Goal: Task Accomplishment & Management: Use online tool/utility

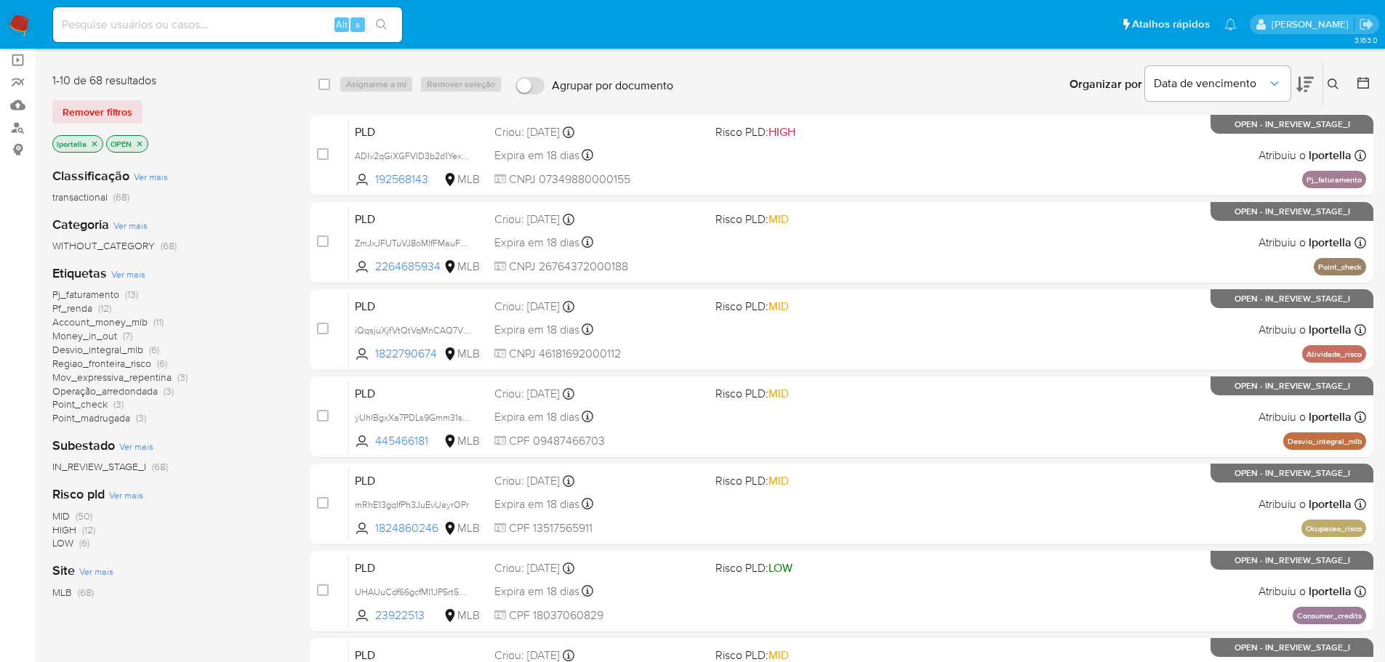
scroll to position [218, 0]
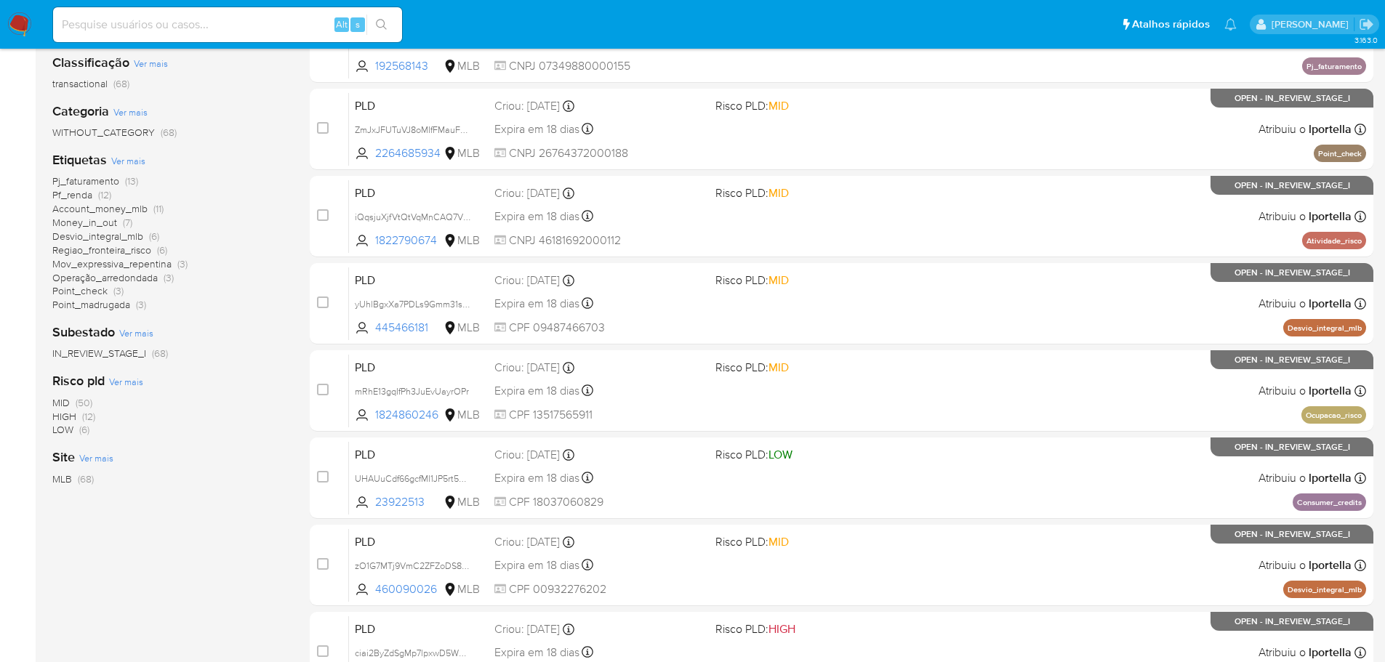
click at [71, 414] on span "HIGH" at bounding box center [64, 416] width 24 height 15
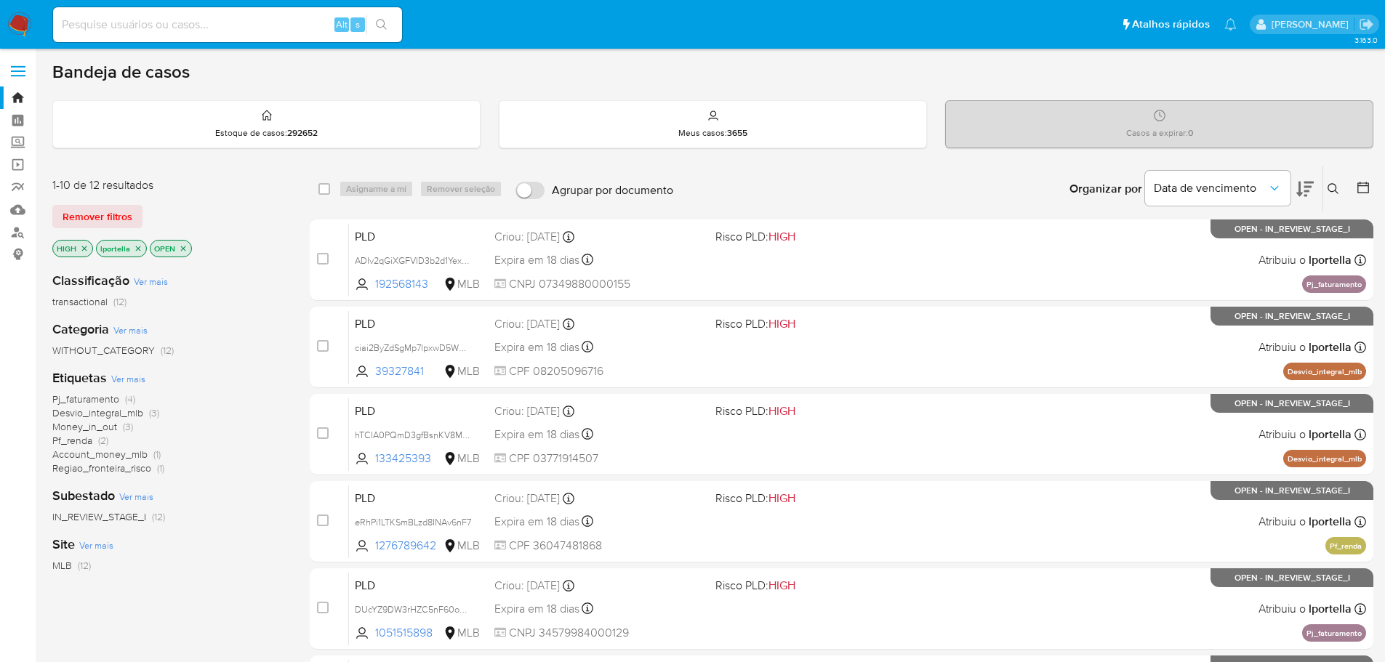
click at [218, 7] on div "Alt s" at bounding box center [227, 24] width 349 height 35
click at [211, 17] on input at bounding box center [227, 24] width 349 height 19
paste input "97980390"
type input "97980390"
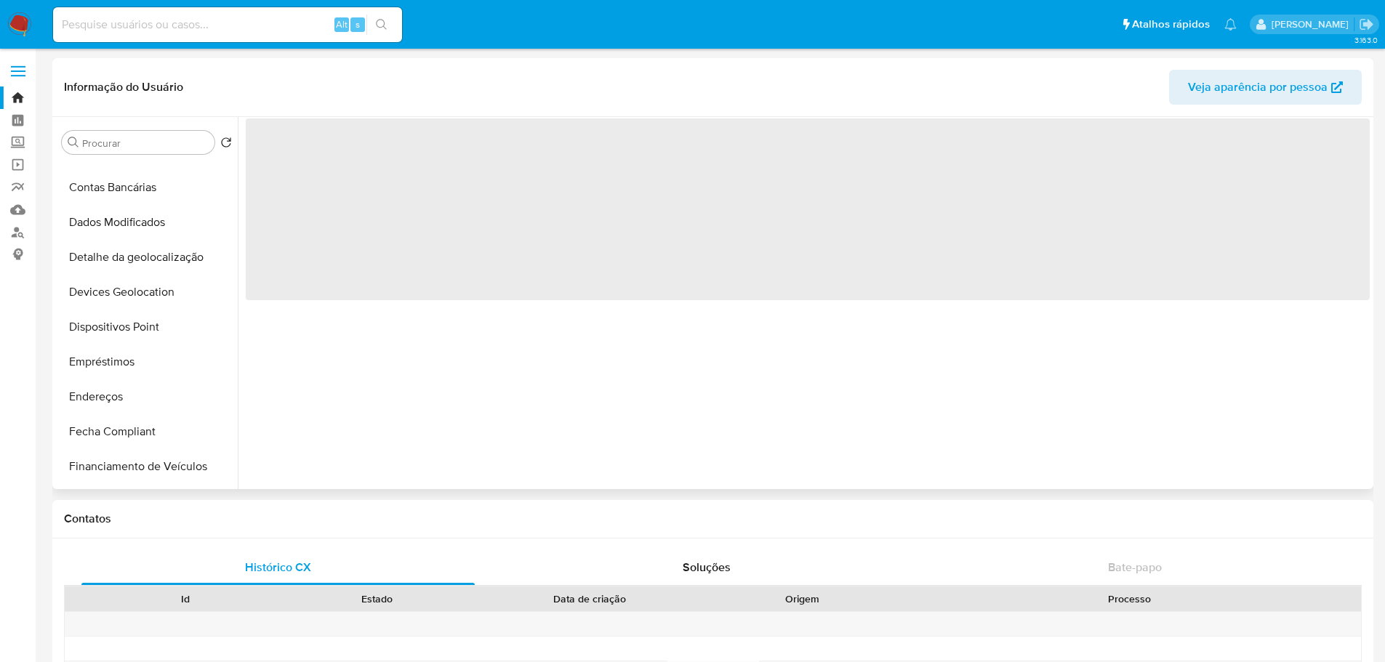
scroll to position [509, 0]
click at [121, 331] on button "Histórico de casos" at bounding box center [141, 331] width 170 height 35
select select "10"
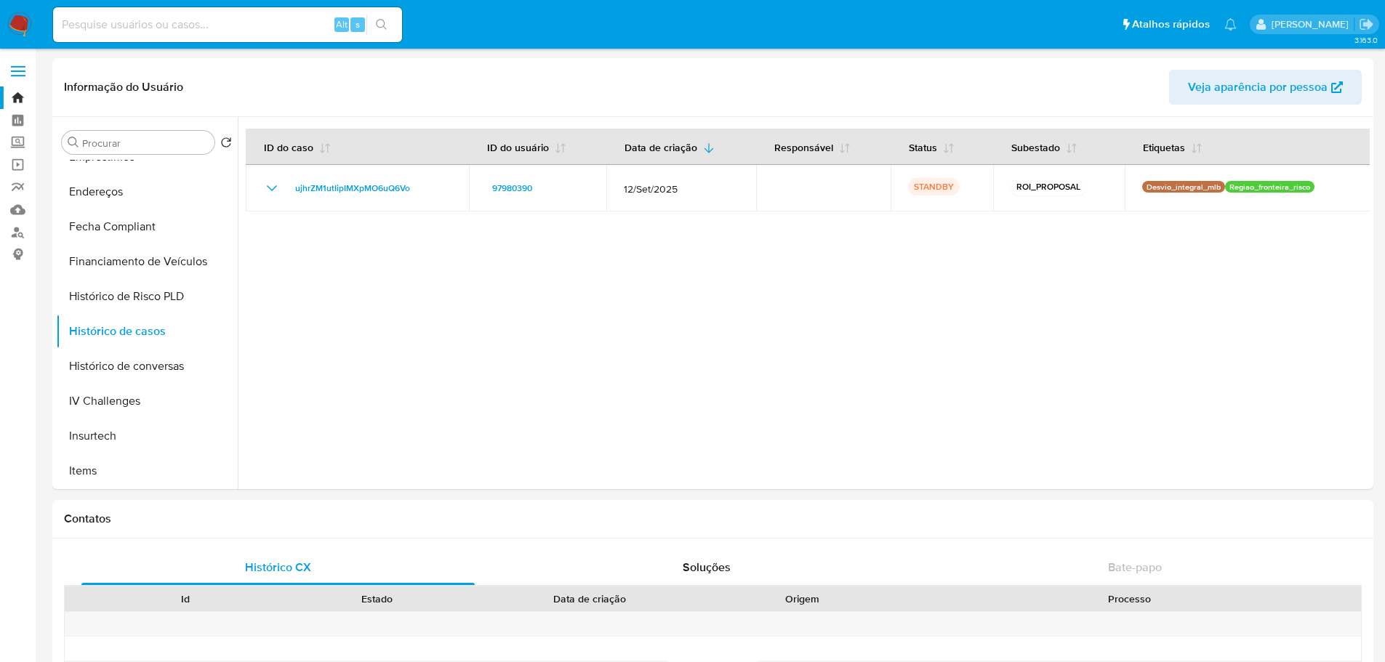
click at [18, 17] on img at bounding box center [19, 24] width 25 height 25
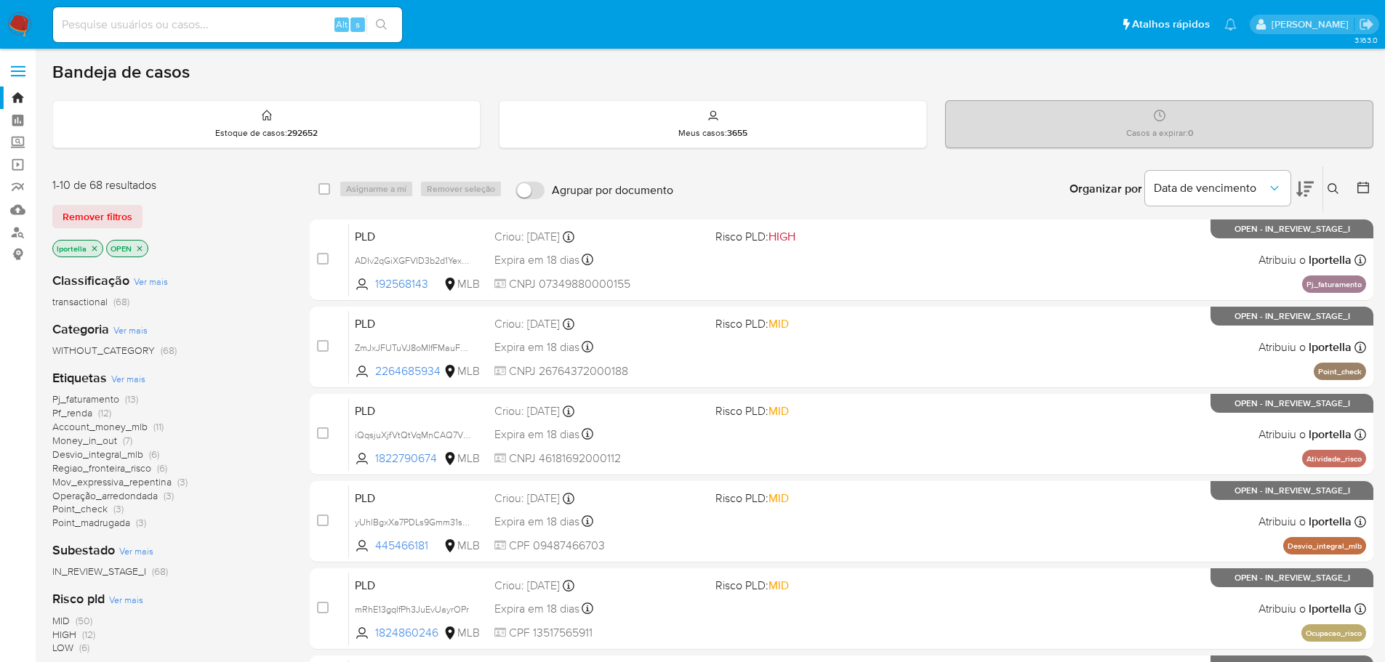
click at [23, 17] on img at bounding box center [19, 24] width 25 height 25
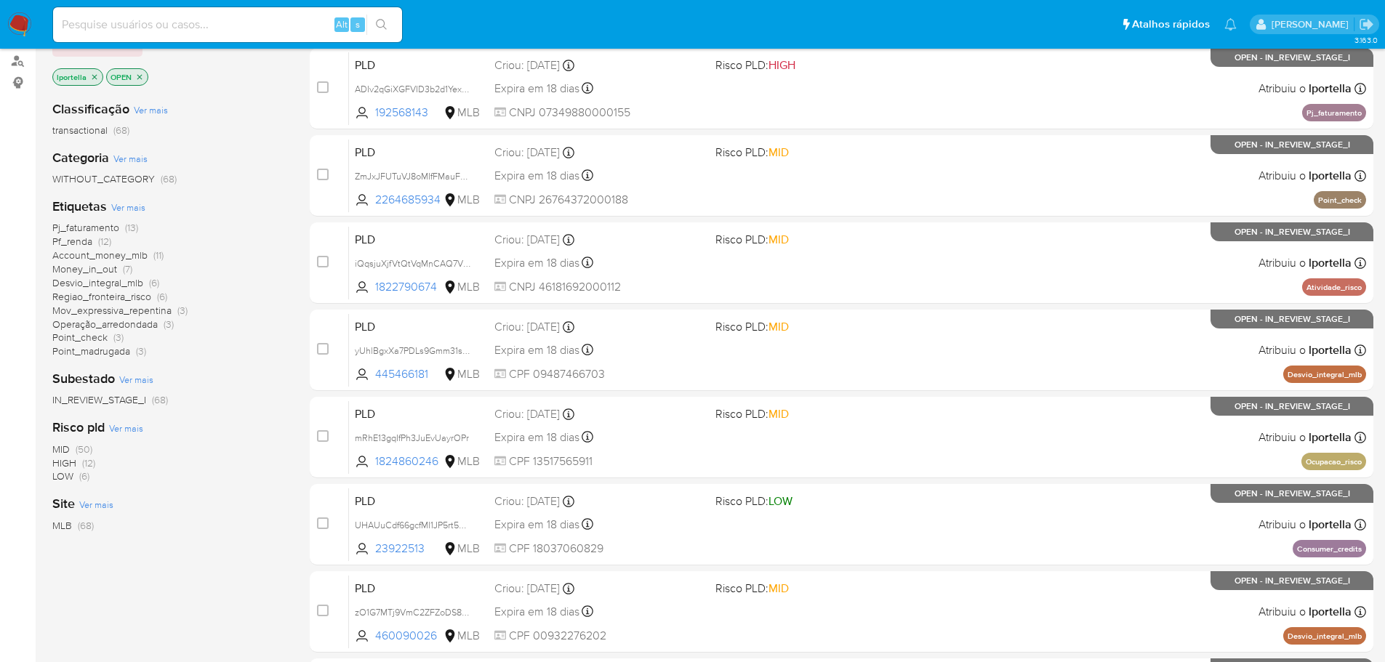
scroll to position [218, 0]
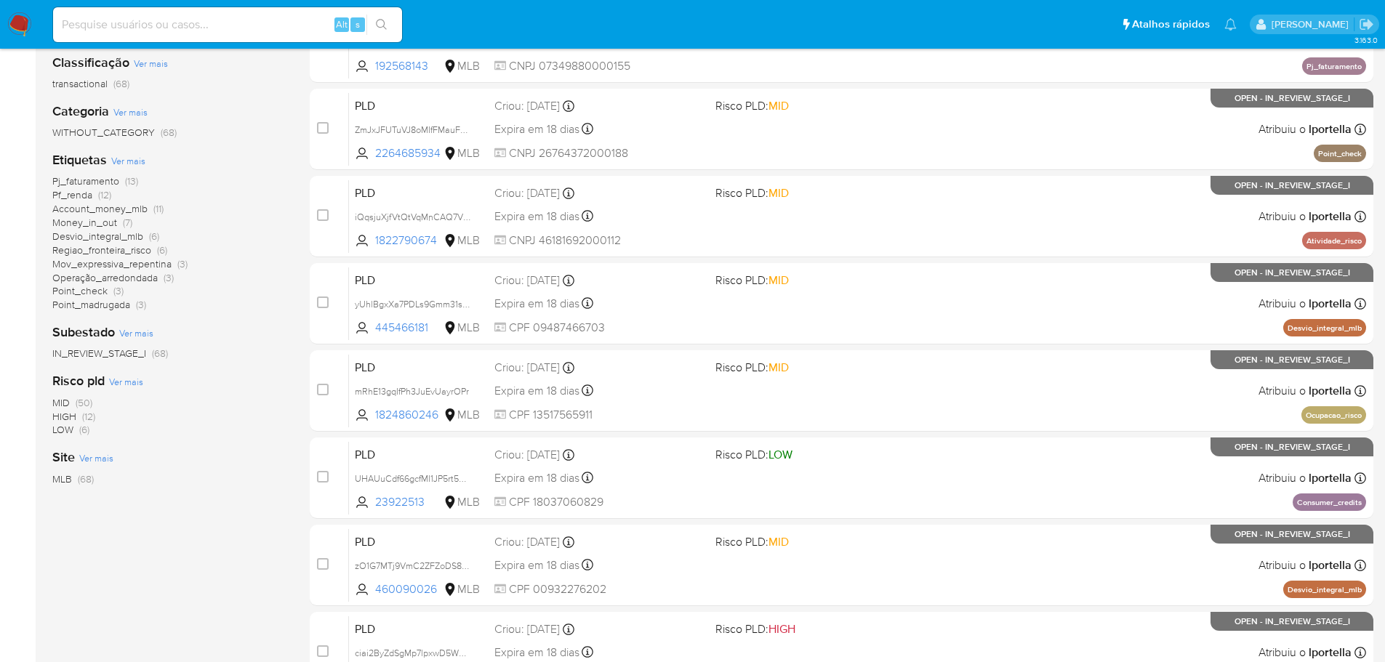
click at [65, 419] on span "HIGH" at bounding box center [64, 416] width 24 height 15
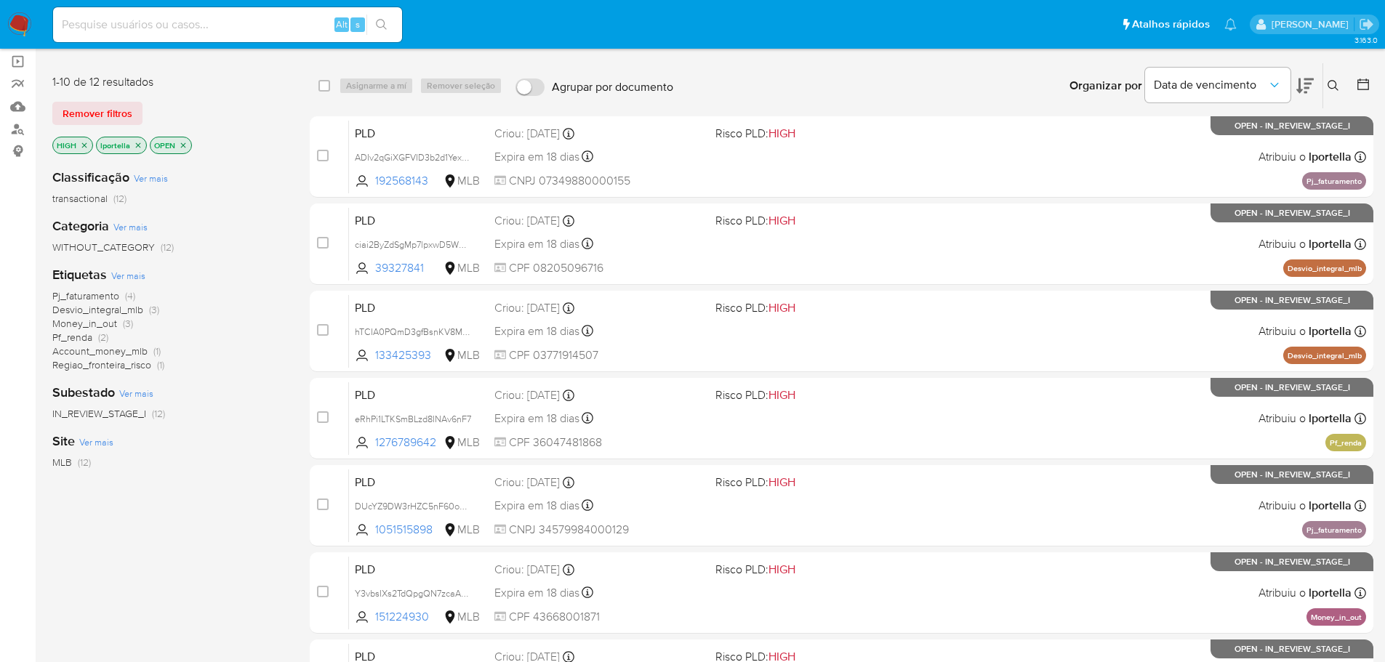
scroll to position [102, 0]
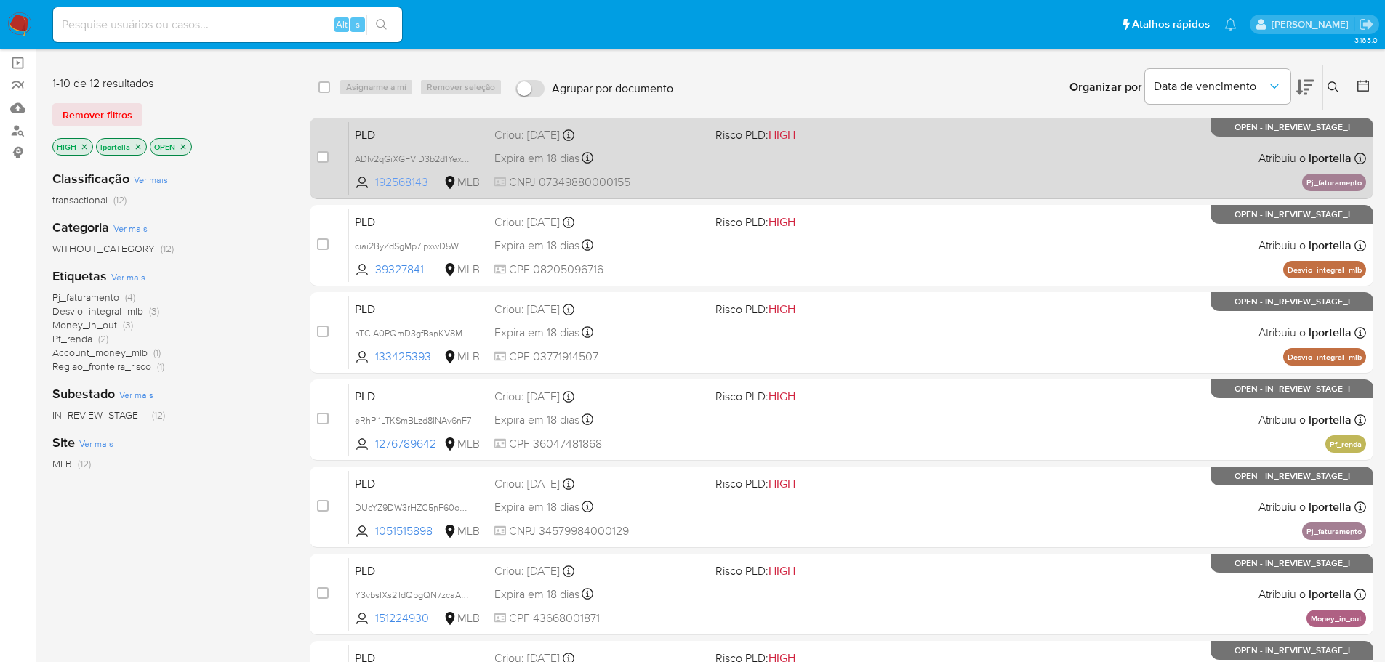
click at [393, 188] on span "192568143" at bounding box center [407, 183] width 65 height 16
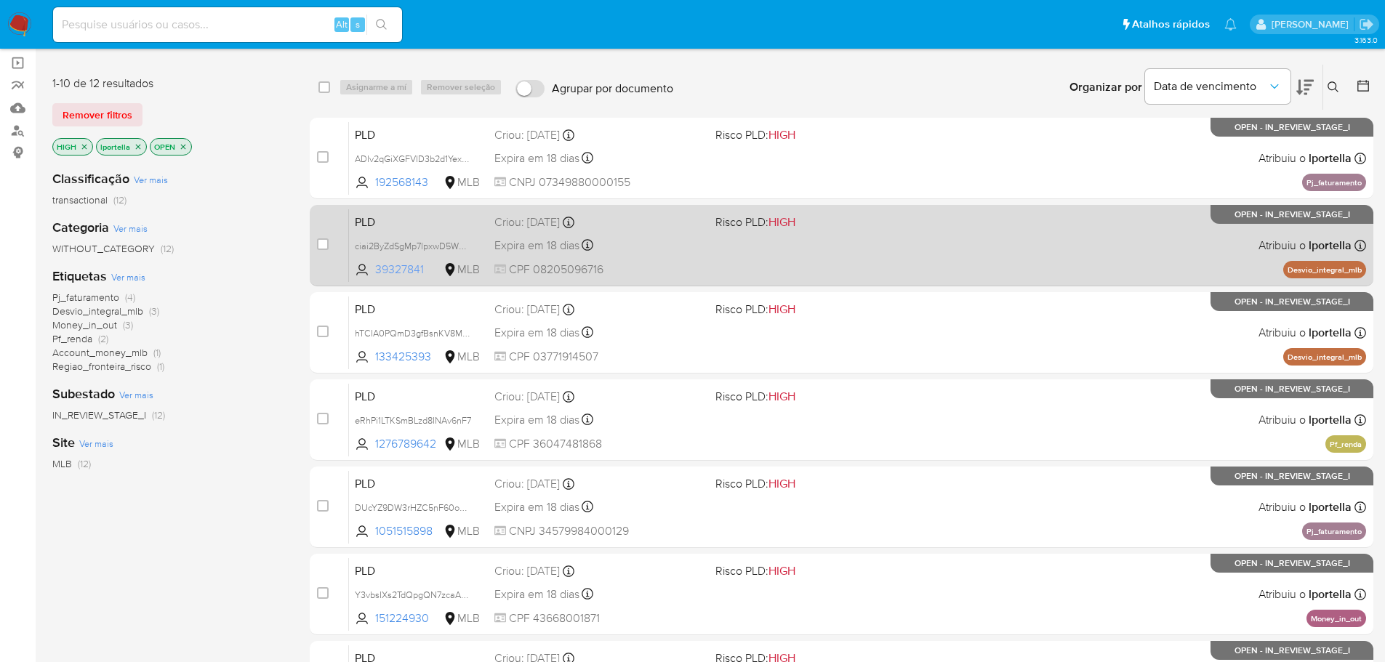
click at [403, 268] on span "39327841" at bounding box center [407, 270] width 65 height 16
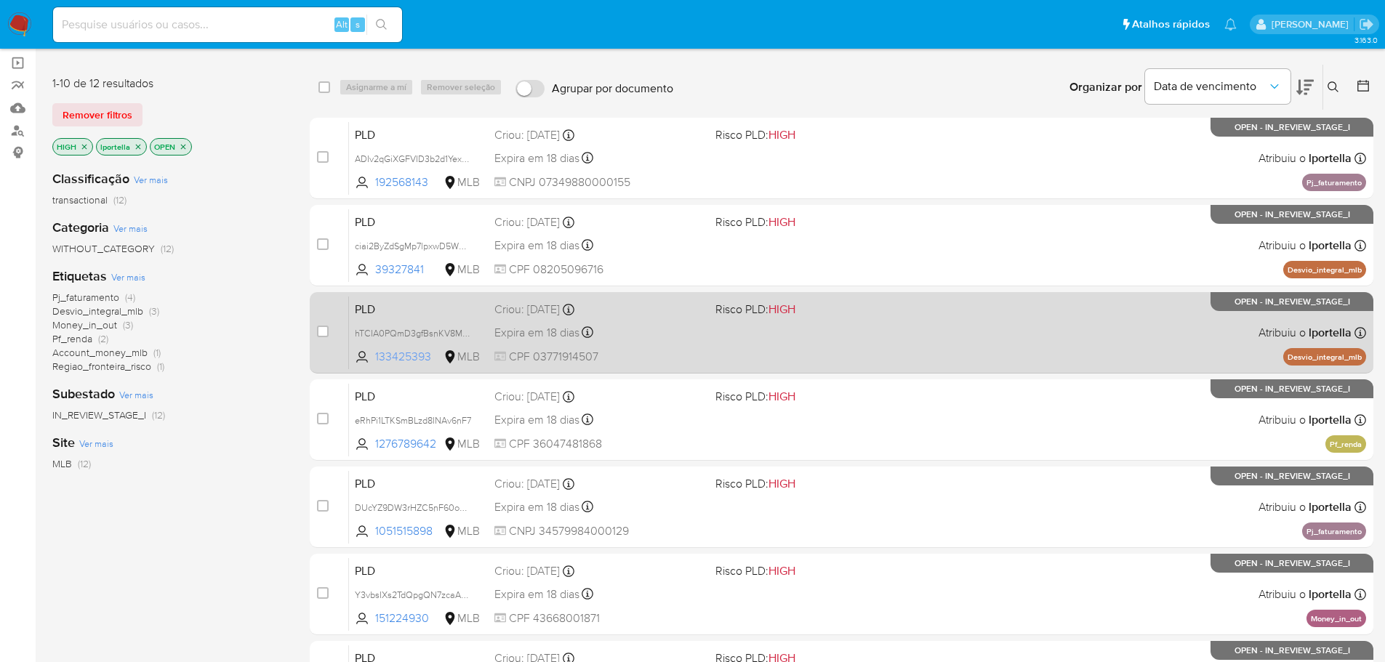
click at [415, 355] on span "133425393" at bounding box center [407, 357] width 65 height 16
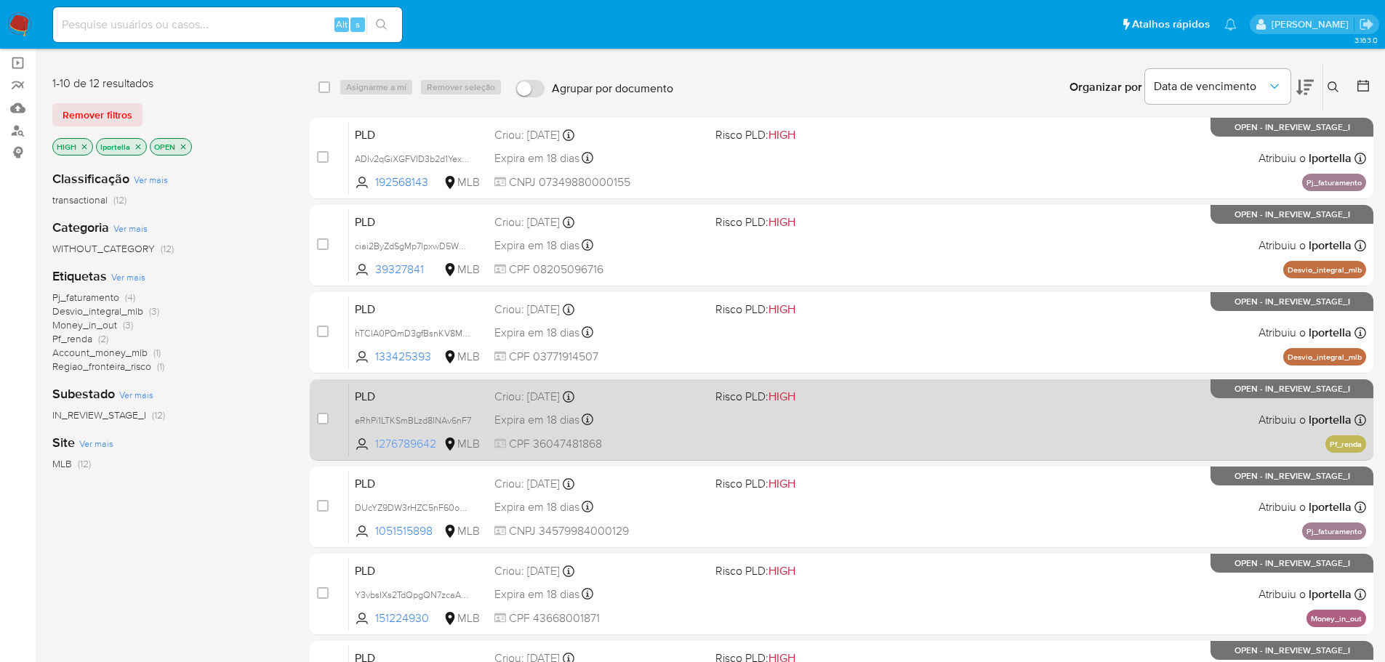
click at [409, 440] on span "1276789642" at bounding box center [407, 444] width 65 height 16
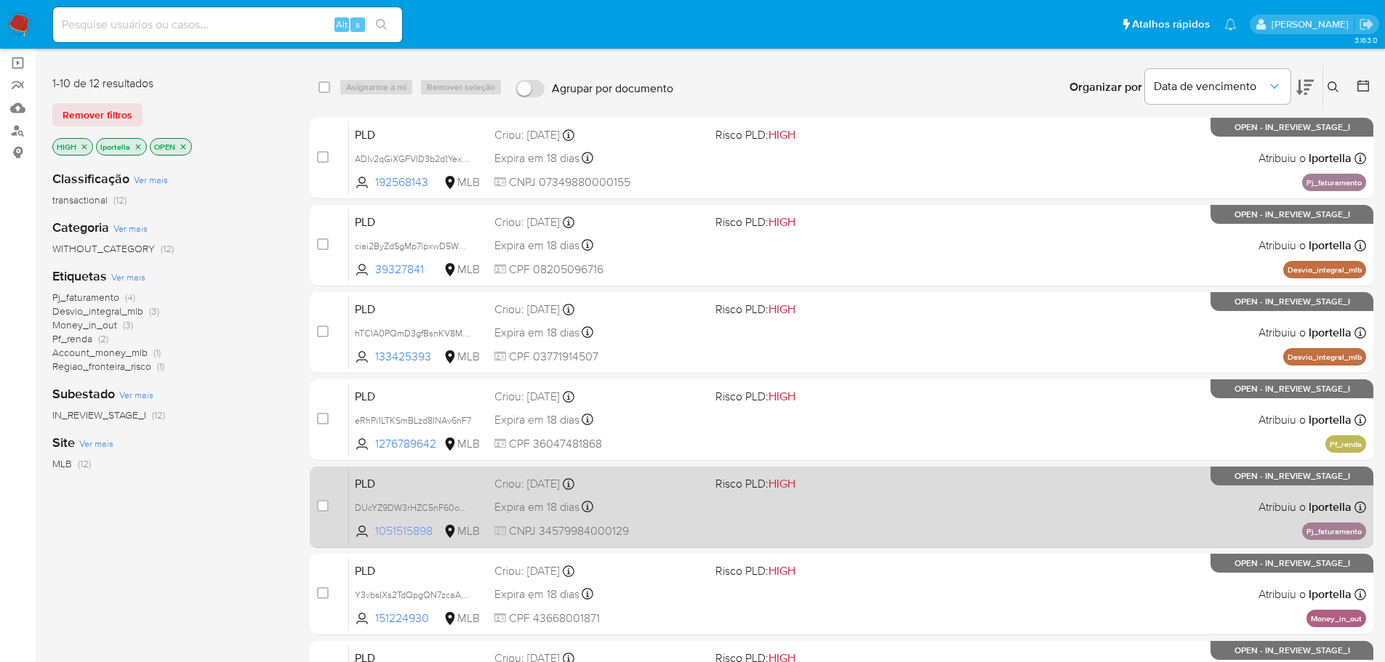
click at [403, 532] on span "1051515898" at bounding box center [407, 532] width 65 height 16
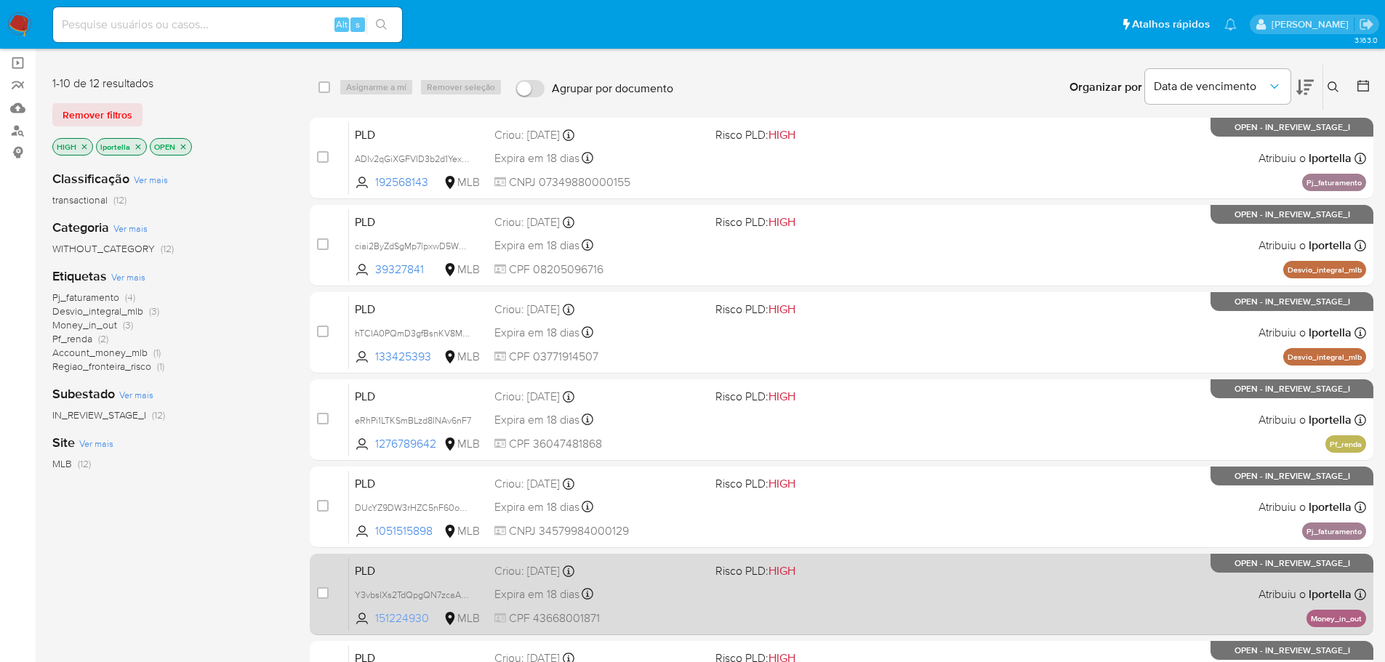
click at [396, 622] on span "151224930" at bounding box center [407, 619] width 65 height 16
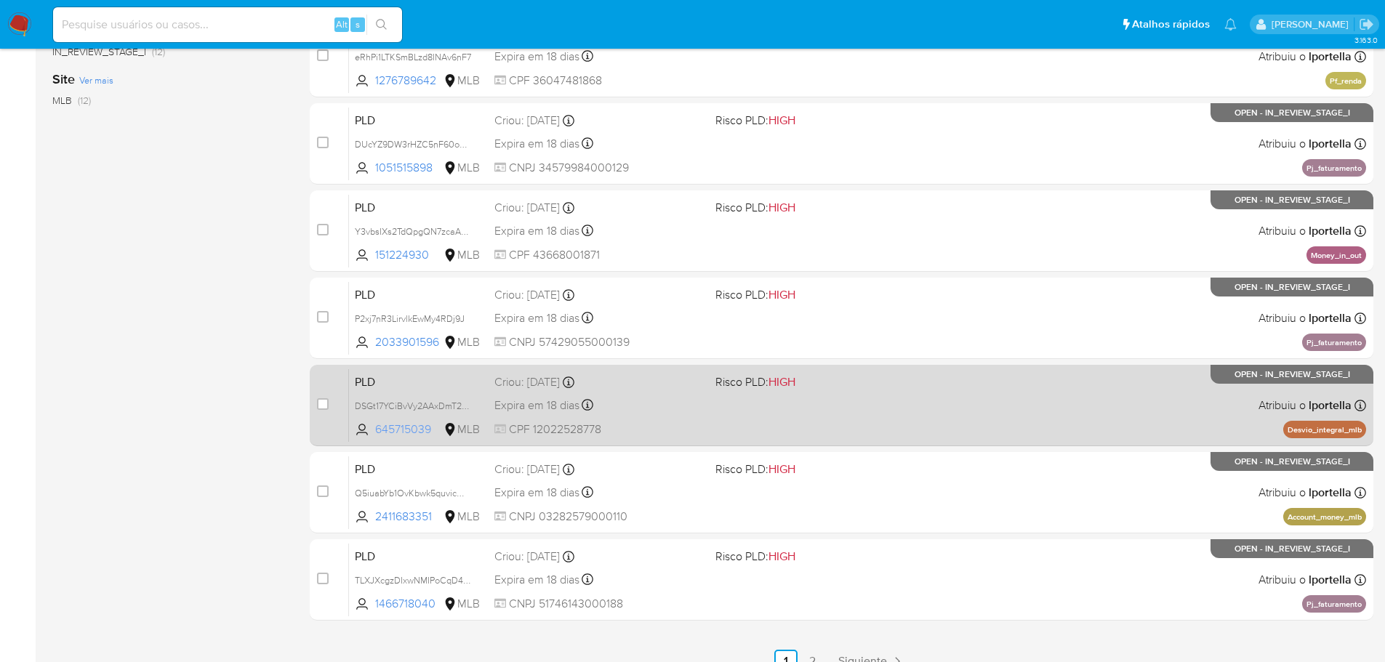
scroll to position [538, 0]
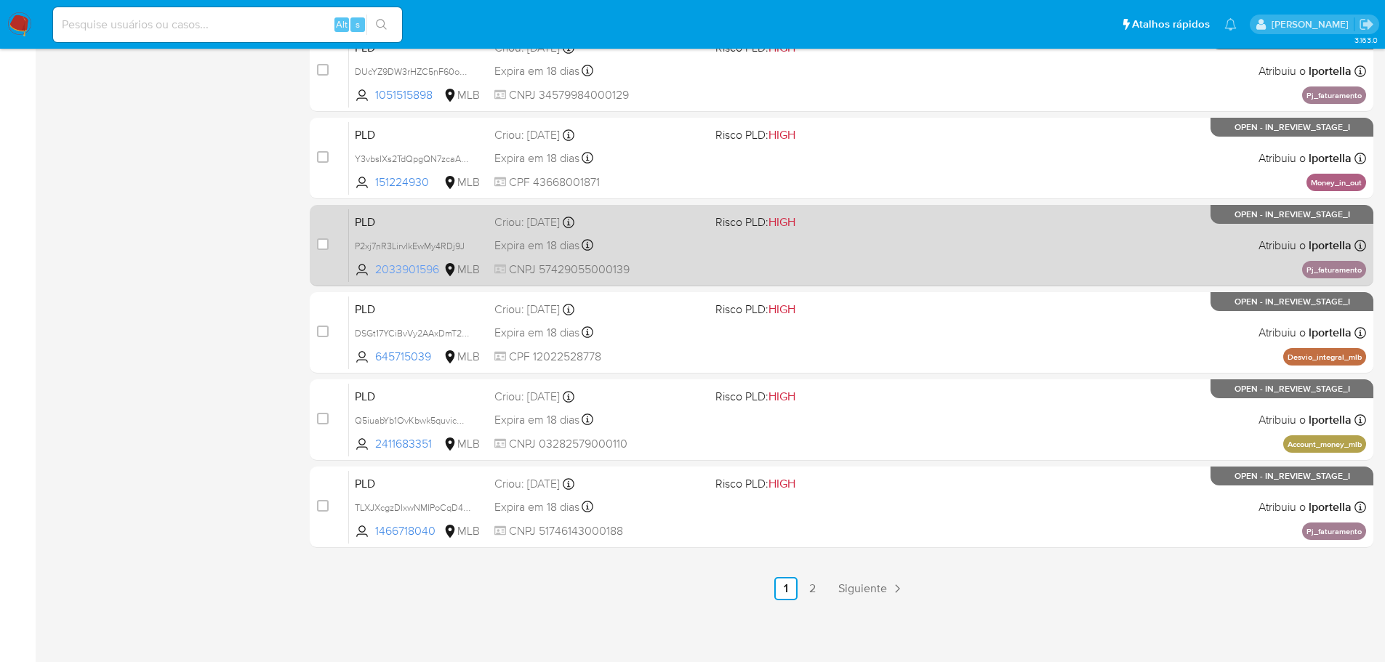
click at [425, 273] on span "2033901596" at bounding box center [407, 270] width 65 height 16
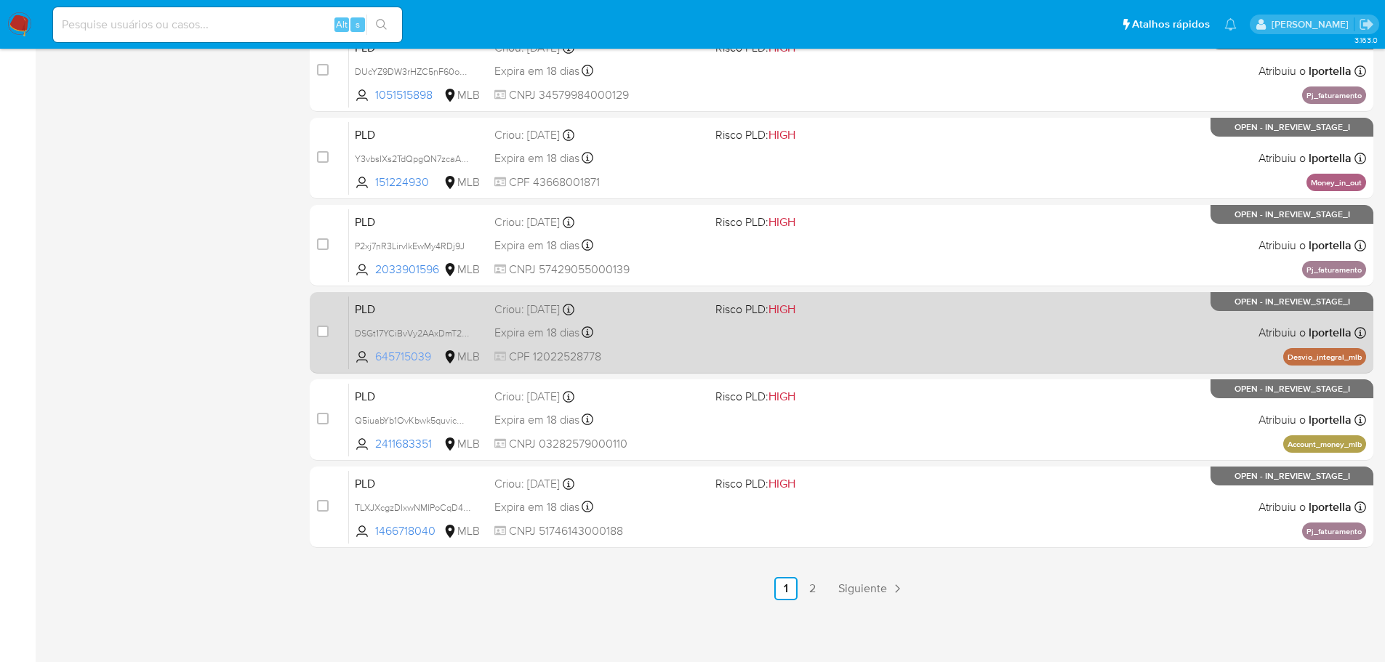
click at [410, 354] on span "645715039" at bounding box center [407, 357] width 65 height 16
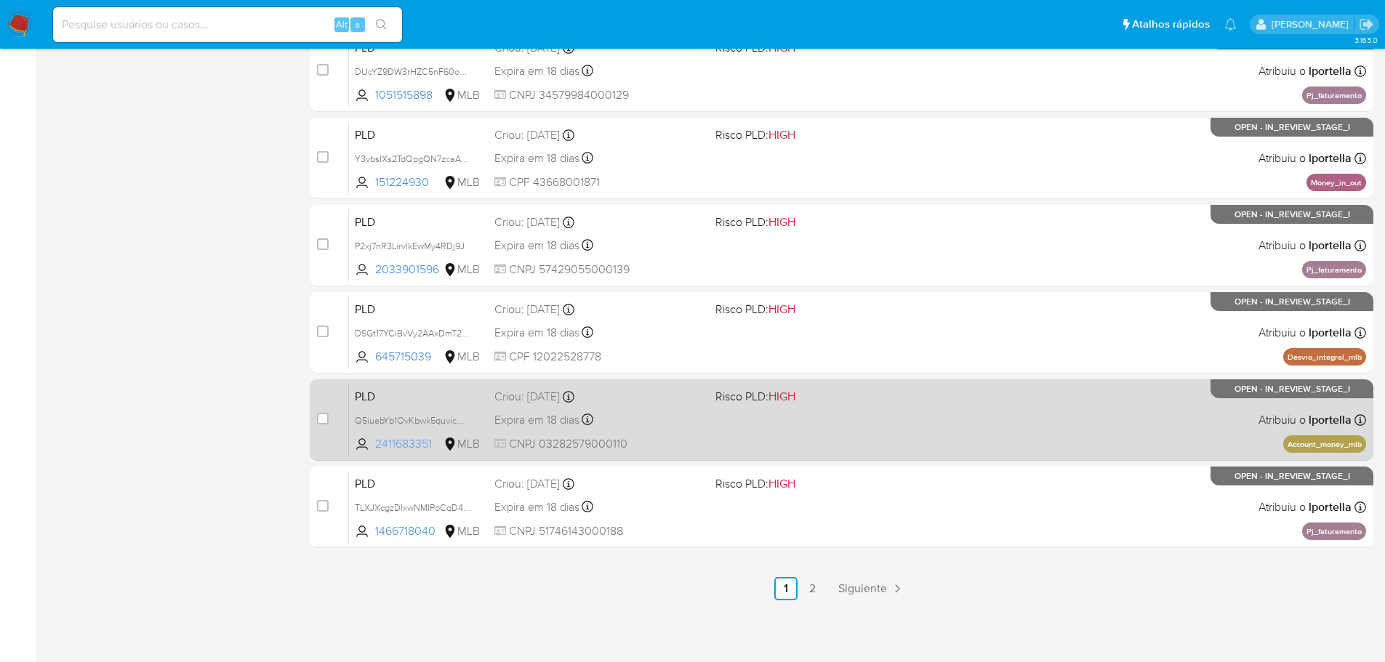
click at [407, 445] on span "2411683351" at bounding box center [407, 444] width 65 height 16
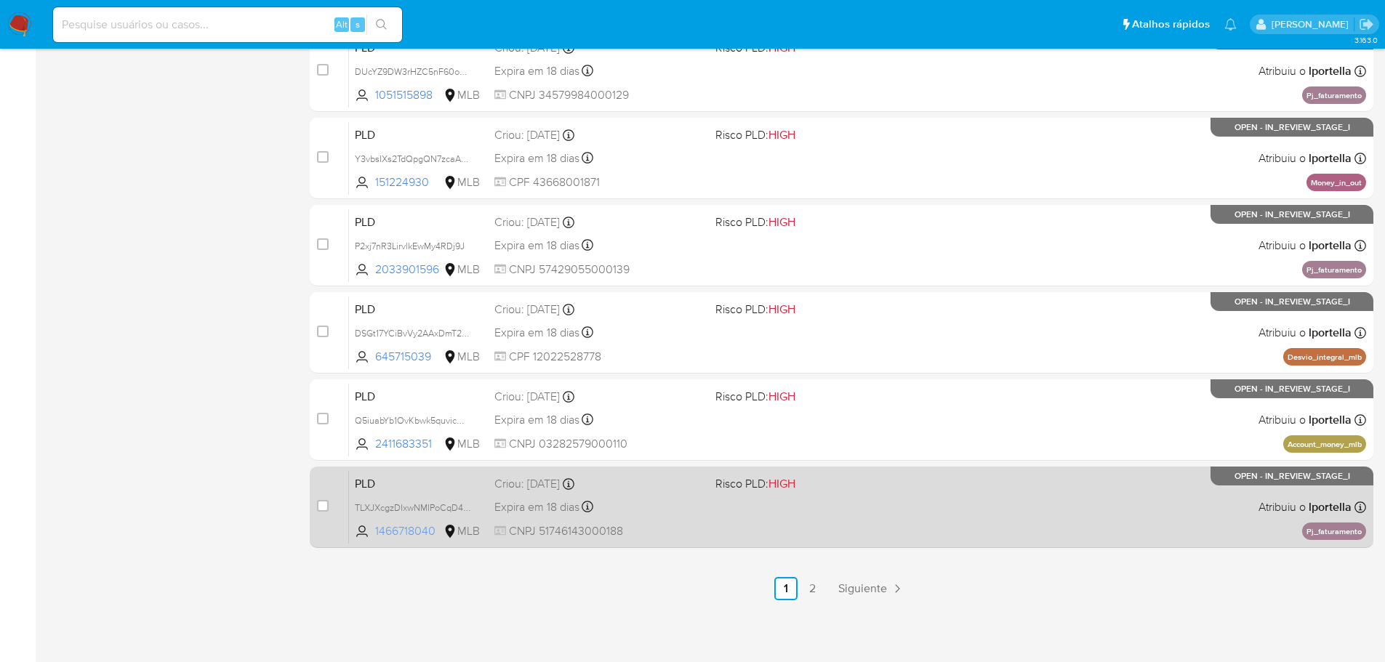
click at [396, 534] on span "1466718040" at bounding box center [407, 532] width 65 height 16
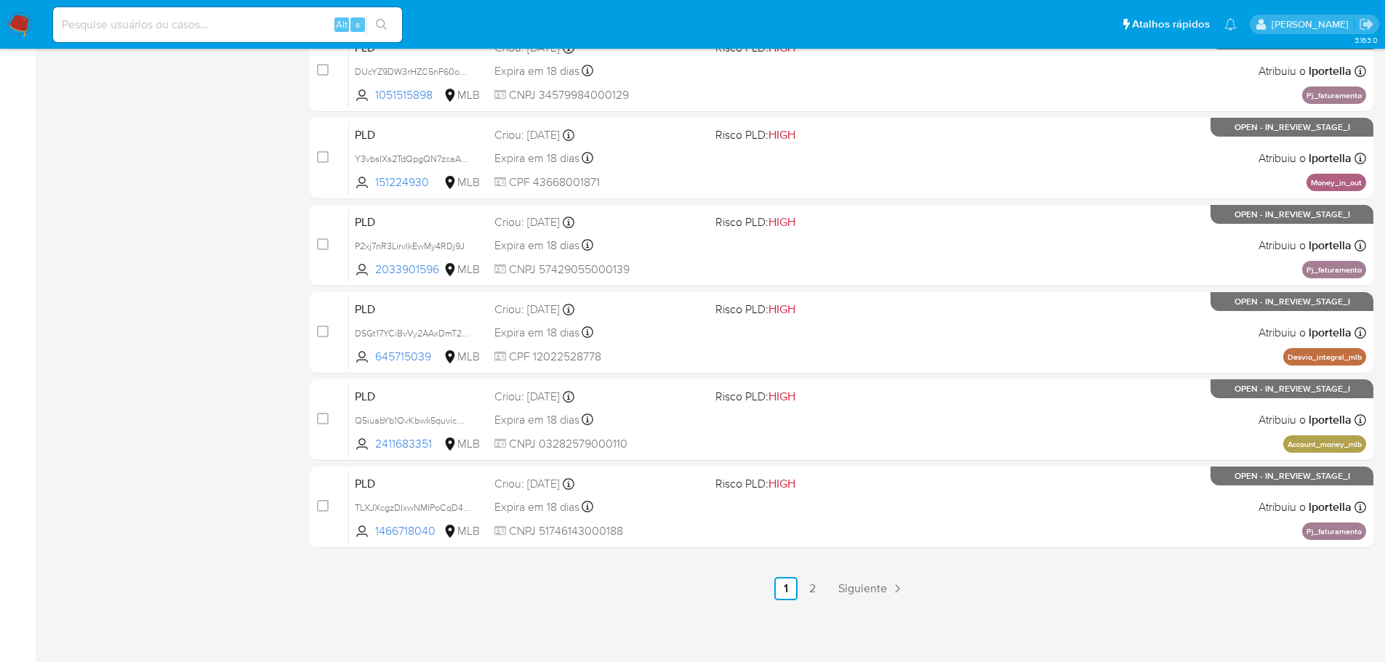
click at [174, 35] on div "Alt s" at bounding box center [227, 24] width 349 height 35
click at [173, 33] on input at bounding box center [227, 24] width 349 height 19
paste input "zO1G7MTj9VmC2ZFZoDS8XrDn"
type input "zO1G7MTj9VmC2ZFZoDS8XrDn"
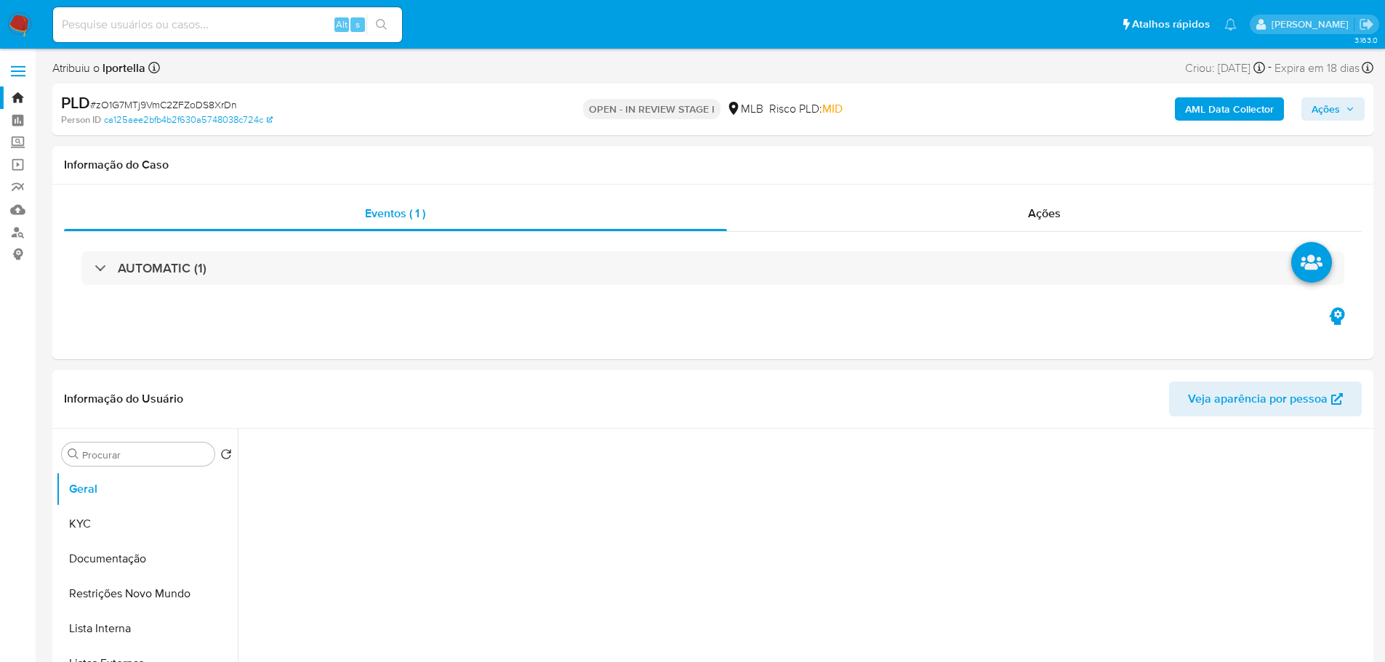
select select "10"
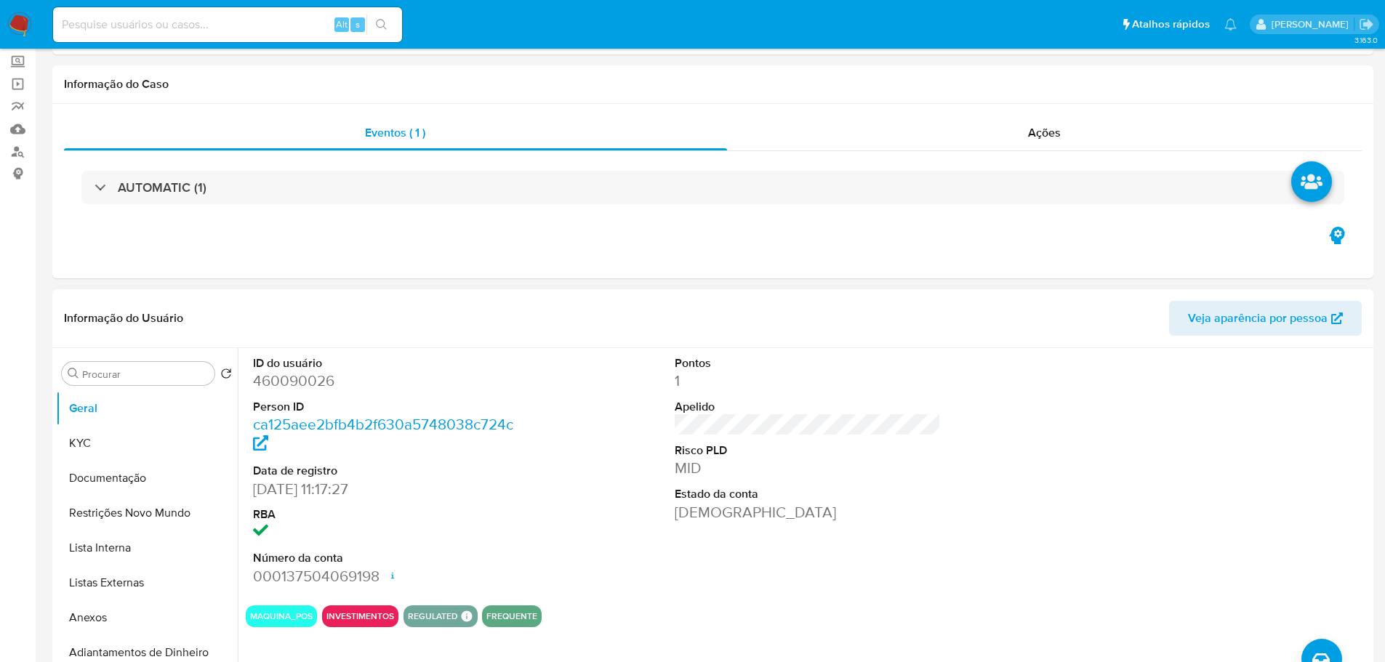
scroll to position [218, 0]
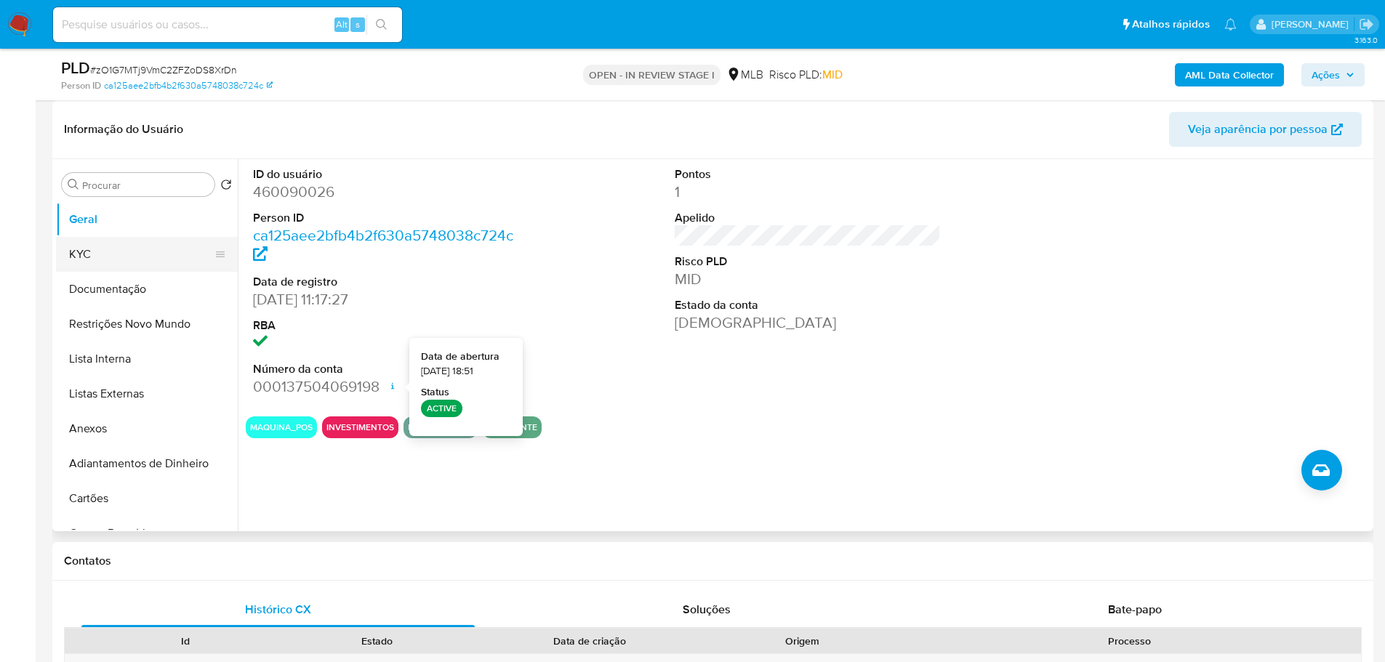
click at [123, 248] on button "KYC" at bounding box center [141, 254] width 170 height 35
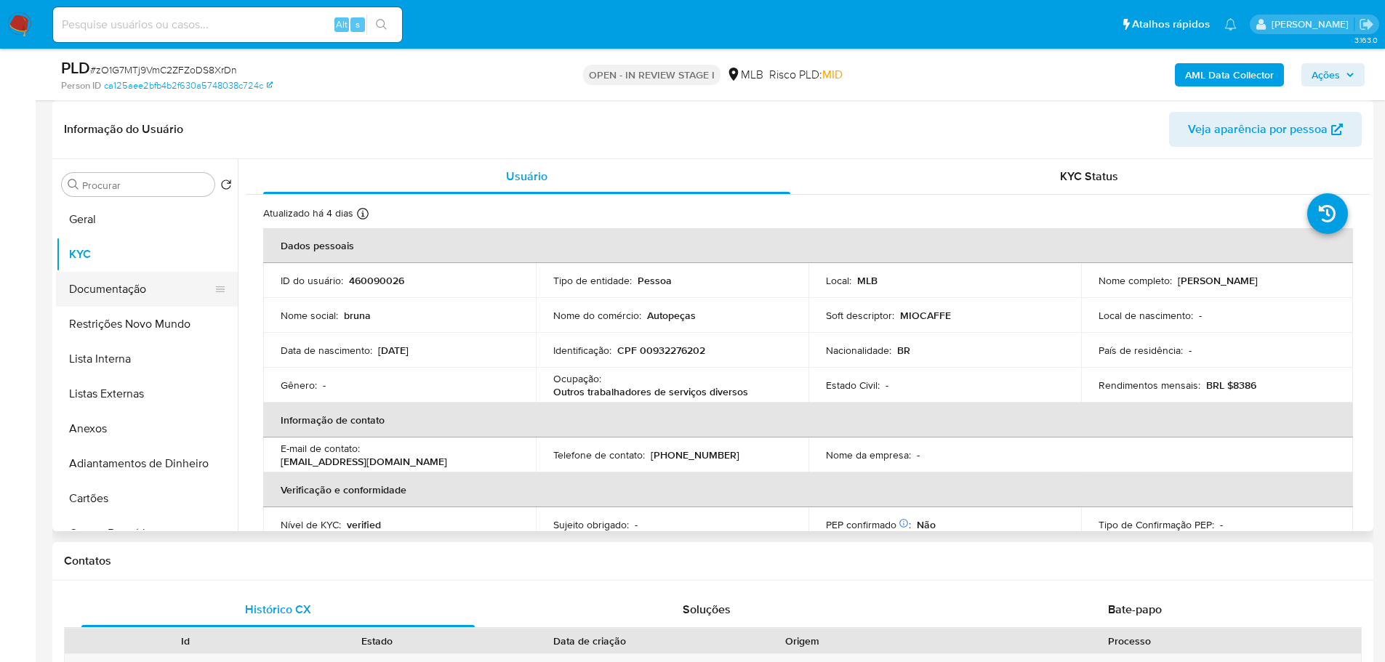
click at [132, 291] on button "Documentação" at bounding box center [141, 289] width 170 height 35
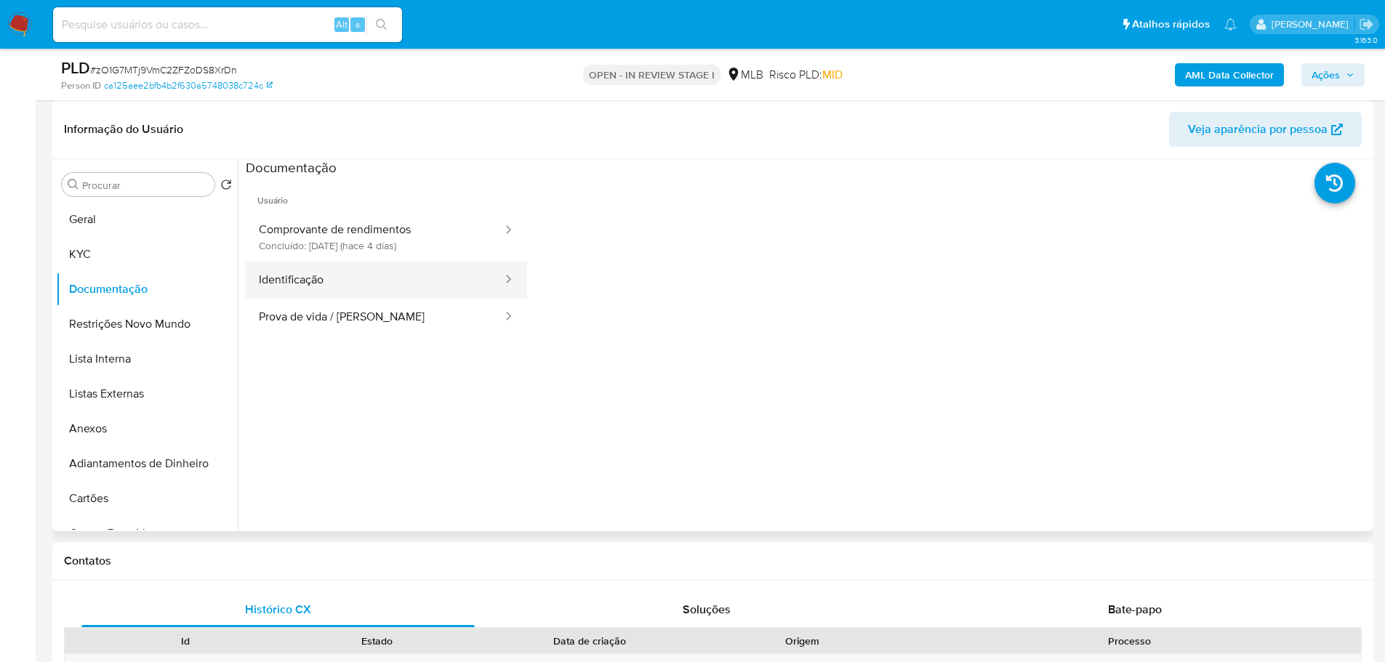
click at [345, 263] on button "Identificação" at bounding box center [375, 280] width 258 height 37
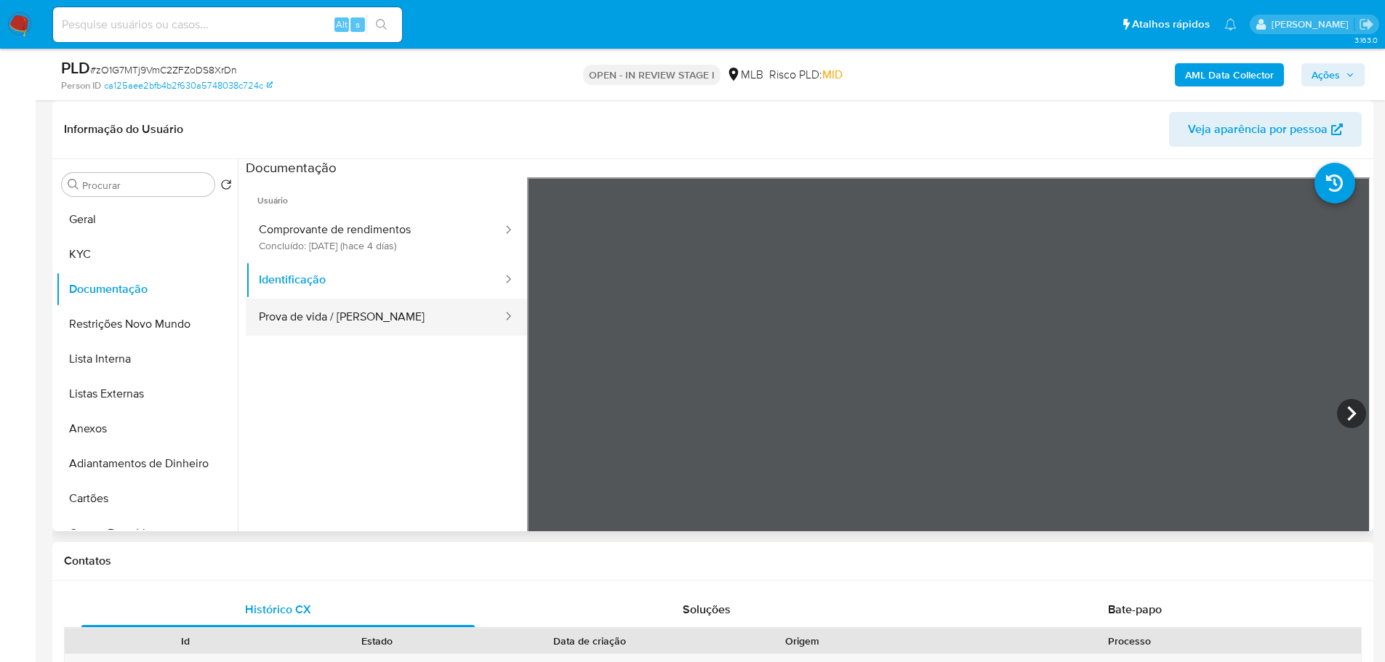
click at [389, 319] on button "Prova de vida / Selfie" at bounding box center [375, 317] width 258 height 37
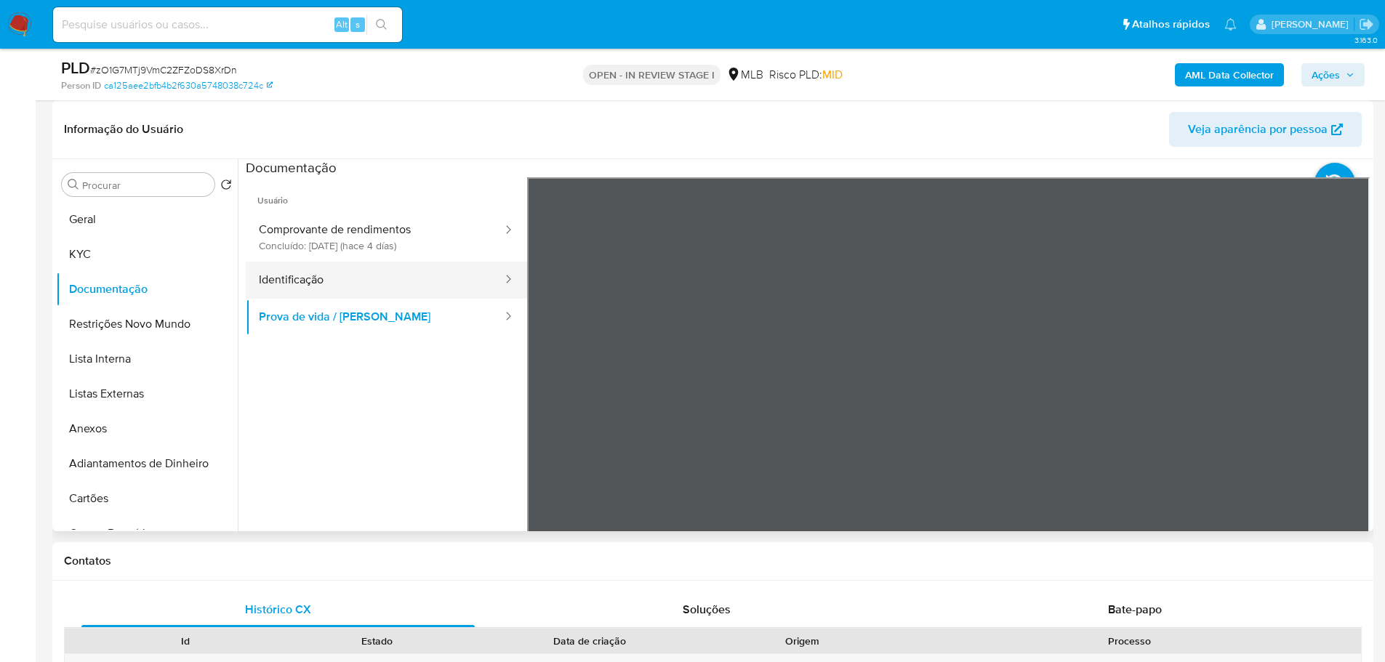
click at [463, 297] on button "Identificação" at bounding box center [375, 280] width 258 height 37
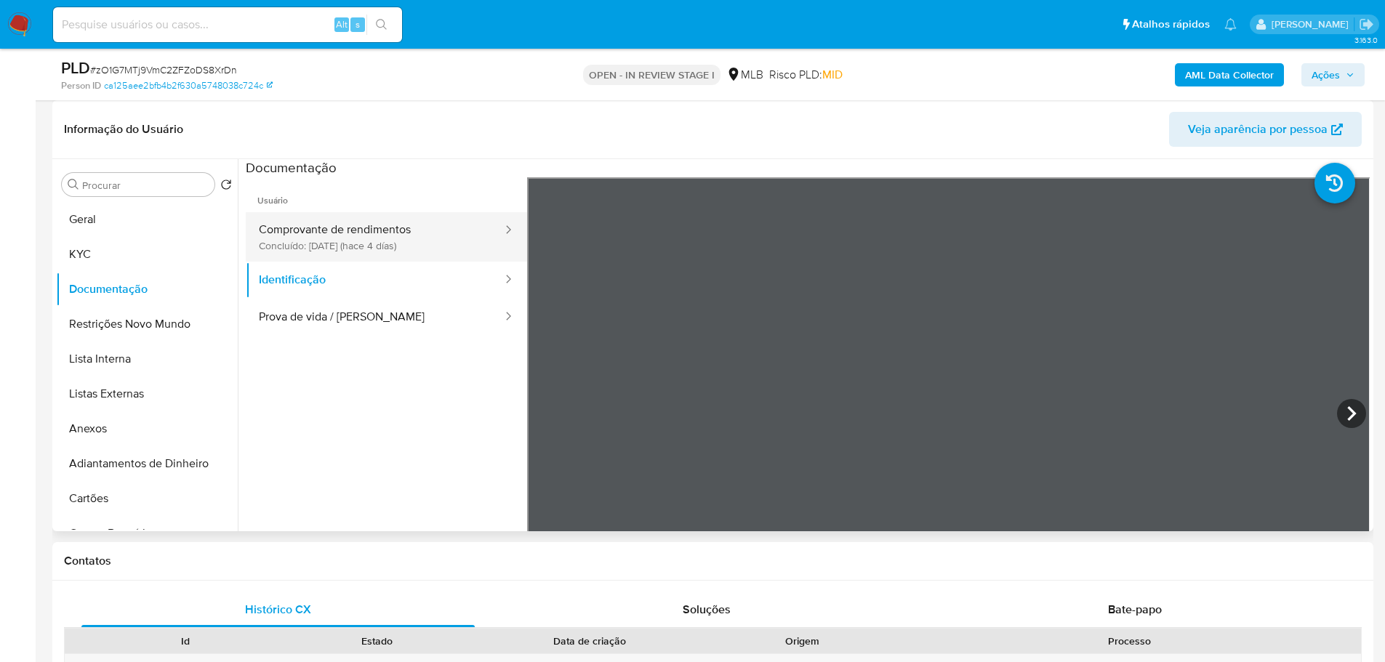
click at [392, 249] on button "Comprovante de rendimentos Concluído: 04/10/2025 (hace 4 días)" at bounding box center [375, 236] width 258 height 49
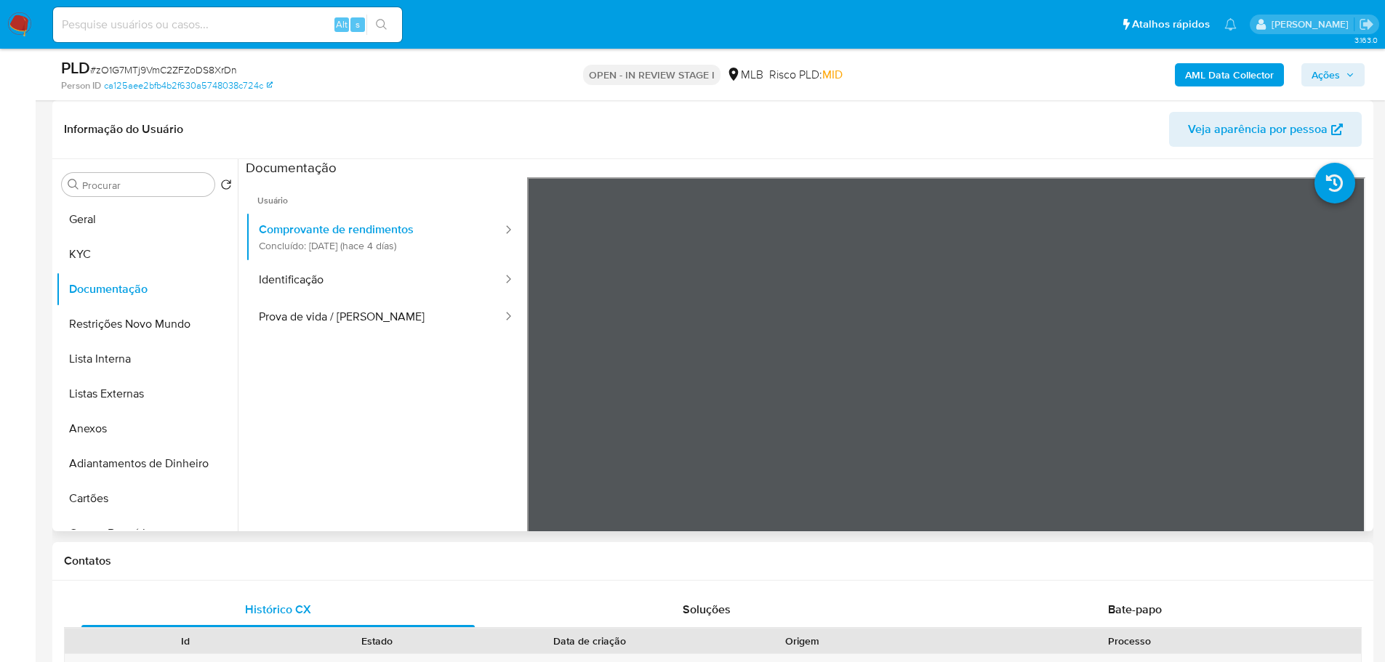
click at [474, 374] on ul "Usuário Comprovante de rendimentos Concluído: 04/10/2025 (hace 4 días) Identifi…" at bounding box center [386, 386] width 281 height 419
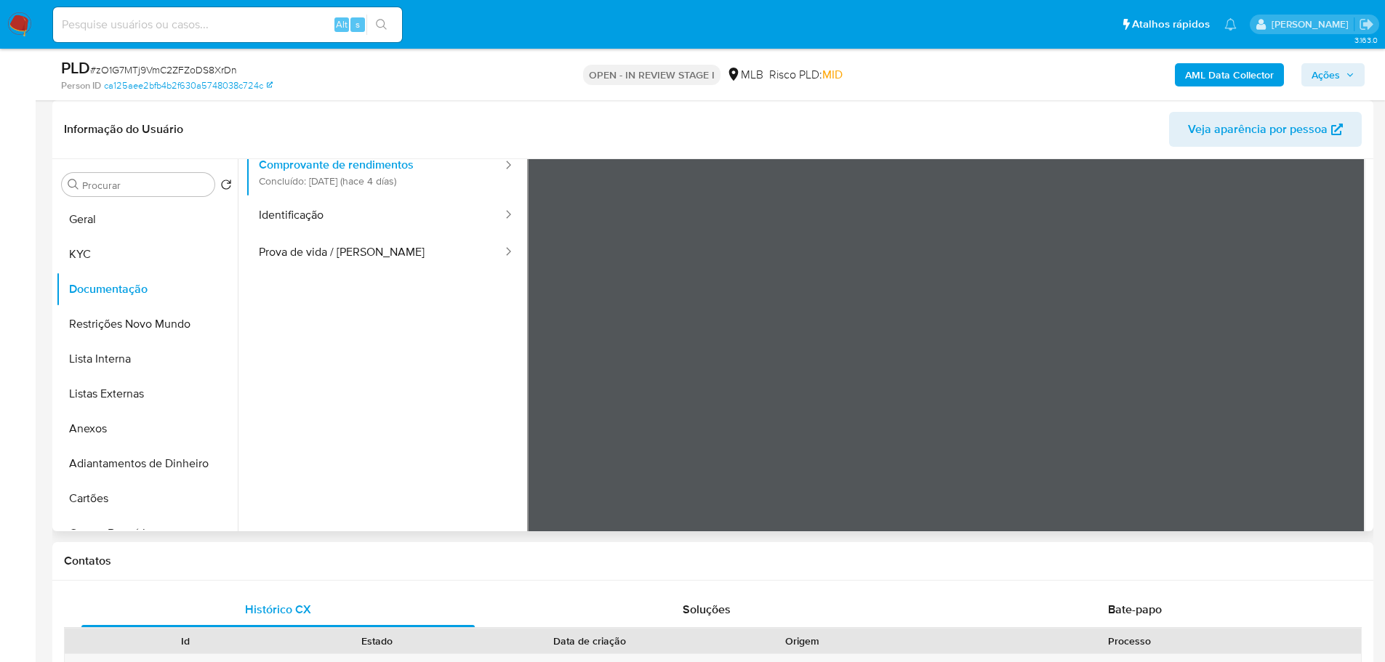
scroll to position [127, 0]
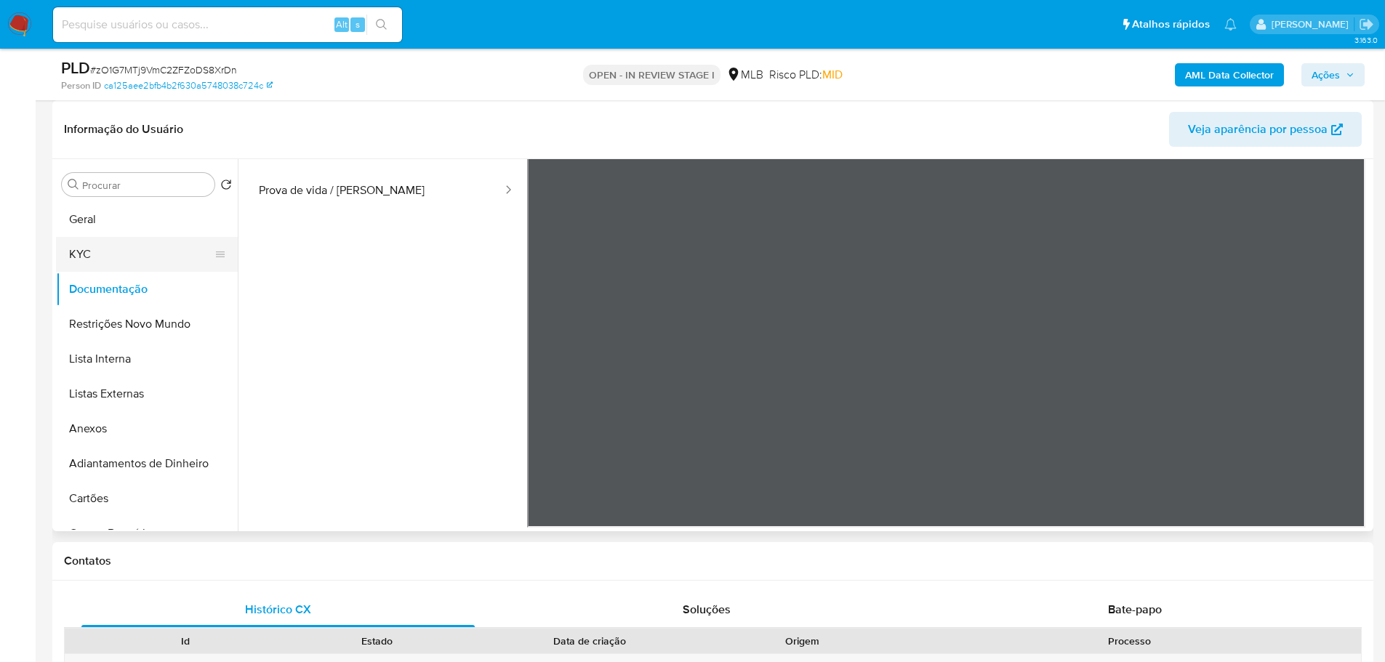
click at [133, 252] on button "KYC" at bounding box center [141, 254] width 170 height 35
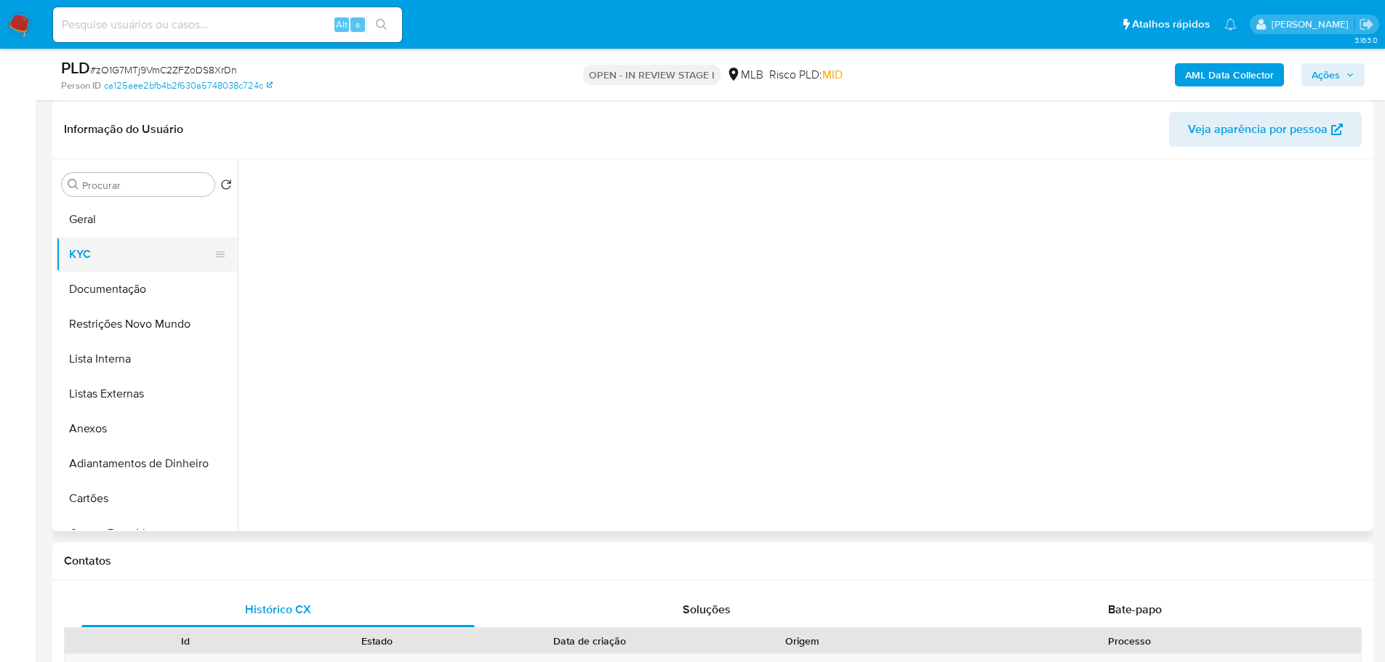
scroll to position [0, 0]
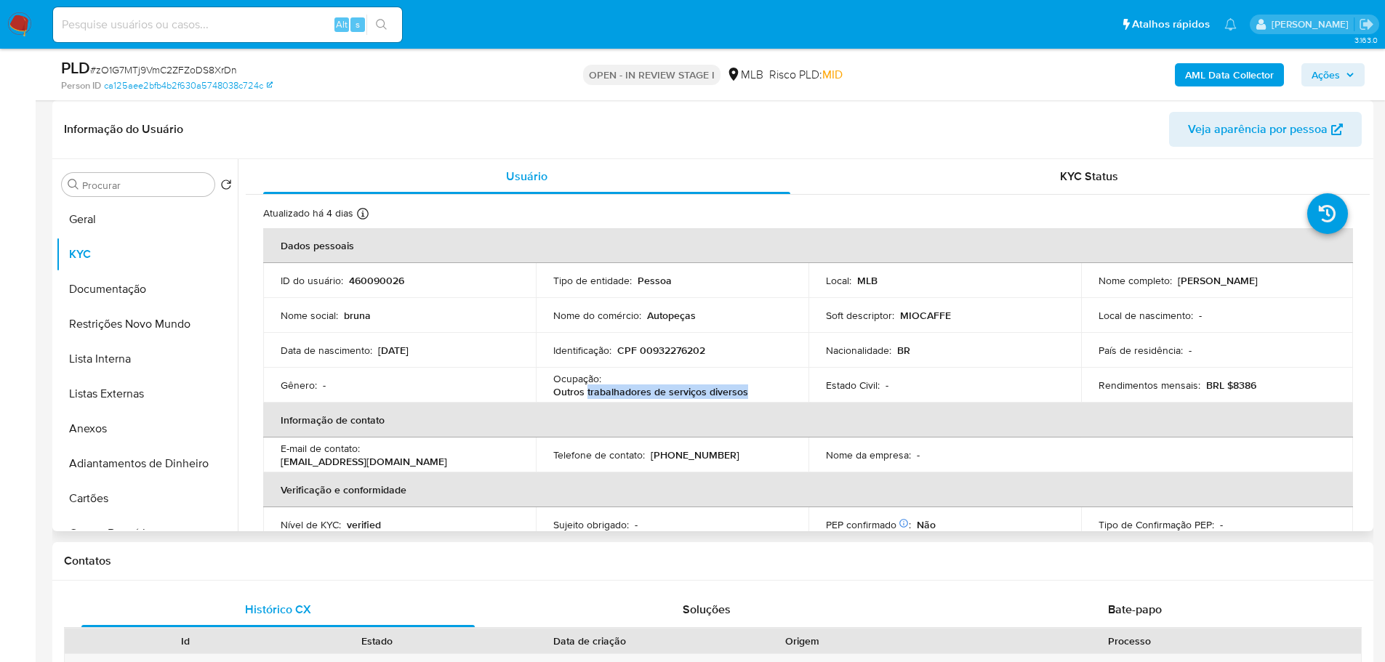
drag, startPoint x: 585, startPoint y: 393, endPoint x: 742, endPoint y: 388, distance: 157.2
click at [742, 388] on p "Outros trabalhadores de serviços diversos" at bounding box center [650, 391] width 195 height 13
copy p "trabalhadores de serviços diversos"
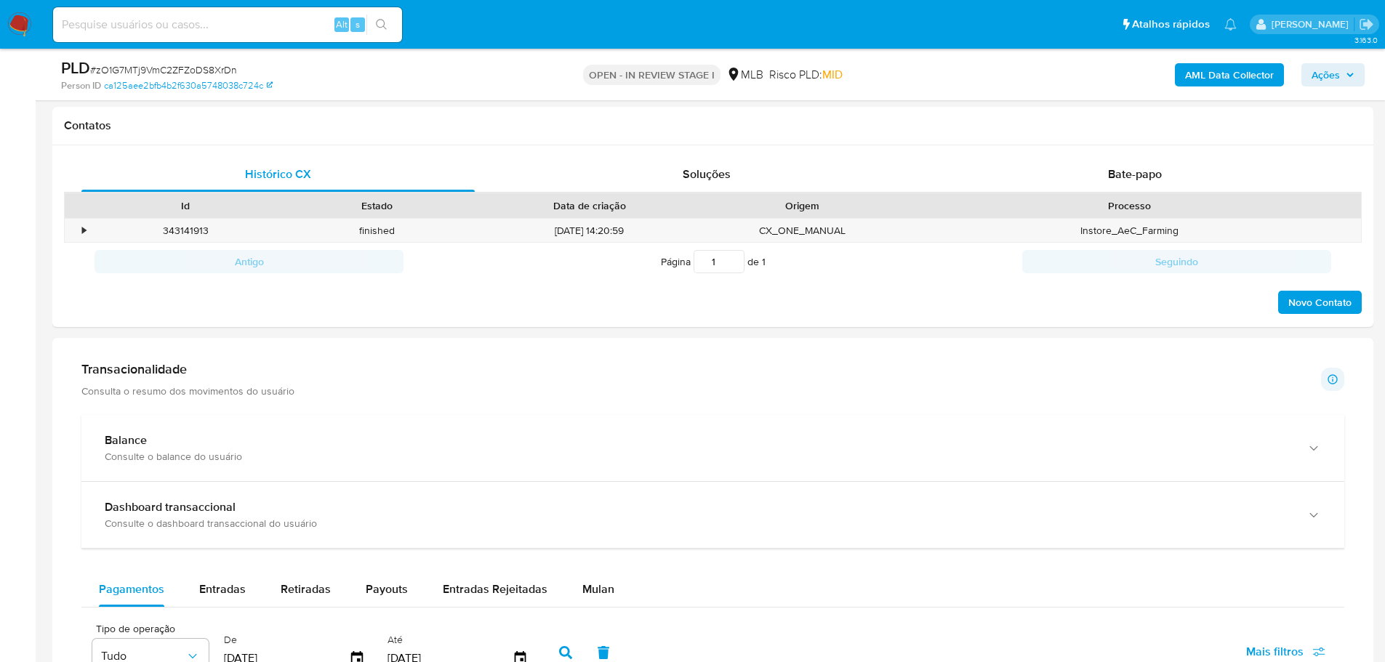
scroll to position [654, 0]
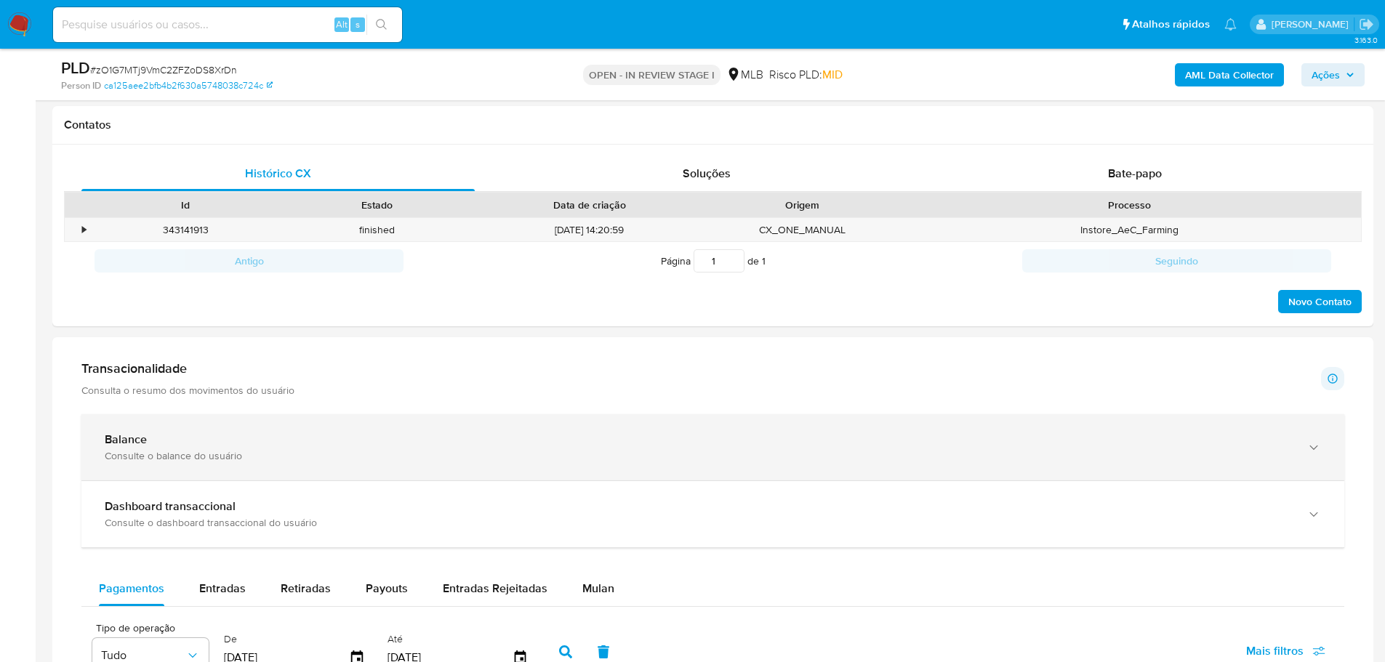
drag, startPoint x: 436, startPoint y: 441, endPoint x: 201, endPoint y: 476, distance: 236.7
click at [432, 441] on div "Balance" at bounding box center [698, 440] width 1187 height 15
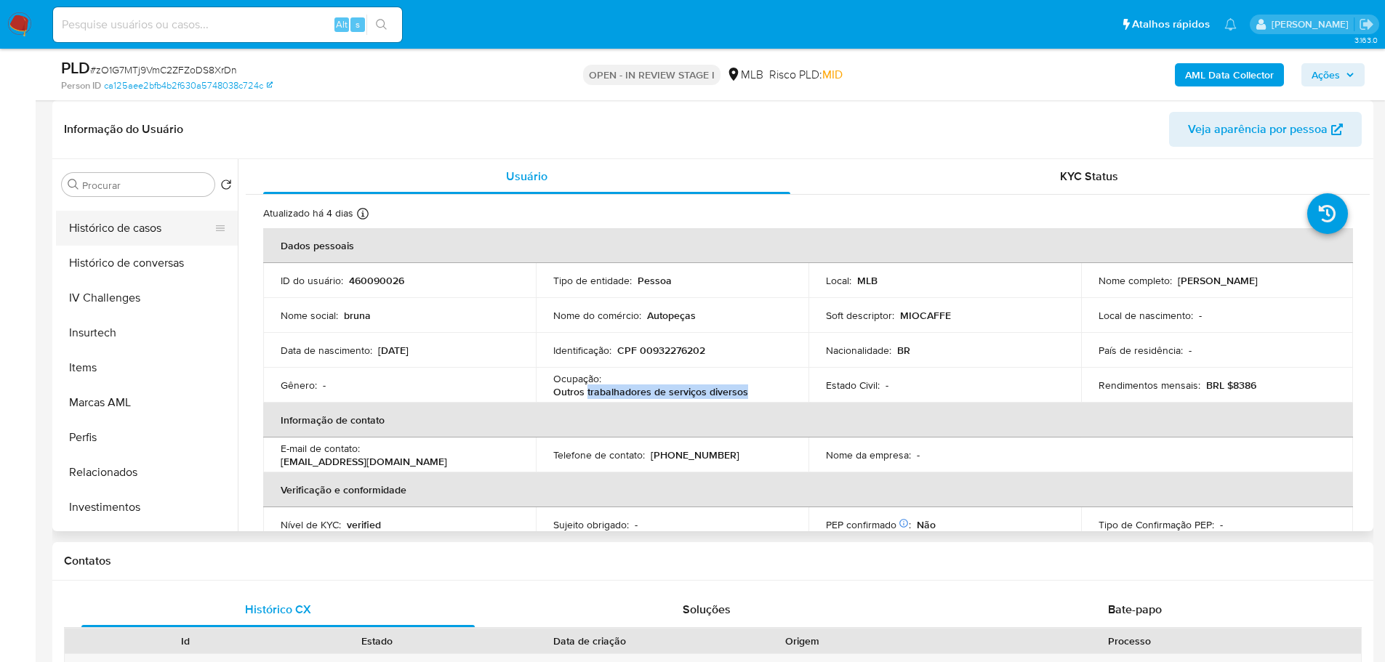
click at [135, 234] on button "Histórico de casos" at bounding box center [141, 228] width 170 height 35
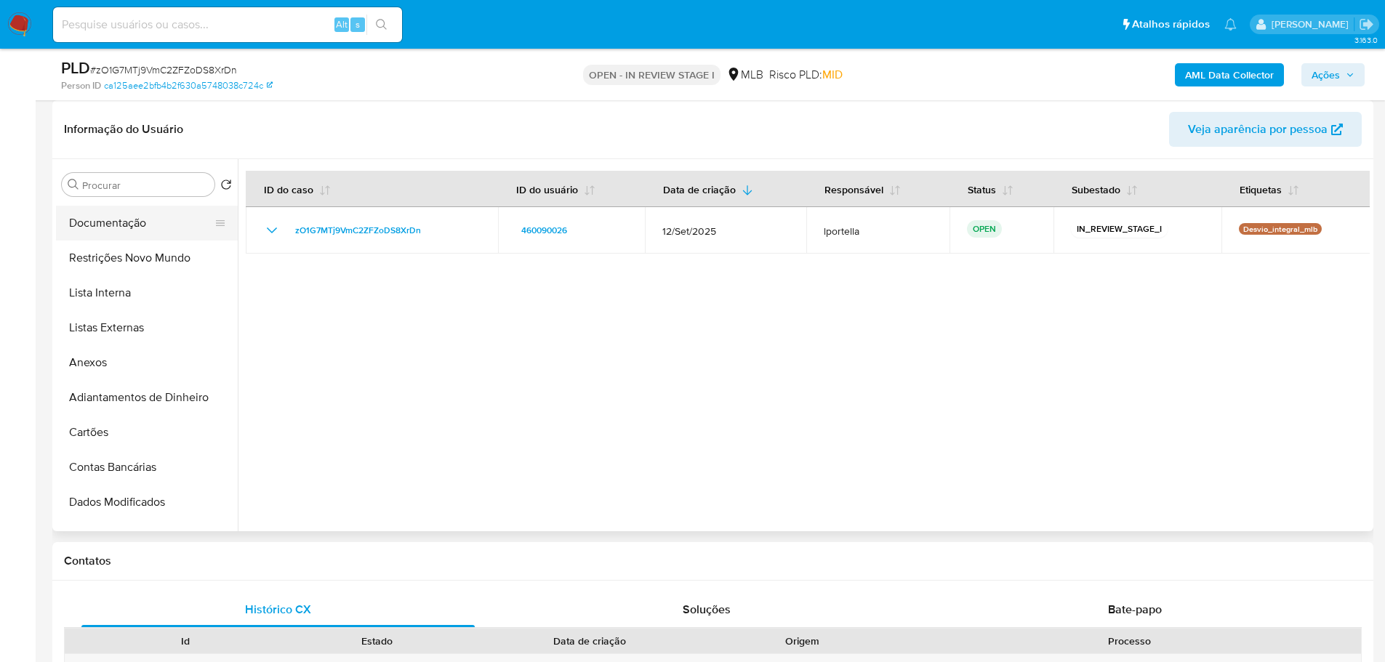
scroll to position [0, 0]
click at [100, 262] on button "KYC" at bounding box center [141, 254] width 170 height 35
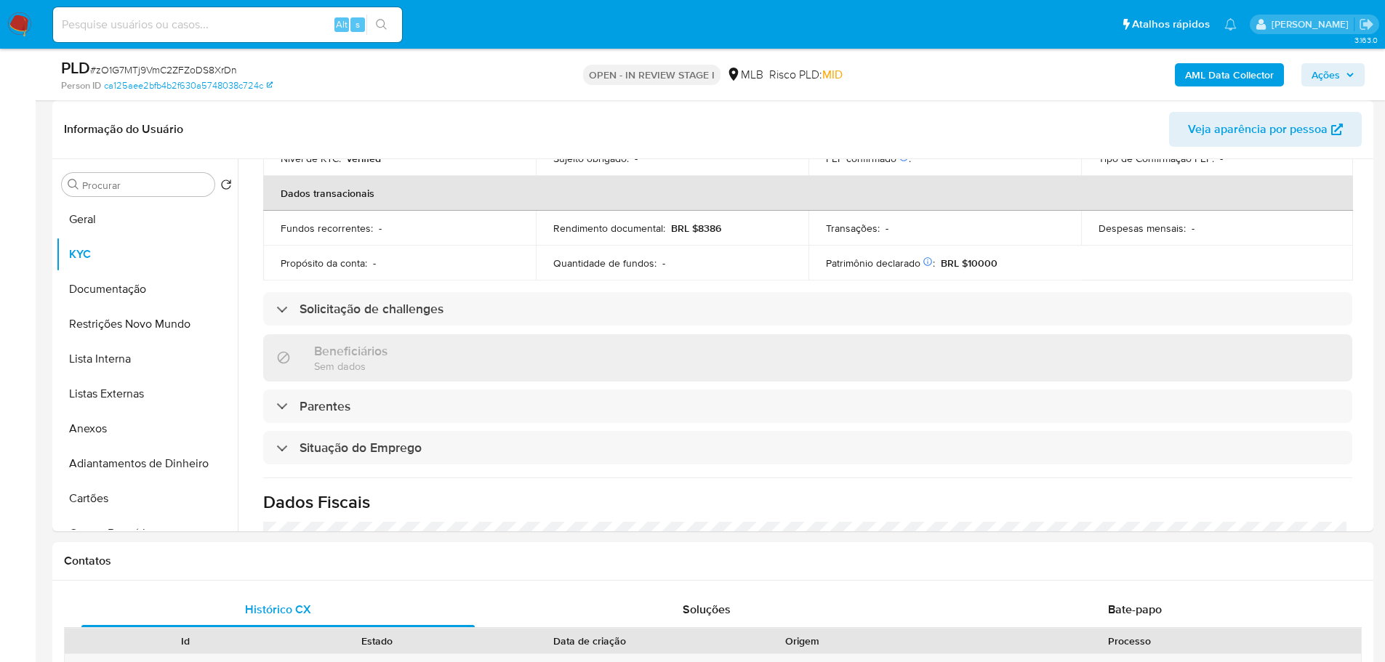
scroll to position [606, 0]
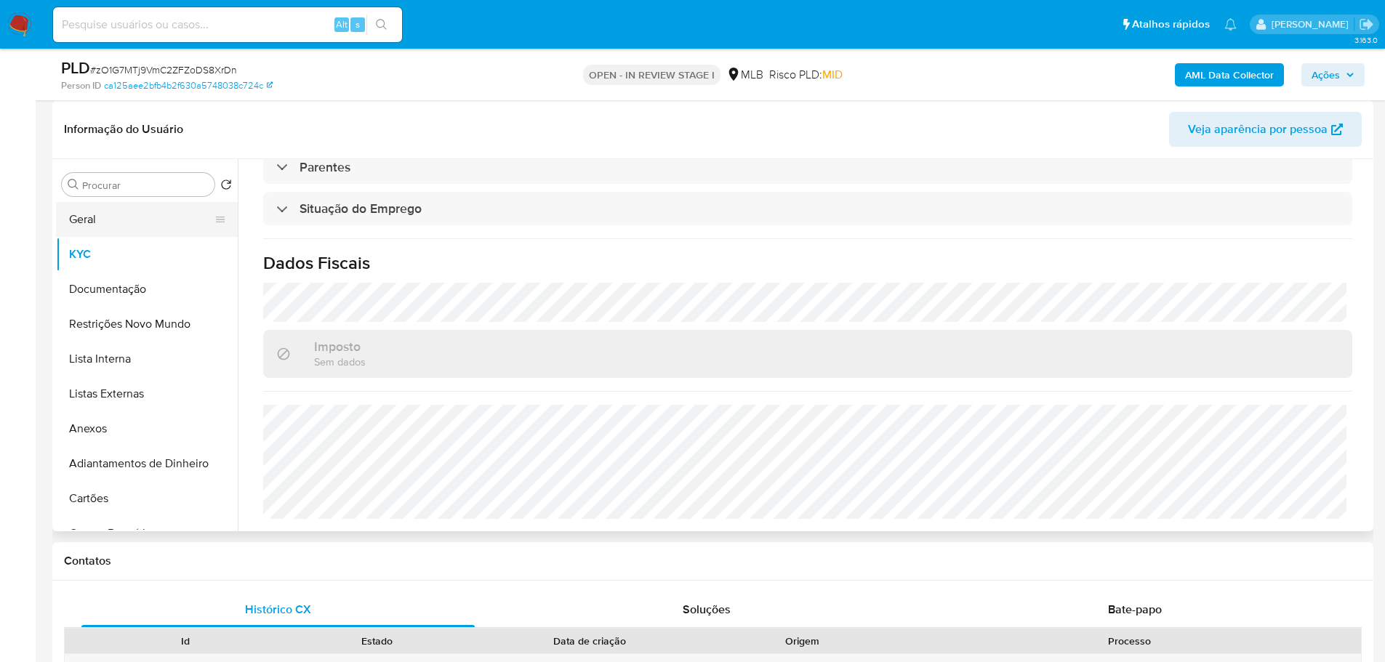
click at [123, 225] on button "Geral" at bounding box center [141, 219] width 170 height 35
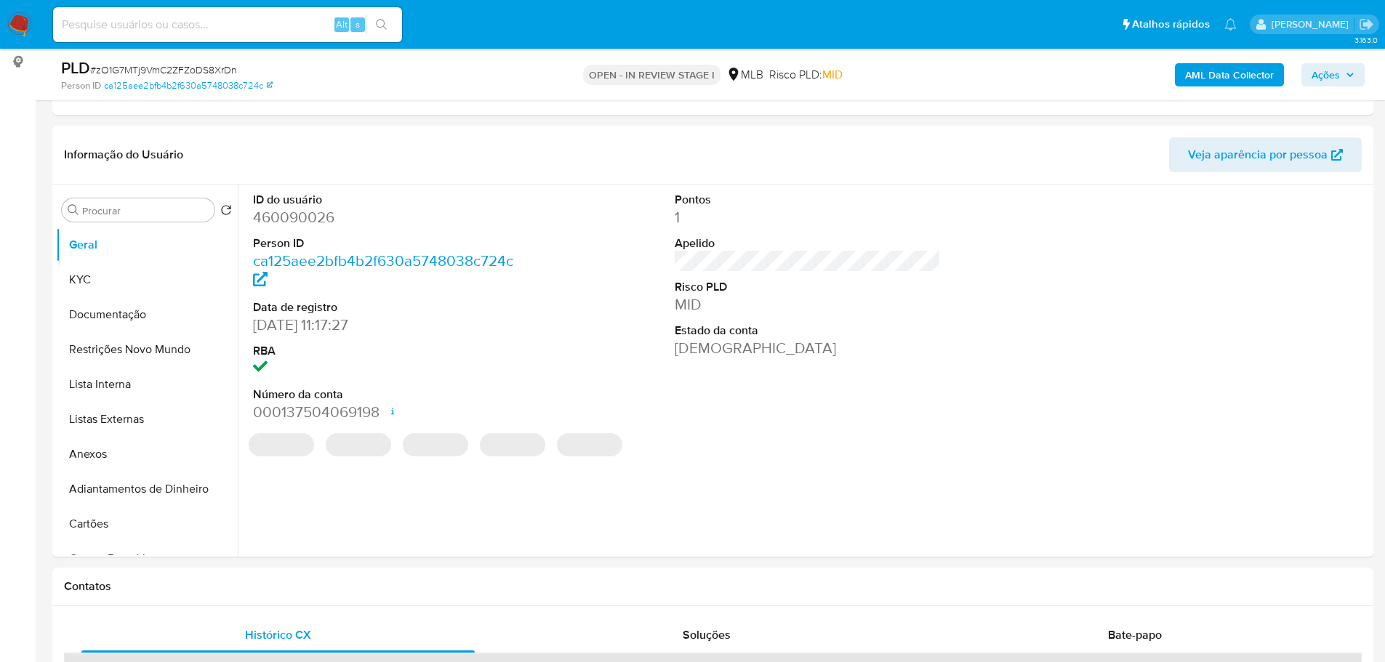
scroll to position [186, 0]
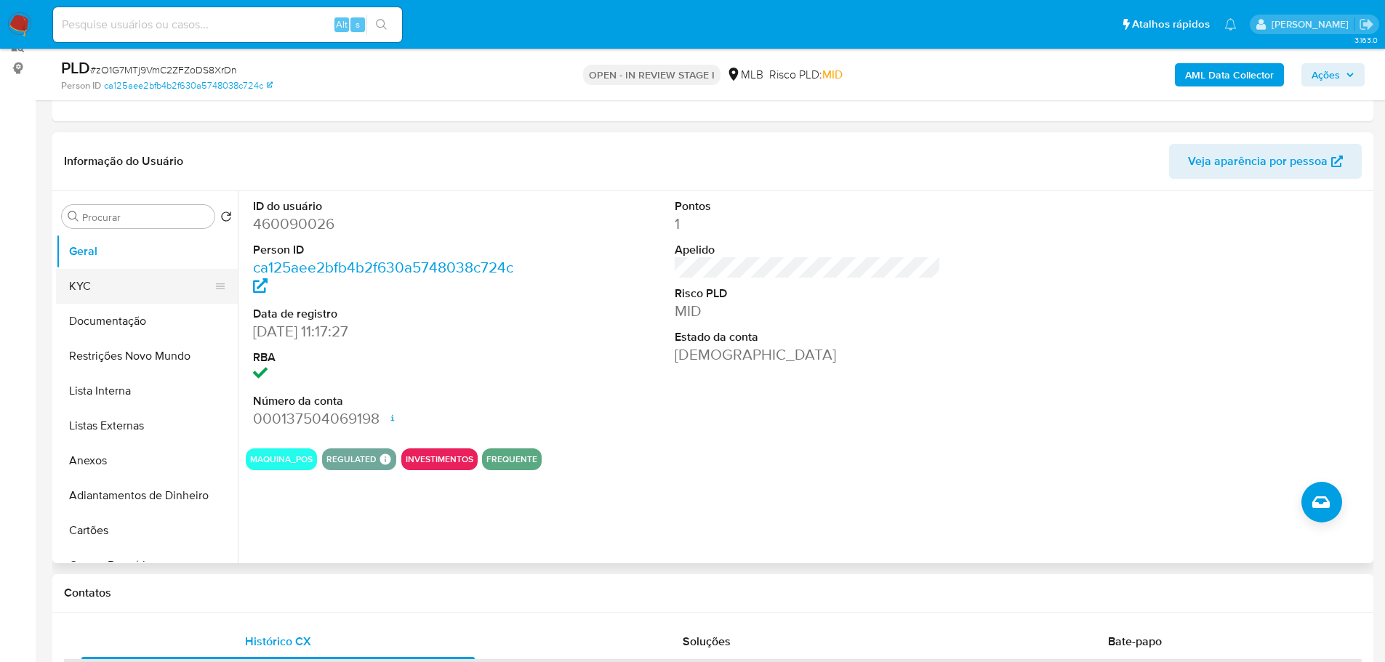
click at [89, 285] on button "KYC" at bounding box center [141, 286] width 170 height 35
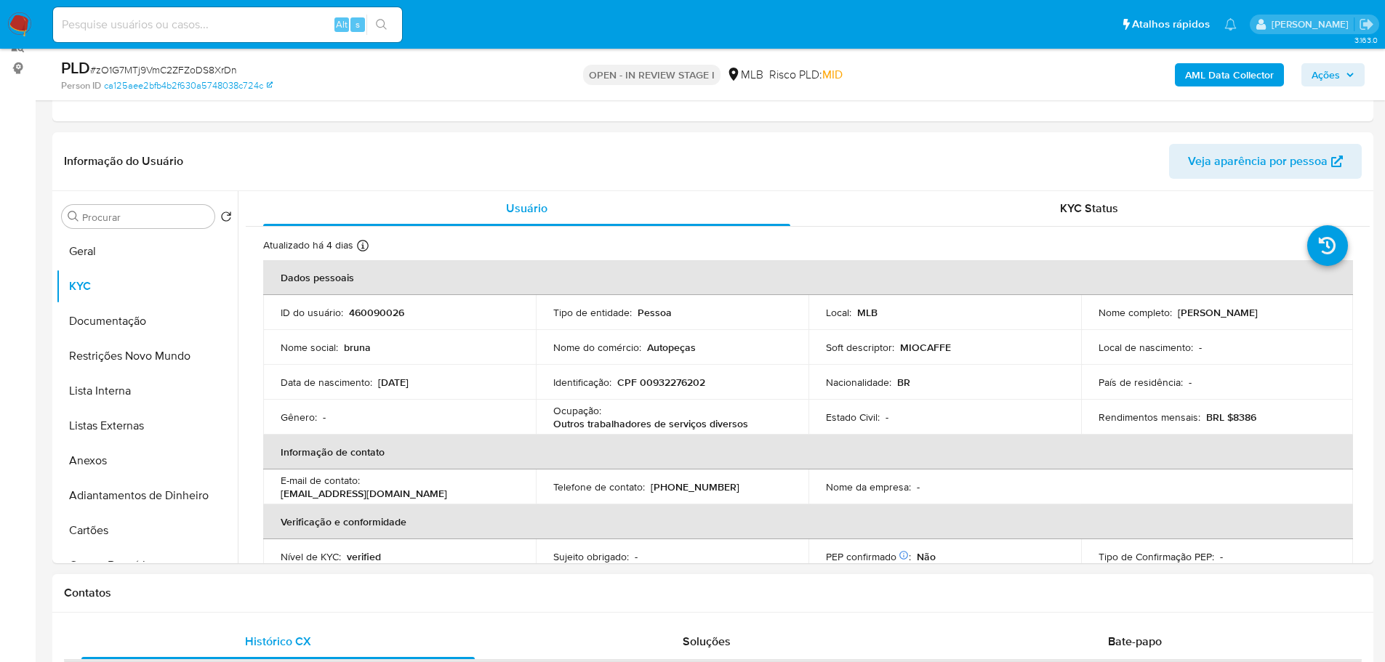
click at [224, 582] on div "Contatos" at bounding box center [712, 593] width 1321 height 39
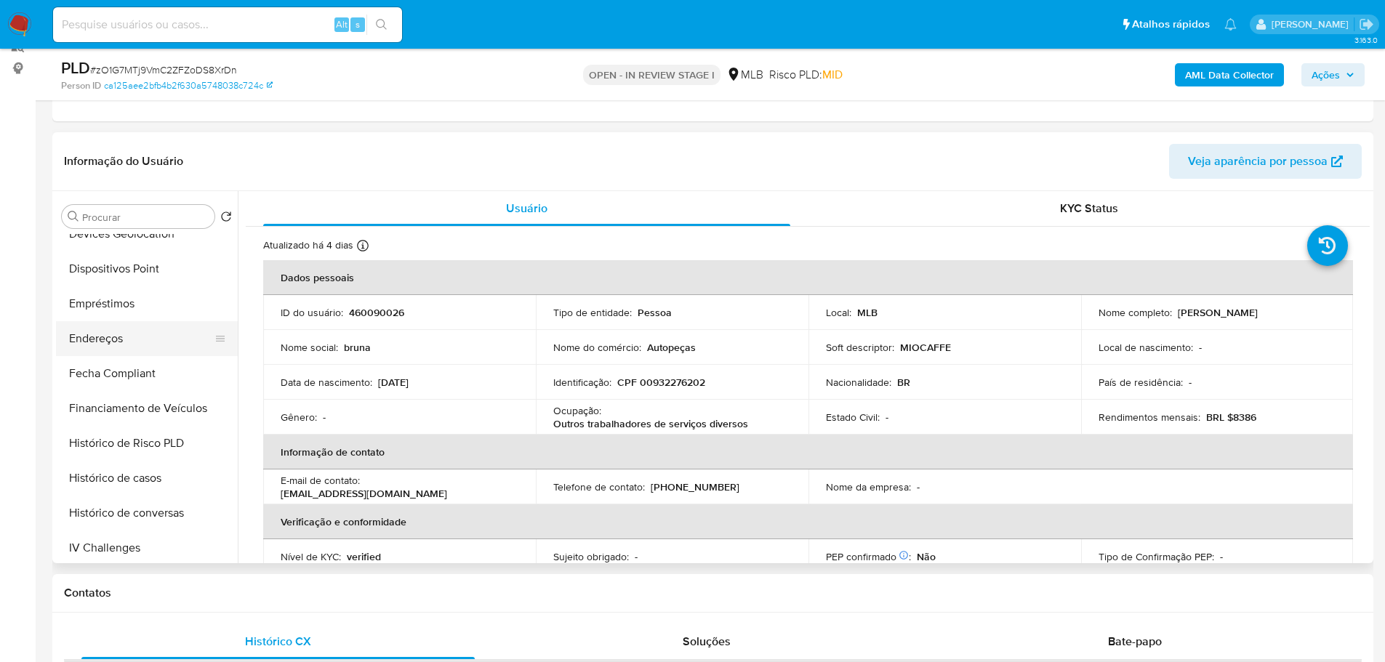
click at [103, 344] on button "Endereços" at bounding box center [141, 338] width 170 height 35
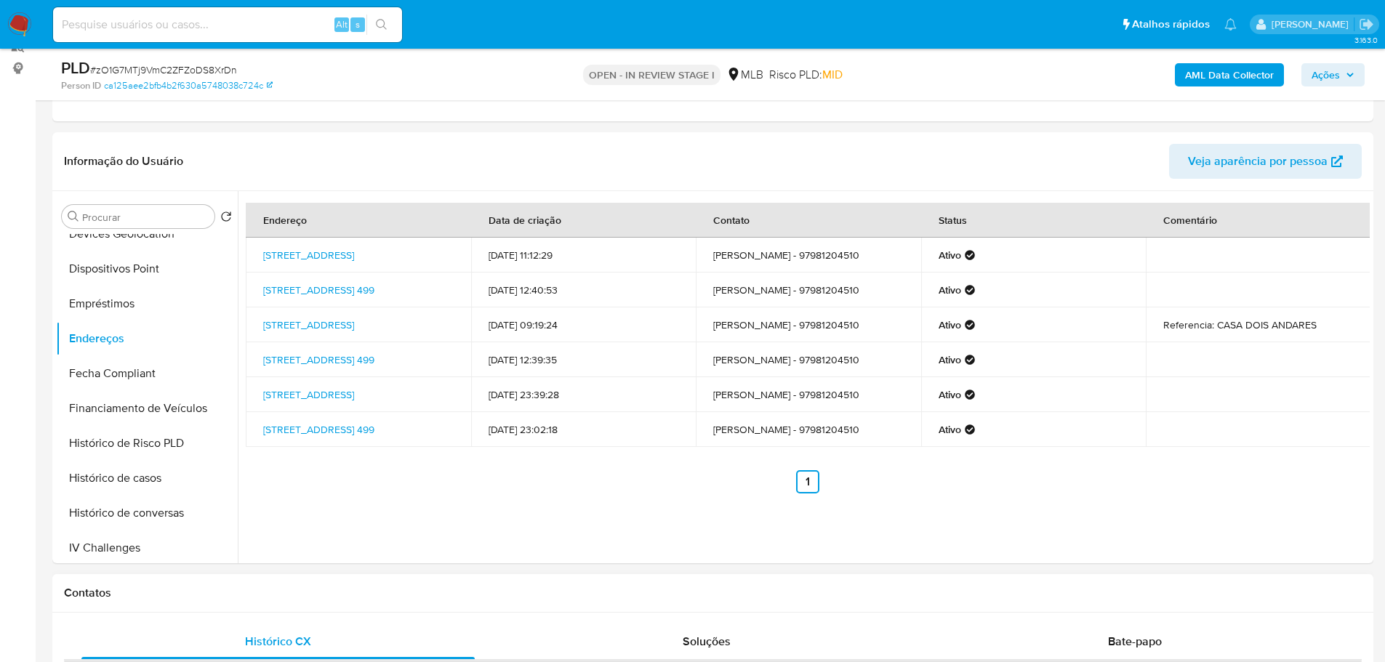
click at [271, 596] on h1 "Contatos" at bounding box center [713, 593] width 1298 height 15
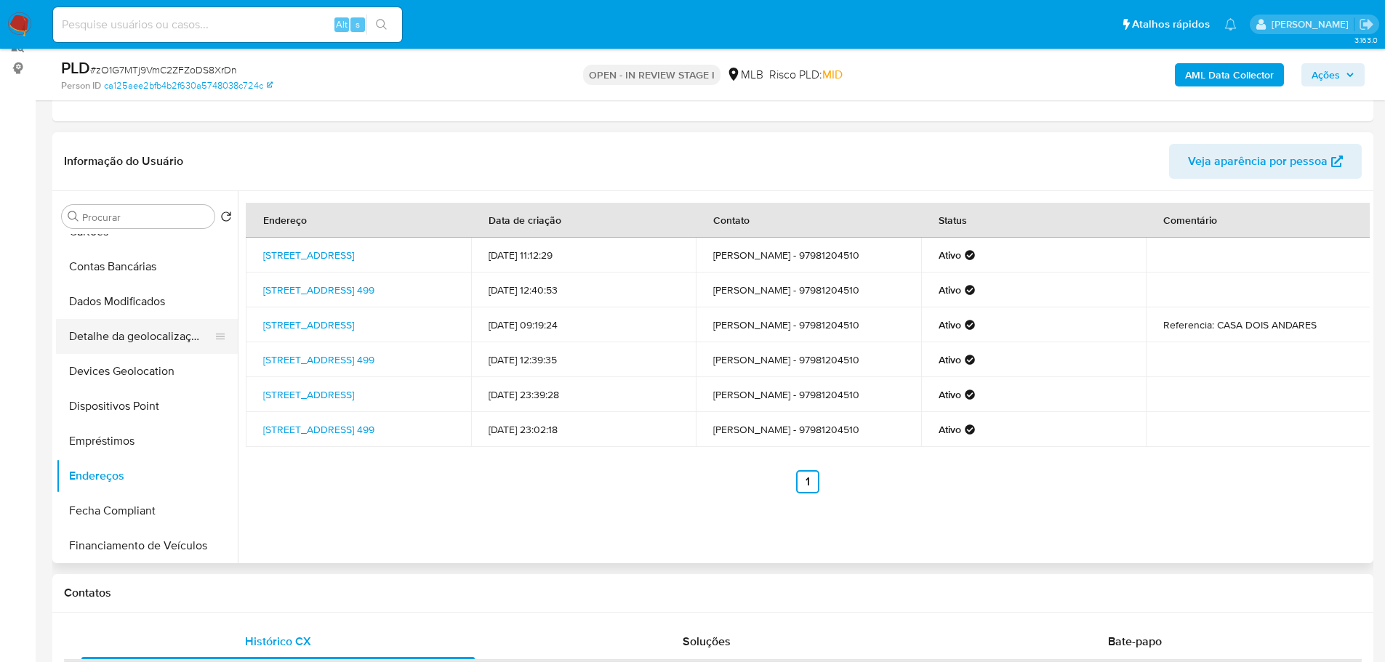
scroll to position [291, 0]
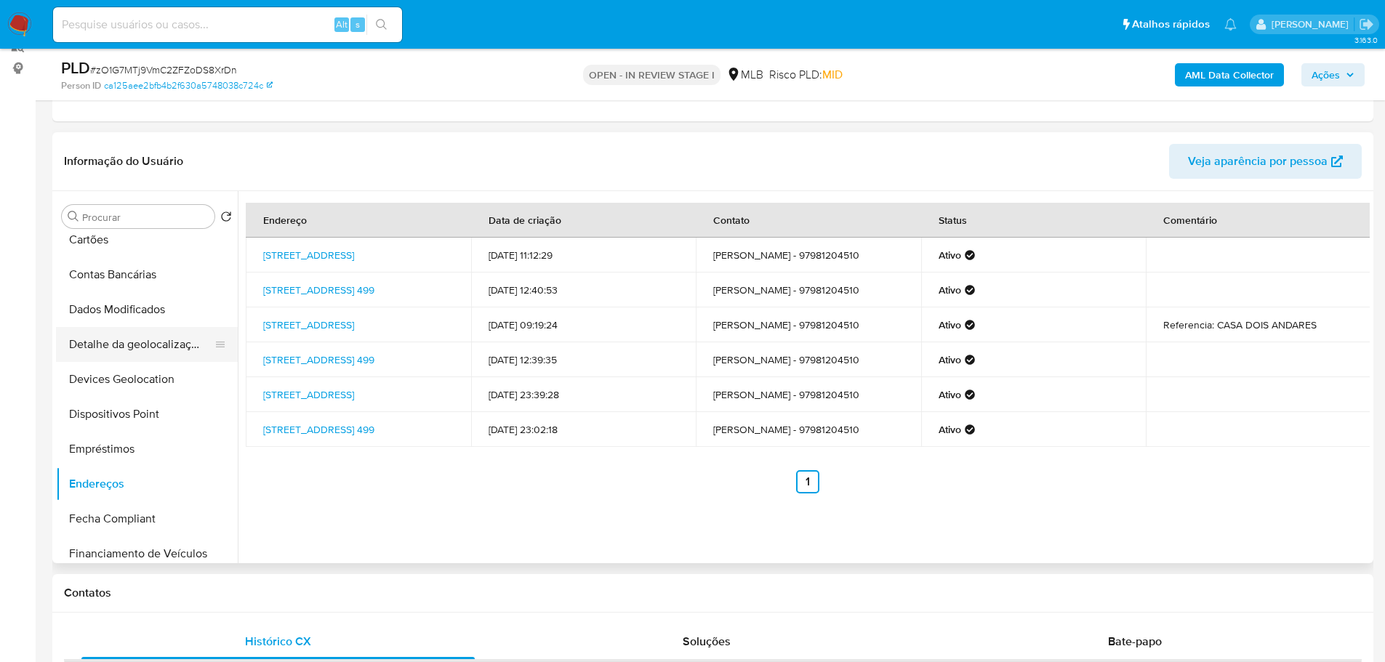
click at [145, 339] on button "Detalhe da geolocalização" at bounding box center [141, 344] width 170 height 35
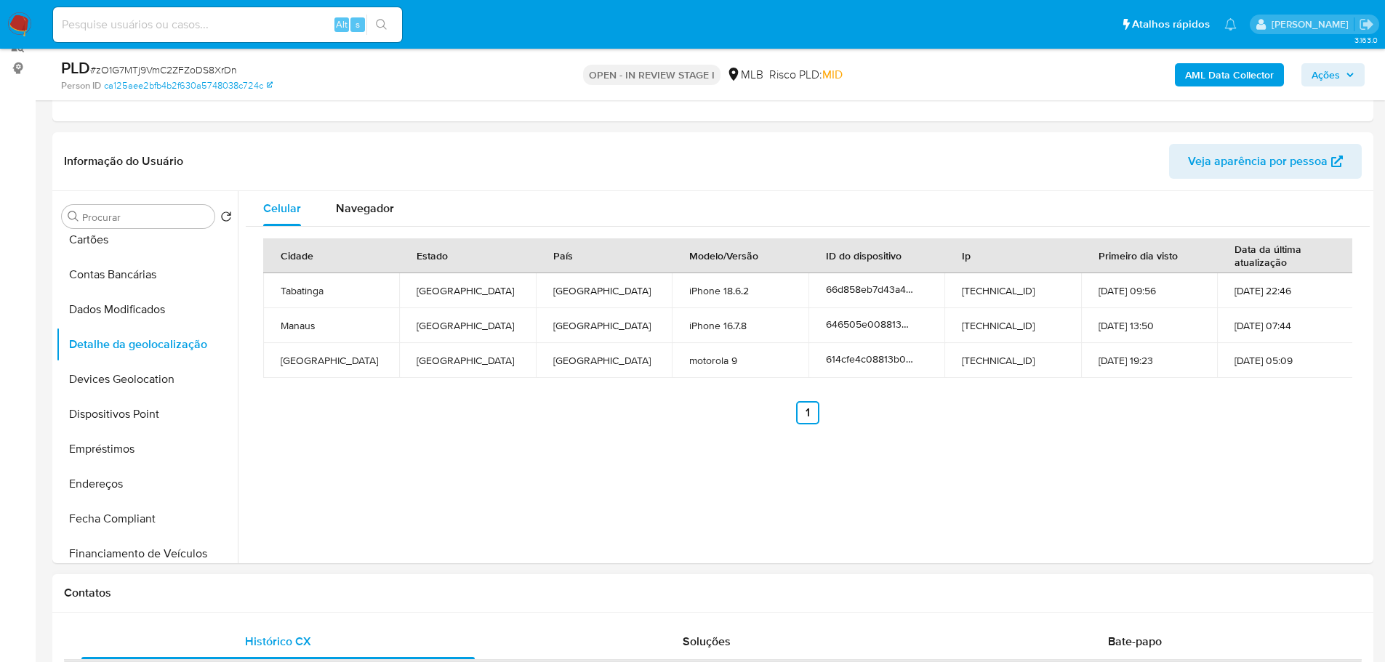
click at [191, 604] on div "Contatos" at bounding box center [712, 593] width 1321 height 39
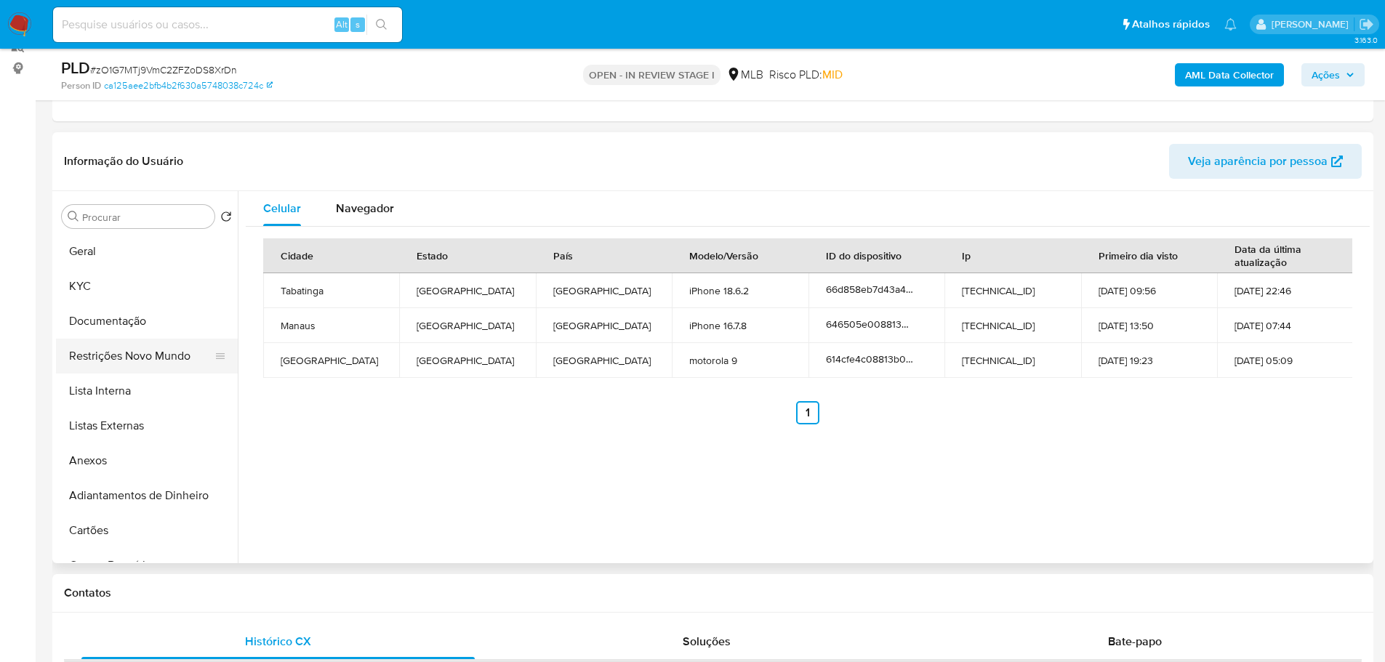
click at [129, 355] on button "Restrições Novo Mundo" at bounding box center [141, 356] width 170 height 35
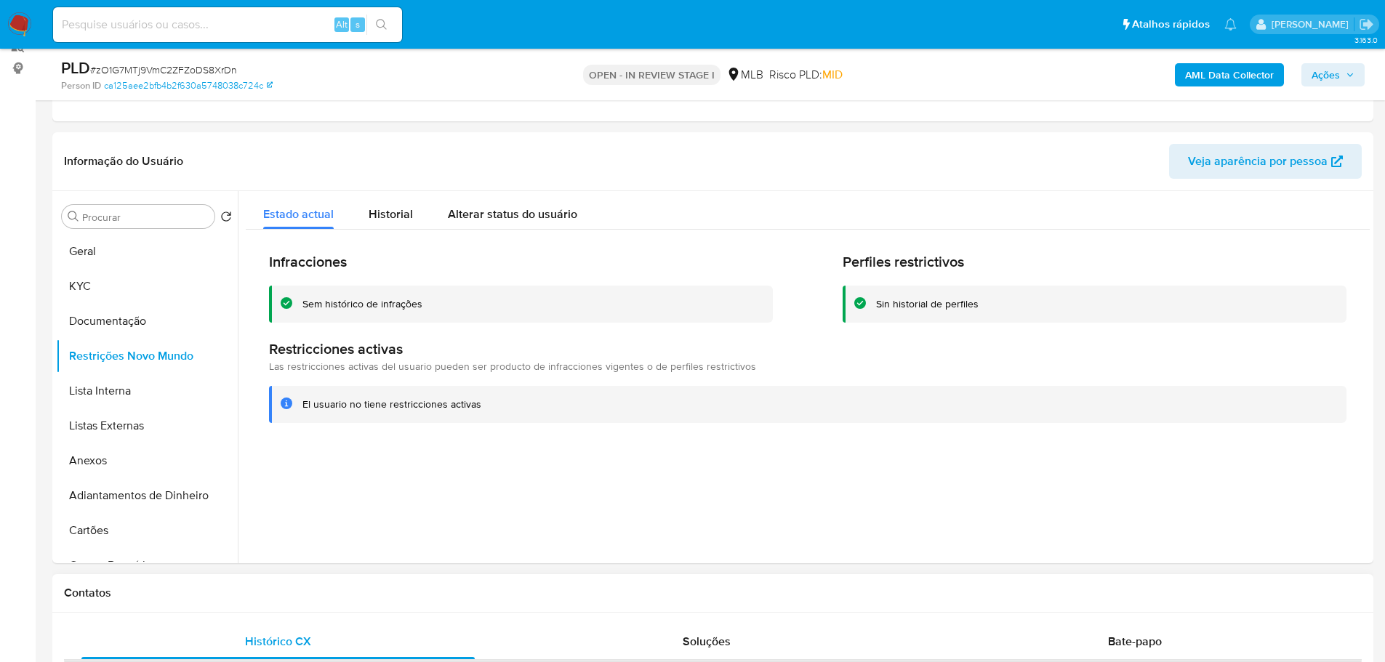
click at [359, 585] on div "Contatos" at bounding box center [712, 593] width 1321 height 39
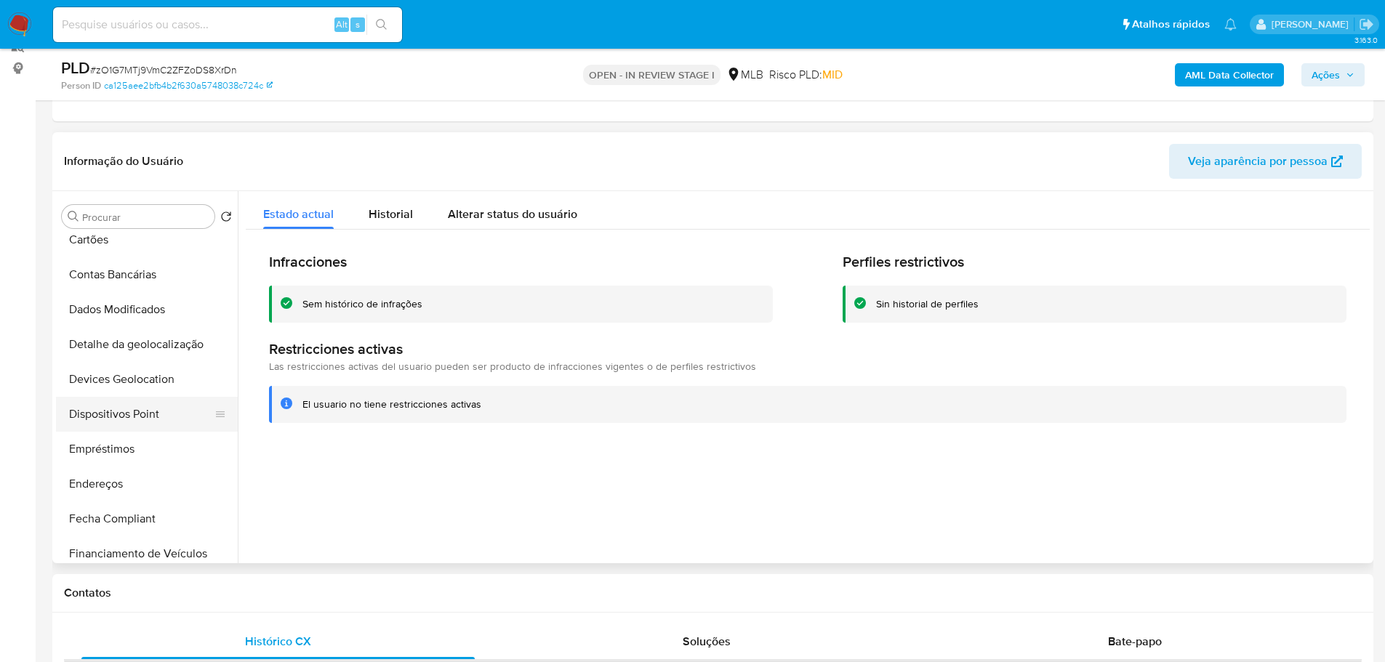
click at [155, 422] on button "Dispositivos Point" at bounding box center [141, 414] width 170 height 35
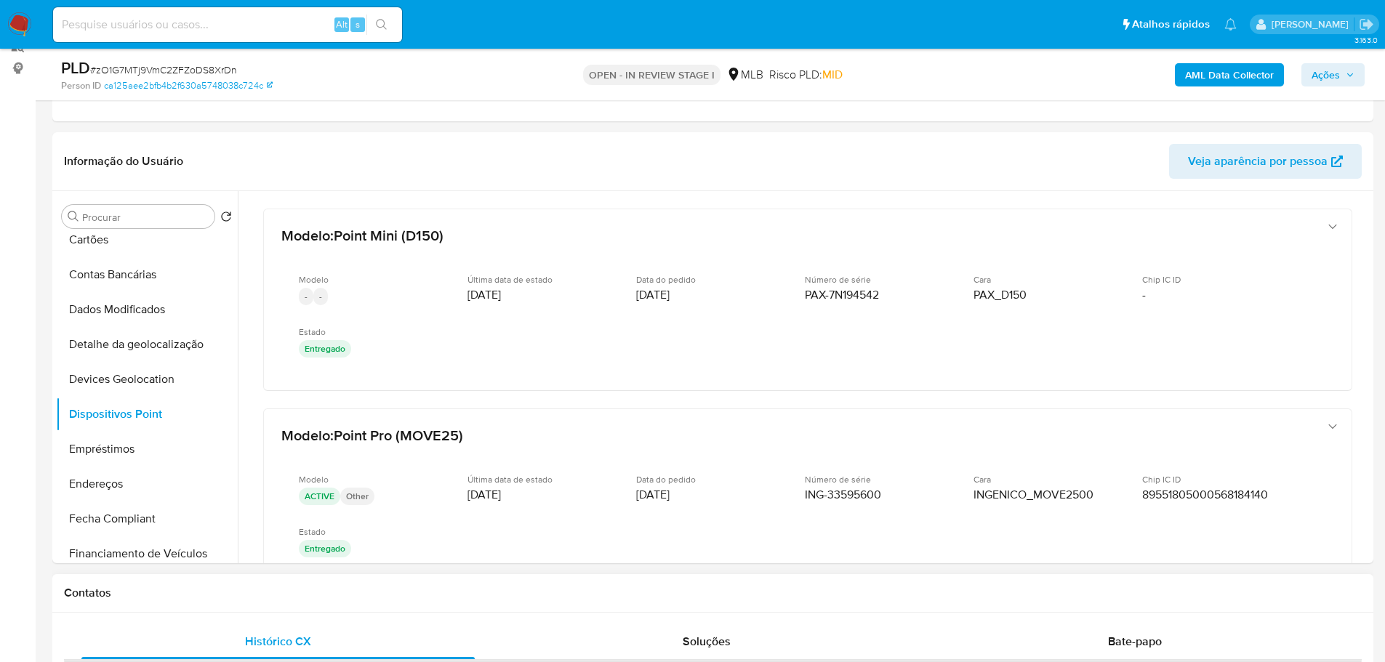
drag, startPoint x: 387, startPoint y: 596, endPoint x: 366, endPoint y: 596, distance: 20.4
click at [387, 596] on h1 "Contatos" at bounding box center [713, 593] width 1298 height 15
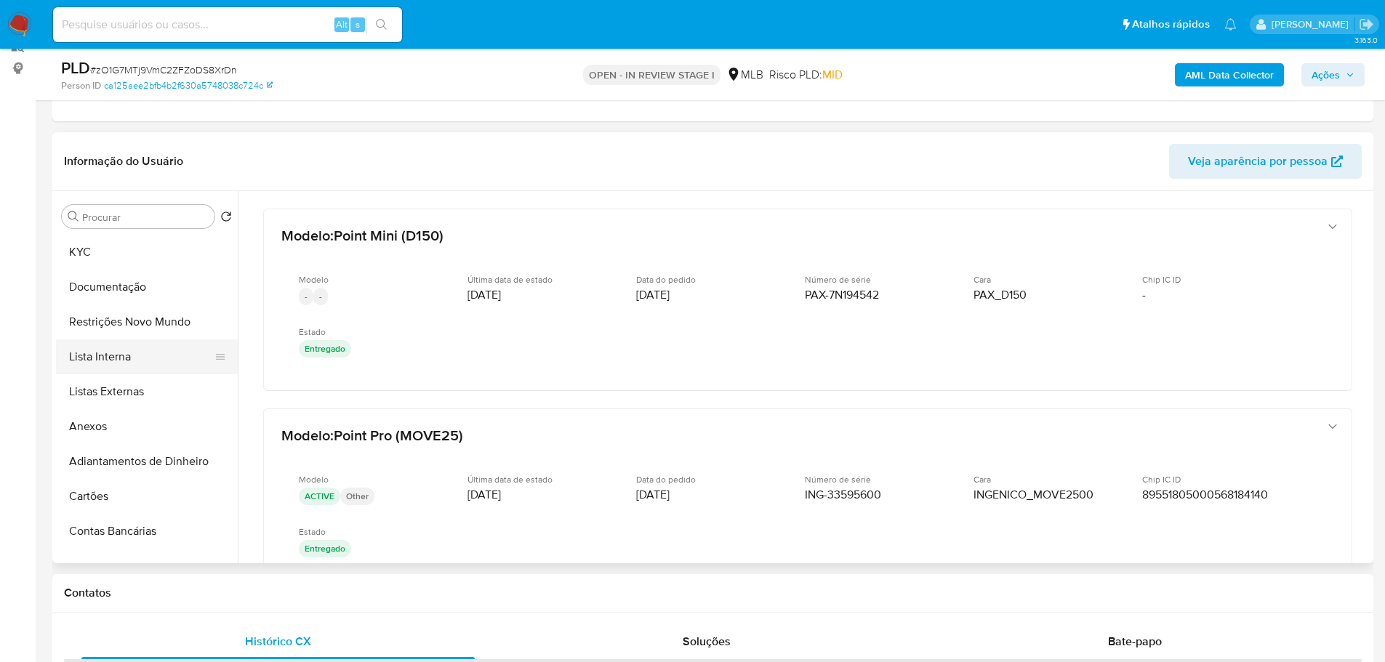
scroll to position [0, 0]
click at [107, 282] on button "KYC" at bounding box center [141, 286] width 170 height 35
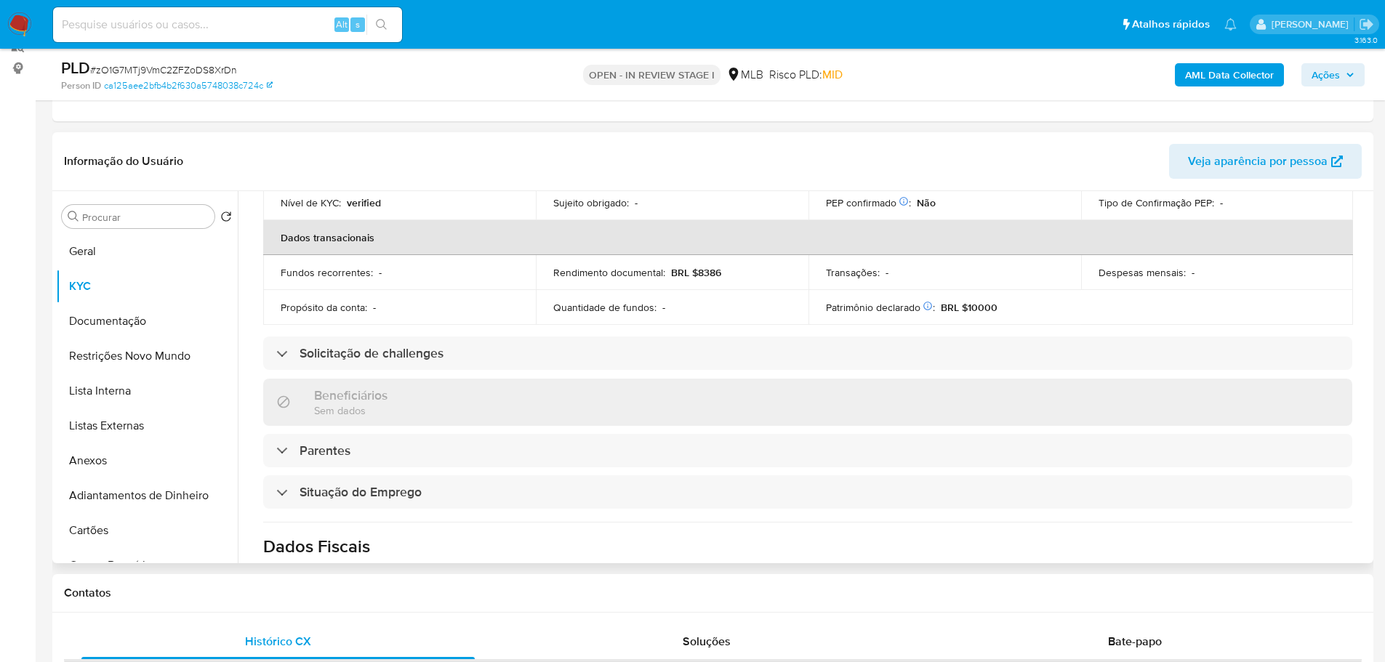
scroll to position [97, 0]
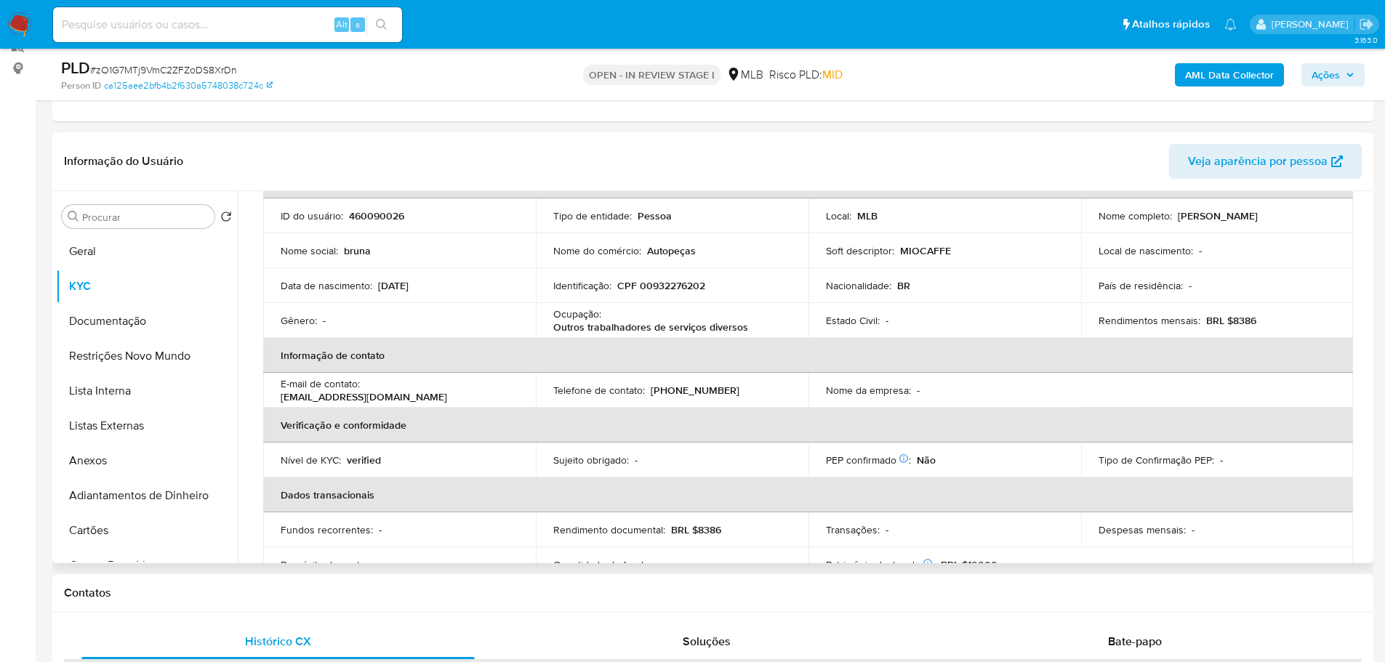
click at [670, 292] on p "CPF 00932276202" at bounding box center [661, 285] width 88 height 13
copy p "00932276202"
click at [1333, 76] on span "Ações" at bounding box center [1326, 74] width 28 height 23
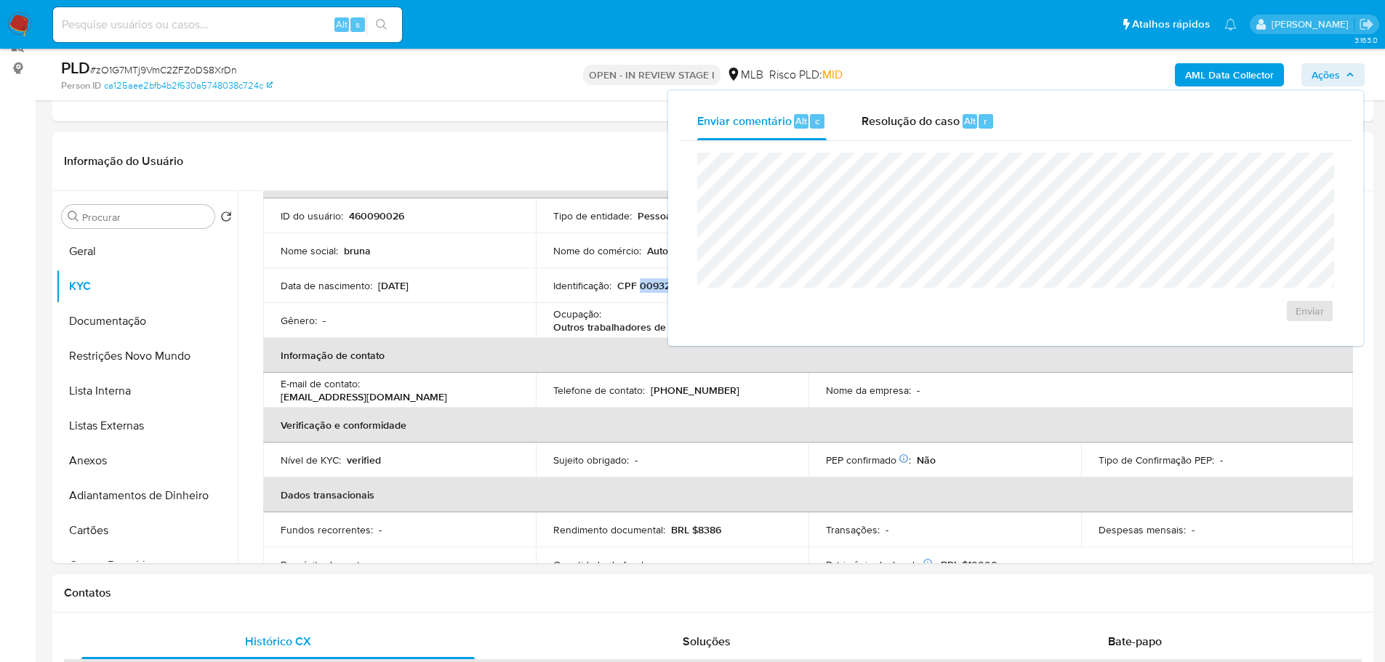
click at [1202, 73] on b "AML Data Collector" at bounding box center [1229, 74] width 89 height 23
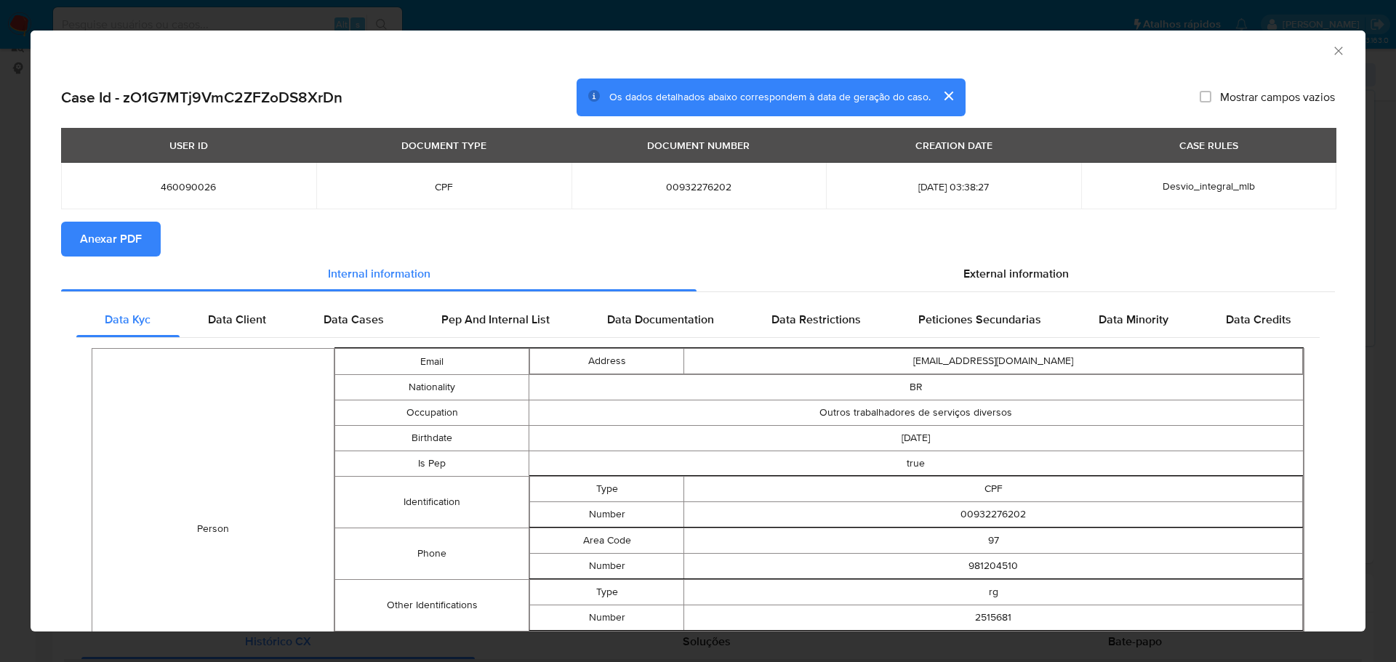
click at [118, 243] on span "Anexar PDF" at bounding box center [111, 239] width 62 height 32
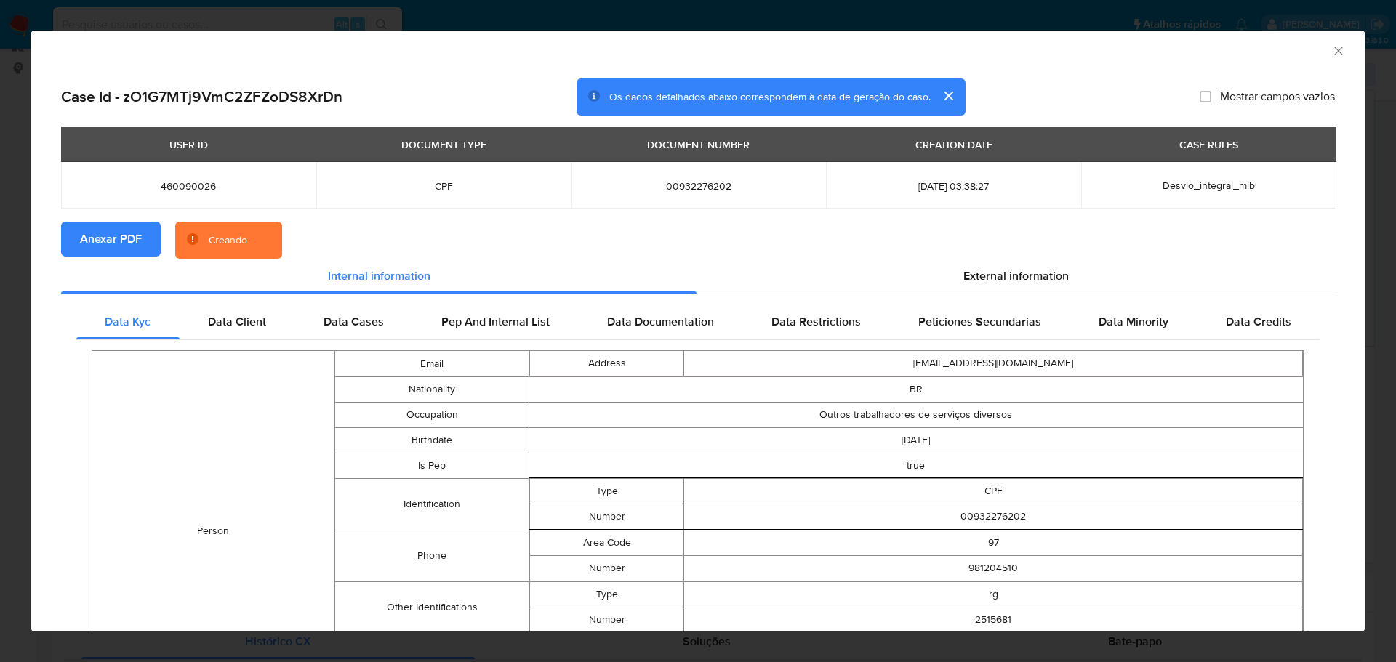
click at [1334, 49] on icon "Fechar a janela" at bounding box center [1338, 51] width 15 height 15
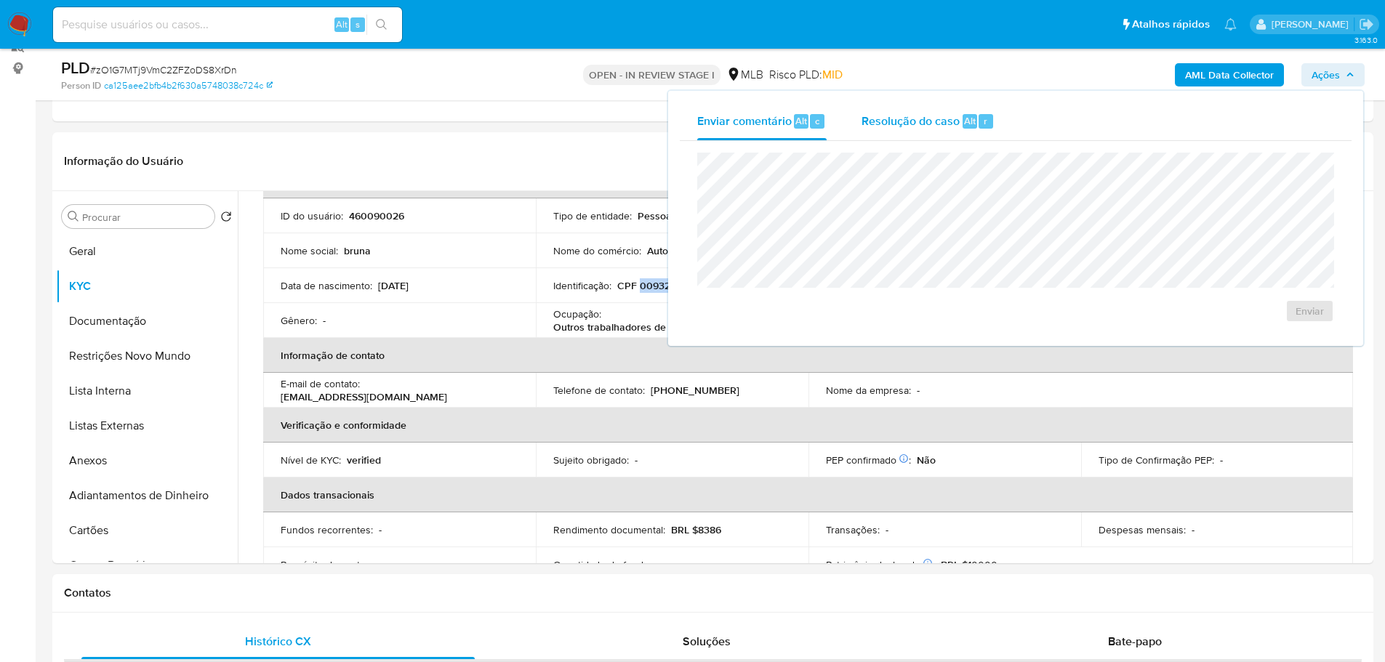
click at [902, 122] on span "Resolução do caso" at bounding box center [911, 120] width 98 height 17
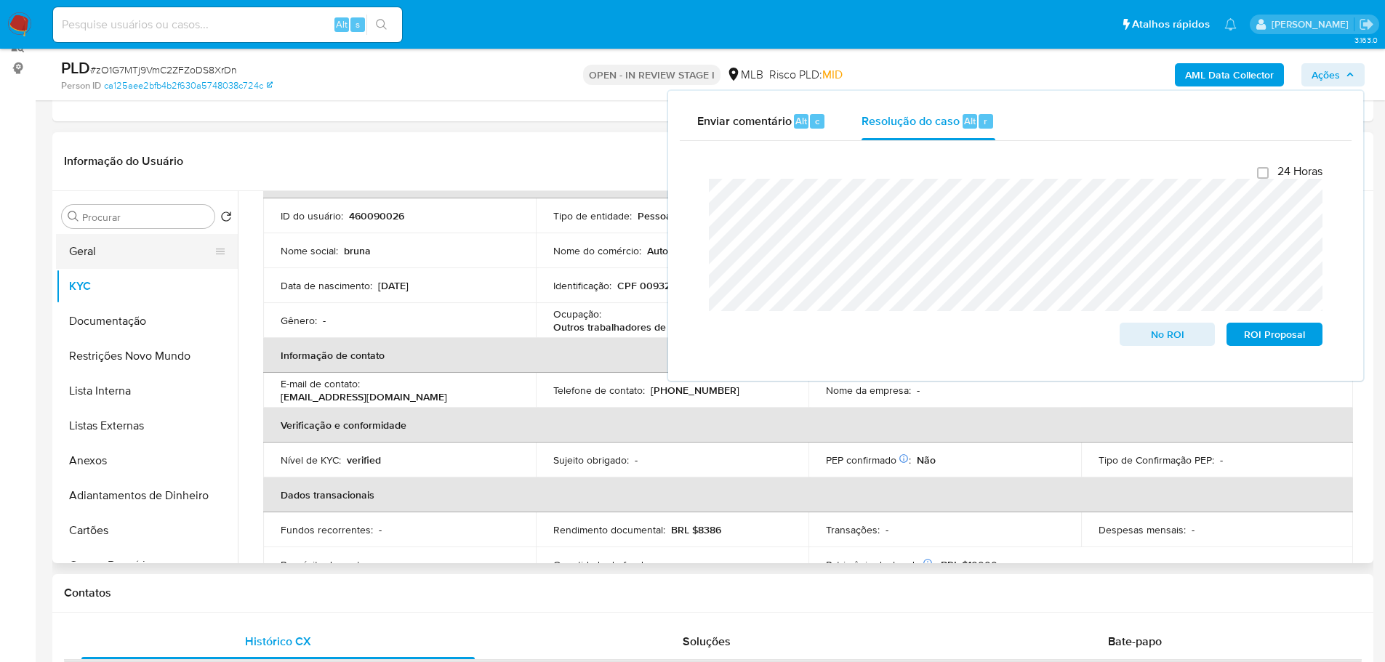
click at [162, 242] on button "Geral" at bounding box center [141, 251] width 170 height 35
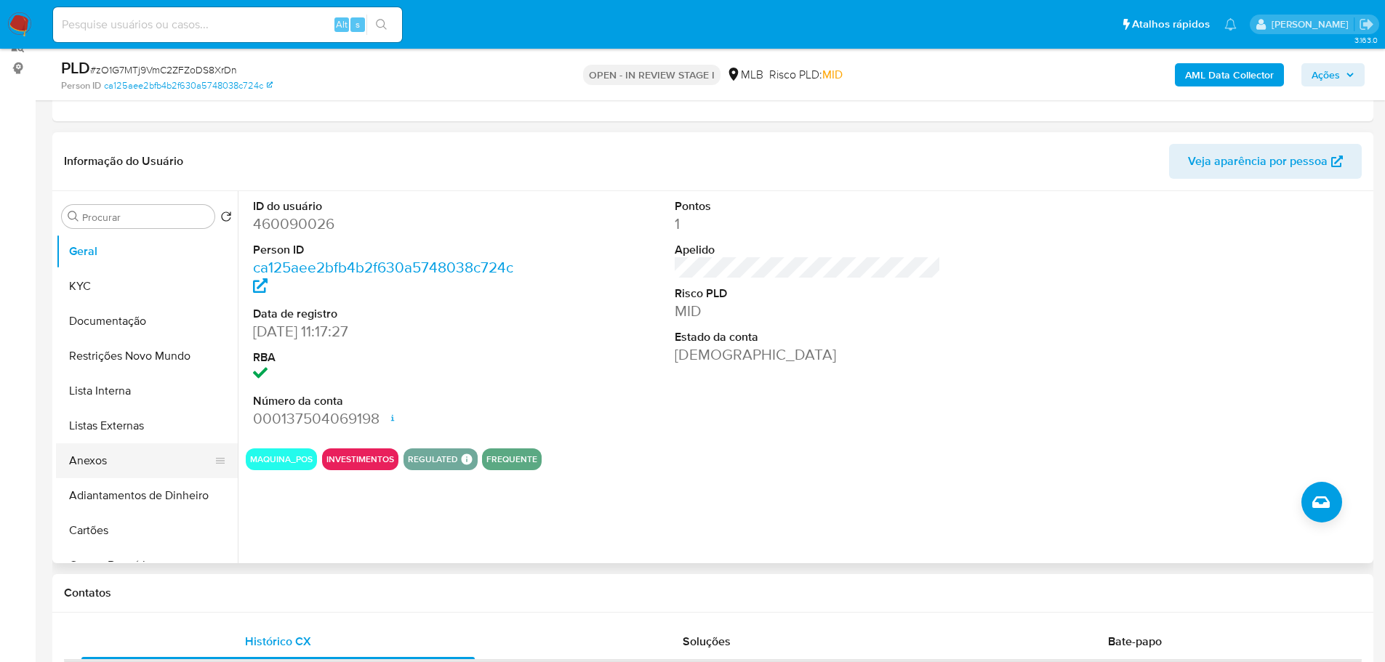
click at [84, 465] on button "Anexos" at bounding box center [141, 461] width 170 height 35
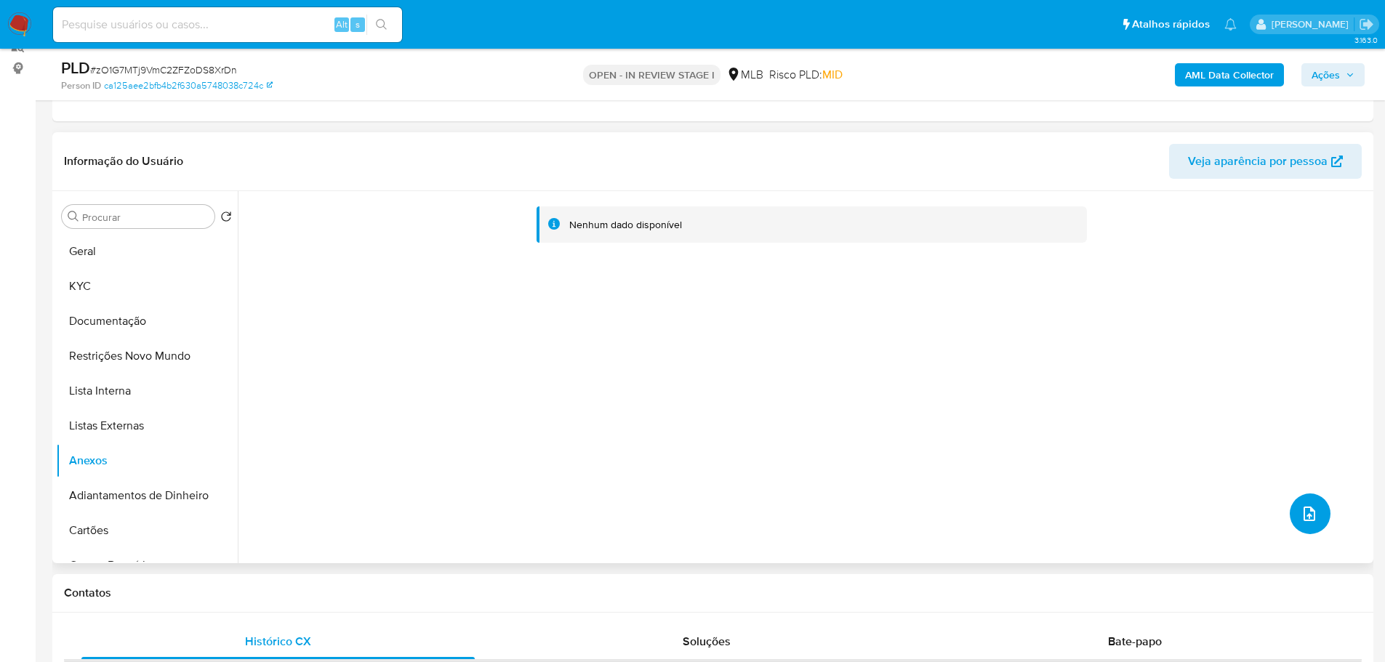
click at [1300, 525] on button "upload-file" at bounding box center [1310, 514] width 41 height 41
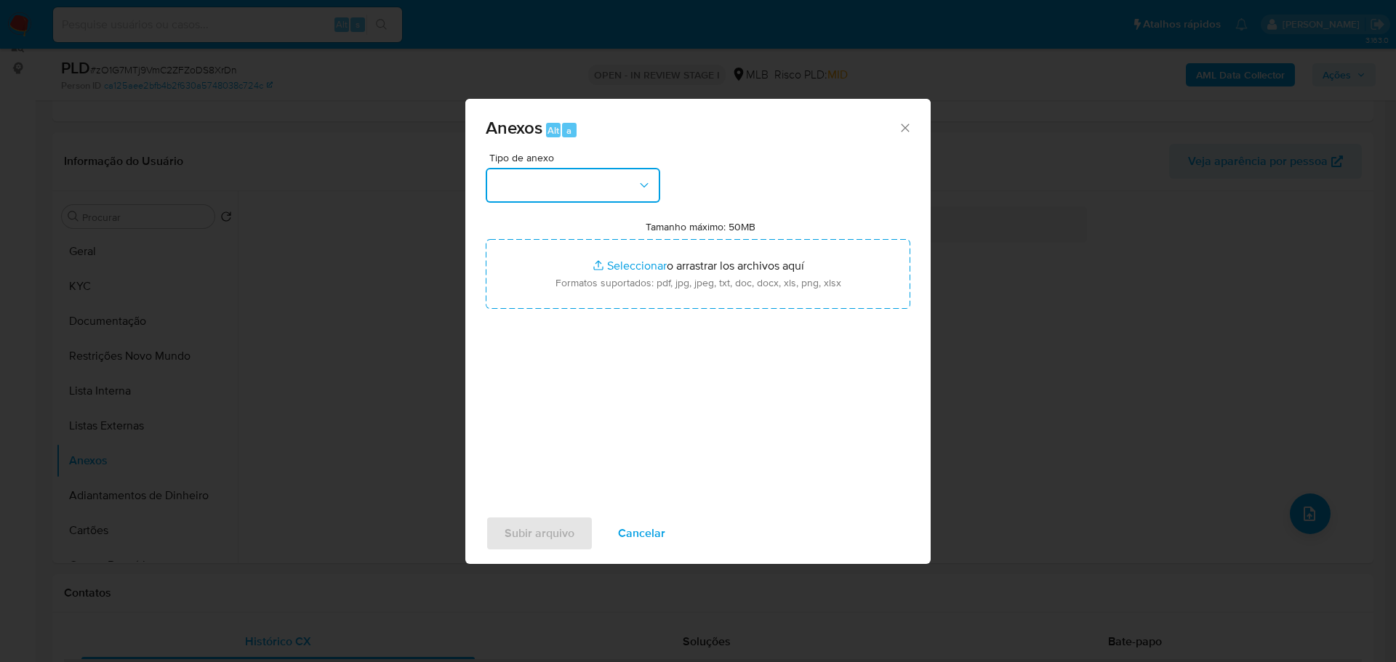
click at [539, 183] on button "button" at bounding box center [573, 185] width 175 height 35
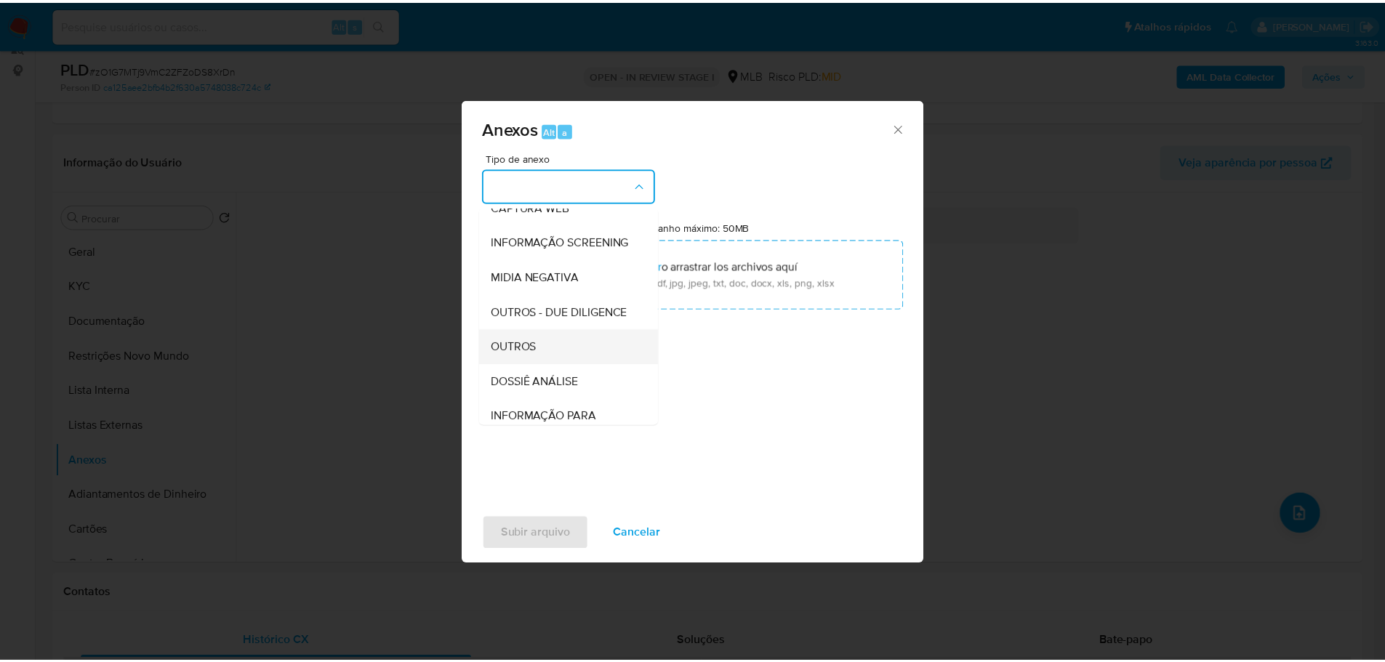
scroll to position [218, 0]
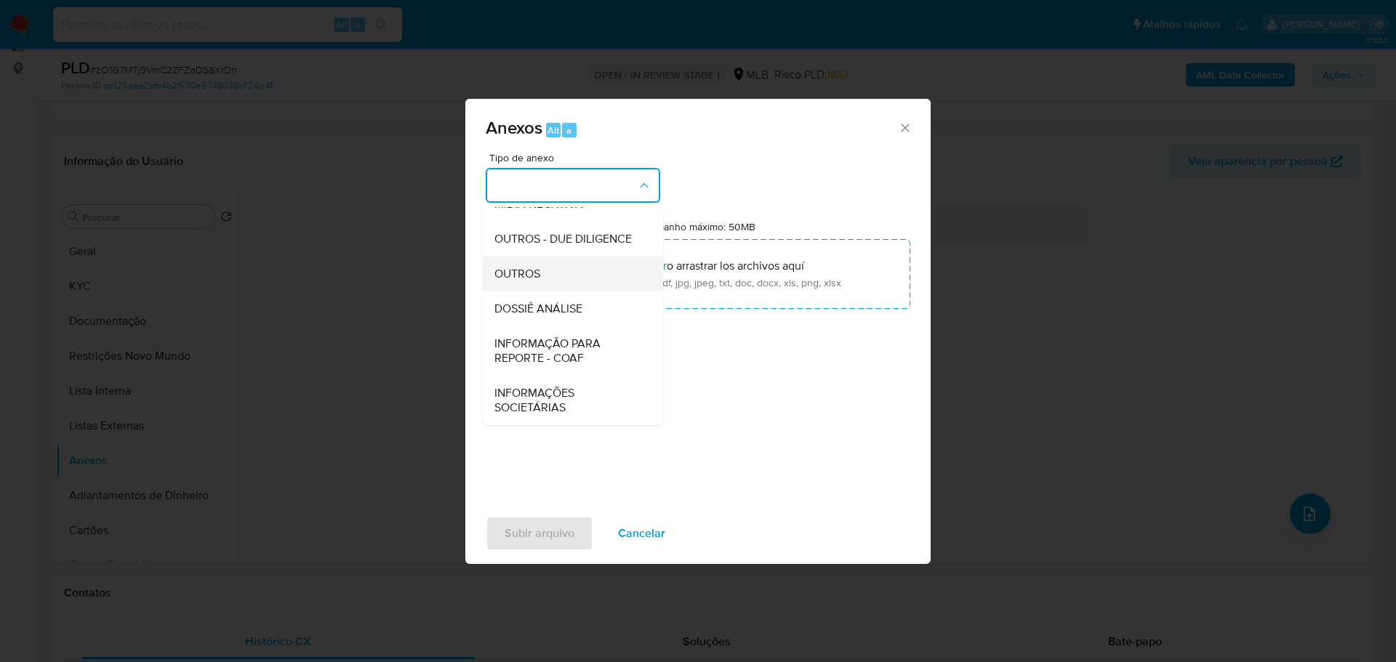
click at [554, 292] on div "OUTROS" at bounding box center [568, 274] width 148 height 35
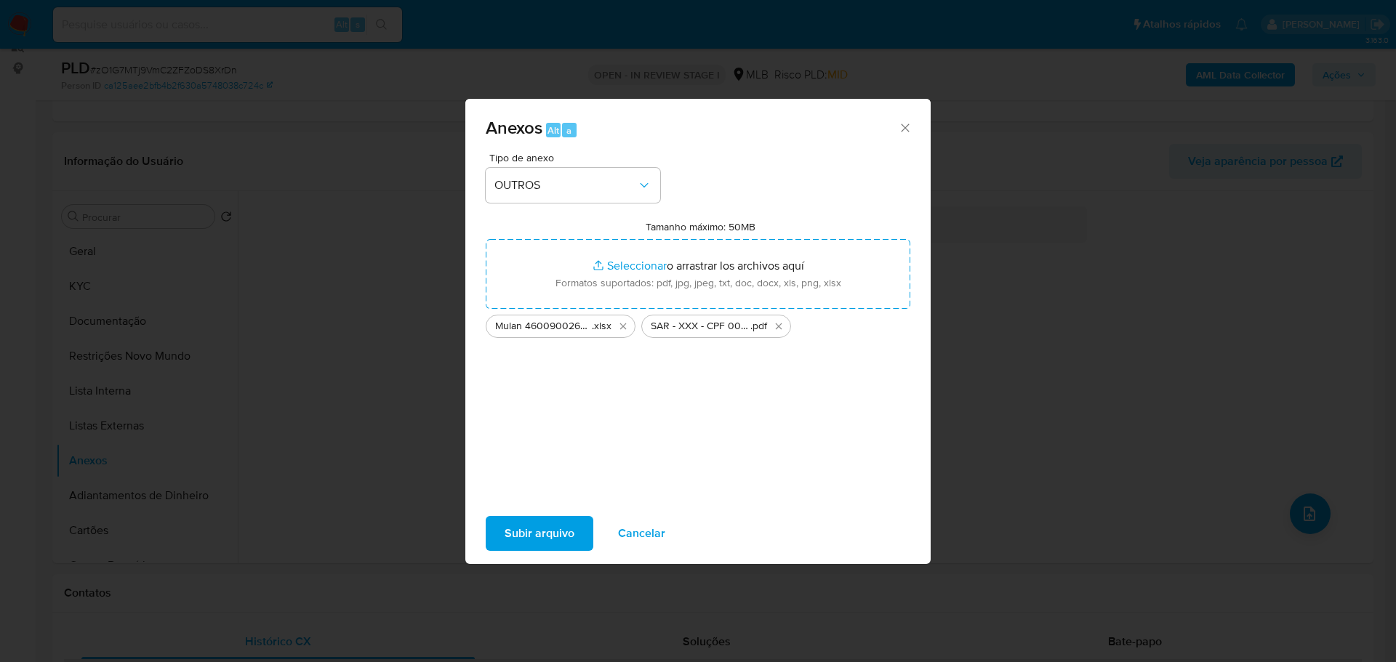
click at [551, 538] on span "Subir arquivo" at bounding box center [540, 534] width 70 height 32
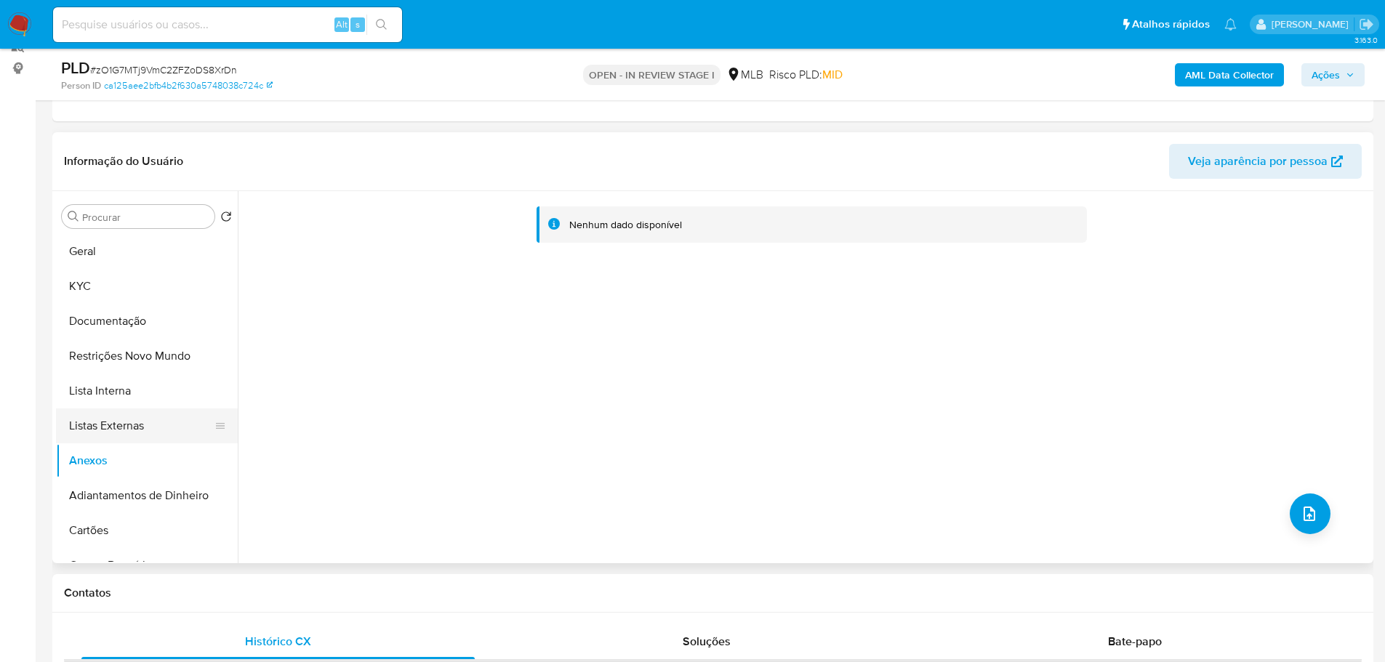
click at [129, 431] on button "Listas Externas" at bounding box center [141, 426] width 170 height 35
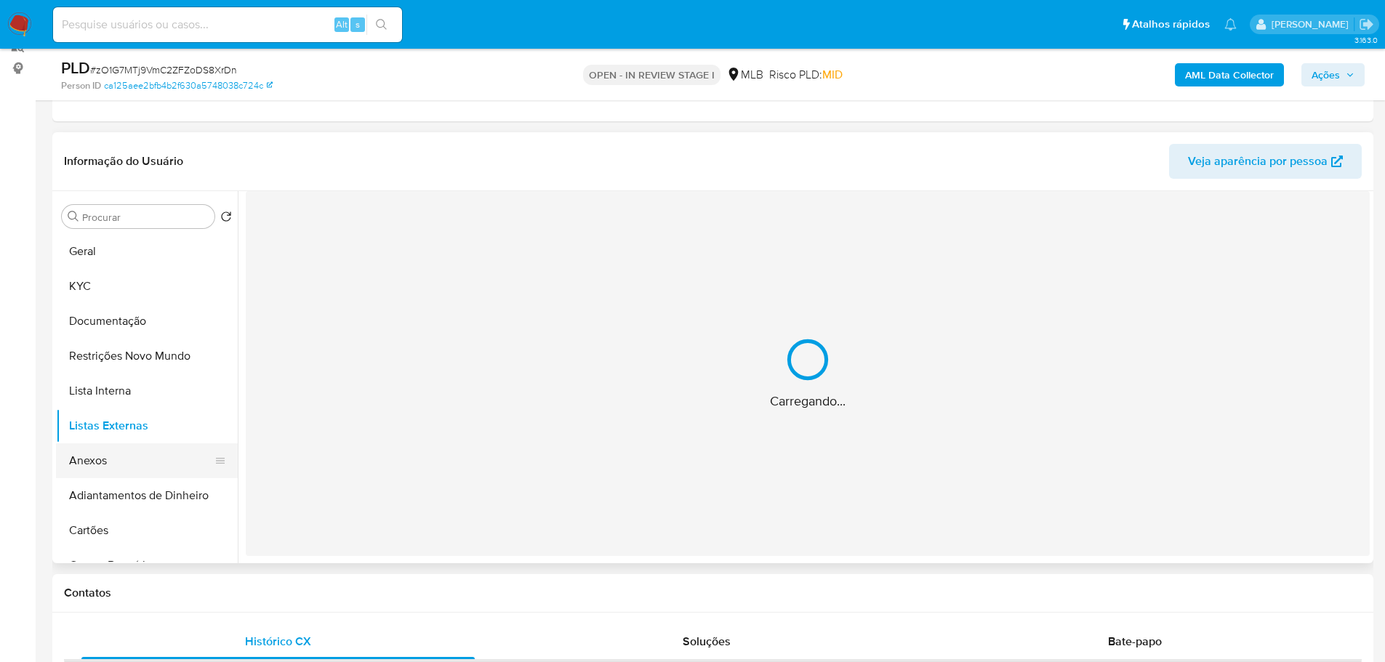
click at [116, 465] on button "Anexos" at bounding box center [141, 461] width 170 height 35
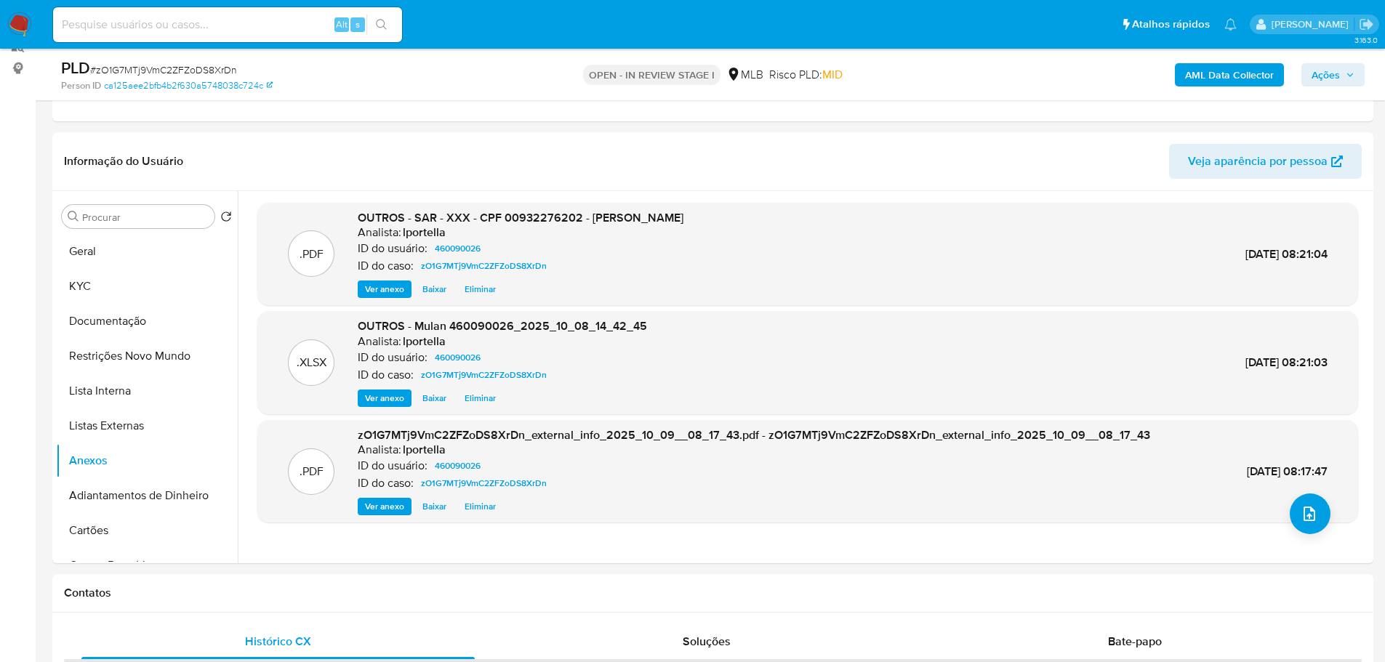
click at [1355, 70] on button "Ações" at bounding box center [1333, 74] width 63 height 23
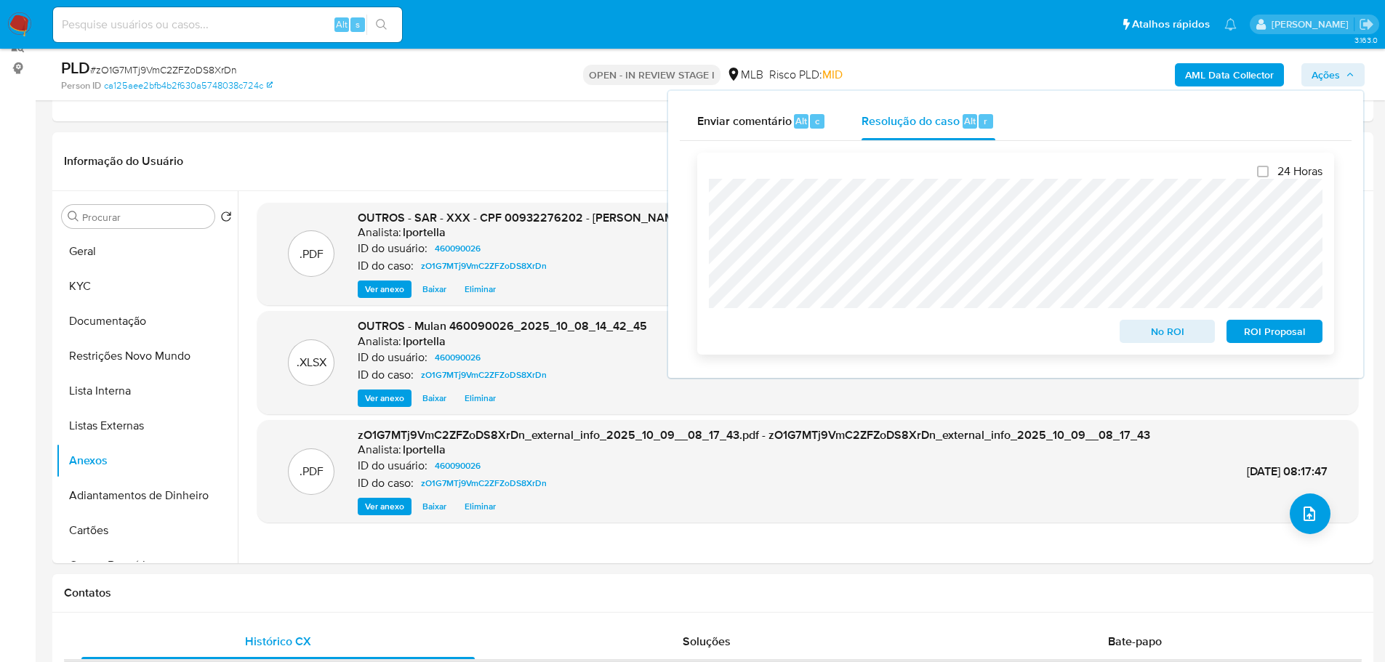
click at [1288, 334] on span "ROI Proposal" at bounding box center [1275, 331] width 76 height 20
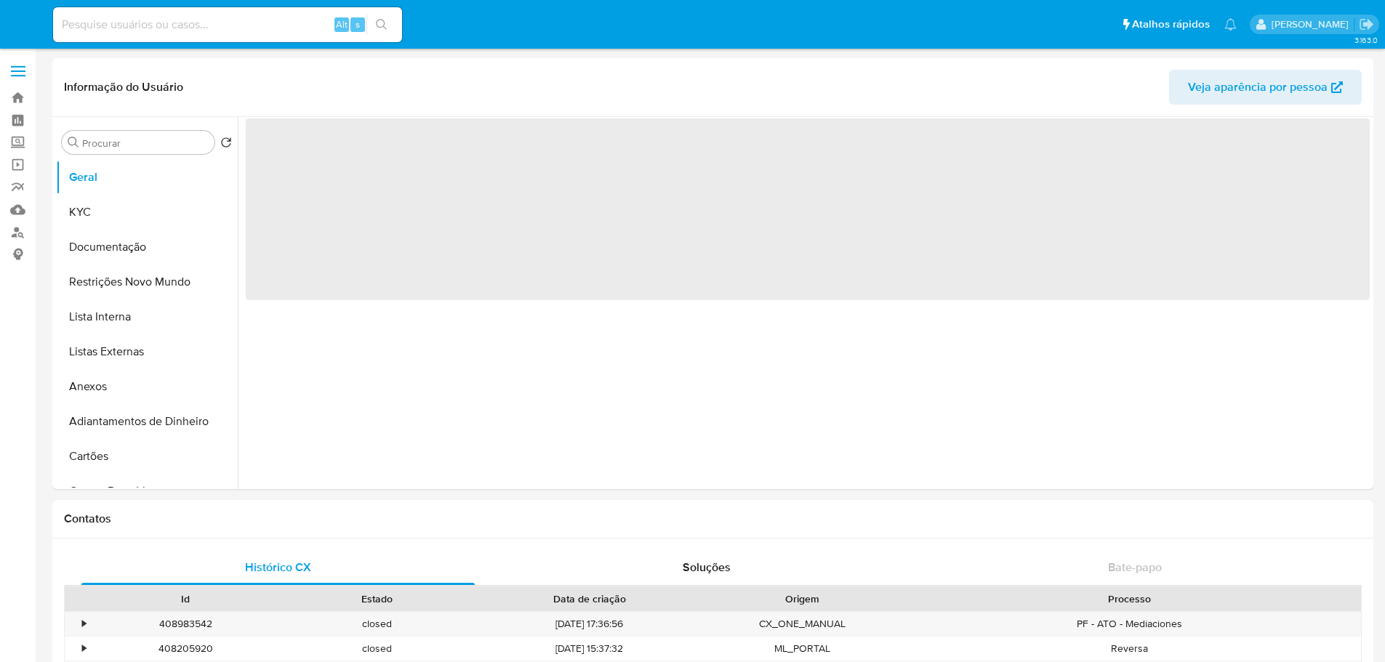
select select "10"
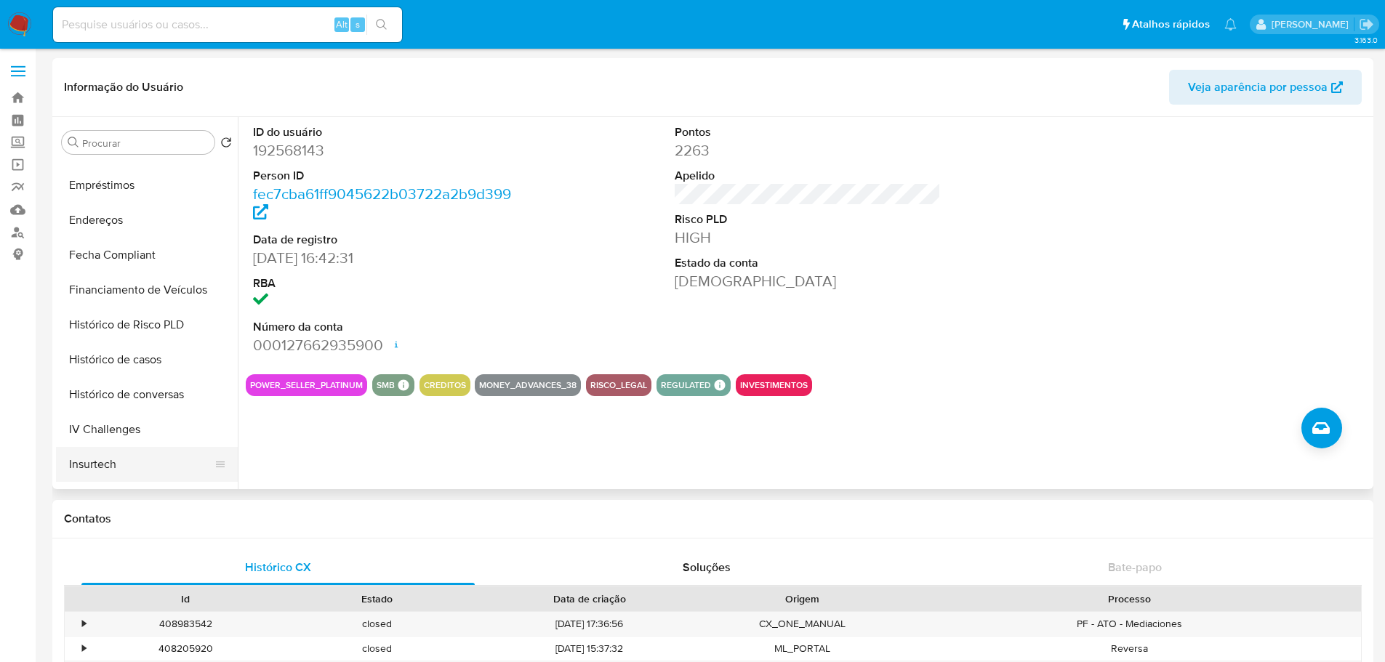
scroll to position [582, 0]
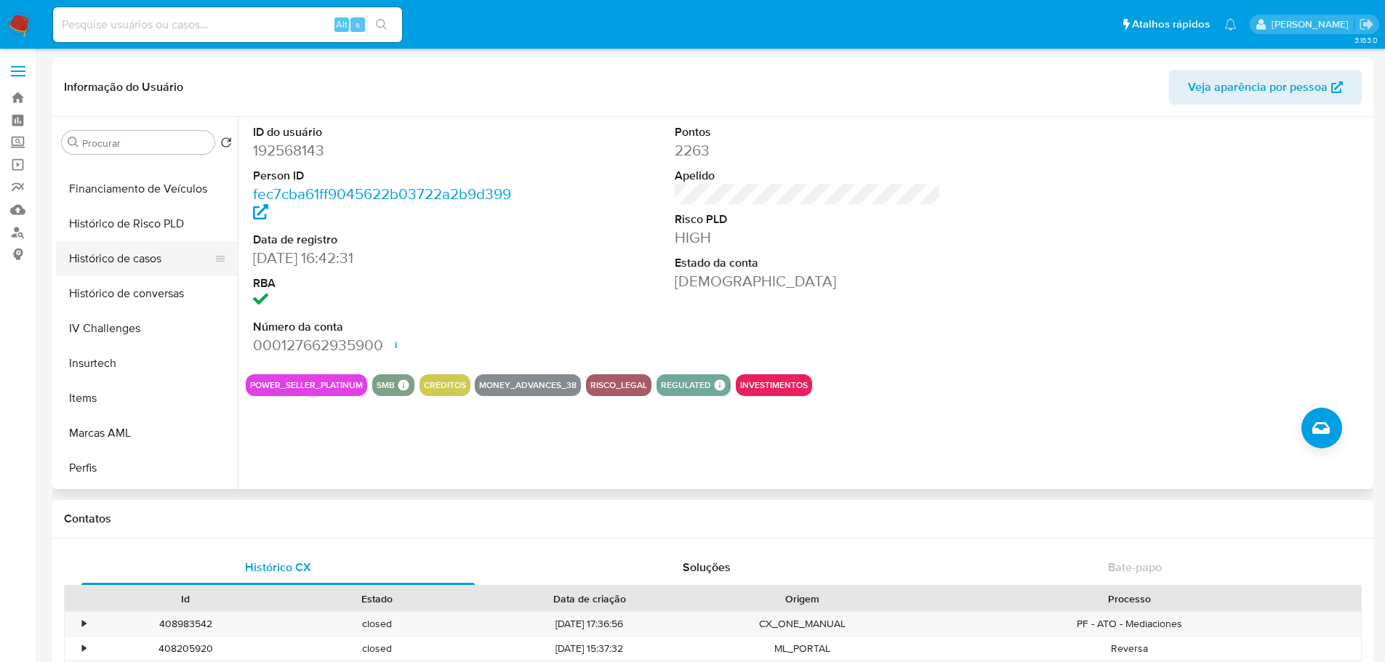
click at [140, 267] on button "Histórico de casos" at bounding box center [141, 258] width 170 height 35
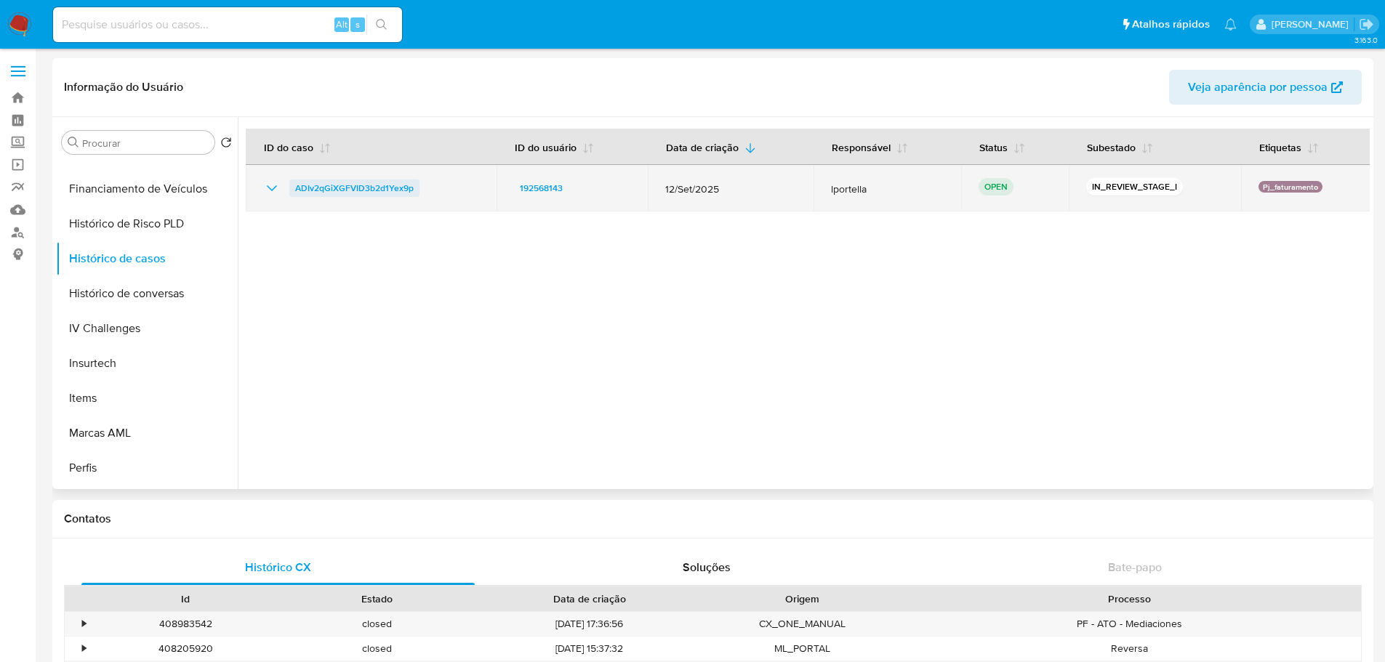
click at [390, 192] on span "ADIv2qGiXGFVID3b2d1Yex9p" at bounding box center [354, 188] width 119 height 17
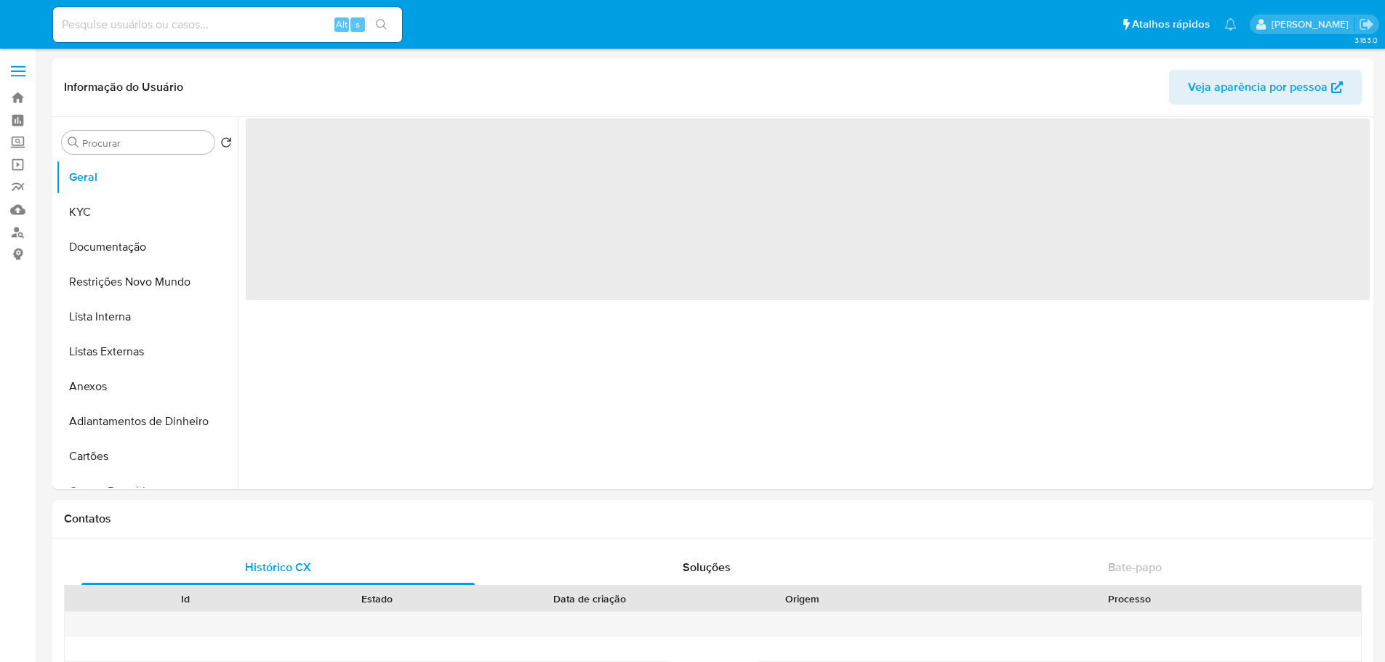
select select "10"
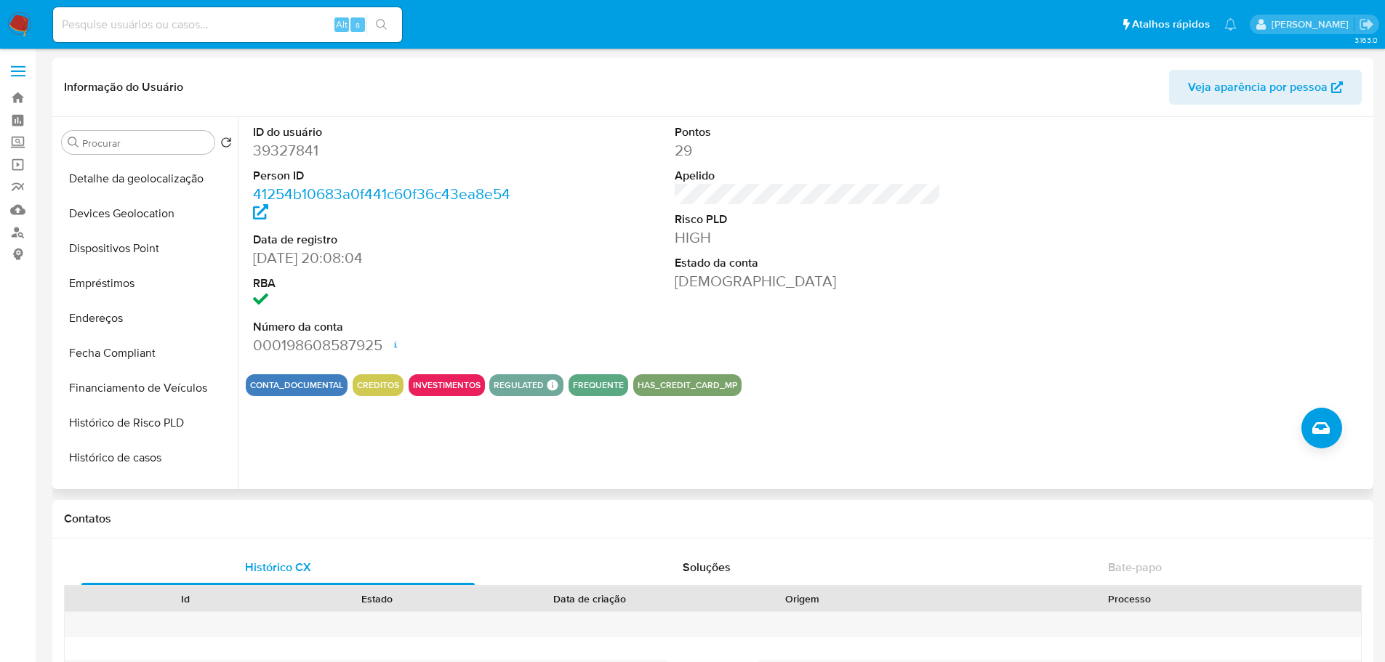
scroll to position [582, 0]
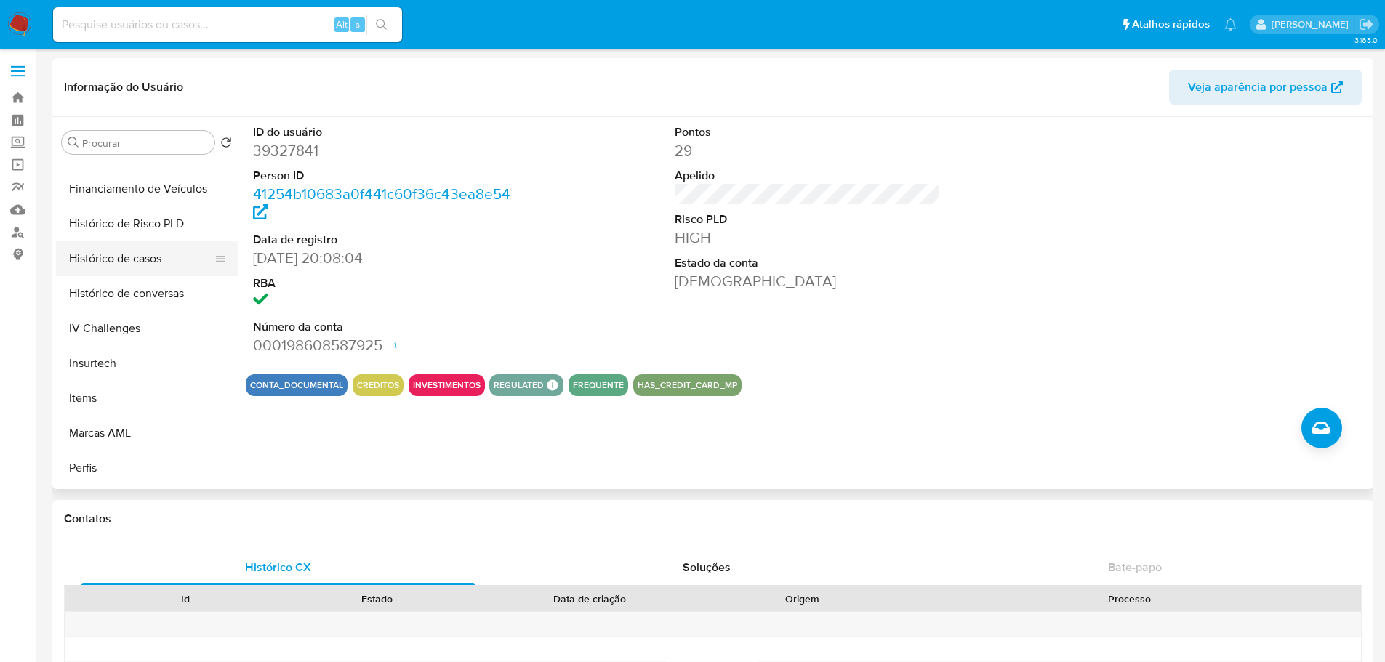
click at [111, 263] on button "Histórico de casos" at bounding box center [141, 258] width 170 height 35
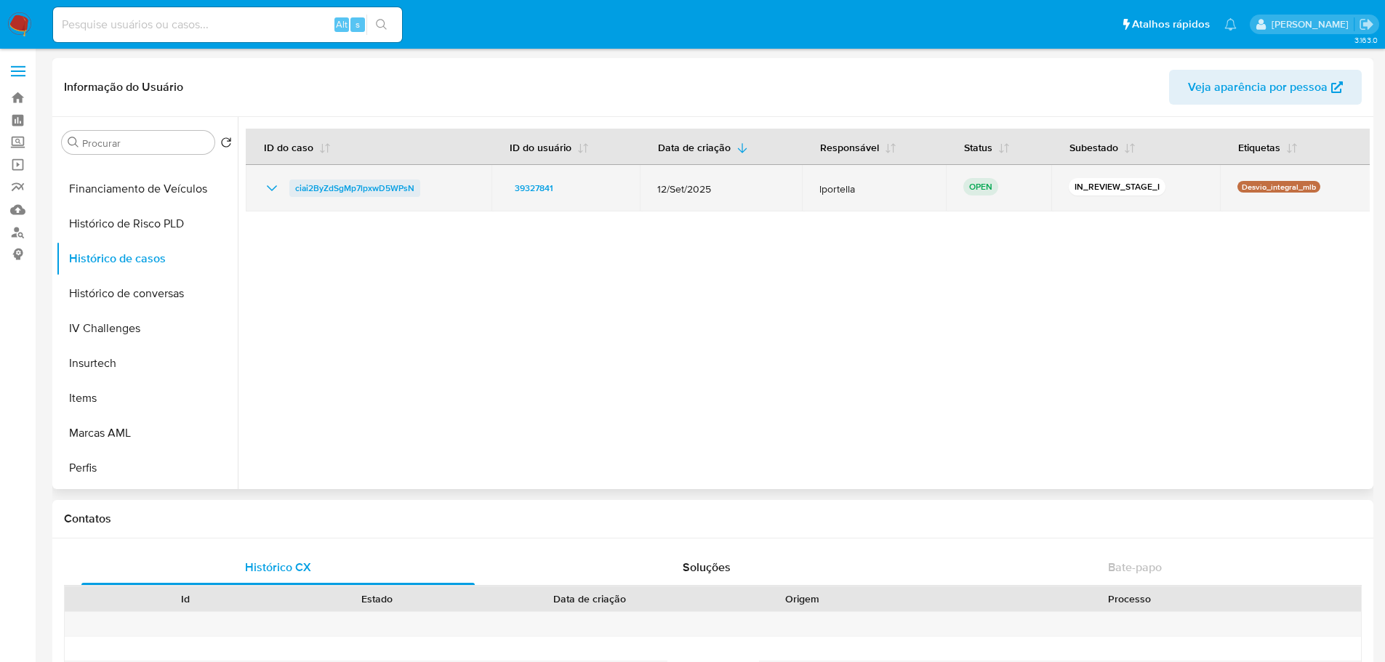
click at [372, 187] on span "ciai2ByZdSgMp7lpxwD5WPsN" at bounding box center [354, 188] width 119 height 17
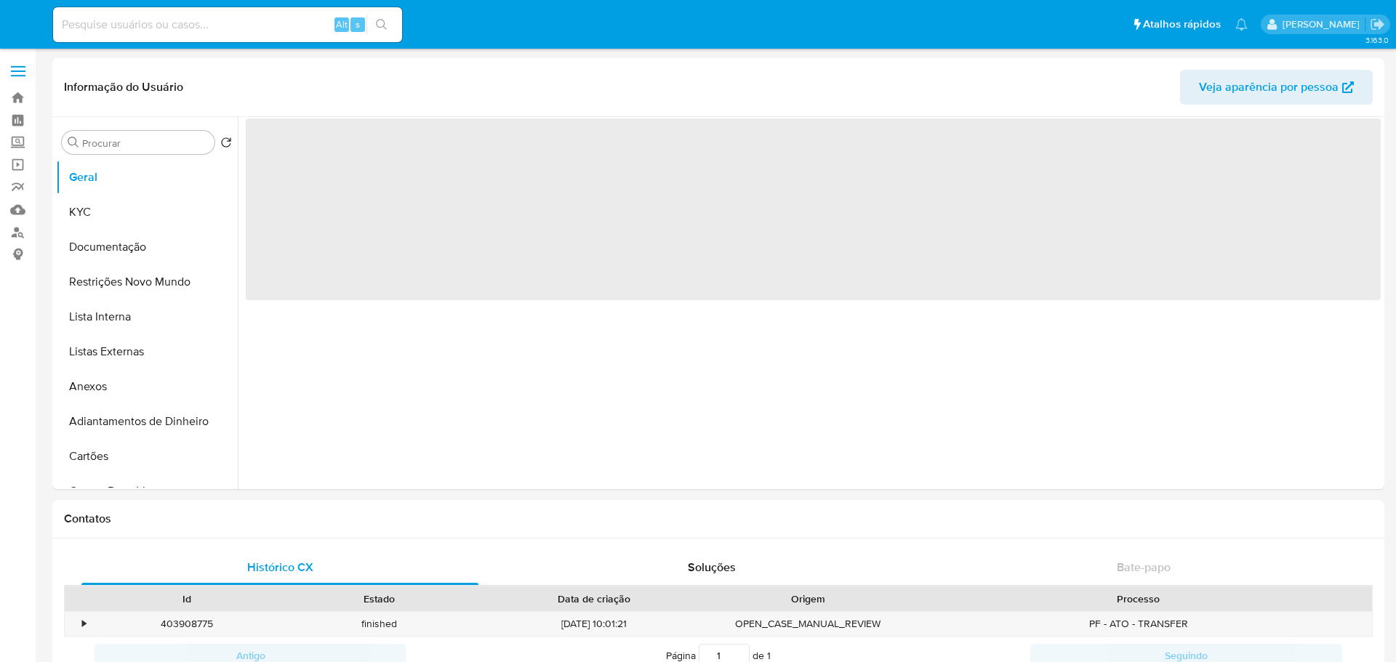
select select "10"
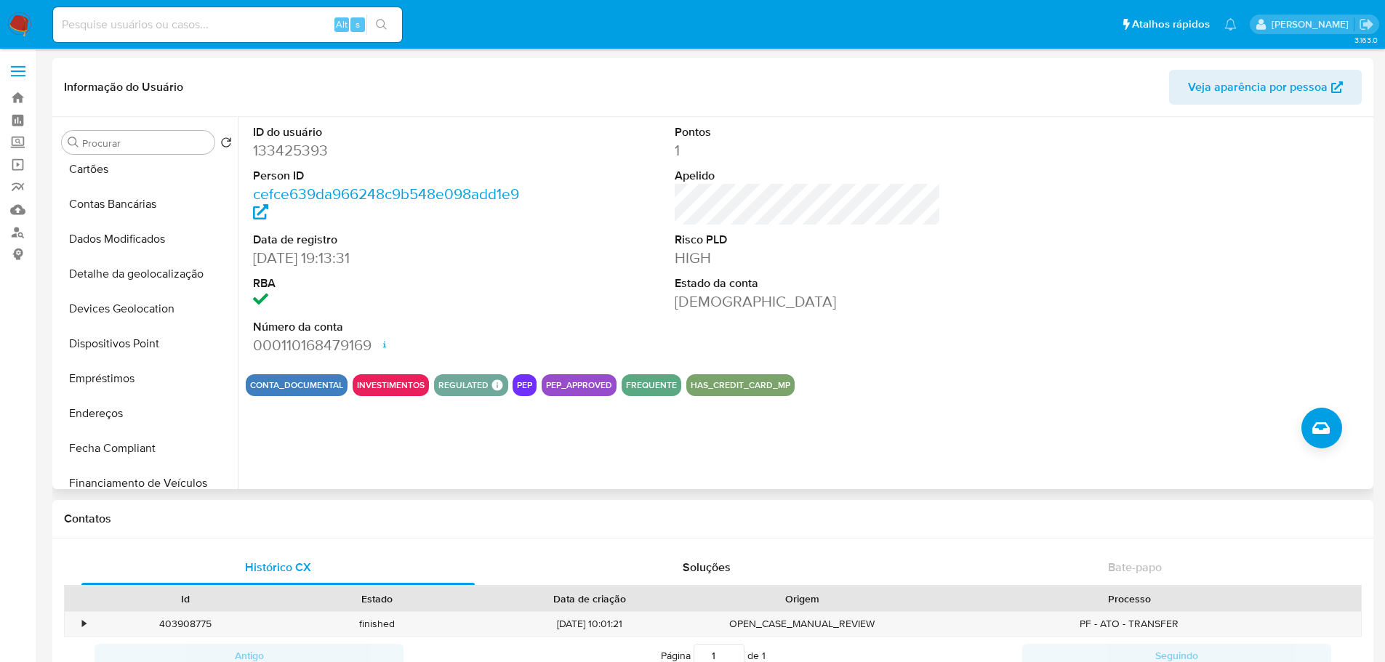
scroll to position [436, 0]
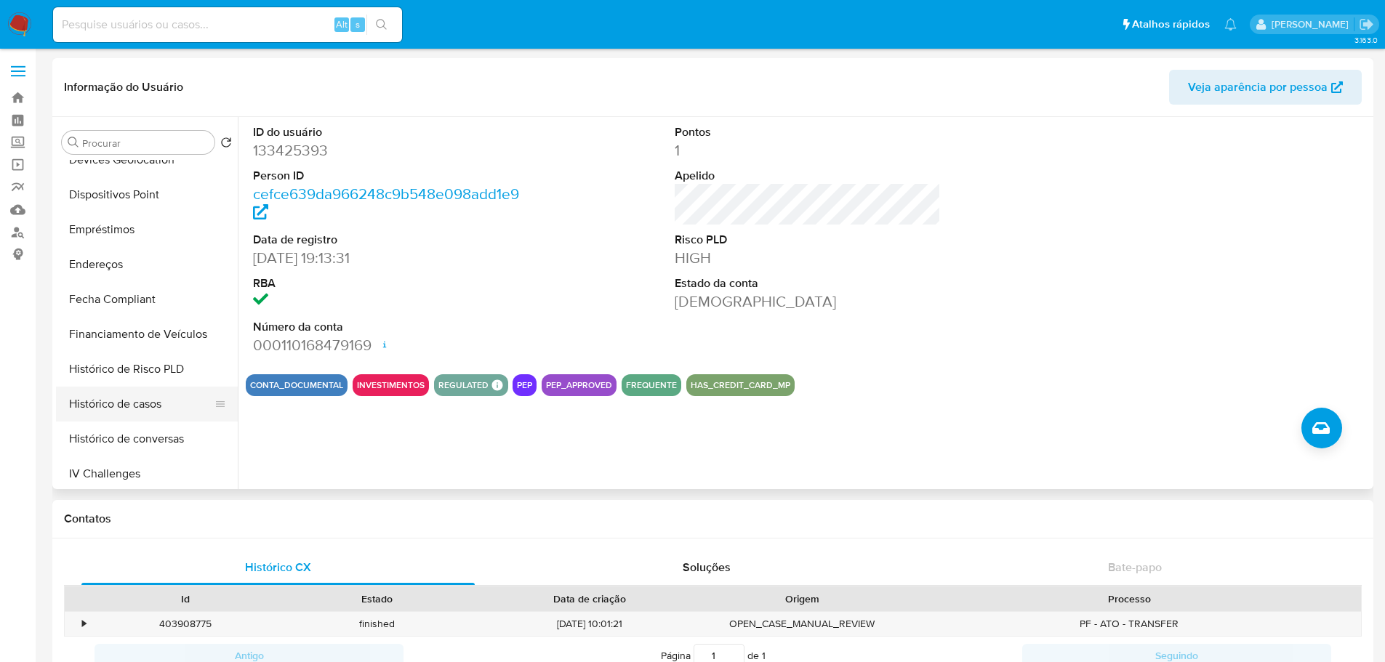
click at [144, 409] on button "Histórico de casos" at bounding box center [141, 404] width 170 height 35
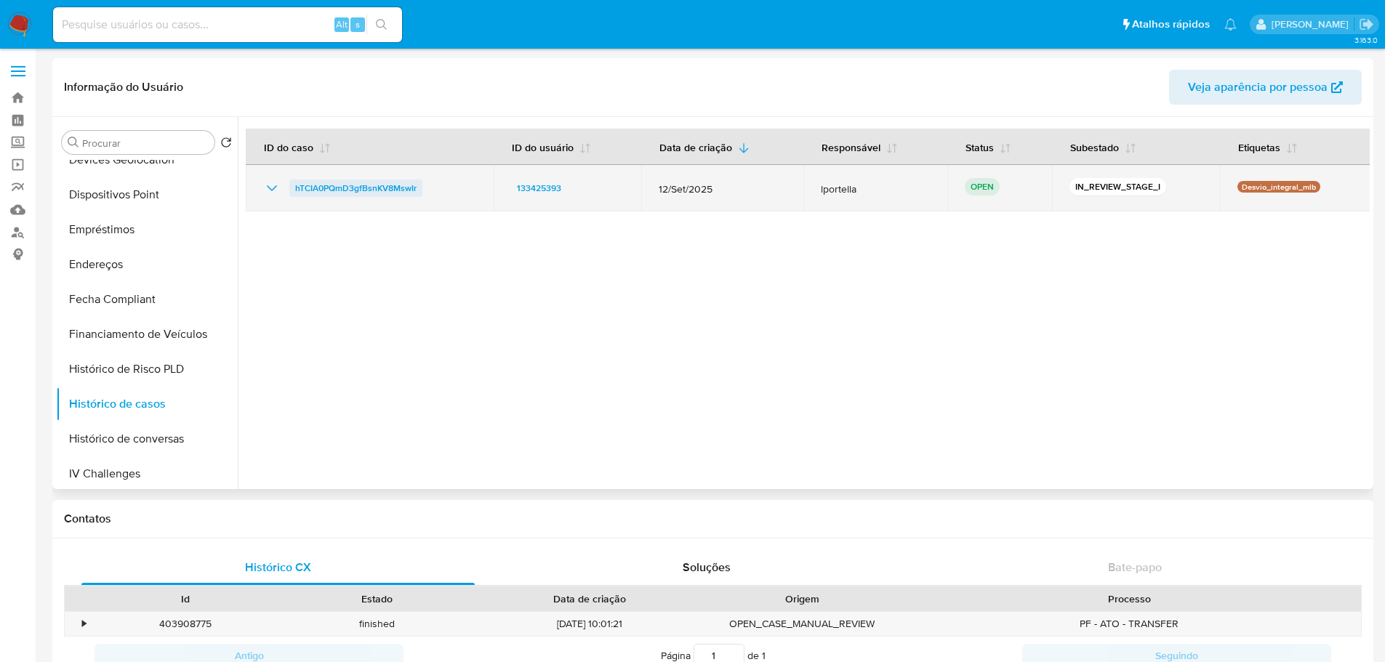
click at [341, 191] on span "hTCIA0PQmD3gfBsnKV8MswIr" at bounding box center [355, 188] width 121 height 17
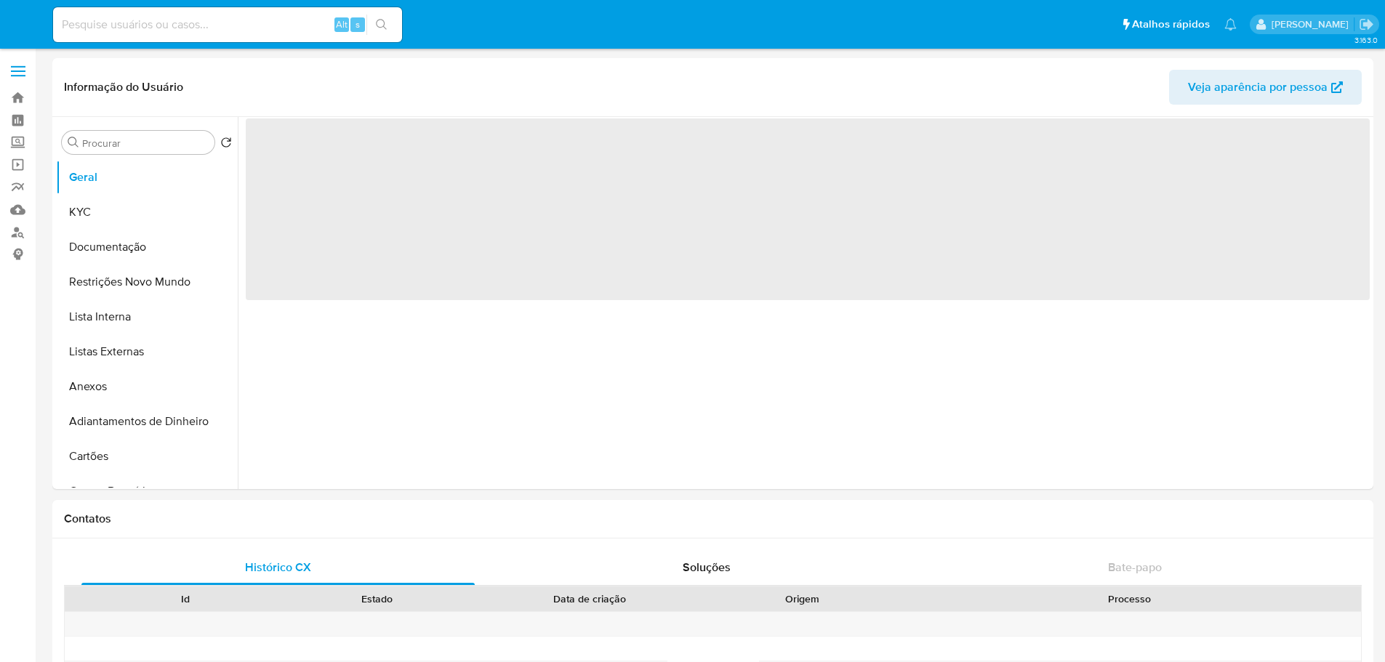
select select "10"
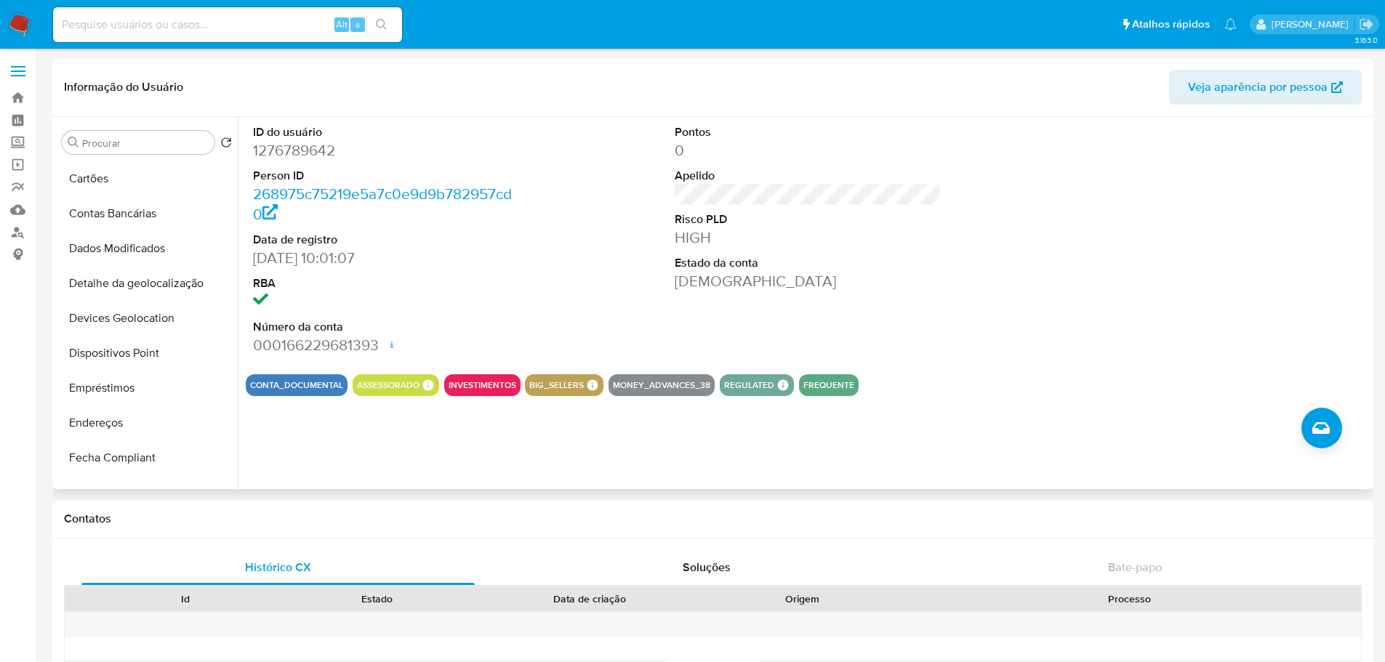
scroll to position [509, 0]
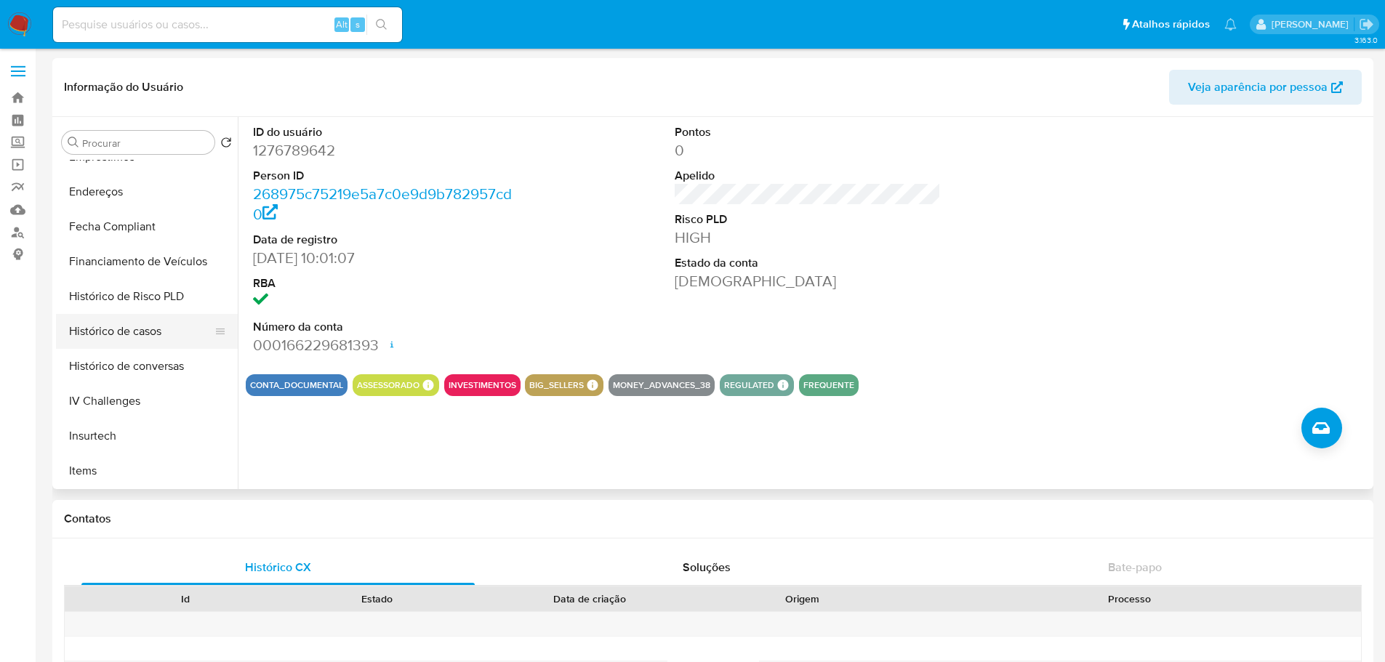
click at [160, 334] on button "Histórico de casos" at bounding box center [141, 331] width 170 height 35
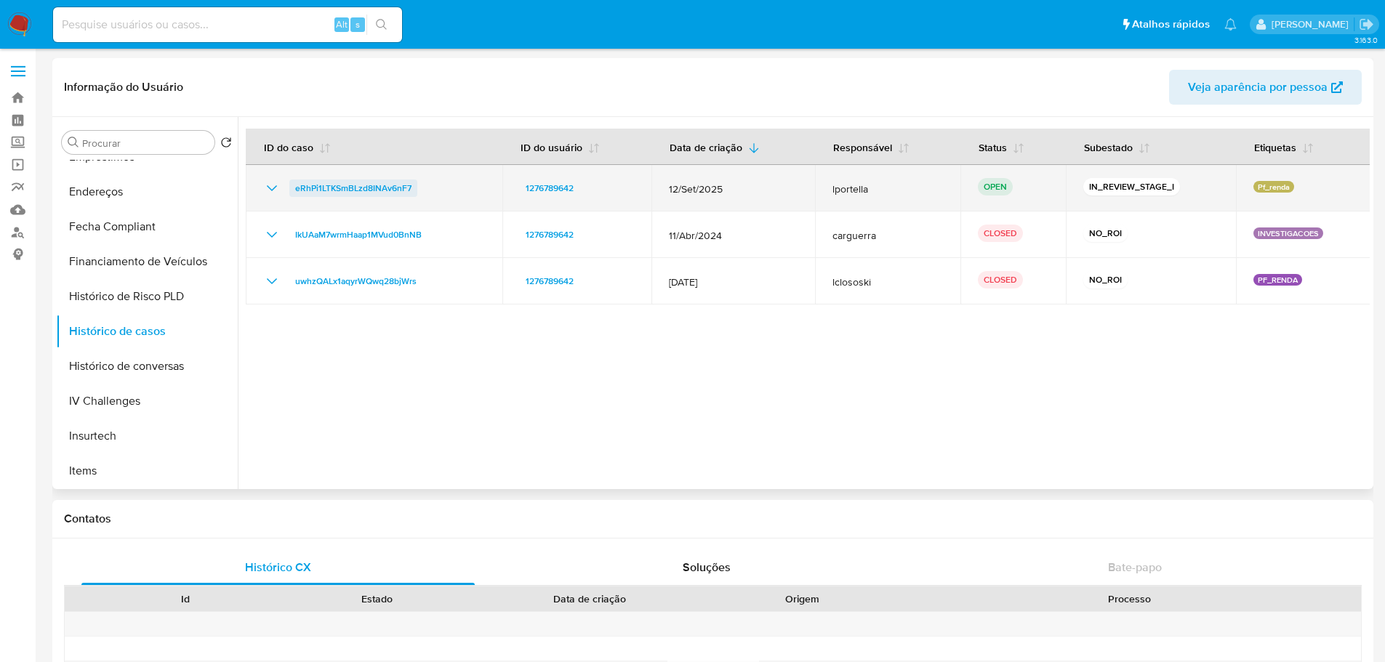
click at [339, 192] on span "eRhPi1LTKSmBLzd8INAv6nF7" at bounding box center [353, 188] width 116 height 17
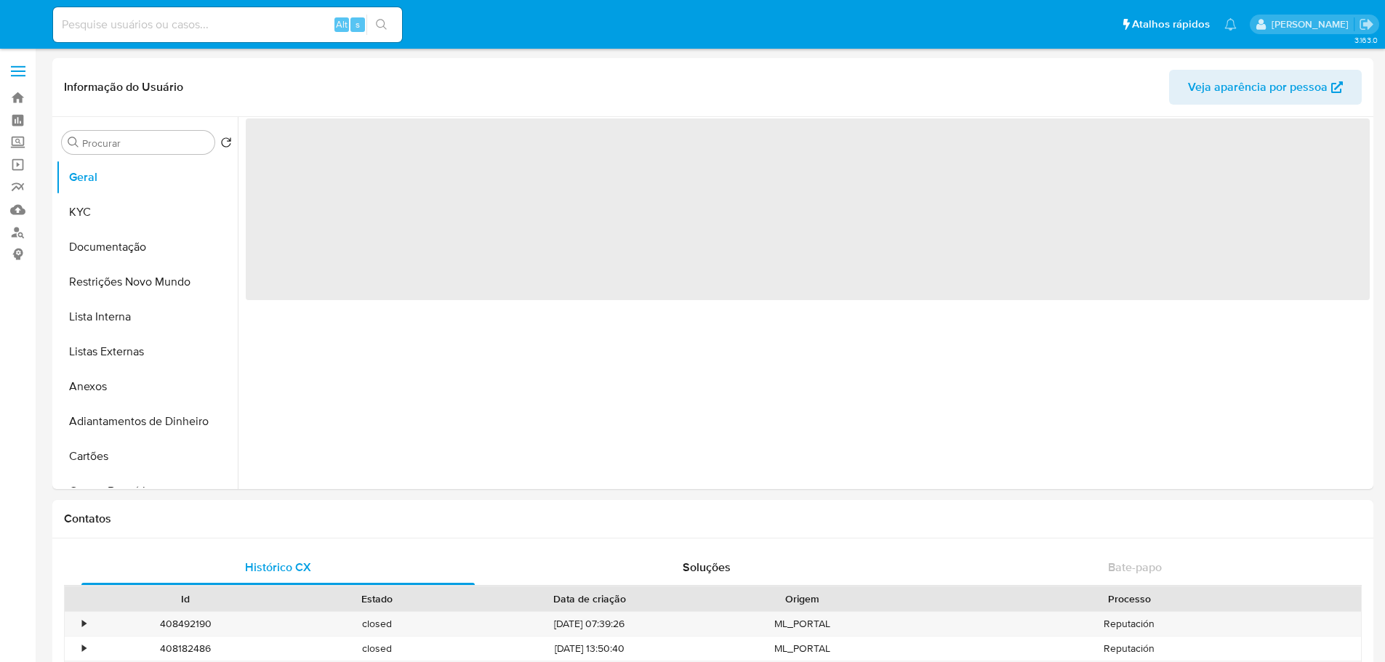
select select "10"
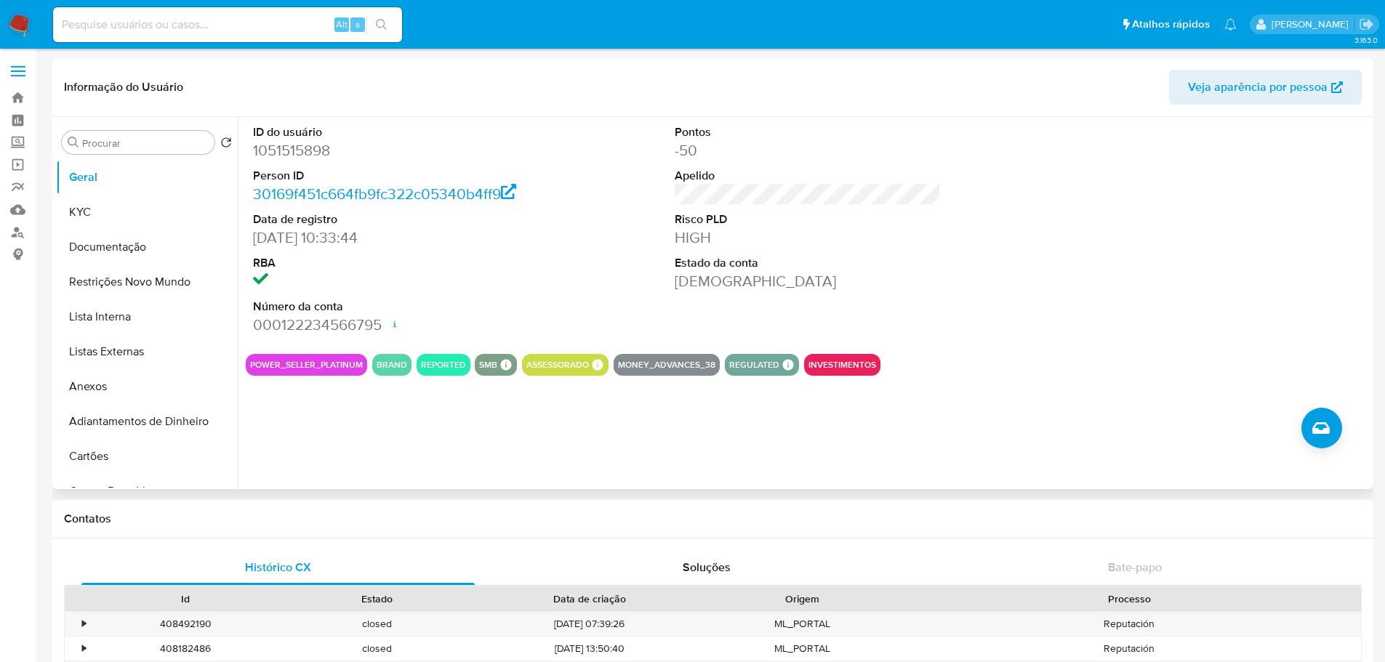
scroll to position [509, 0]
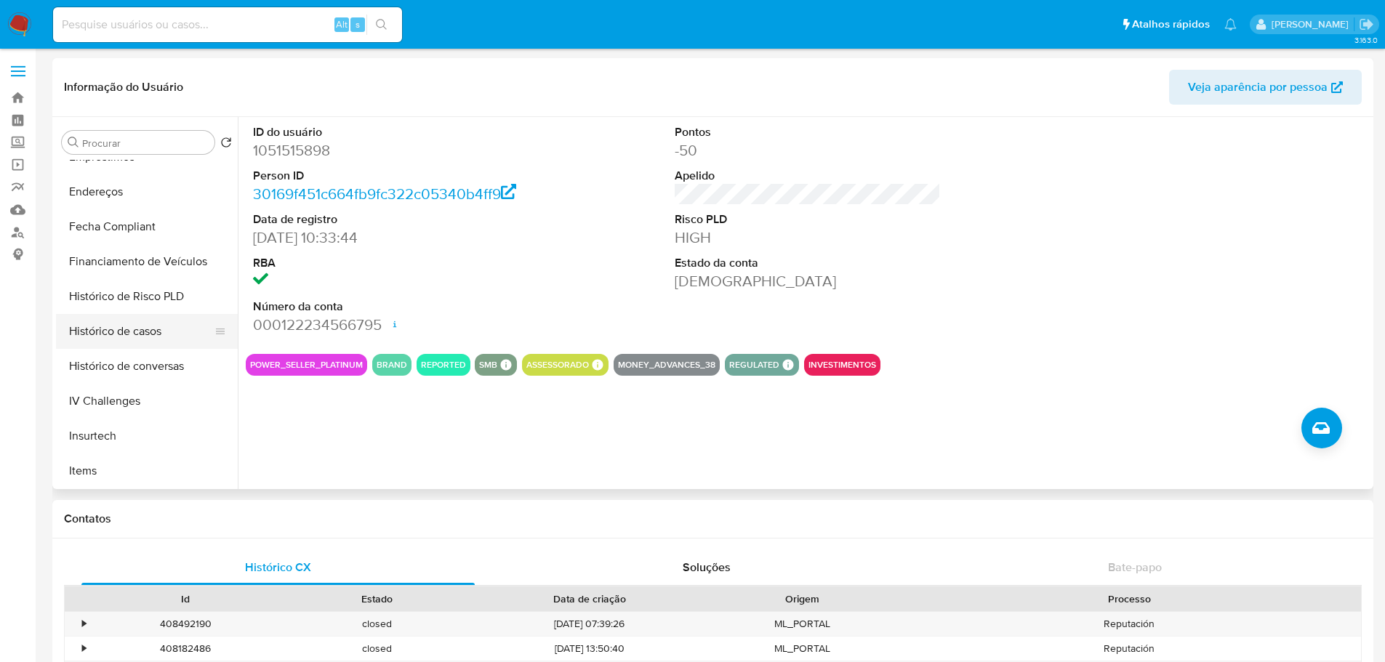
click at [132, 336] on button "Histórico de casos" at bounding box center [141, 331] width 170 height 35
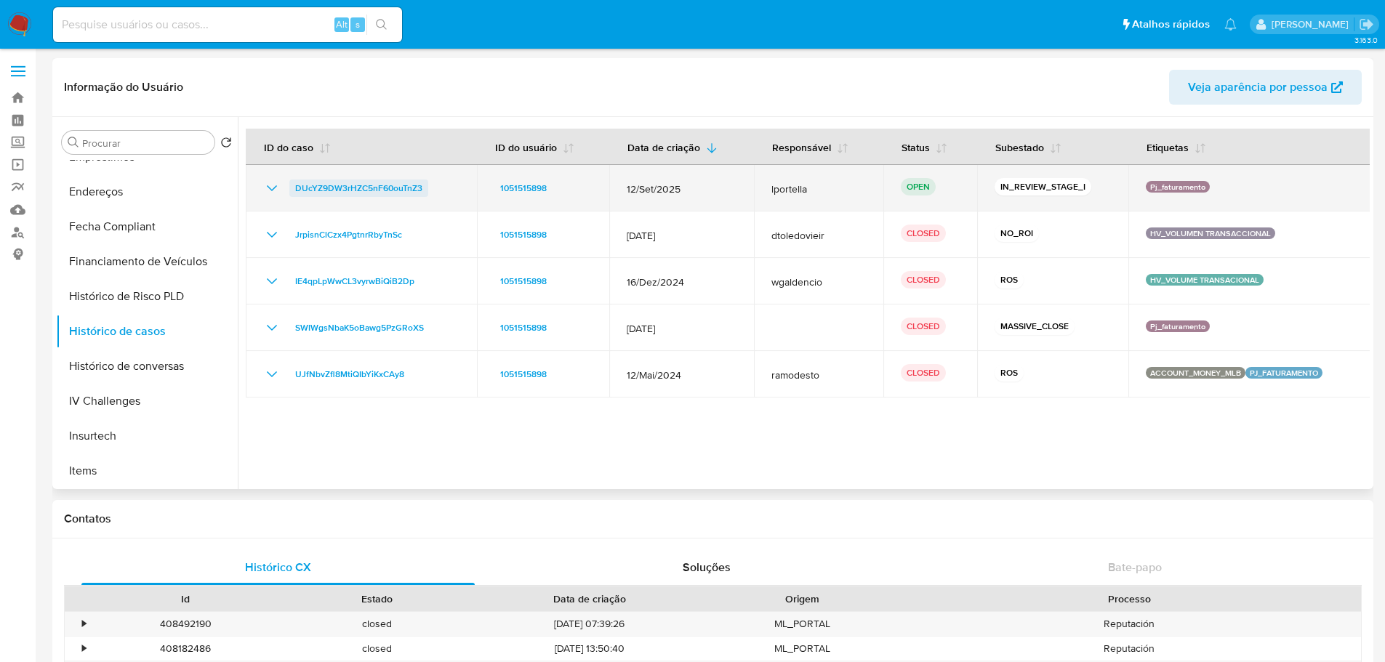
click at [342, 192] on span "DUcYZ9DW3rHZC5nF60ouTnZ3" at bounding box center [358, 188] width 127 height 17
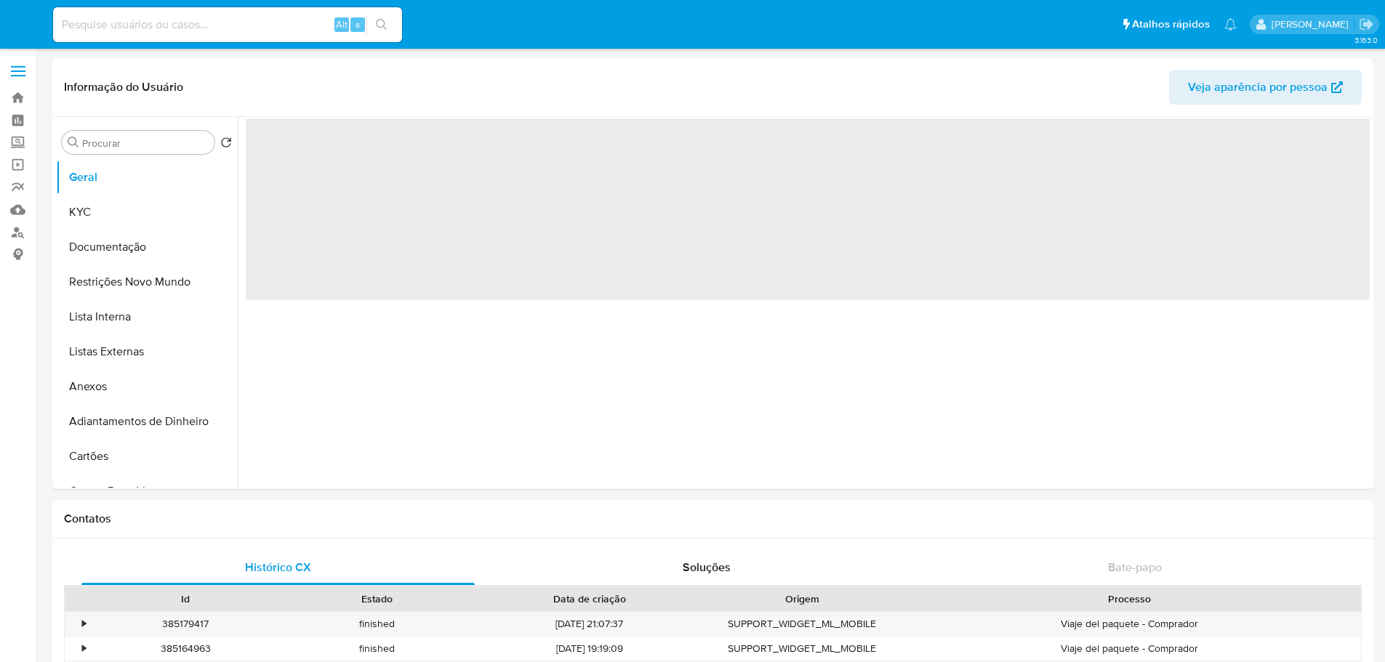
select select "10"
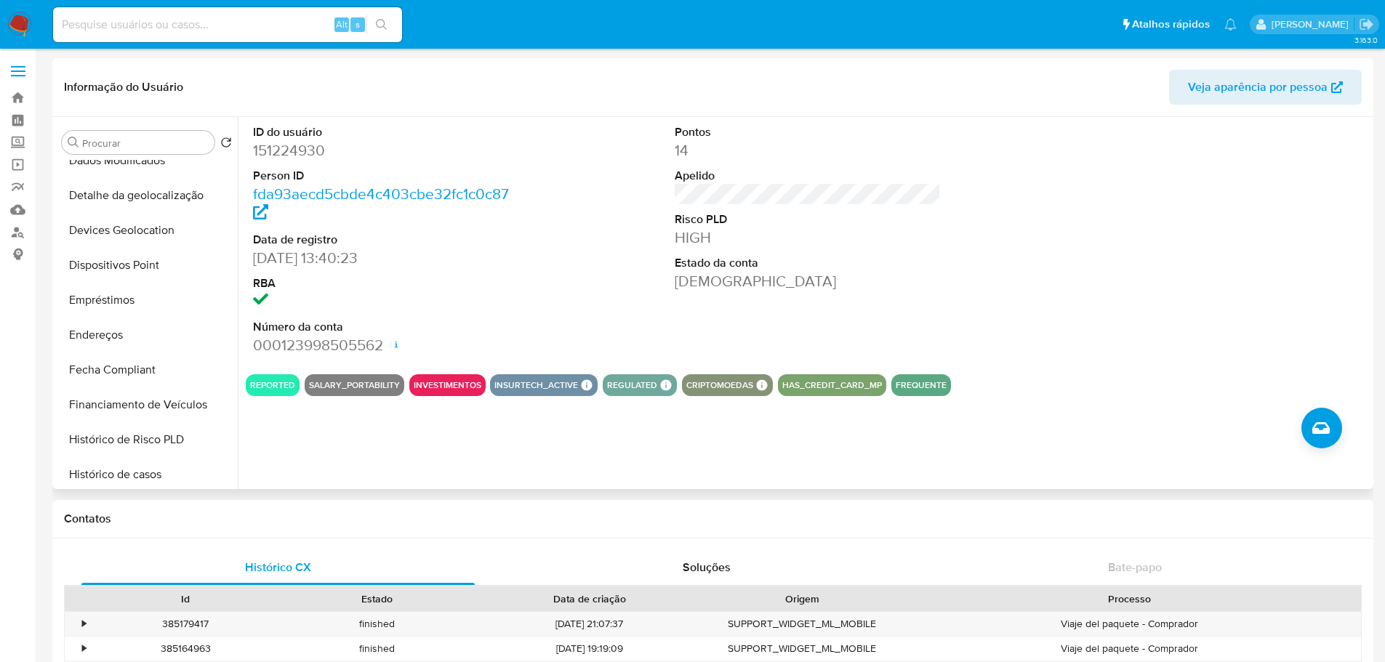
scroll to position [509, 0]
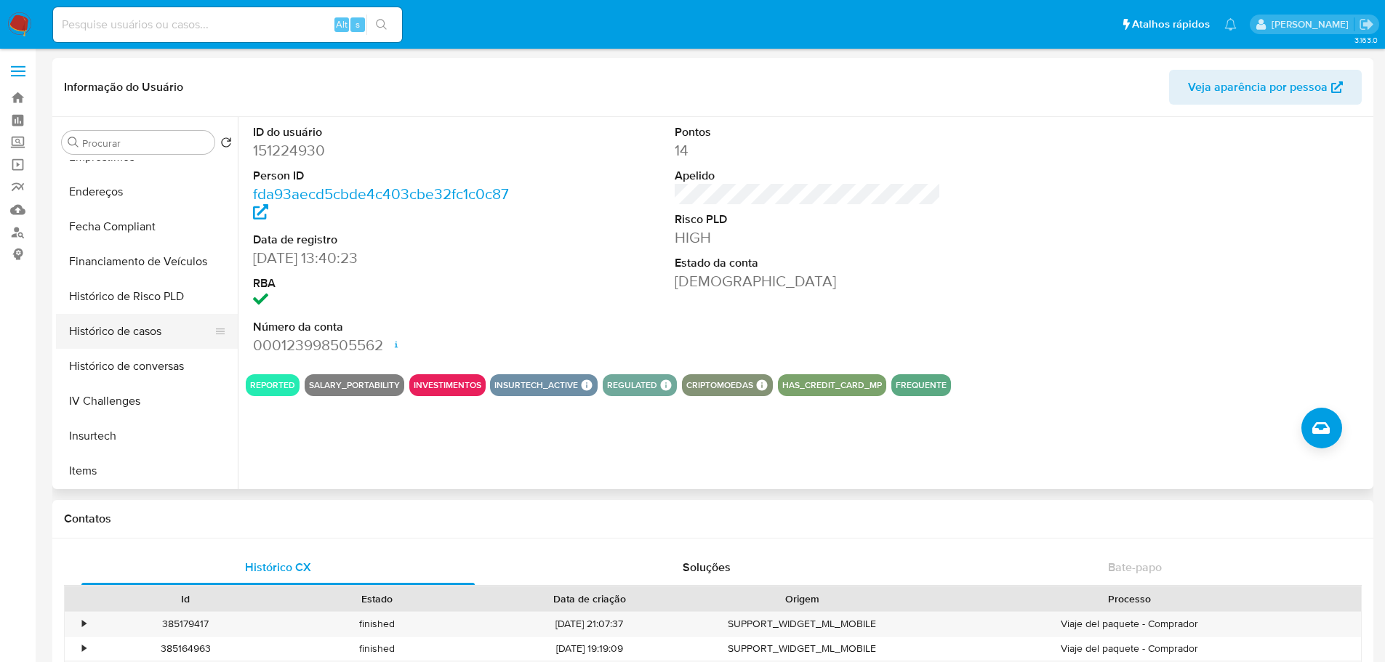
click at [143, 336] on button "Histórico de casos" at bounding box center [141, 331] width 170 height 35
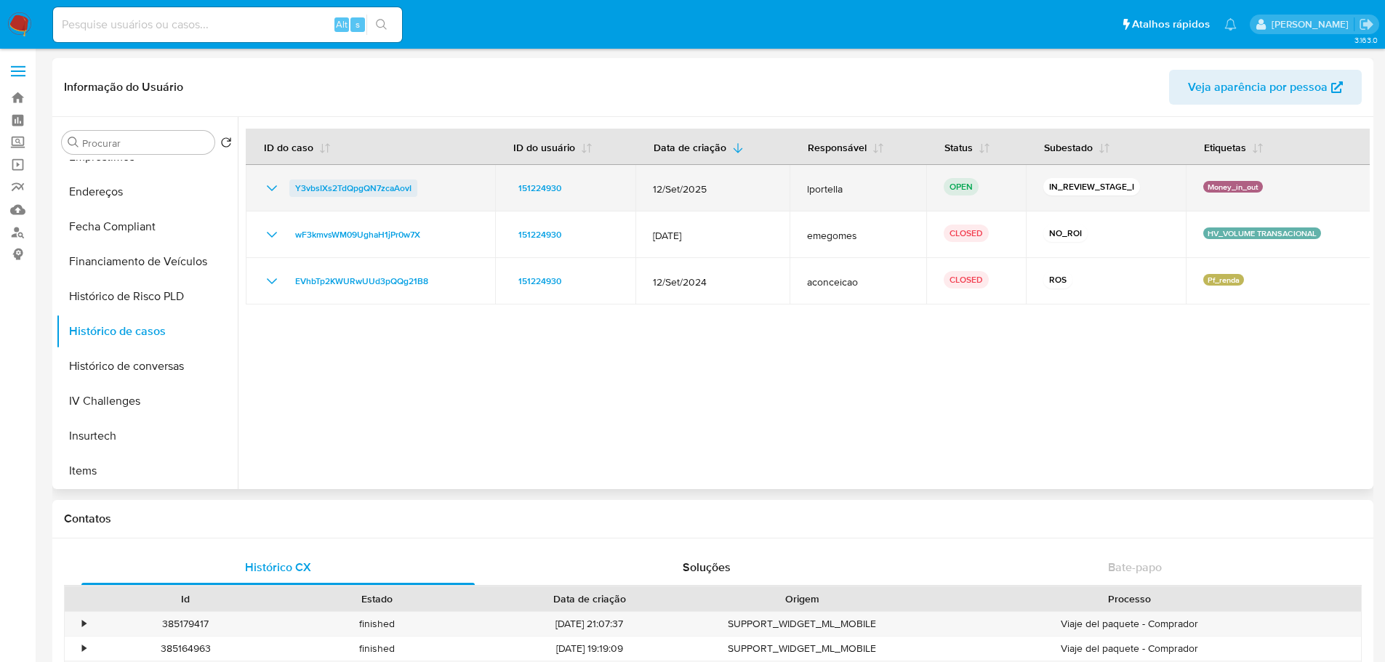
click at [367, 193] on span "Y3vbsIXs2TdQpgQN7zcaAovI" at bounding box center [353, 188] width 116 height 17
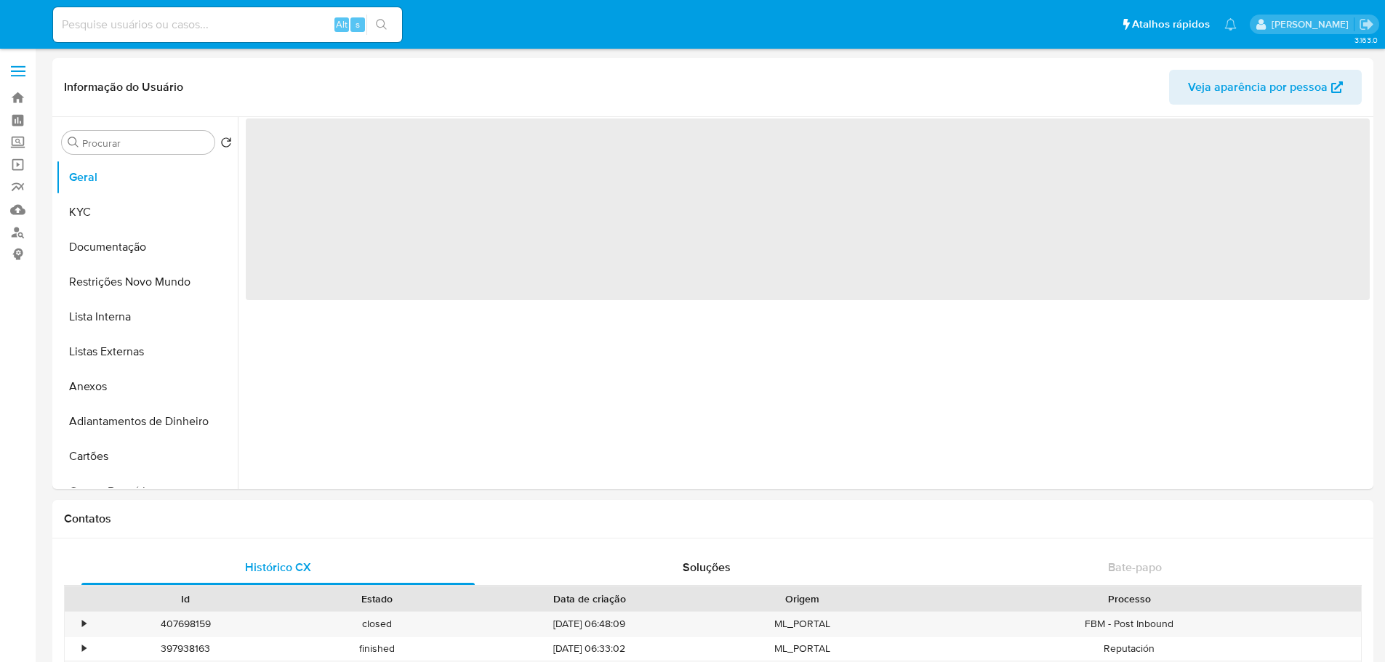
select select "10"
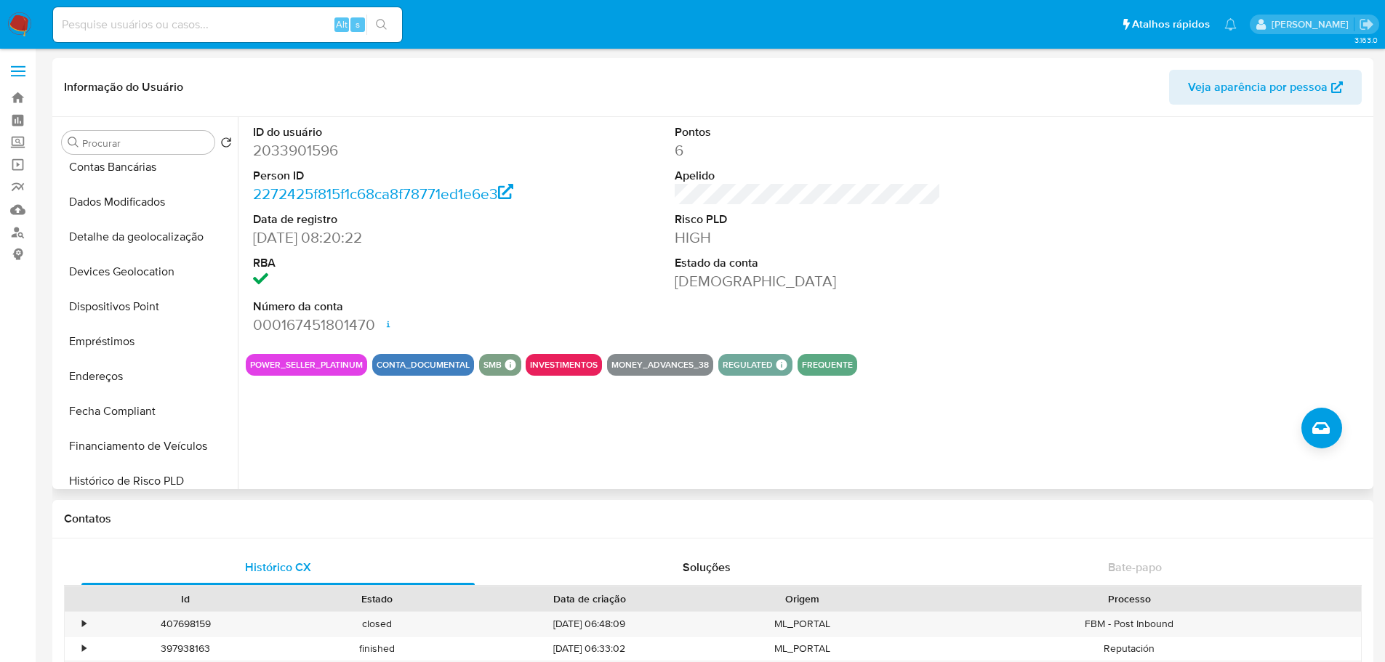
scroll to position [509, 0]
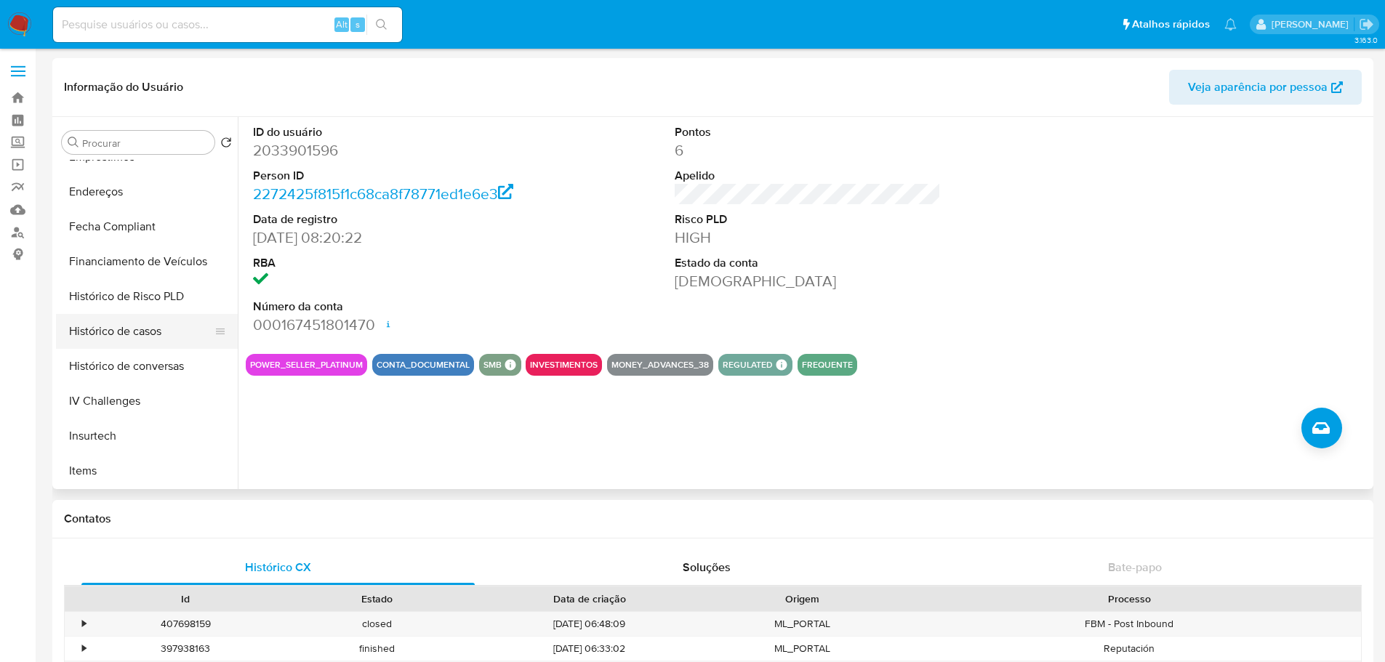
click at [167, 333] on button "Histórico de casos" at bounding box center [141, 331] width 170 height 35
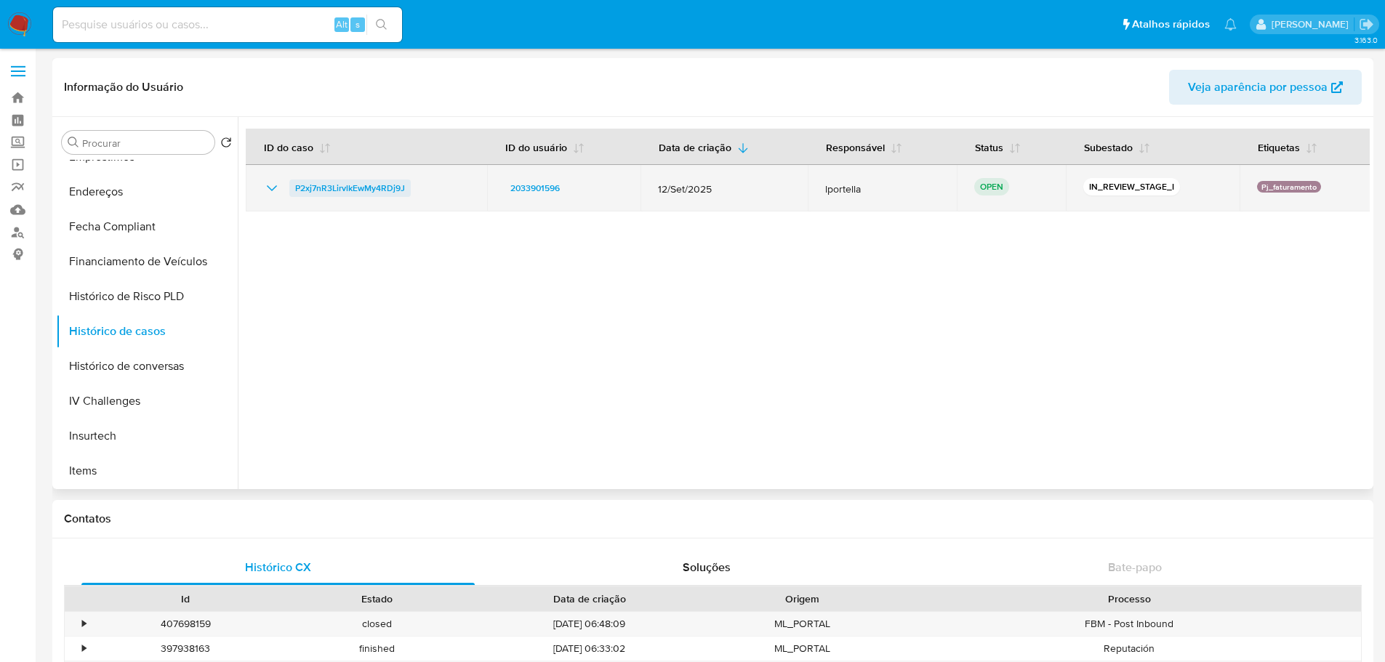
click at [344, 186] on span "P2xj7nR3LirvlkEwMy4RDj9J" at bounding box center [350, 188] width 110 height 17
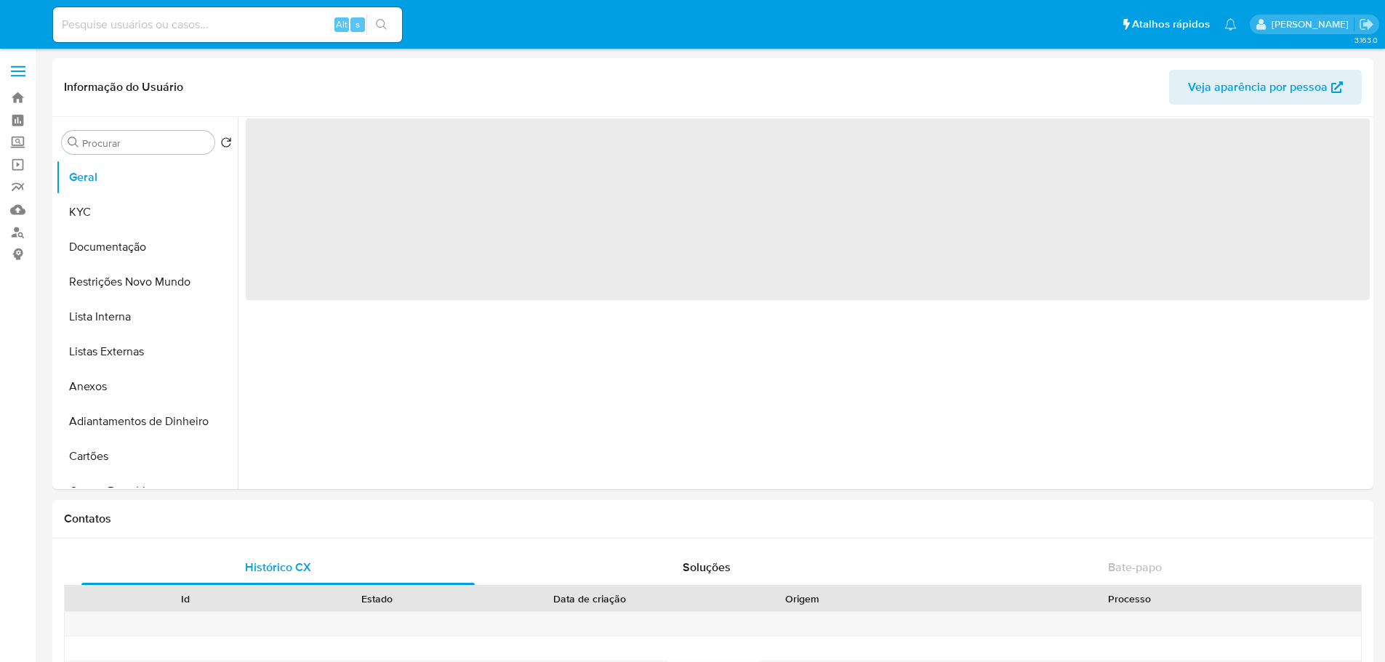
select select "10"
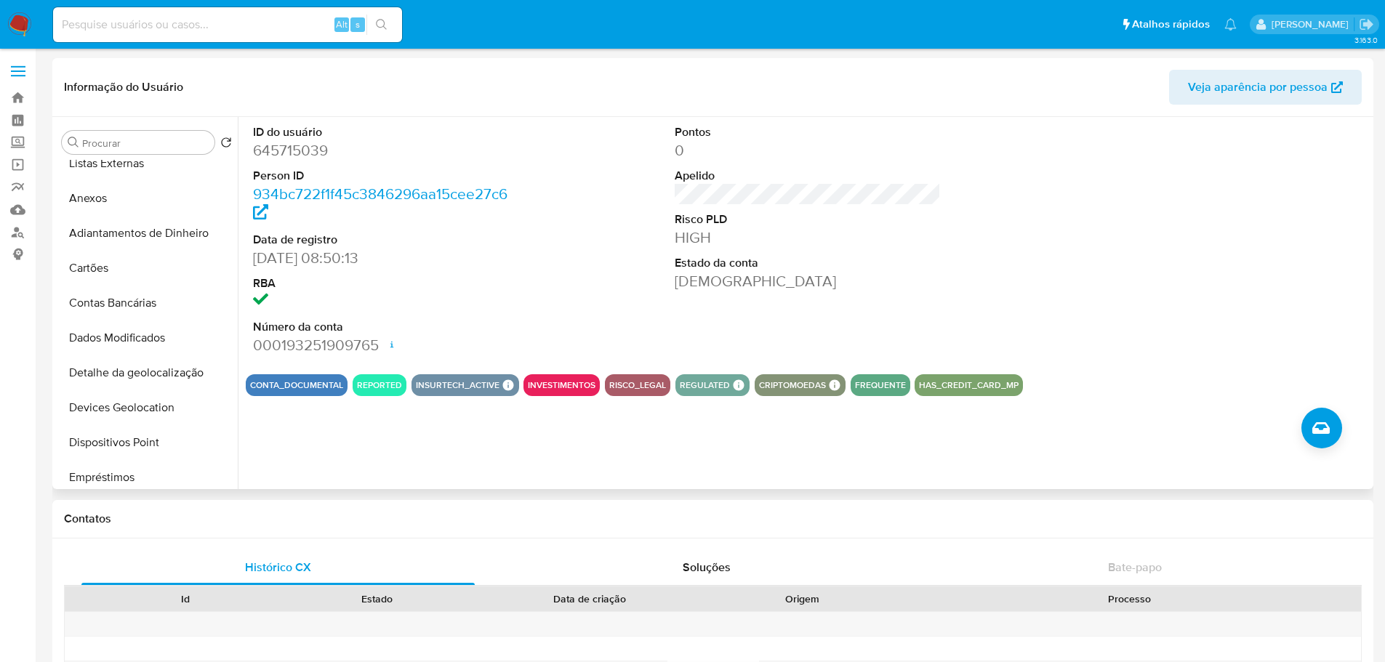
scroll to position [436, 0]
click at [156, 396] on button "Histórico de casos" at bounding box center [141, 404] width 170 height 35
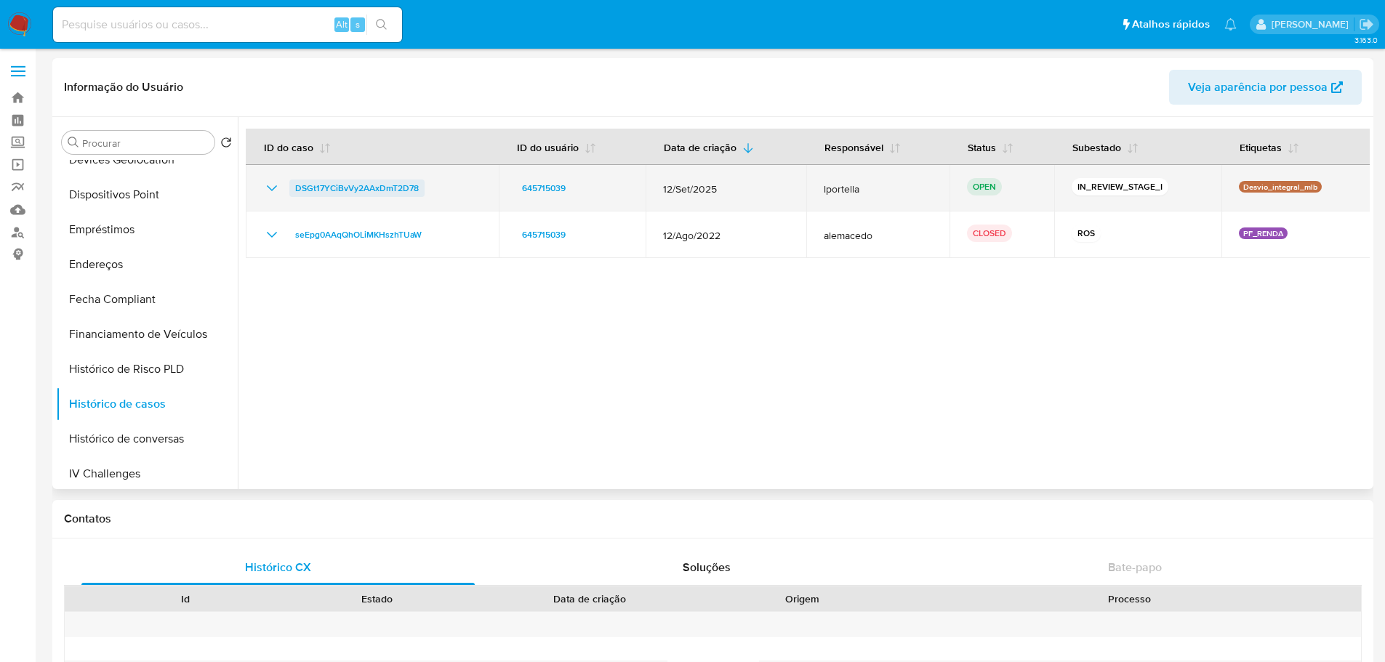
click at [409, 193] on span "DSGt17YCiBvVy2AAxDmT2D78" at bounding box center [357, 188] width 124 height 17
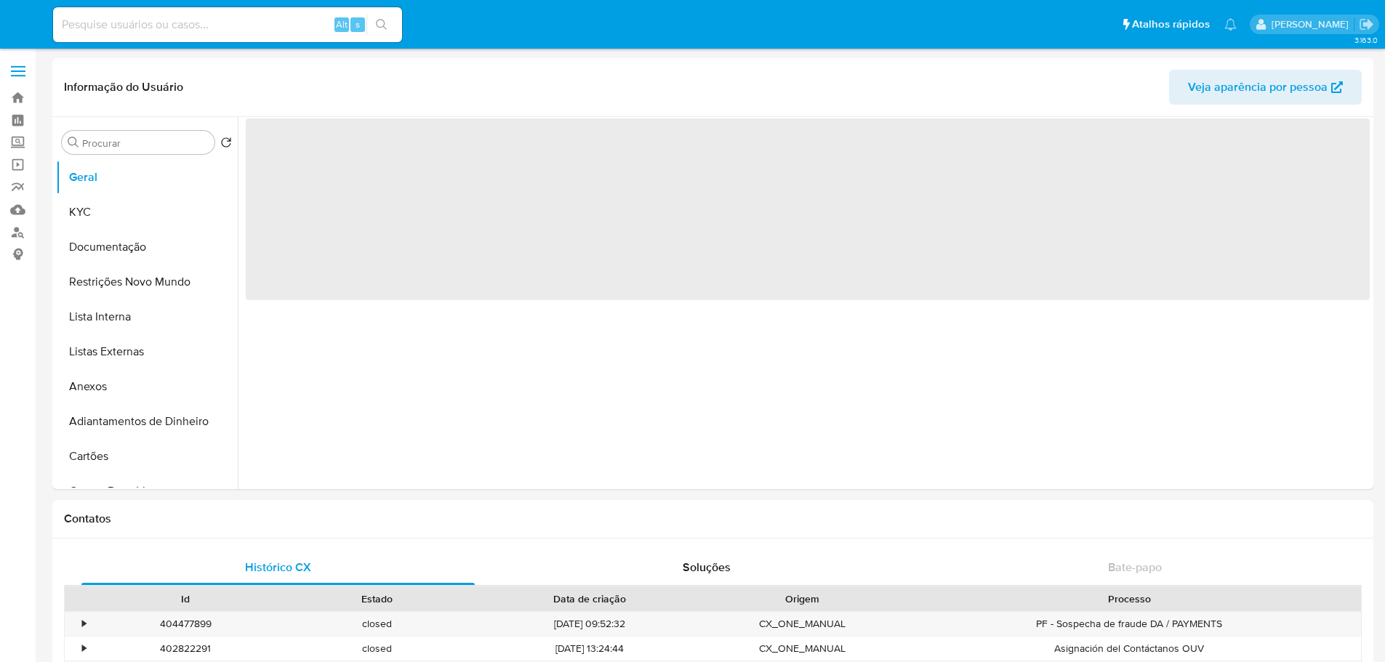
select select "10"
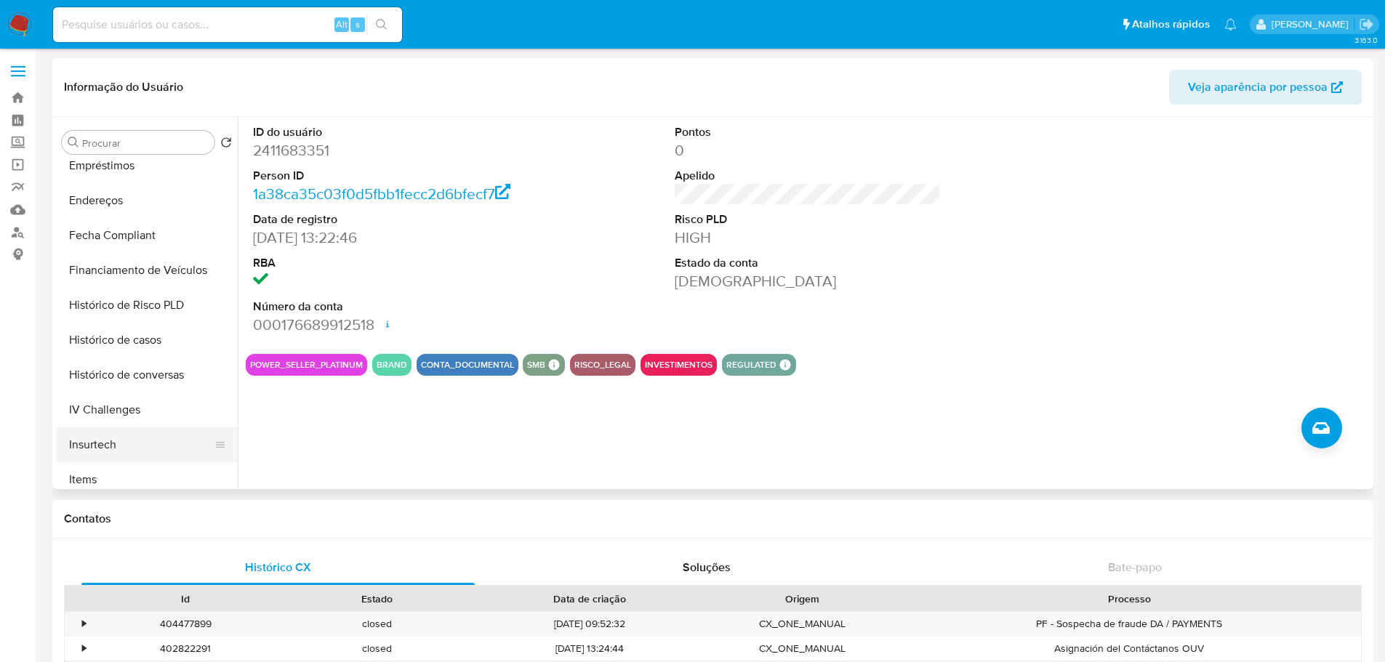
scroll to position [582, 0]
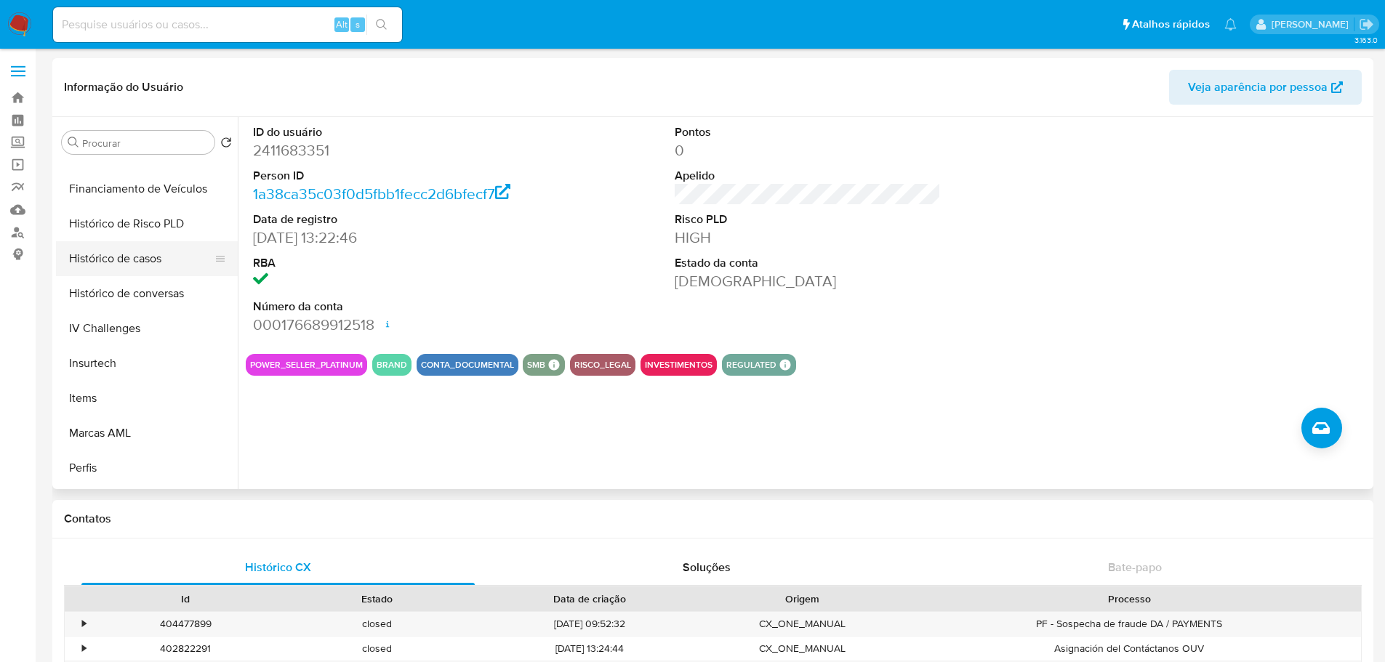
click at [129, 260] on button "Histórico de casos" at bounding box center [141, 258] width 170 height 35
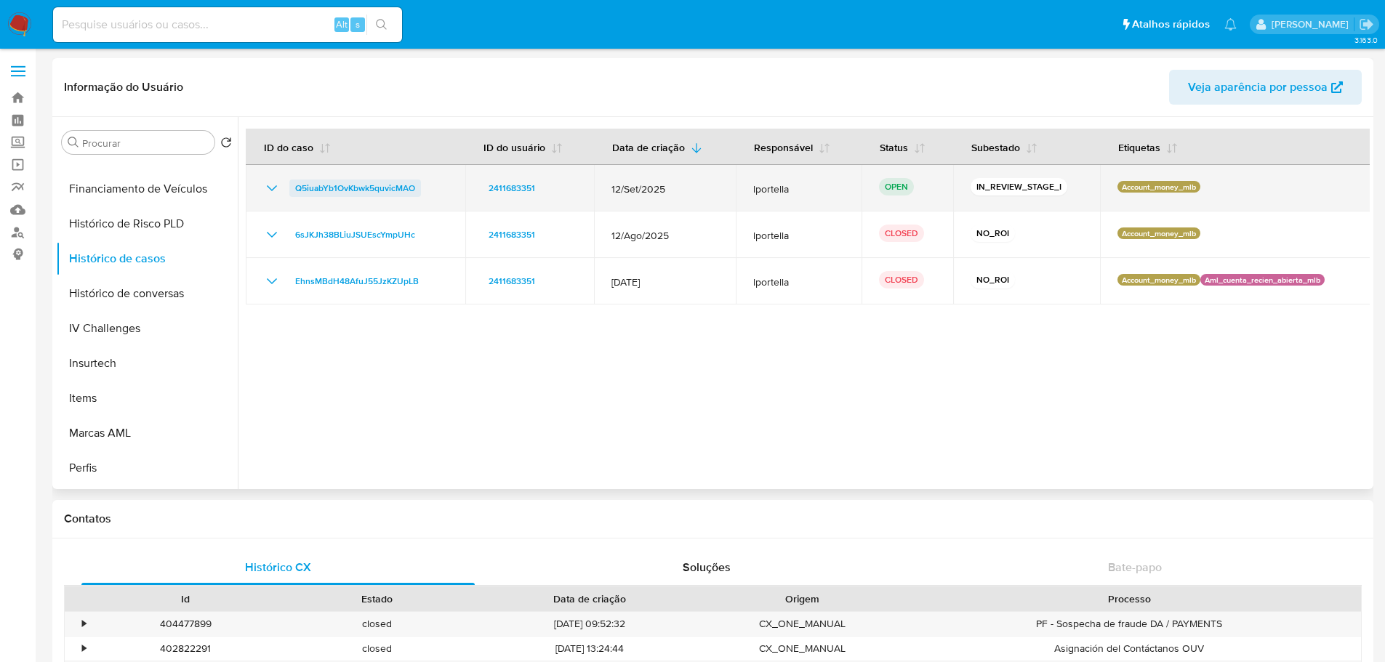
click at [388, 185] on span "Q5iuabYb1OvKbwk5quvicMAO" at bounding box center [355, 188] width 120 height 17
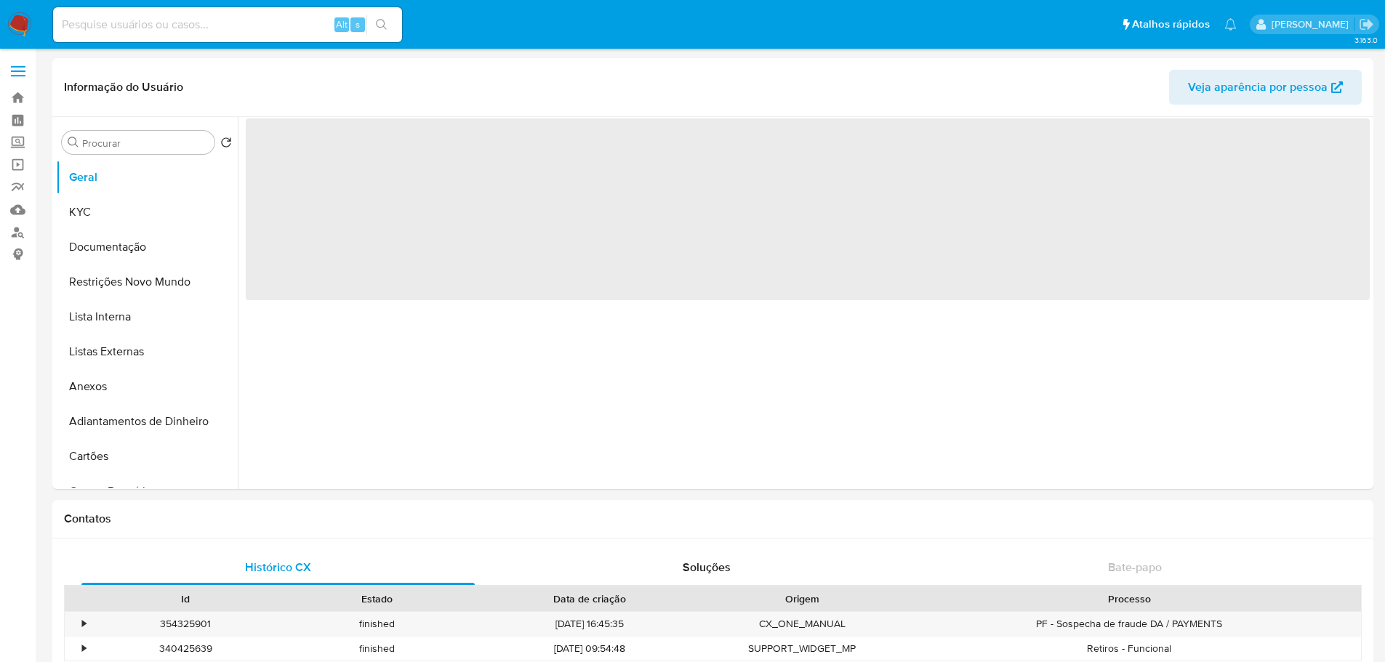
select select "10"
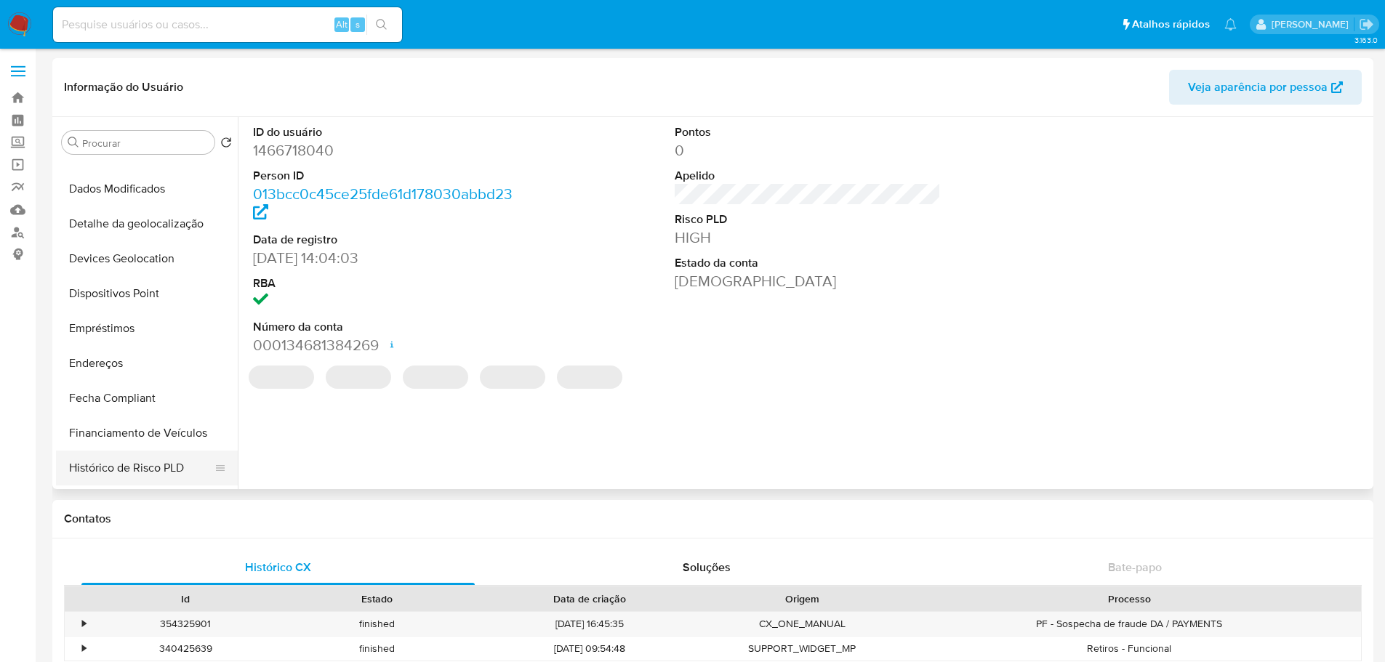
scroll to position [509, 0]
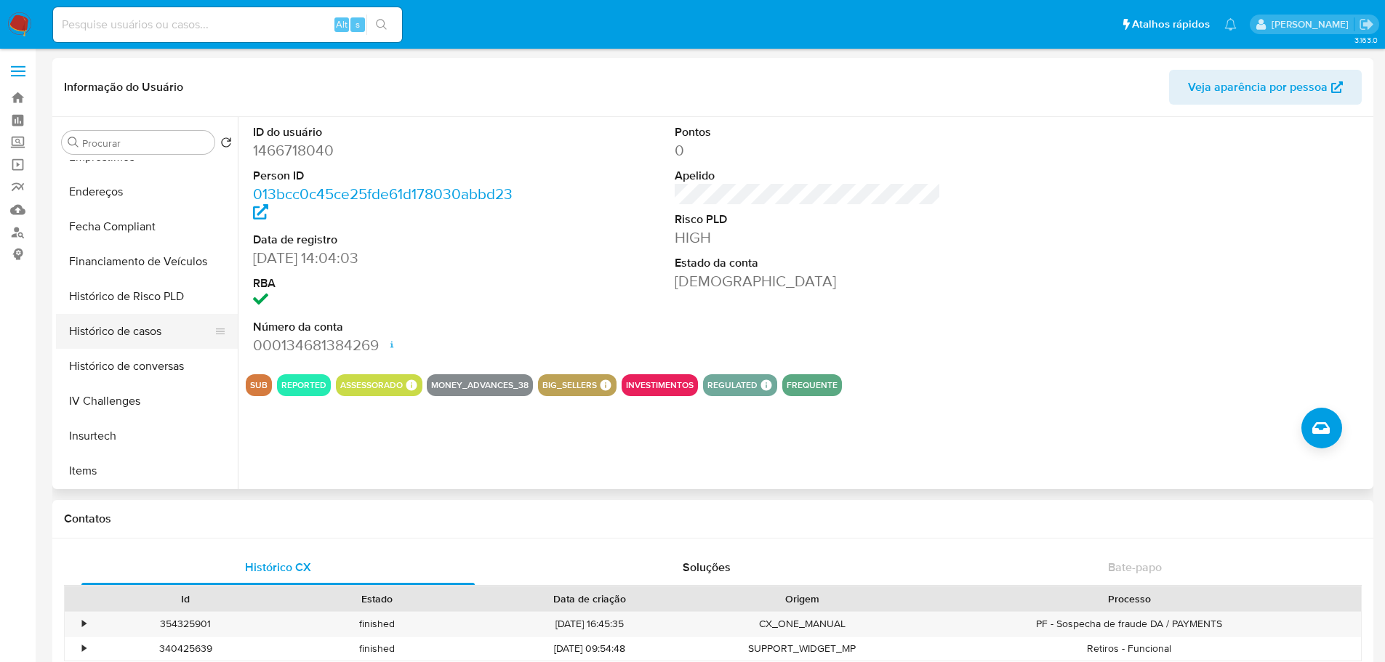
click at [145, 334] on button "Histórico de casos" at bounding box center [141, 331] width 170 height 35
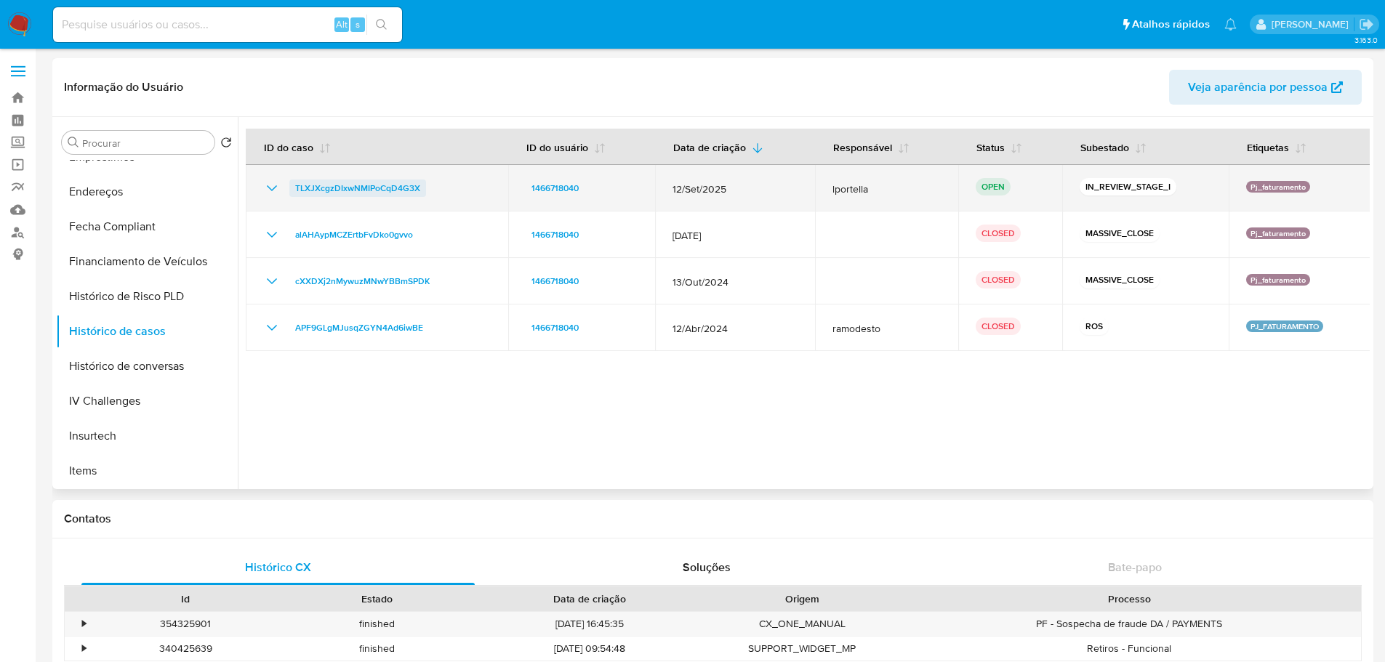
click at [385, 183] on span "TLXJXcgzDIxwNMIPoCqD4G3X" at bounding box center [357, 188] width 125 height 17
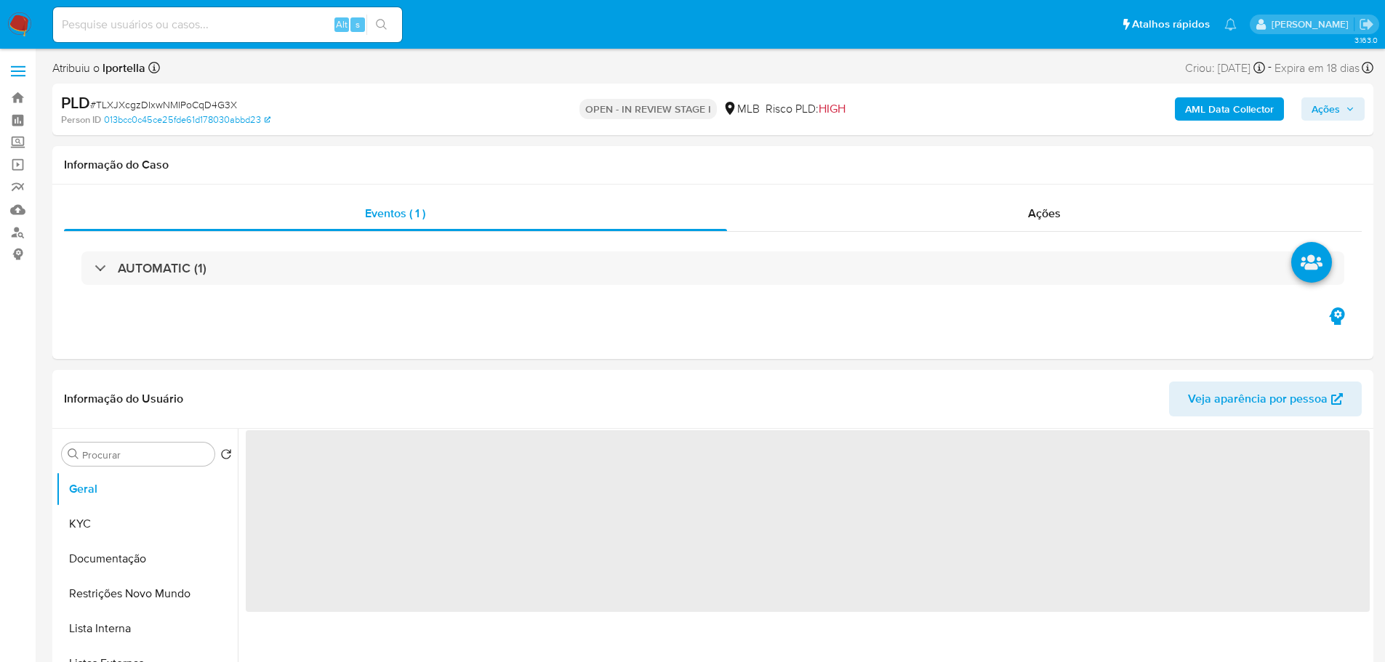
select select "10"
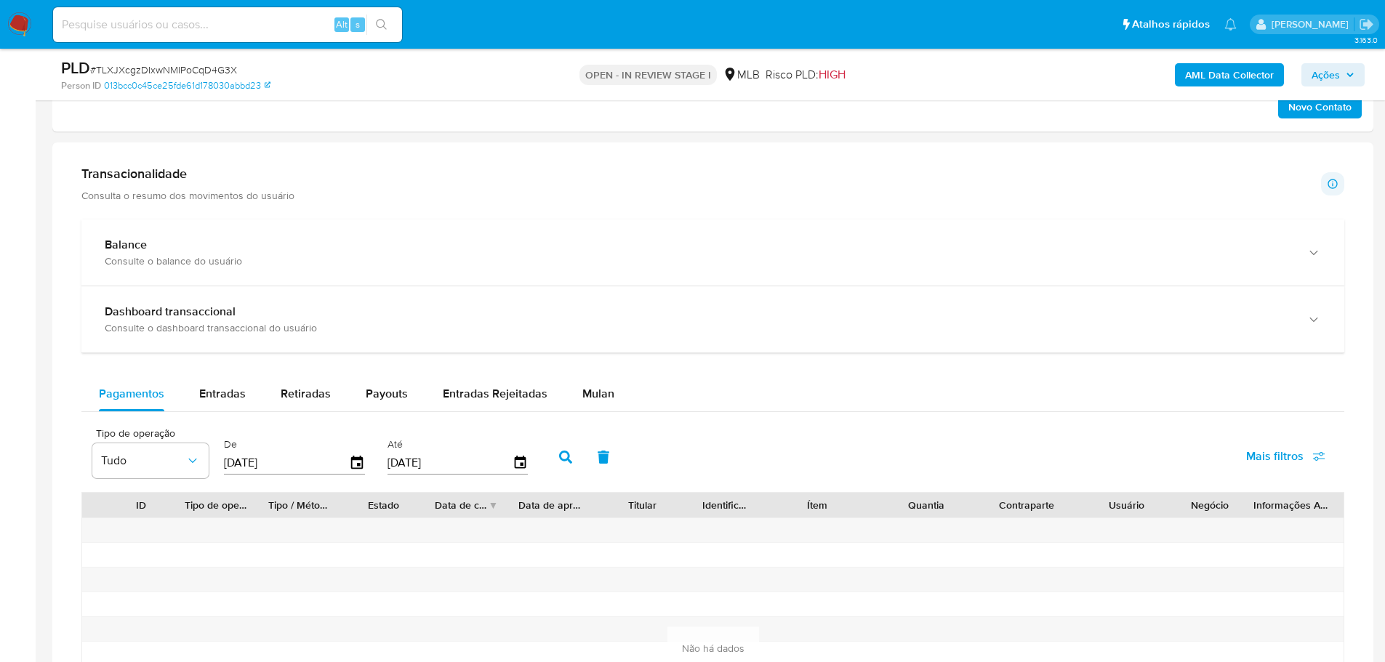
scroll to position [945, 0]
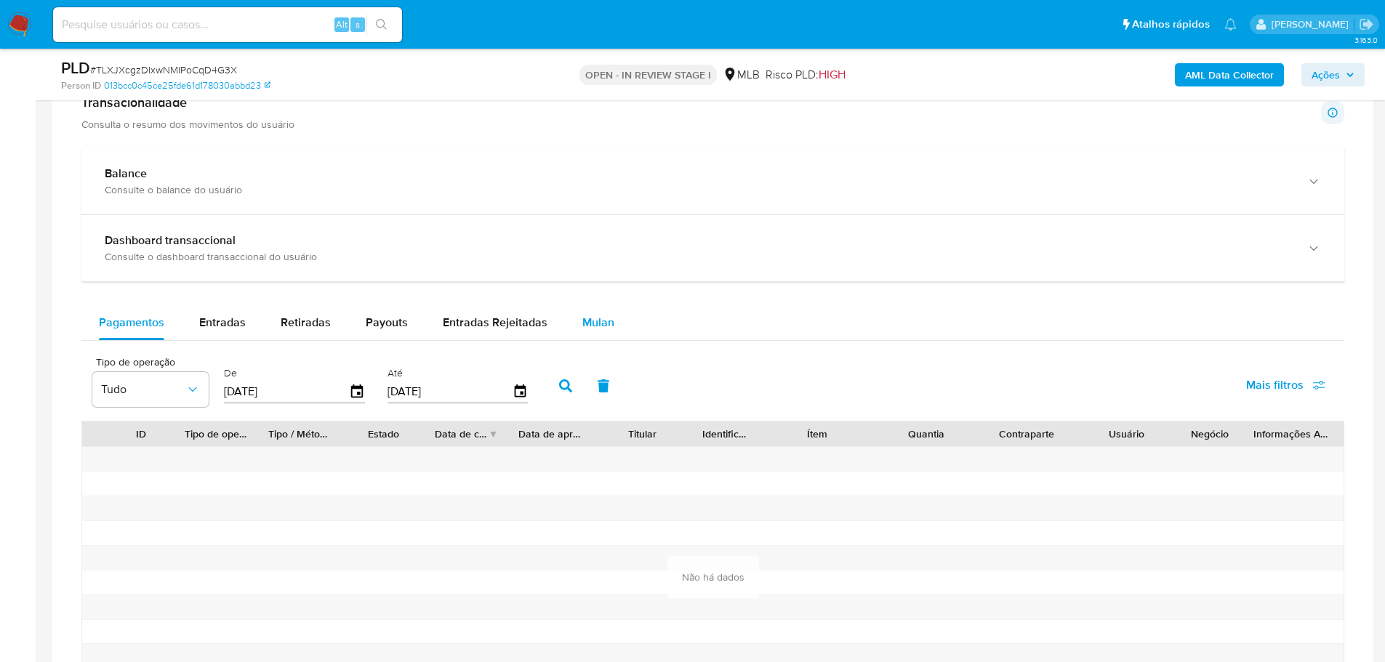
click at [609, 316] on button "Mulan" at bounding box center [598, 322] width 67 height 35
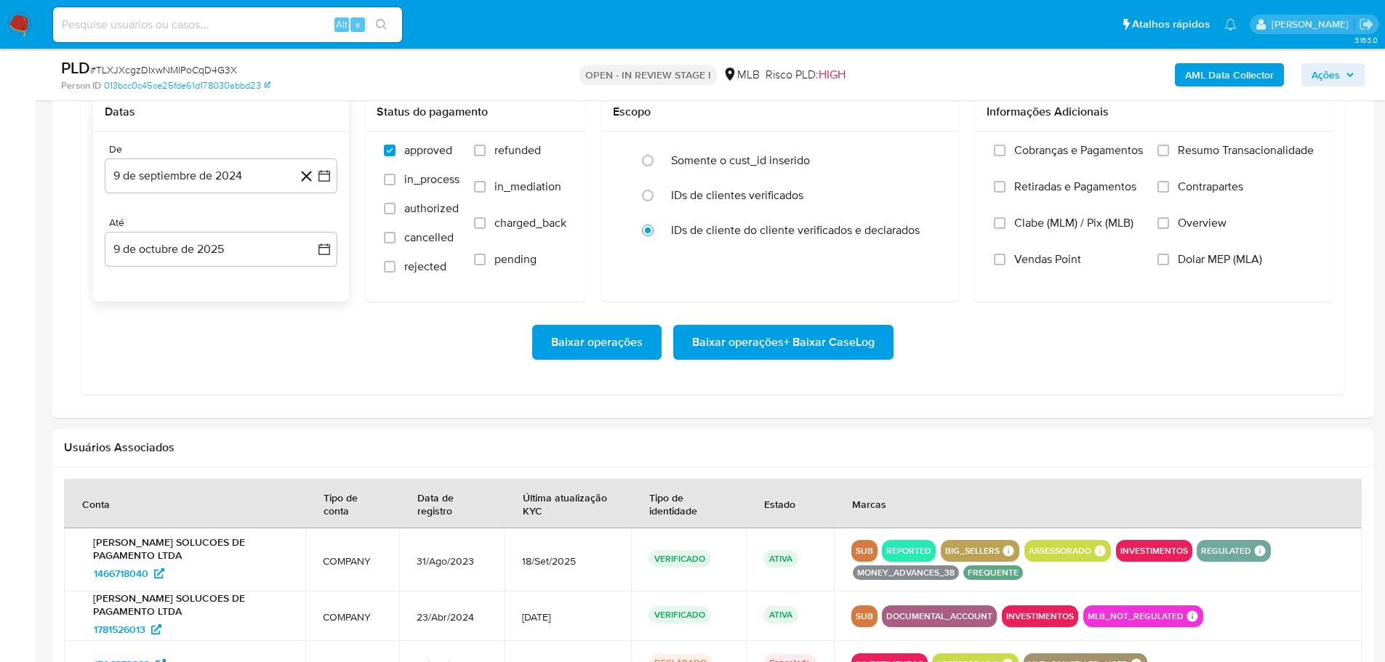
scroll to position [1236, 0]
click at [133, 180] on button "9 de septiembre de 2024" at bounding box center [221, 175] width 233 height 35
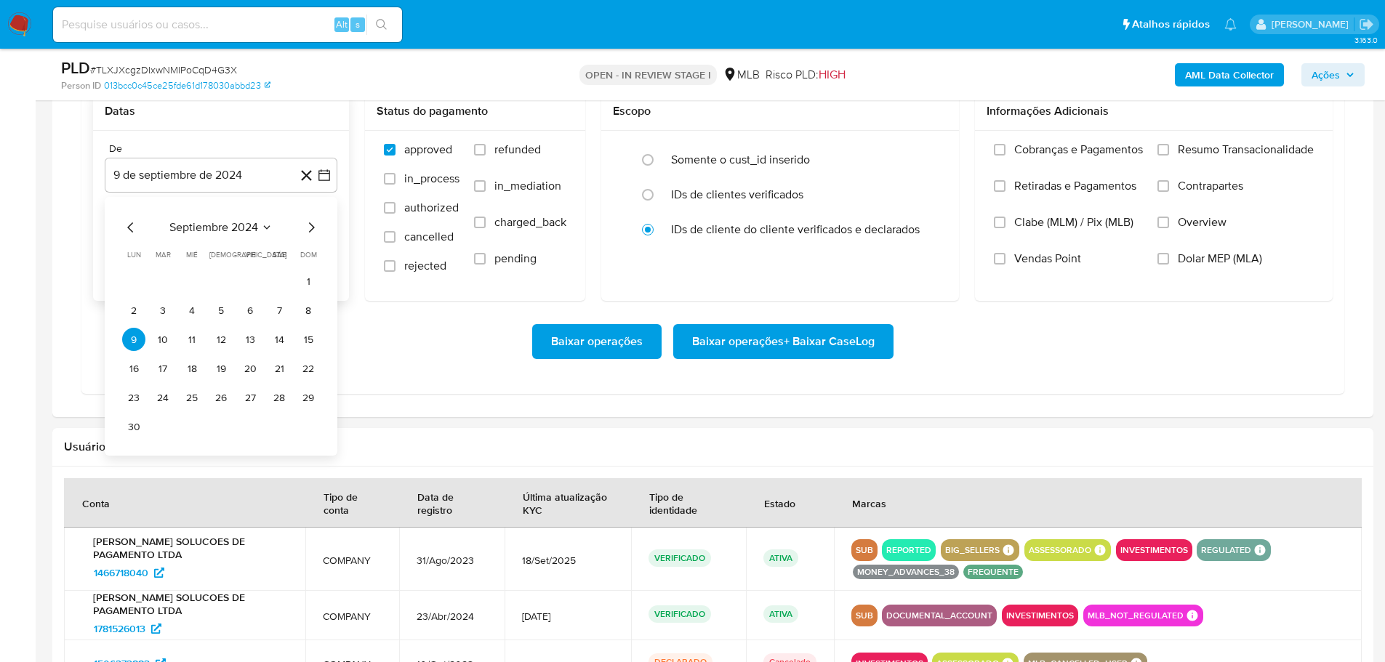
click at [311, 225] on icon "Mes siguiente" at bounding box center [312, 228] width 6 height 10
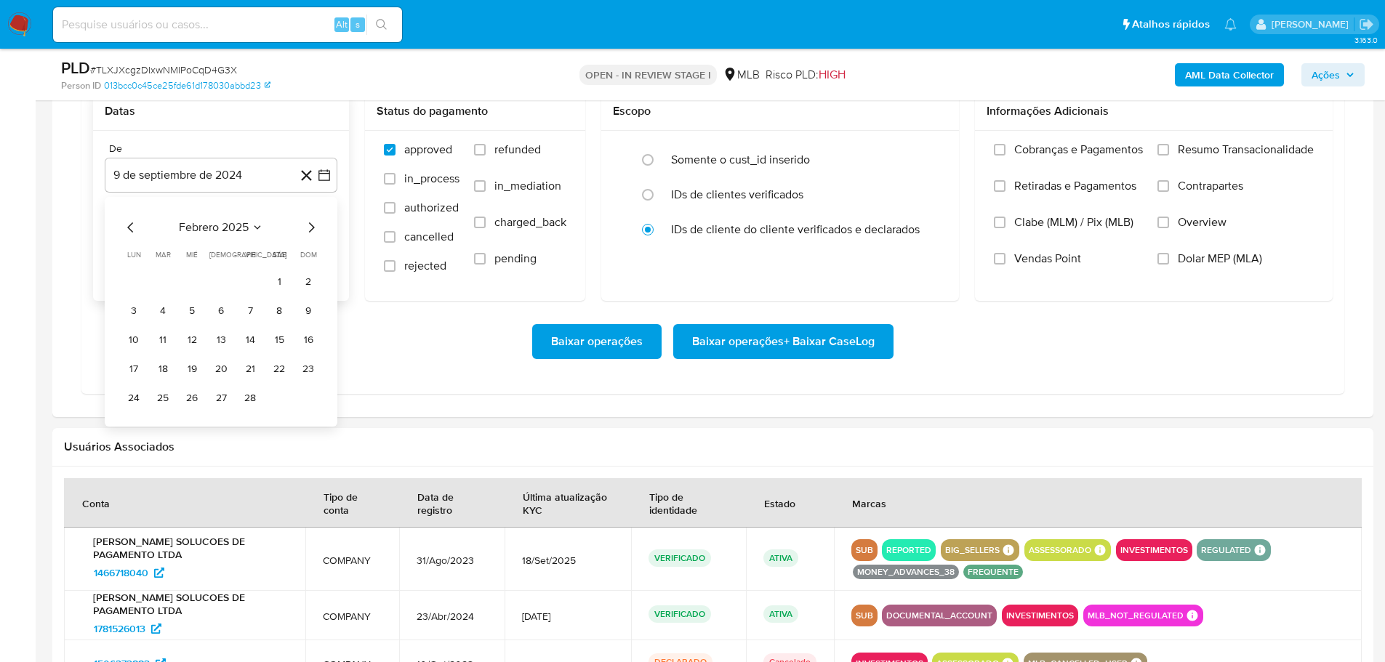
click at [311, 224] on icon "Mes siguiente" at bounding box center [311, 227] width 17 height 17
click at [311, 223] on icon "Mes siguiente" at bounding box center [311, 227] width 17 height 17
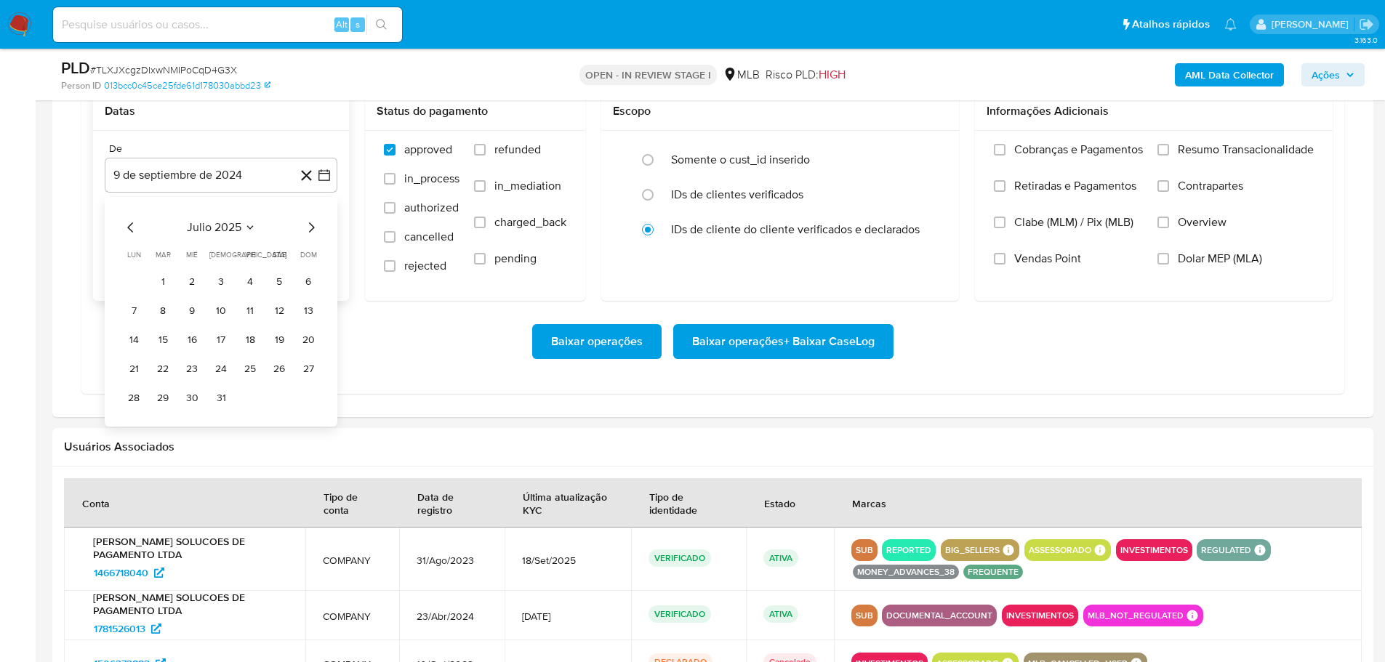
click at [311, 223] on icon "Mes siguiente" at bounding box center [311, 227] width 17 height 17
click at [245, 276] on button "1" at bounding box center [250, 281] width 23 height 23
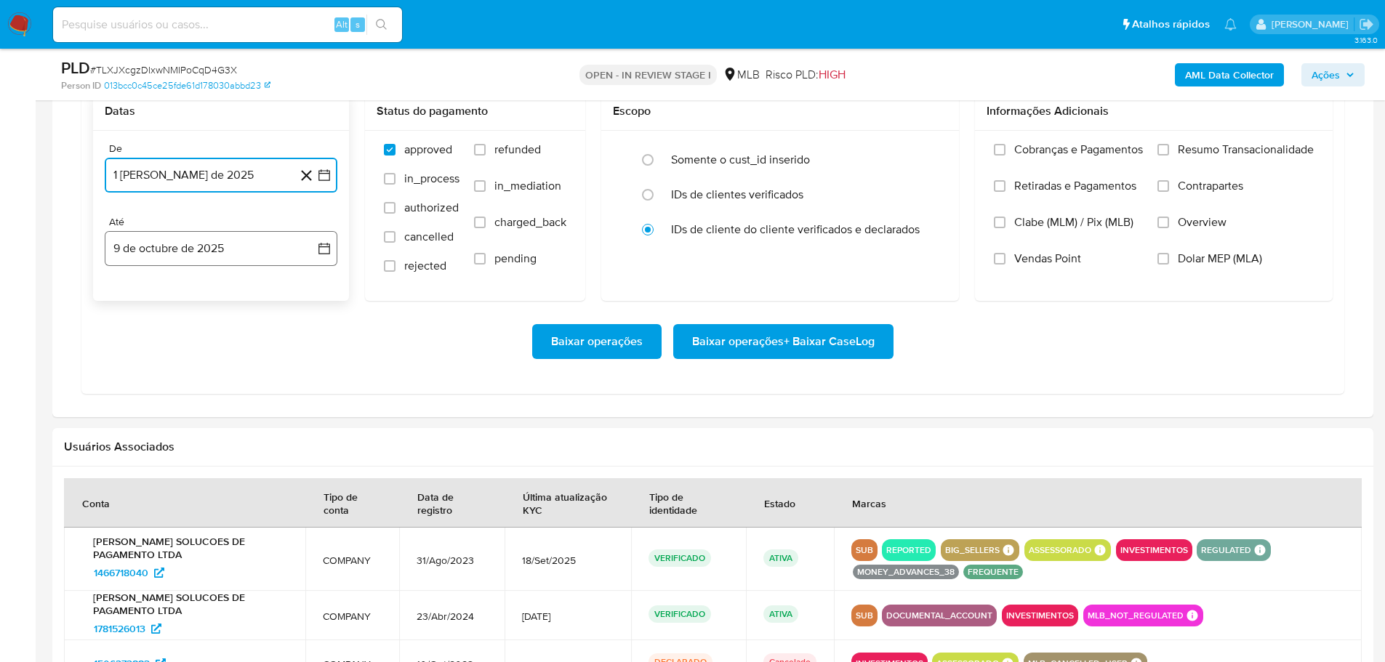
click at [240, 263] on button "9 de octubre de 2025" at bounding box center [221, 248] width 233 height 35
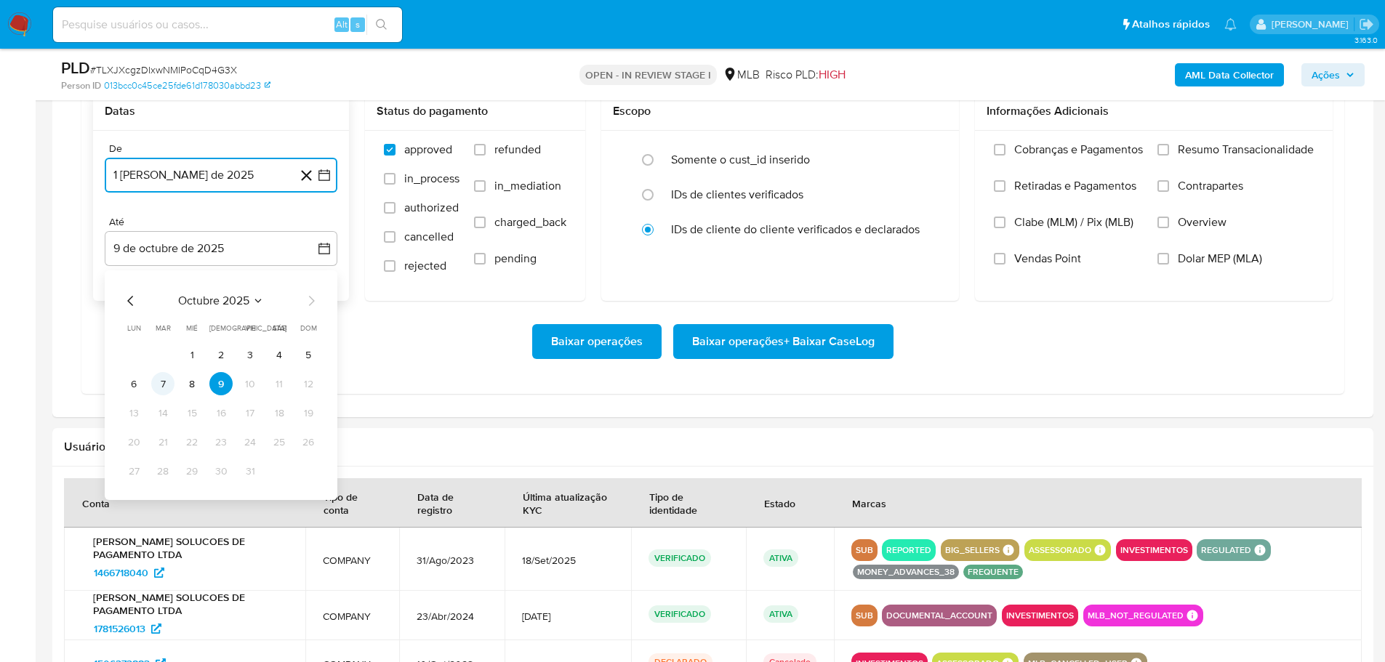
click at [163, 386] on button "7" at bounding box center [162, 383] width 23 height 23
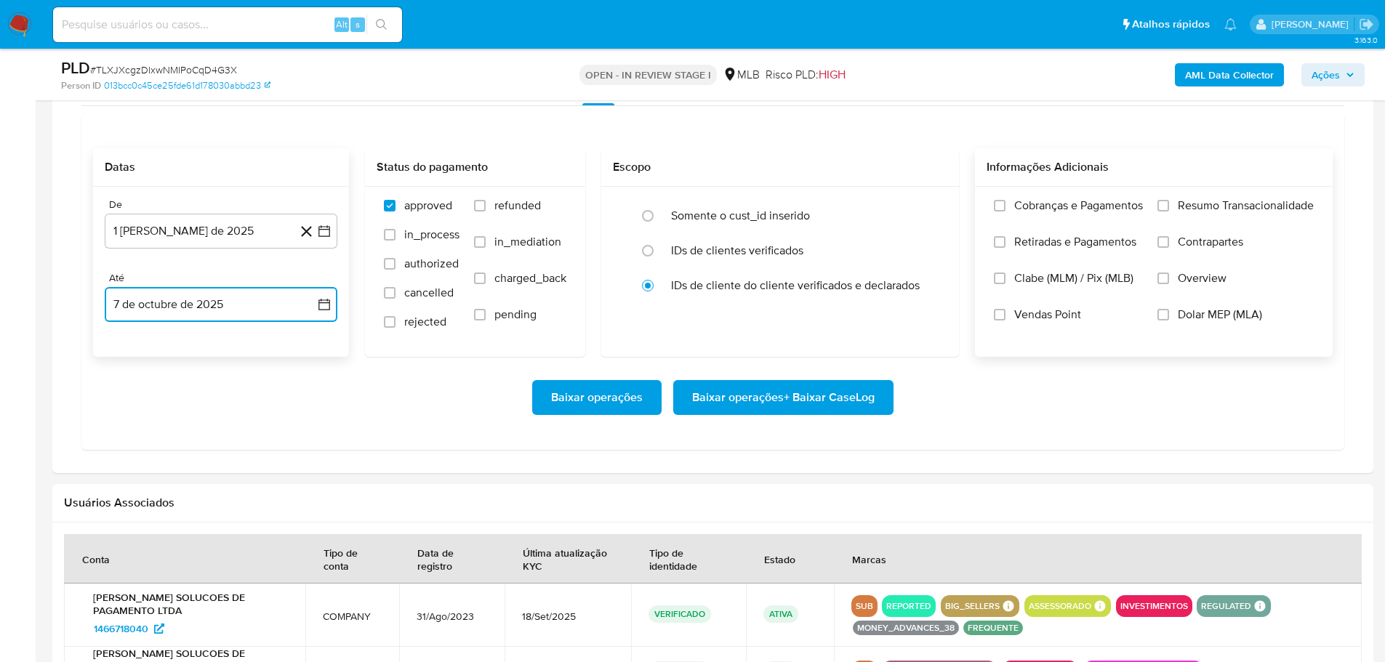
scroll to position [1163, 0]
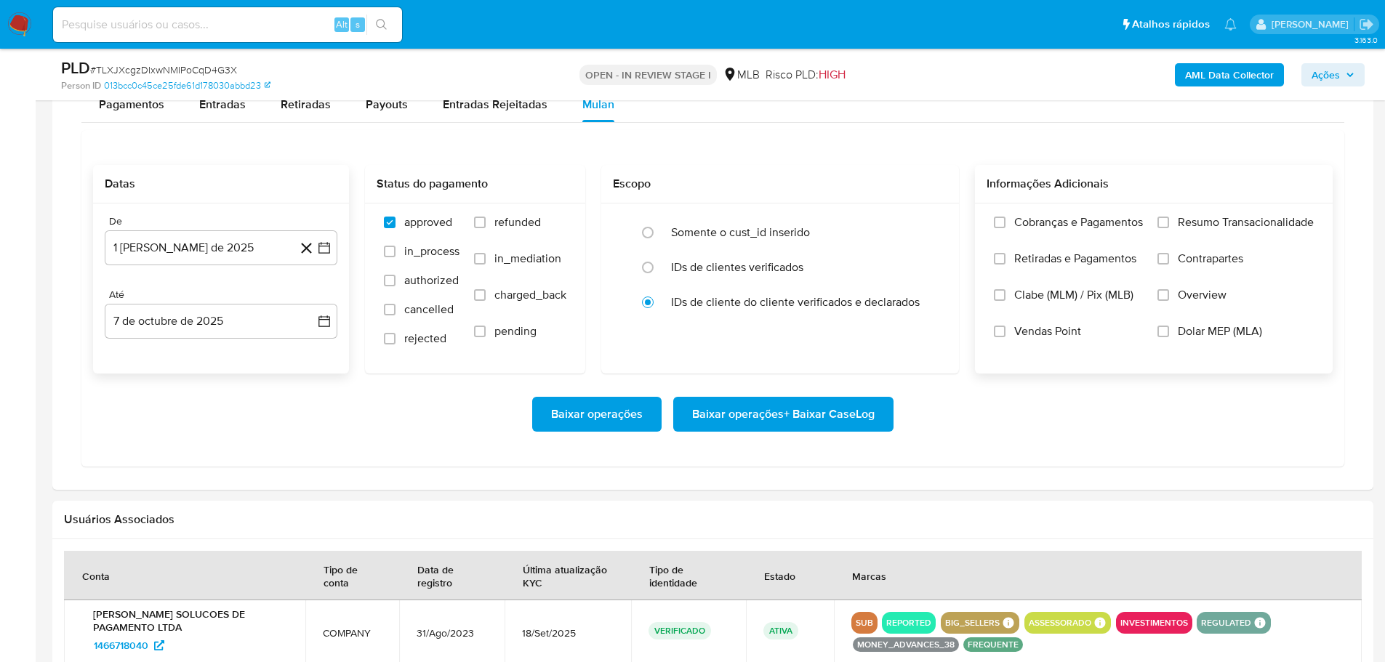
click at [1174, 223] on label "Resumo Transacionalidade" at bounding box center [1236, 233] width 156 height 36
click at [1169, 223] on input "Resumo Transacionalidade" at bounding box center [1164, 223] width 12 height 12
click at [817, 417] on span "Baixar operações + Baixar CaseLog" at bounding box center [783, 414] width 183 height 32
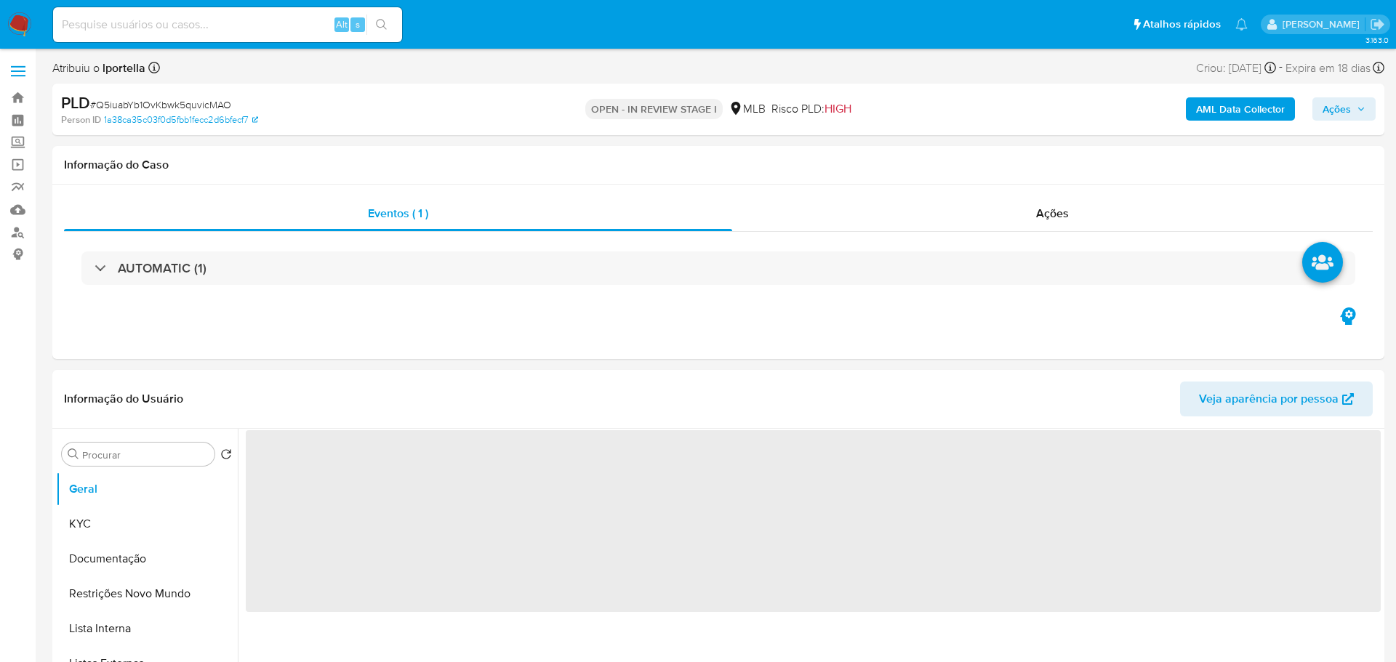
select select "10"
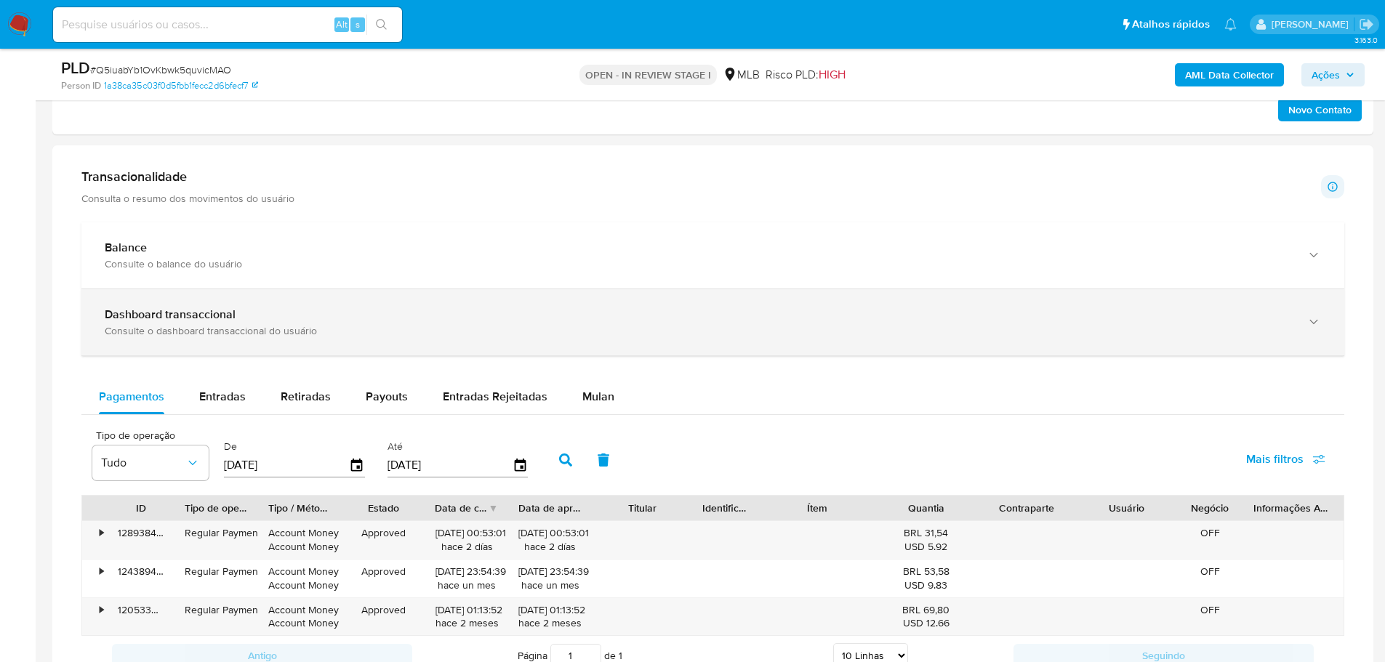
click at [592, 393] on span "Mulan" at bounding box center [598, 396] width 32 height 17
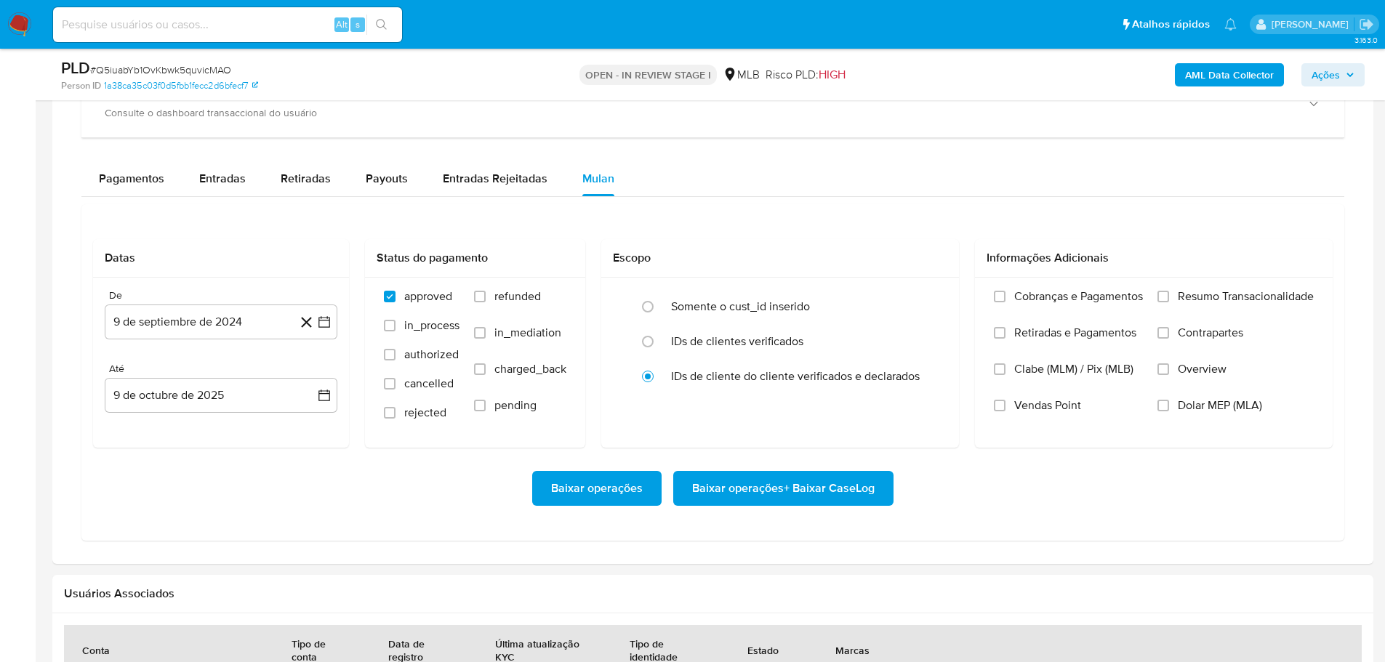
scroll to position [1309, 0]
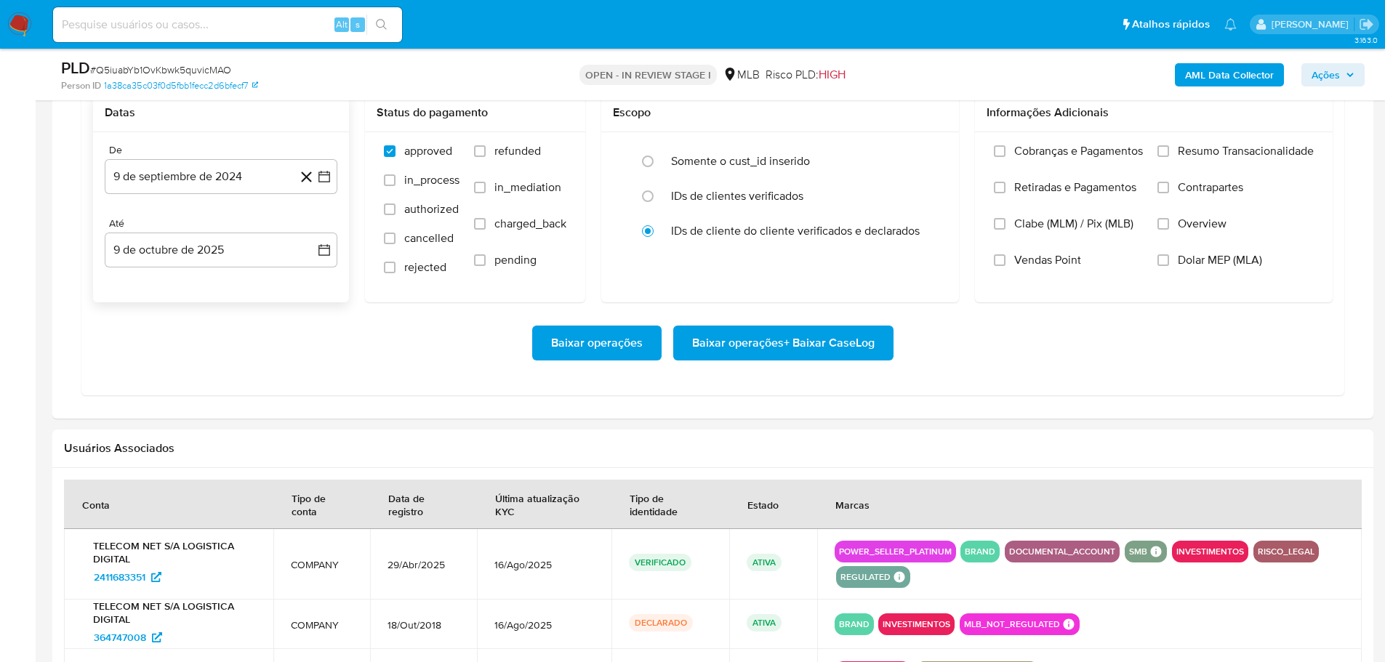
drag, startPoint x: 217, startPoint y: 207, endPoint x: 206, endPoint y: 182, distance: 27.3
click at [217, 207] on div "De 9 de septiembre de 2024 [DATE] [GEOGRAPHIC_DATA] 9 de octubre de 2025 [DATE]" at bounding box center [221, 217] width 256 height 170
click at [206, 181] on button "9 de septiembre de 2024" at bounding box center [221, 176] width 233 height 35
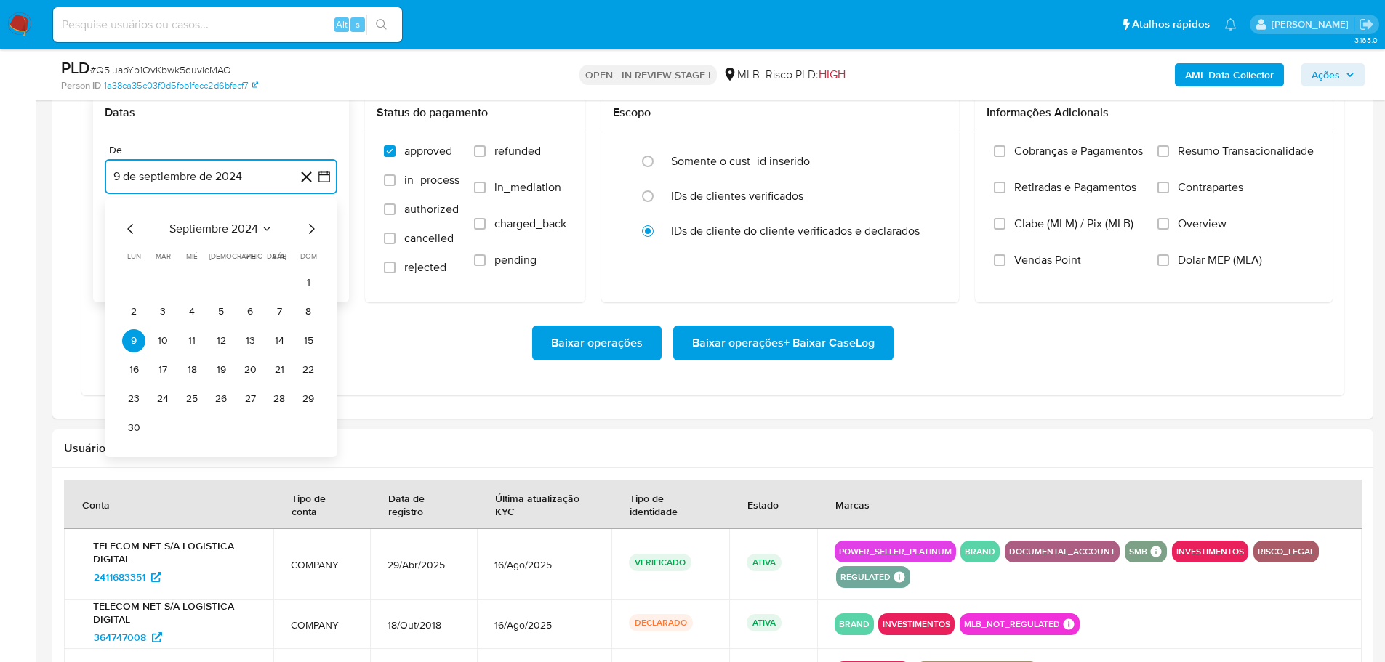
click at [310, 228] on icon "Mes siguiente" at bounding box center [311, 228] width 17 height 17
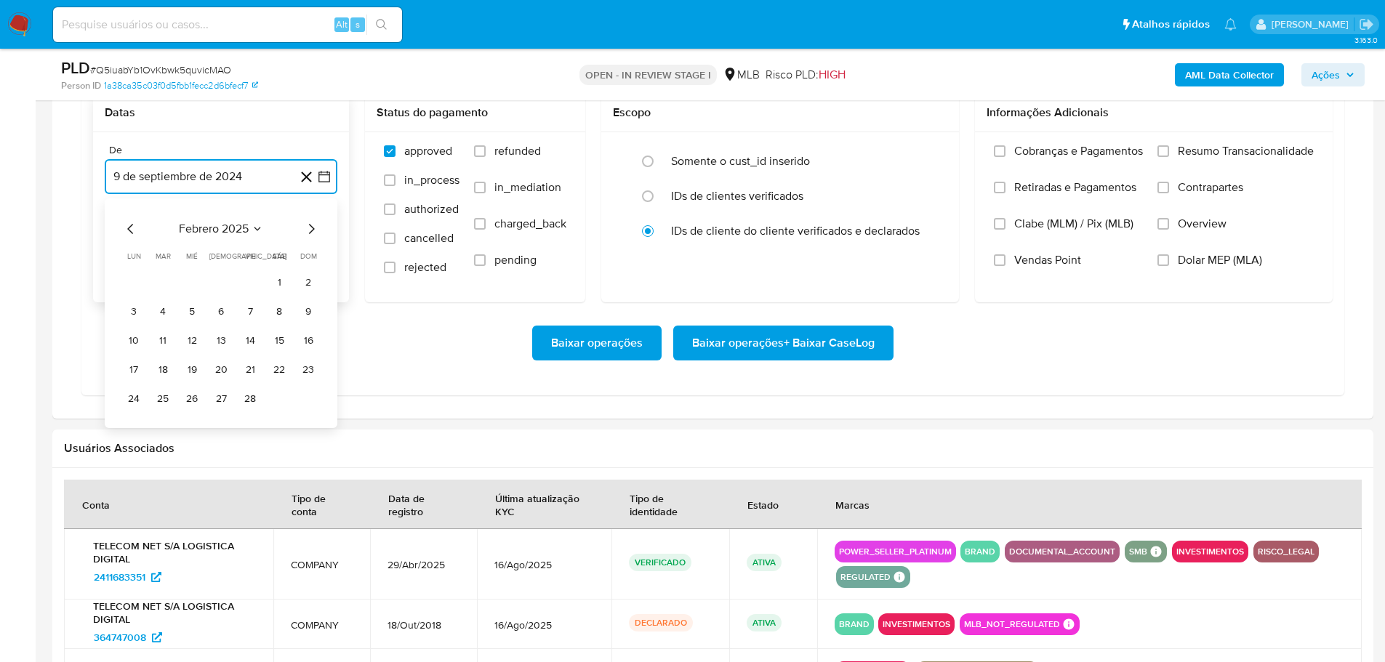
click at [310, 228] on icon "Mes siguiente" at bounding box center [311, 228] width 17 height 17
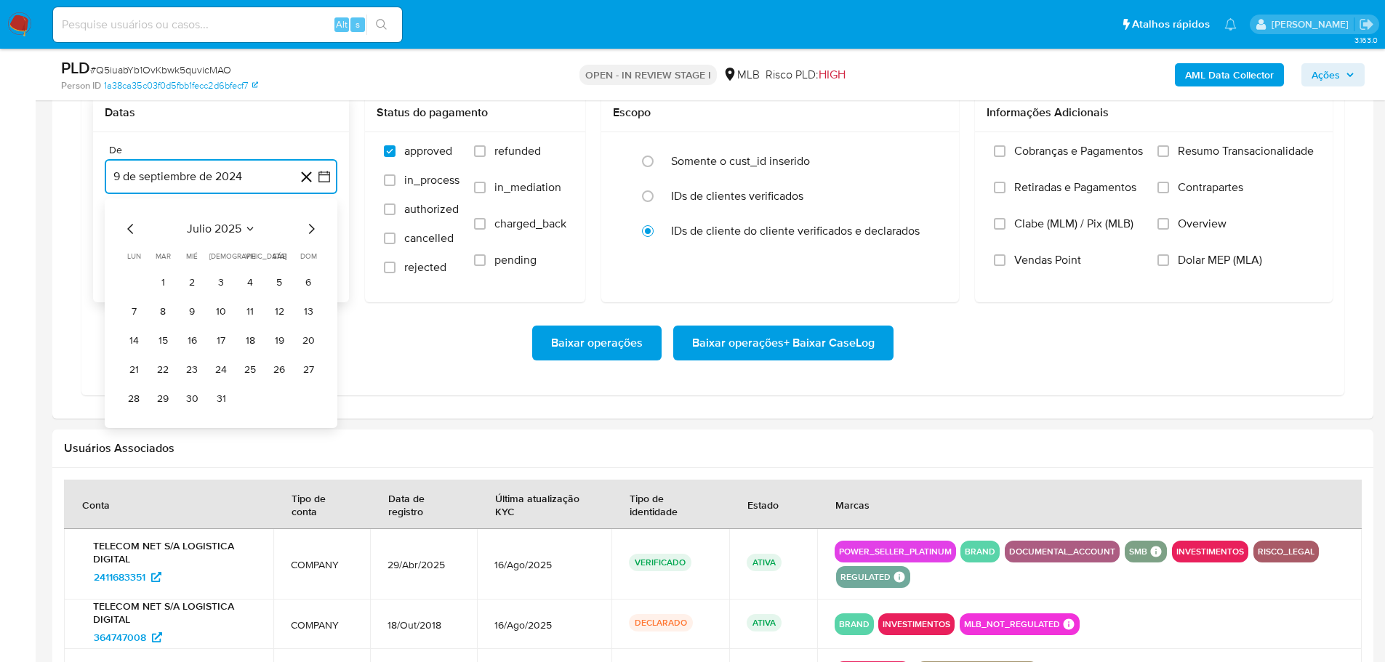
click at [310, 228] on icon "Mes siguiente" at bounding box center [311, 228] width 17 height 17
click at [257, 284] on button "1" at bounding box center [250, 282] width 23 height 23
click at [253, 263] on button "9 de octubre de 2025" at bounding box center [221, 250] width 233 height 35
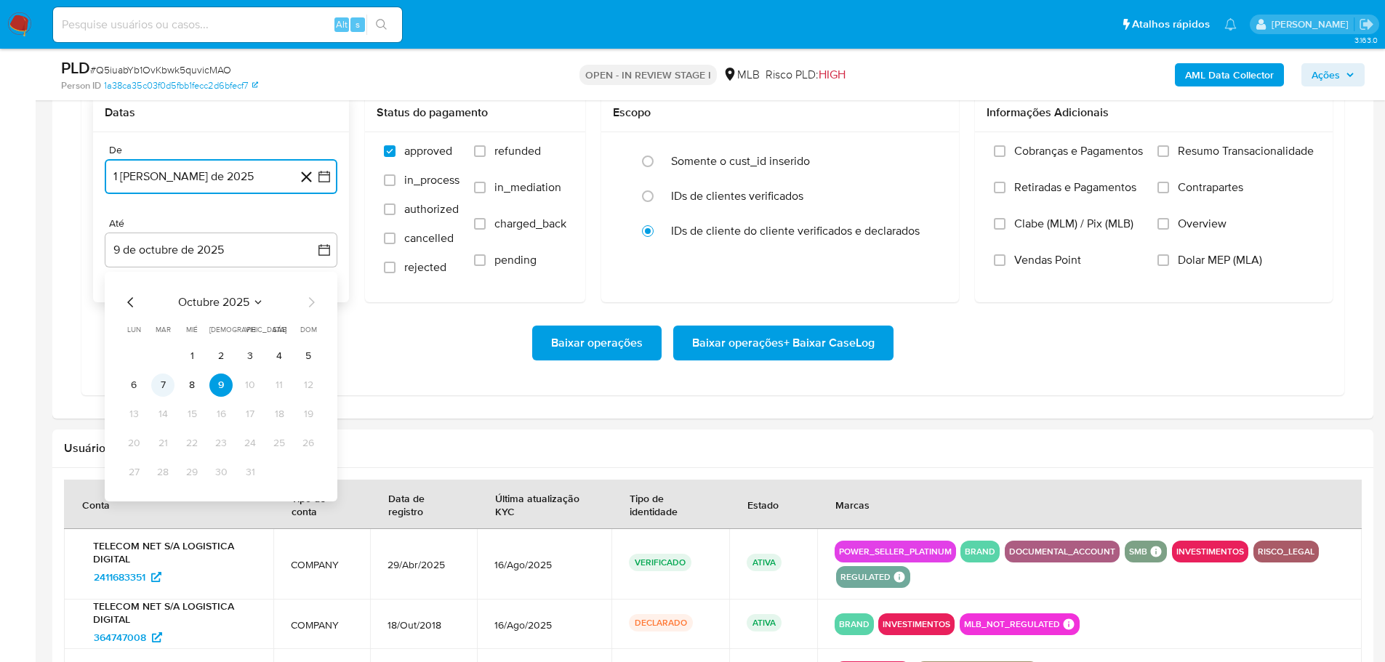
click at [160, 383] on button "7" at bounding box center [162, 385] width 23 height 23
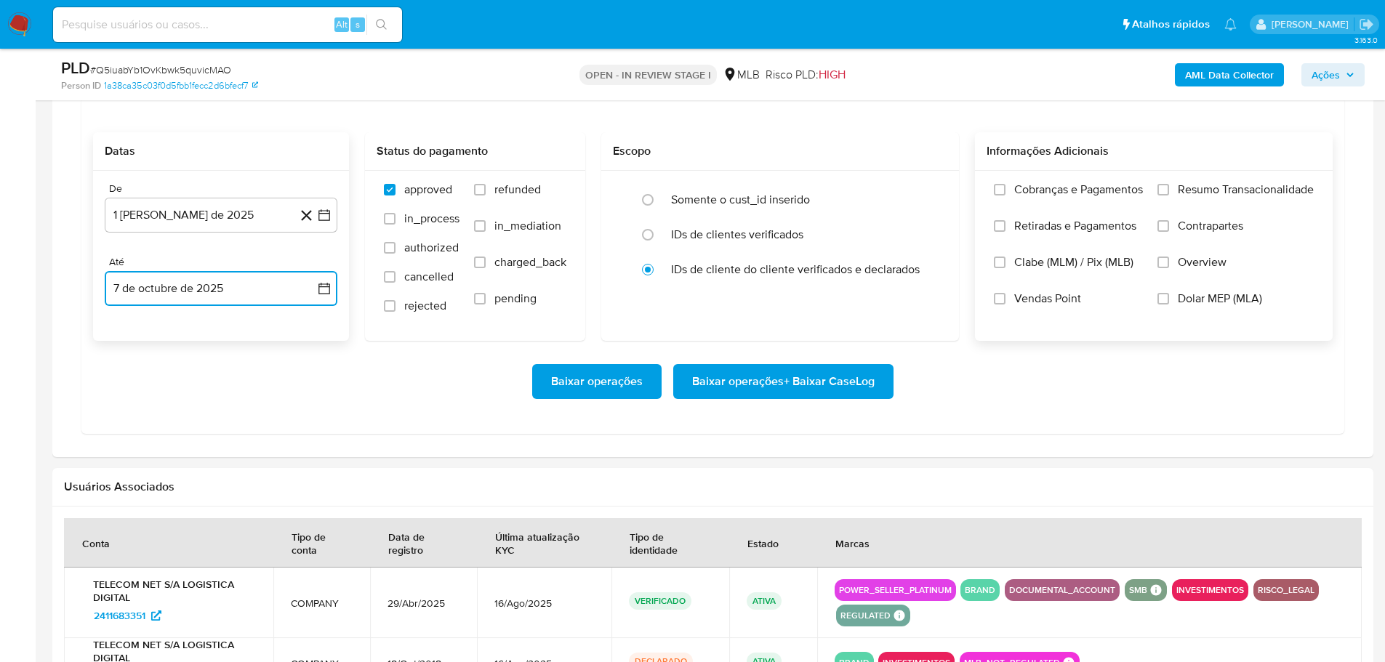
scroll to position [1236, 0]
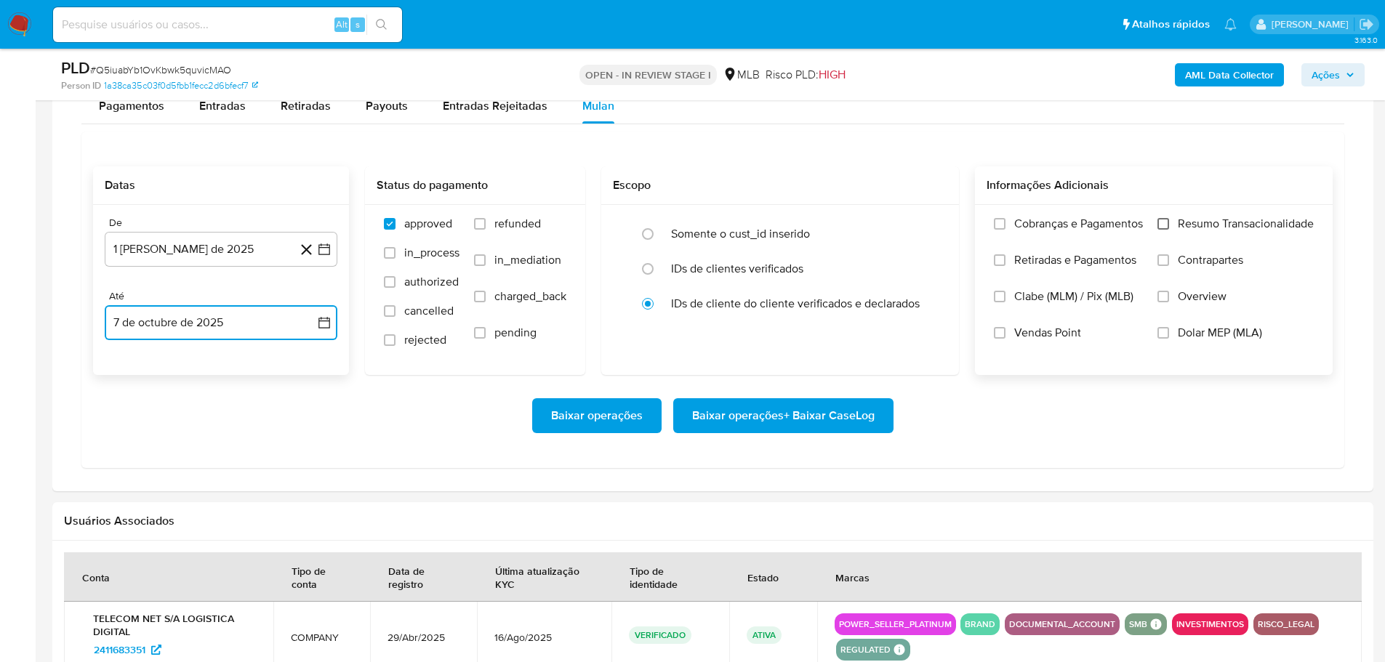
click at [1166, 228] on input "Resumo Transacionalidade" at bounding box center [1164, 224] width 12 height 12
click at [801, 409] on span "Baixar operações + Baixar CaseLog" at bounding box center [783, 416] width 183 height 32
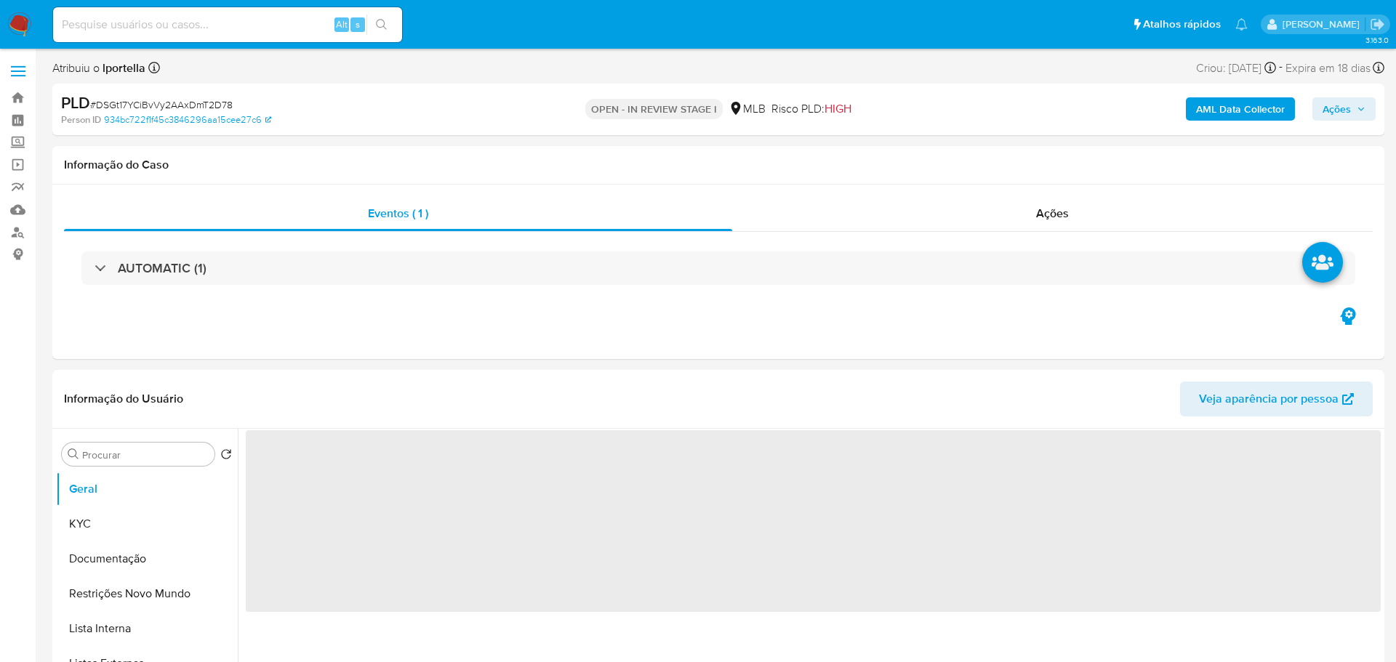
select select "10"
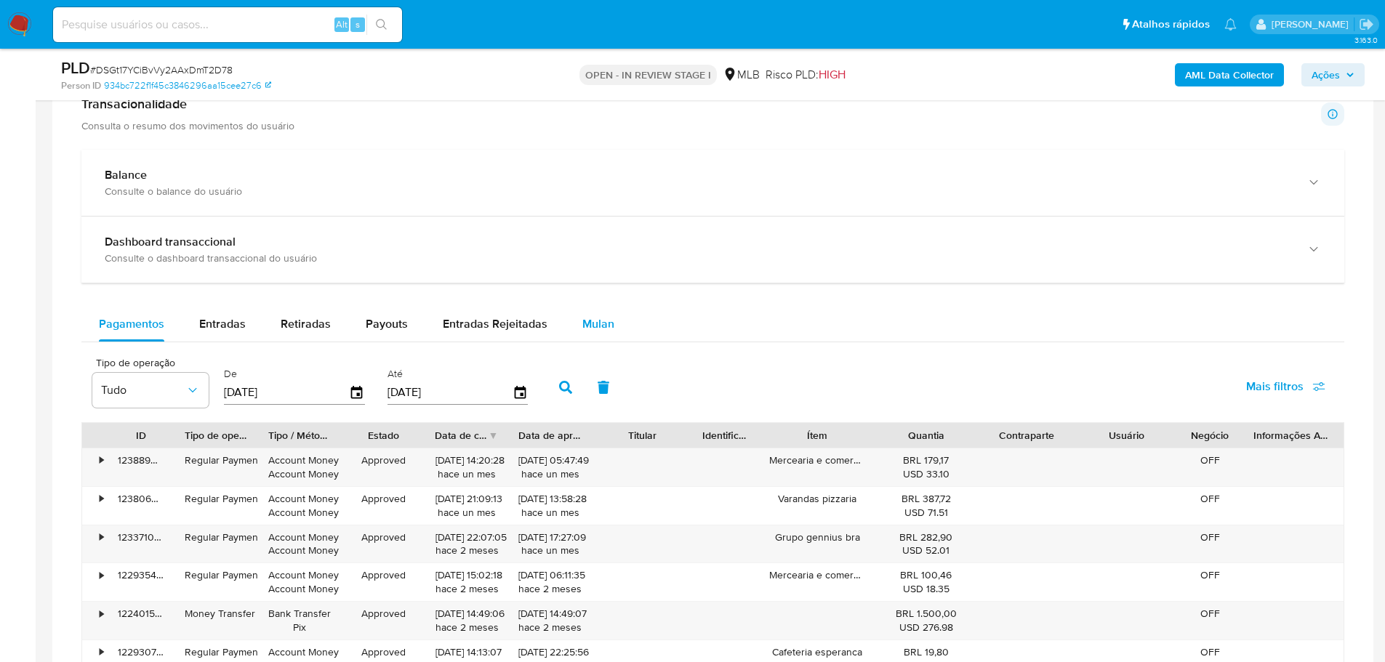
click at [582, 321] on span "Mulan" at bounding box center [598, 324] width 32 height 17
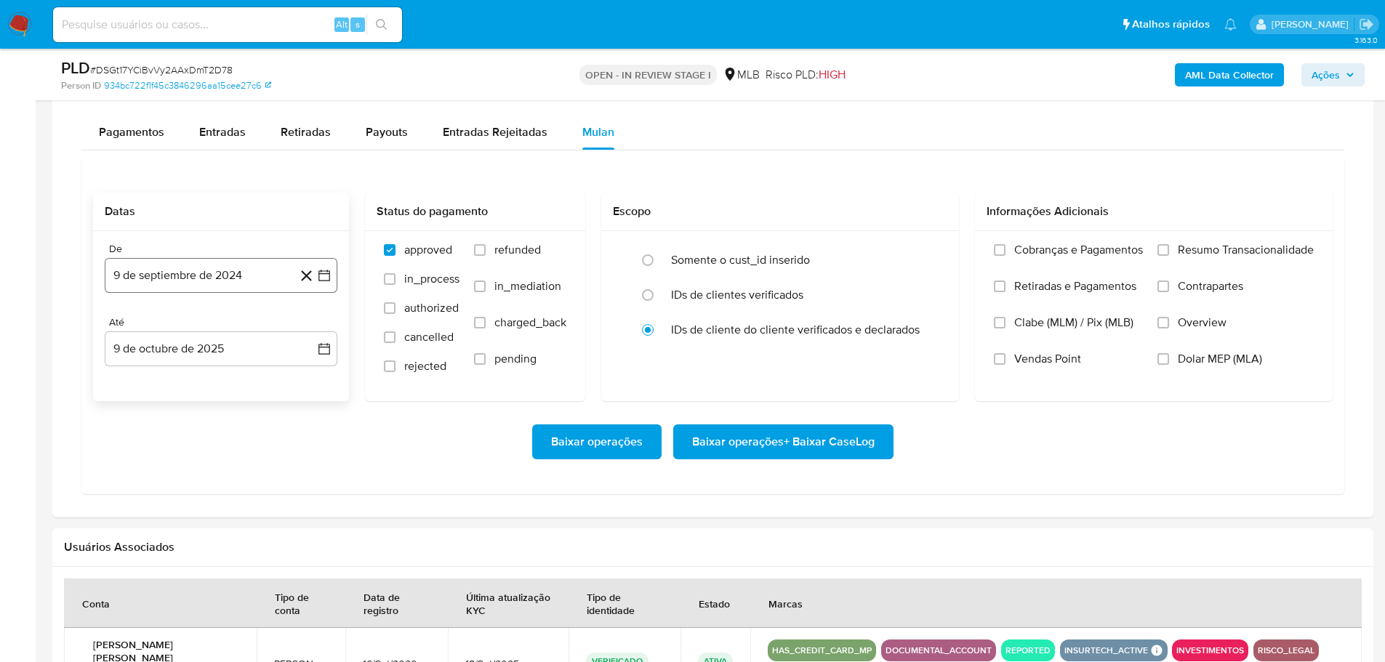
scroll to position [1236, 0]
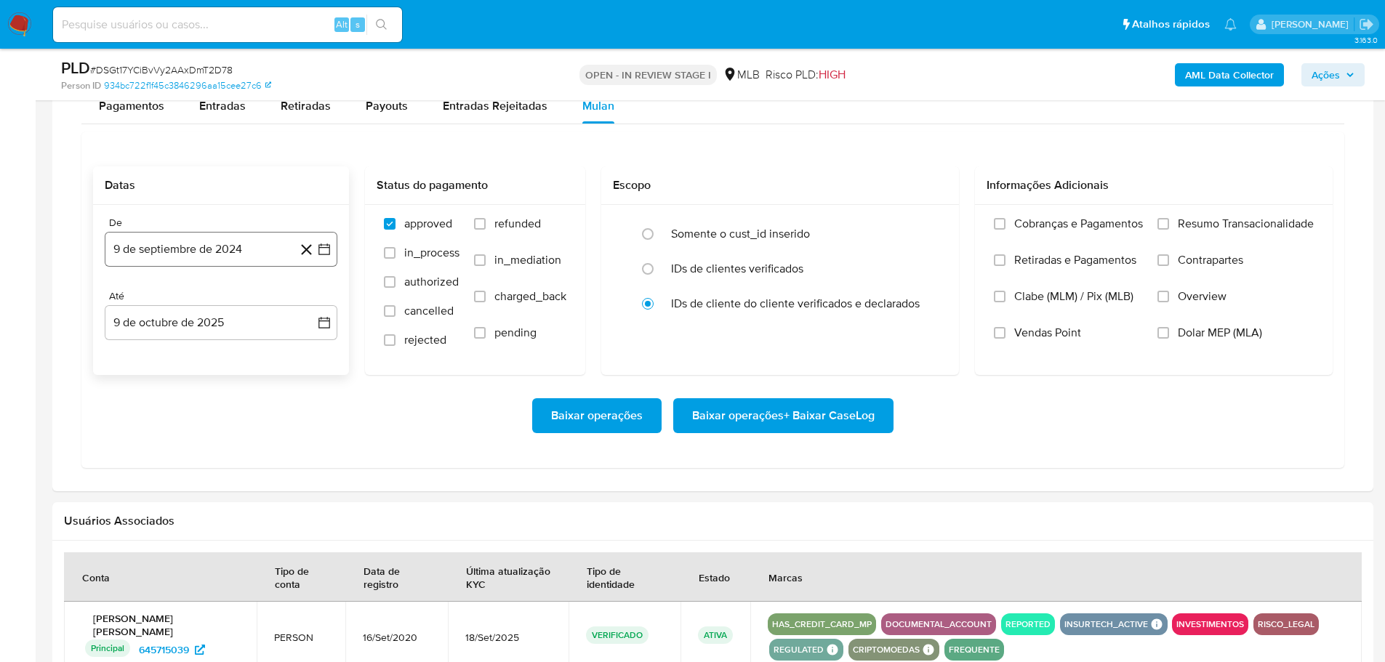
click at [190, 258] on button "9 de septiembre de 2024" at bounding box center [221, 249] width 233 height 35
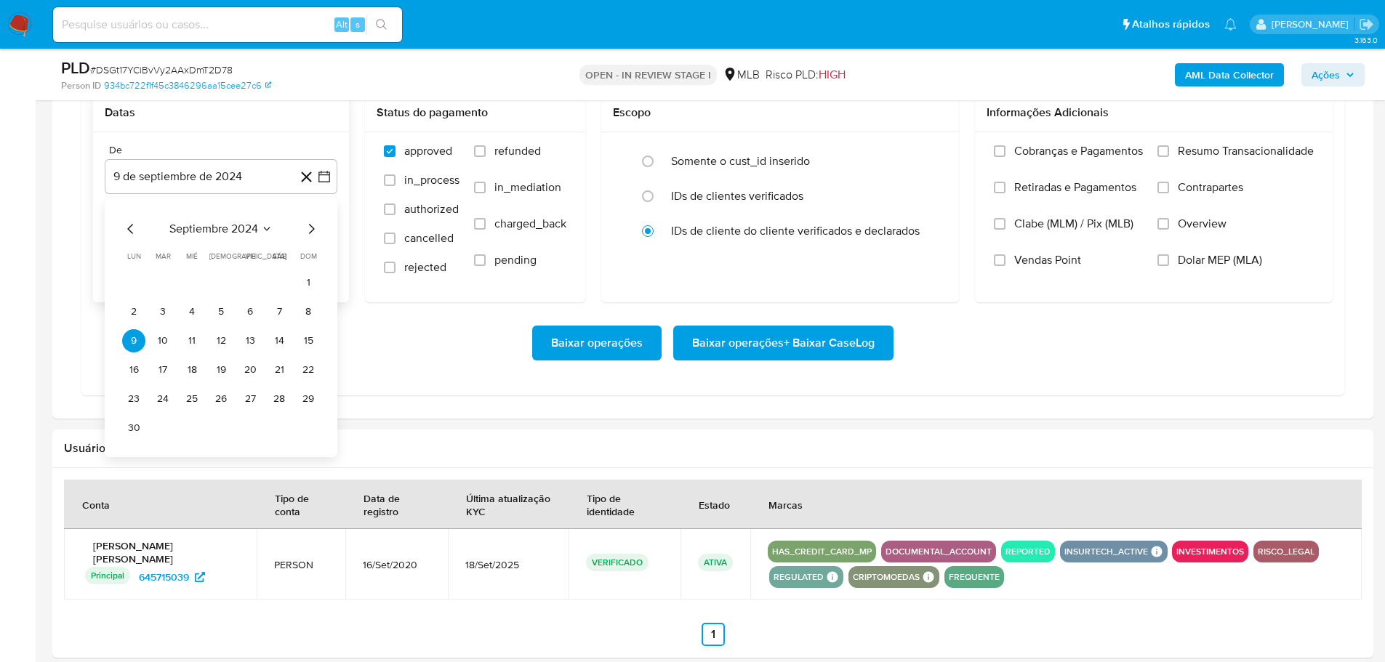
click at [324, 225] on div "septiembre 2024 septiembre 2024 lun lunes mar martes mié miércoles jue jueves v…" at bounding box center [221, 328] width 233 height 259
click at [315, 223] on icon "Mes siguiente" at bounding box center [311, 228] width 17 height 17
click at [312, 225] on icon "Mes siguiente" at bounding box center [311, 228] width 17 height 17
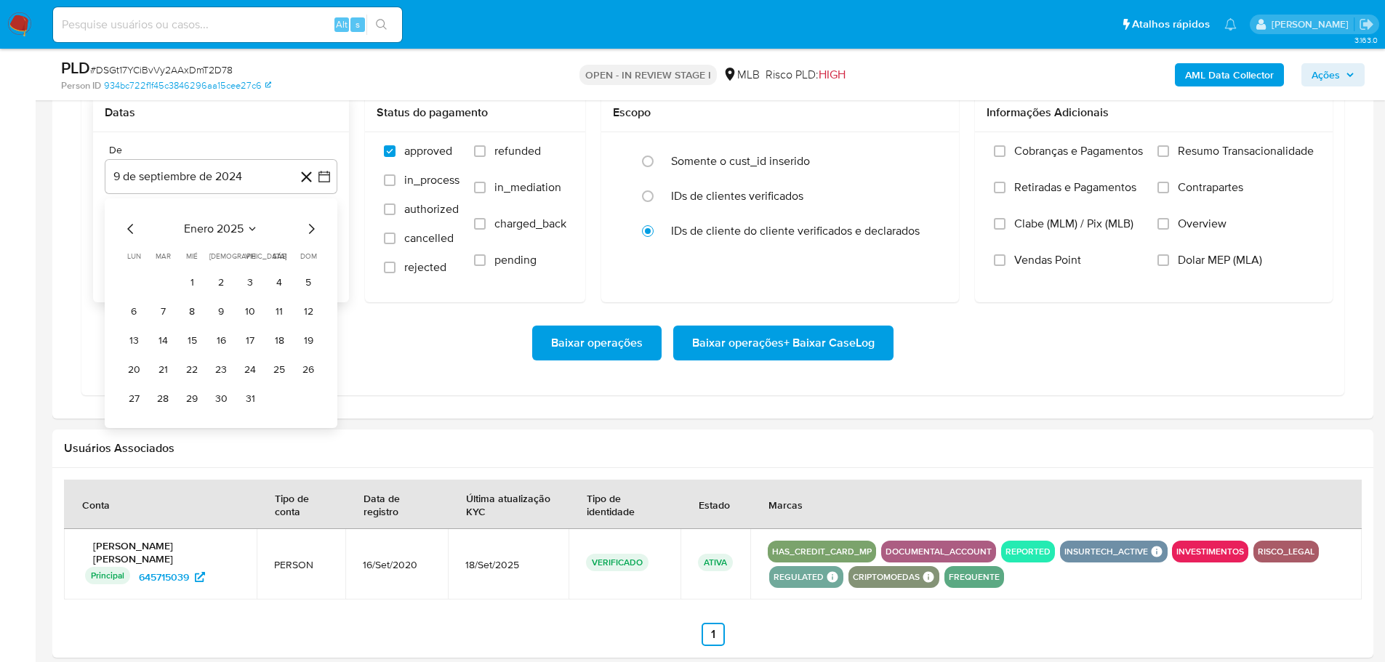
click at [312, 225] on icon "Mes siguiente" at bounding box center [311, 228] width 17 height 17
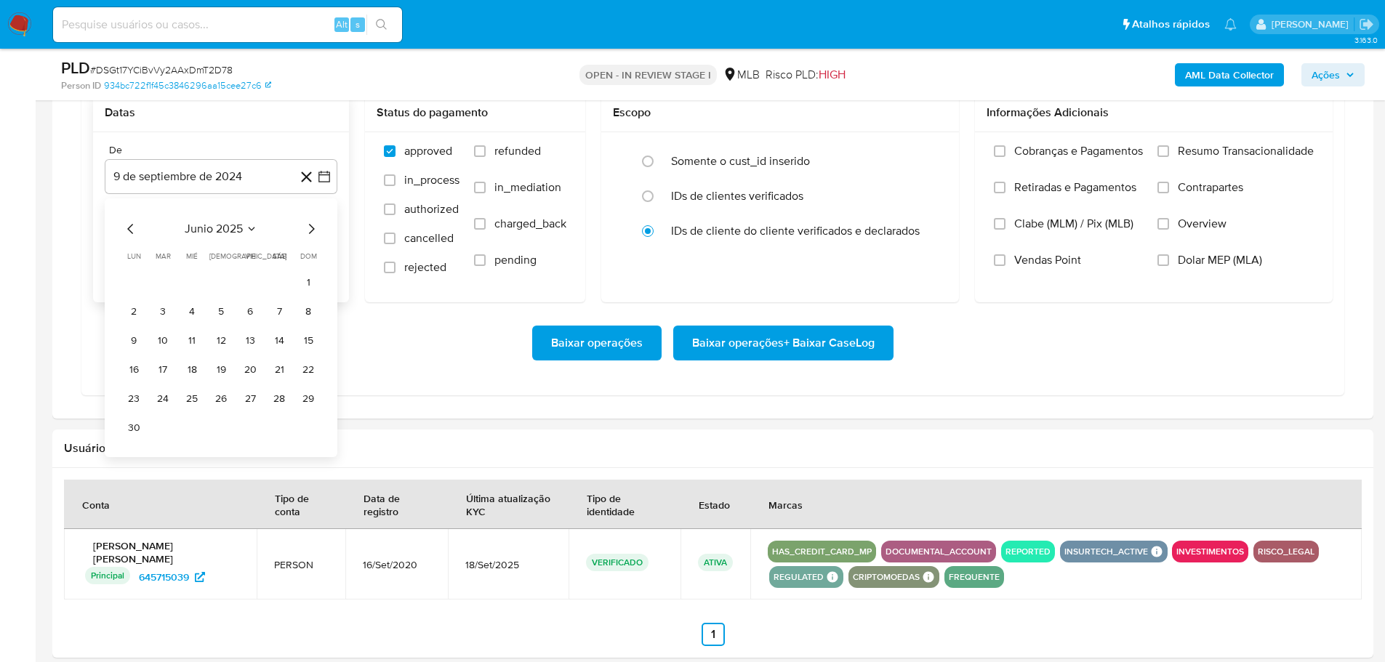
click at [312, 225] on icon "Mes siguiente" at bounding box center [311, 228] width 17 height 17
click at [131, 228] on icon "Mes anterior" at bounding box center [130, 228] width 17 height 17
click at [260, 280] on button "1" at bounding box center [250, 282] width 23 height 23
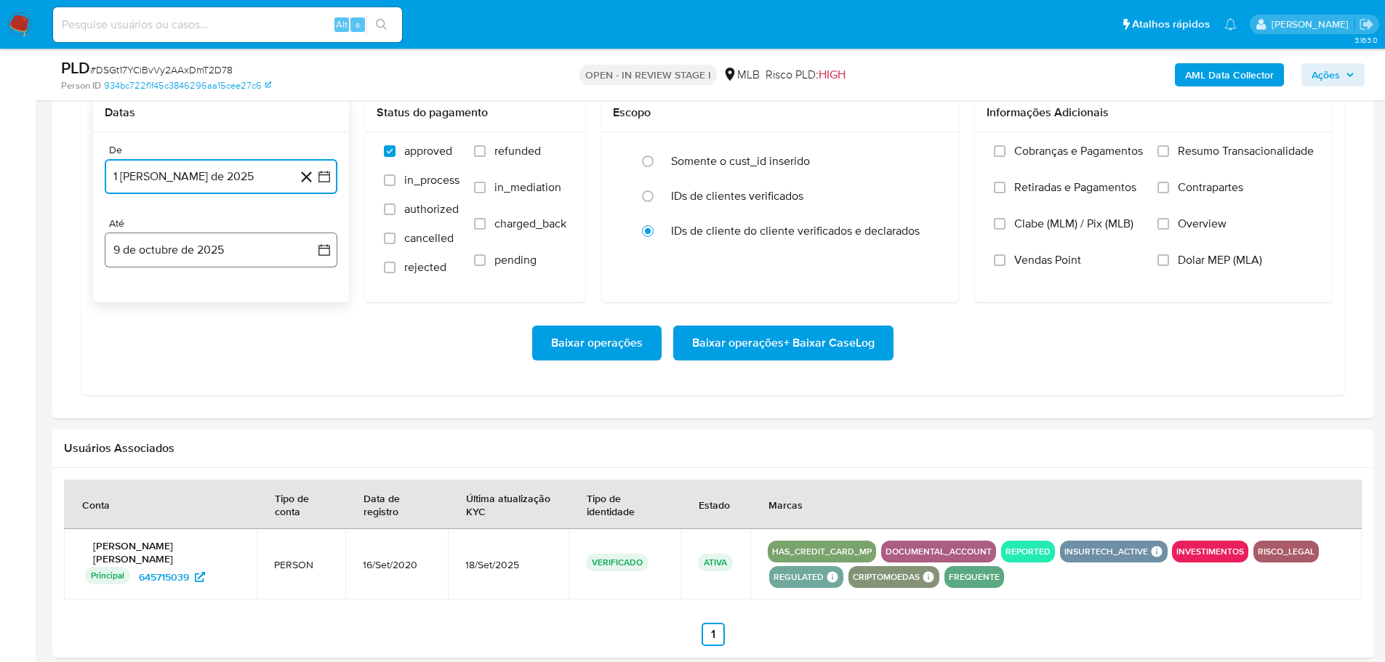
click at [245, 260] on button "9 de octubre de 2025" at bounding box center [221, 250] width 233 height 35
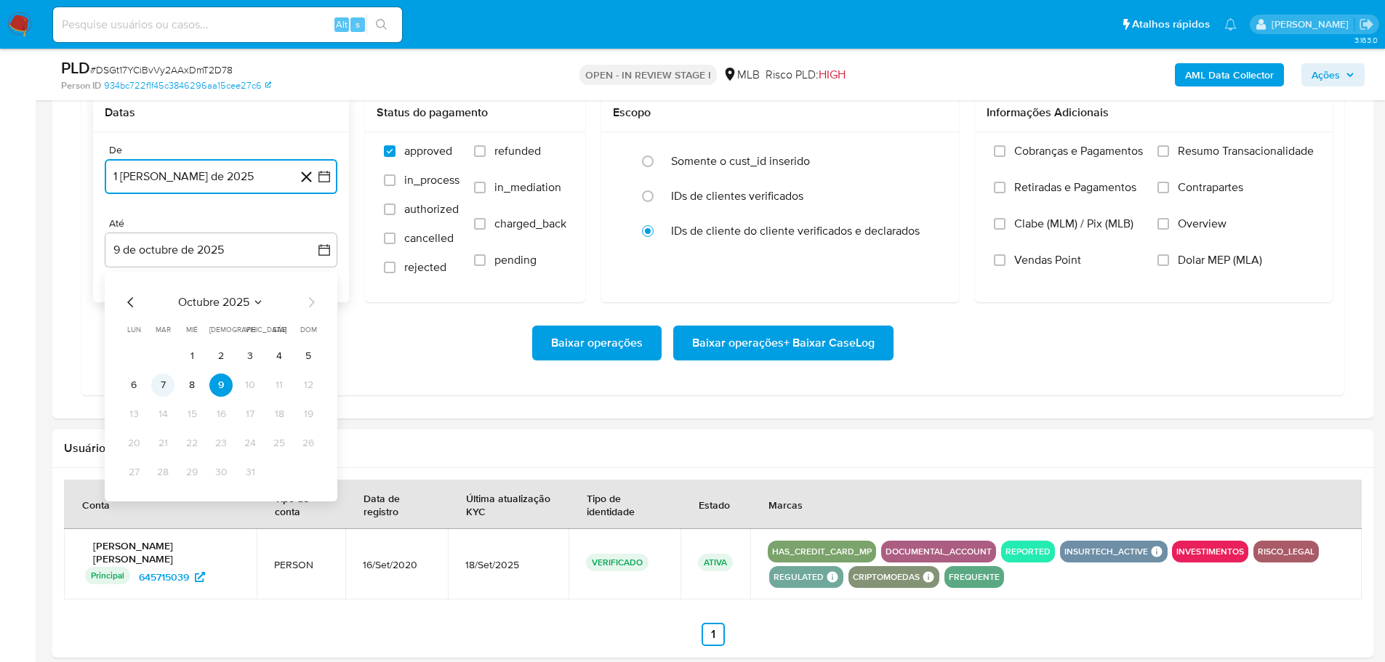
click at [156, 386] on button "7" at bounding box center [162, 385] width 23 height 23
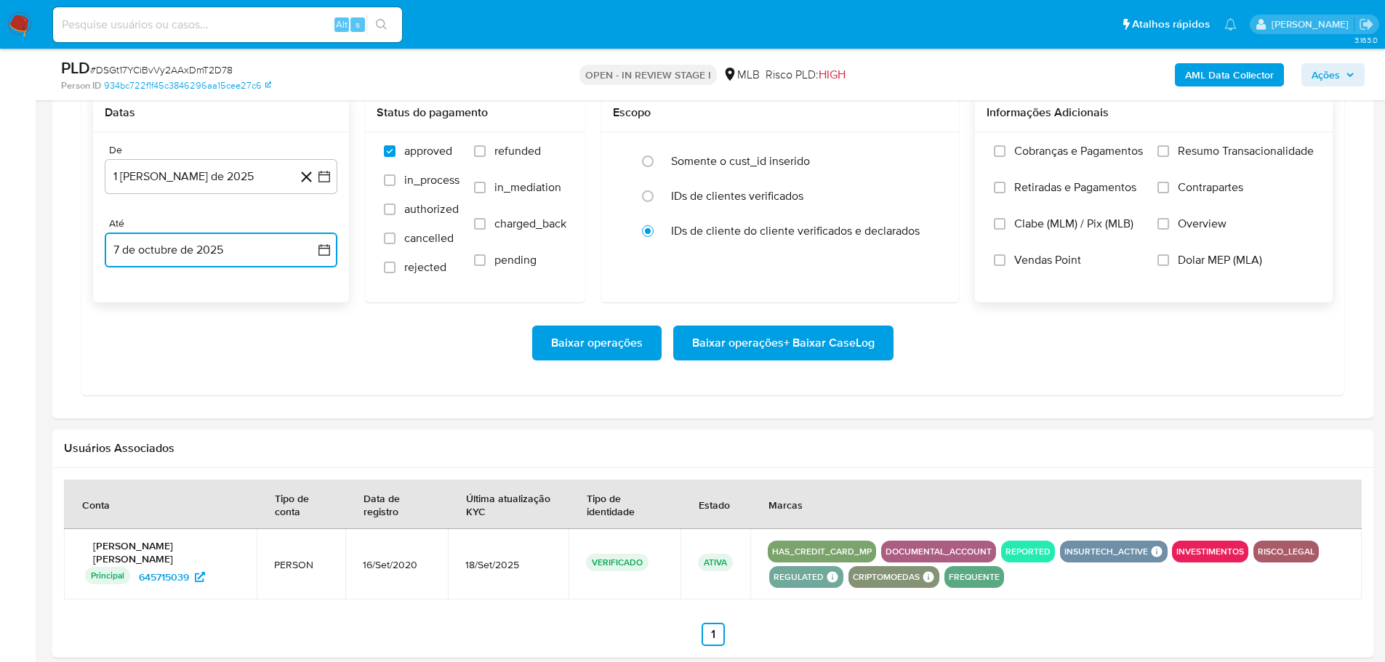
drag, startPoint x: 1163, startPoint y: 148, endPoint x: 980, endPoint y: 228, distance: 199.9
click at [1161, 151] on input "Resumo Transacionalidade" at bounding box center [1164, 151] width 12 height 12
click at [833, 348] on span "Baixar operações + Baixar CaseLog" at bounding box center [783, 343] width 183 height 32
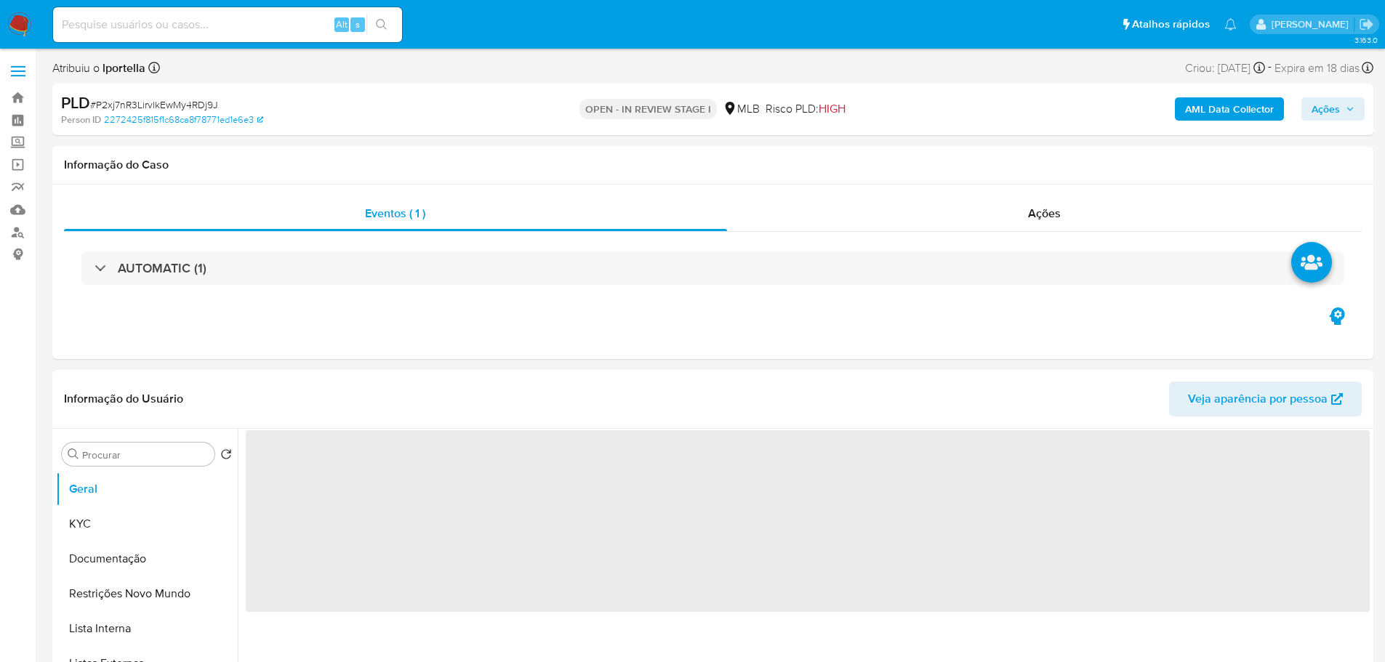
select select "10"
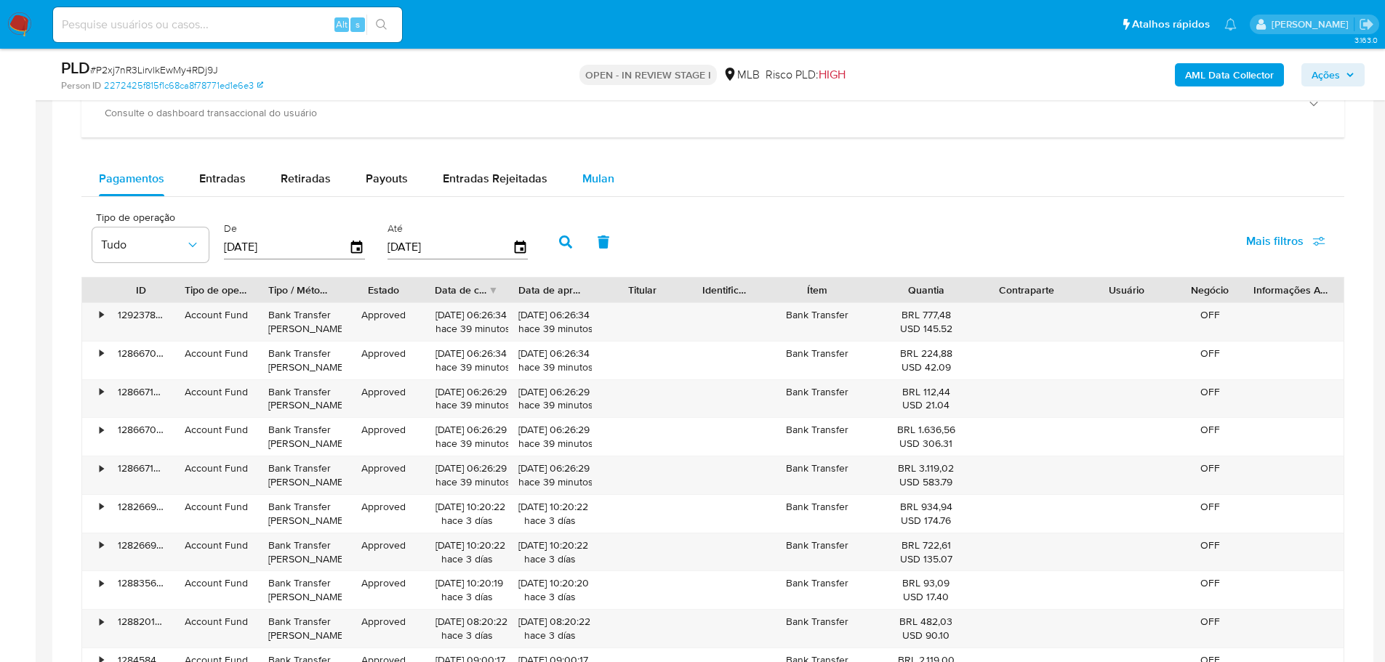
click at [588, 187] on div "Mulan" at bounding box center [598, 178] width 32 height 35
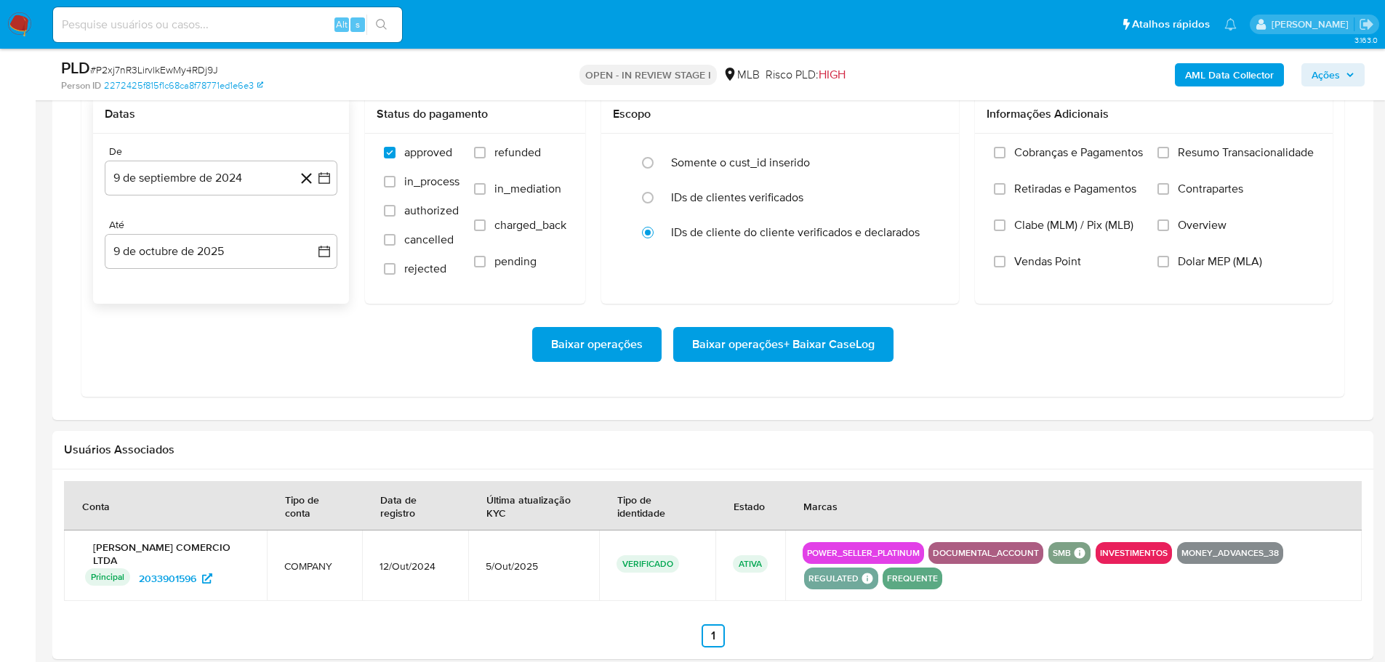
scroll to position [1309, 0]
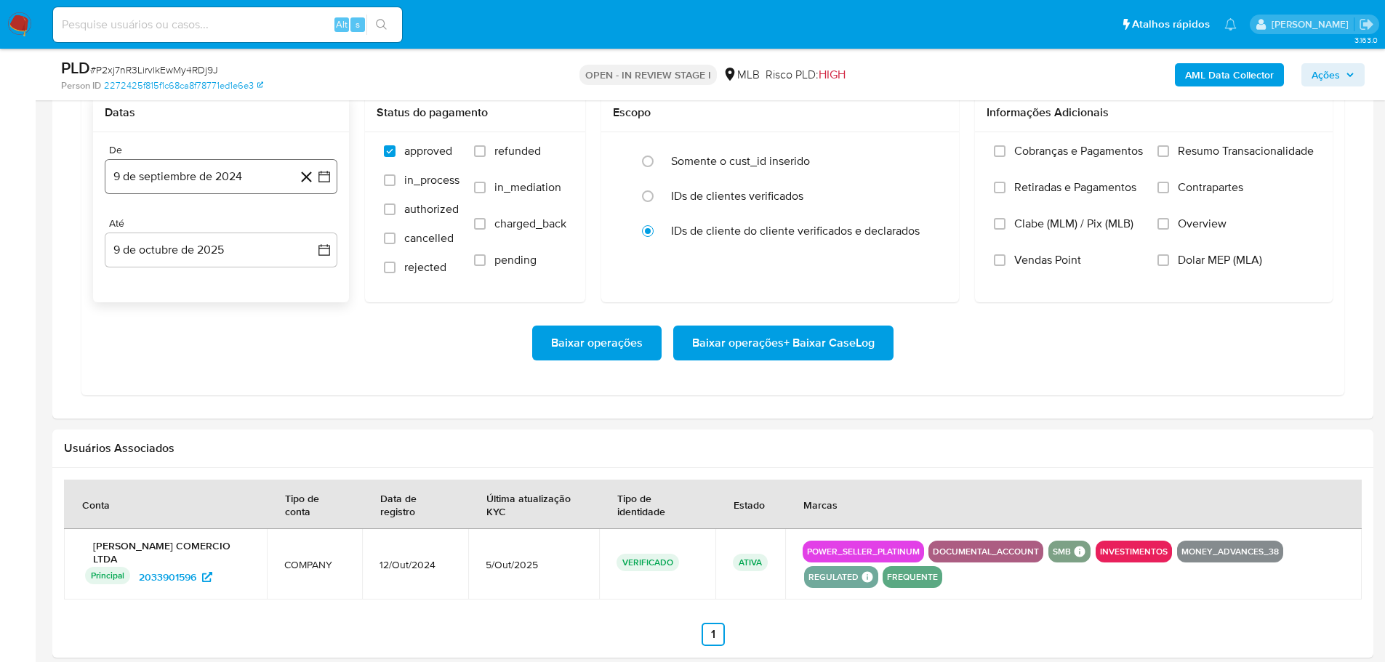
click at [239, 192] on button "9 de septiembre de 2024" at bounding box center [221, 176] width 233 height 35
click at [309, 229] on icon "Mes siguiente" at bounding box center [311, 228] width 17 height 17
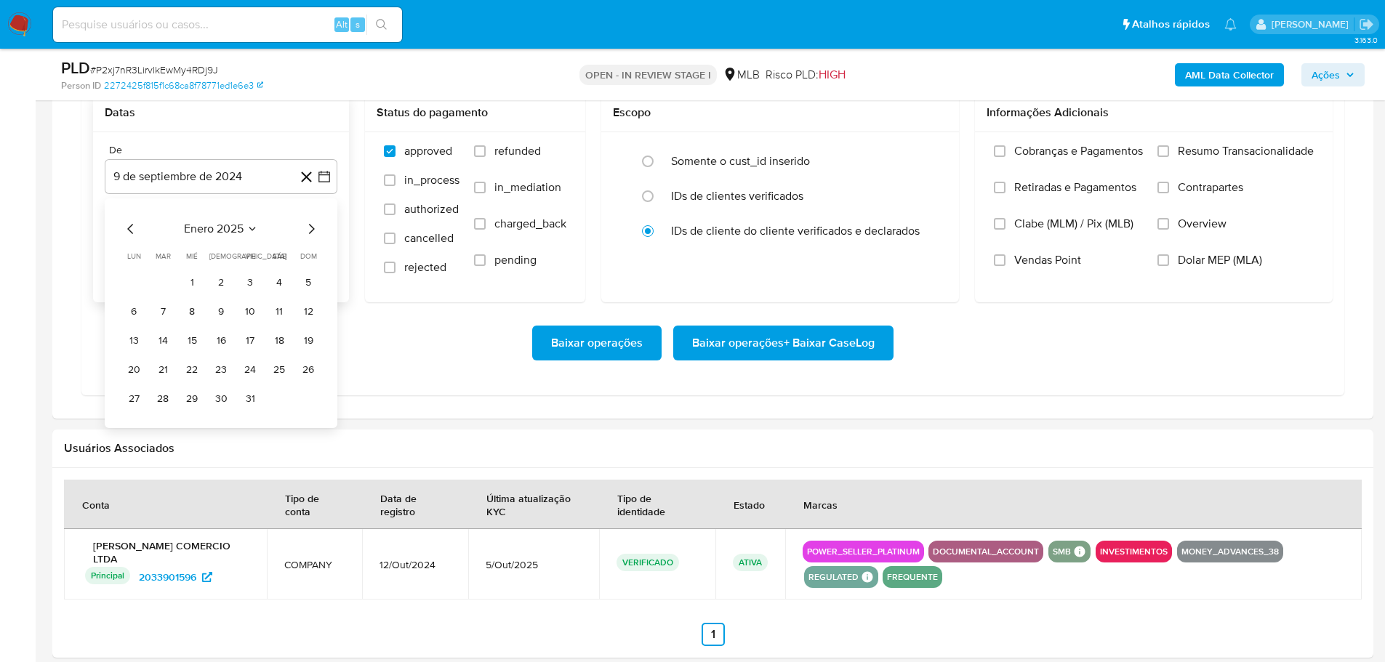
click at [309, 229] on icon "Mes siguiente" at bounding box center [311, 228] width 17 height 17
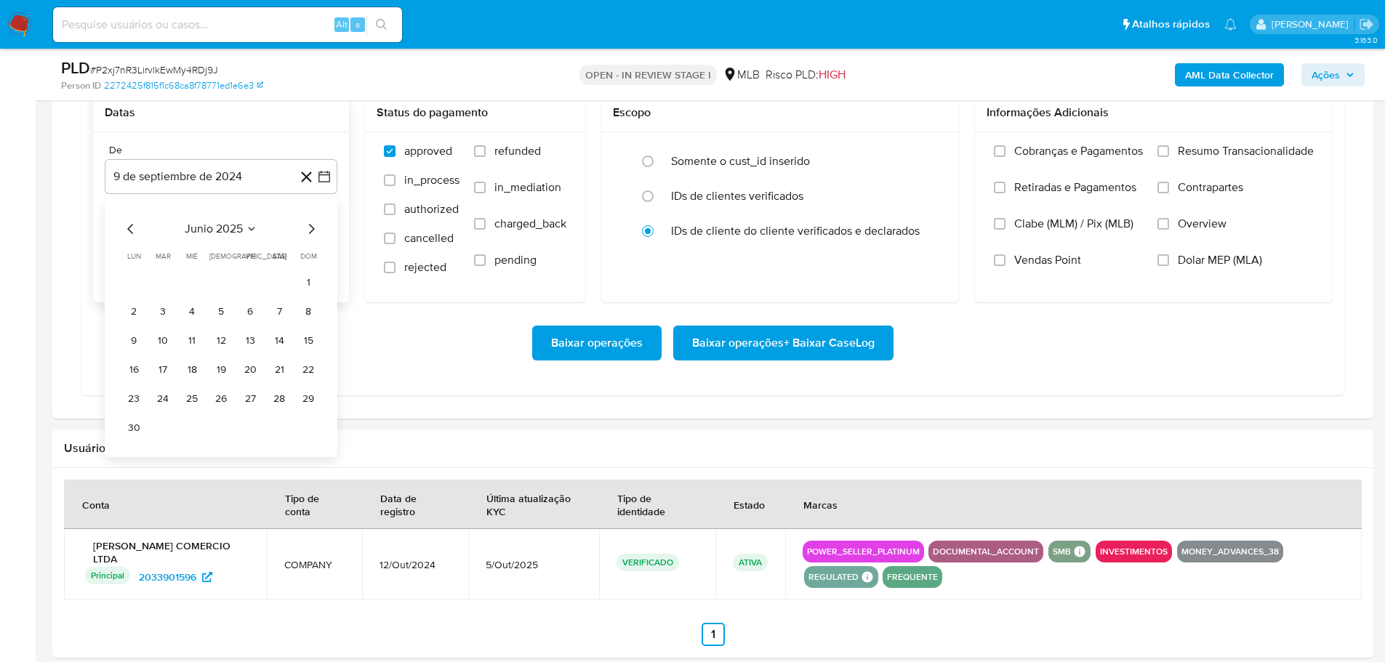
click at [309, 229] on icon "Mes siguiente" at bounding box center [311, 228] width 17 height 17
click at [310, 228] on icon "Mes siguiente" at bounding box center [311, 228] width 17 height 17
click at [136, 225] on icon "Mes anterior" at bounding box center [130, 228] width 17 height 17
click at [252, 284] on button "1" at bounding box center [250, 282] width 23 height 23
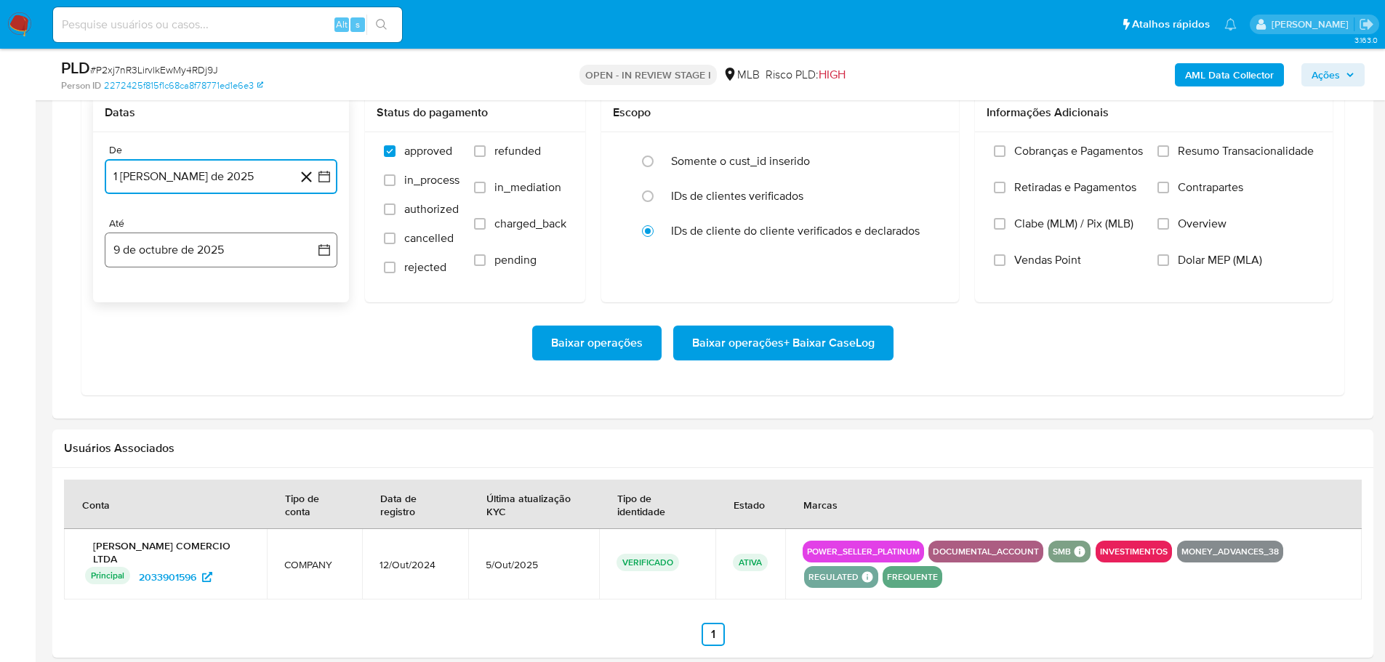
click at [257, 257] on button "9 de octubre de 2025" at bounding box center [221, 250] width 233 height 35
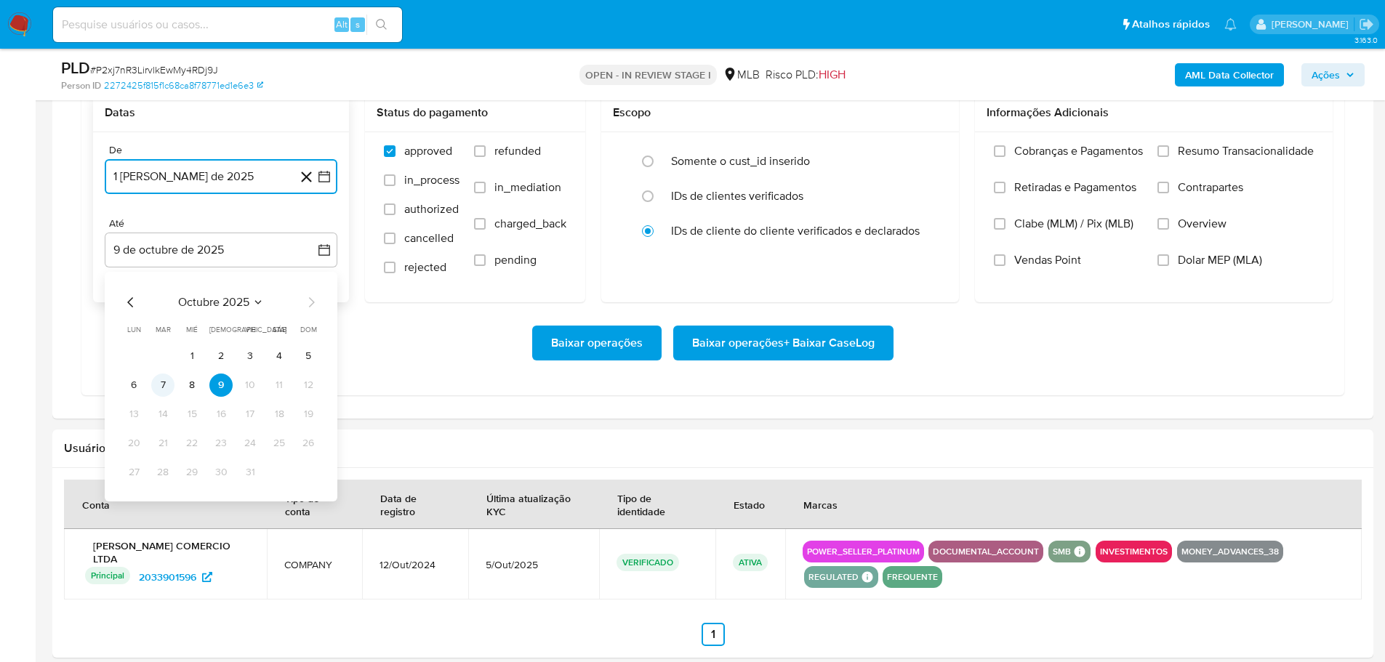
click at [167, 386] on button "7" at bounding box center [162, 385] width 23 height 23
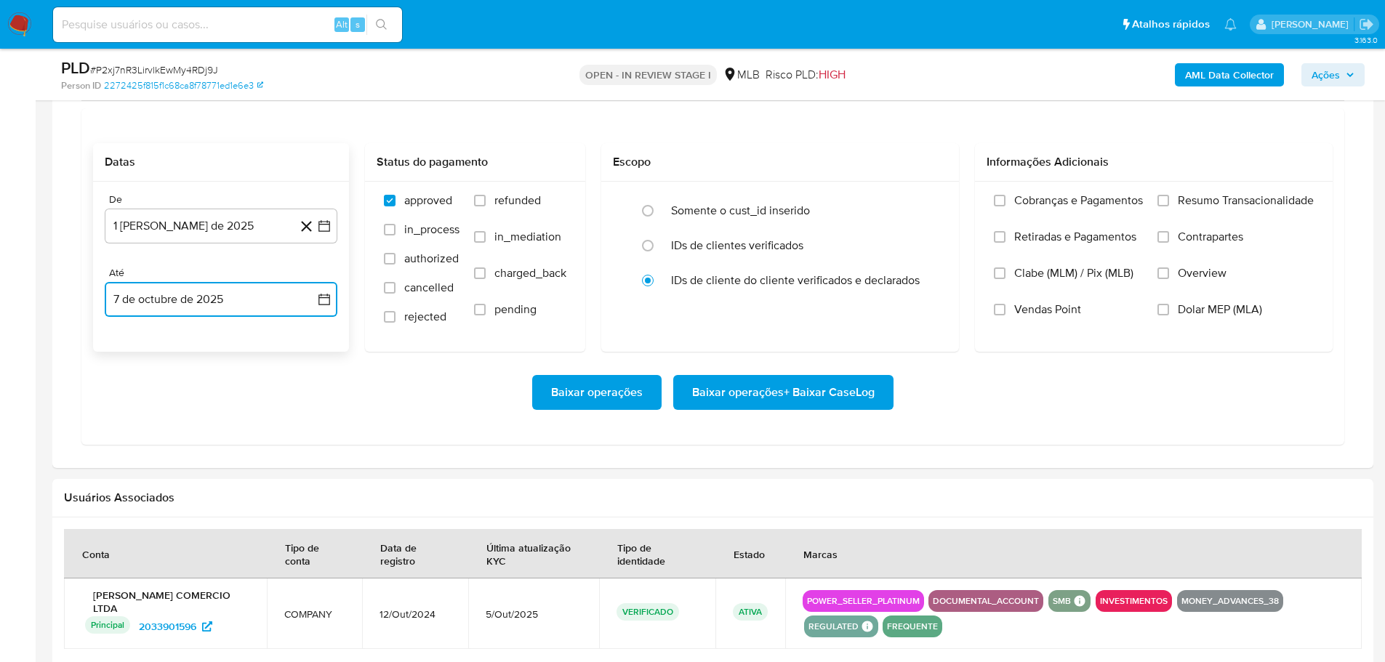
scroll to position [1236, 0]
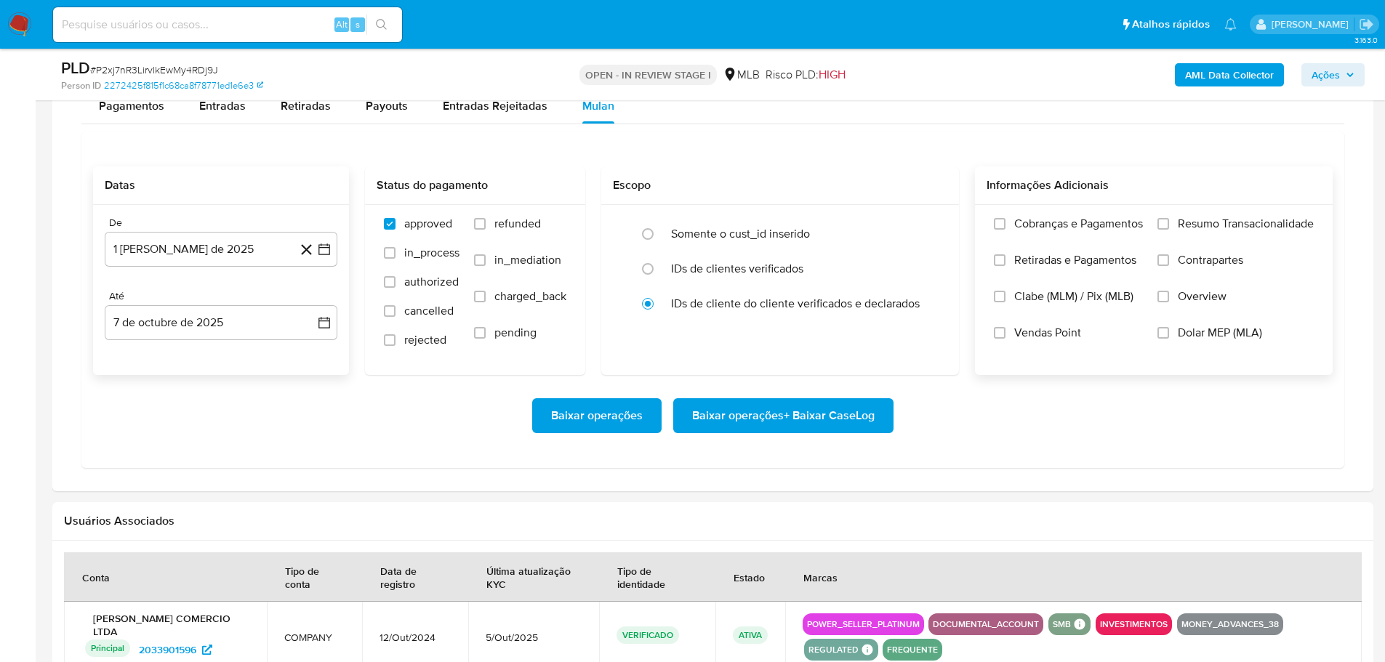
click at [1173, 229] on label "Resumo Transacionalidade" at bounding box center [1236, 235] width 156 height 36
click at [1169, 229] on input "Resumo Transacionalidade" at bounding box center [1164, 224] width 12 height 12
click at [817, 422] on span "Baixar operações + Baixar CaseLog" at bounding box center [783, 416] width 183 height 32
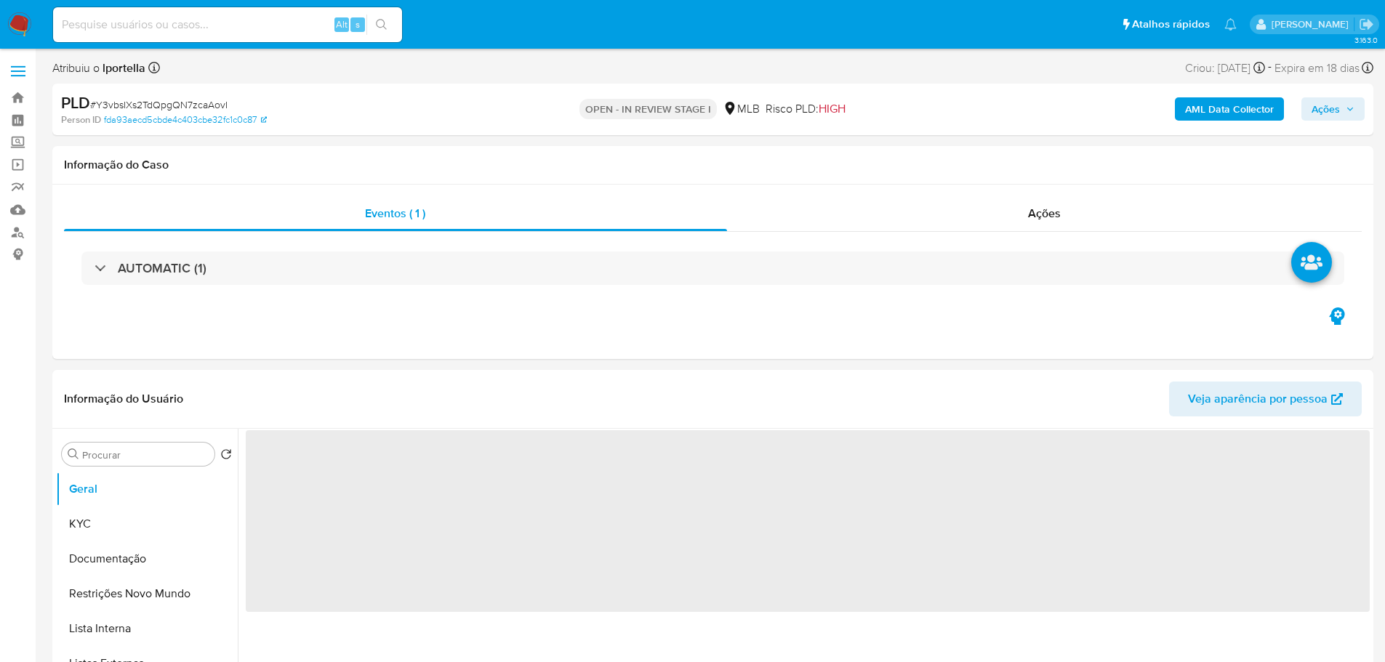
select select "10"
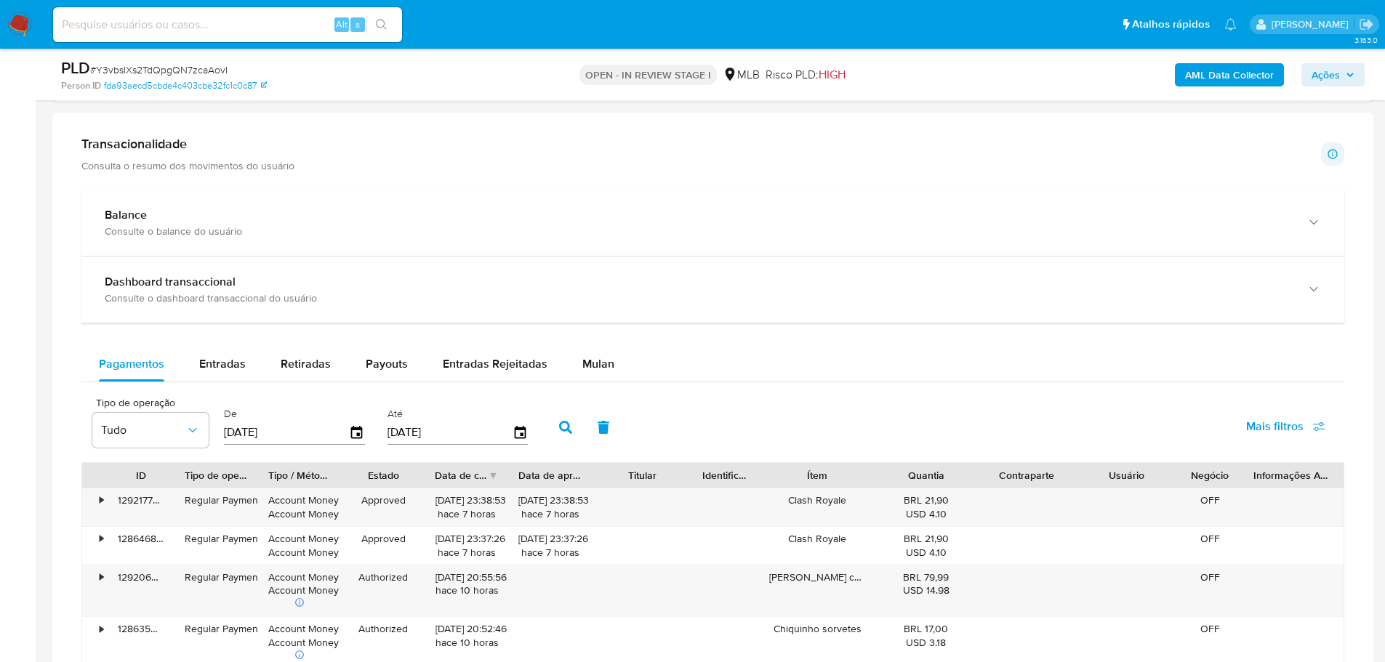
scroll to position [1091, 0]
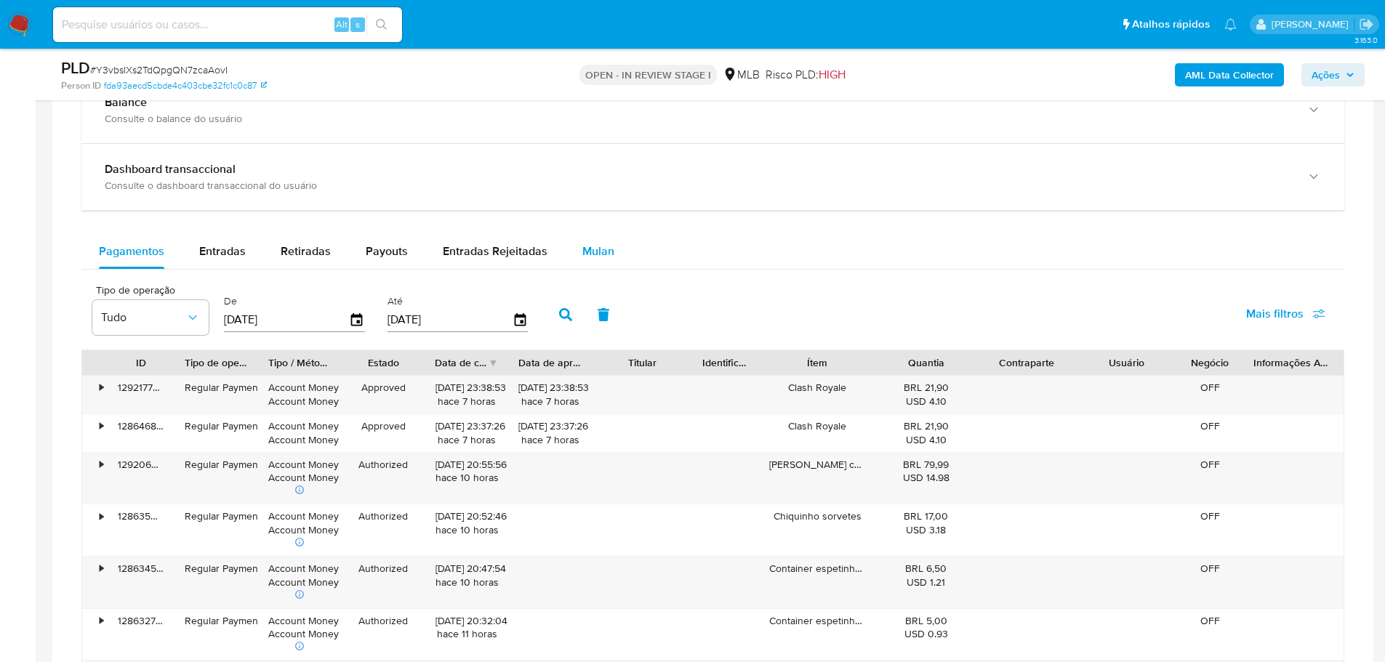
click at [598, 260] on div "Mulan" at bounding box center [598, 251] width 32 height 35
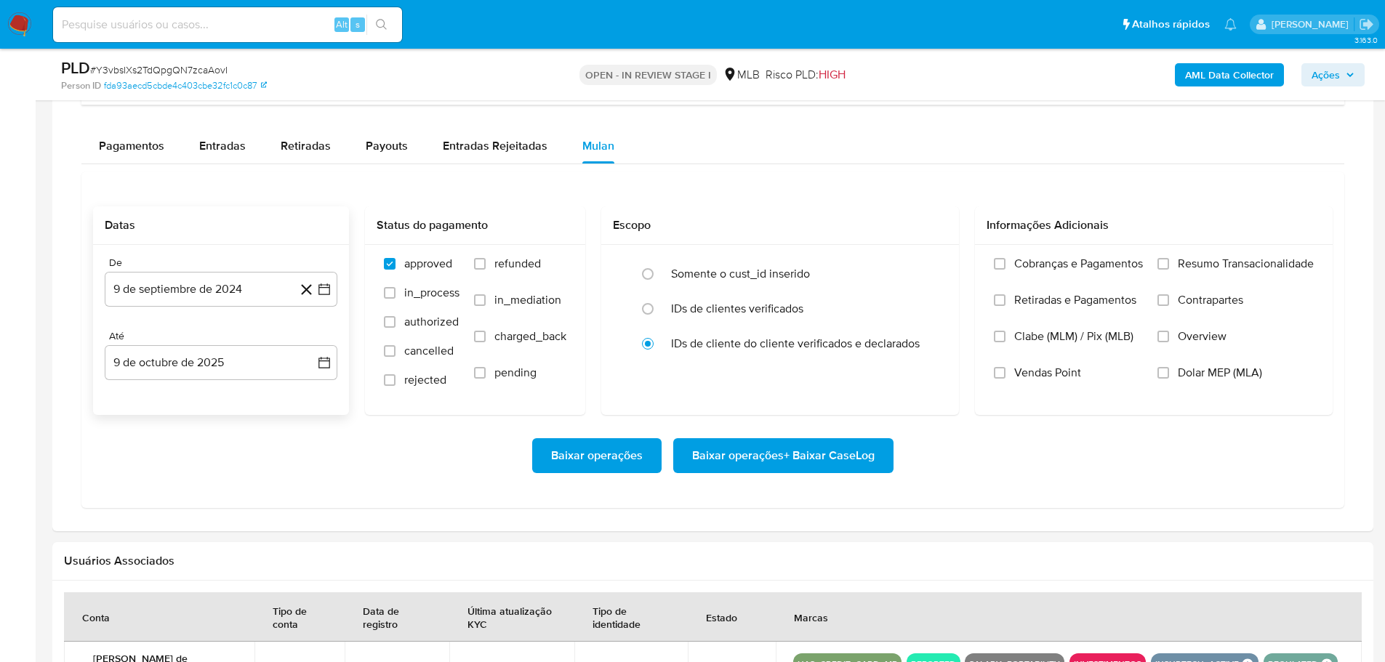
scroll to position [1309, 0]
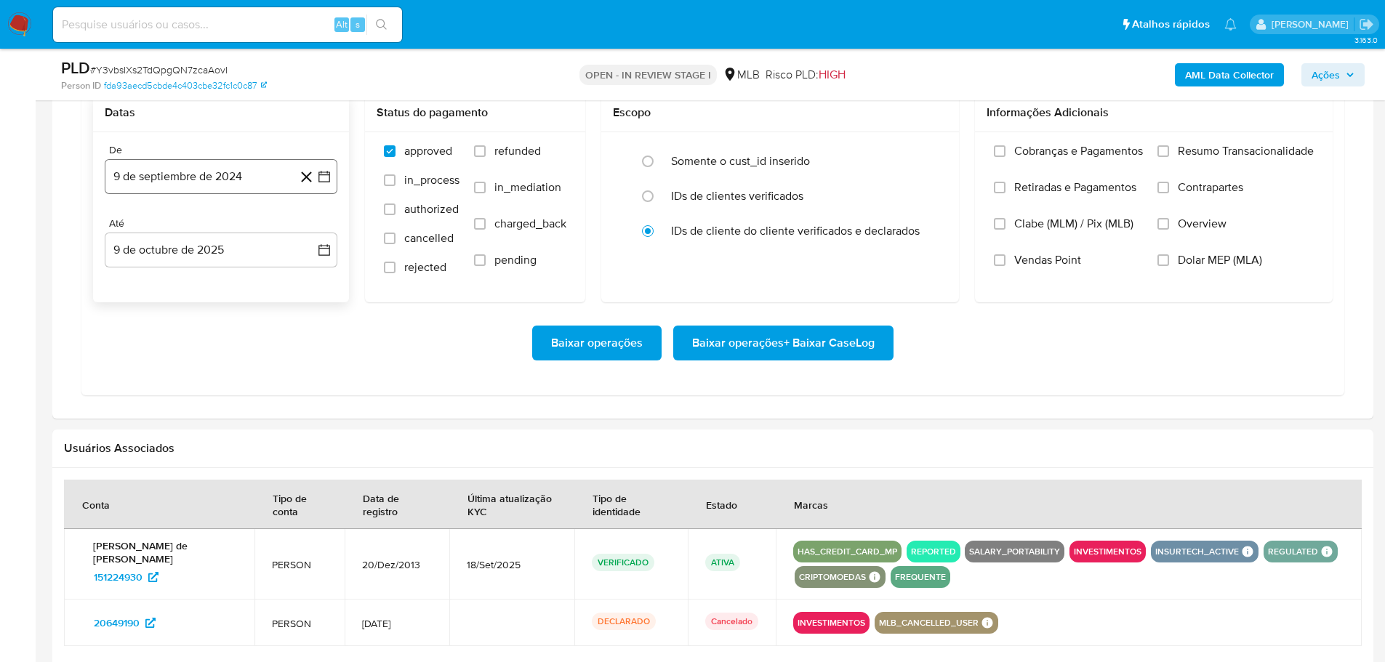
click at [169, 179] on button "9 de septiembre de 2024" at bounding box center [221, 176] width 233 height 35
click at [308, 227] on icon "Mes siguiente" at bounding box center [311, 228] width 17 height 17
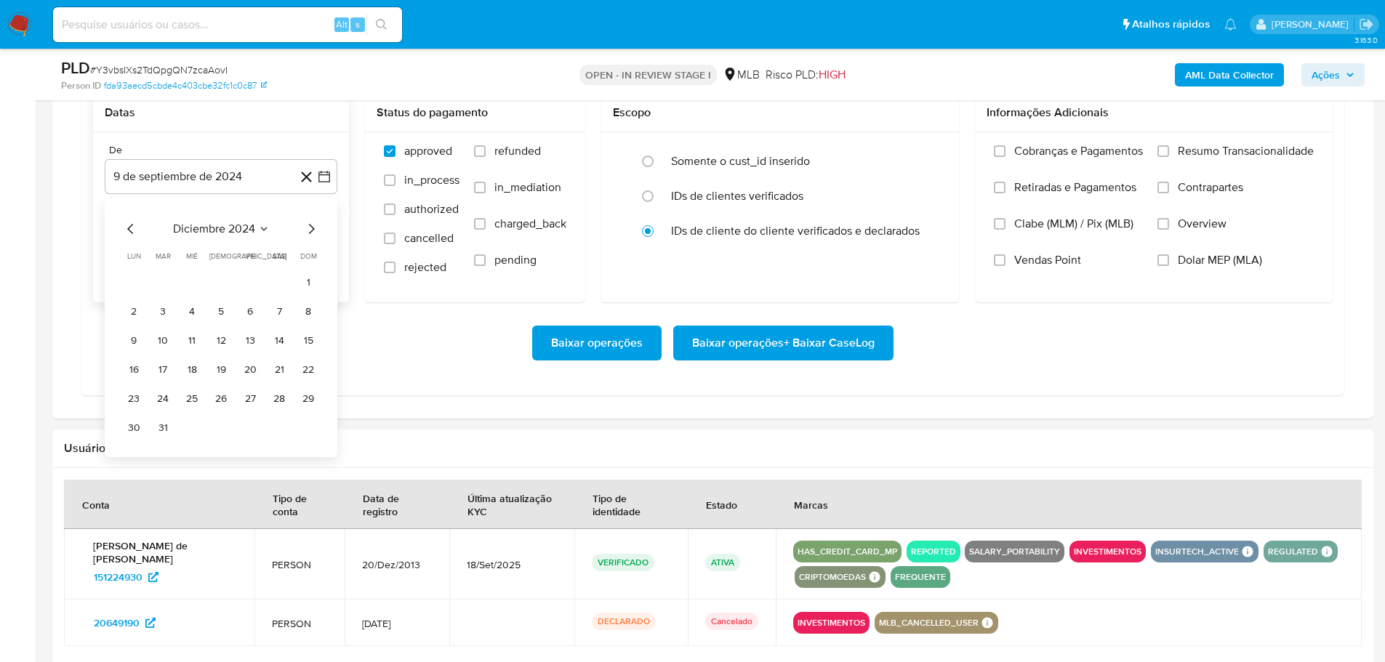
click at [308, 227] on icon "Mes siguiente" at bounding box center [311, 228] width 17 height 17
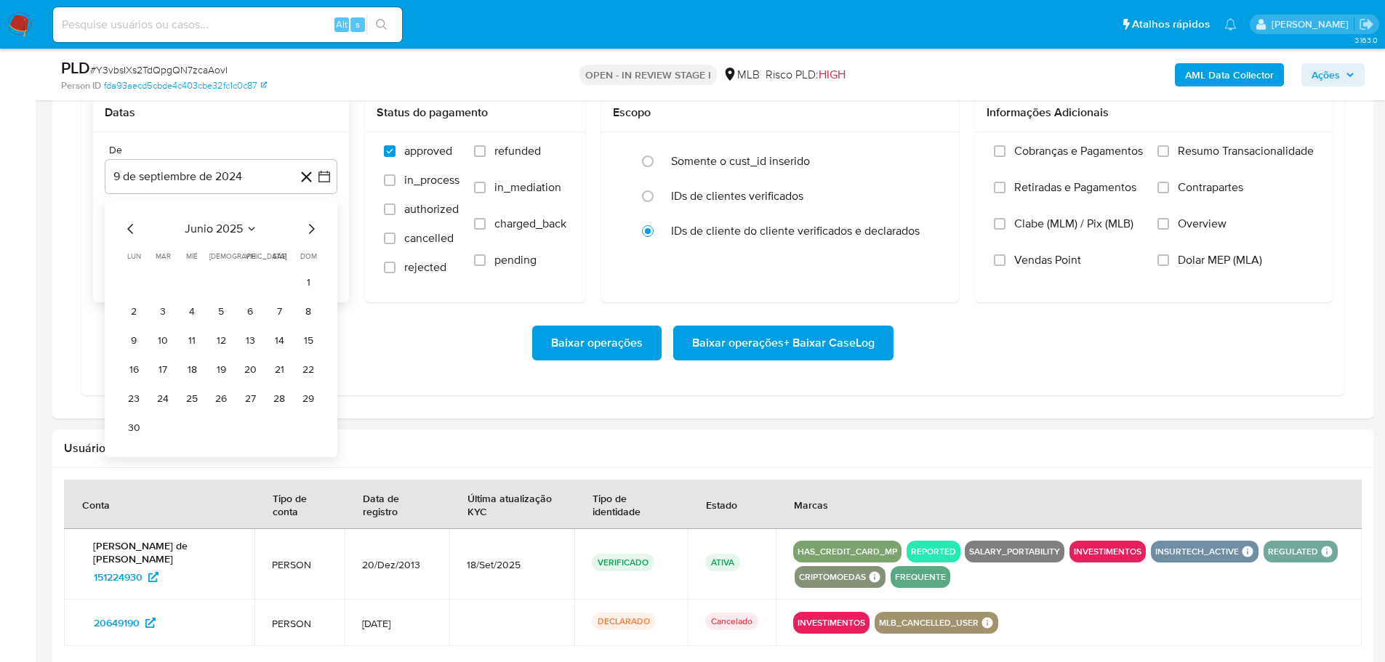
click at [308, 227] on icon "Mes siguiente" at bounding box center [311, 228] width 17 height 17
click at [249, 281] on button "1" at bounding box center [250, 282] width 23 height 23
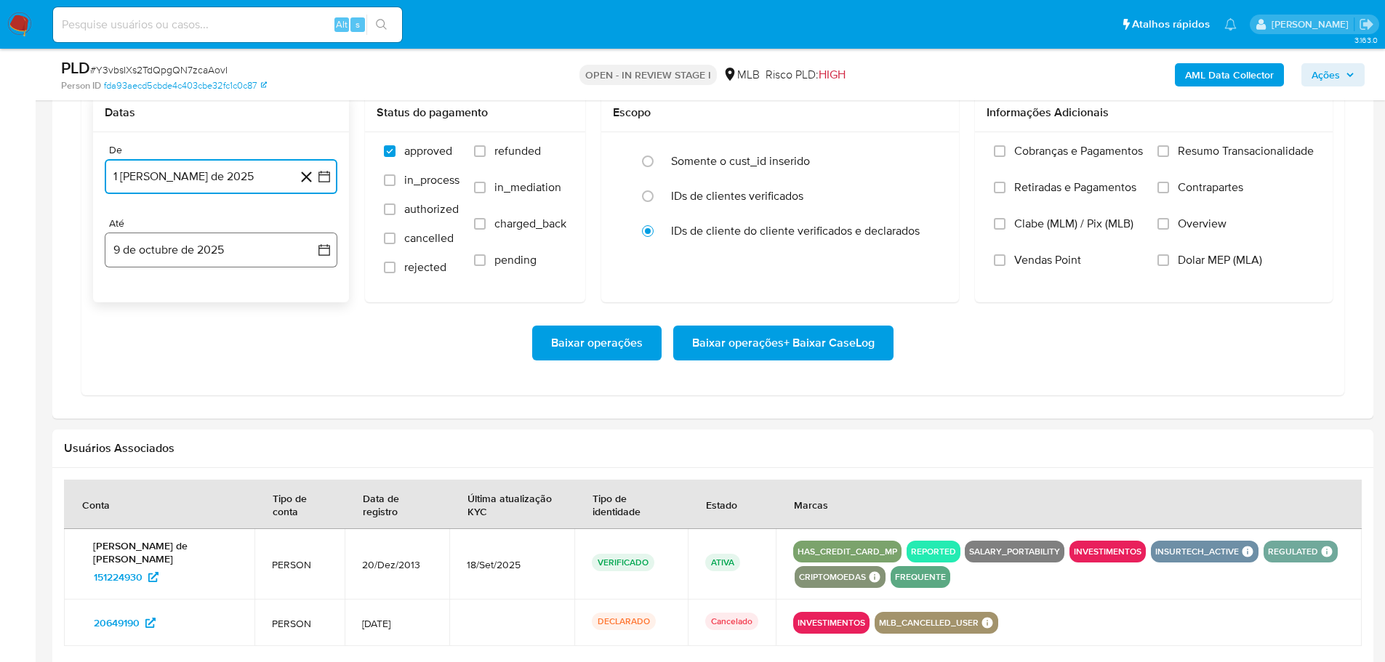
click at [248, 262] on button "9 de octubre de 2025" at bounding box center [221, 250] width 233 height 35
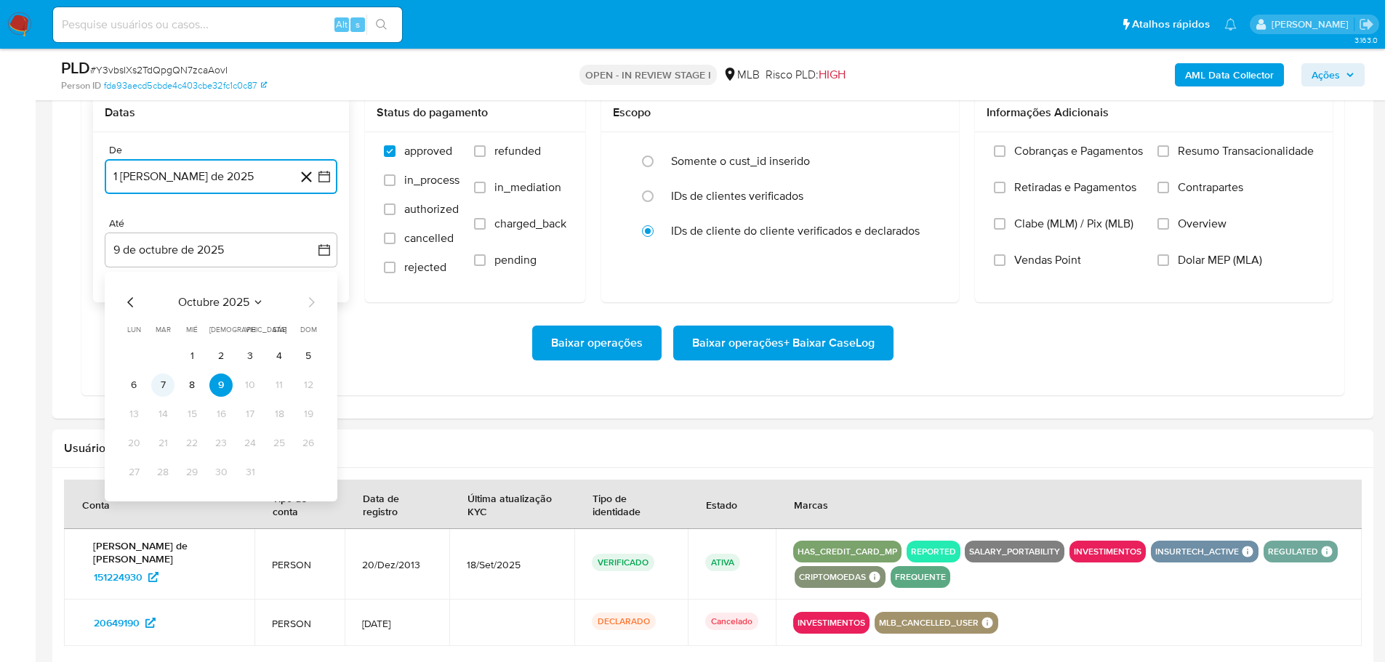
click at [167, 388] on button "7" at bounding box center [162, 385] width 23 height 23
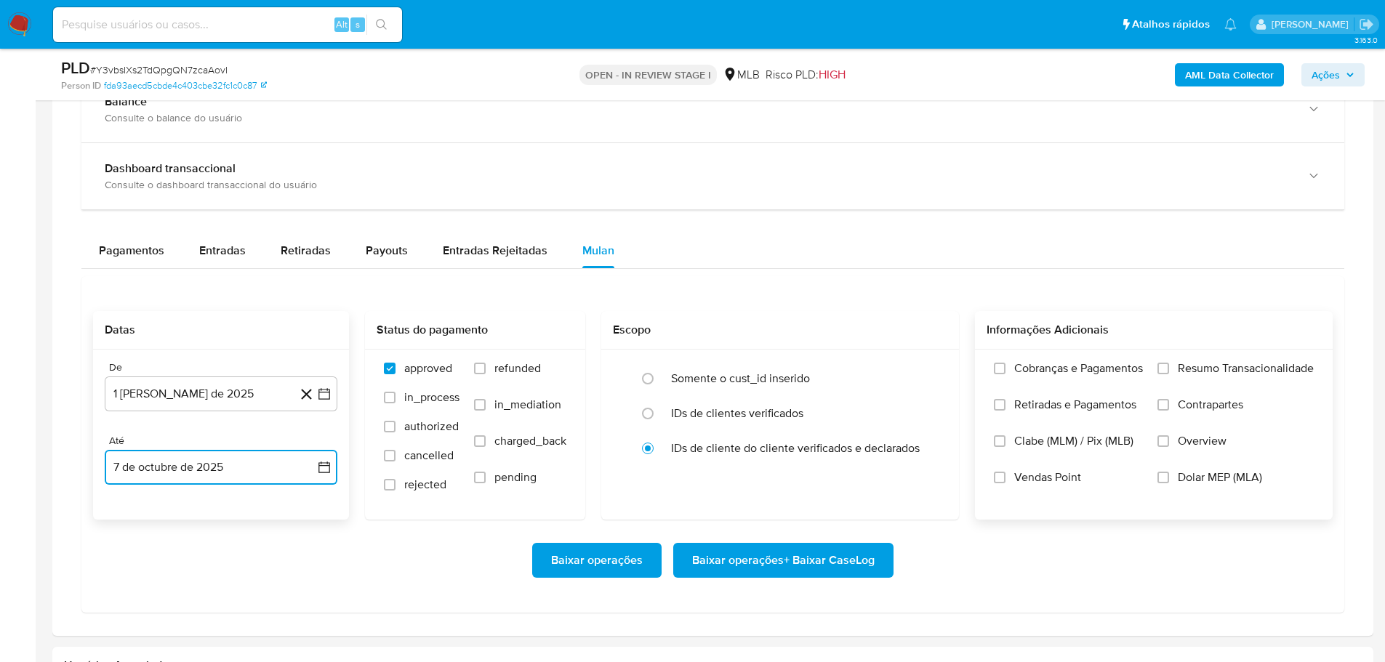
scroll to position [1091, 0]
click at [1165, 374] on input "Resumo Transacionalidade" at bounding box center [1164, 370] width 12 height 12
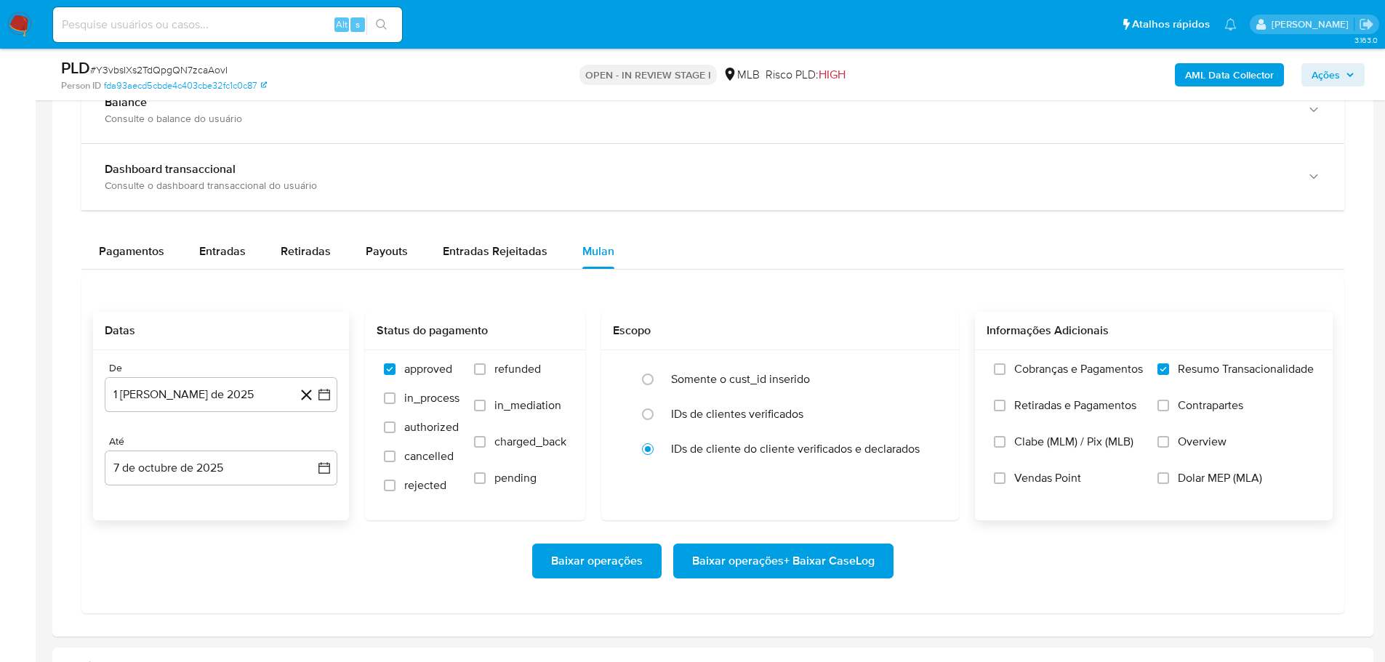
click at [821, 558] on span "Baixar operações + Baixar CaseLog" at bounding box center [783, 561] width 183 height 32
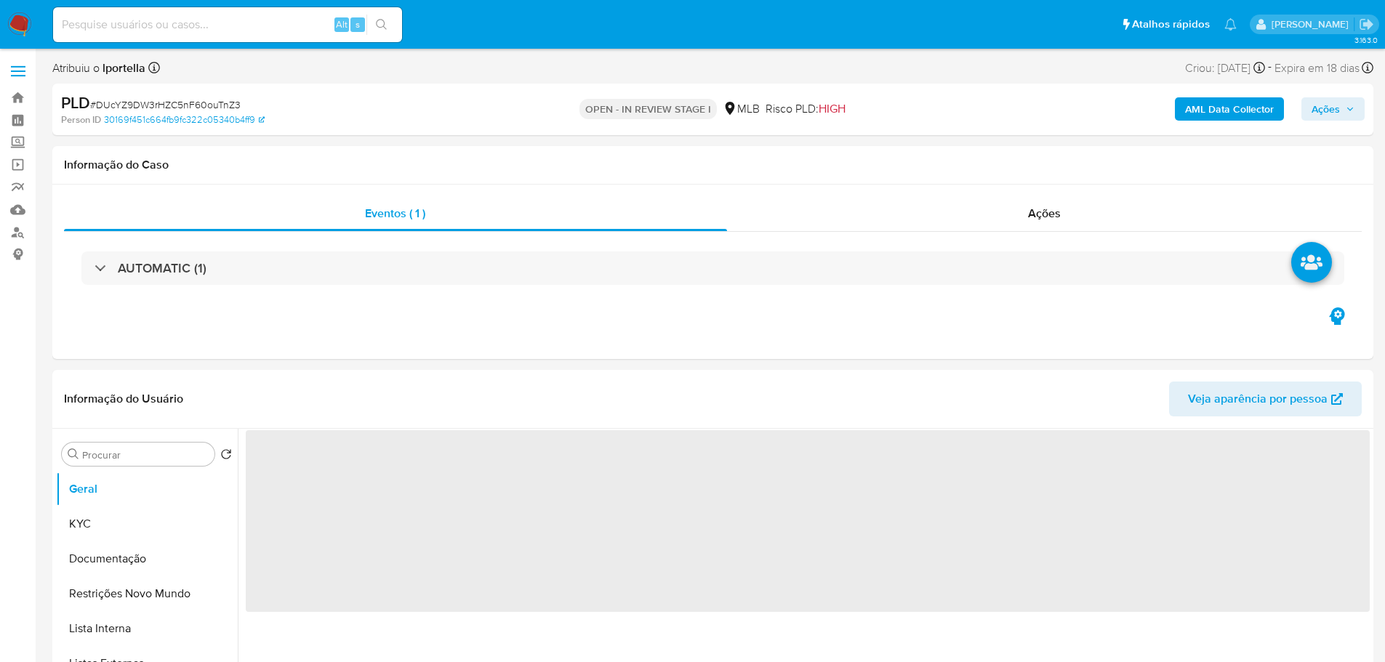
select select "10"
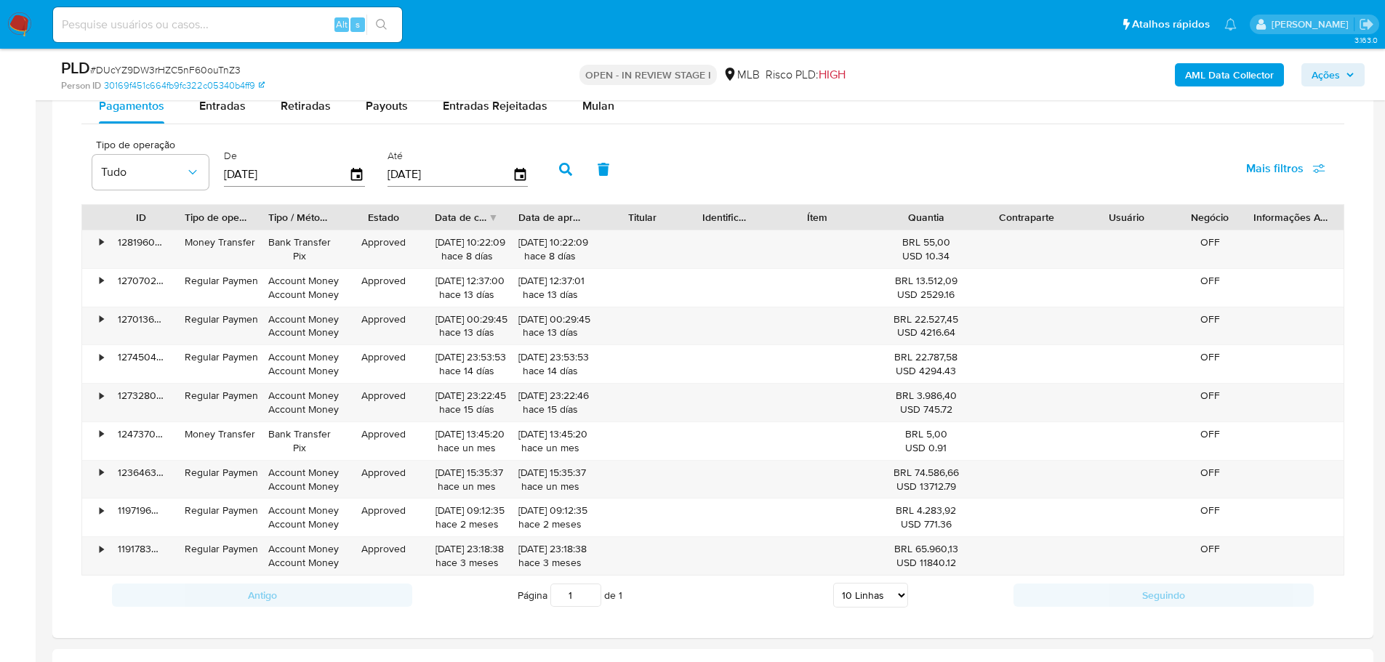
scroll to position [1163, 0]
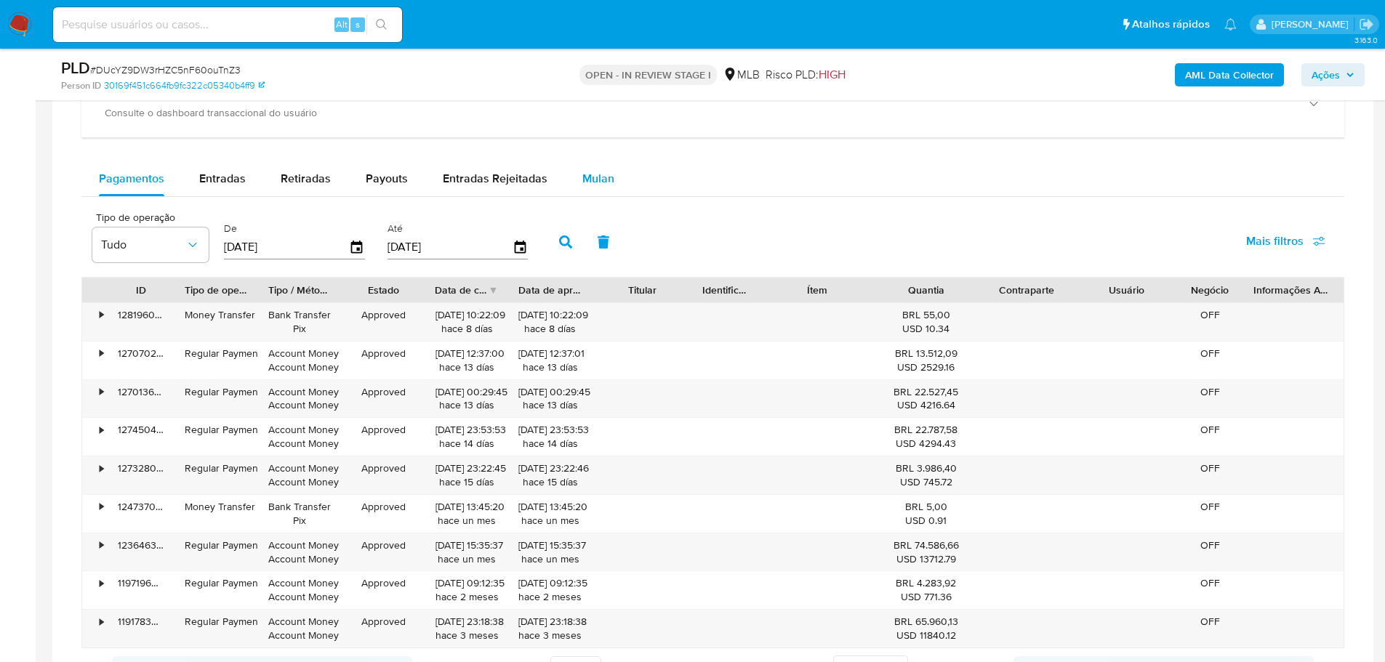
click at [593, 180] on span "Mulan" at bounding box center [598, 178] width 32 height 17
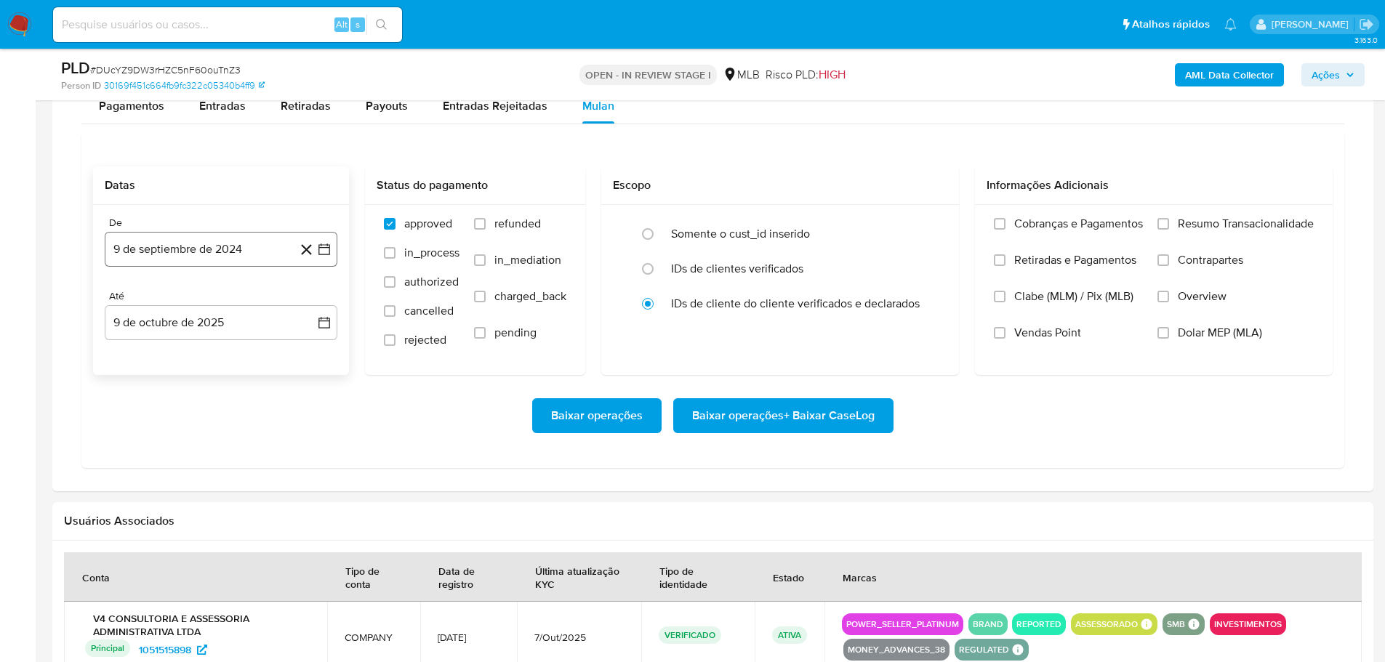
scroll to position [1309, 0]
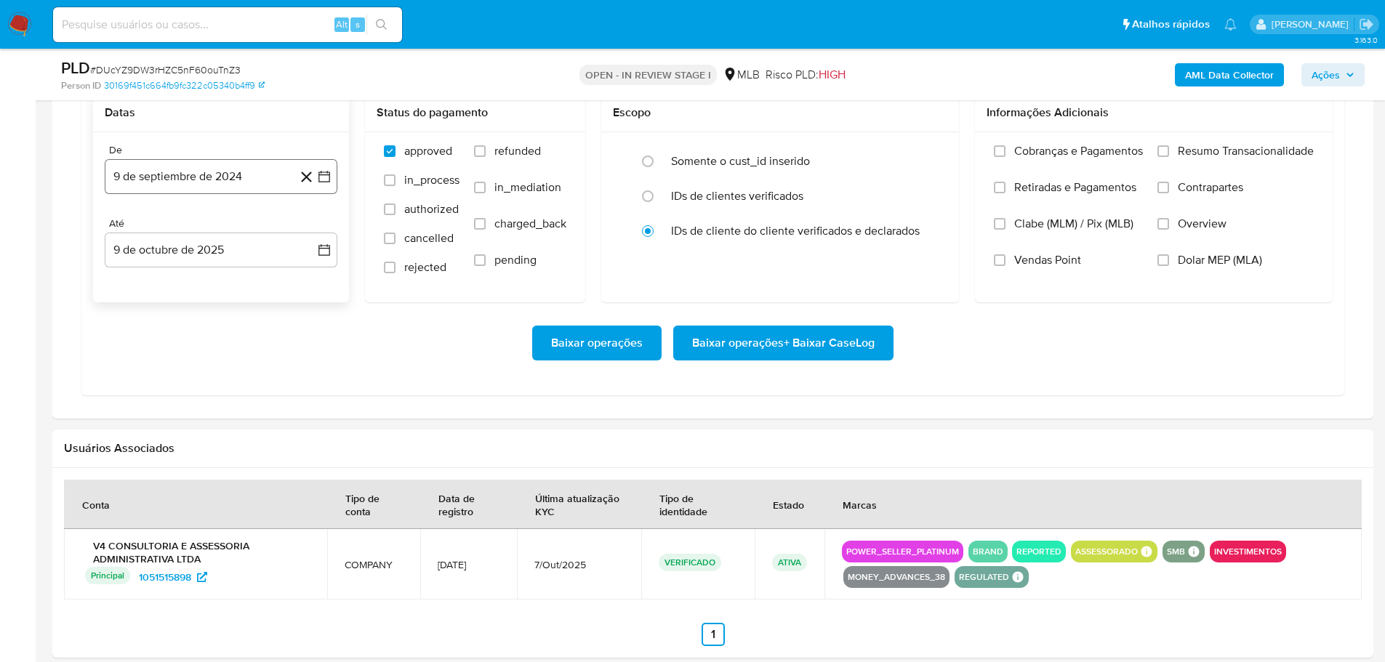
click at [201, 175] on button "9 de septiembre de 2024" at bounding box center [221, 176] width 233 height 35
click at [311, 227] on icon "Mes siguiente" at bounding box center [312, 229] width 6 height 10
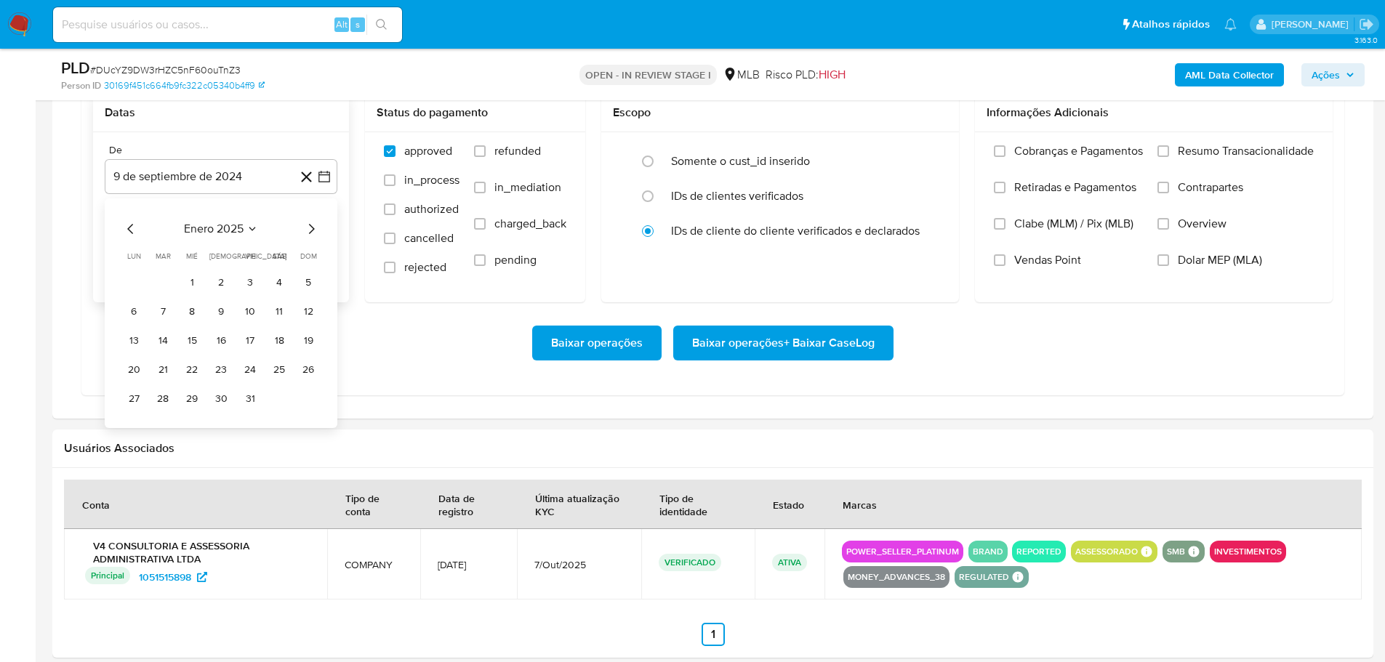
click at [311, 227] on icon "Mes siguiente" at bounding box center [312, 229] width 6 height 10
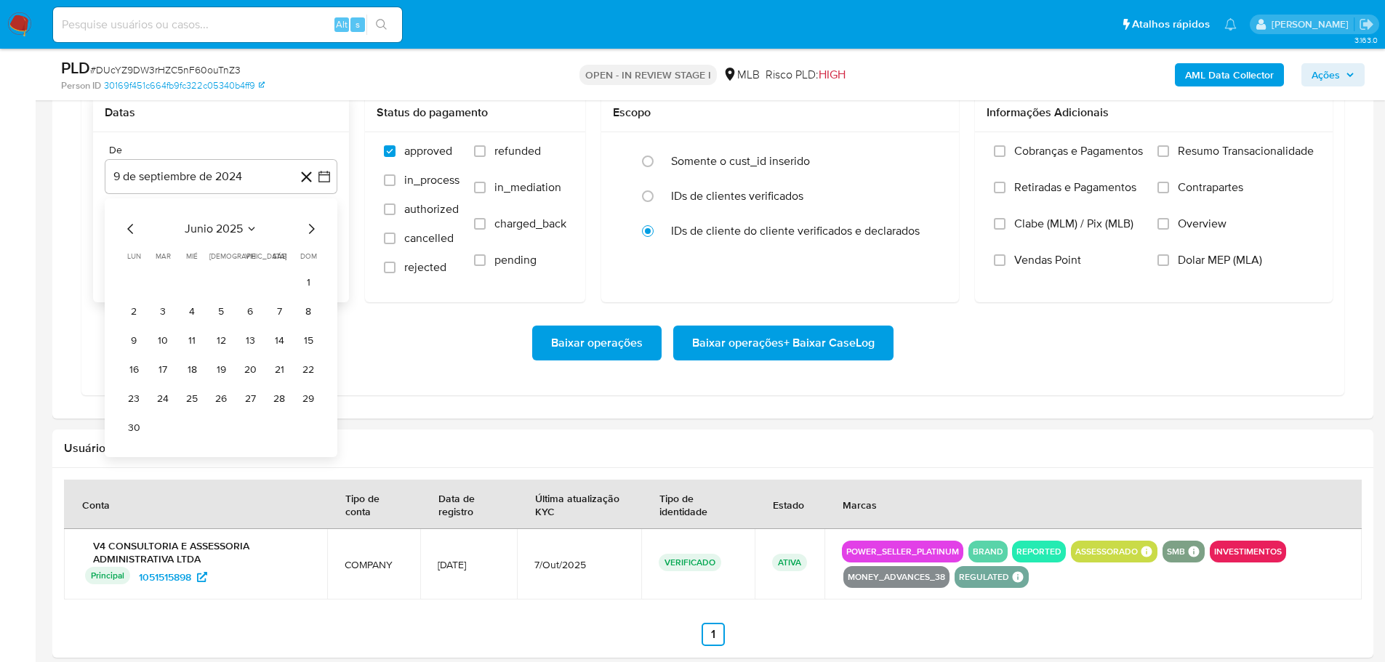
click at [311, 227] on icon "Mes siguiente" at bounding box center [312, 229] width 6 height 10
click at [311, 227] on icon "Mes siguiente" at bounding box center [311, 228] width 17 height 17
click at [311, 225] on icon "Mes siguiente" at bounding box center [312, 229] width 6 height 10
click at [123, 231] on icon "Mes anterior" at bounding box center [130, 228] width 17 height 17
click at [249, 283] on button "1" at bounding box center [250, 282] width 23 height 23
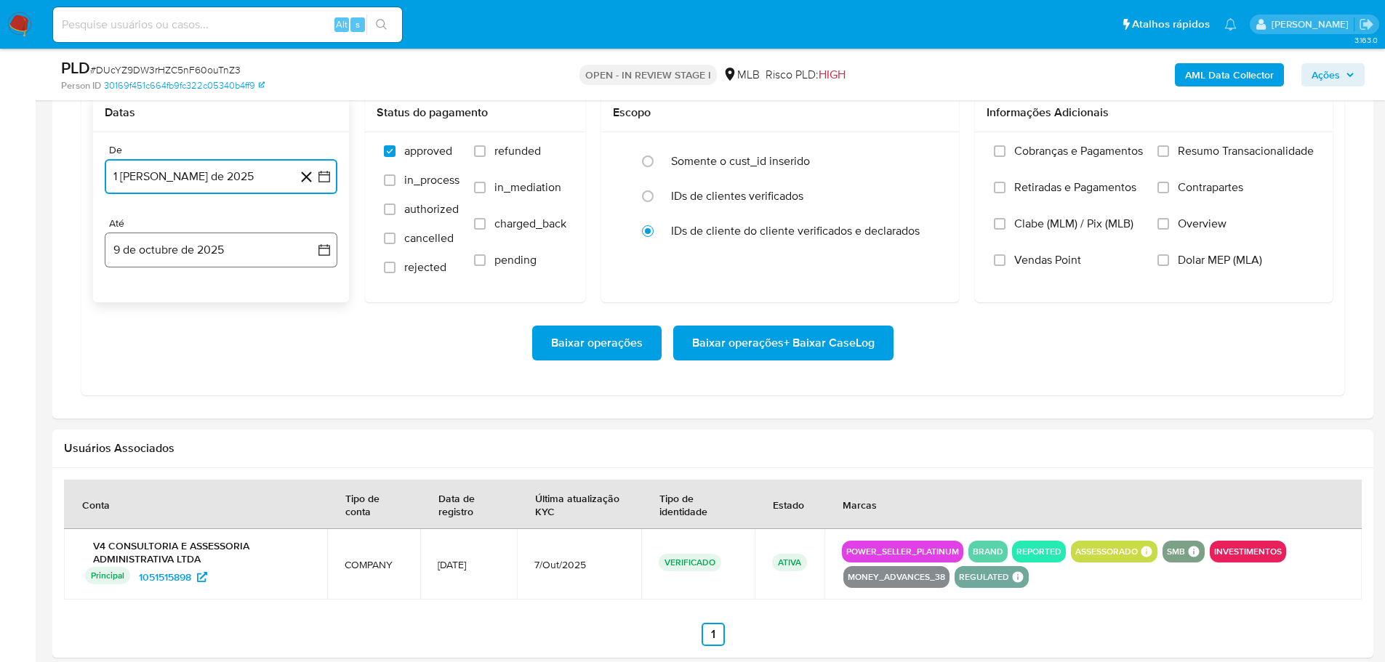
click at [241, 260] on button "9 de octubre de 2025" at bounding box center [221, 250] width 233 height 35
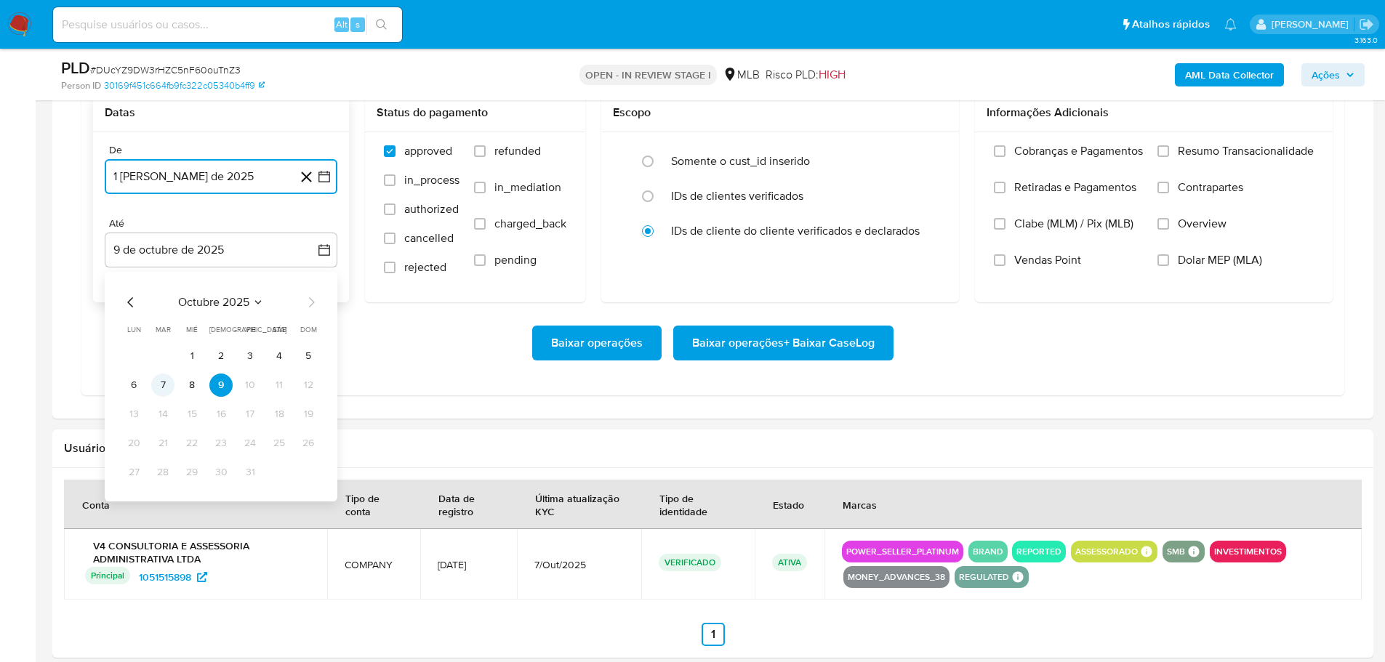
click at [153, 385] on button "7" at bounding box center [162, 385] width 23 height 23
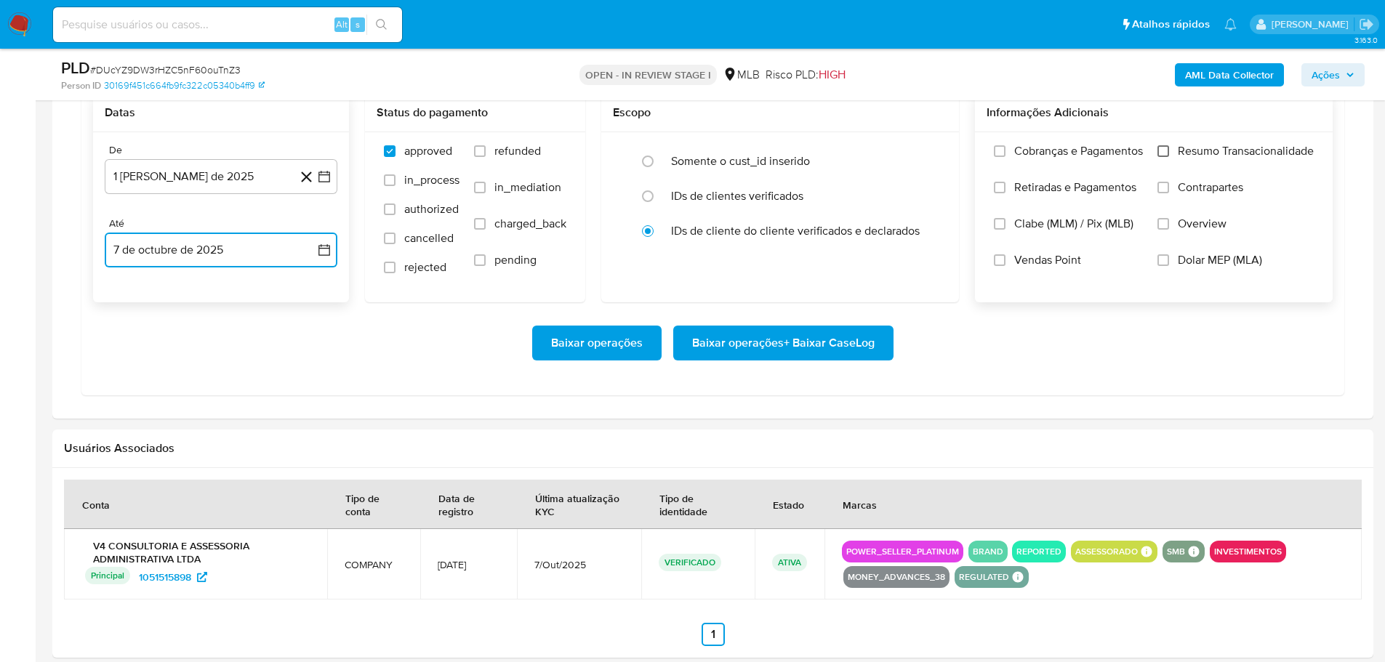
click at [1159, 148] on input "Resumo Transacionalidade" at bounding box center [1164, 151] width 12 height 12
click at [848, 349] on span "Baixar operações + Baixar CaseLog" at bounding box center [783, 343] width 183 height 32
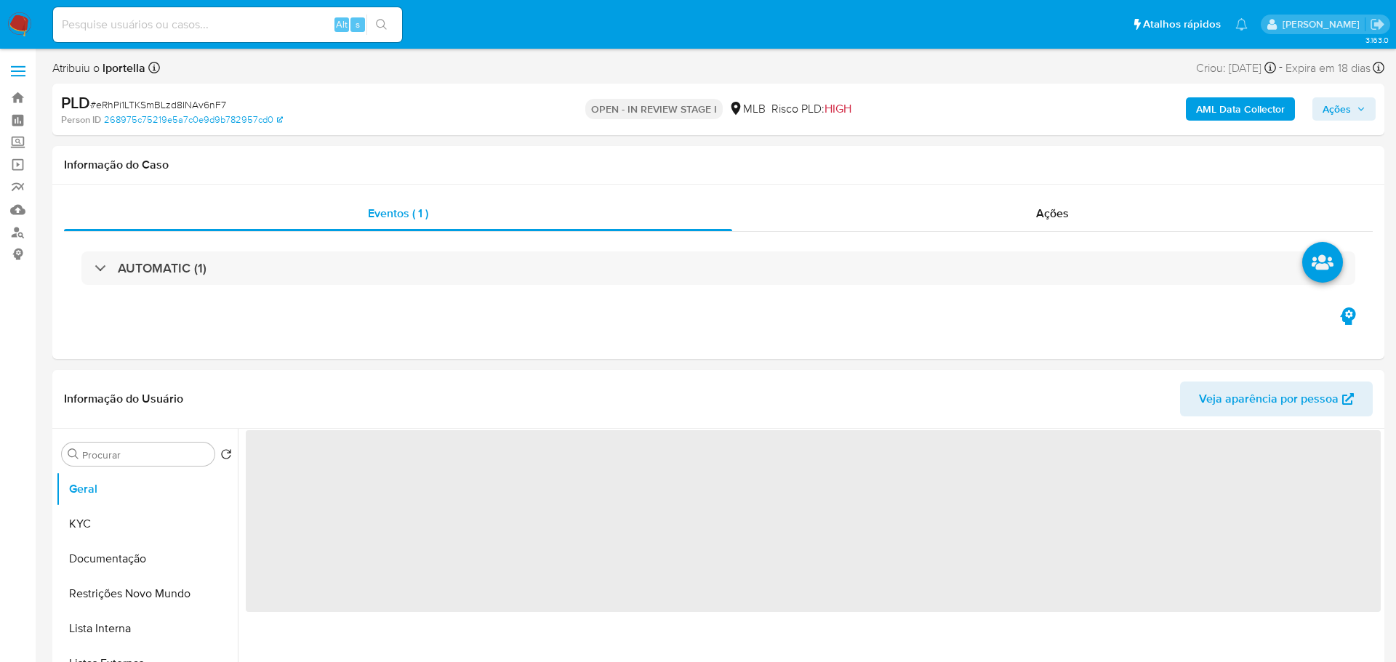
select select "10"
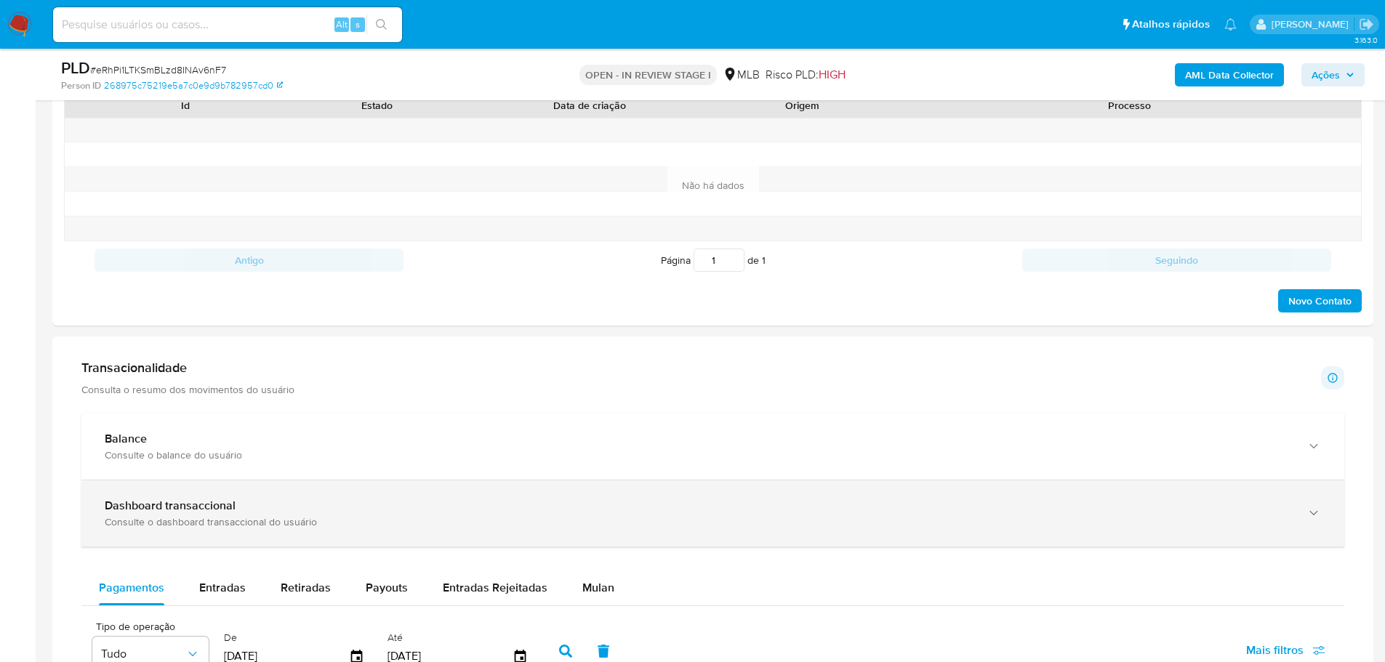
scroll to position [945, 0]
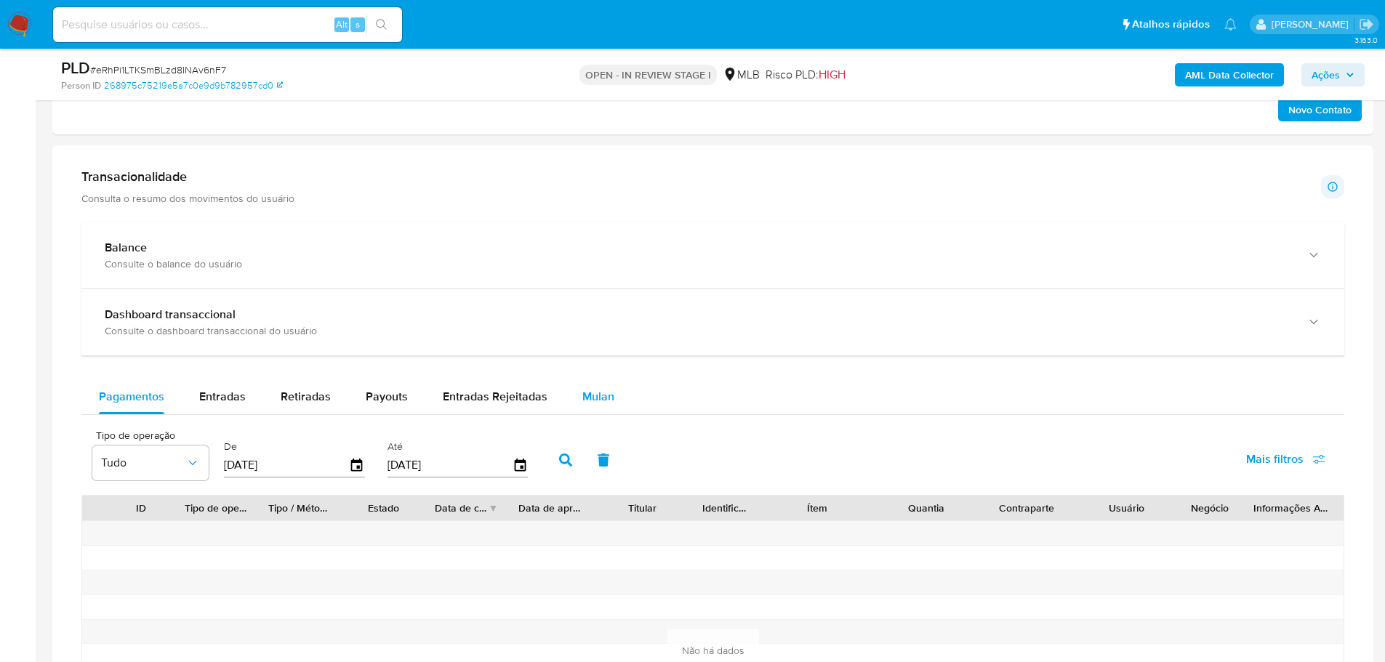
drag, startPoint x: 619, startPoint y: 390, endPoint x: 607, endPoint y: 390, distance: 11.6
click at [617, 390] on button "Mulan" at bounding box center [598, 397] width 67 height 35
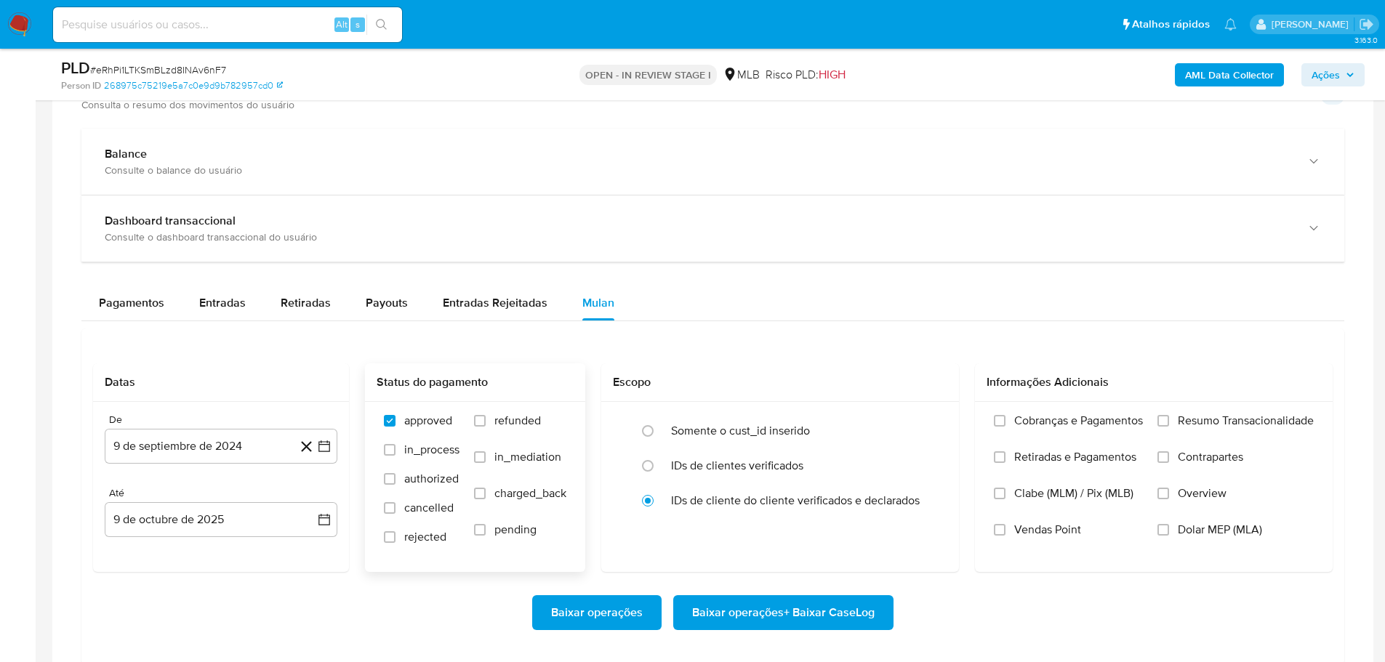
scroll to position [1163, 0]
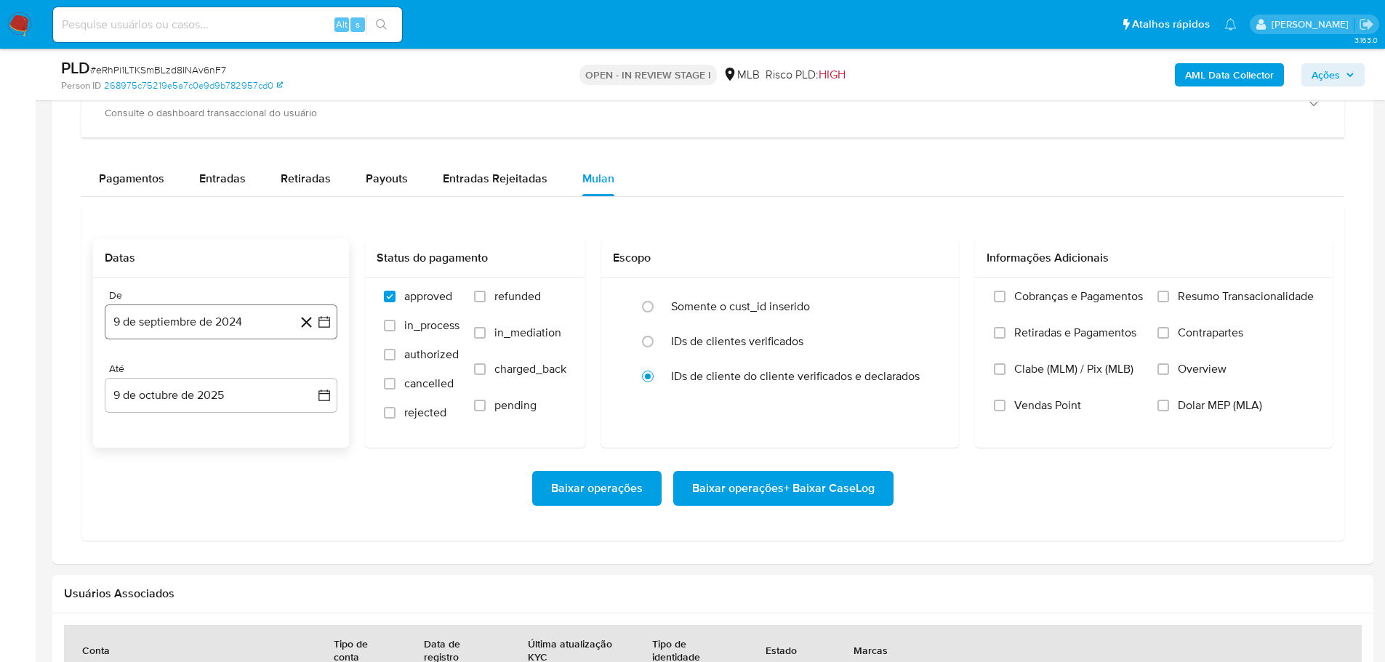
click at [212, 314] on button "9 de septiembre de 2024" at bounding box center [221, 322] width 233 height 35
click at [316, 372] on icon "Mes siguiente" at bounding box center [311, 374] width 17 height 17
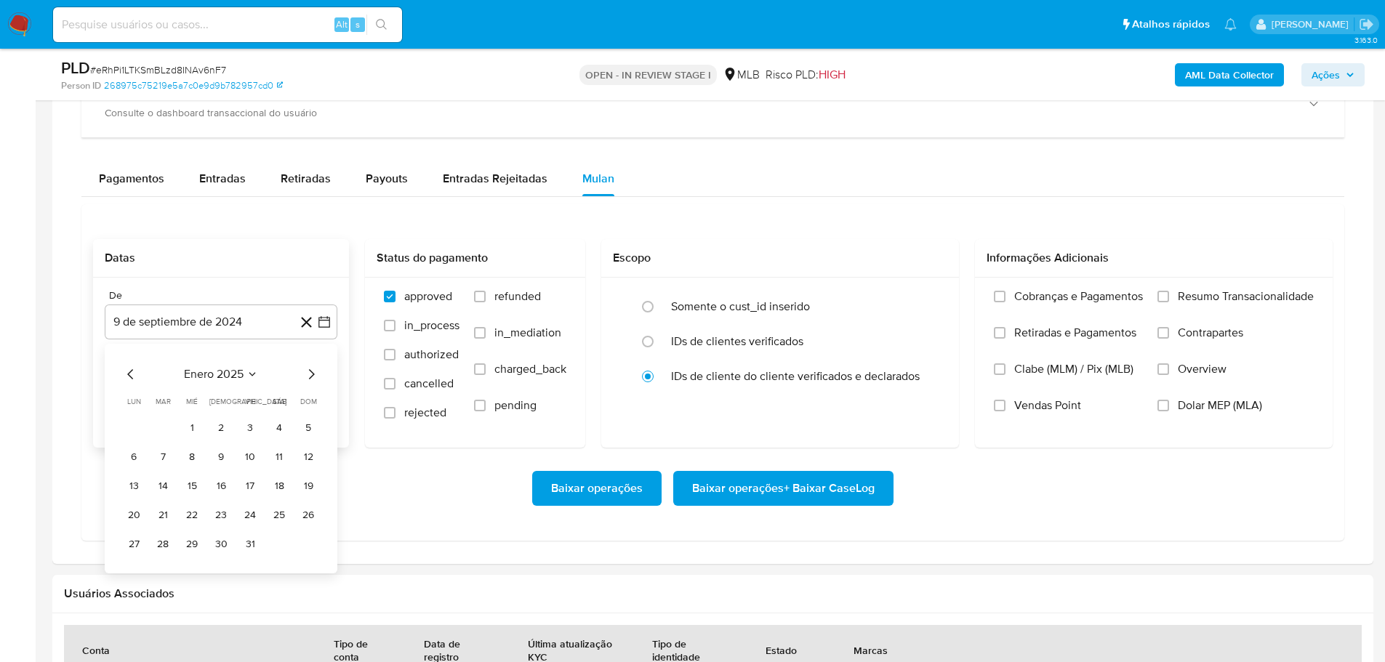
click at [316, 372] on icon "Mes siguiente" at bounding box center [311, 374] width 17 height 17
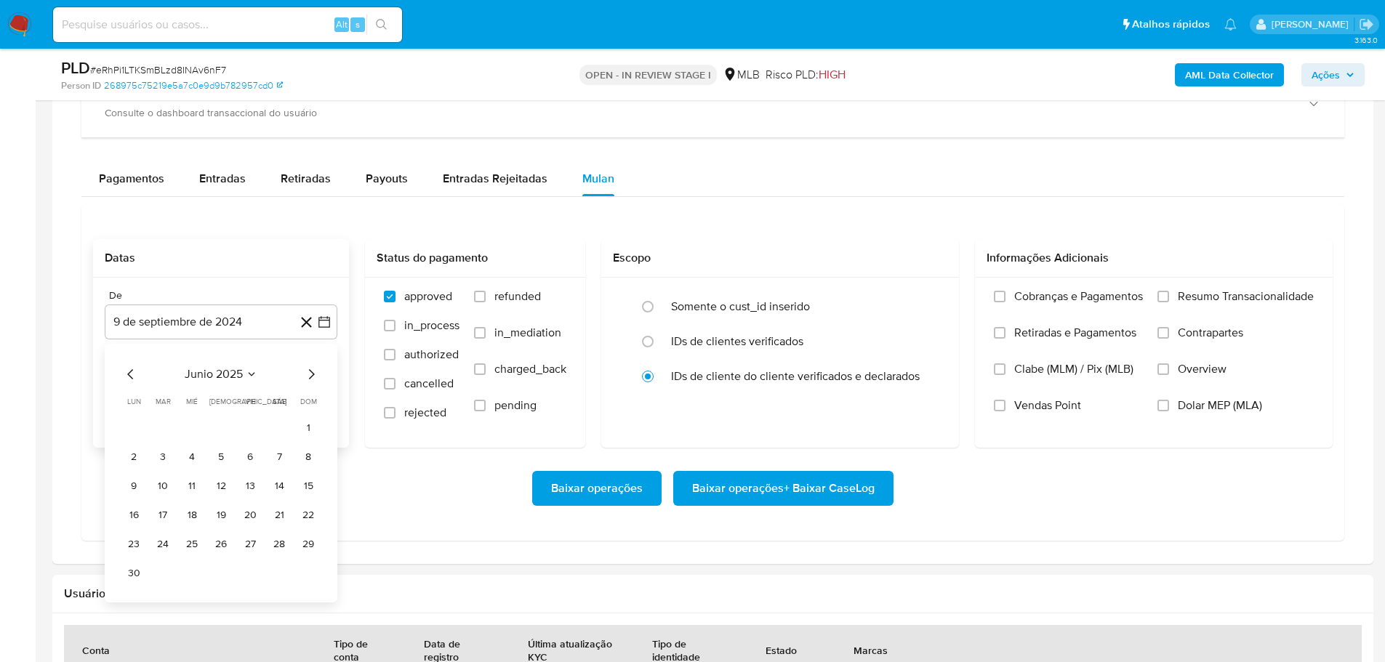
click at [316, 372] on icon "Mes siguiente" at bounding box center [311, 374] width 17 height 17
click at [253, 425] on button "1" at bounding box center [250, 428] width 23 height 23
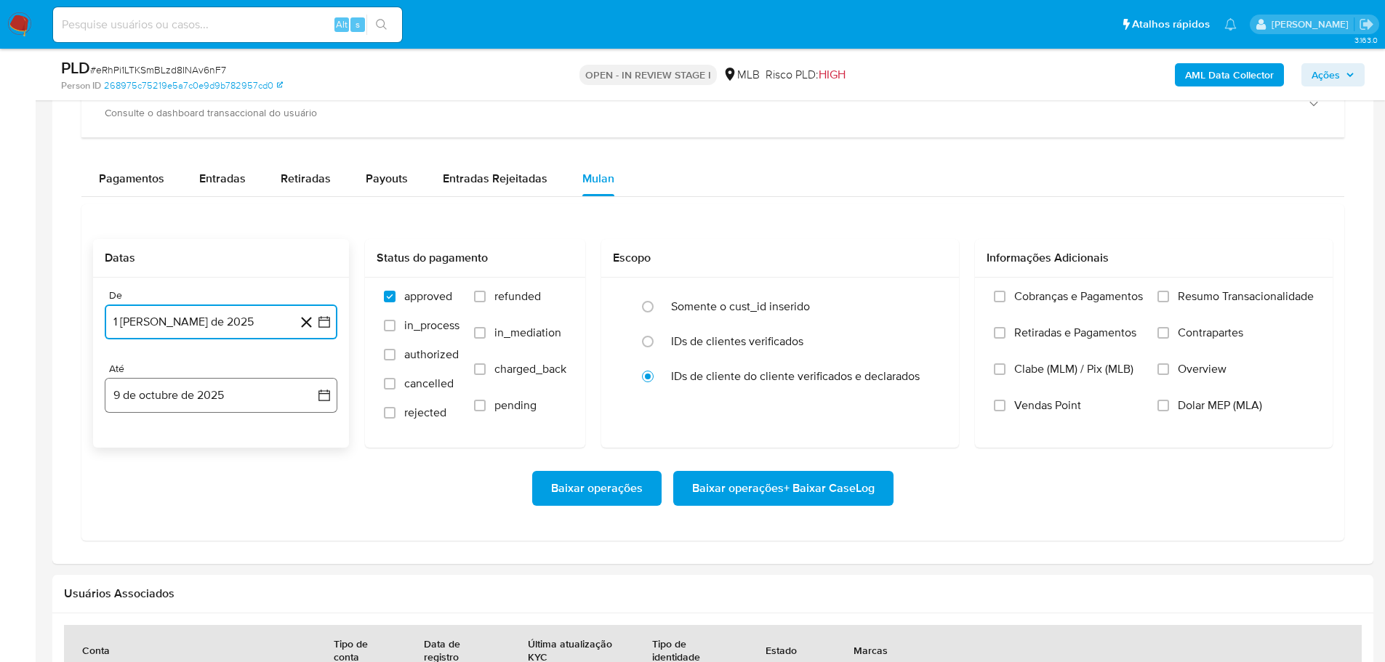
click at [248, 399] on button "9 de octubre de 2025" at bounding box center [221, 395] width 233 height 35
click at [160, 534] on button "7" at bounding box center [162, 530] width 23 height 23
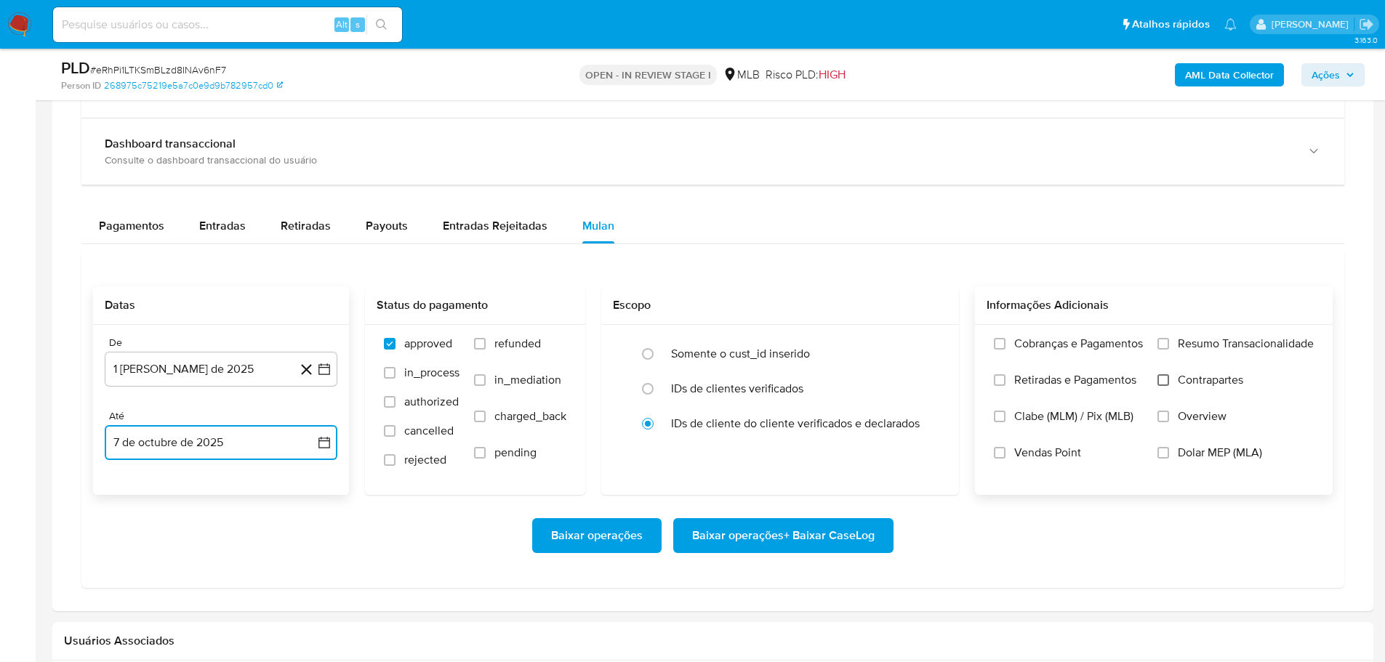
scroll to position [1091, 0]
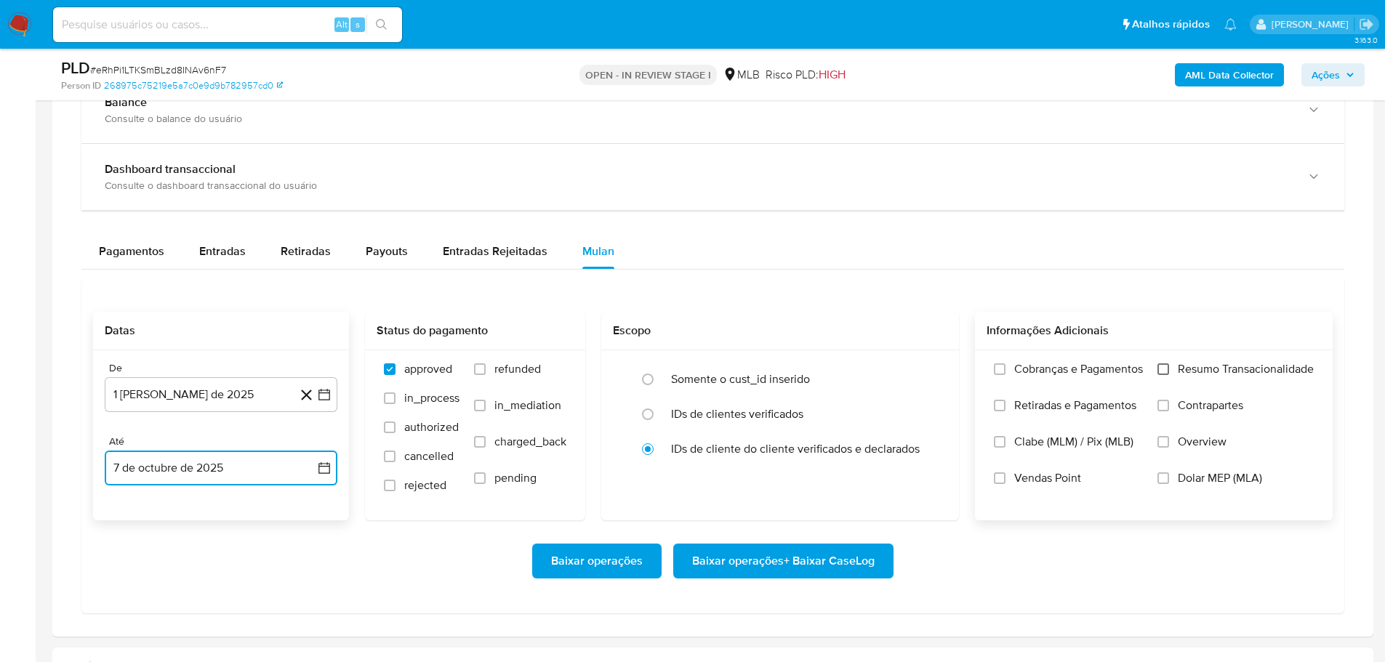
click at [1169, 373] on input "Resumo Transacionalidade" at bounding box center [1164, 370] width 12 height 12
click at [774, 558] on span "Baixar operações + Baixar CaseLog" at bounding box center [783, 561] width 183 height 32
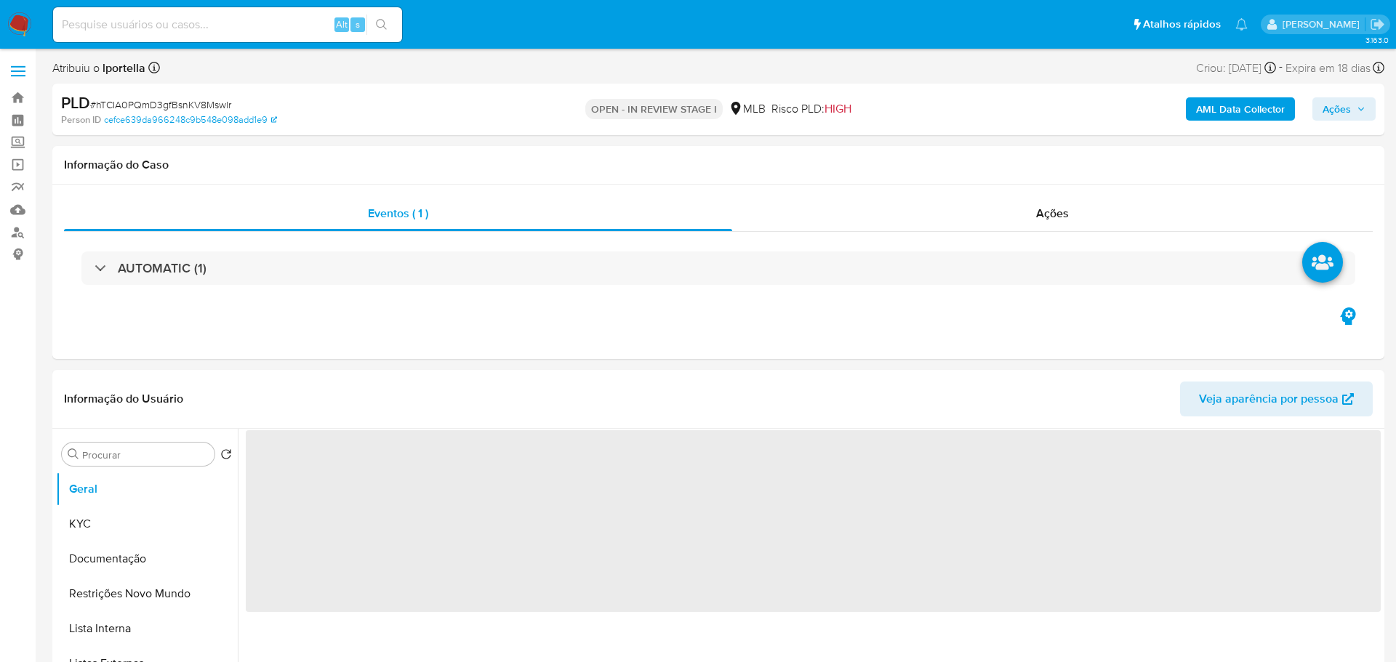
select select "10"
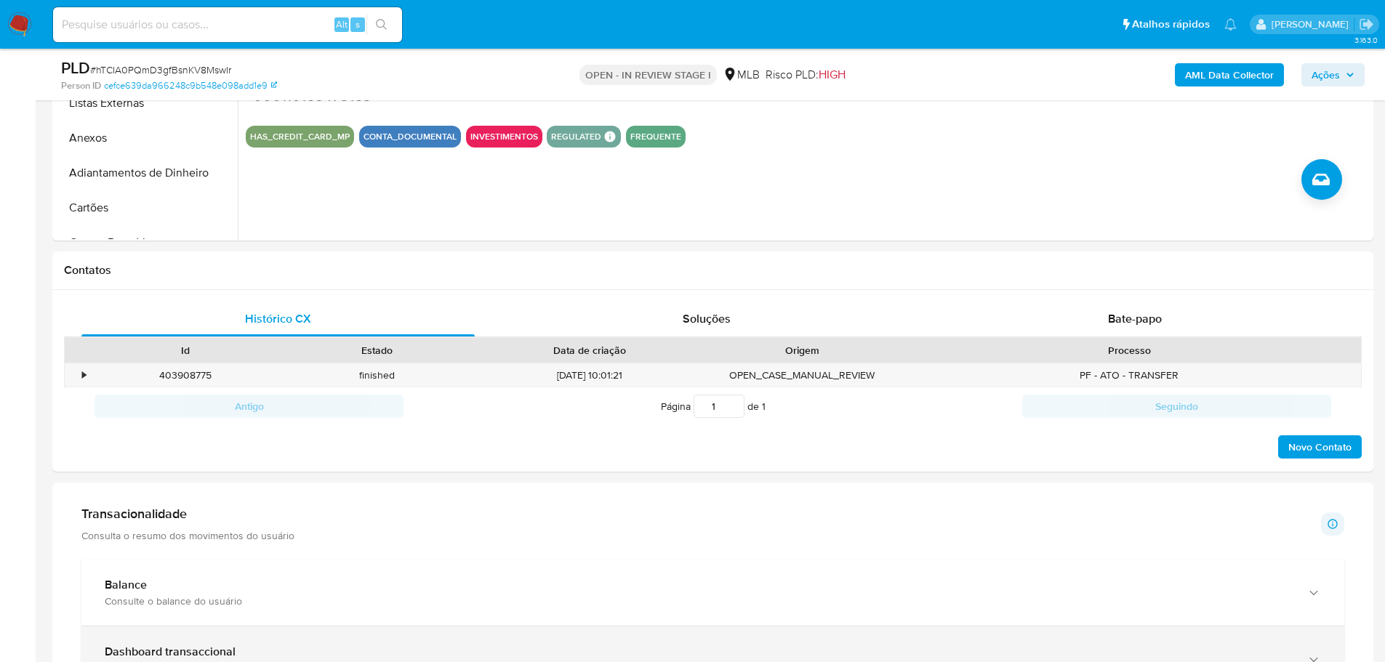
scroll to position [873, 0]
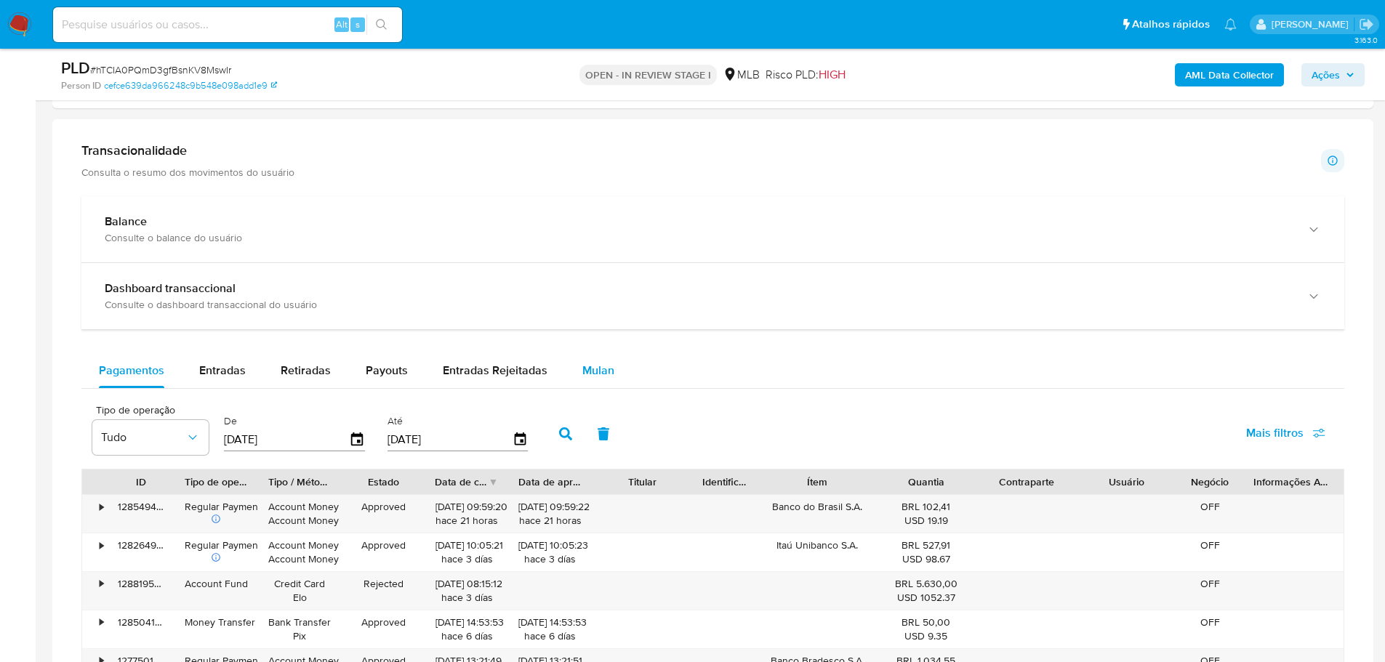
click at [601, 357] on div "Mulan" at bounding box center [598, 370] width 32 height 35
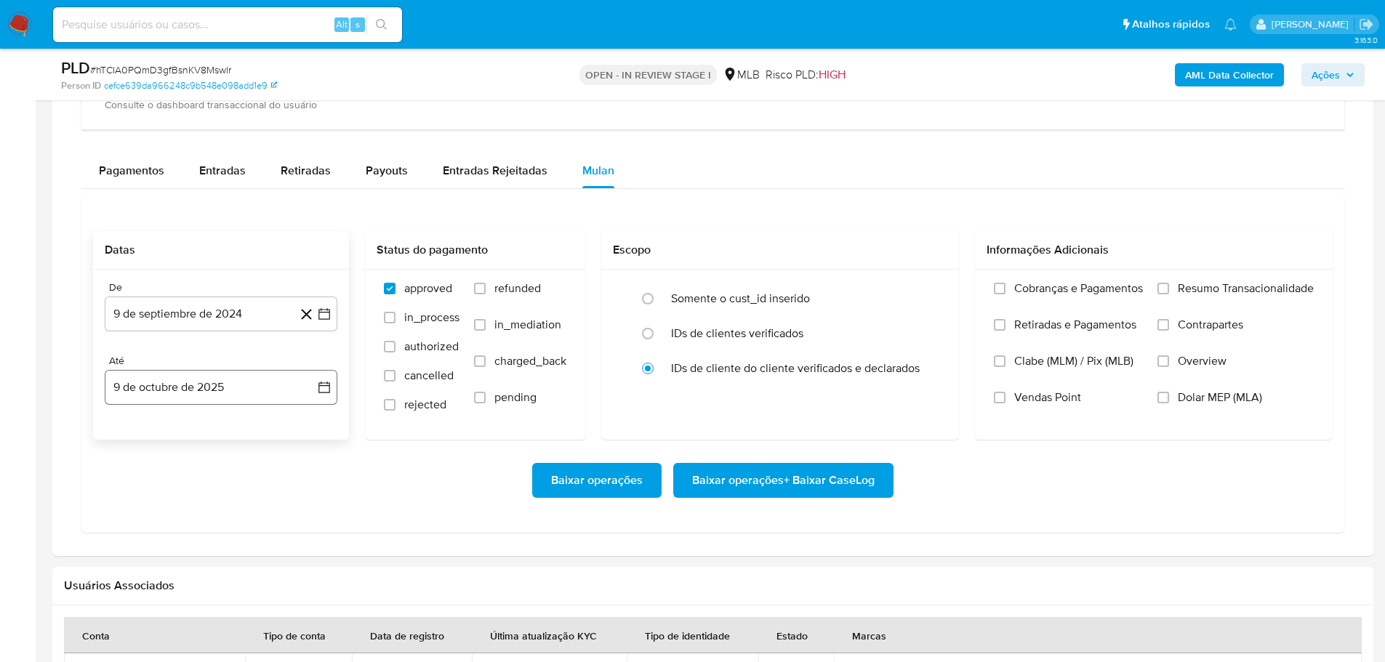
scroll to position [1163, 0]
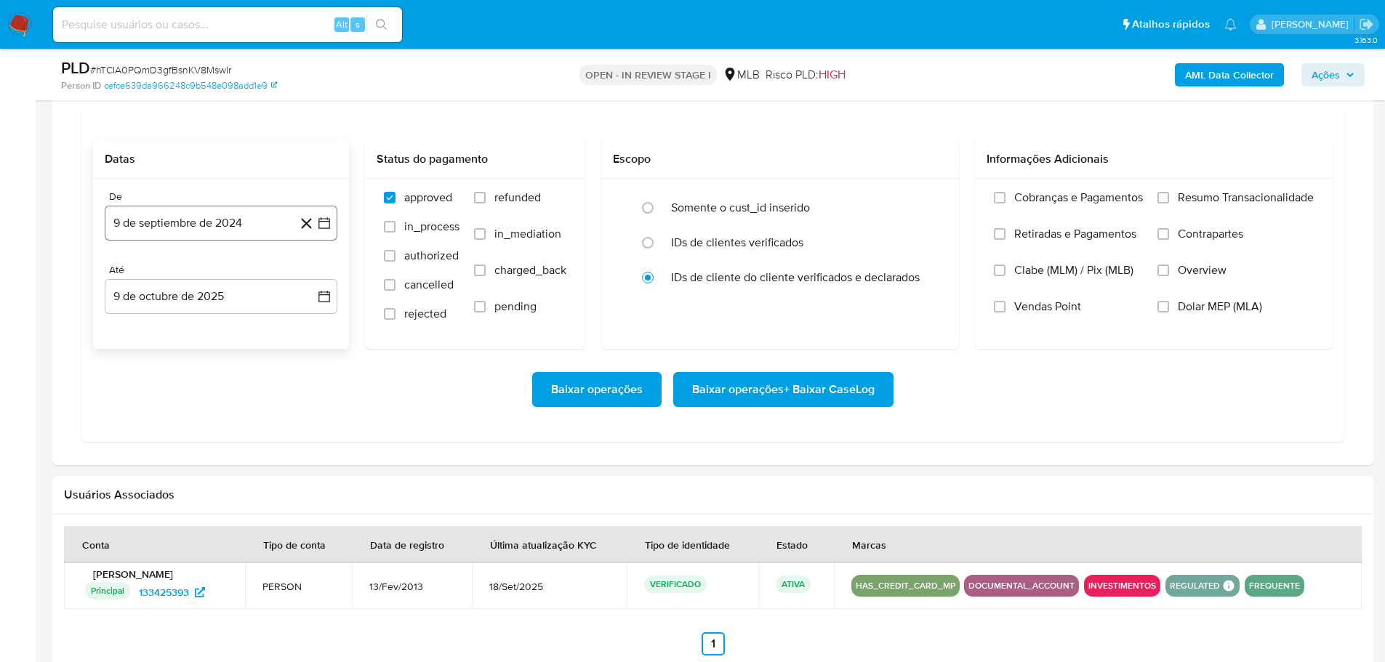
click at [161, 218] on button "9 de septiembre de 2024" at bounding box center [221, 223] width 233 height 35
click at [310, 277] on icon "Mes siguiente" at bounding box center [311, 275] width 17 height 17
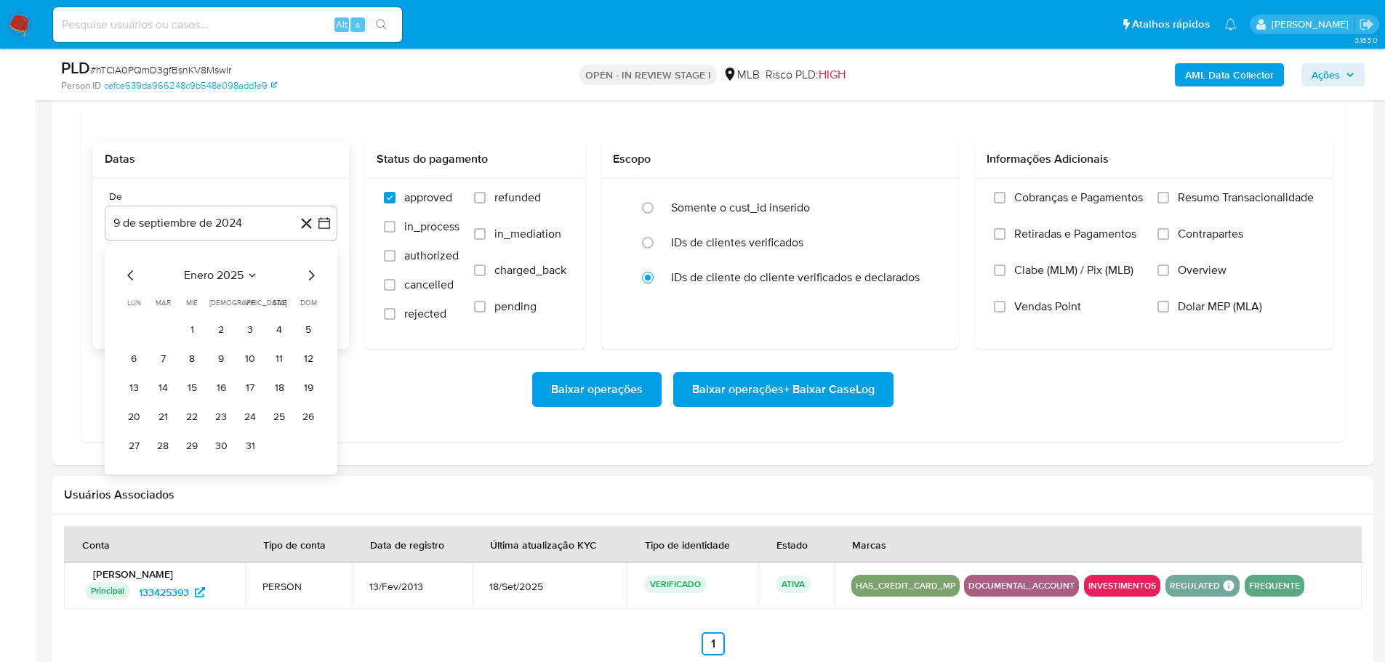
click at [310, 277] on icon "Mes siguiente" at bounding box center [311, 275] width 17 height 17
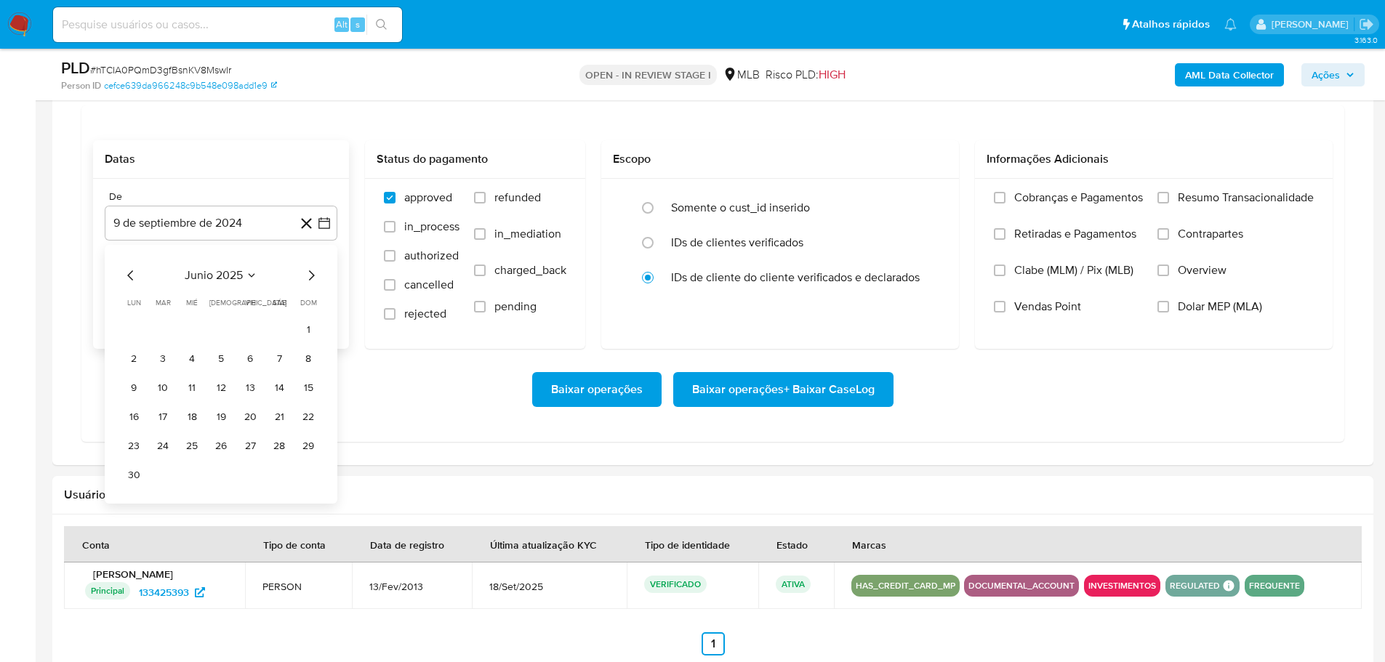
click at [310, 277] on icon "Mes siguiente" at bounding box center [311, 275] width 17 height 17
click at [132, 276] on icon "Mes anterior" at bounding box center [130, 275] width 17 height 17
click at [247, 328] on button "1" at bounding box center [250, 329] width 23 height 23
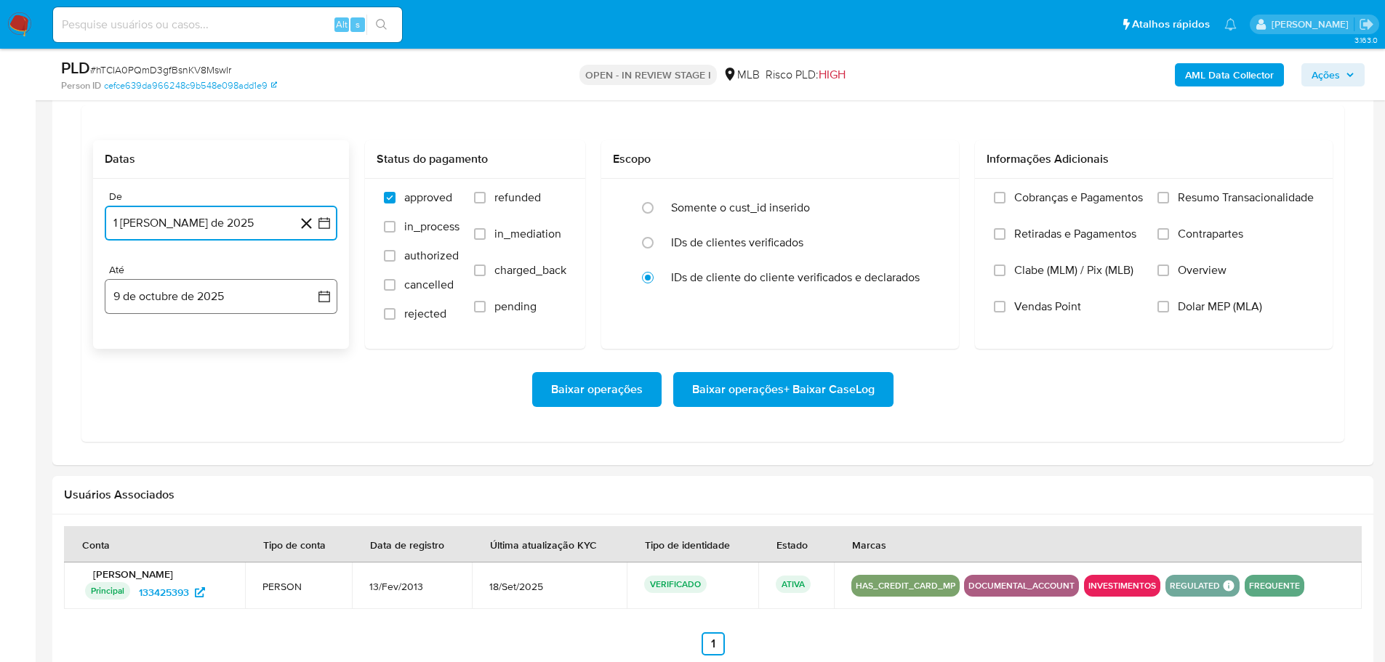
click at [238, 304] on button "9 de octubre de 2025" at bounding box center [221, 296] width 233 height 35
click at [161, 434] on button "7" at bounding box center [162, 431] width 23 height 23
click at [1169, 204] on span at bounding box center [1164, 198] width 12 height 12
click at [1169, 204] on input "Resumo Transacionalidade" at bounding box center [1164, 198] width 12 height 12
click at [862, 385] on span "Baixar operações + Baixar CaseLog" at bounding box center [783, 390] width 183 height 32
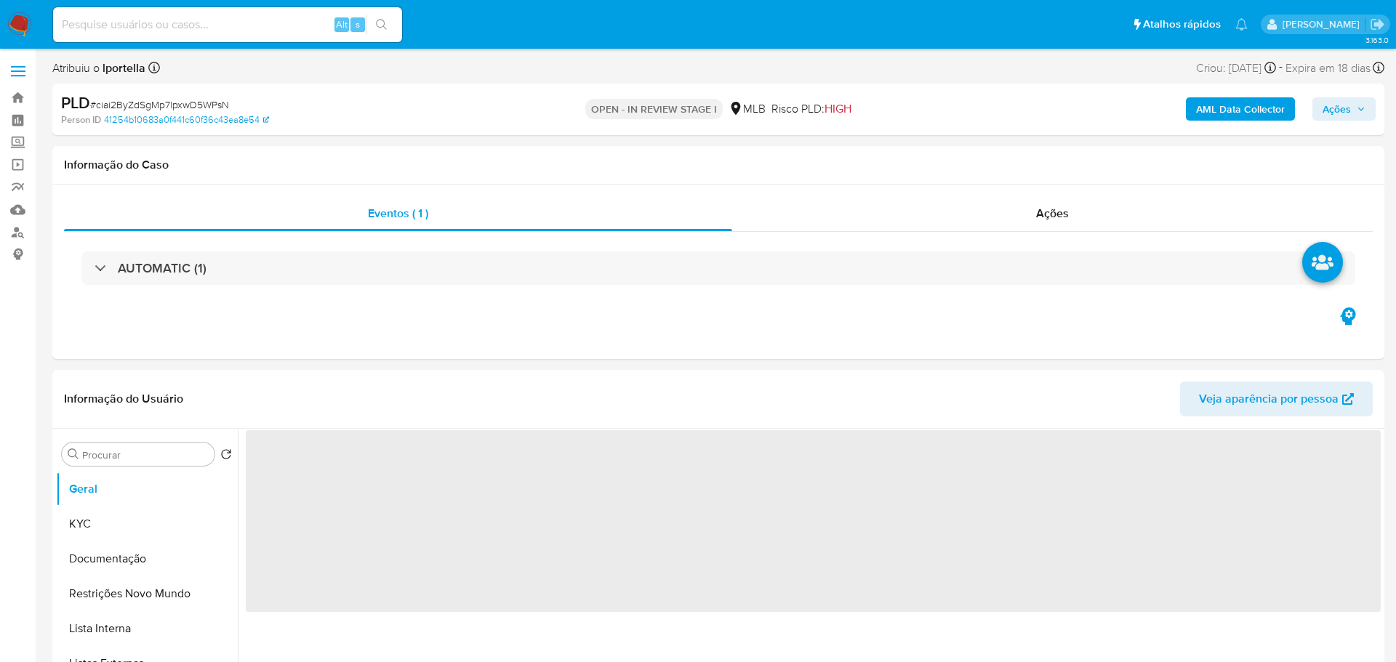
select select "10"
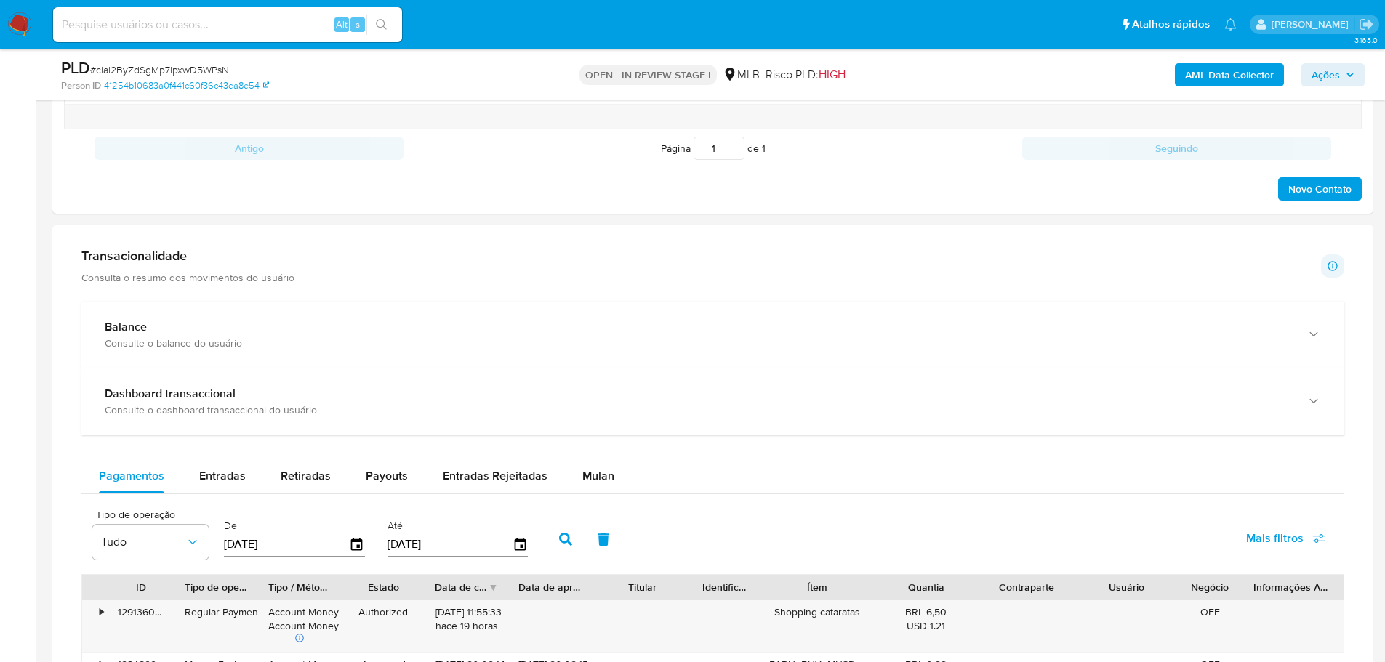
scroll to position [945, 0]
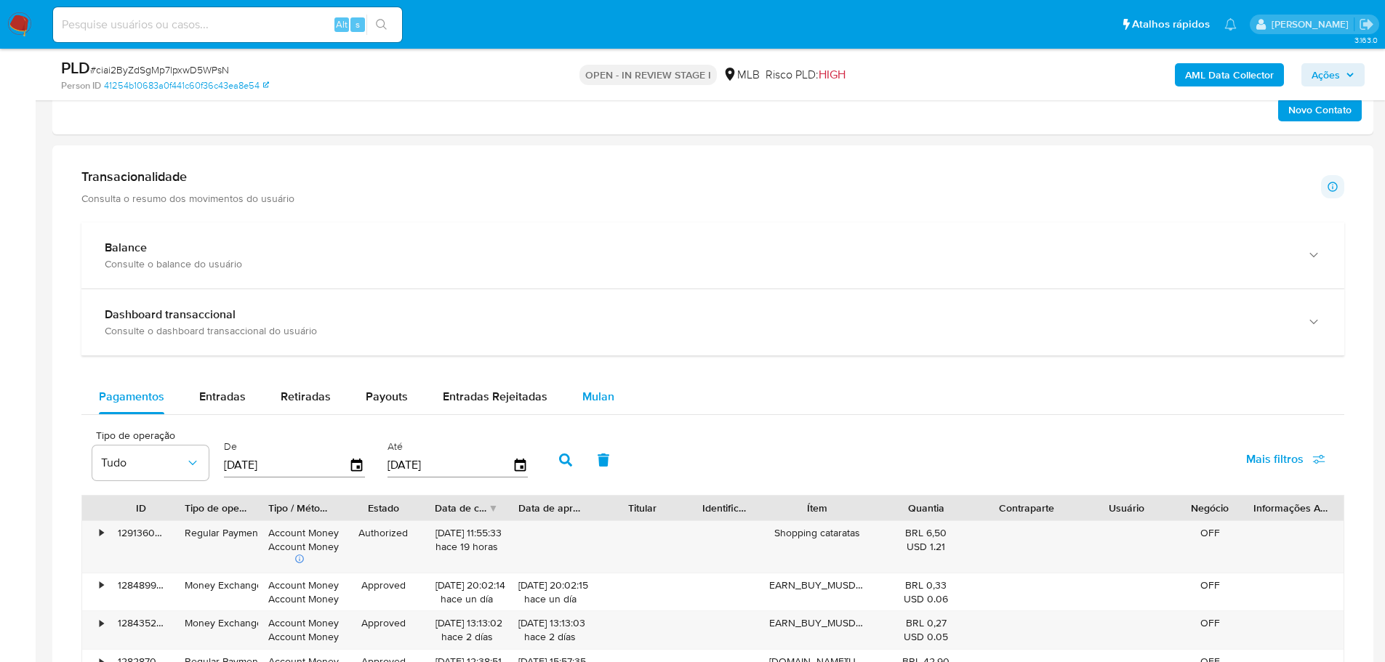
click at [611, 399] on button "Mulan" at bounding box center [598, 397] width 67 height 35
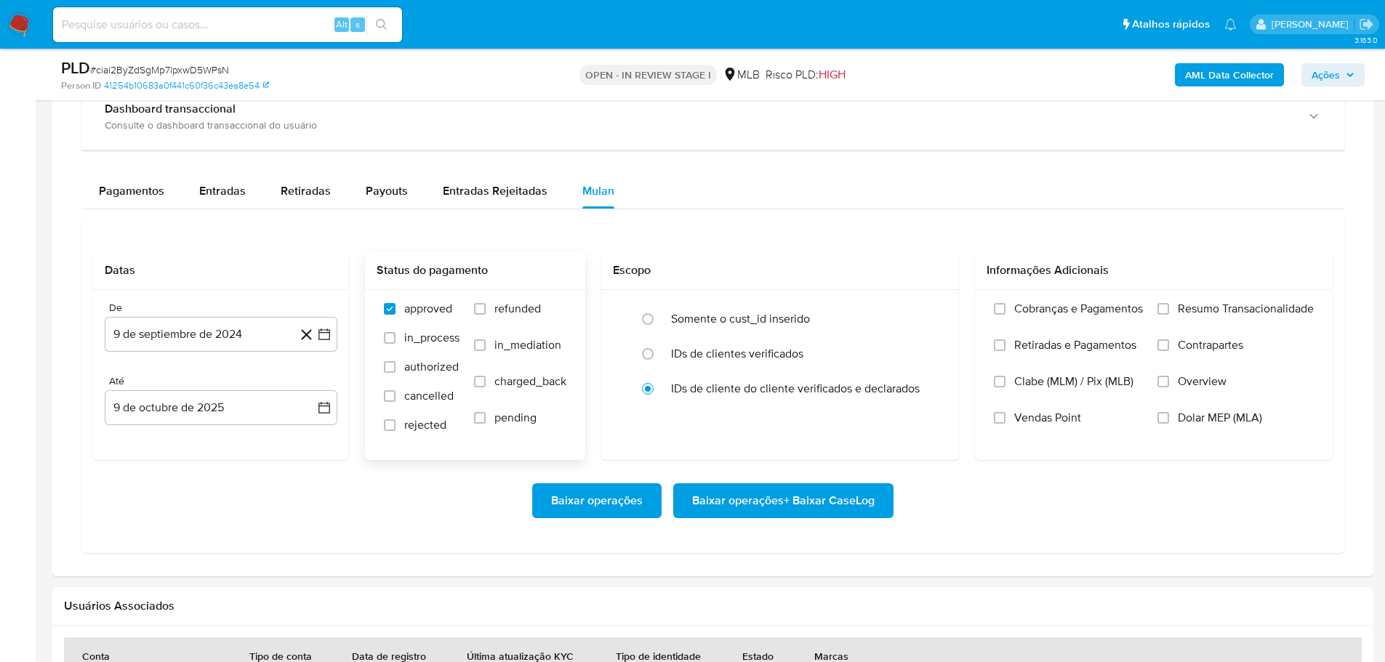
scroll to position [1236, 0]
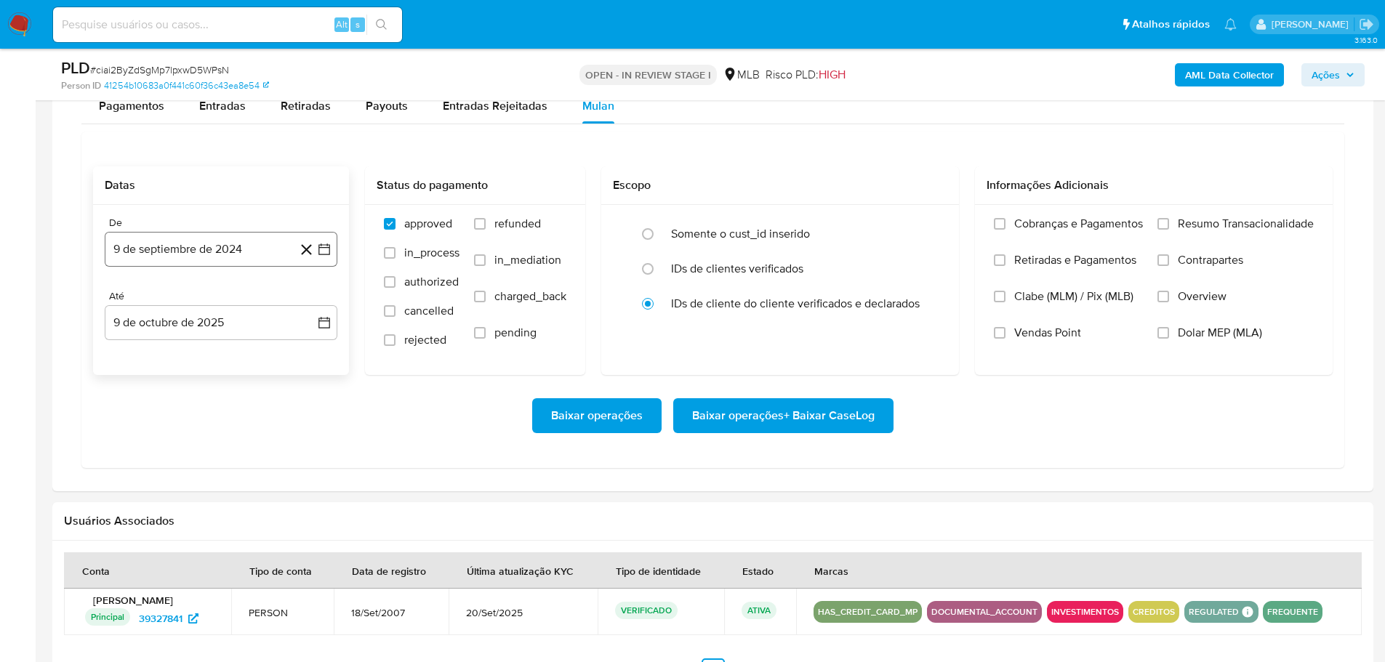
click at [216, 261] on button "9 de septiembre de 2024" at bounding box center [221, 249] width 233 height 35
click at [311, 300] on icon "Mes siguiente" at bounding box center [311, 301] width 17 height 17
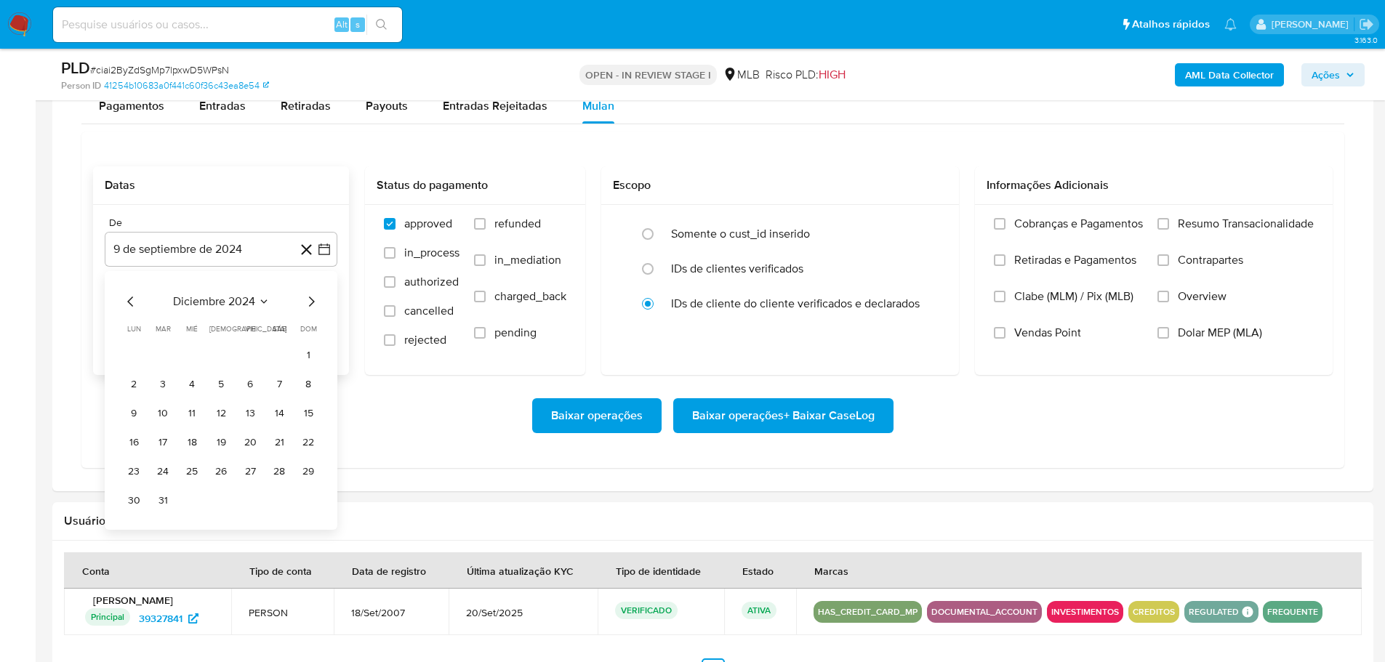
click at [311, 300] on icon "Mes siguiente" at bounding box center [311, 301] width 17 height 17
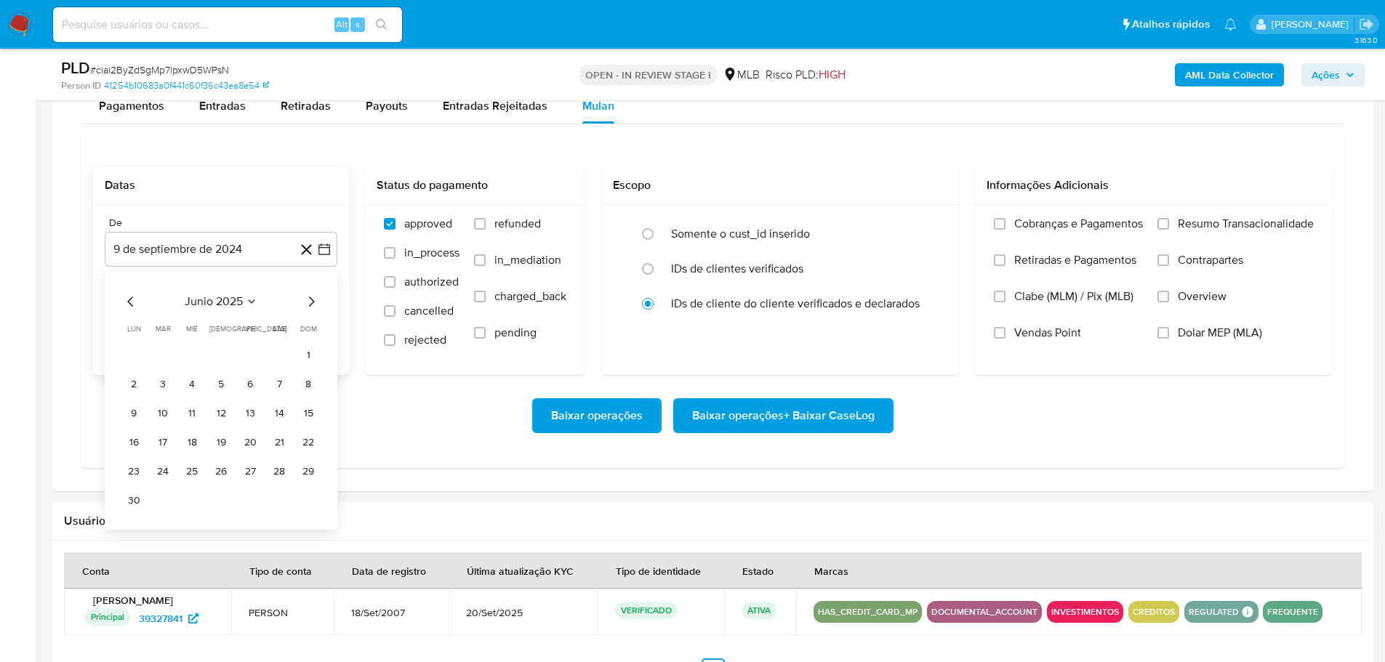
click at [311, 300] on icon "Mes siguiente" at bounding box center [311, 301] width 17 height 17
click at [129, 302] on icon "Mes anterior" at bounding box center [130, 301] width 17 height 17
click at [241, 351] on button "1" at bounding box center [250, 355] width 23 height 23
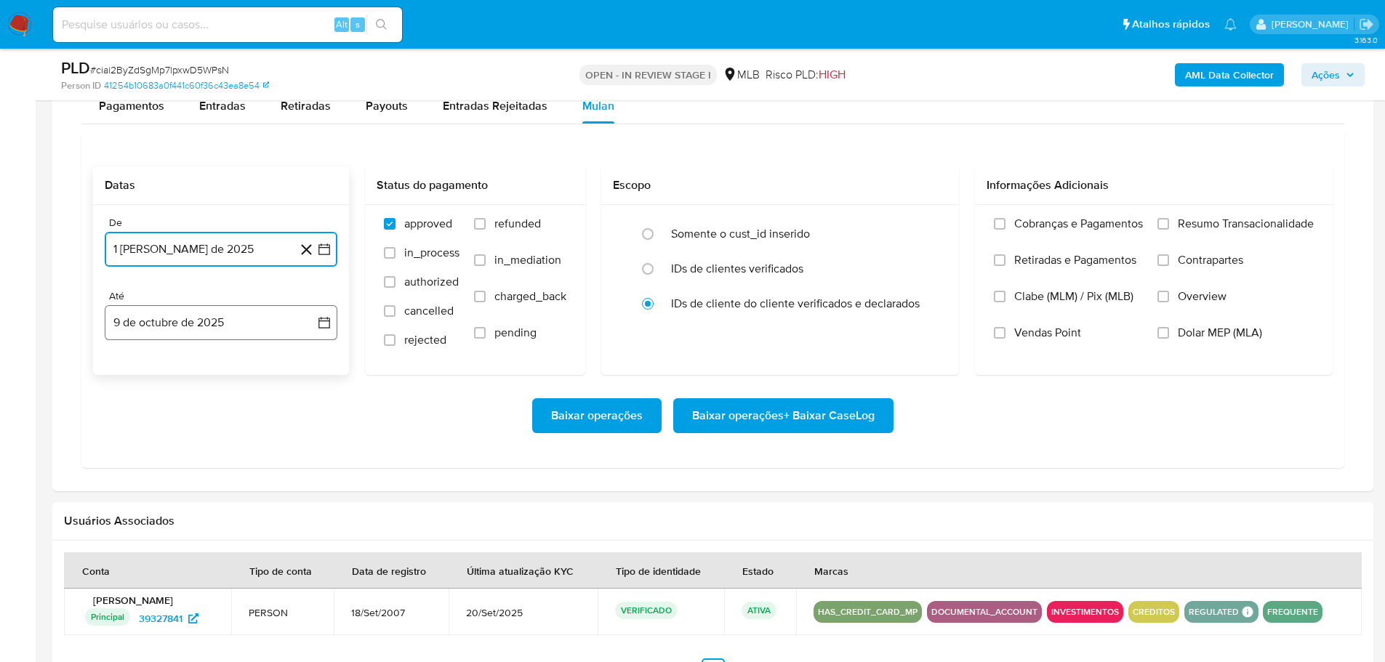
click at [238, 335] on button "9 de octubre de 2025" at bounding box center [221, 322] width 233 height 35
click at [156, 457] on button "7" at bounding box center [162, 457] width 23 height 23
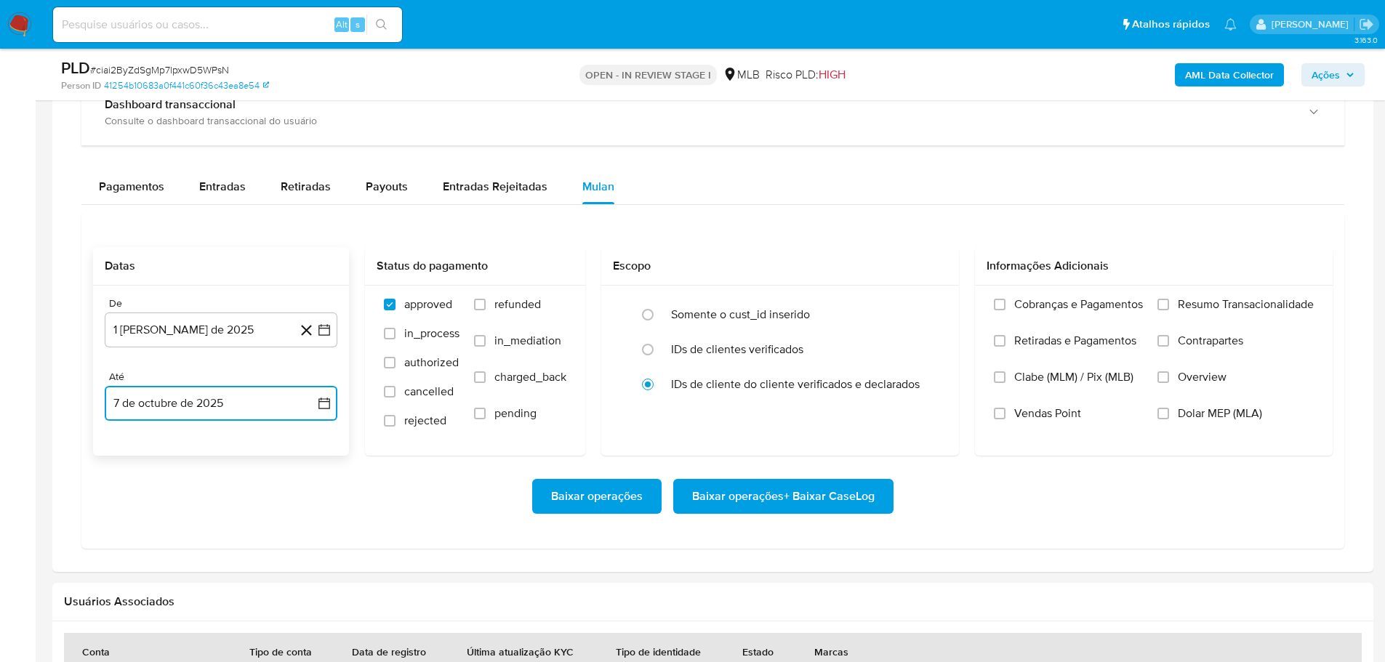
scroll to position [1091, 0]
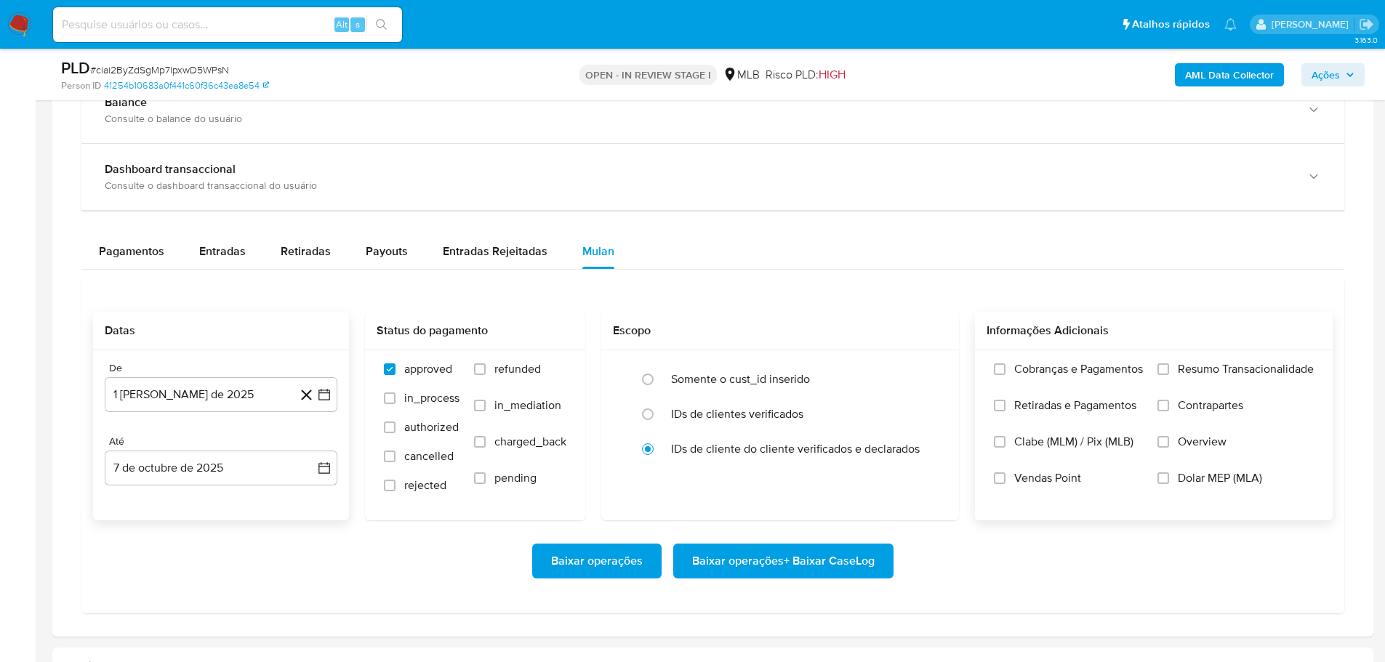
click at [1176, 371] on label "Resumo Transacionalidade" at bounding box center [1236, 380] width 156 height 36
click at [1169, 371] on input "Resumo Transacionalidade" at bounding box center [1164, 370] width 12 height 12
click at [839, 560] on span "Baixar operações + Baixar CaseLog" at bounding box center [783, 561] width 183 height 32
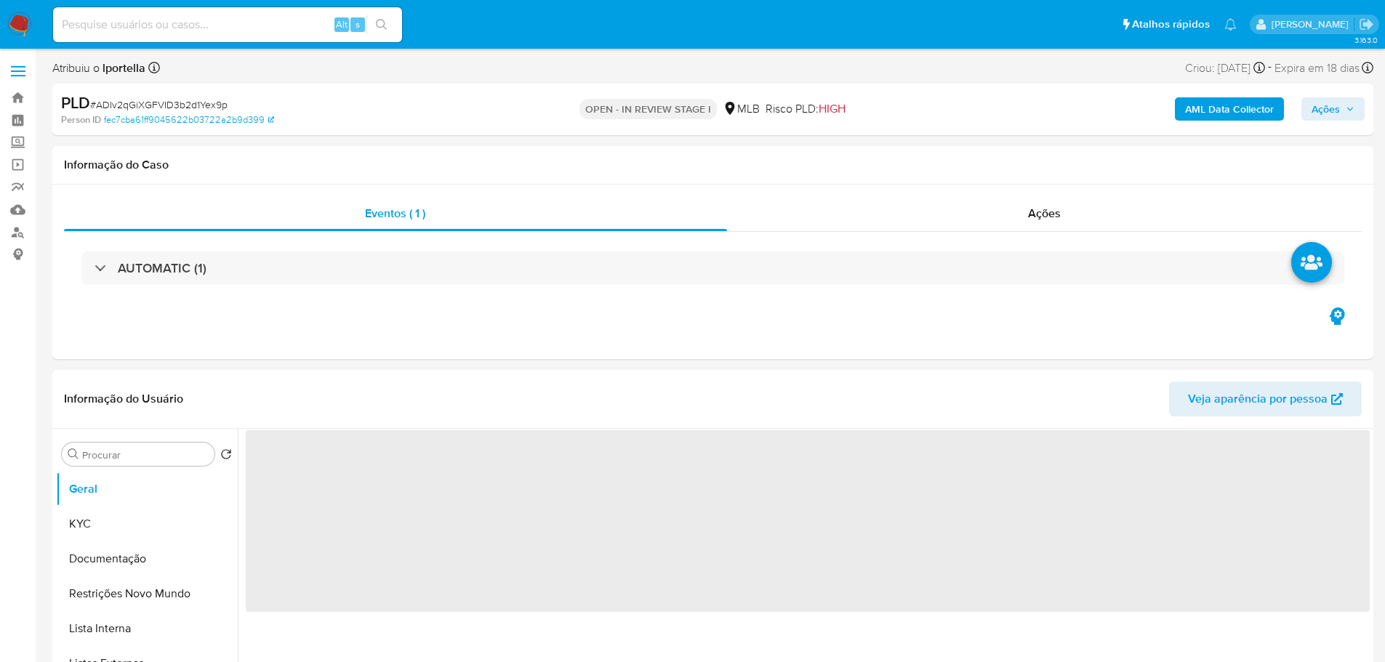
select select "10"
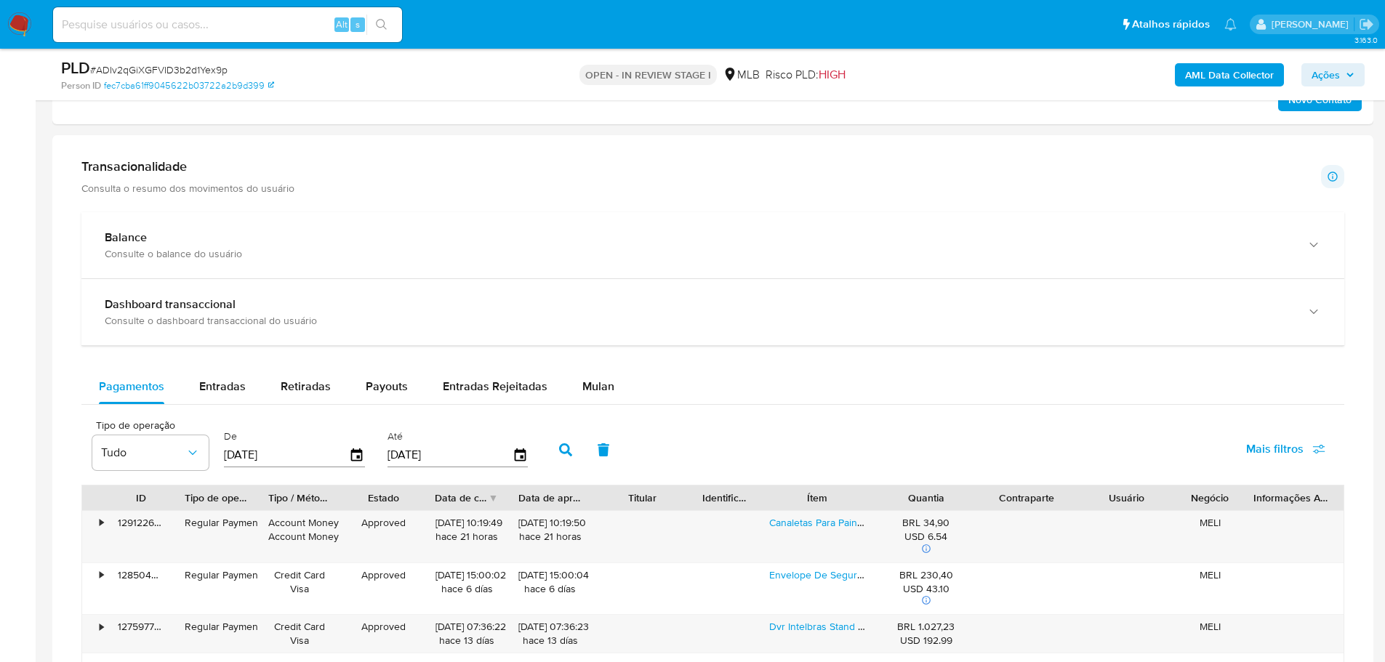
scroll to position [945, 0]
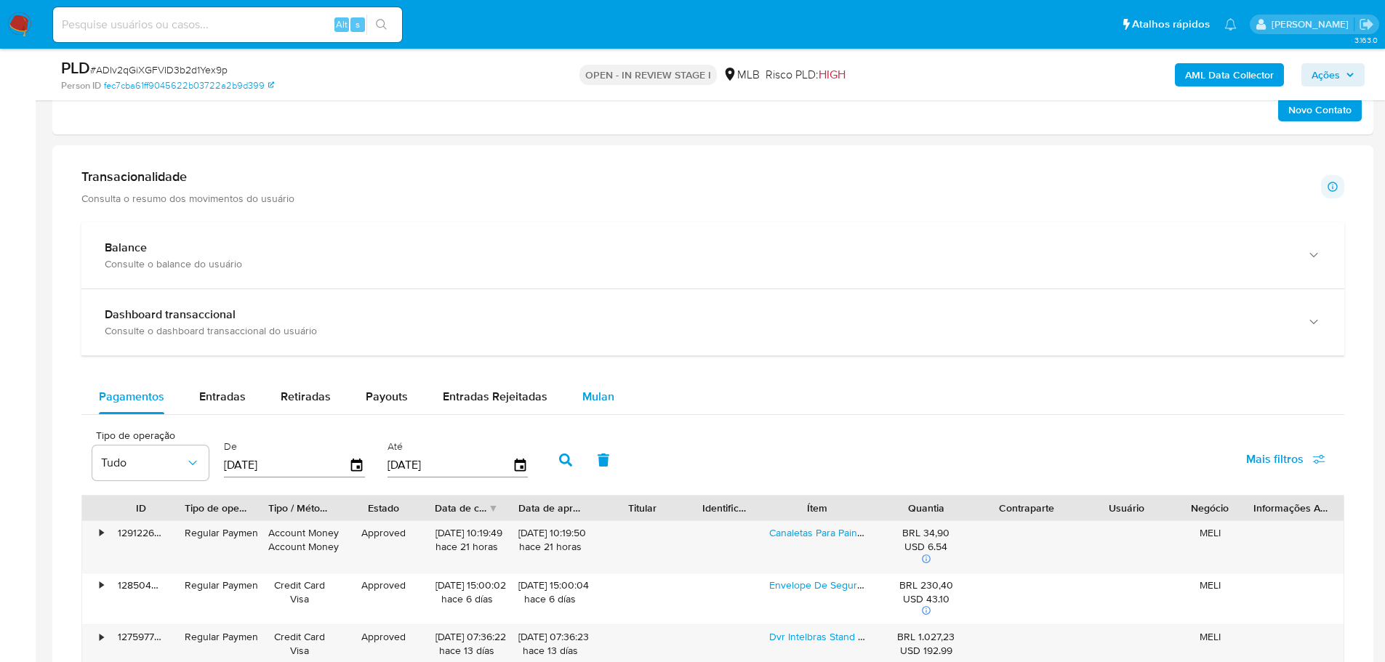
click at [583, 382] on div "Mulan" at bounding box center [598, 397] width 32 height 35
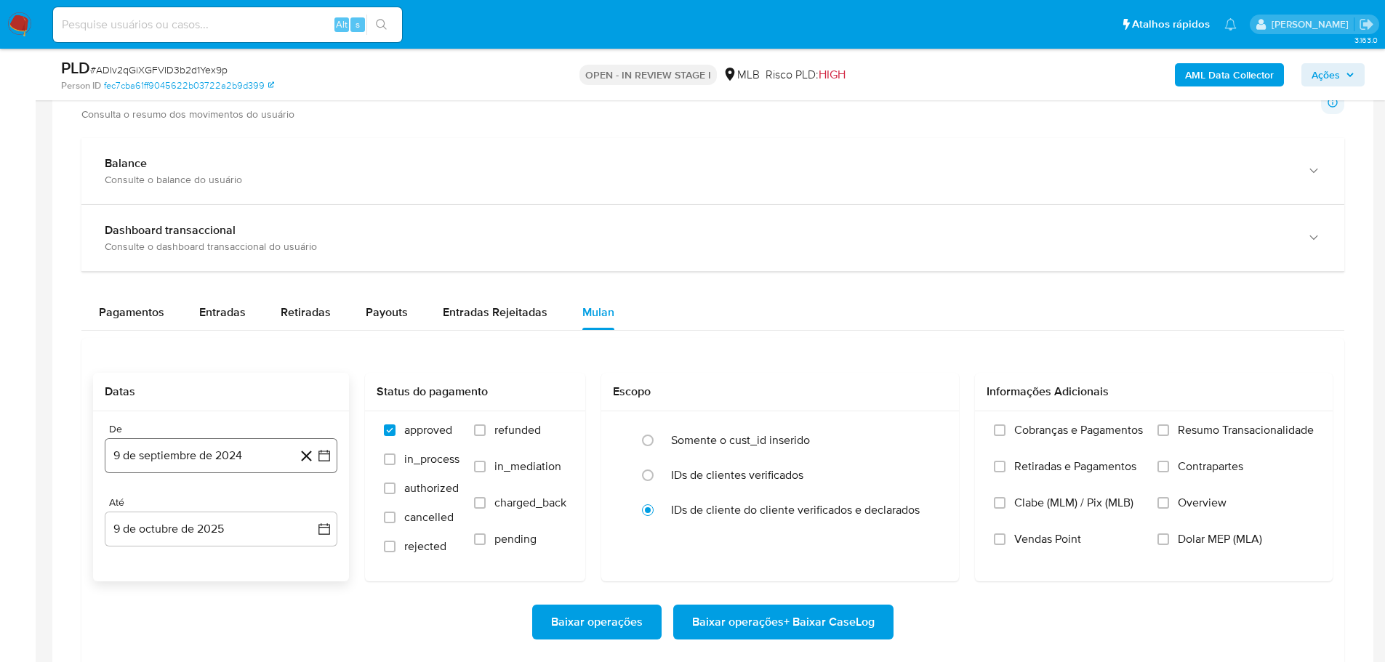
scroll to position [1163, 0]
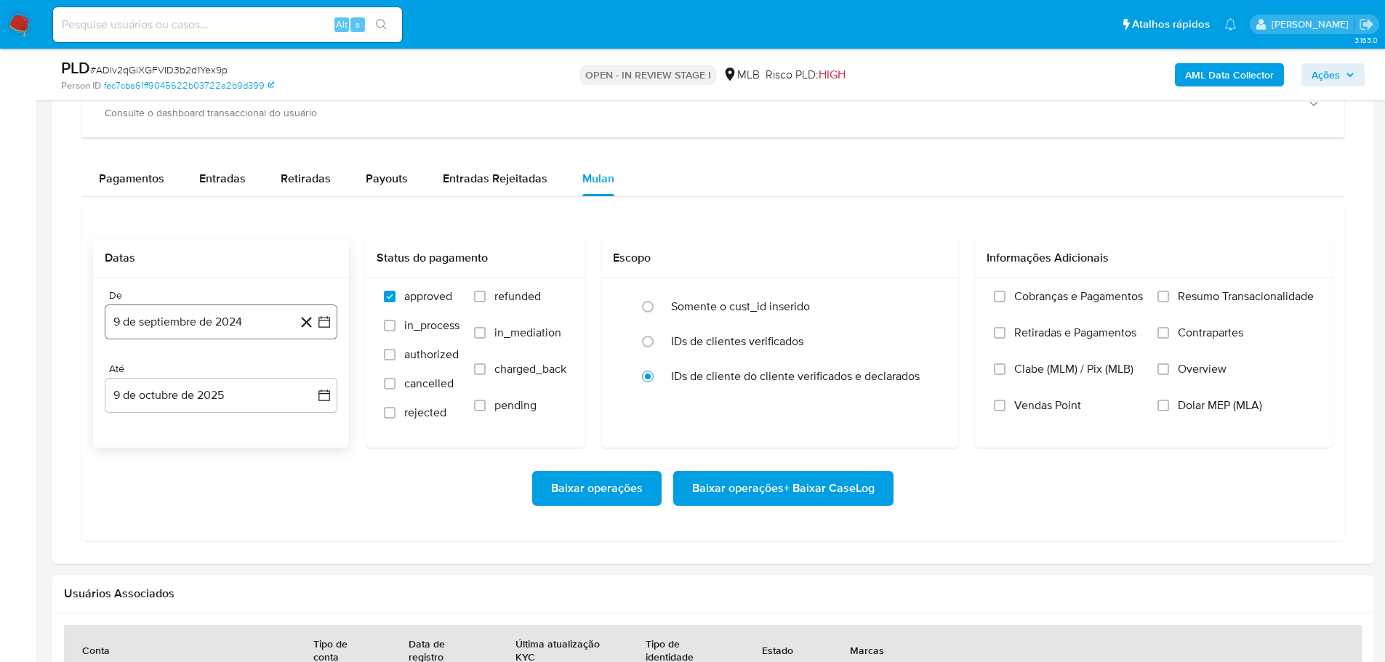
click at [205, 324] on button "9 de septiembre de 2024" at bounding box center [221, 322] width 233 height 35
click at [313, 380] on icon "Mes siguiente" at bounding box center [311, 374] width 17 height 17
click at [315, 377] on icon "Mes siguiente" at bounding box center [311, 374] width 17 height 17
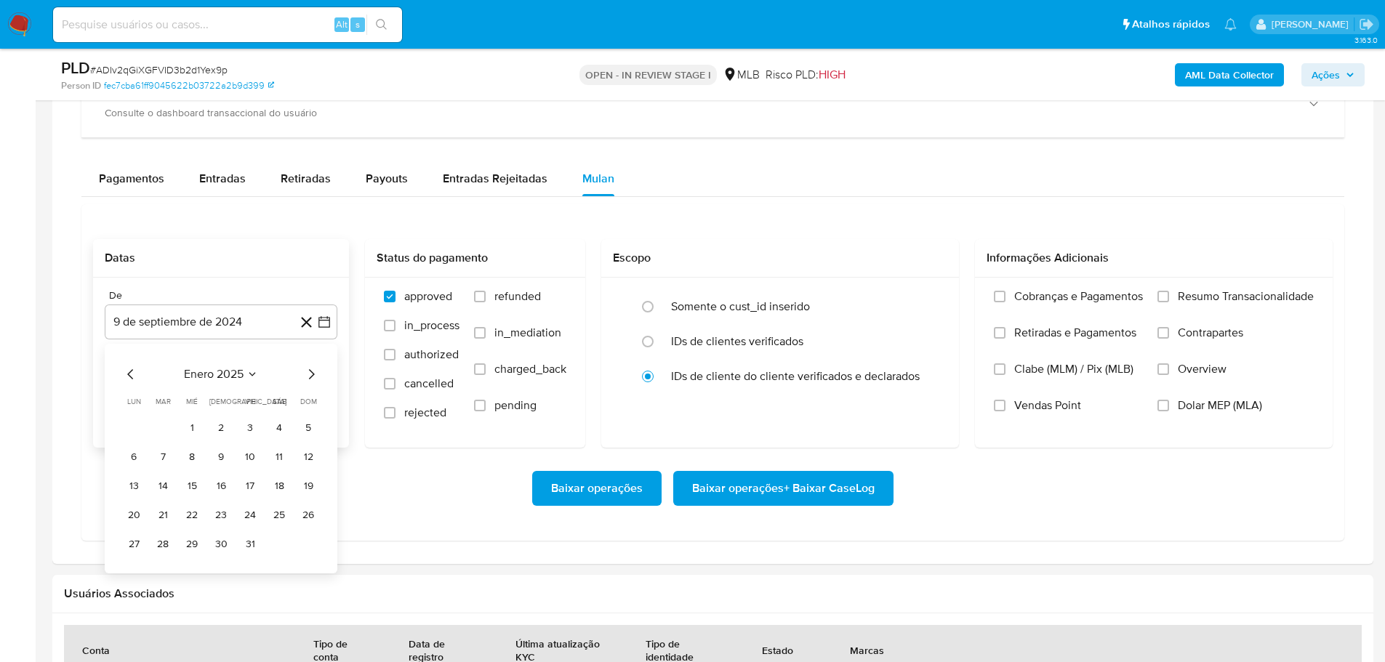
click at [315, 377] on icon "Mes siguiente" at bounding box center [311, 374] width 17 height 17
click at [314, 377] on icon "Mes siguiente" at bounding box center [311, 374] width 17 height 17
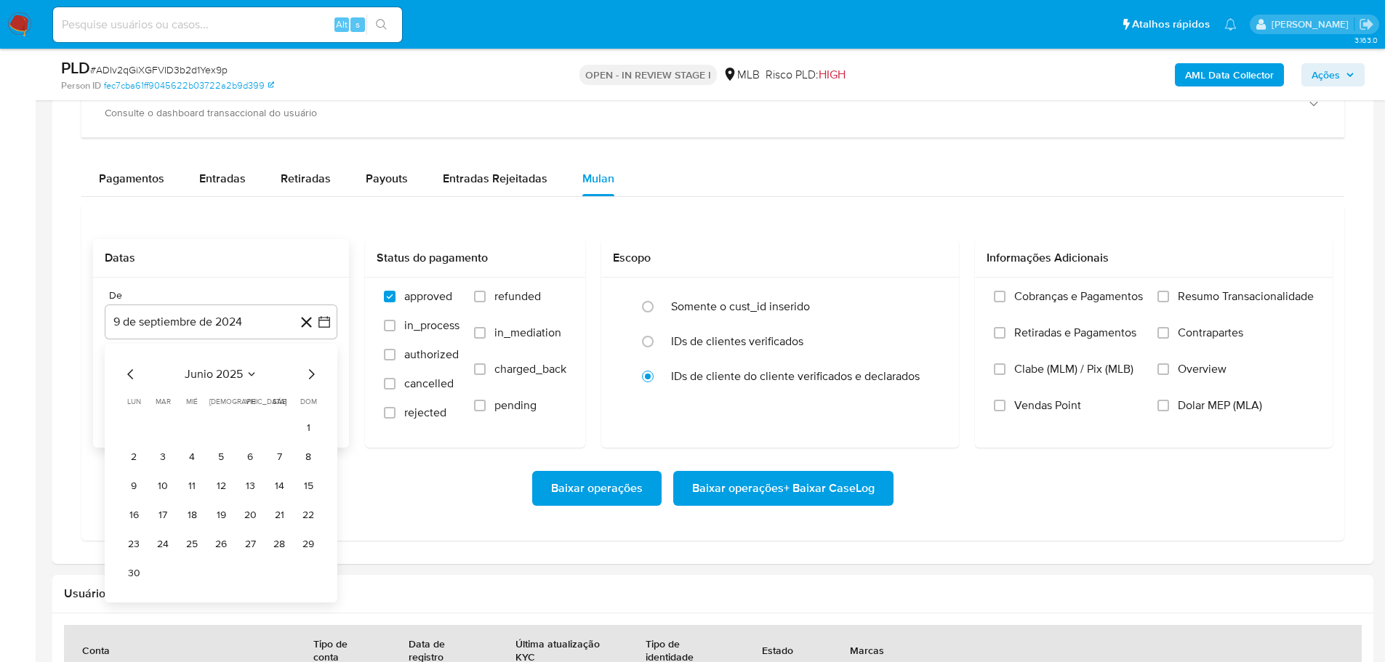
click at [314, 378] on icon "Mes siguiente" at bounding box center [311, 374] width 17 height 17
click at [137, 373] on icon "Mes anterior" at bounding box center [130, 374] width 17 height 17
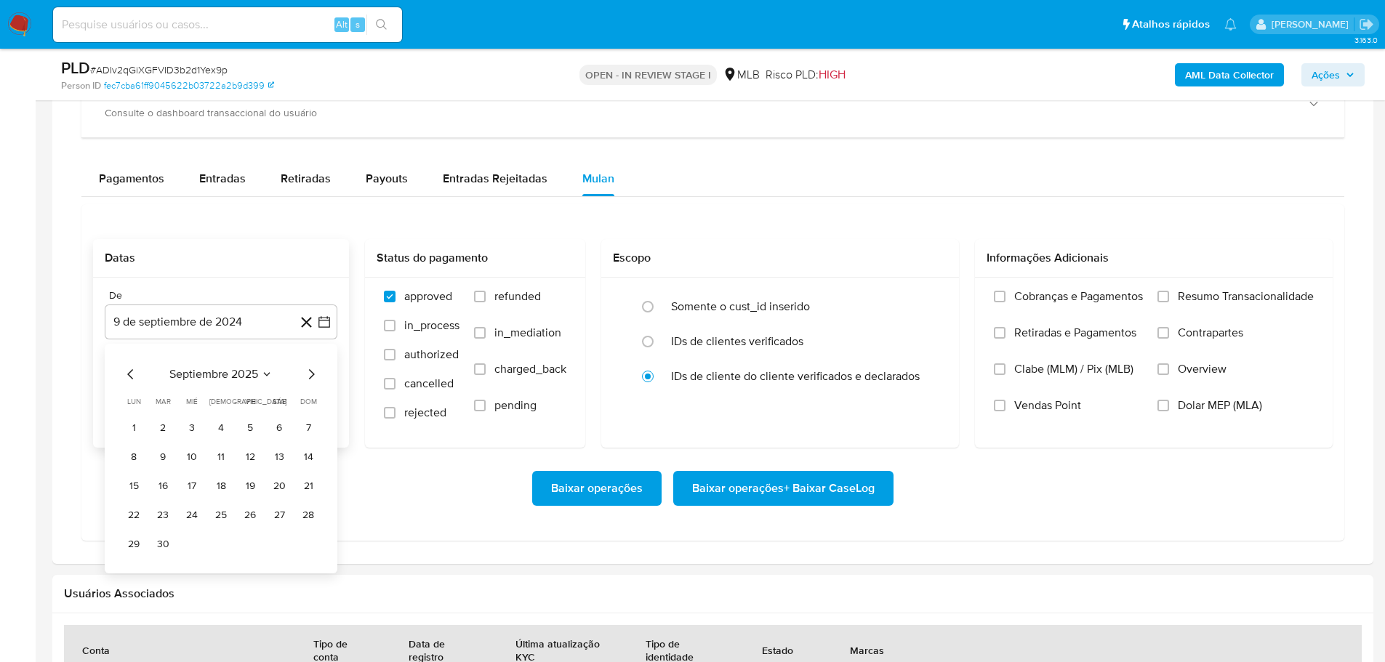
click at [137, 373] on icon "Mes anterior" at bounding box center [130, 374] width 17 height 17
click at [254, 430] on button "1" at bounding box center [250, 428] width 23 height 23
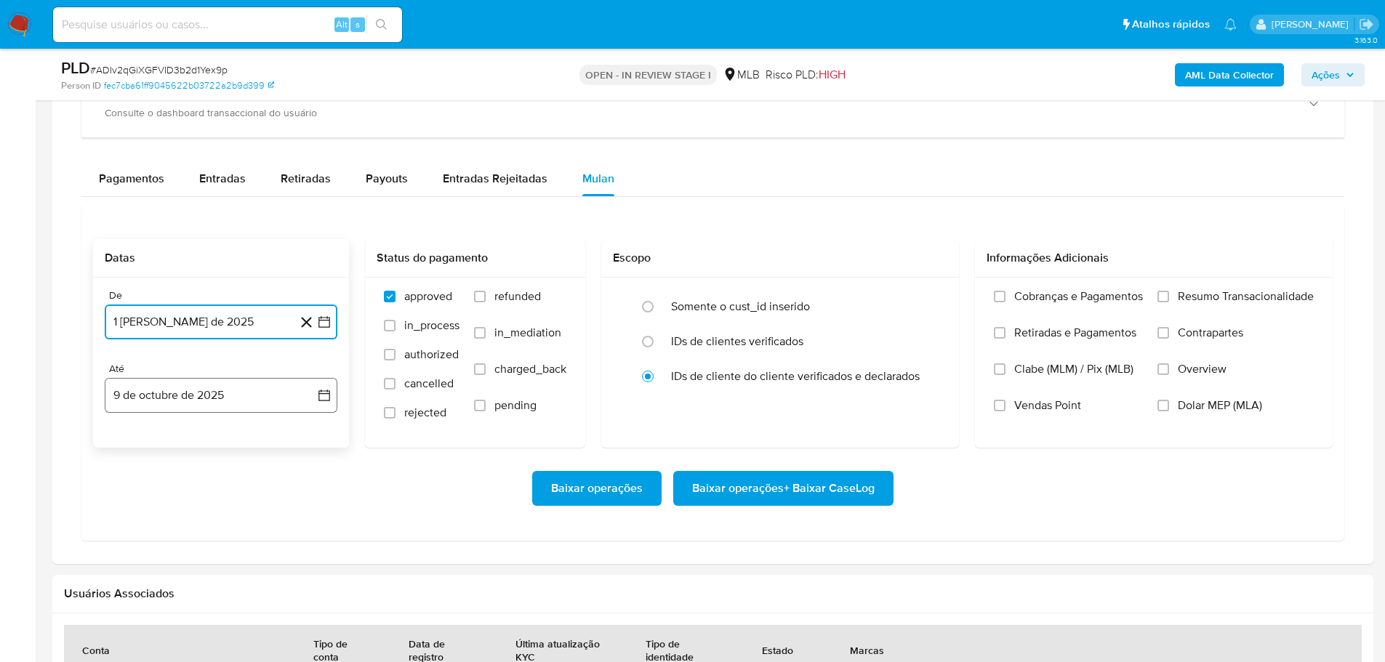
click at [228, 404] on button "9 de octubre de 2025" at bounding box center [221, 395] width 233 height 35
click at [157, 532] on button "7" at bounding box center [162, 530] width 23 height 23
click at [1172, 300] on label "Resumo Transacionalidade" at bounding box center [1236, 307] width 156 height 36
click at [1169, 300] on input "Resumo Transacionalidade" at bounding box center [1164, 297] width 12 height 12
click at [779, 500] on span "Baixar operações + Baixar CaseLog" at bounding box center [783, 489] width 183 height 32
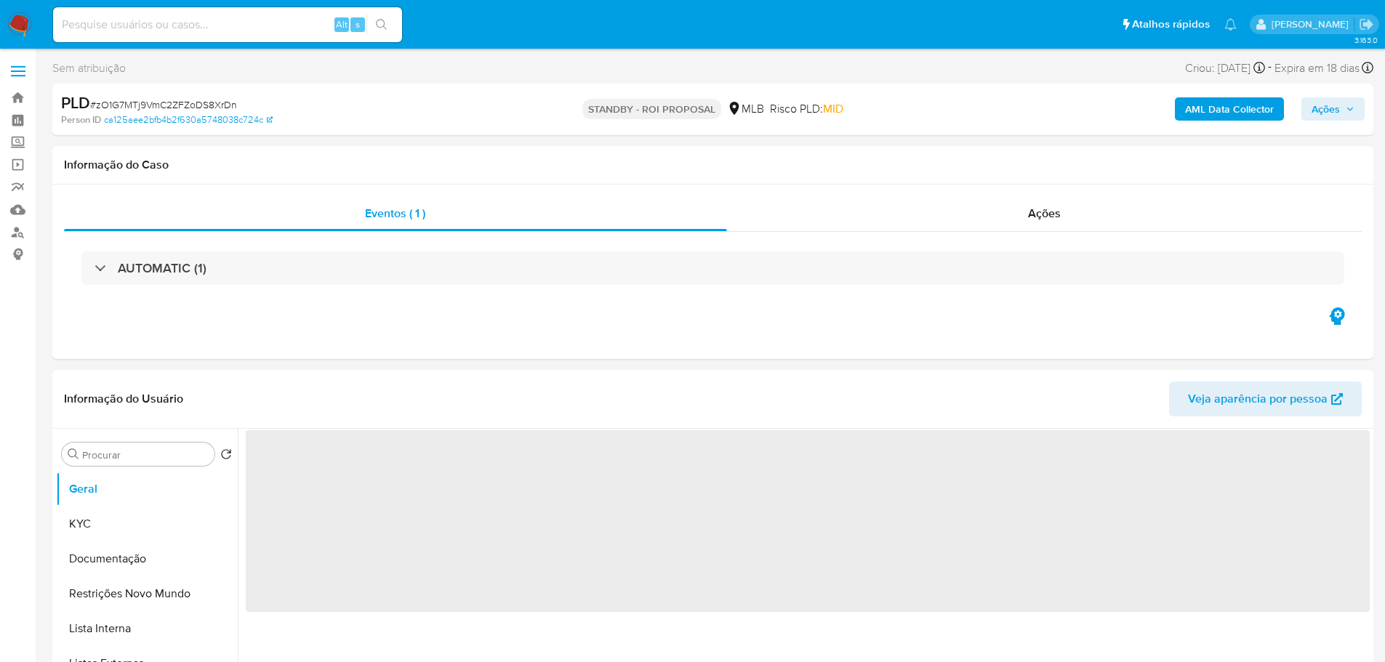
select select "10"
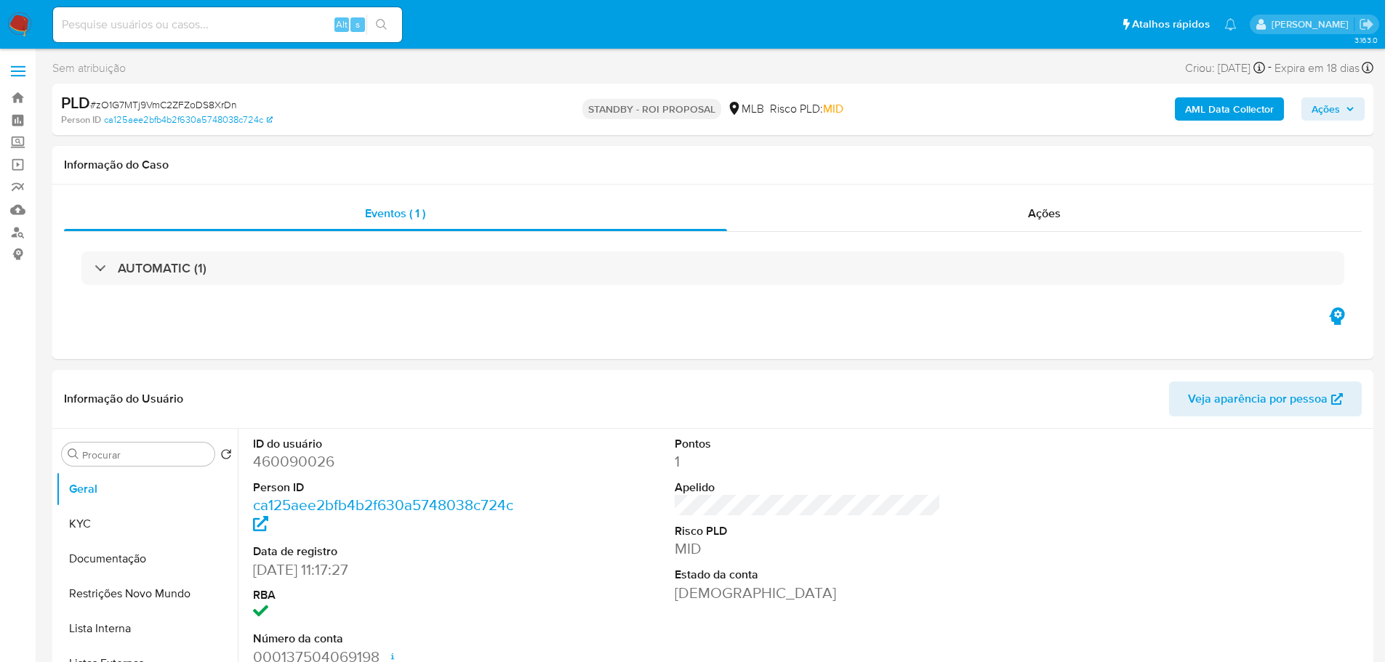
click at [185, 105] on span "# zO1G7MTj9VmC2ZFZoDS8XrDn" at bounding box center [163, 104] width 147 height 15
copy span "zO1G7MTj9VmC2ZFZoDS8XrDn"
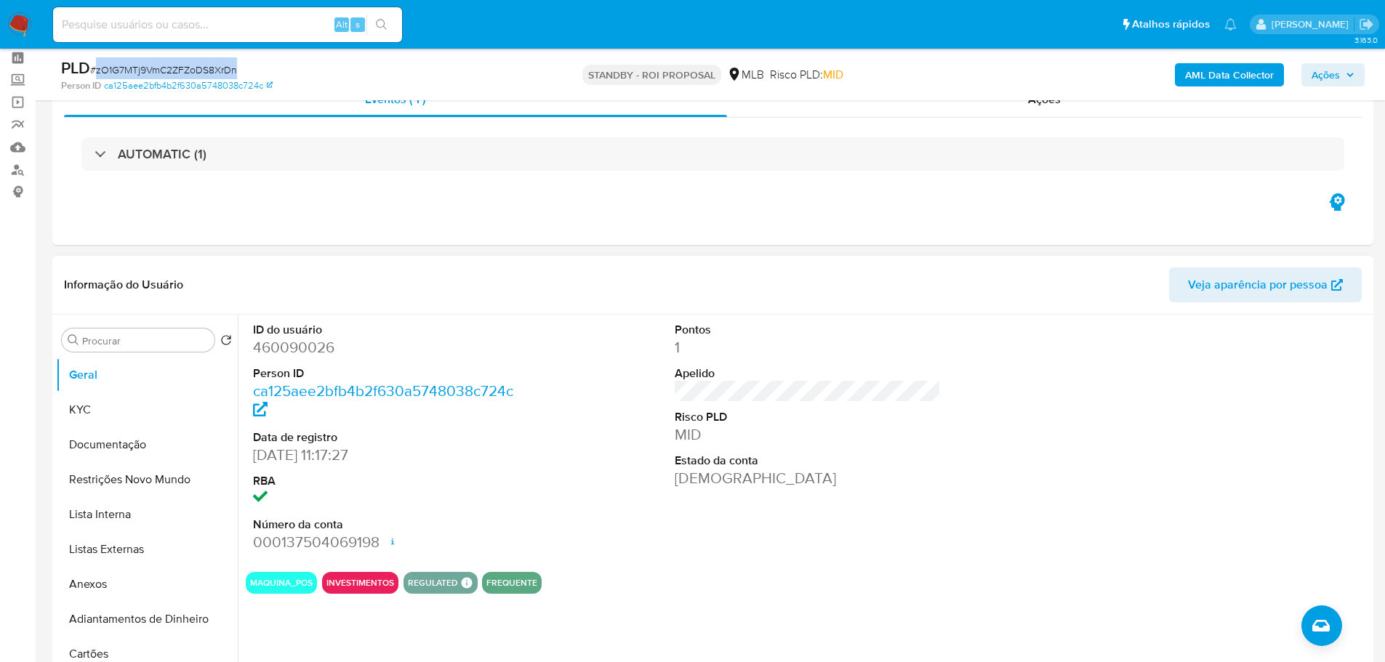
scroll to position [145, 0]
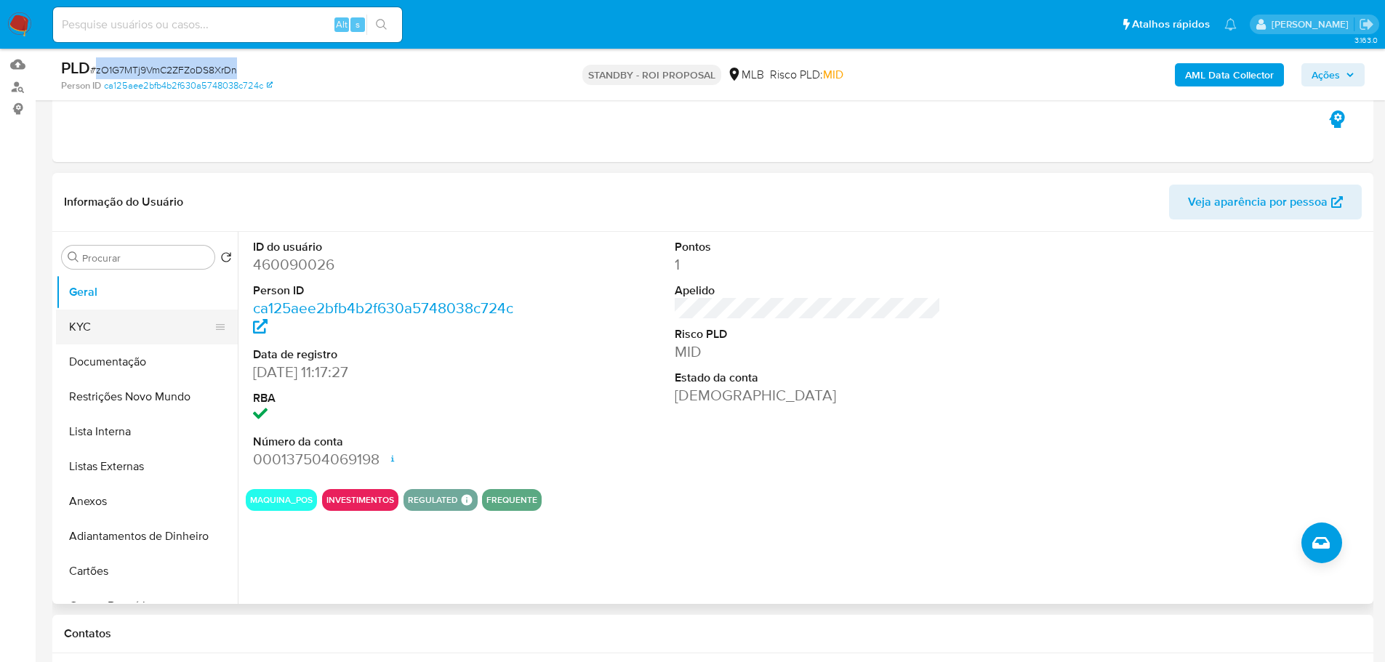
click at [127, 336] on button "KYC" at bounding box center [141, 327] width 170 height 35
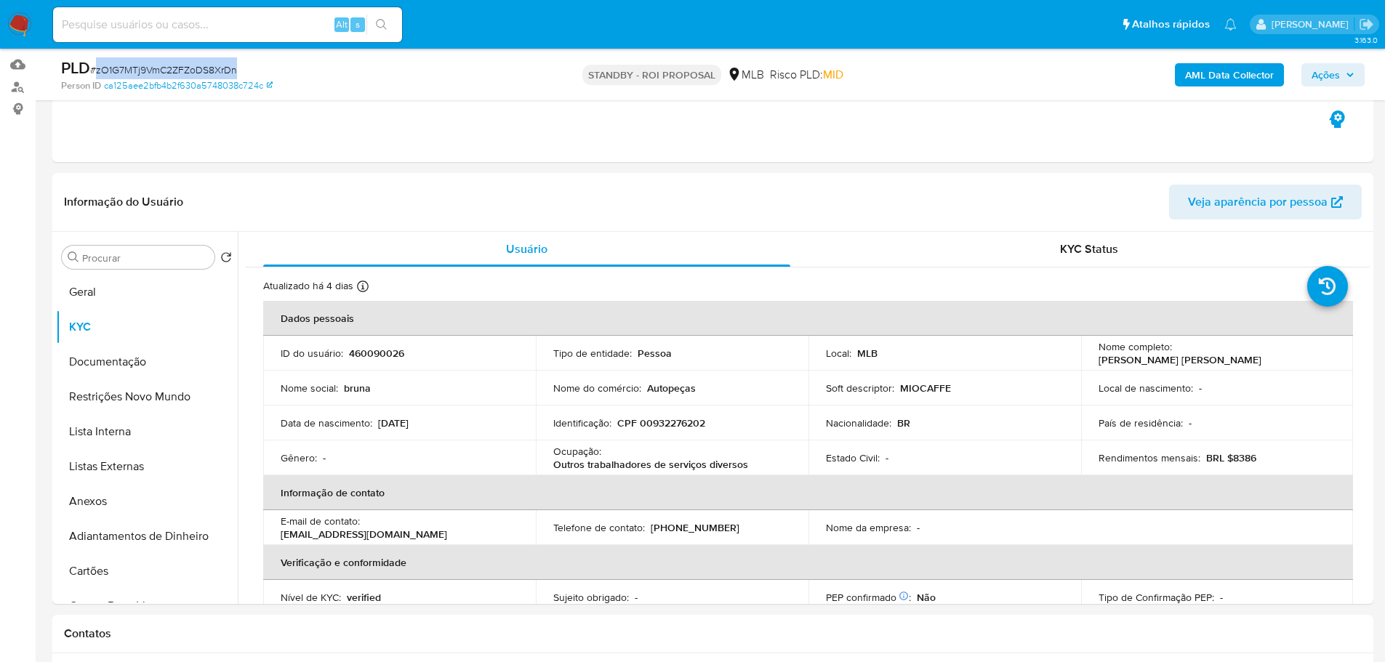
click at [28, 26] on img at bounding box center [19, 24] width 25 height 25
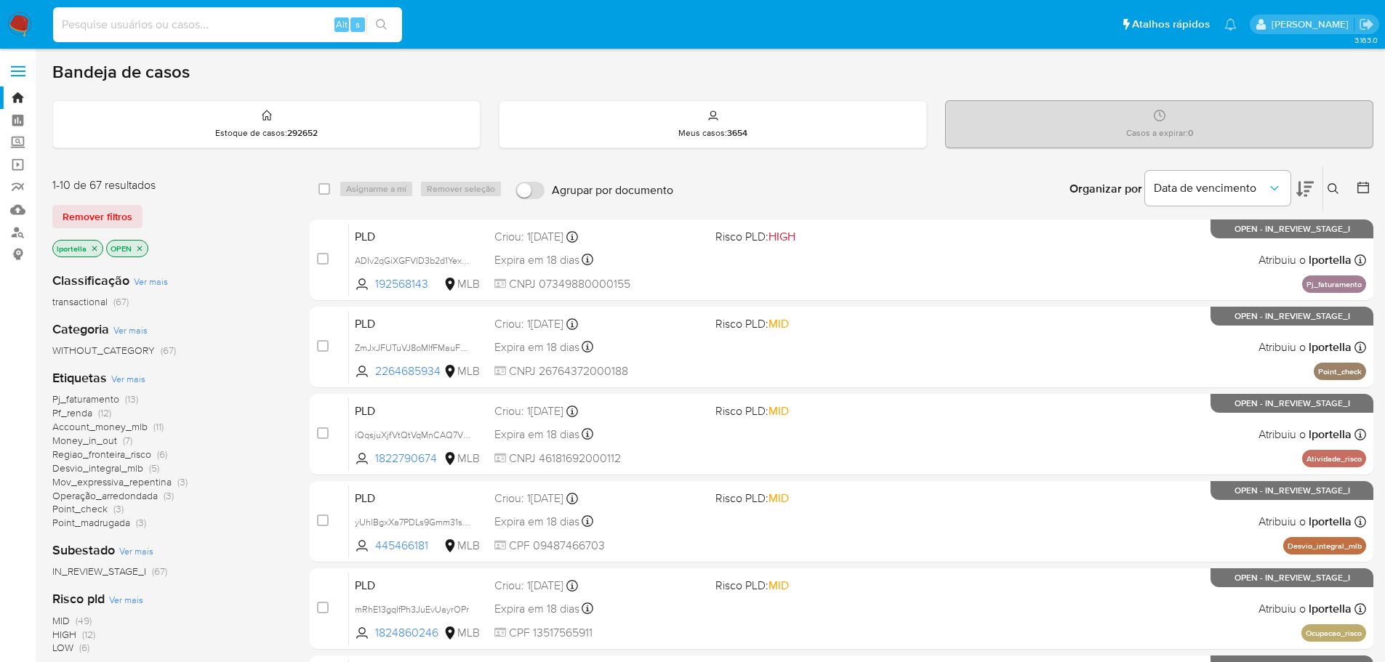
click at [208, 25] on input at bounding box center [227, 24] width 349 height 19
paste input "DSGt17YCiBvVy2AAxDmT2D78"
type input "DSGt17YCiBvVy2AAxDmT2D78"
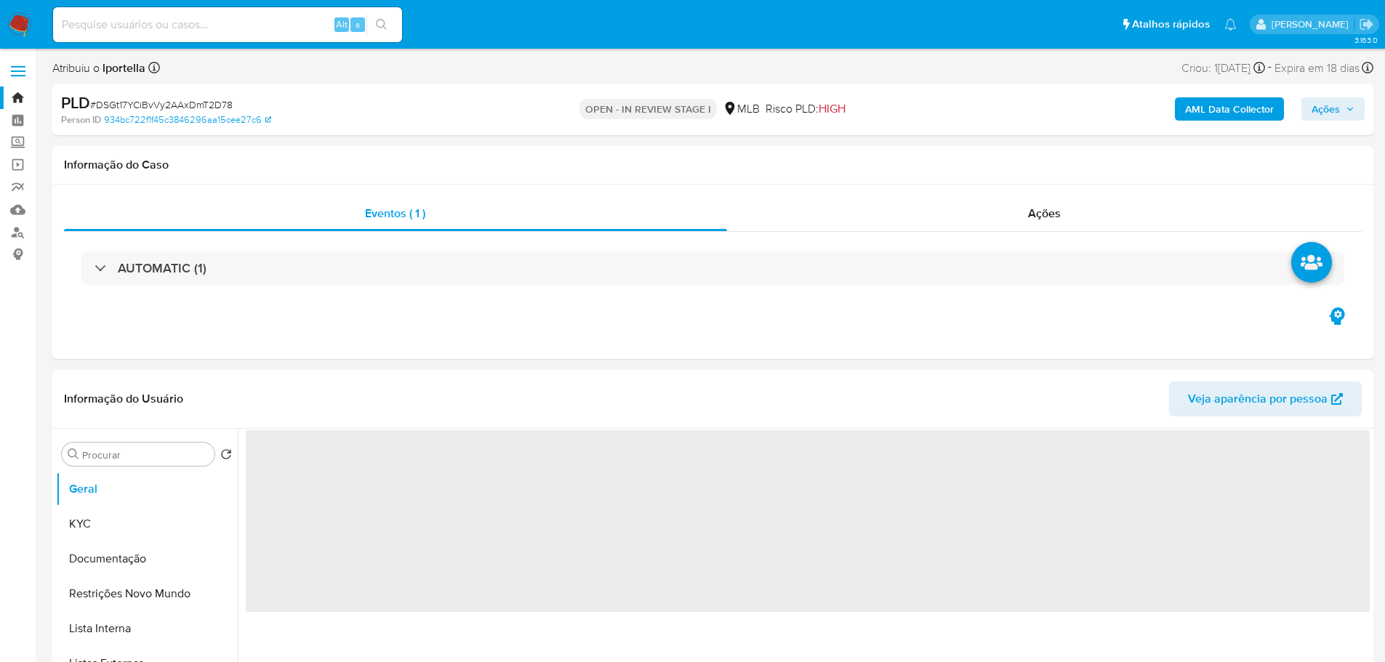
select select "10"
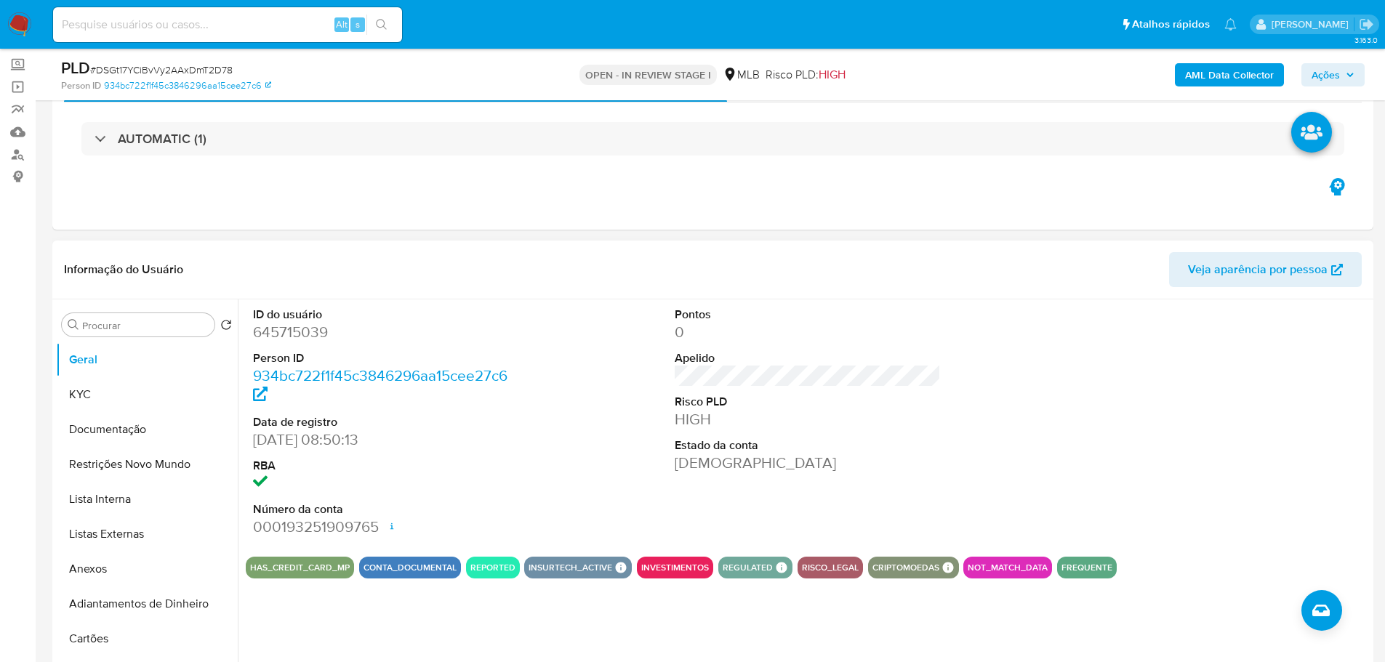
scroll to position [145, 0]
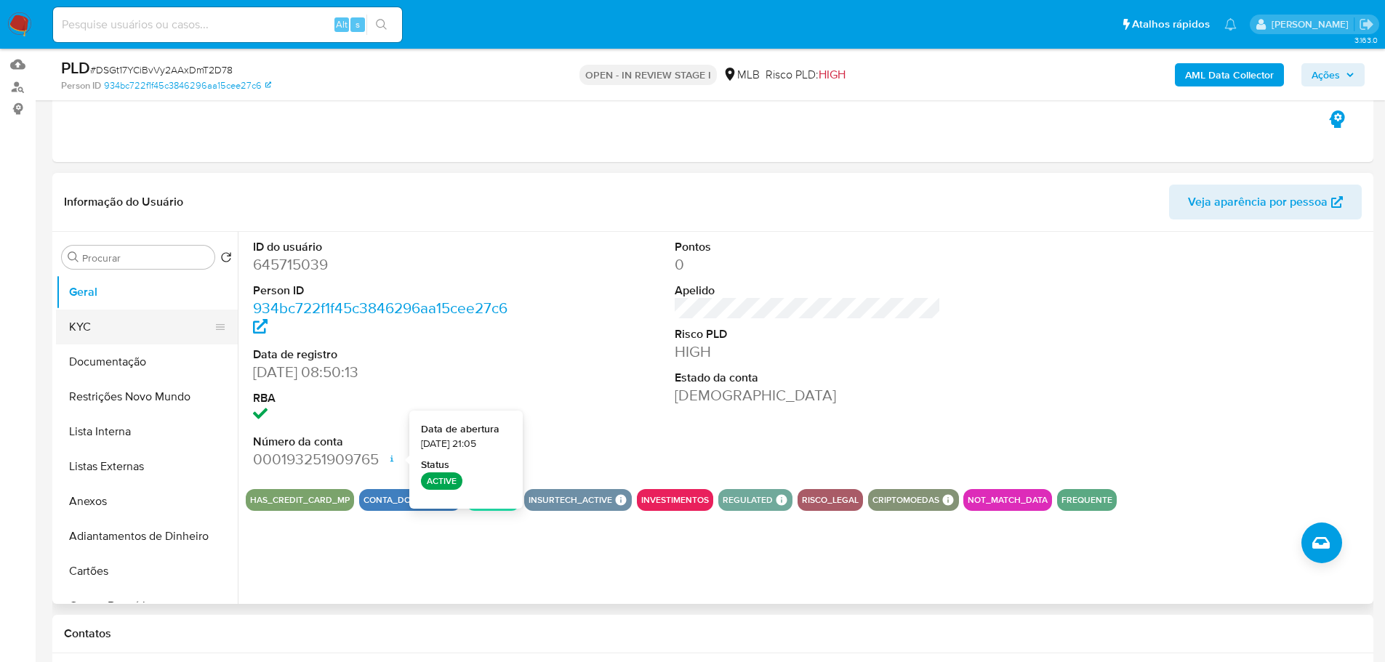
click at [88, 338] on button "KYC" at bounding box center [141, 327] width 170 height 35
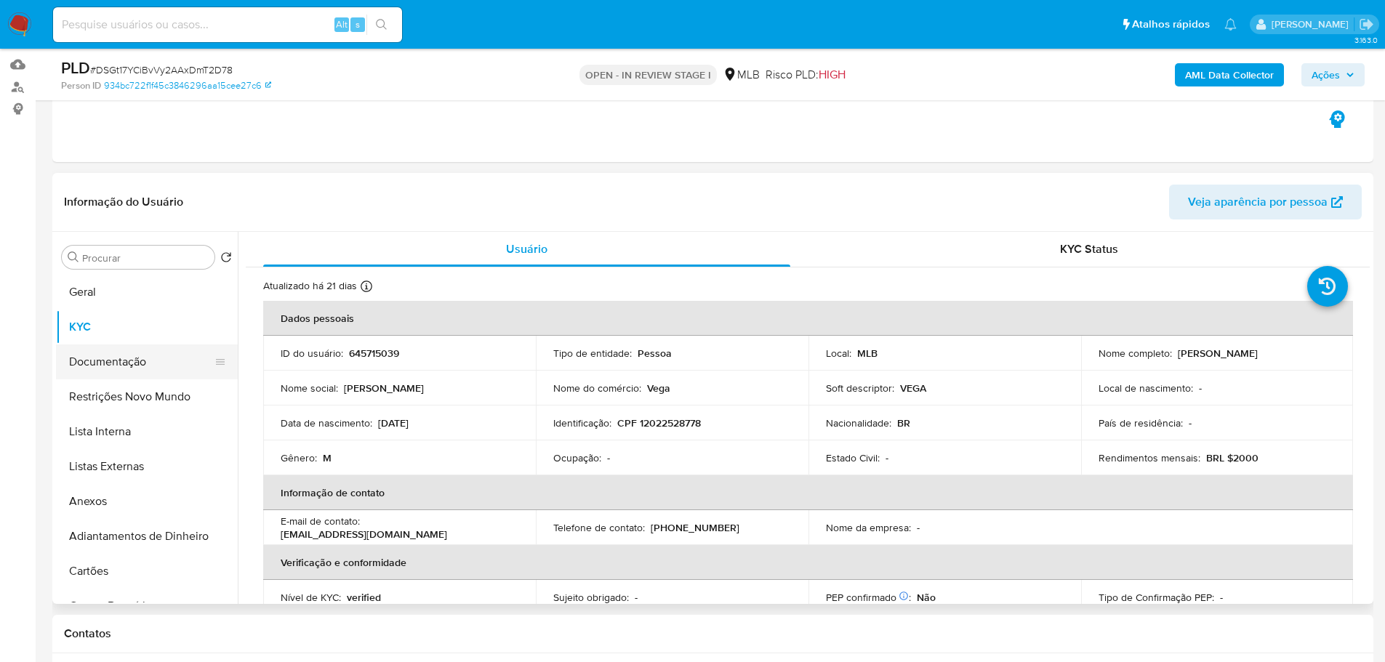
drag, startPoint x: 99, startPoint y: 379, endPoint x: 97, endPoint y: 361, distance: 17.6
click at [100, 366] on ul "Geral KYC Documentação Restrições Novo Mundo Lista Interna Listas Externas Anex…" at bounding box center [147, 439] width 182 height 328
click at [97, 361] on button "Documentação" at bounding box center [141, 362] width 170 height 35
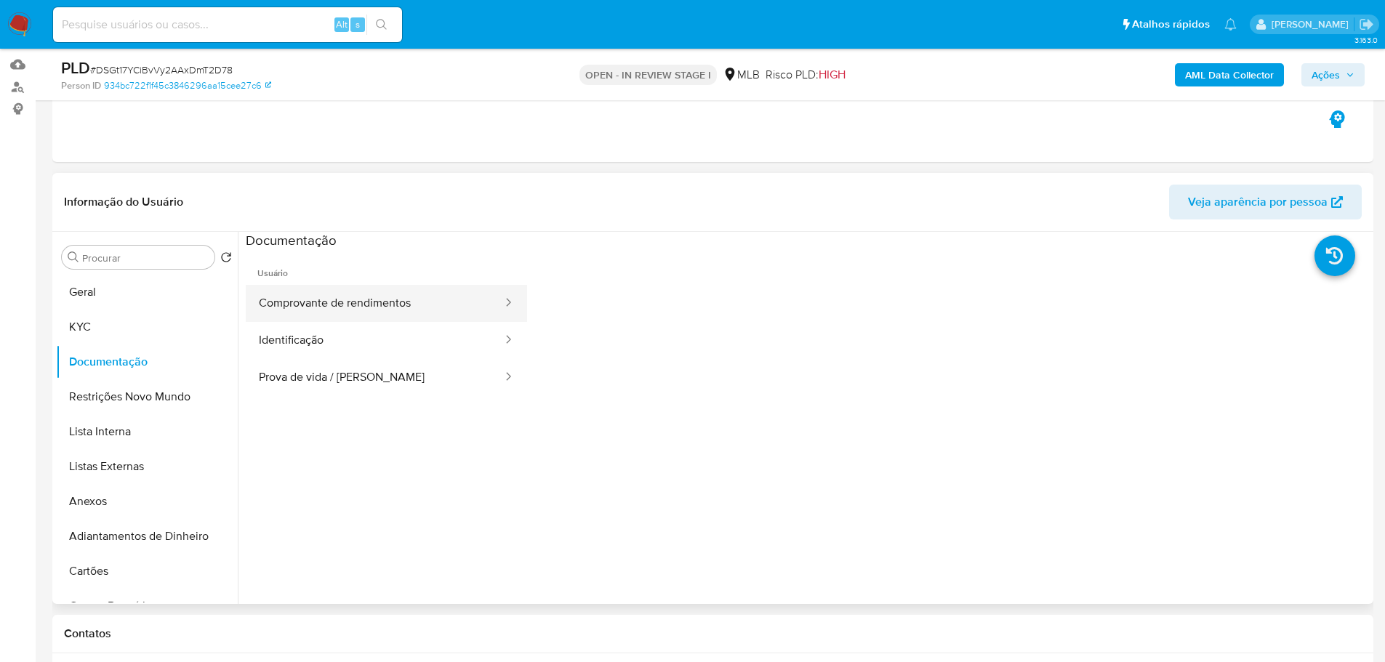
click at [321, 296] on button "Comprovante de rendimentos" at bounding box center [375, 303] width 258 height 37
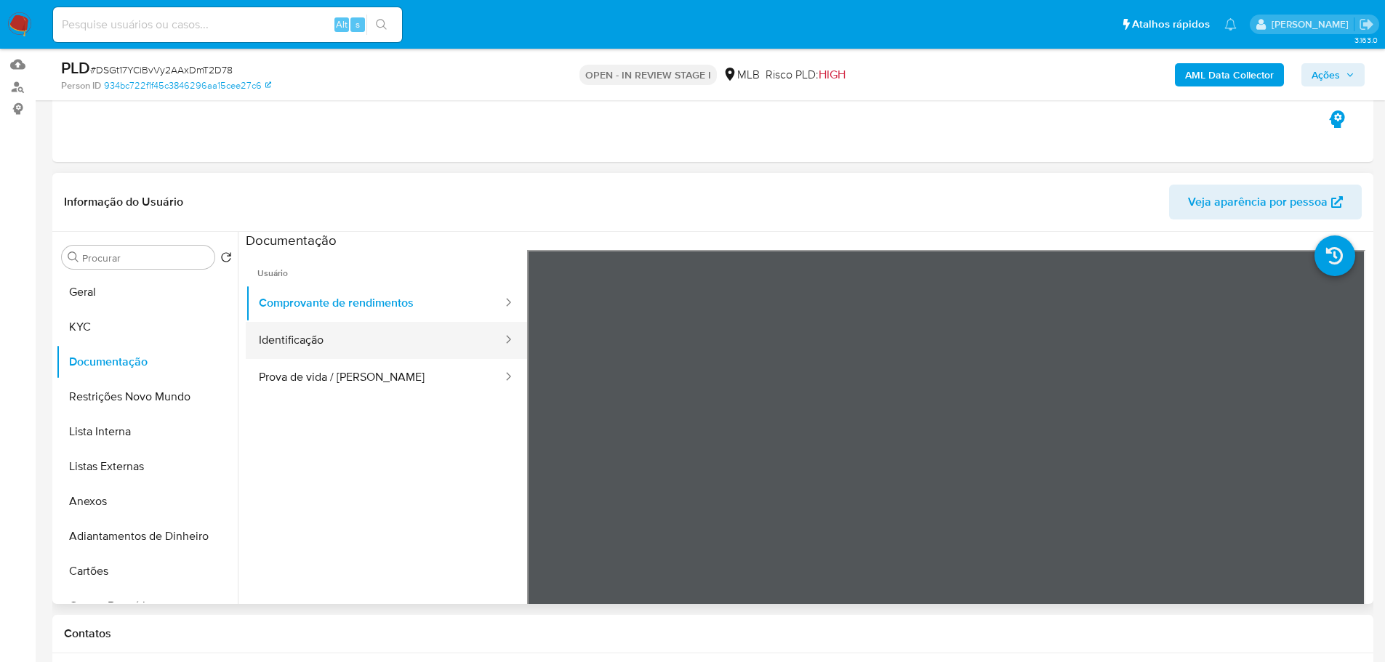
click at [344, 332] on button "Identificação" at bounding box center [375, 340] width 258 height 37
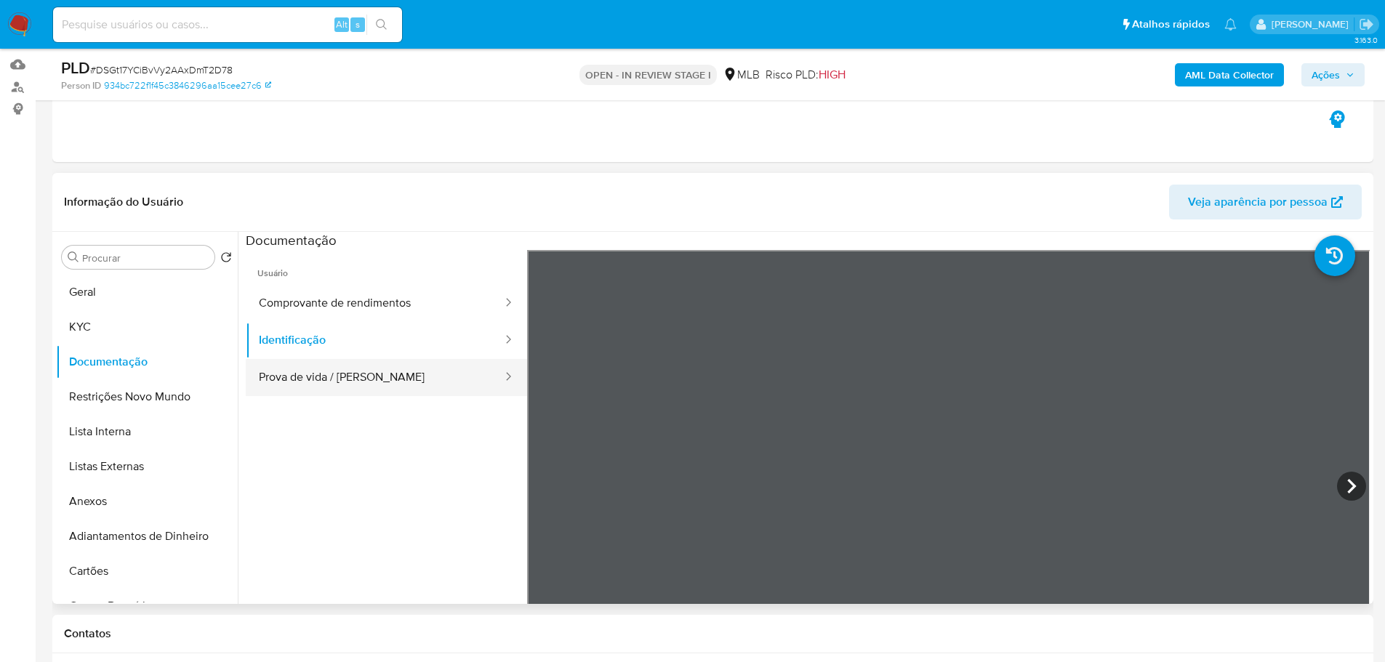
click at [418, 387] on button "Prova de vida / [PERSON_NAME]" at bounding box center [375, 377] width 258 height 37
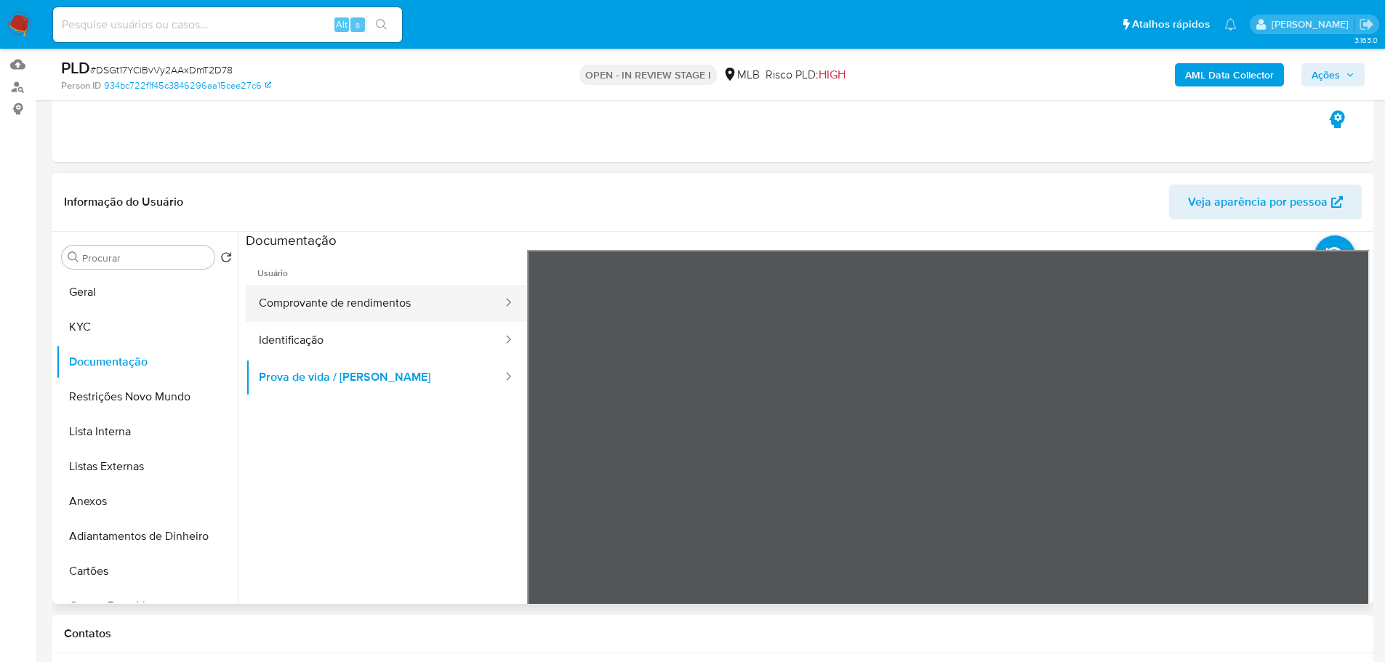
click at [441, 297] on button "Comprovante de rendimentos" at bounding box center [375, 303] width 258 height 37
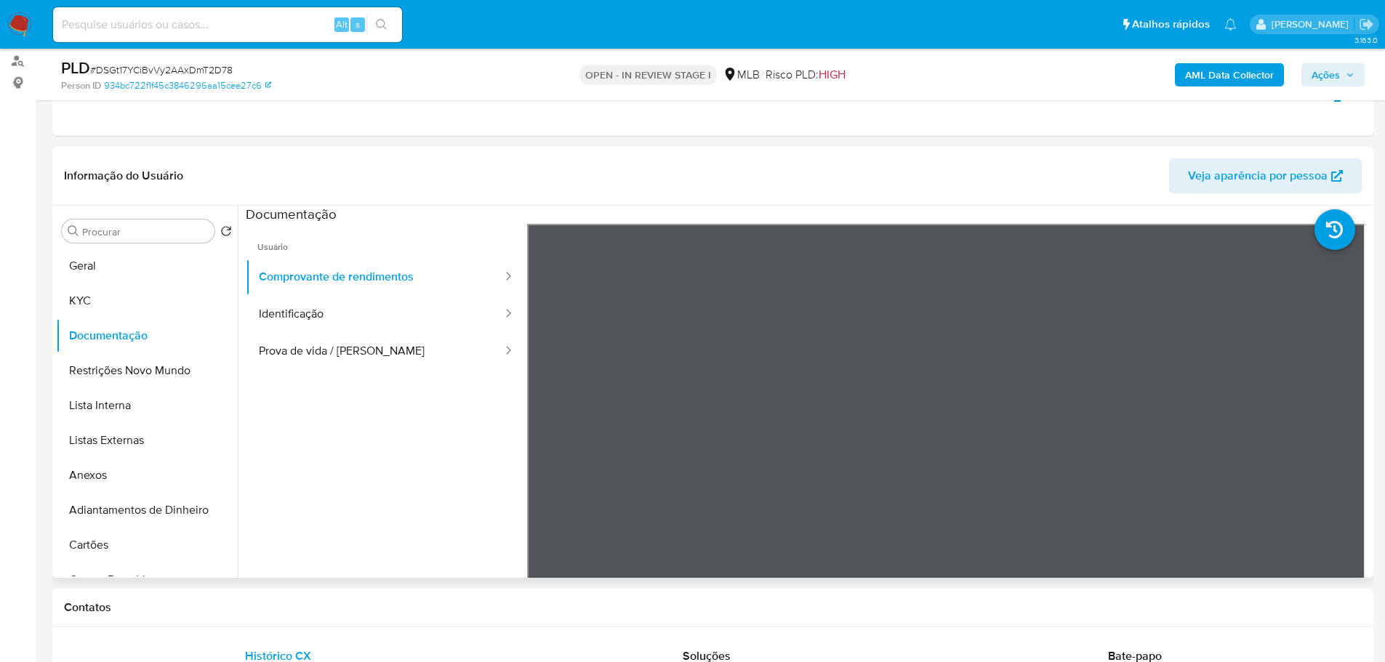
scroll to position [218, 0]
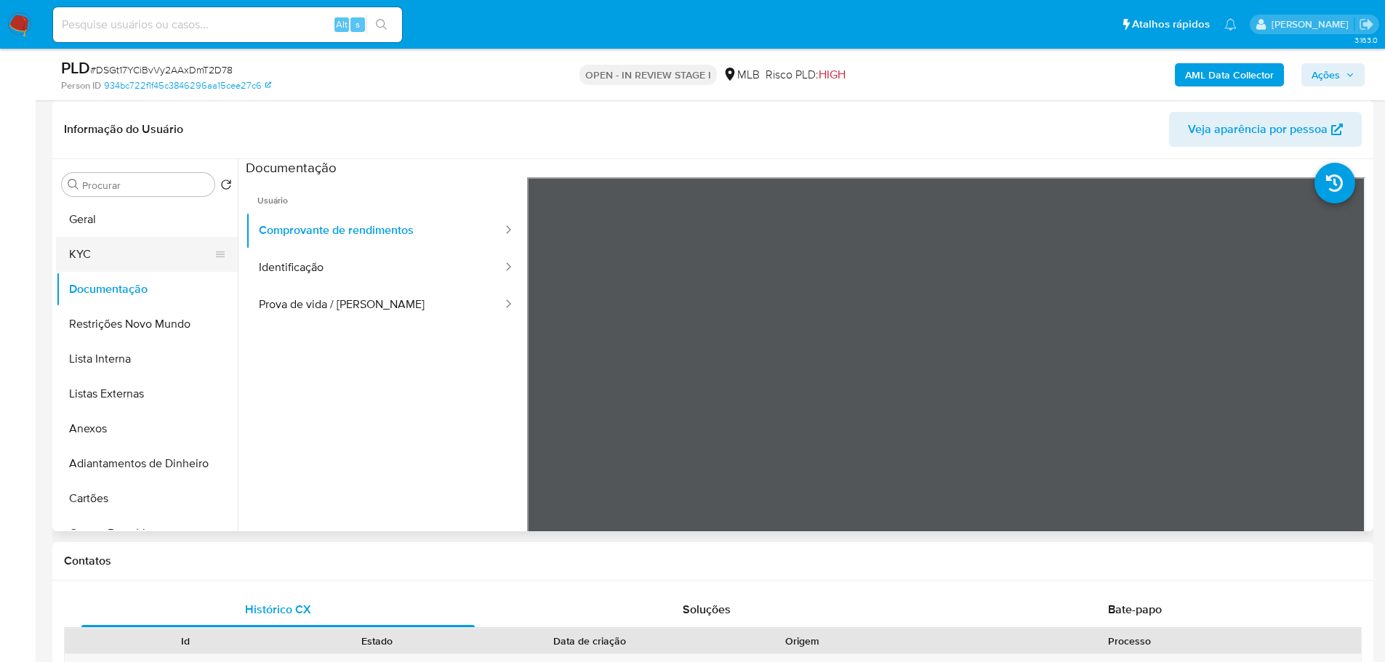
click at [101, 247] on button "KYC" at bounding box center [141, 254] width 170 height 35
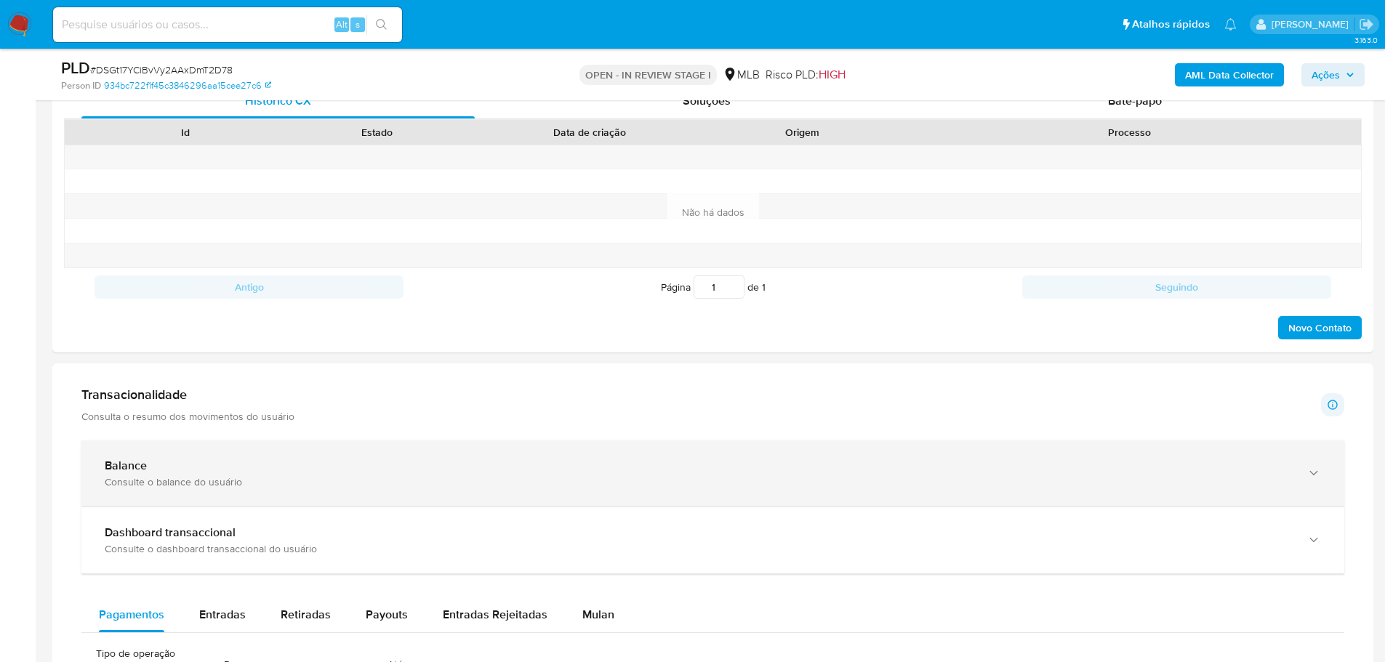
click at [287, 460] on div "Balance" at bounding box center [698, 466] width 1187 height 15
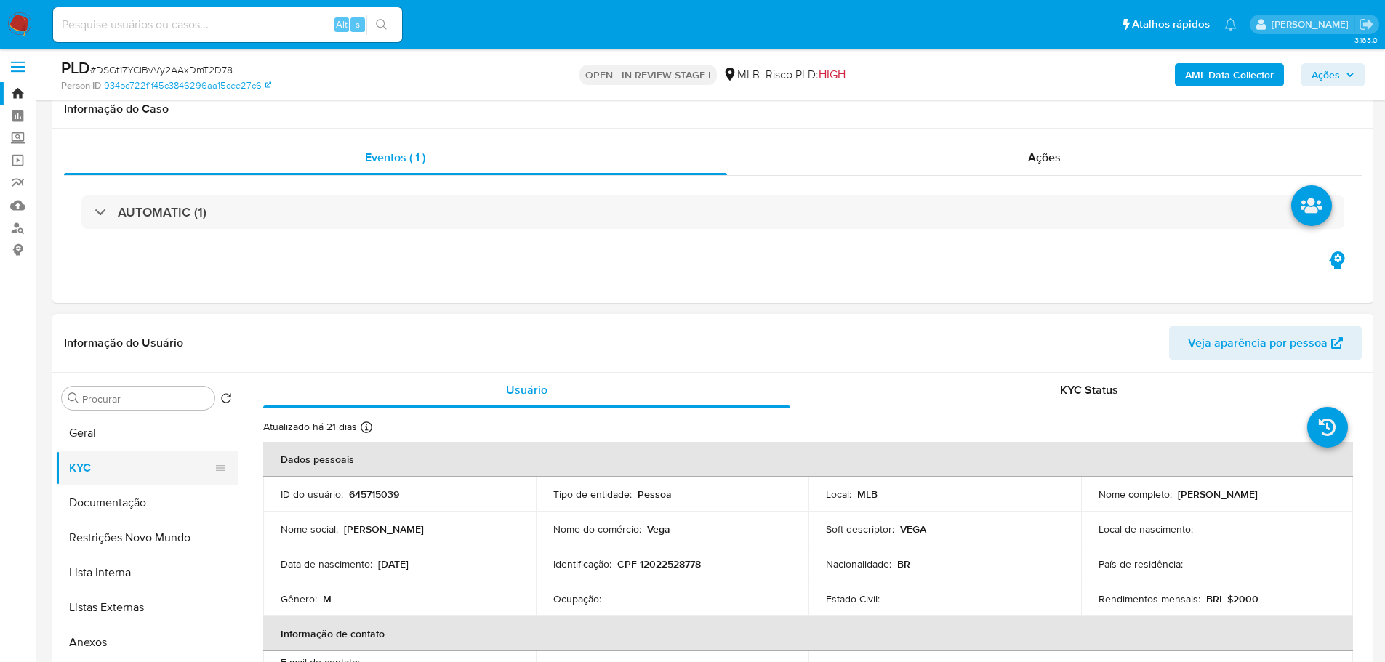
scroll to position [0, 0]
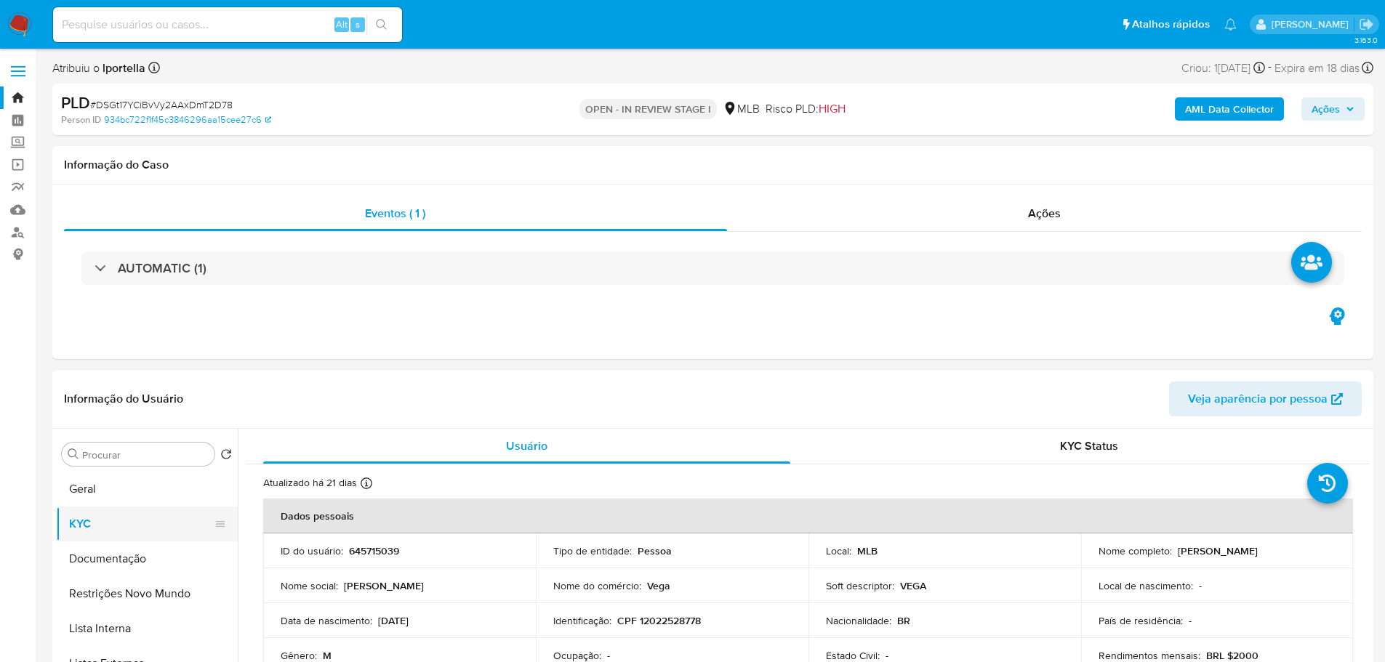
click at [129, 548] on button "Documentação" at bounding box center [147, 559] width 182 height 35
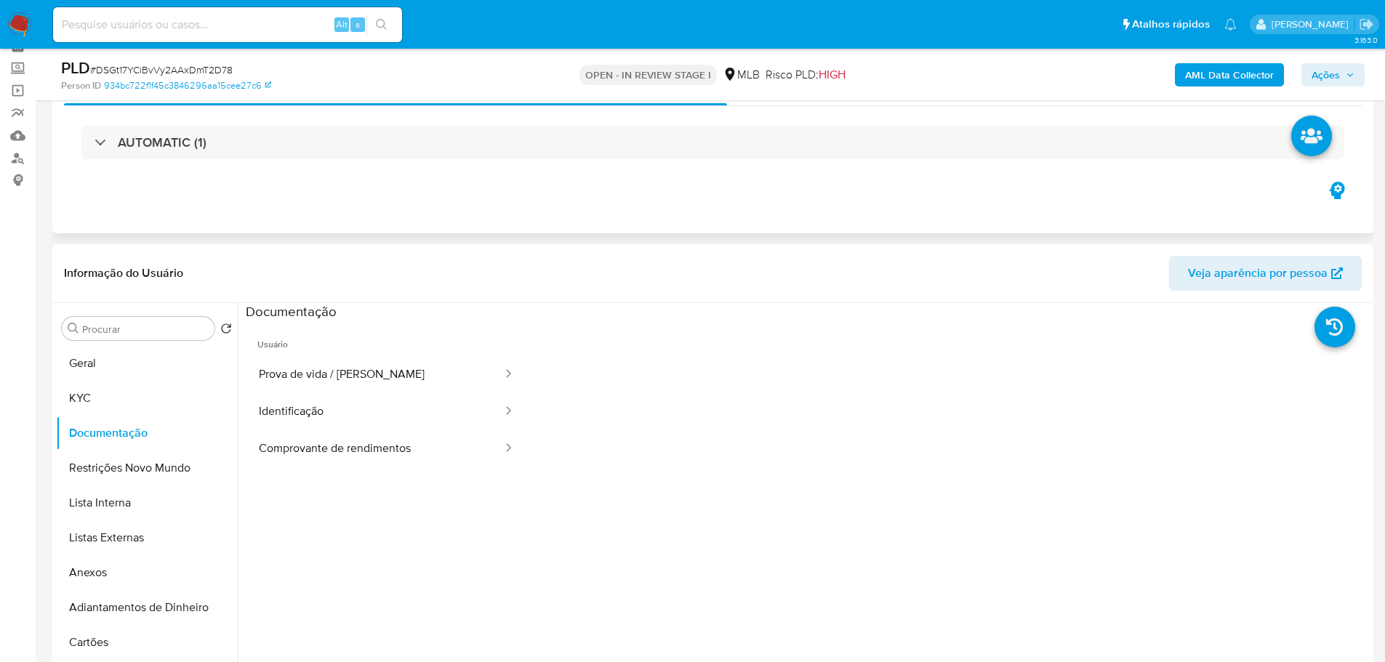
scroll to position [145, 0]
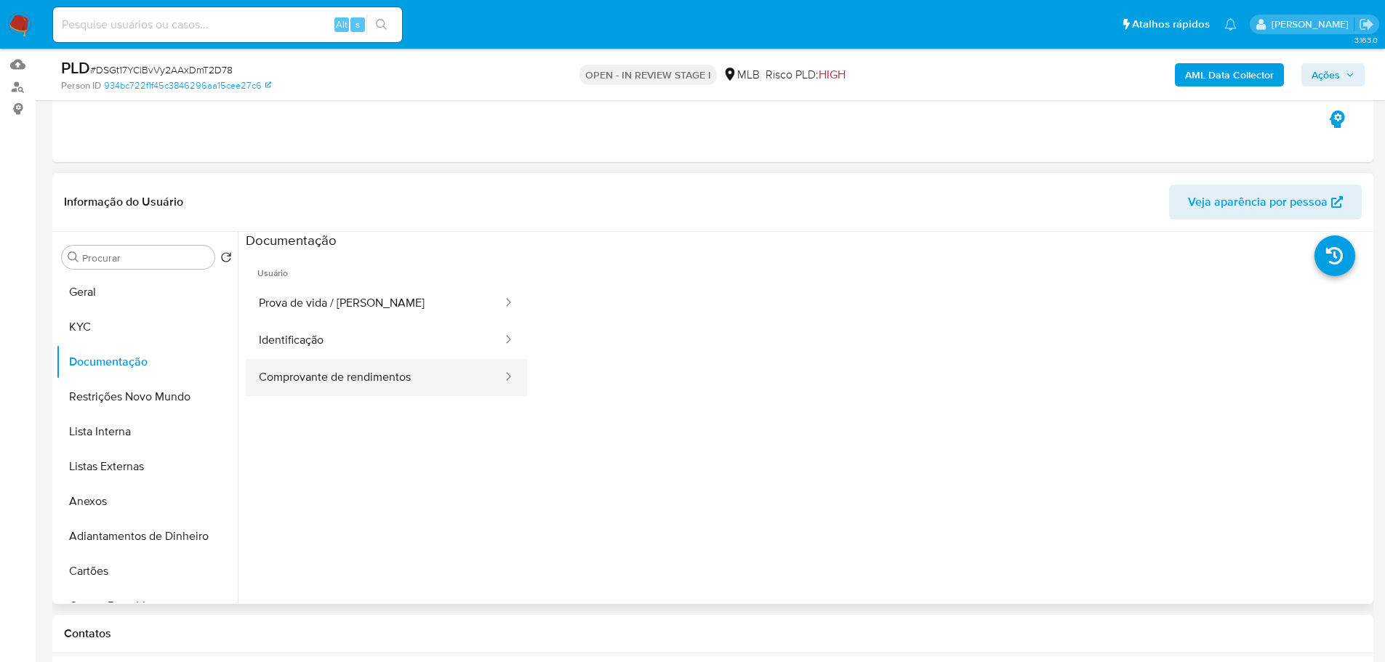
click at [350, 383] on button "Comprovante de rendimentos" at bounding box center [375, 377] width 258 height 37
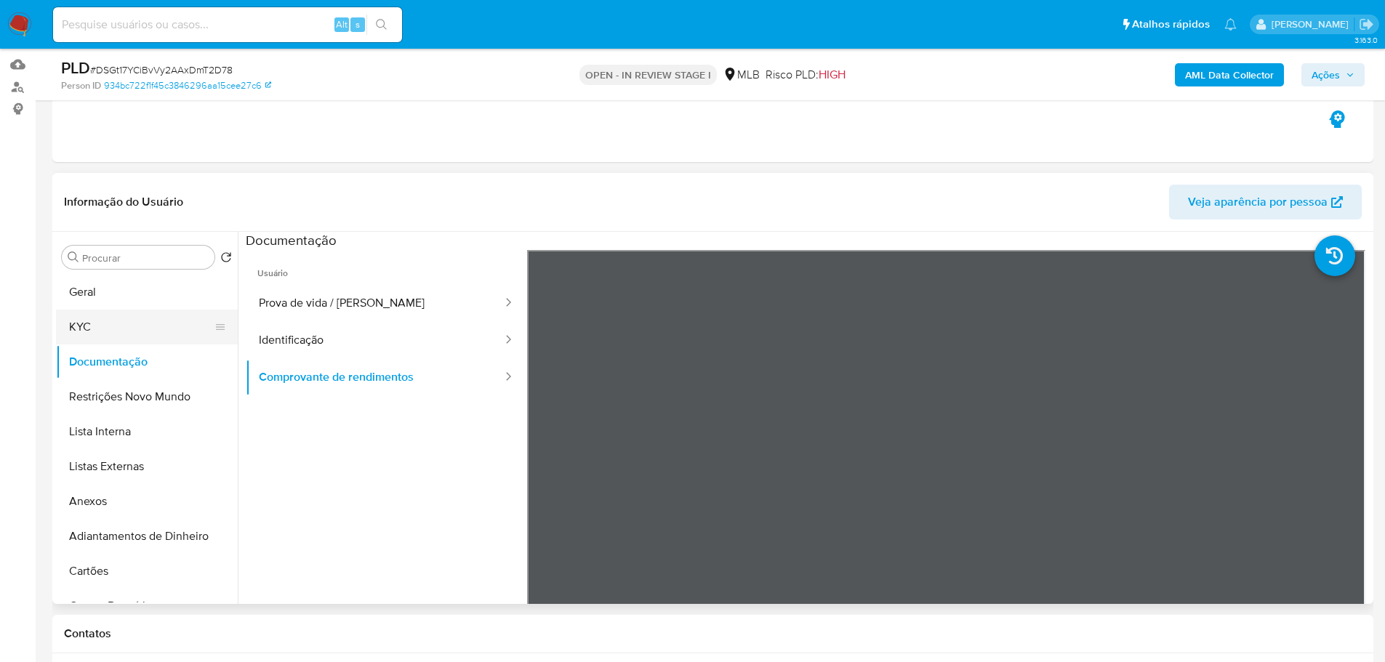
click at [137, 327] on button "KYC" at bounding box center [141, 327] width 170 height 35
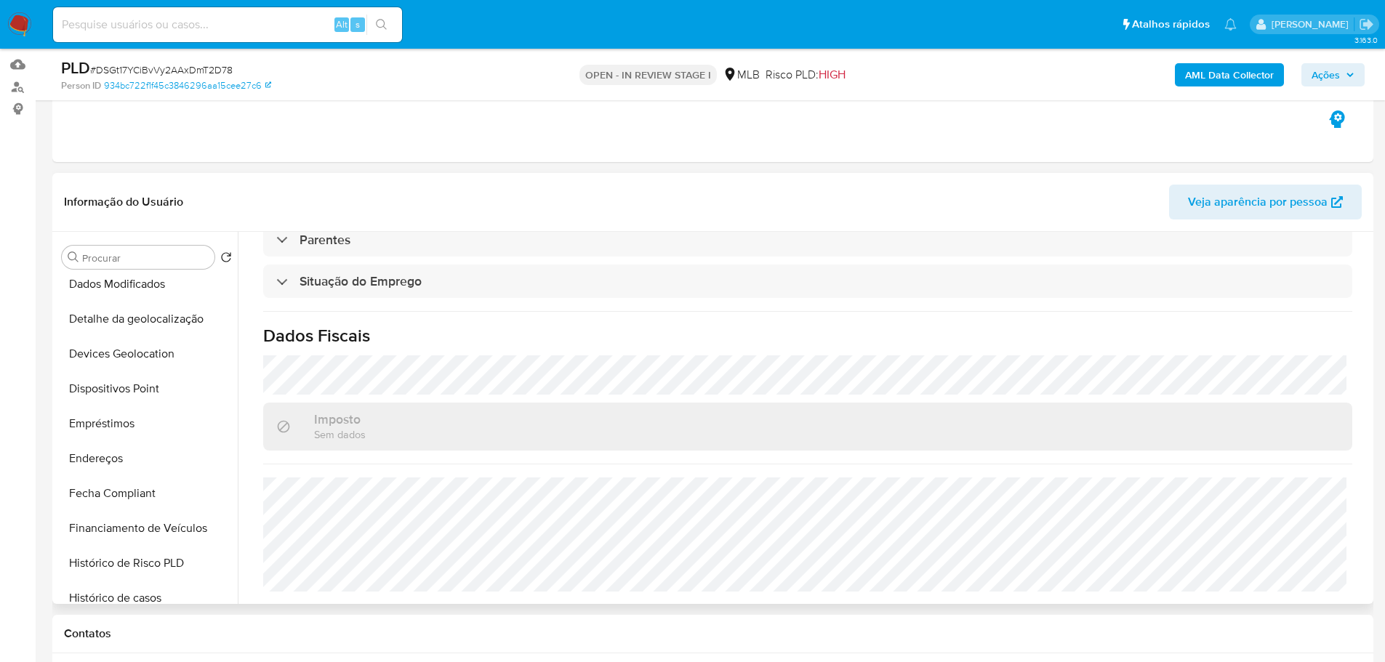
scroll to position [582, 0]
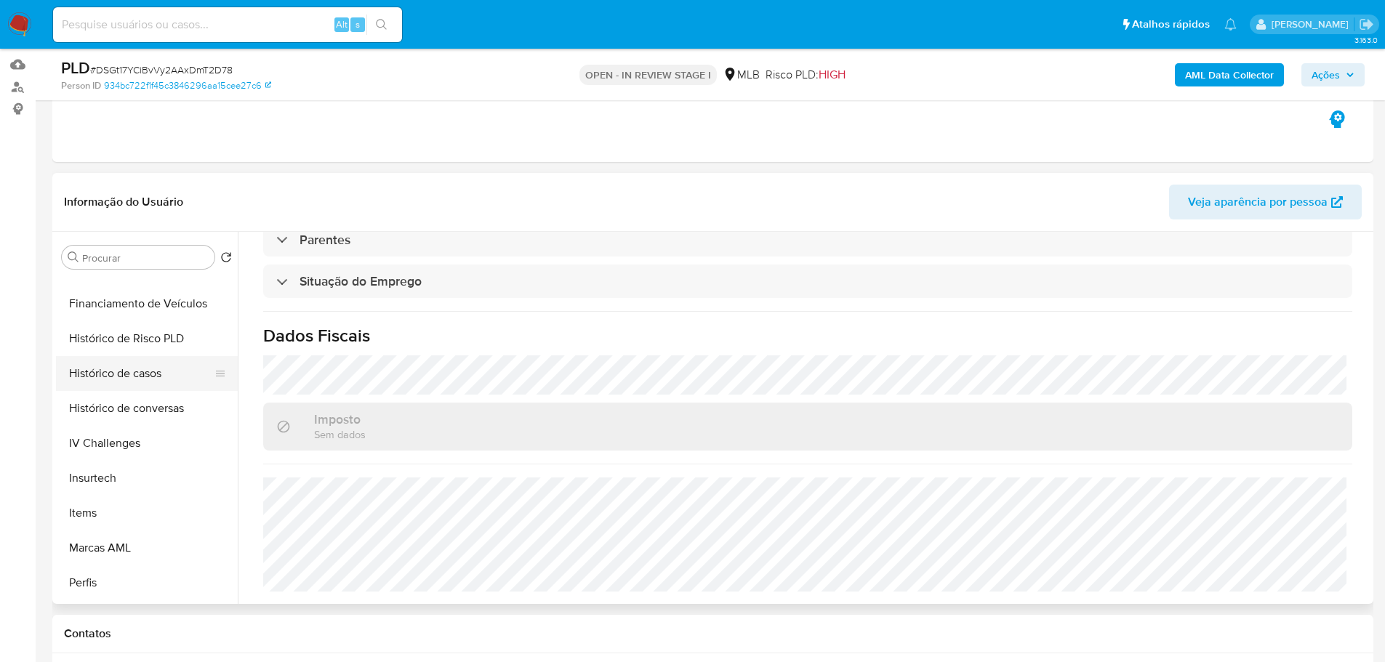
click at [122, 375] on button "Histórico de casos" at bounding box center [141, 373] width 170 height 35
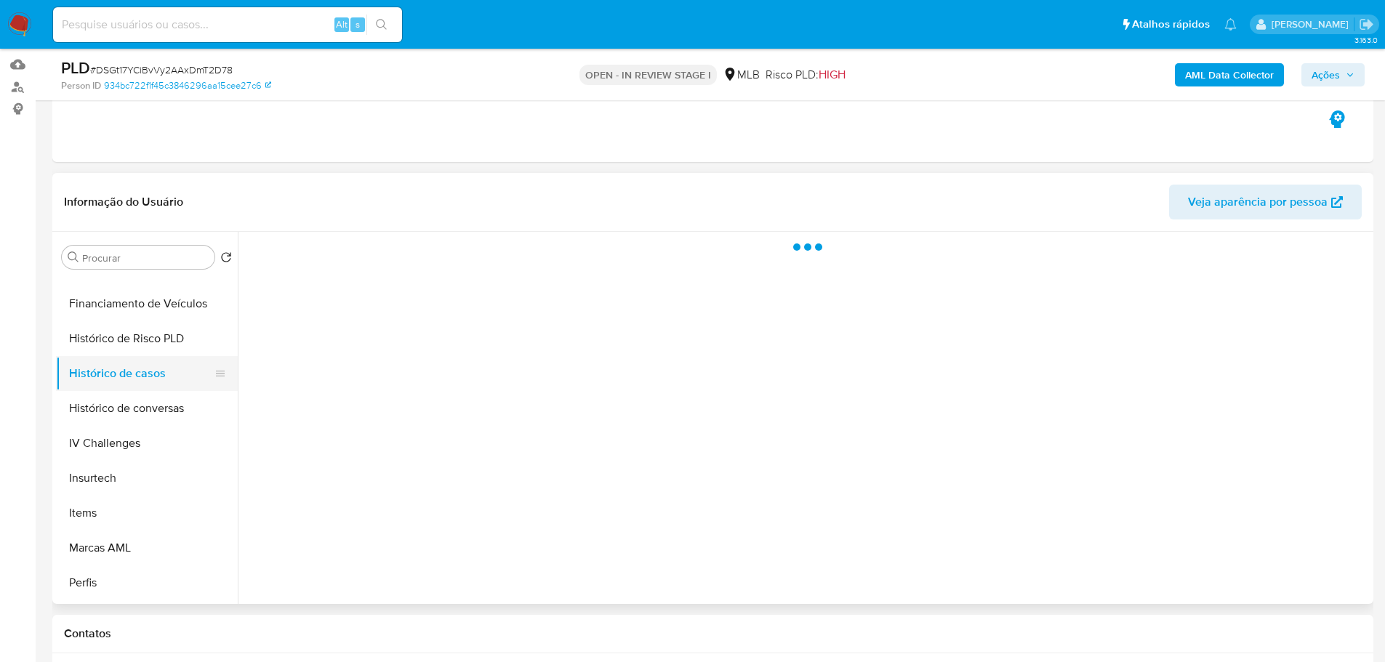
scroll to position [0, 0]
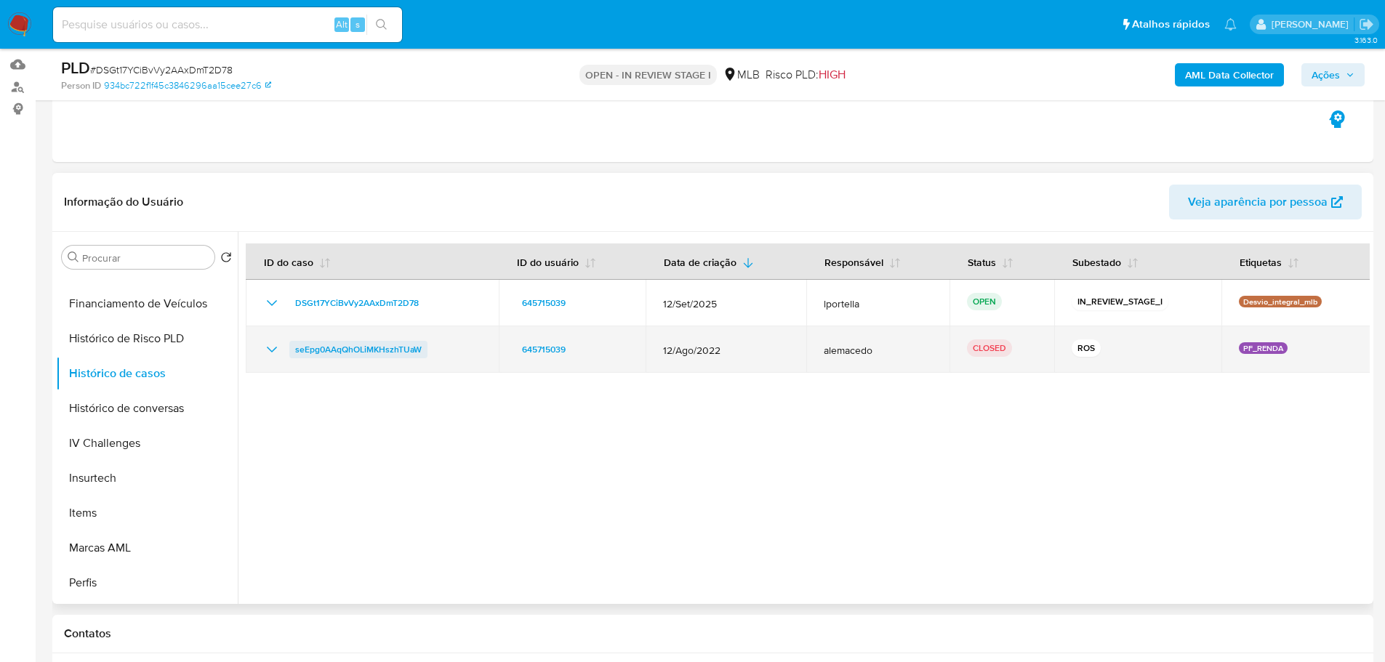
click at [377, 355] on span "seEpg0AAqQhOLiMKHszhTUaW" at bounding box center [358, 349] width 127 height 17
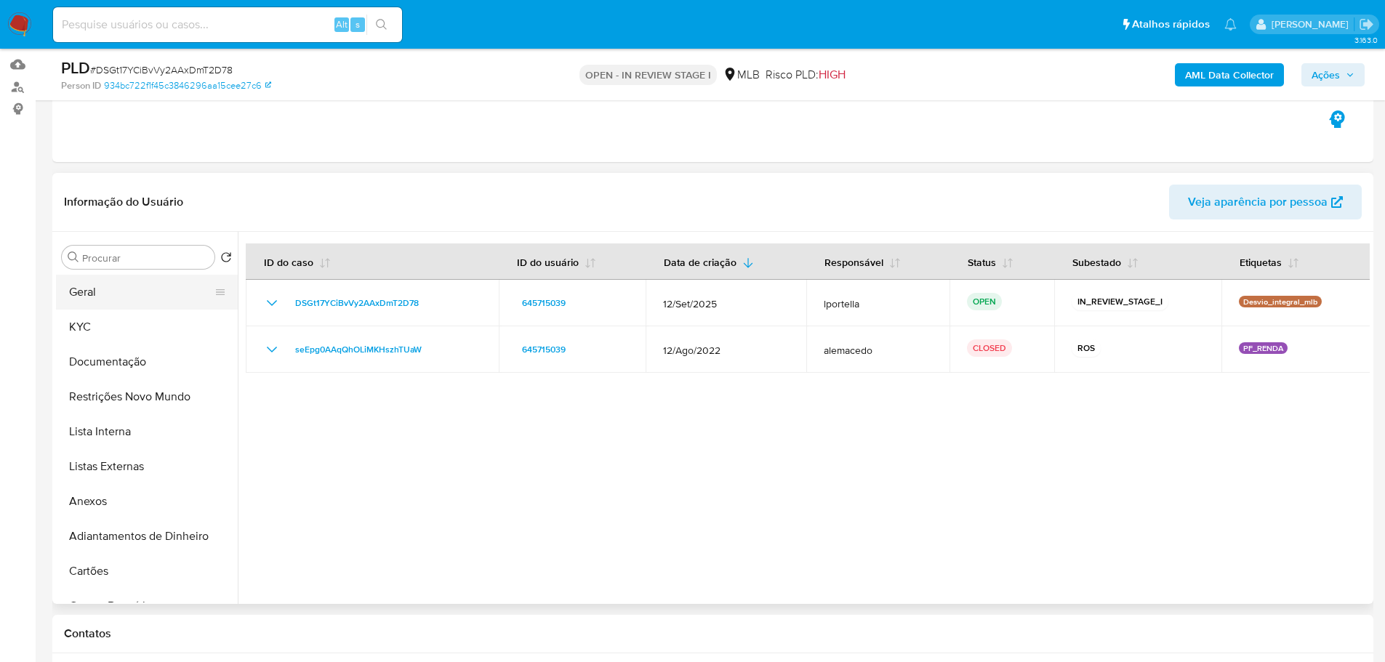
click at [103, 295] on button "Geral" at bounding box center [141, 292] width 170 height 35
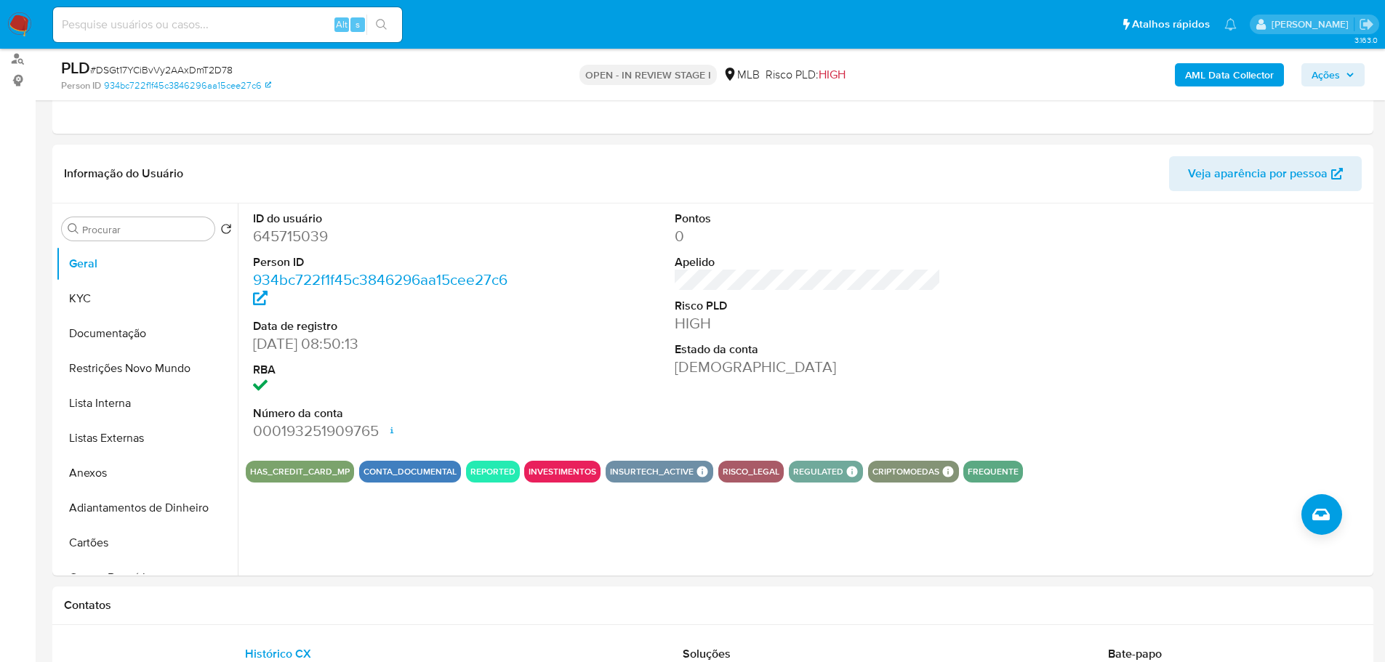
scroll to position [181, 0]
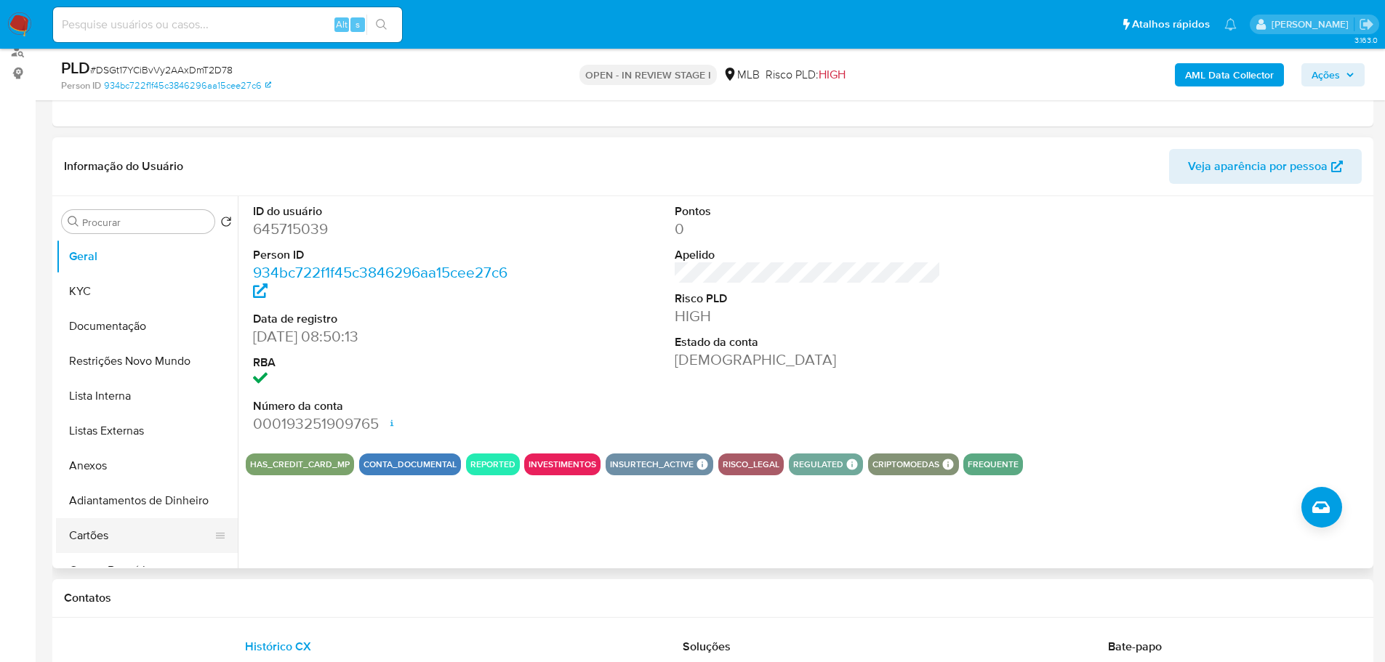
drag, startPoint x: 267, startPoint y: 594, endPoint x: 211, endPoint y: 524, distance: 89.5
click at [268, 594] on h1 "Contatos" at bounding box center [713, 598] width 1298 height 15
click at [95, 281] on button "KYC" at bounding box center [141, 291] width 170 height 35
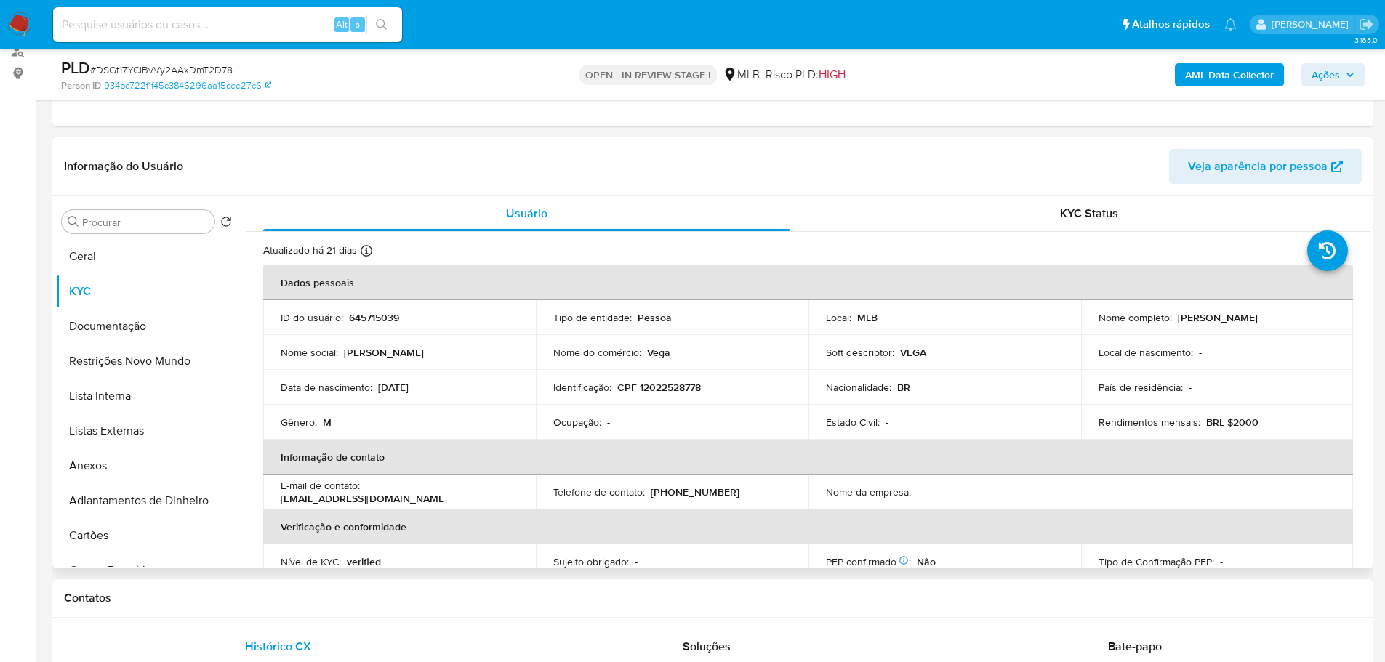
scroll to position [17, 0]
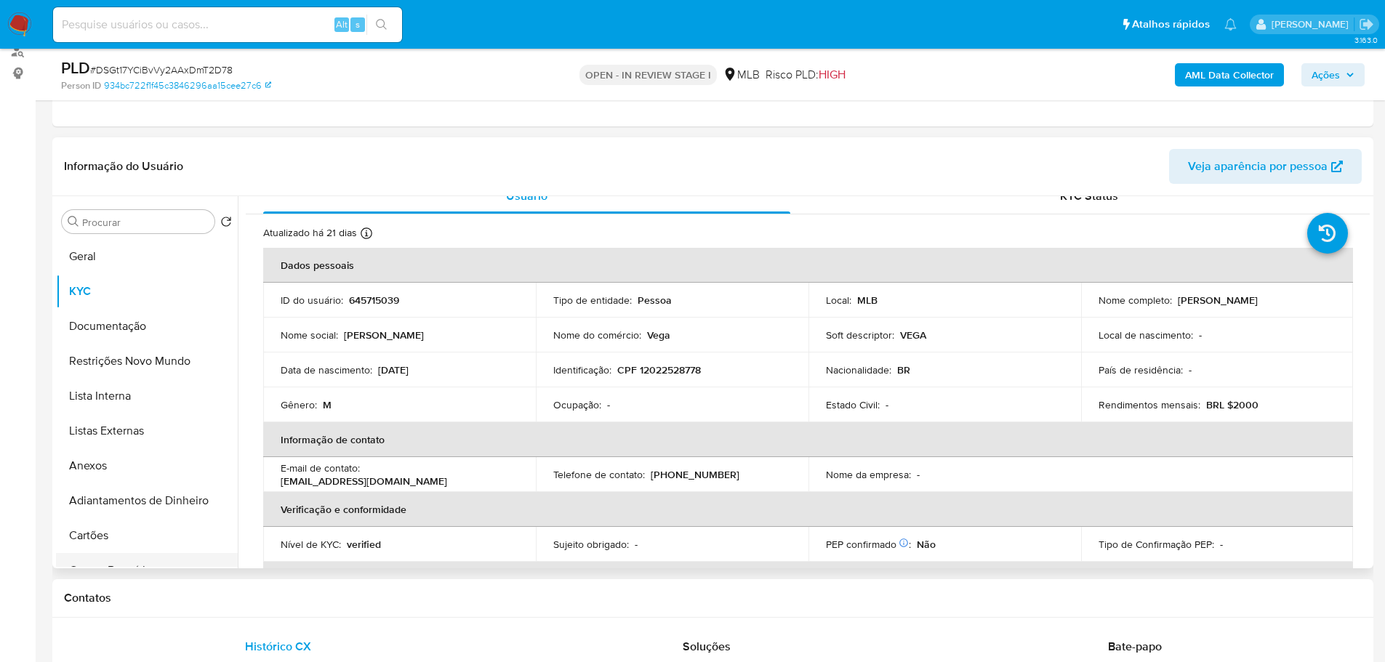
drag, startPoint x: 221, startPoint y: 615, endPoint x: 203, endPoint y: 553, distance: 64.4
click at [221, 615] on div "Contatos" at bounding box center [712, 599] width 1321 height 39
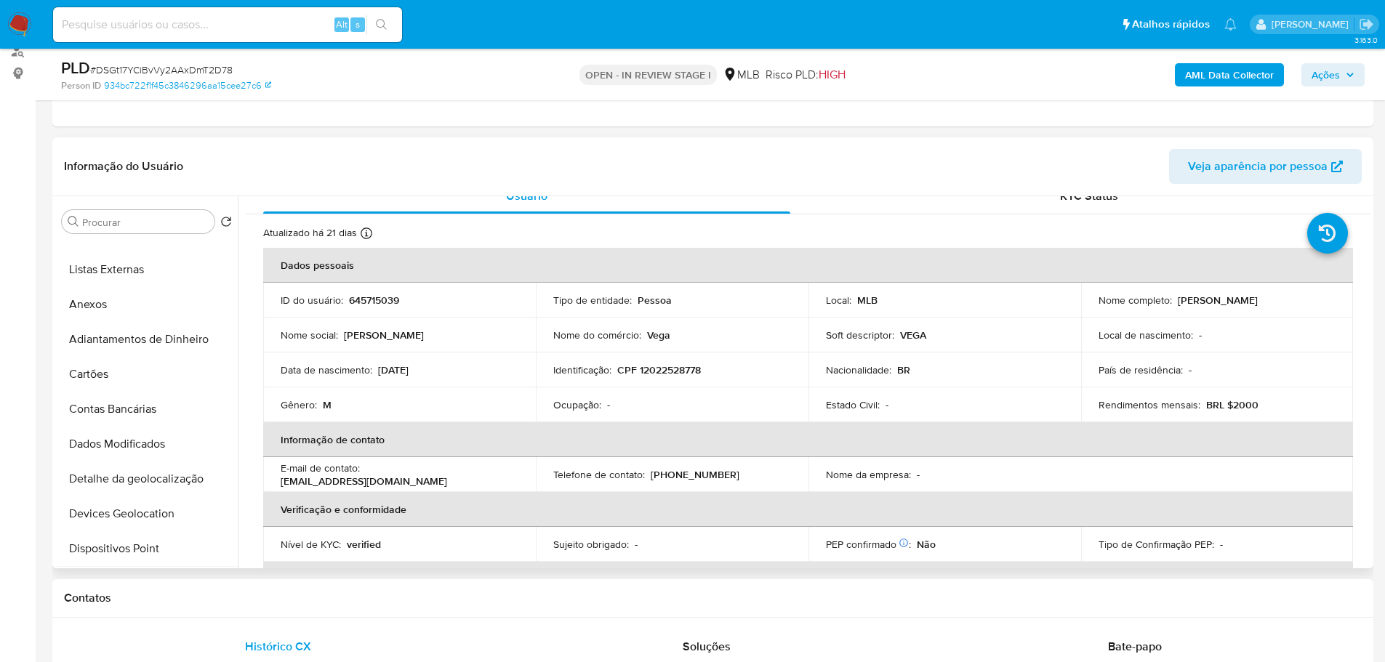
scroll to position [291, 0]
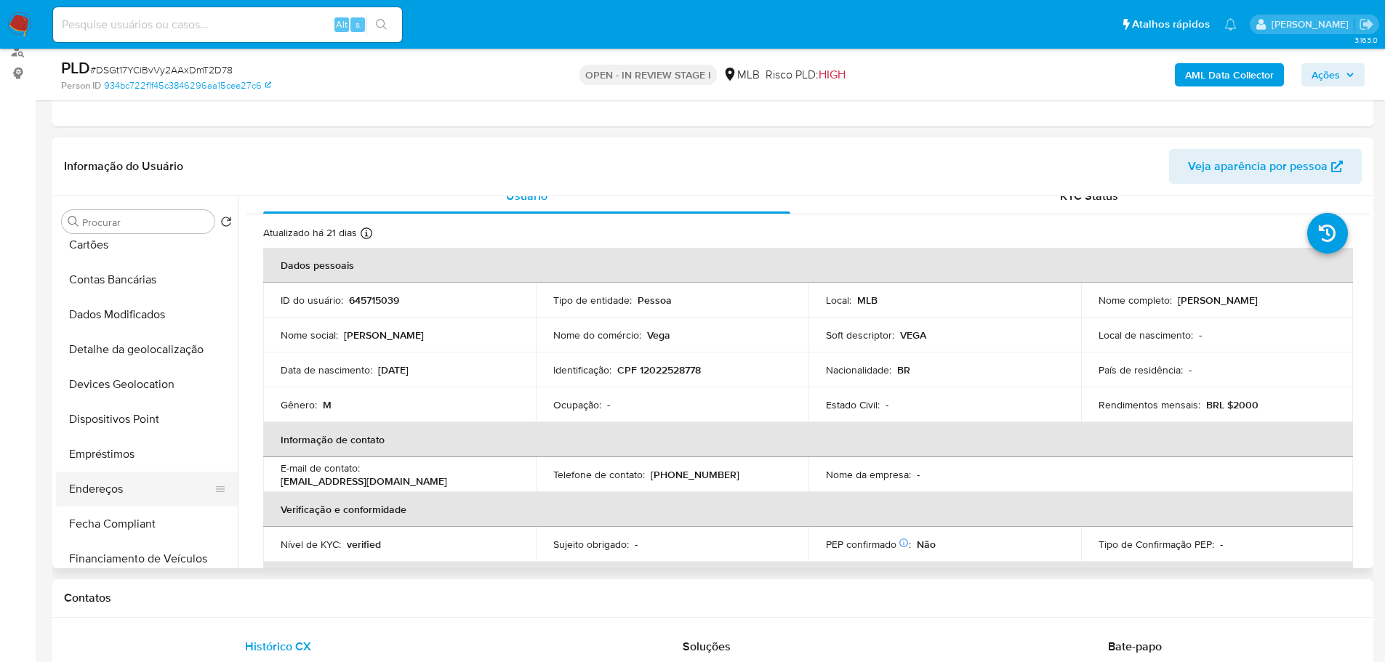
click at [129, 481] on button "Endereços" at bounding box center [141, 489] width 170 height 35
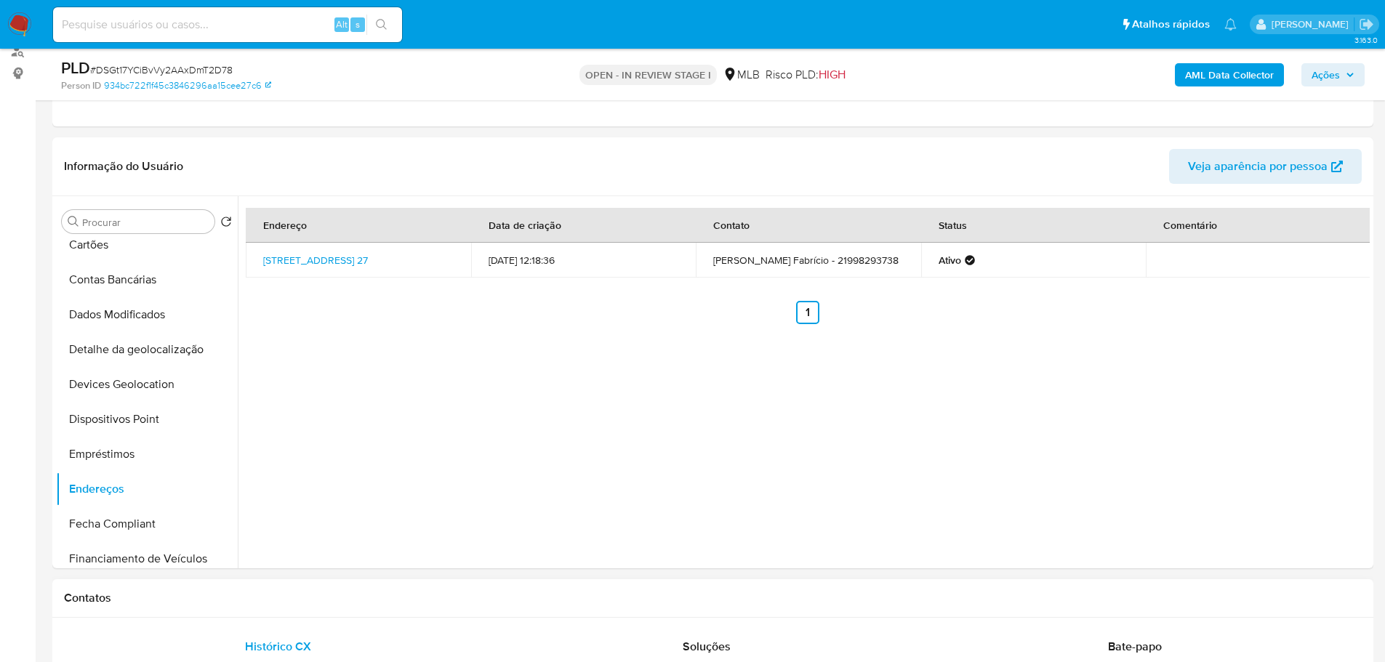
click at [327, 606] on div "Contatos" at bounding box center [712, 599] width 1321 height 39
click at [158, 352] on button "Detalhe da geolocalização" at bounding box center [141, 349] width 170 height 35
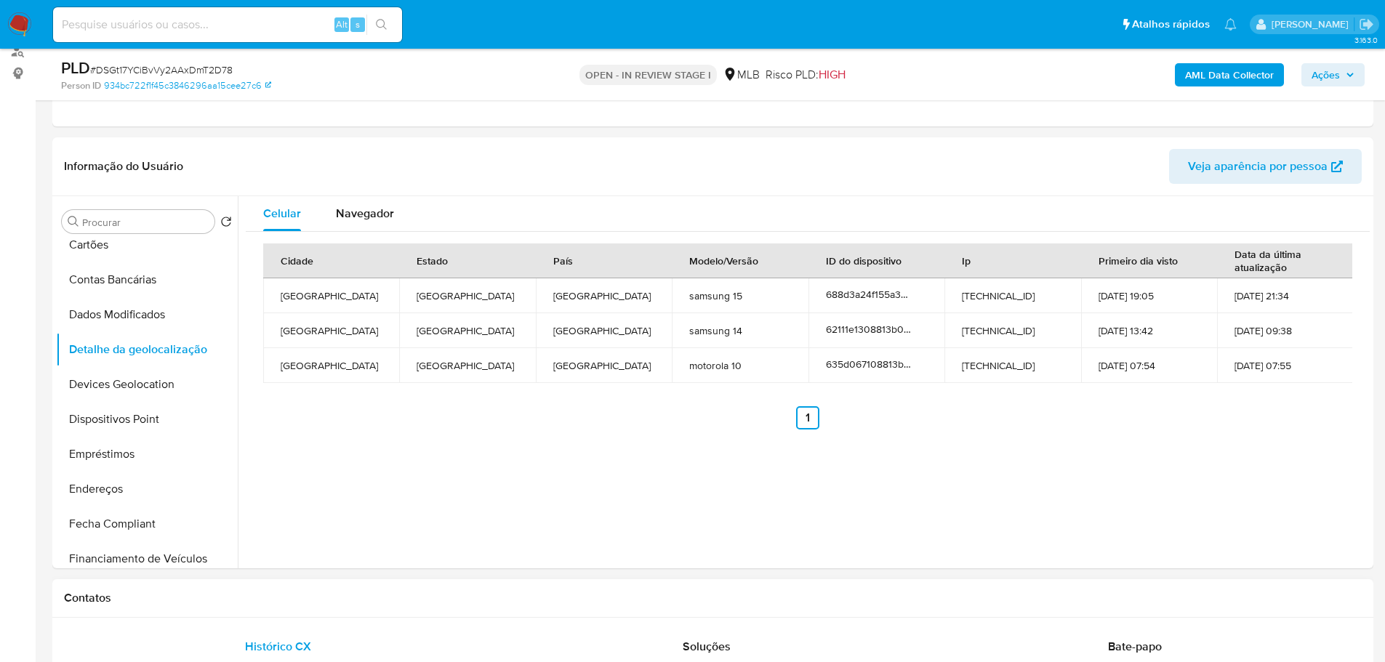
click at [267, 587] on div "Contatos" at bounding box center [712, 599] width 1321 height 39
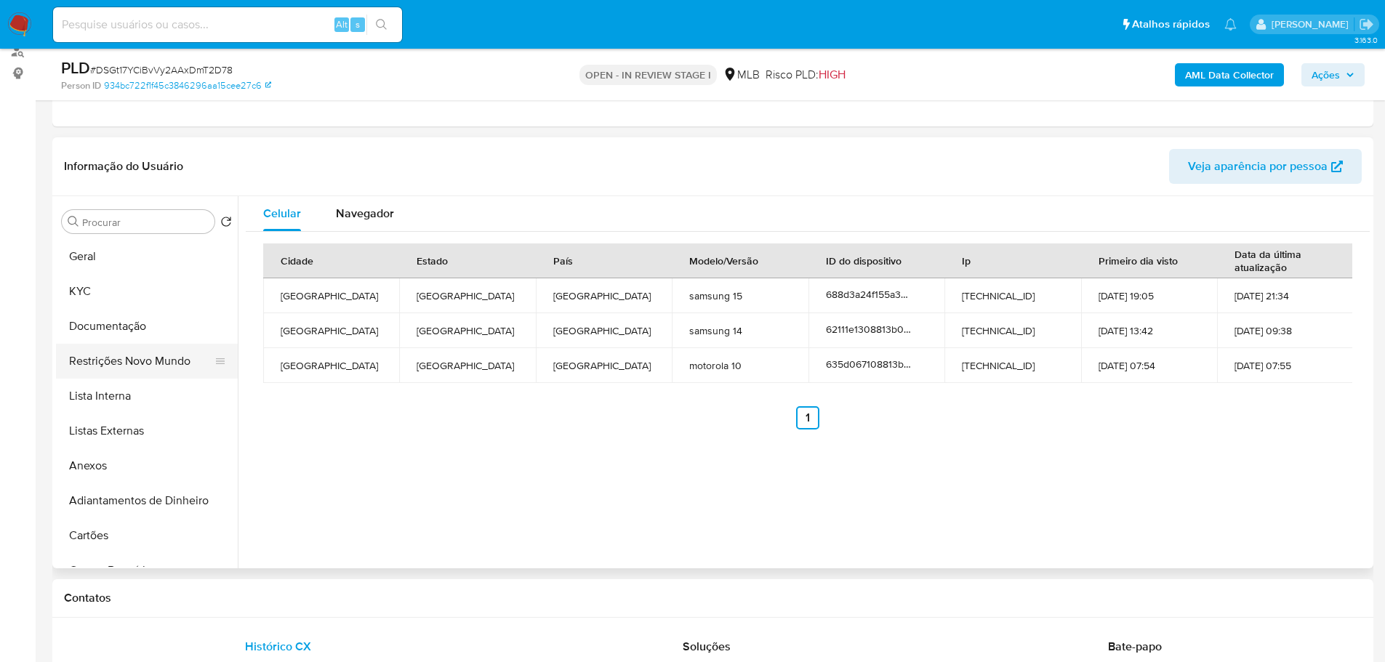
click at [138, 356] on button "Restrições Novo Mundo" at bounding box center [141, 361] width 170 height 35
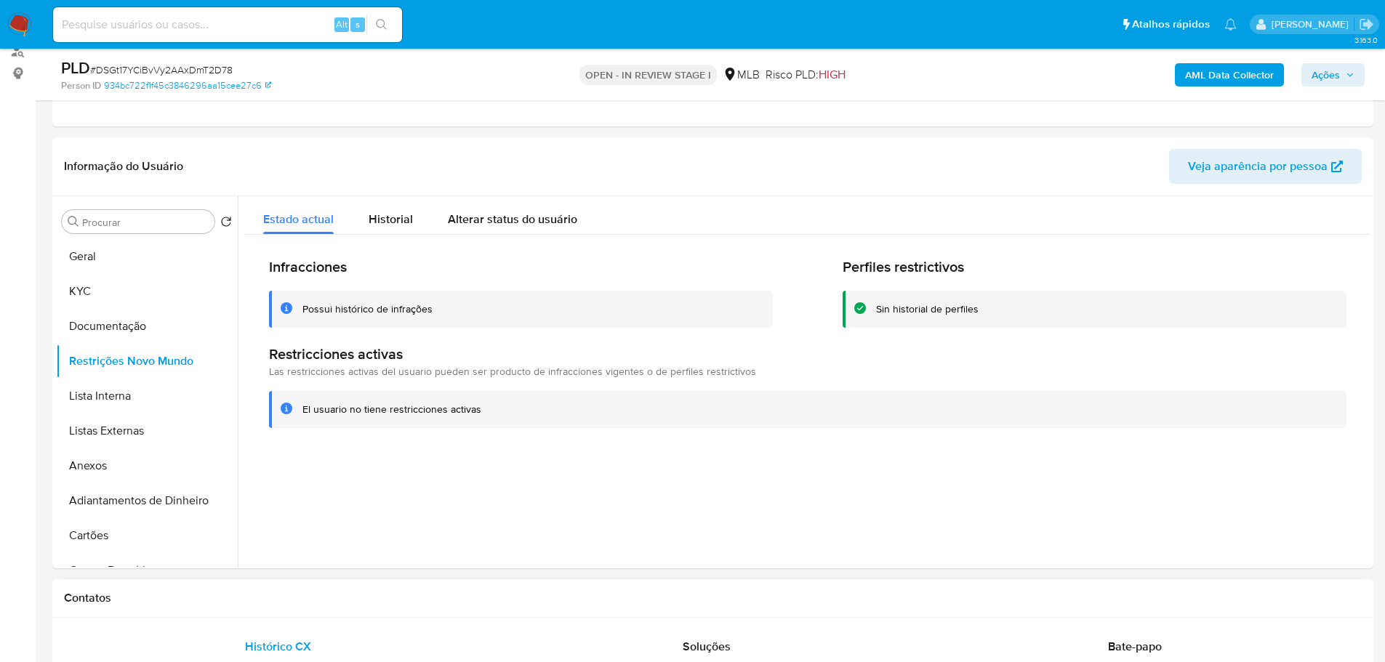
drag, startPoint x: 313, startPoint y: 612, endPoint x: 271, endPoint y: 553, distance: 72.9
click at [312, 610] on div "Contatos" at bounding box center [712, 599] width 1321 height 39
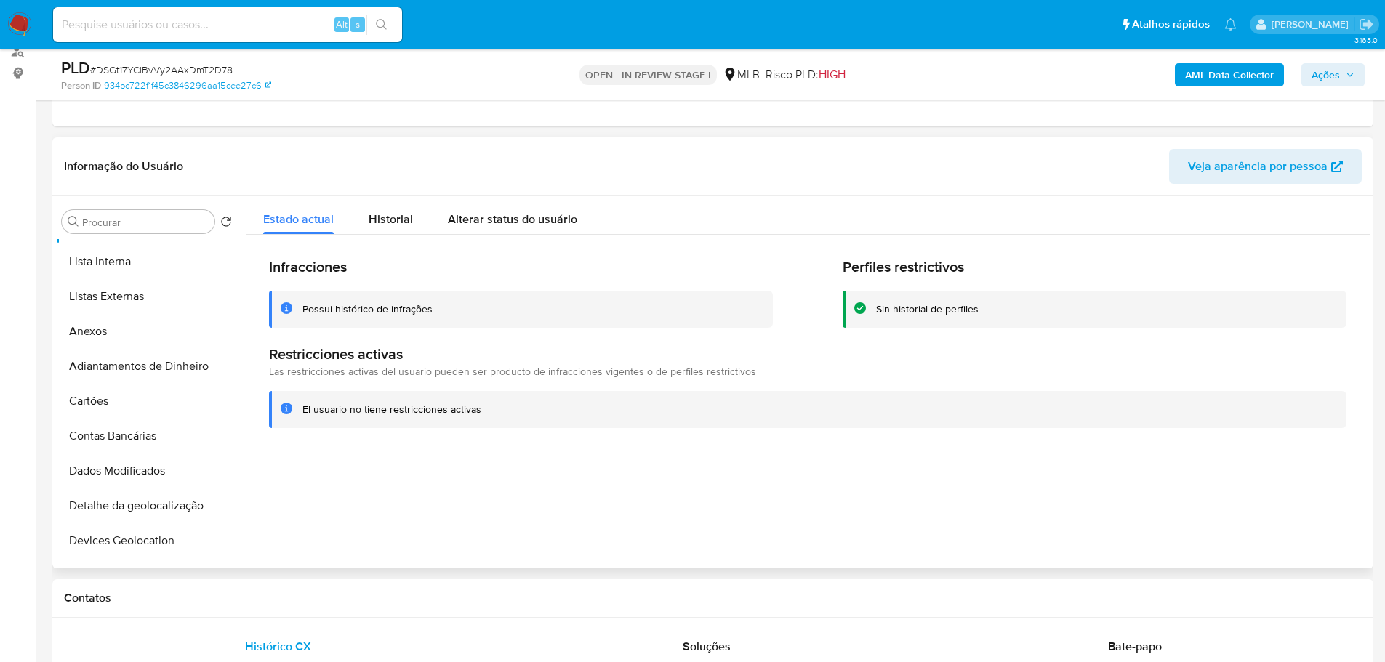
scroll to position [291, 0]
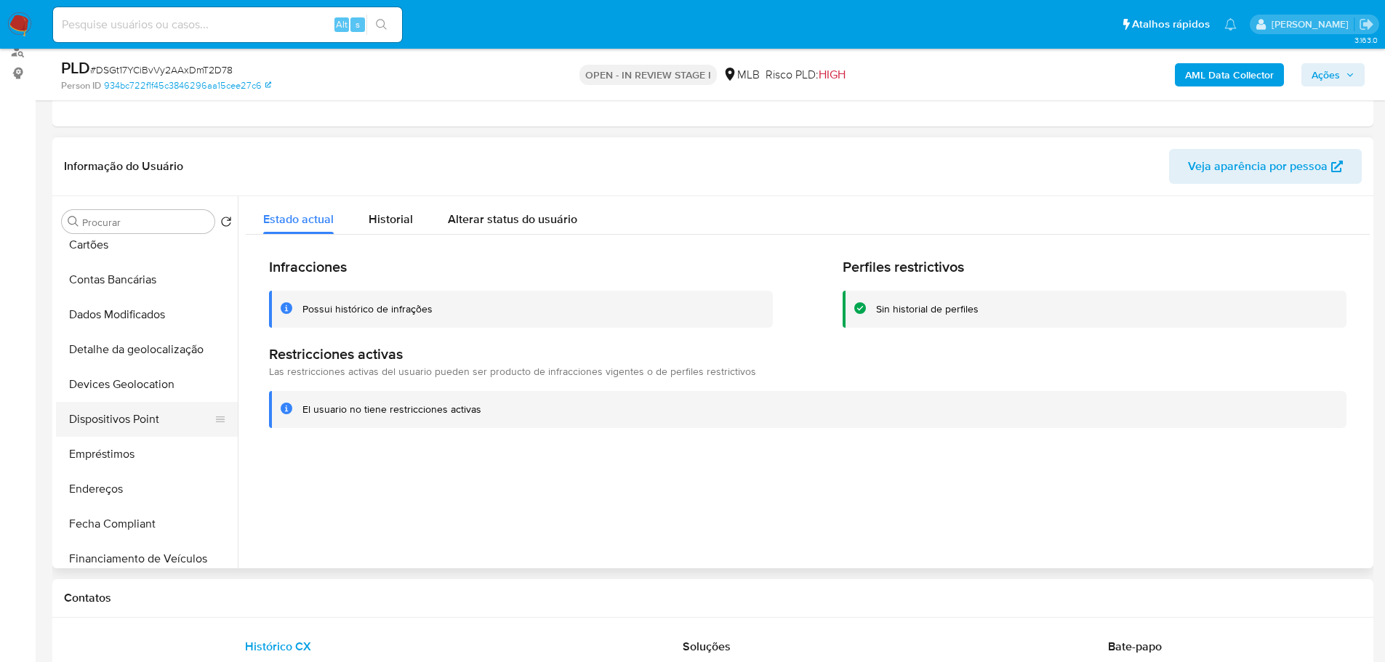
click at [151, 427] on button "Dispositivos Point" at bounding box center [141, 419] width 170 height 35
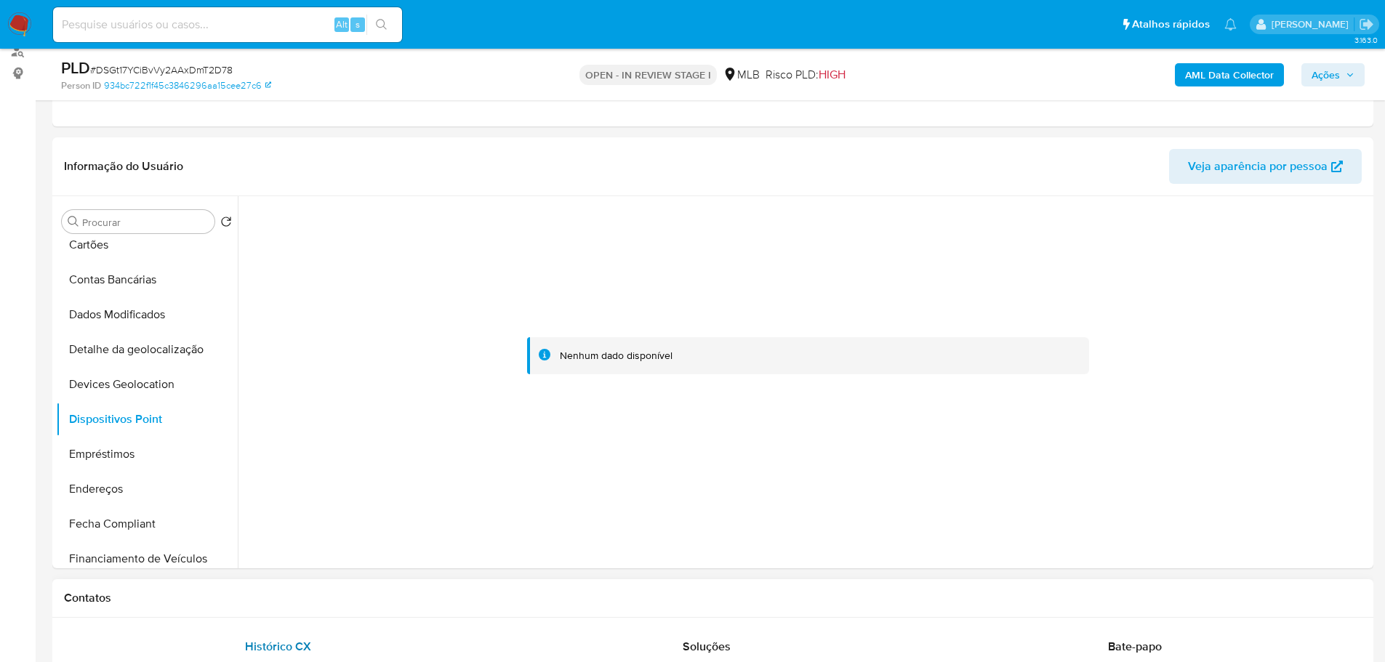
click at [288, 632] on div "Histórico CX" at bounding box center [277, 647] width 393 height 35
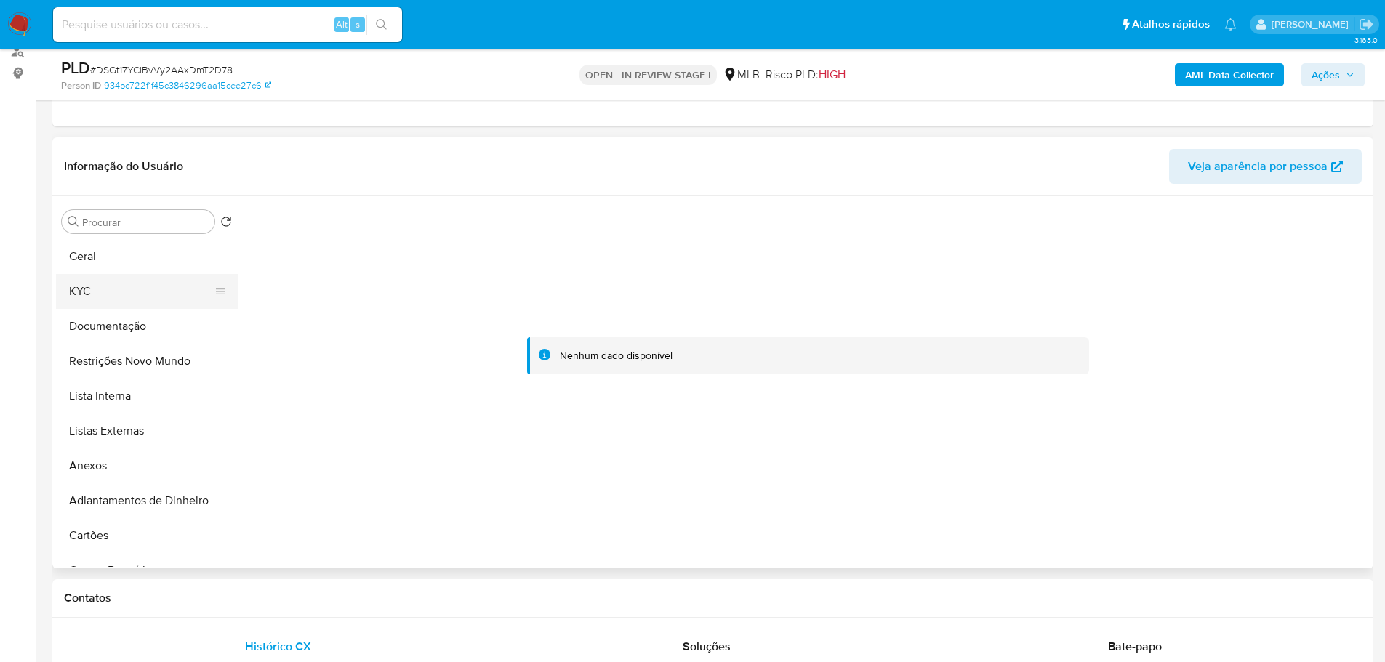
click at [100, 295] on button "KYC" at bounding box center [141, 291] width 170 height 35
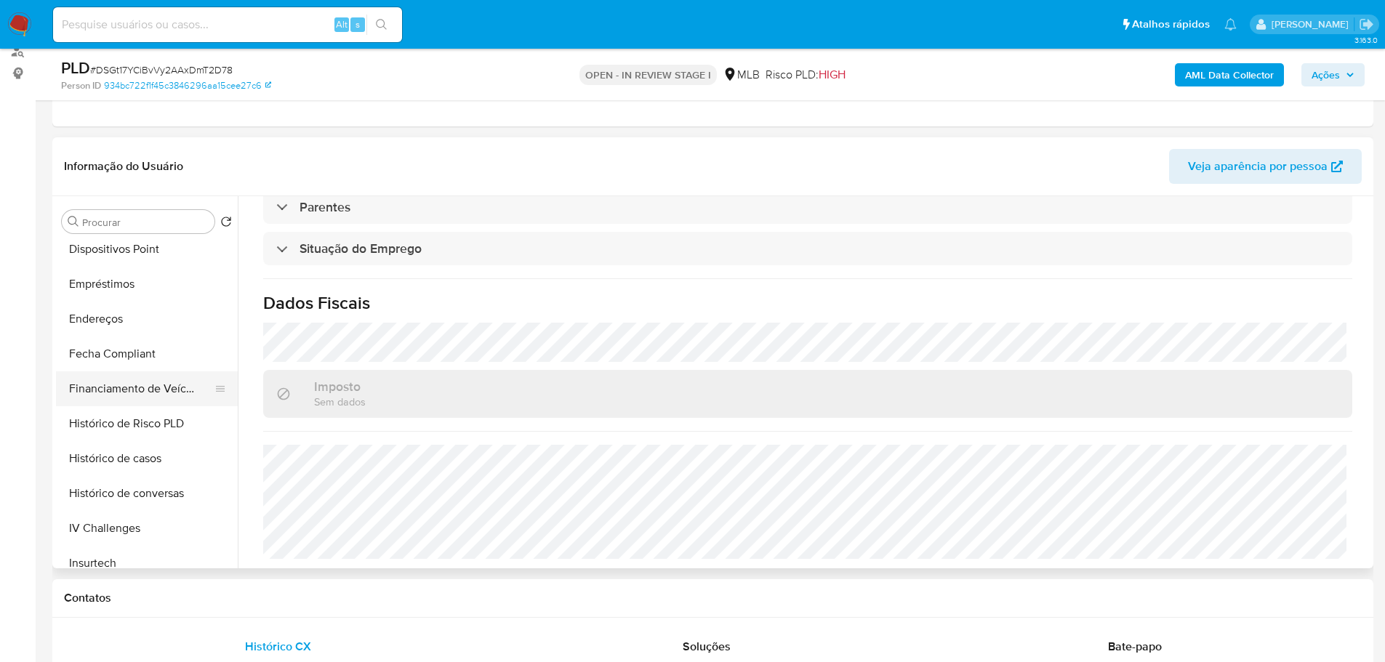
scroll to position [436, 0]
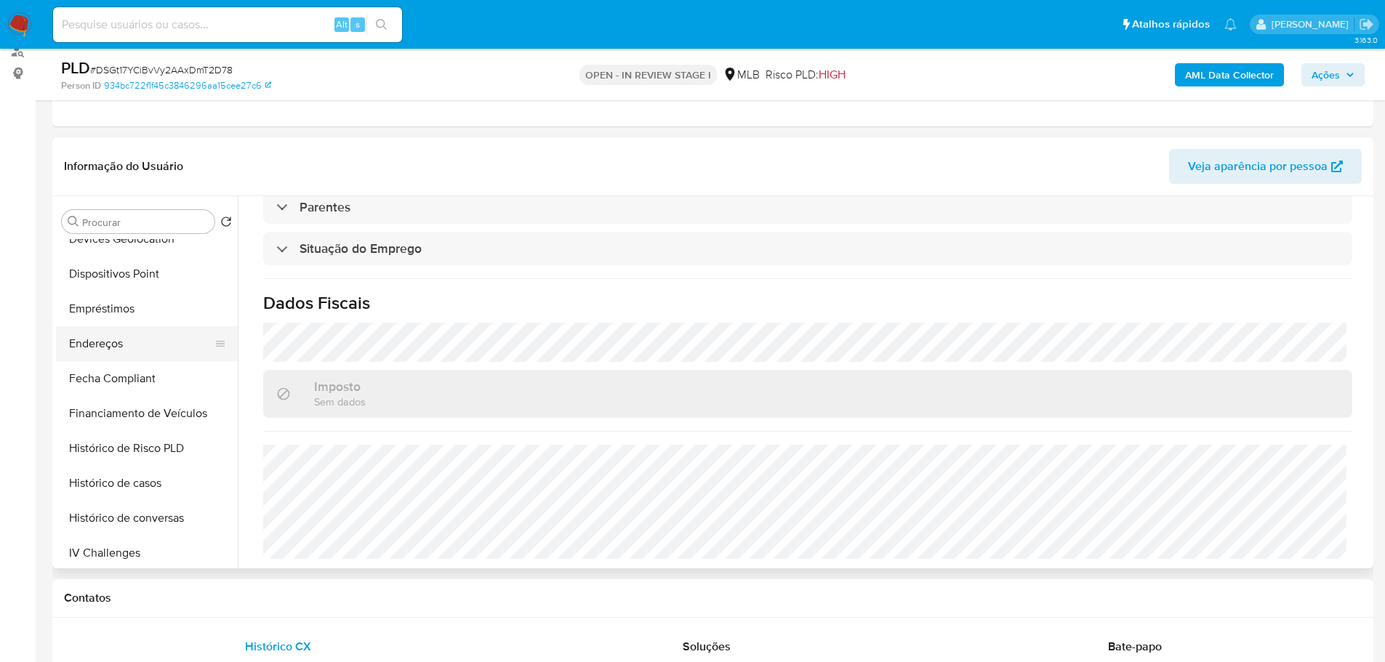
click at [114, 334] on button "Endereços" at bounding box center [141, 344] width 170 height 35
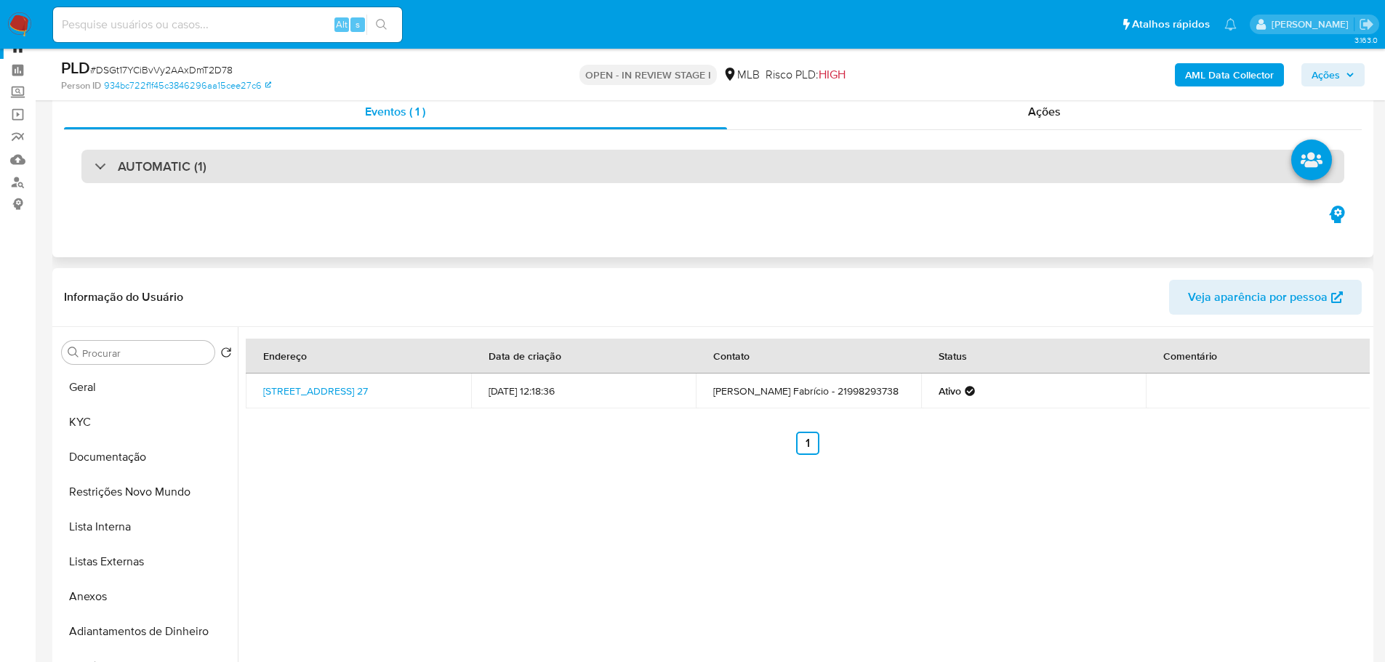
scroll to position [0, 0]
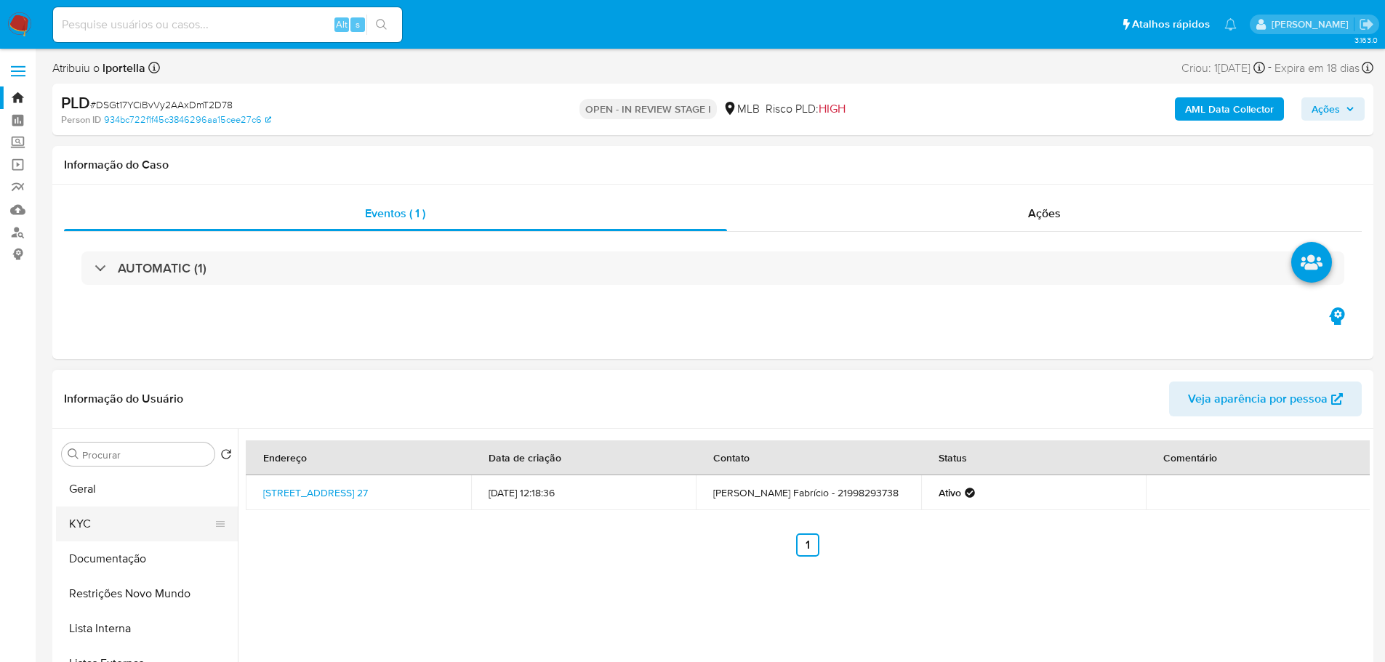
click at [110, 521] on button "KYC" at bounding box center [141, 524] width 170 height 35
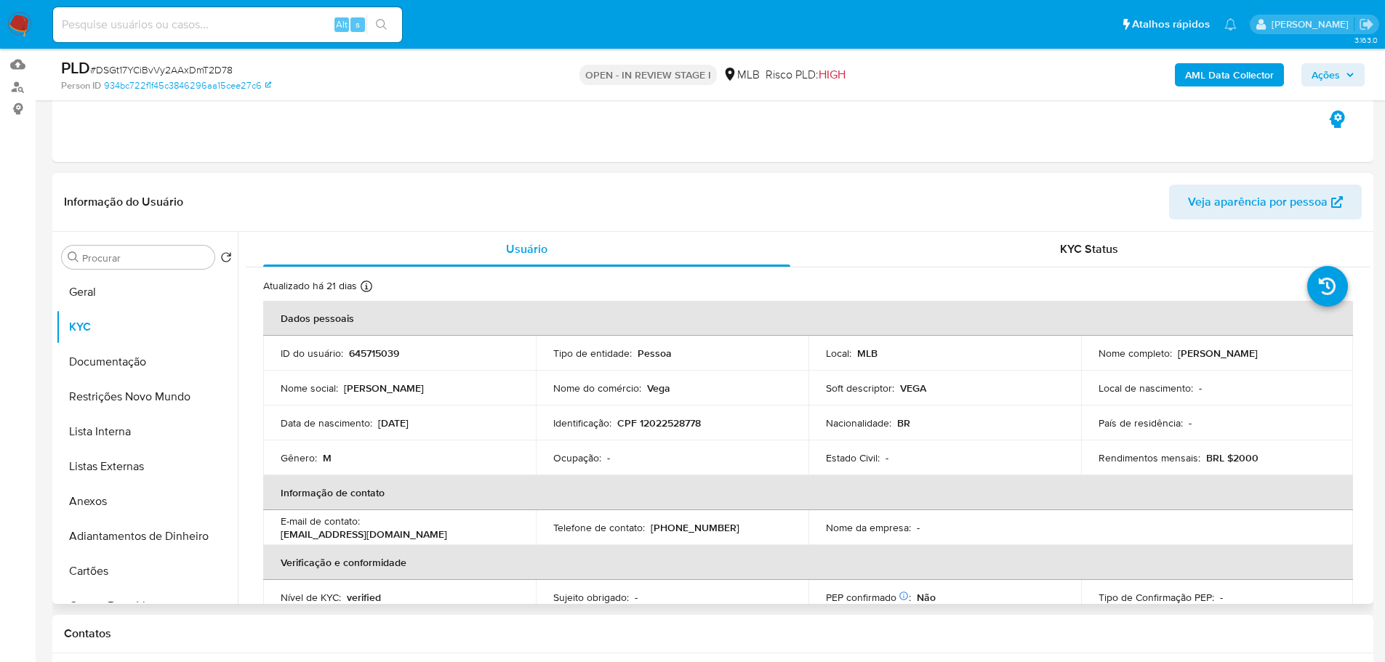
click at [672, 426] on p "CPF 12022528778" at bounding box center [659, 423] width 84 height 13
copy p "12022528778"
click at [1249, 72] on b "AML Data Collector" at bounding box center [1229, 74] width 89 height 23
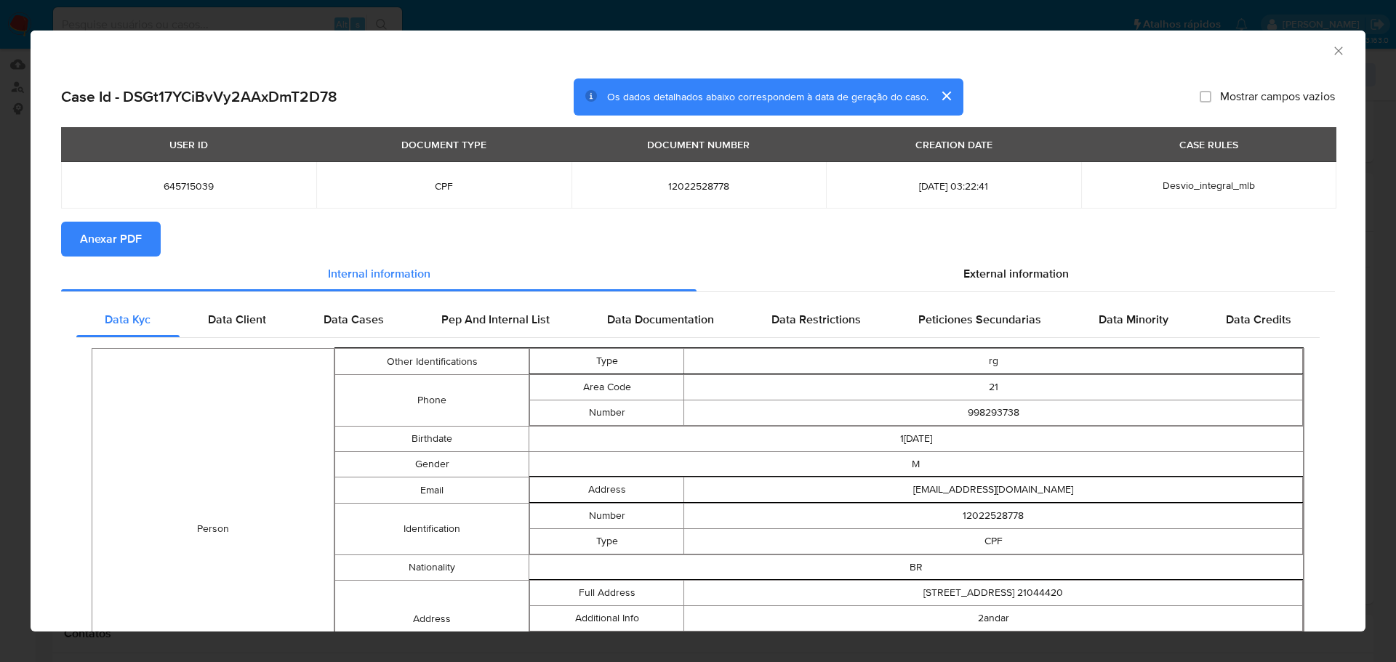
click at [118, 235] on span "Anexar PDF" at bounding box center [111, 239] width 62 height 32
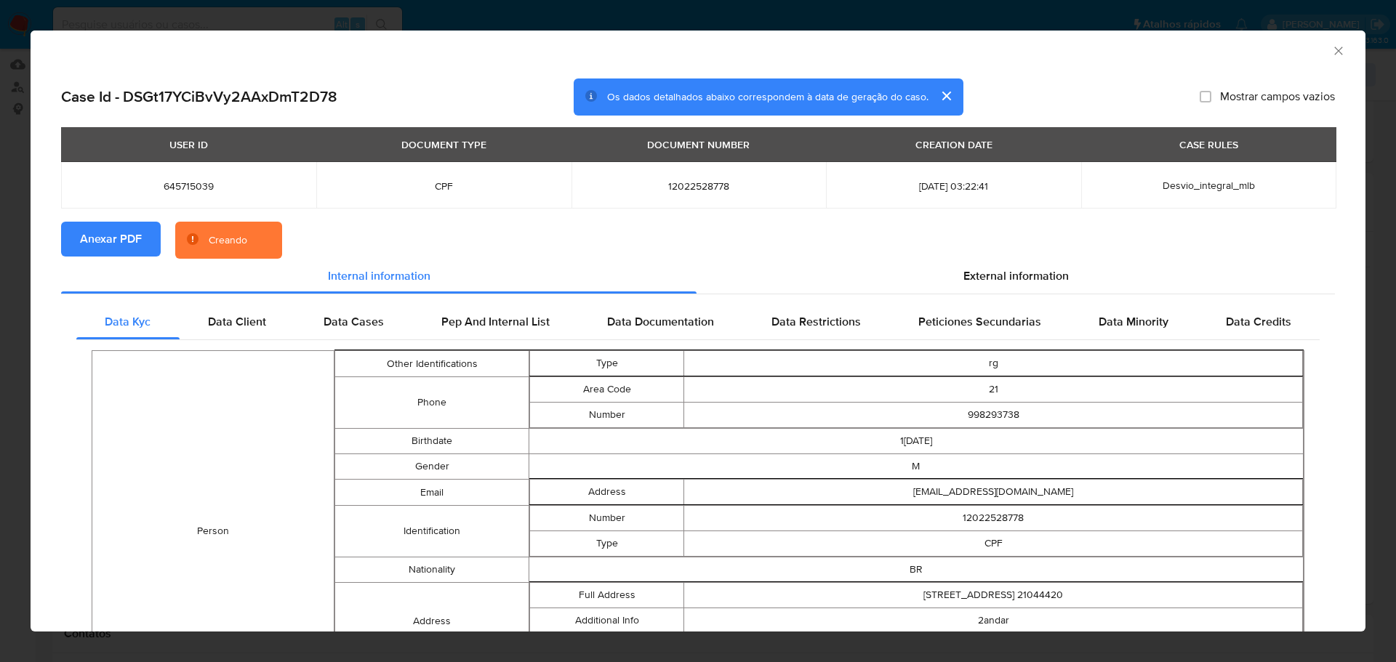
click at [1334, 50] on icon "Fechar a janela" at bounding box center [1338, 51] width 8 height 8
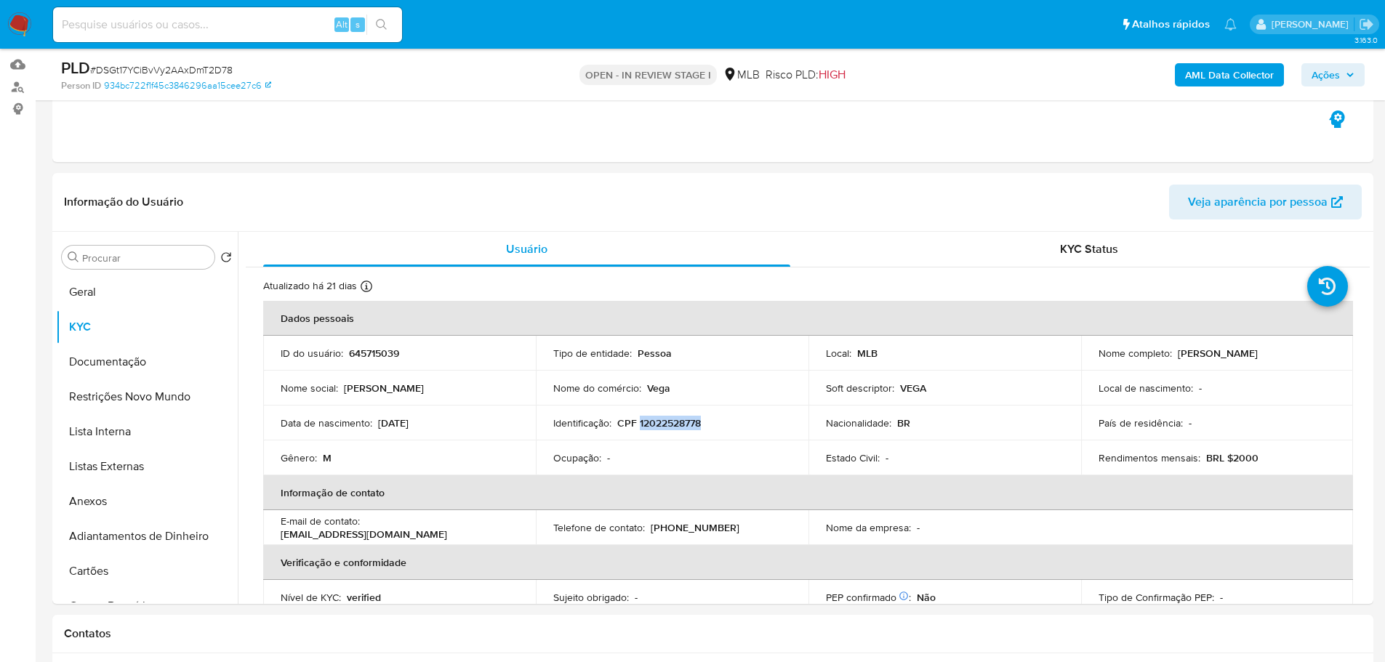
click at [1354, 80] on span "Ações" at bounding box center [1333, 75] width 43 height 20
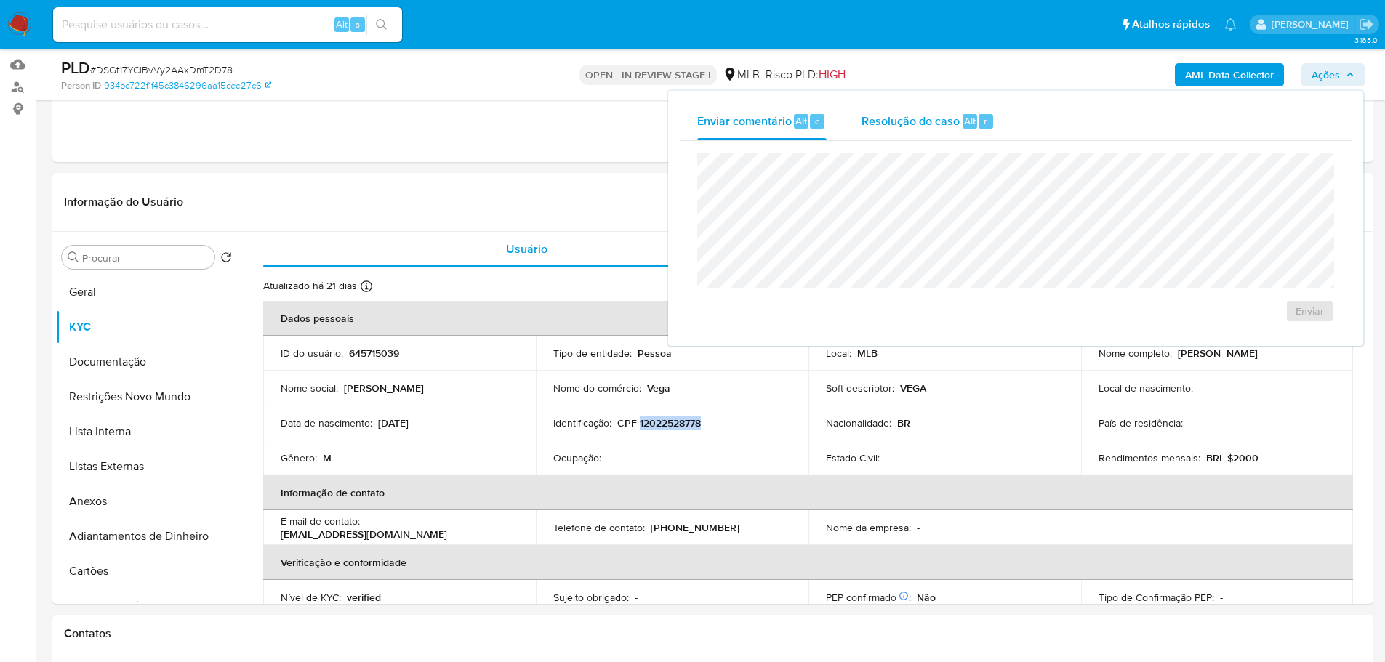
click at [915, 131] on div "Resolução do caso Alt r" at bounding box center [928, 122] width 133 height 38
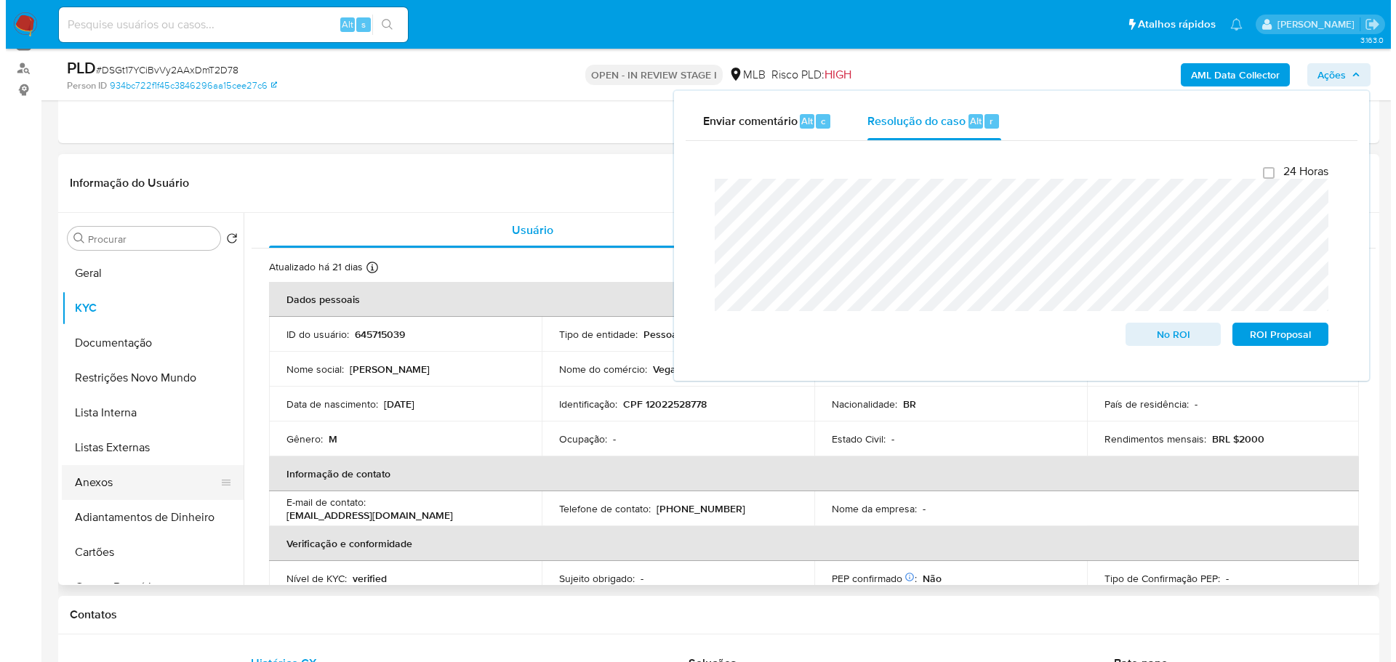
scroll to position [218, 0]
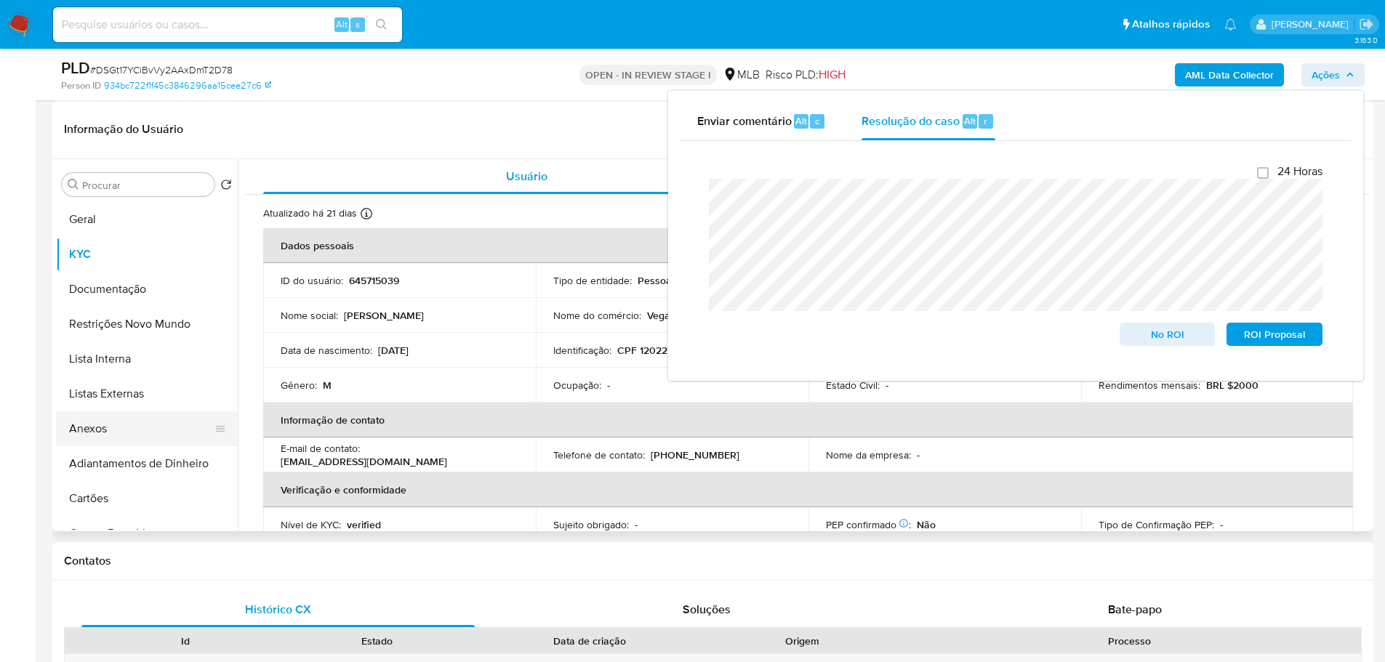
click at [117, 419] on button "Anexos" at bounding box center [141, 429] width 170 height 35
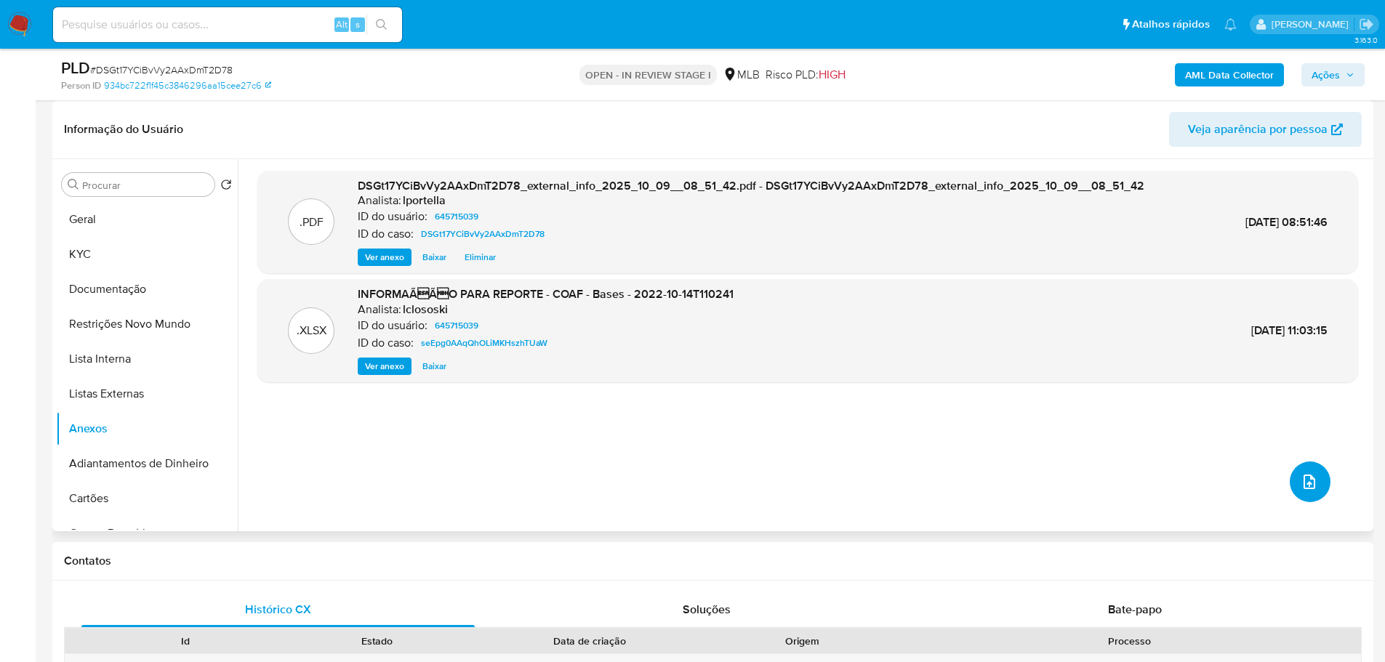
click at [1304, 491] on icon "upload-file" at bounding box center [1309, 481] width 17 height 17
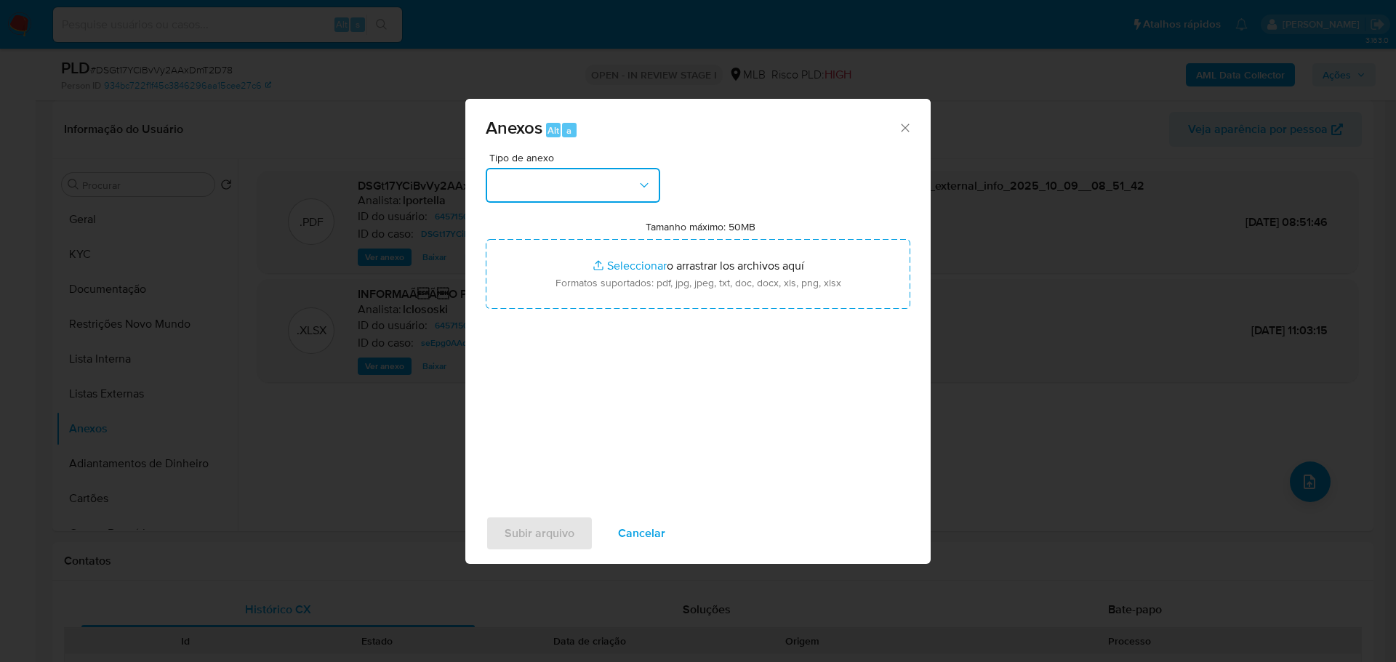
click at [619, 173] on button "button" at bounding box center [573, 185] width 175 height 35
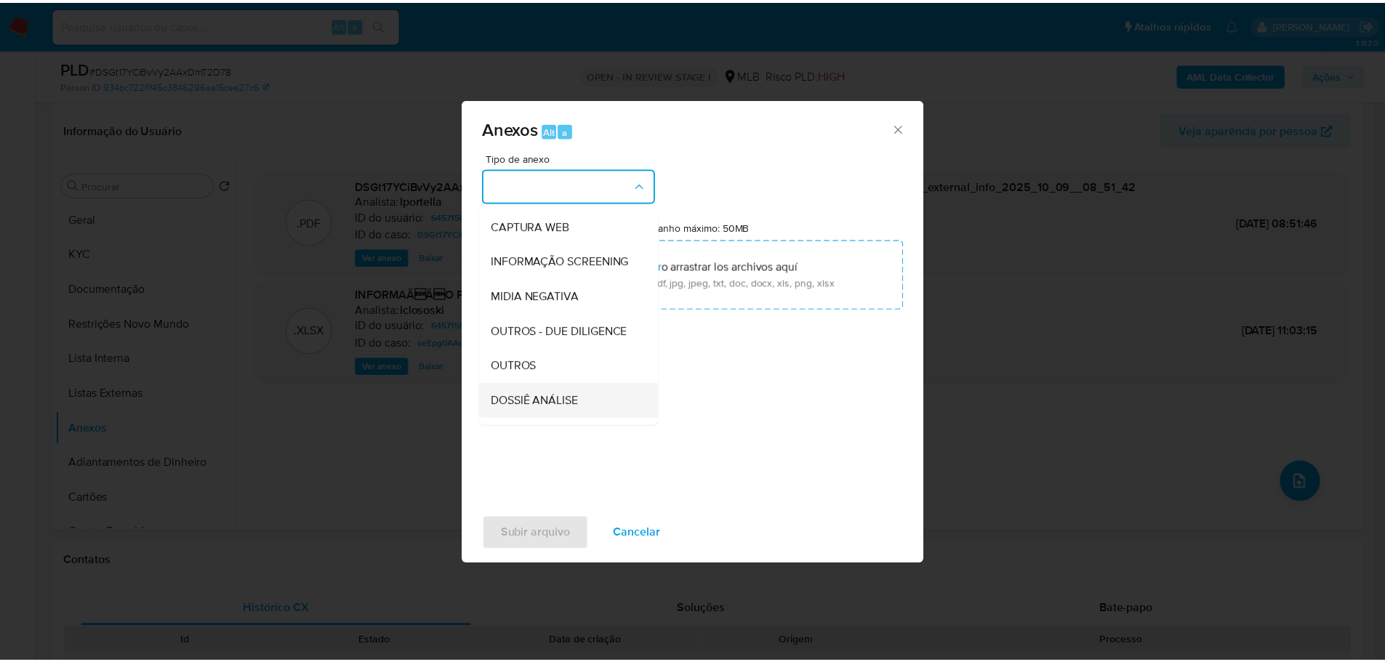
scroll to position [224, 0]
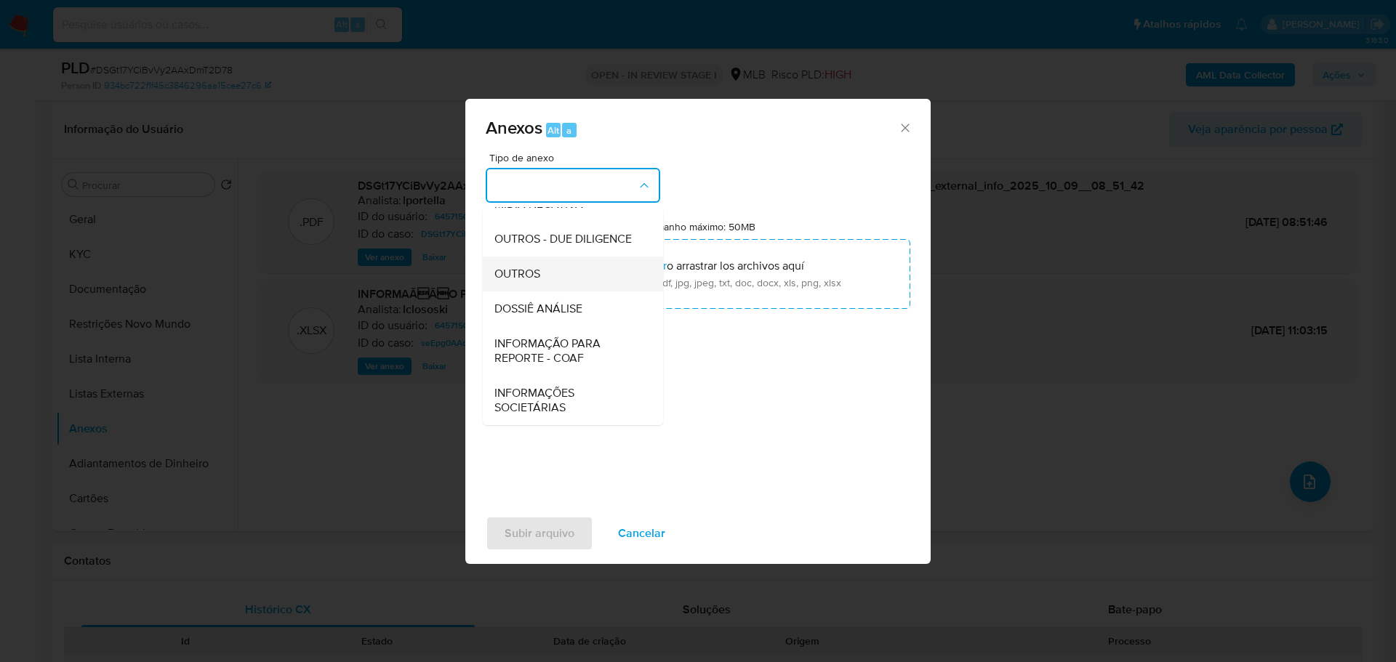
click at [533, 278] on span "OUTROS" at bounding box center [517, 274] width 46 height 15
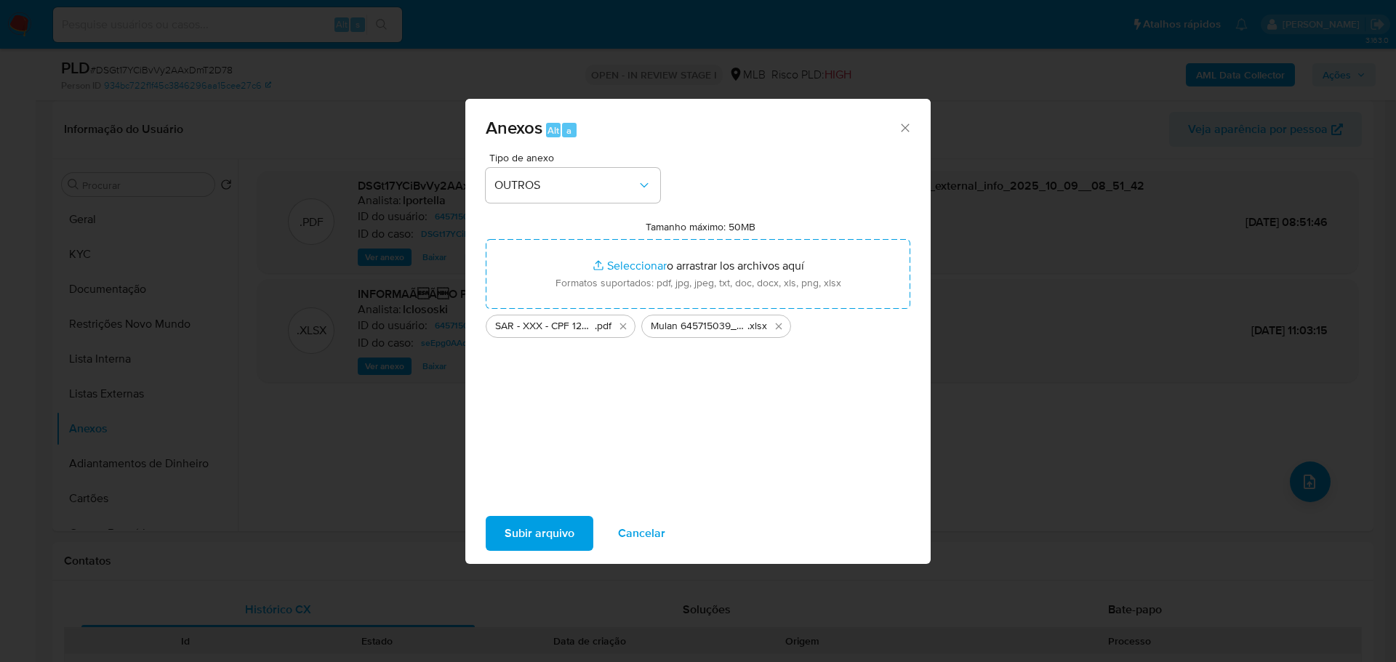
click at [515, 530] on span "Subir arquivo" at bounding box center [540, 534] width 70 height 32
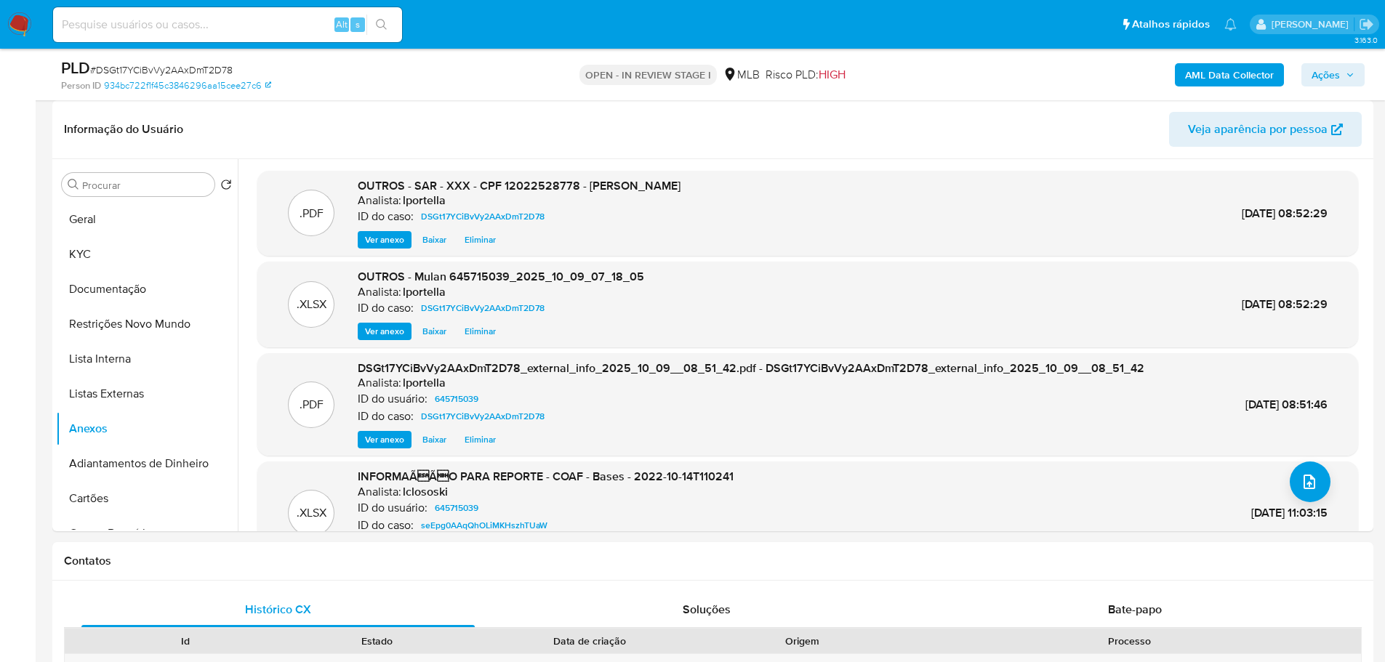
click at [1327, 68] on span "Ações" at bounding box center [1326, 74] width 28 height 23
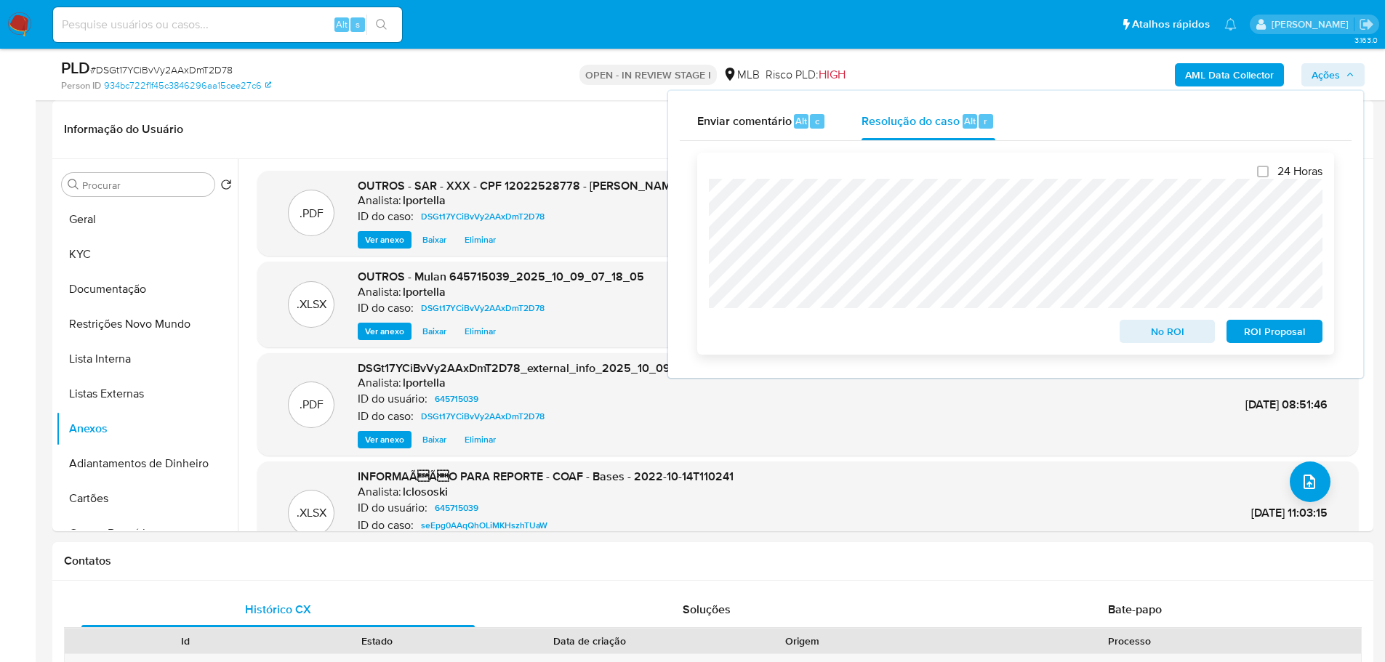
click at [1270, 336] on span "ROI Proposal" at bounding box center [1275, 331] width 76 height 20
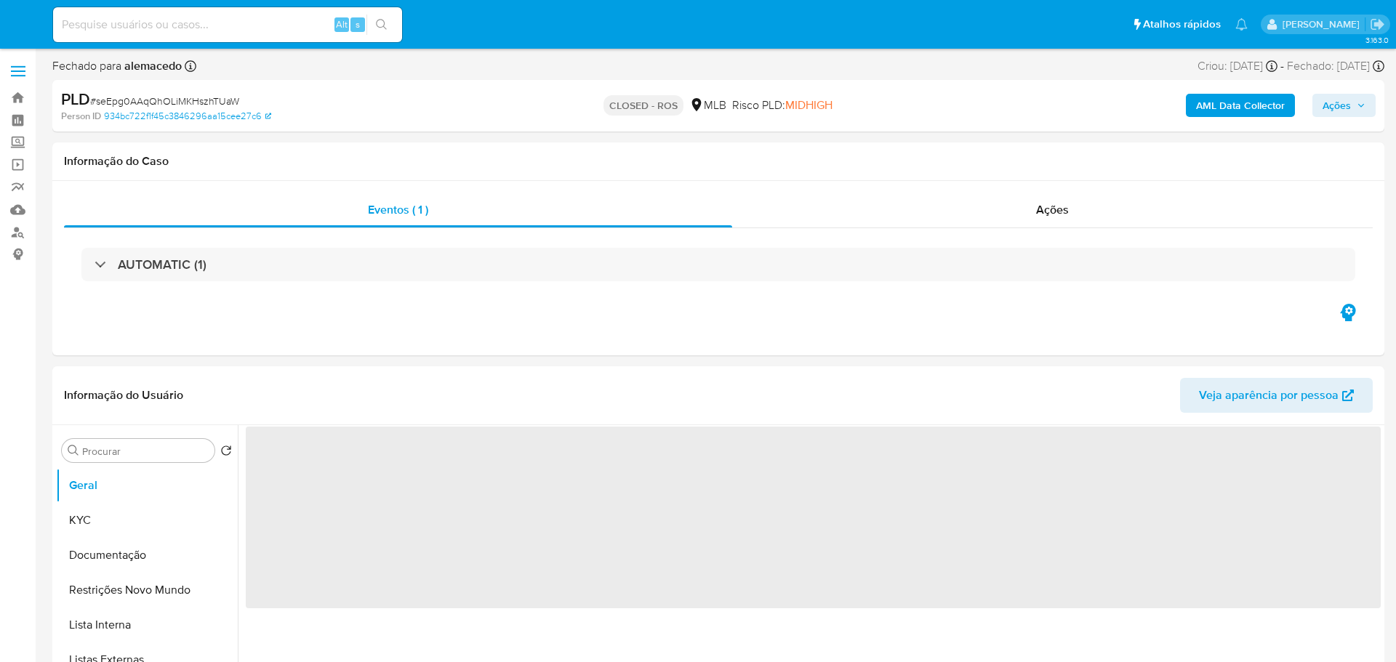
select select "10"
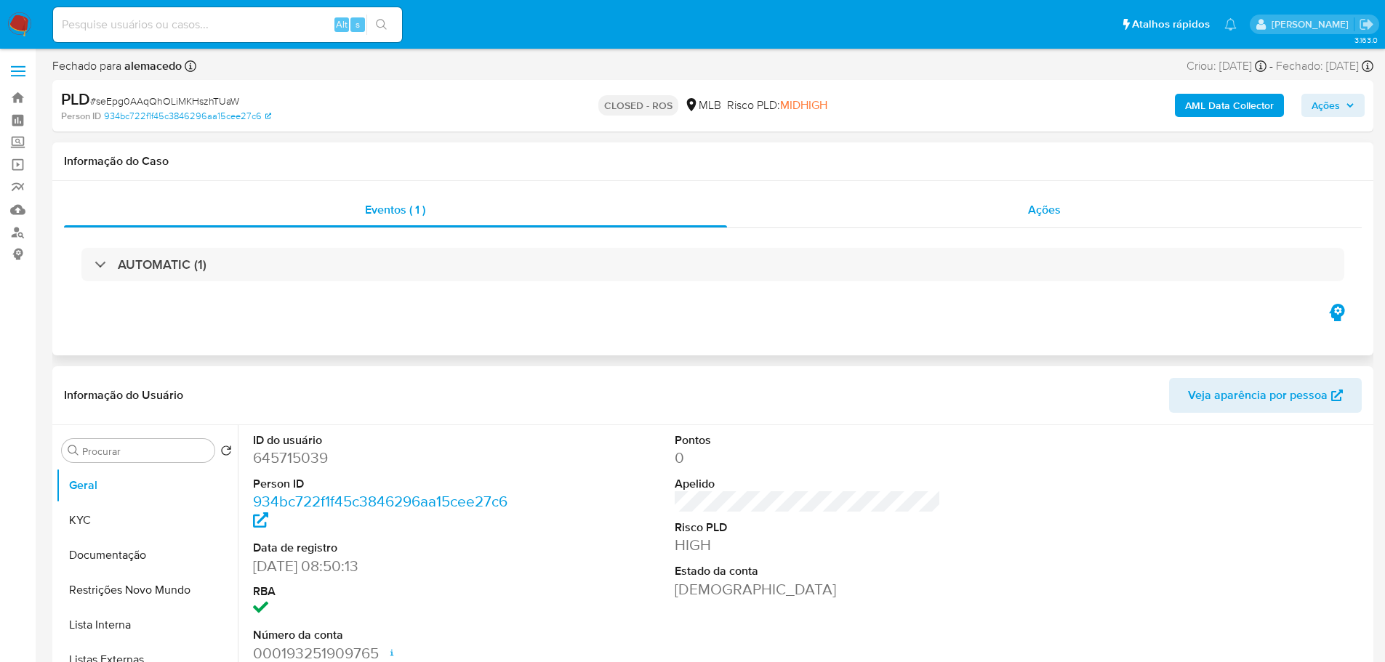
click at [1093, 215] on div "Ações" at bounding box center [1045, 210] width 636 height 35
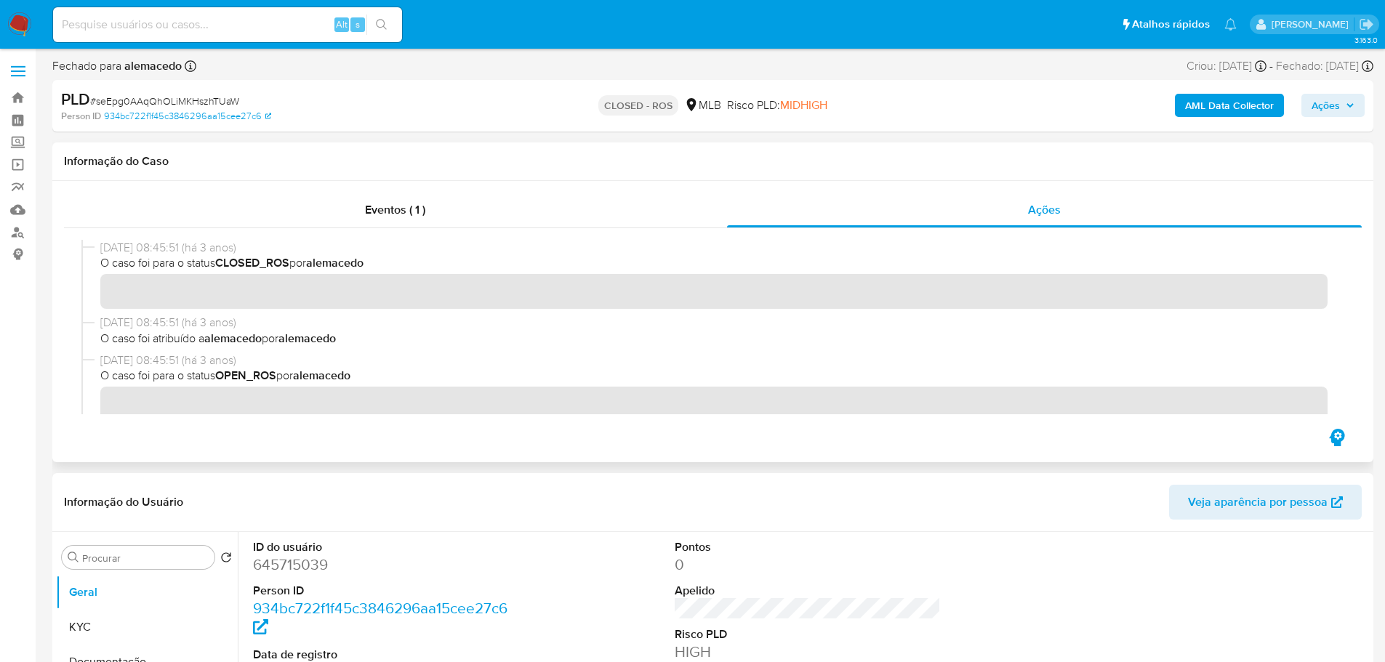
drag, startPoint x: 154, startPoint y: 252, endPoint x: 101, endPoint y: 251, distance: 53.1
click at [101, 251] on span "18/10/2022 08:45:51 (há 3 anos)" at bounding box center [719, 248] width 1238 height 16
click at [316, 195] on div "Eventos ( 1 )" at bounding box center [395, 210] width 663 height 35
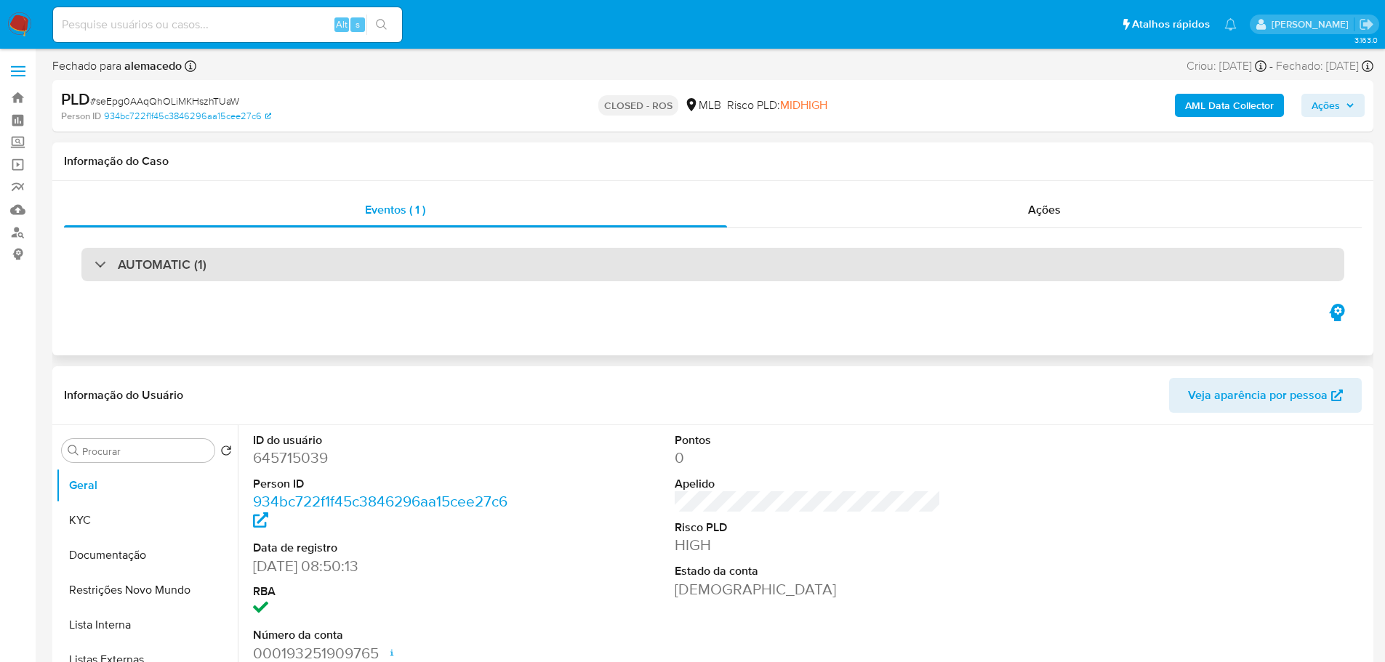
click at [207, 260] on div "AUTOMATIC (1)" at bounding box center [712, 264] width 1263 height 33
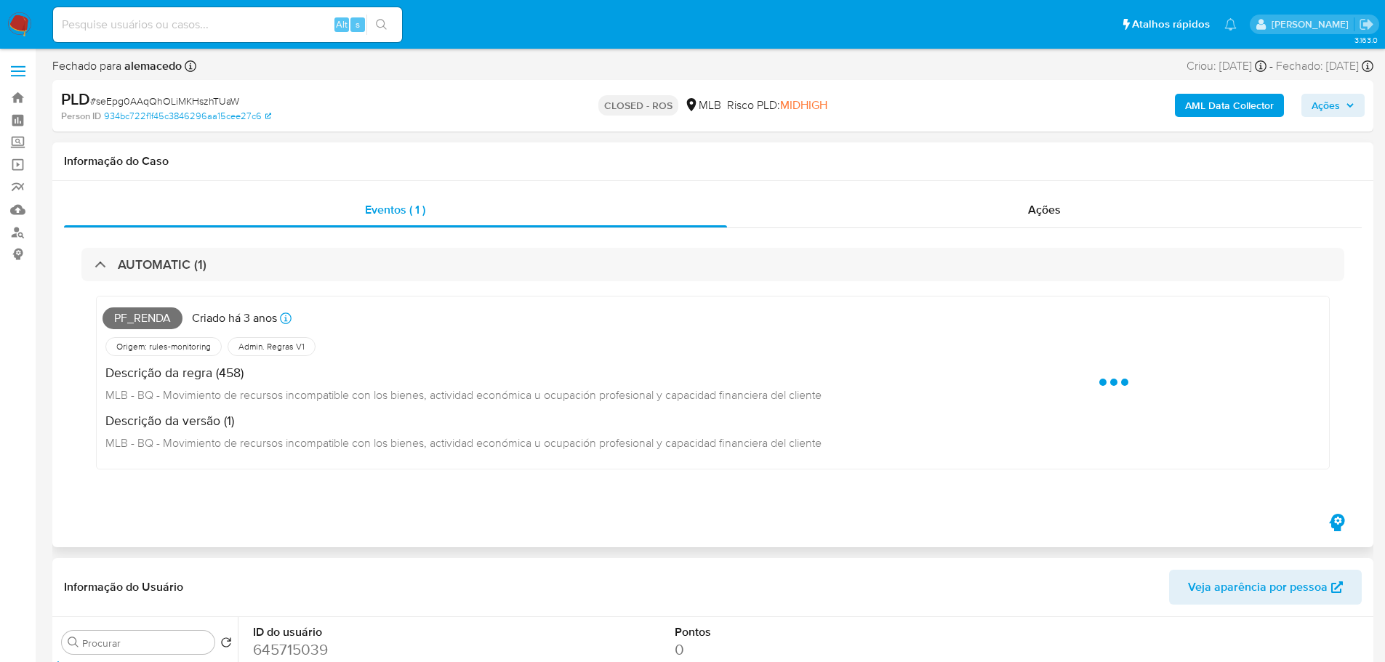
click at [159, 314] on span "PF_RENDA" at bounding box center [143, 319] width 80 height 22
copy span "PF_RENDA"
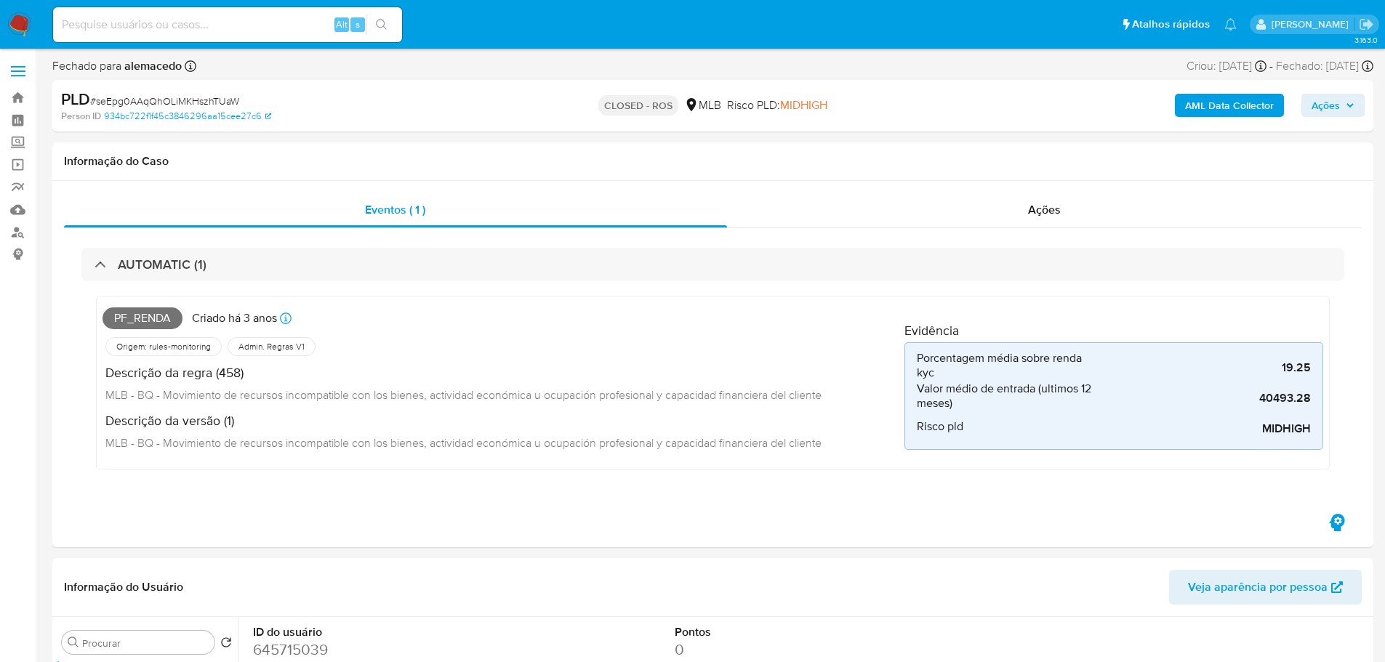
click at [214, 100] on span "# seEpg0AAqQhOLiMKHszhTUaW" at bounding box center [164, 101] width 149 height 15
copy span "seEpg0AAqQhOLiMKHszhTUaW"
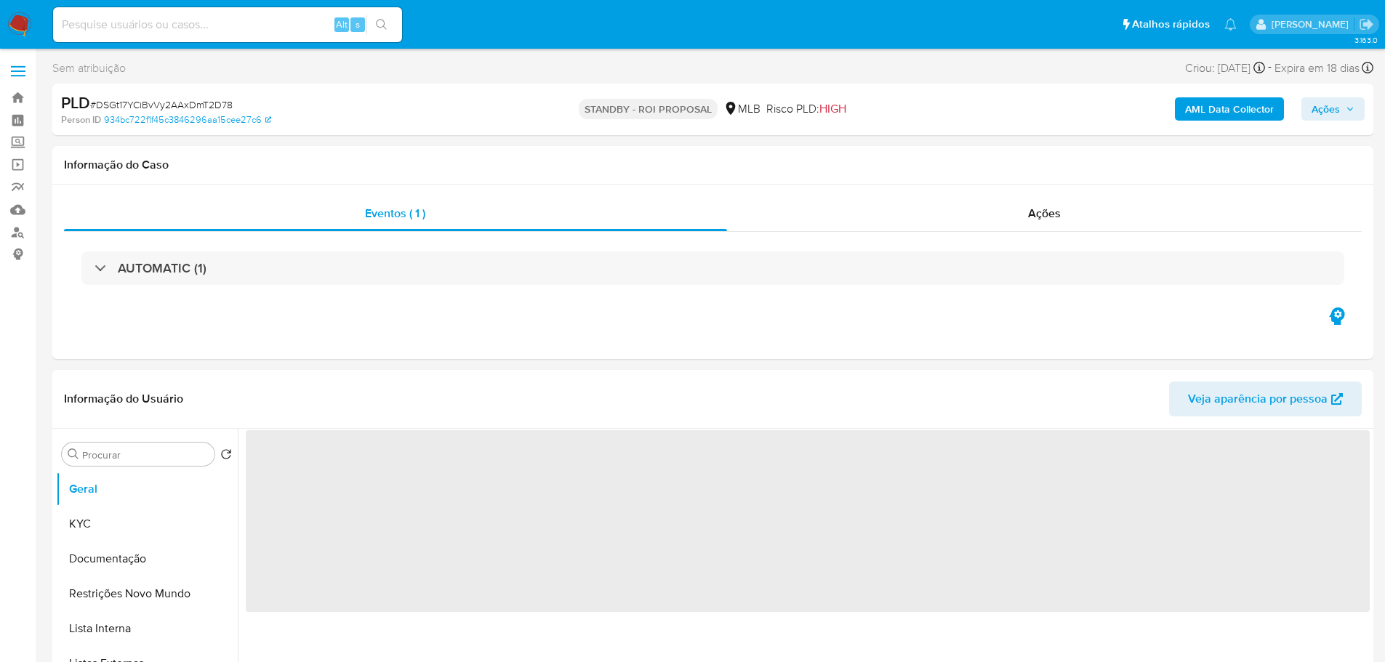
select select "10"
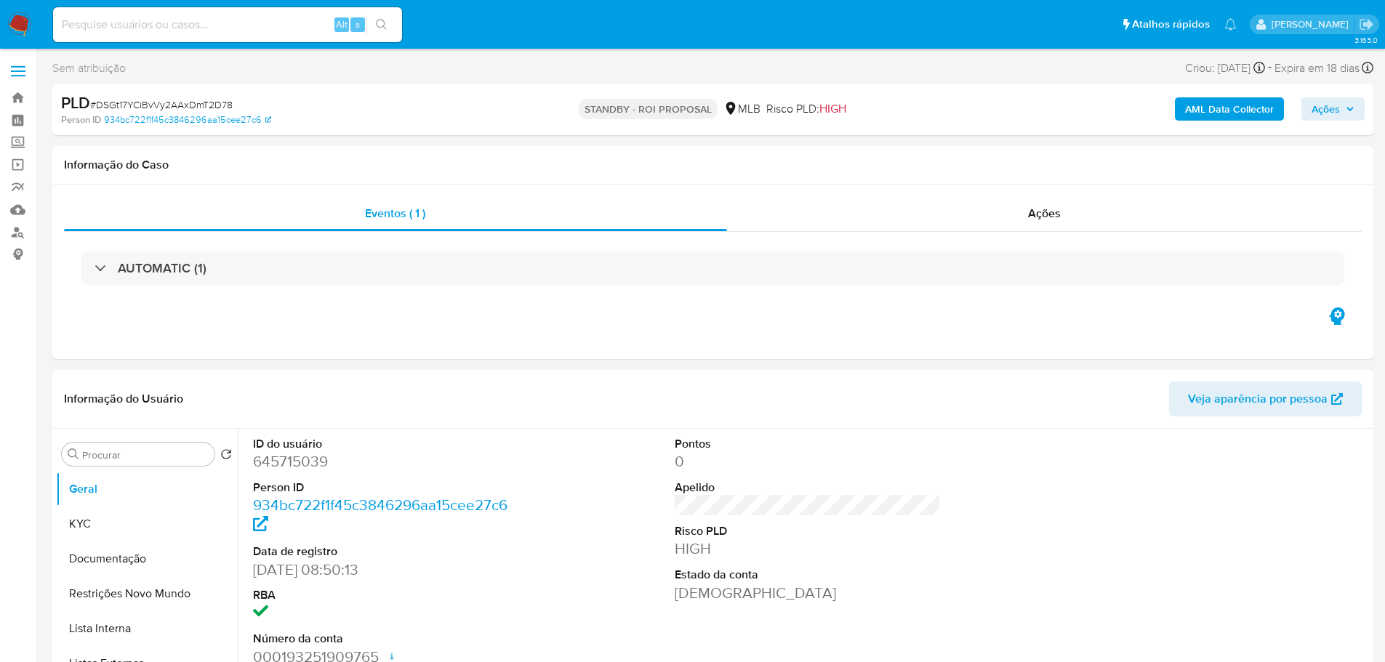
click at [179, 104] on span "# DSGt17YCiBvVy2AAxDmT2D78" at bounding box center [161, 104] width 143 height 15
copy span "DSGt17YCiBvVy2AAxDmT2D78"
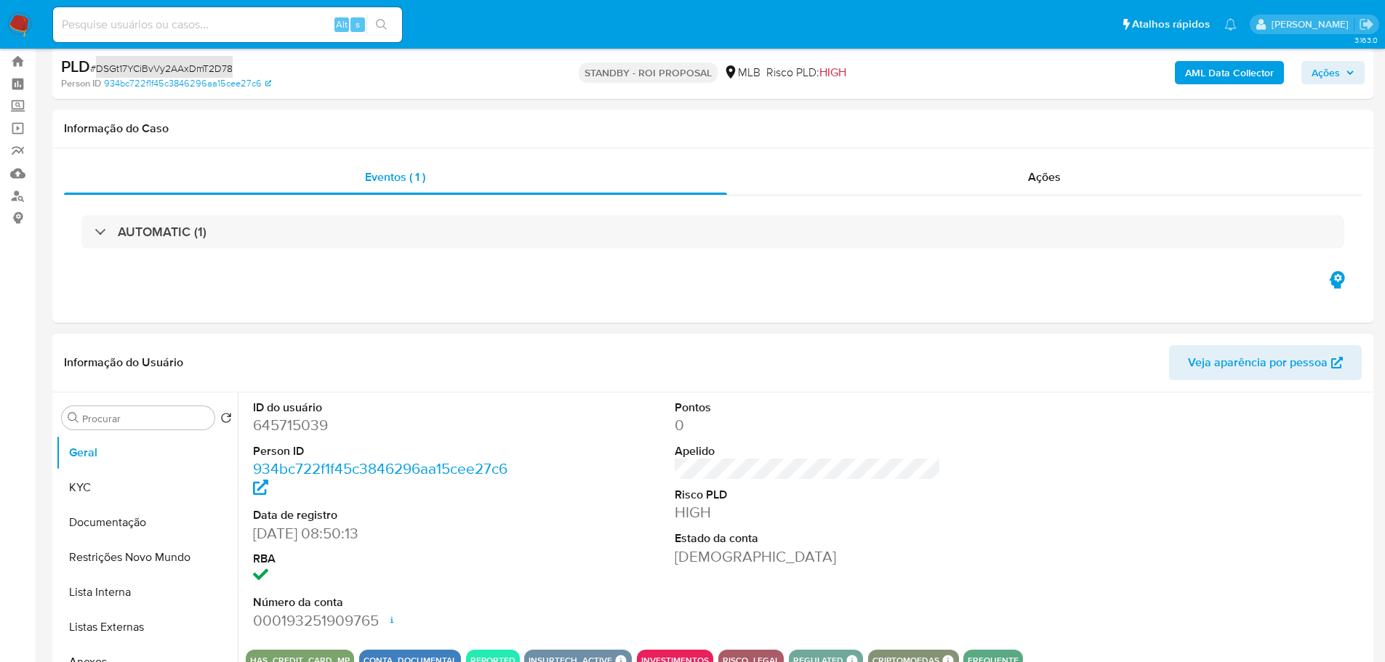
scroll to position [73, 0]
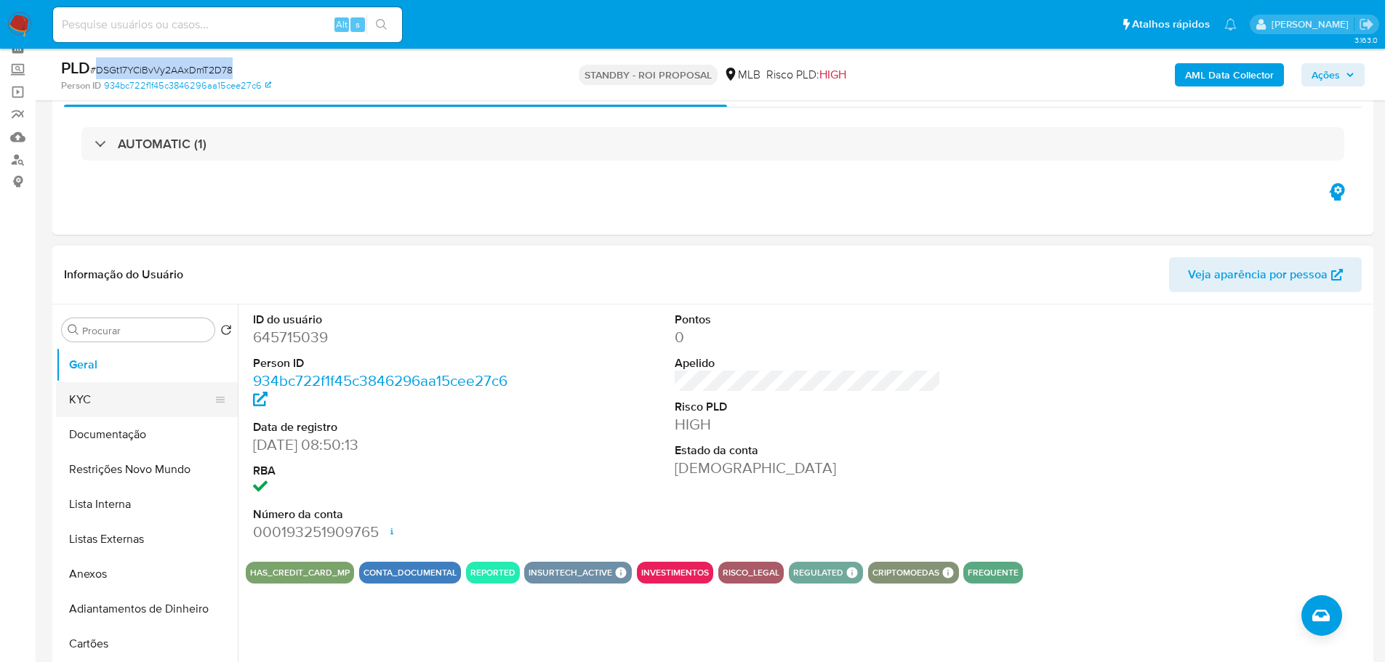
click at [136, 401] on button "KYC" at bounding box center [141, 399] width 170 height 35
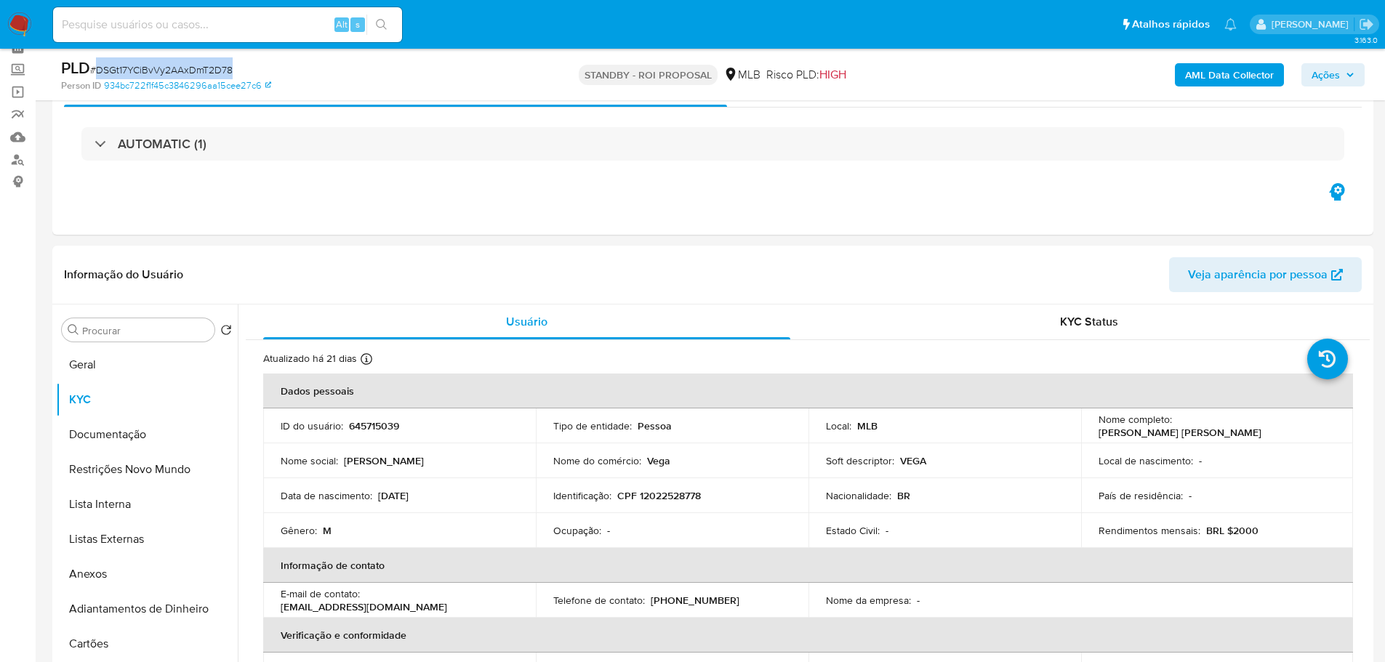
click at [13, 28] on img at bounding box center [19, 24] width 25 height 25
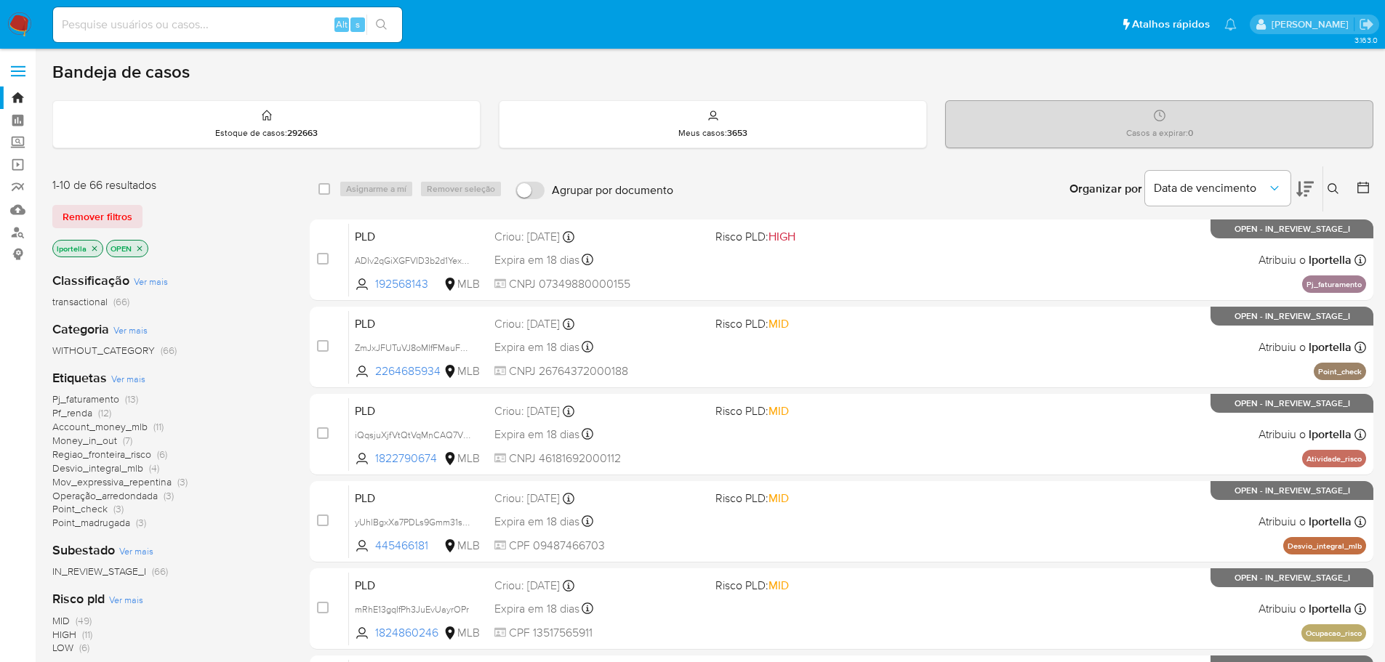
drag, startPoint x: 306, startPoint y: 2, endPoint x: 272, endPoint y: 476, distance: 475.3
click at [272, 476] on div "Pj_faturamento (13) Pf_renda (12) Account_money_mlb (11) Money_in_out (7) Regia…" at bounding box center [169, 461] width 234 height 137
click at [206, 34] on div "Alt s" at bounding box center [227, 24] width 349 height 35
click at [204, 29] on input at bounding box center [227, 24] width 349 height 19
paste input "DUcYZ9DW3rHZC5nF60ouTnZ3"
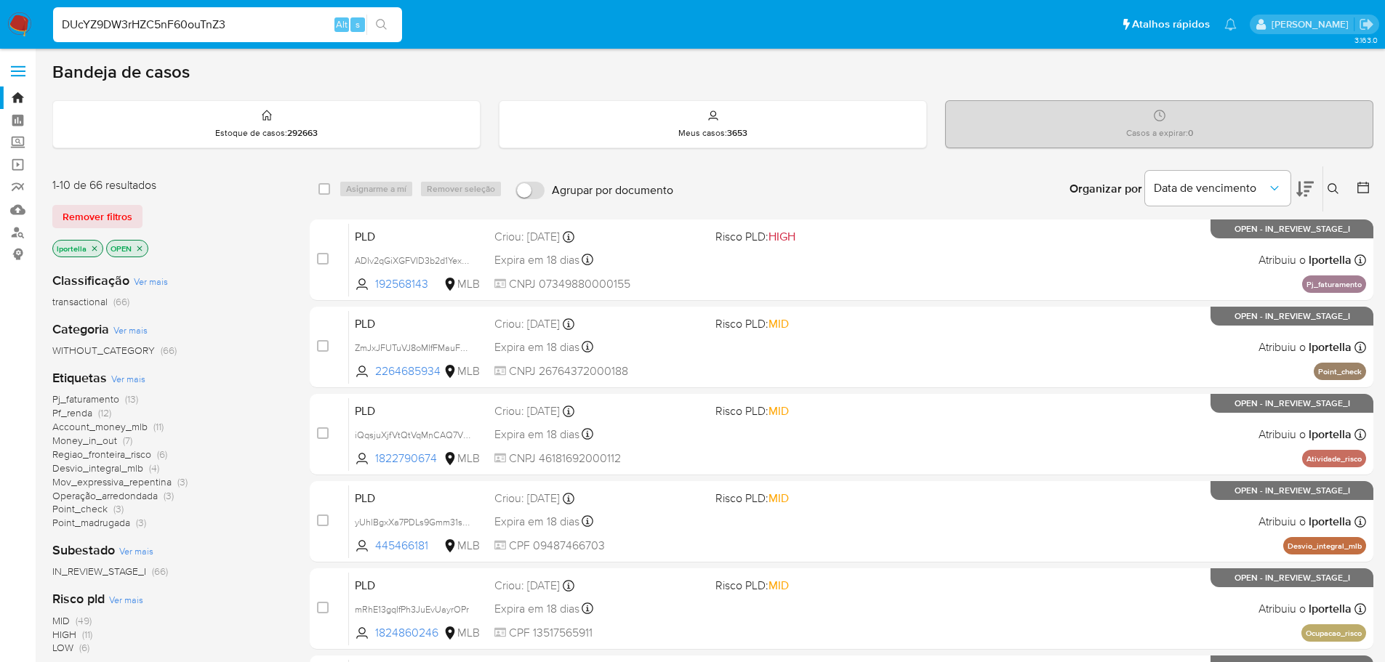
type input "DUcYZ9DW3rHZC5nF60ouTnZ3"
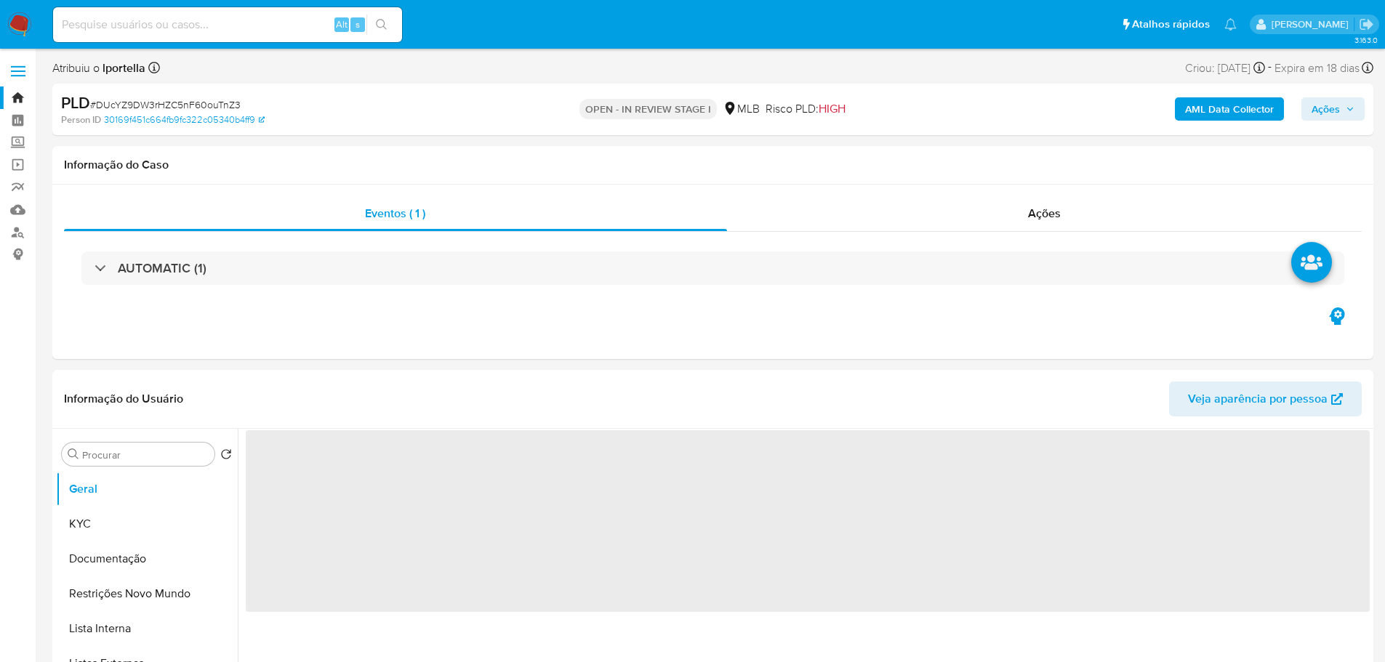
select select "10"
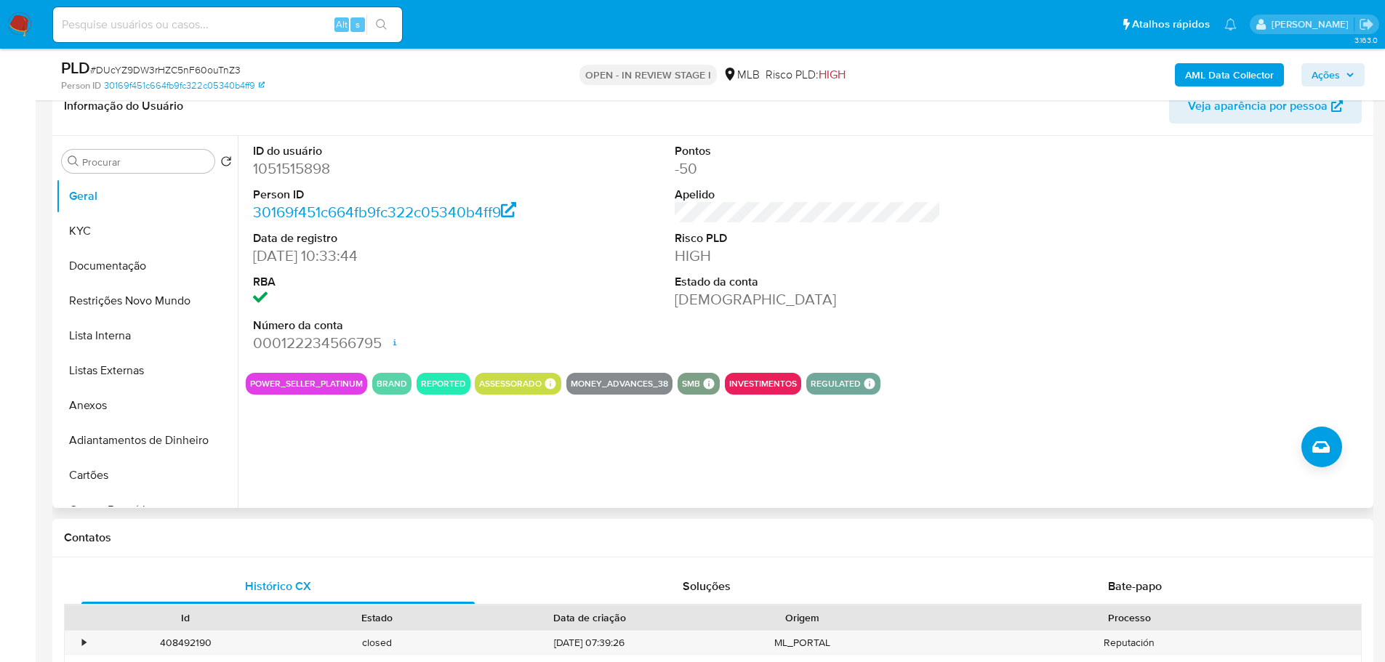
scroll to position [291, 0]
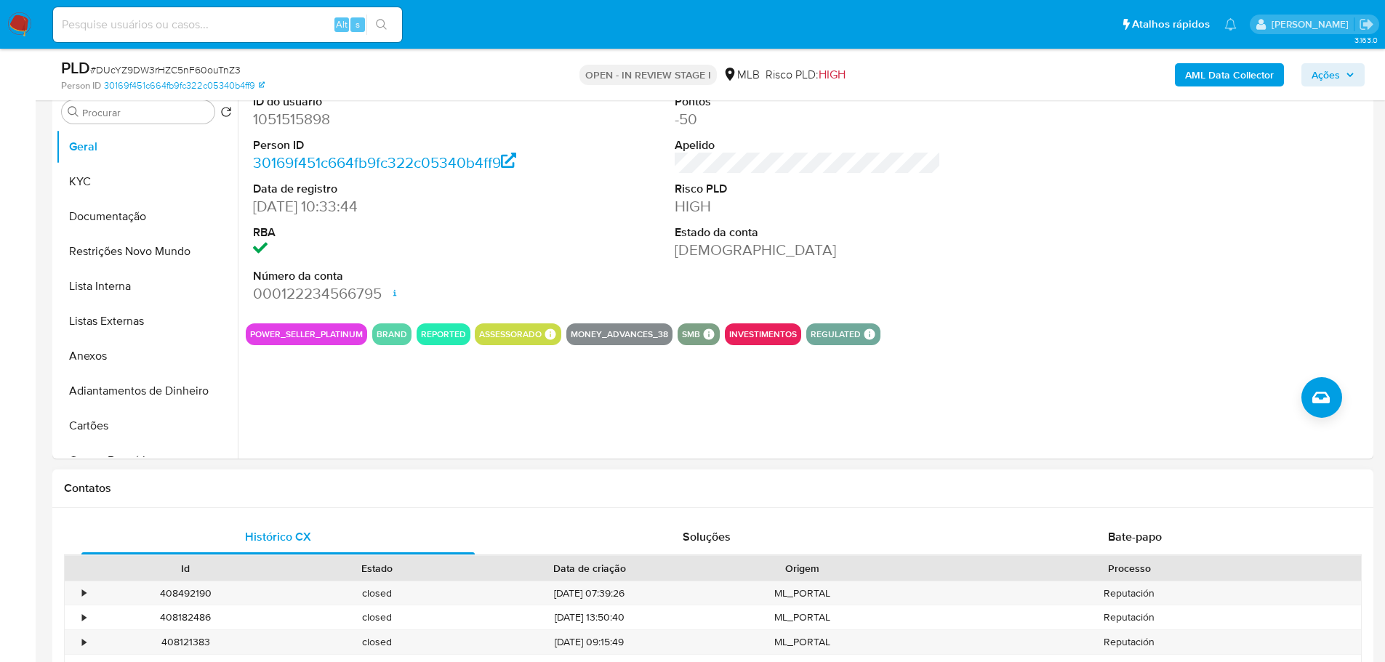
click at [262, 487] on h1 "Contatos" at bounding box center [713, 488] width 1298 height 15
click at [104, 177] on button "KYC" at bounding box center [141, 181] width 170 height 35
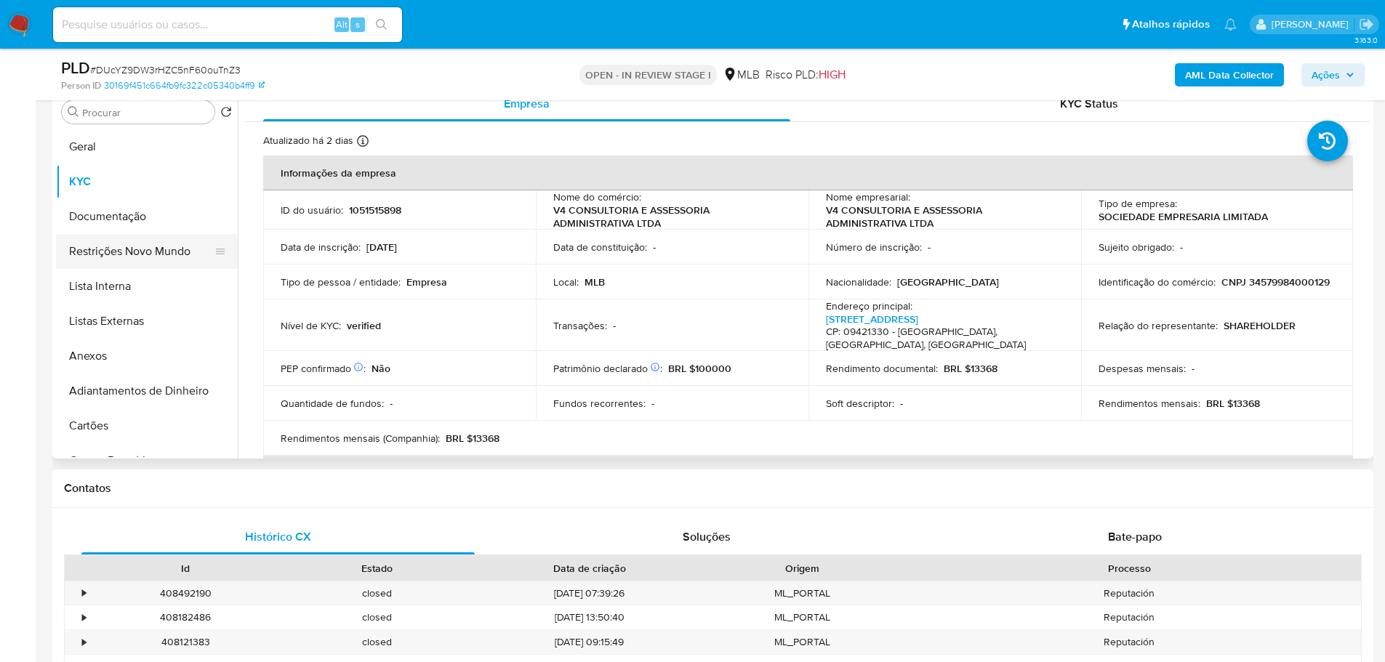
click at [108, 210] on button "Documentação" at bounding box center [147, 216] width 182 height 35
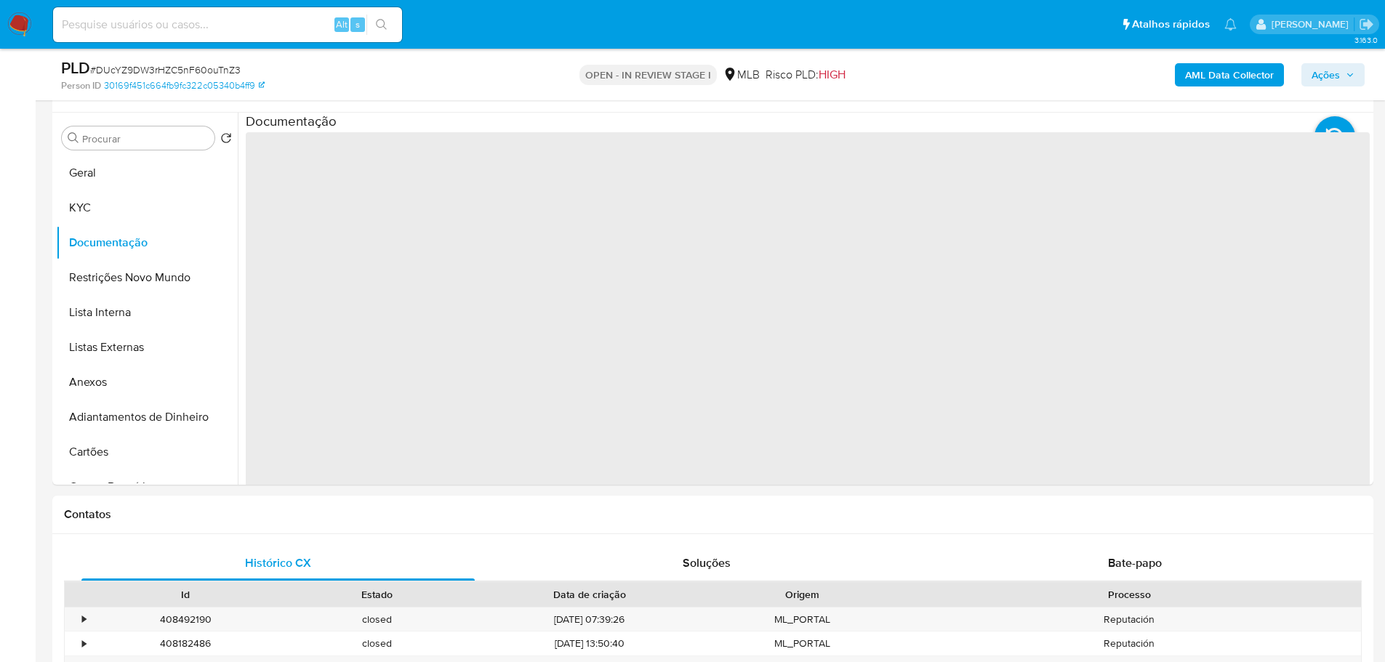
scroll to position [218, 0]
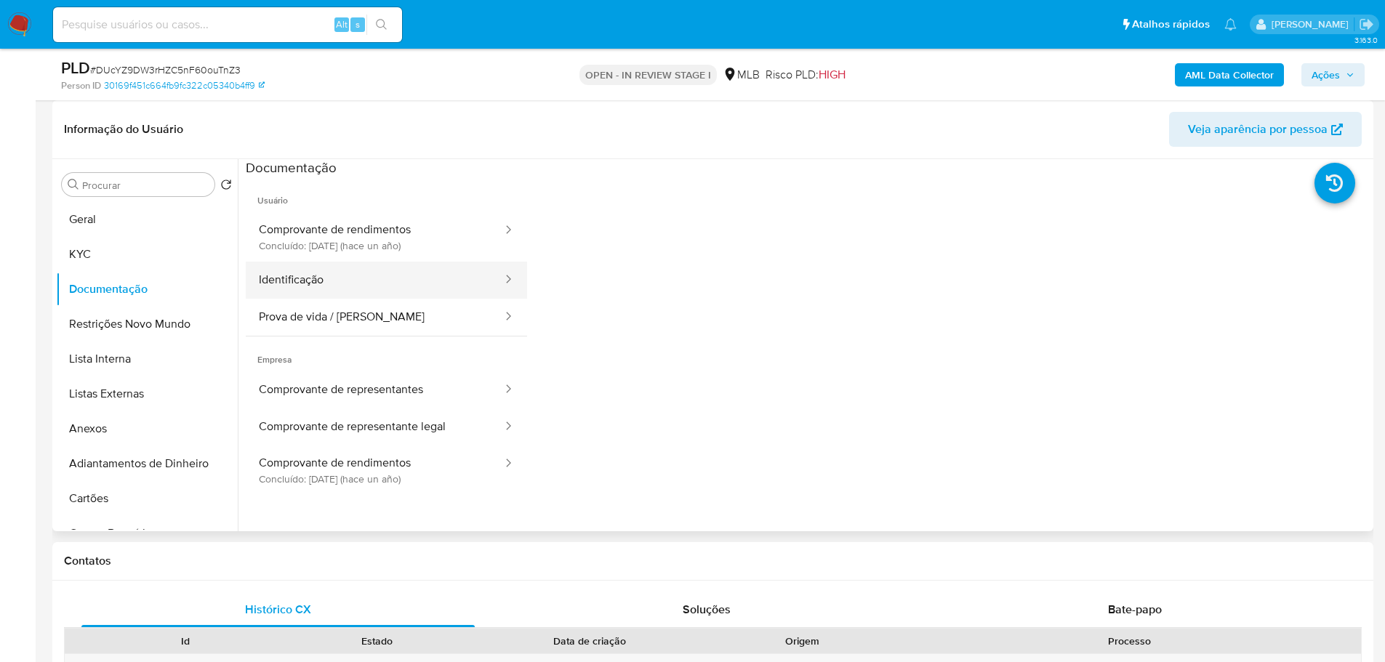
click at [321, 287] on button "Identificação" at bounding box center [375, 280] width 258 height 37
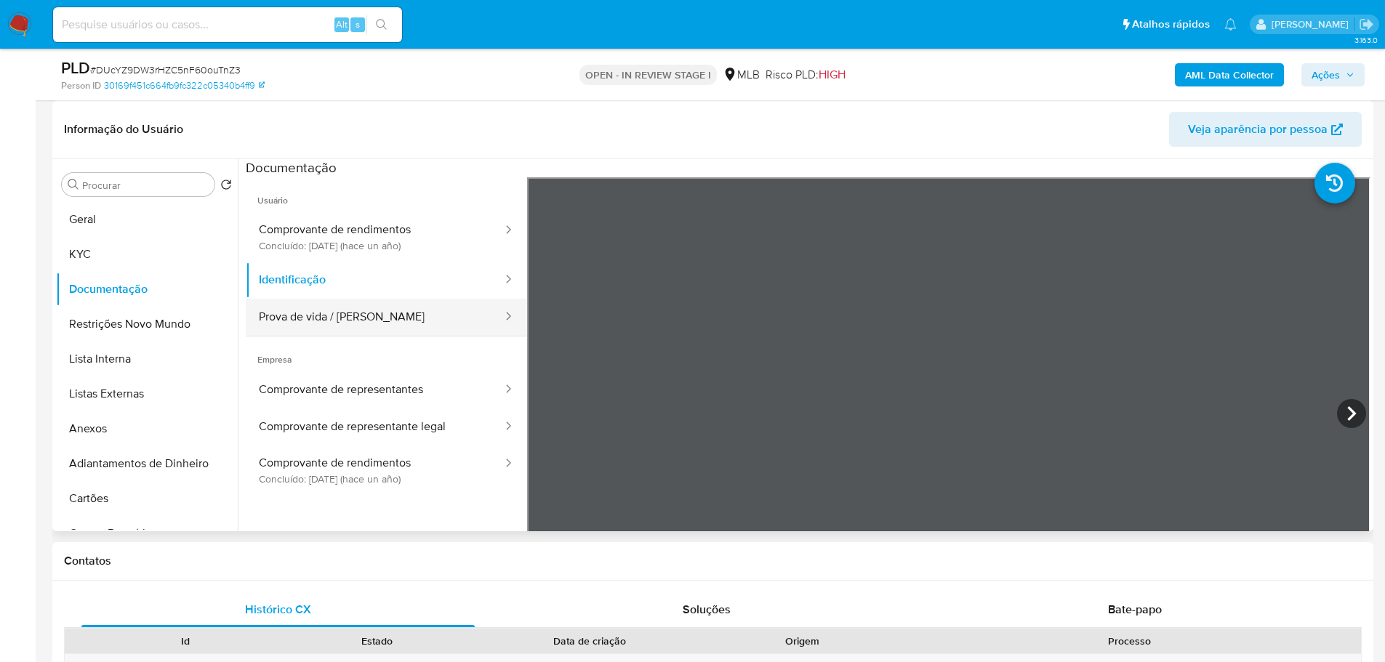
click at [350, 326] on button "Prova de vida / Selfie" at bounding box center [375, 317] width 258 height 37
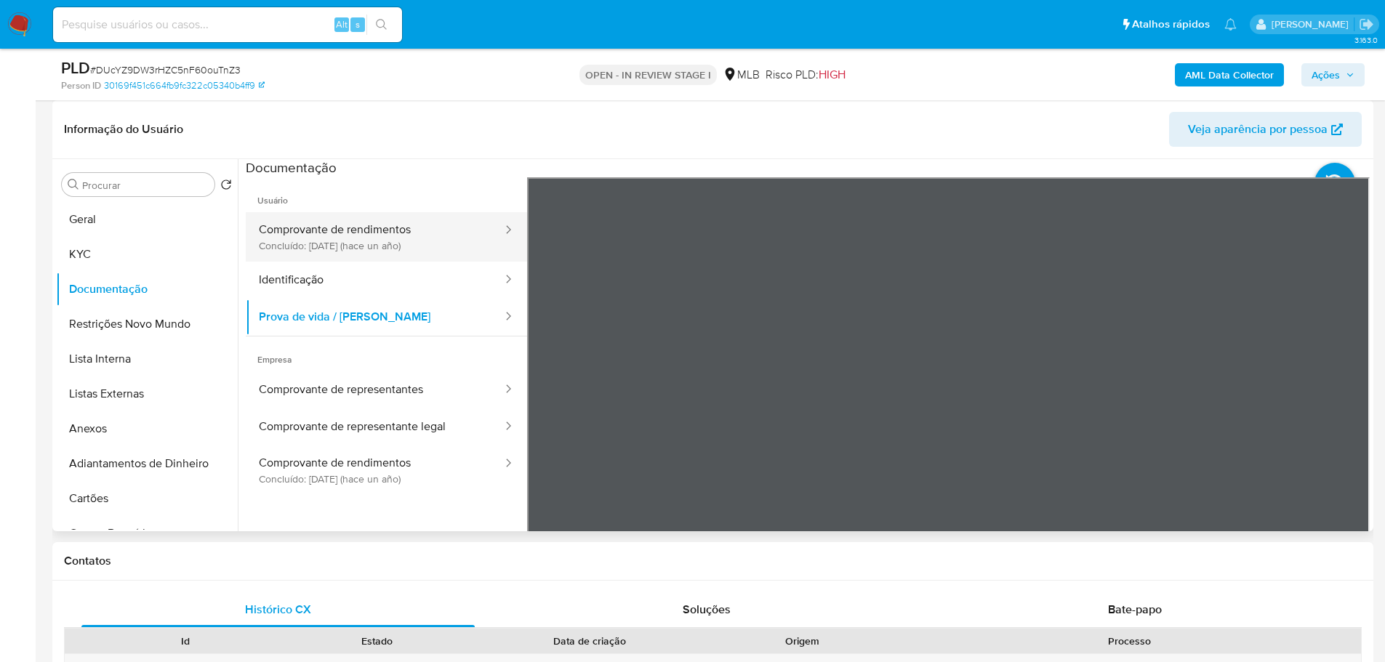
click at [368, 245] on button "Comprovante de rendimentos Concluído: 13/08/2024 (hace un año)" at bounding box center [375, 236] width 258 height 49
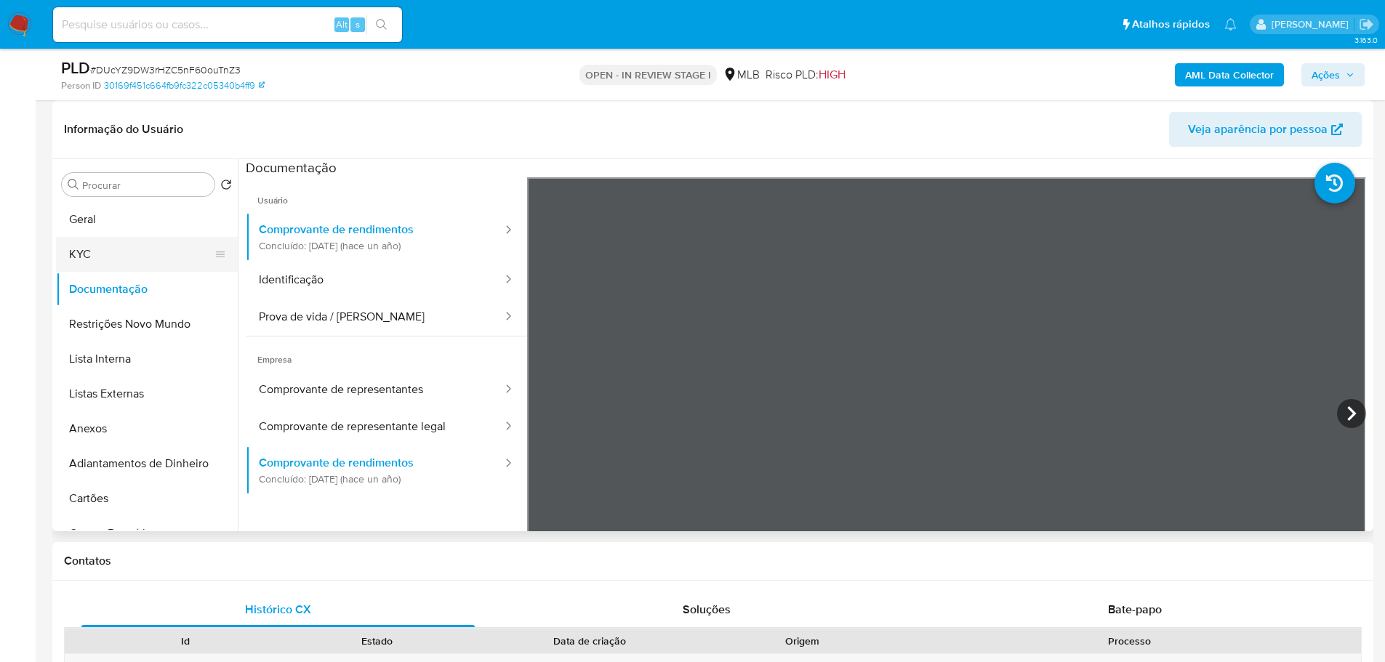
click at [103, 242] on button "KYC" at bounding box center [141, 254] width 170 height 35
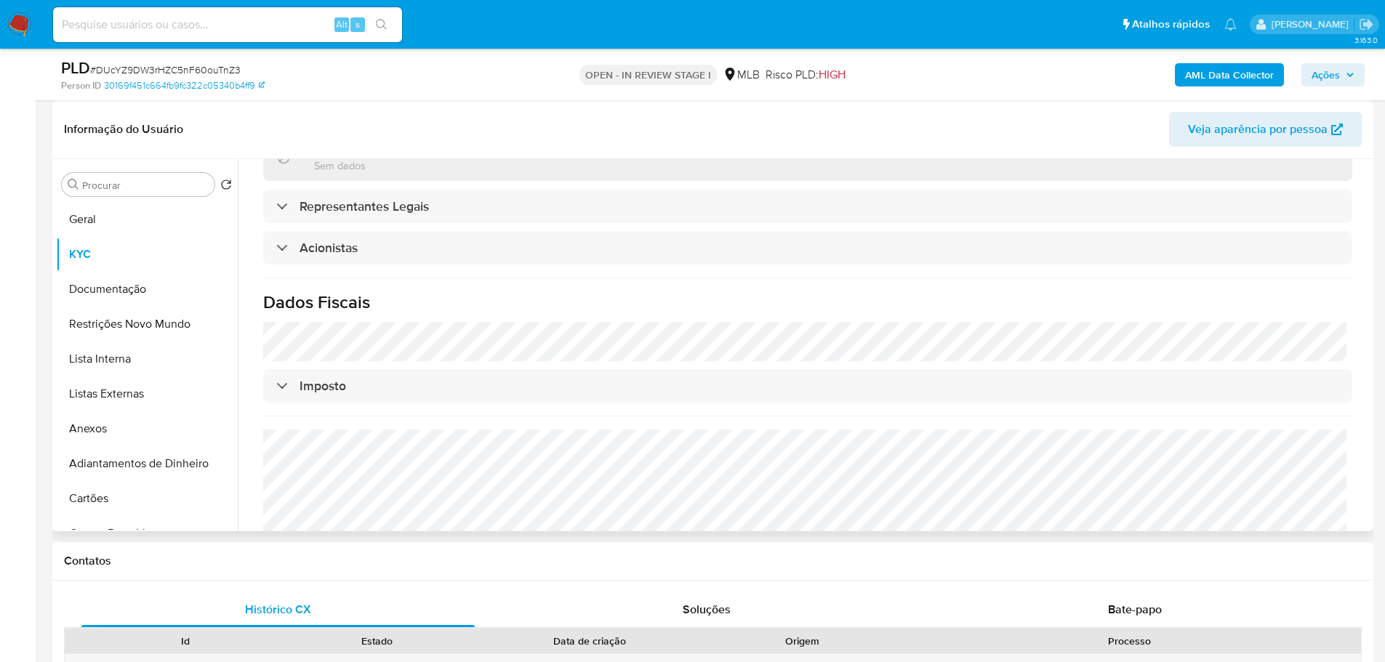
scroll to position [801, 0]
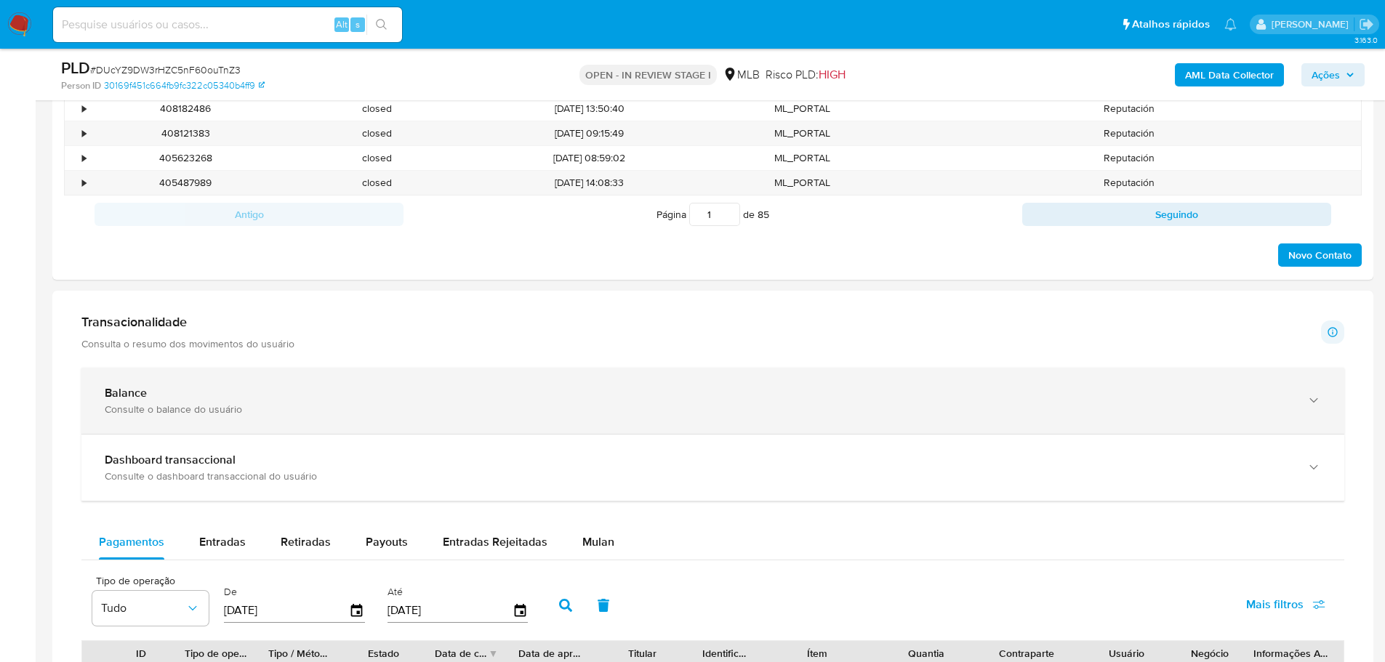
click at [324, 382] on div "Balance Consulte o balance do usuário" at bounding box center [712, 401] width 1263 height 66
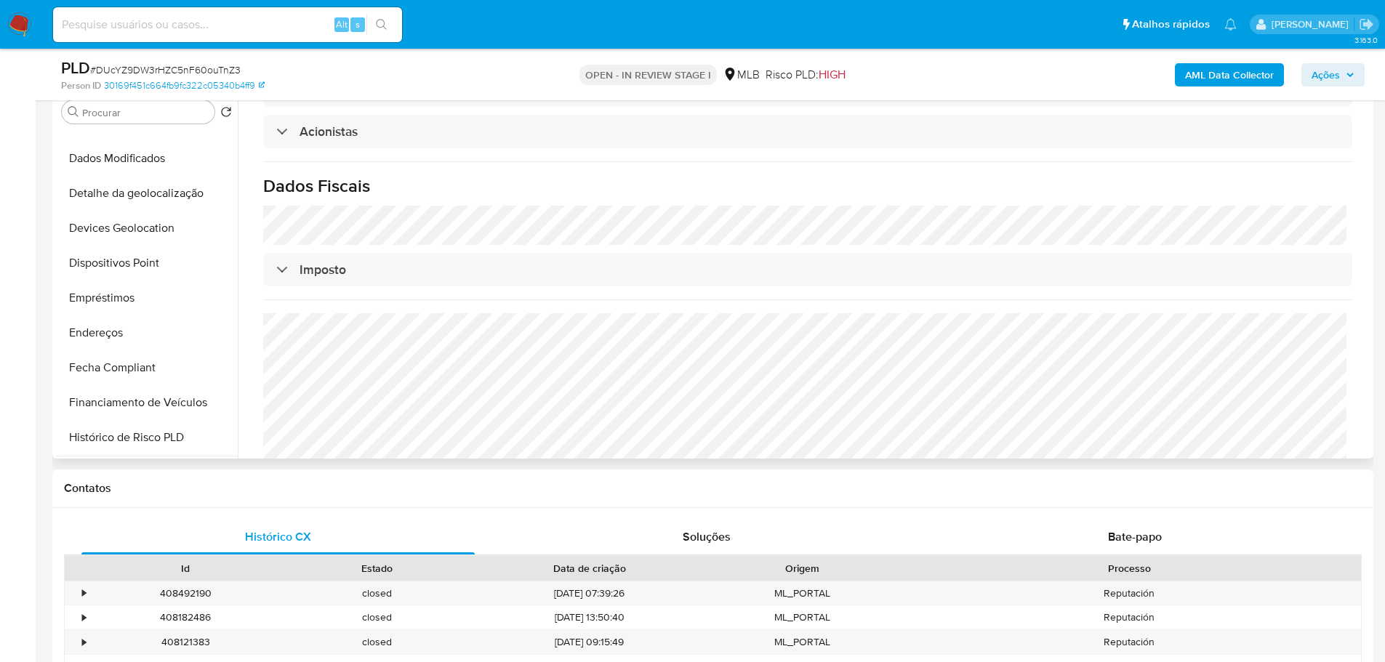
scroll to position [436, 0]
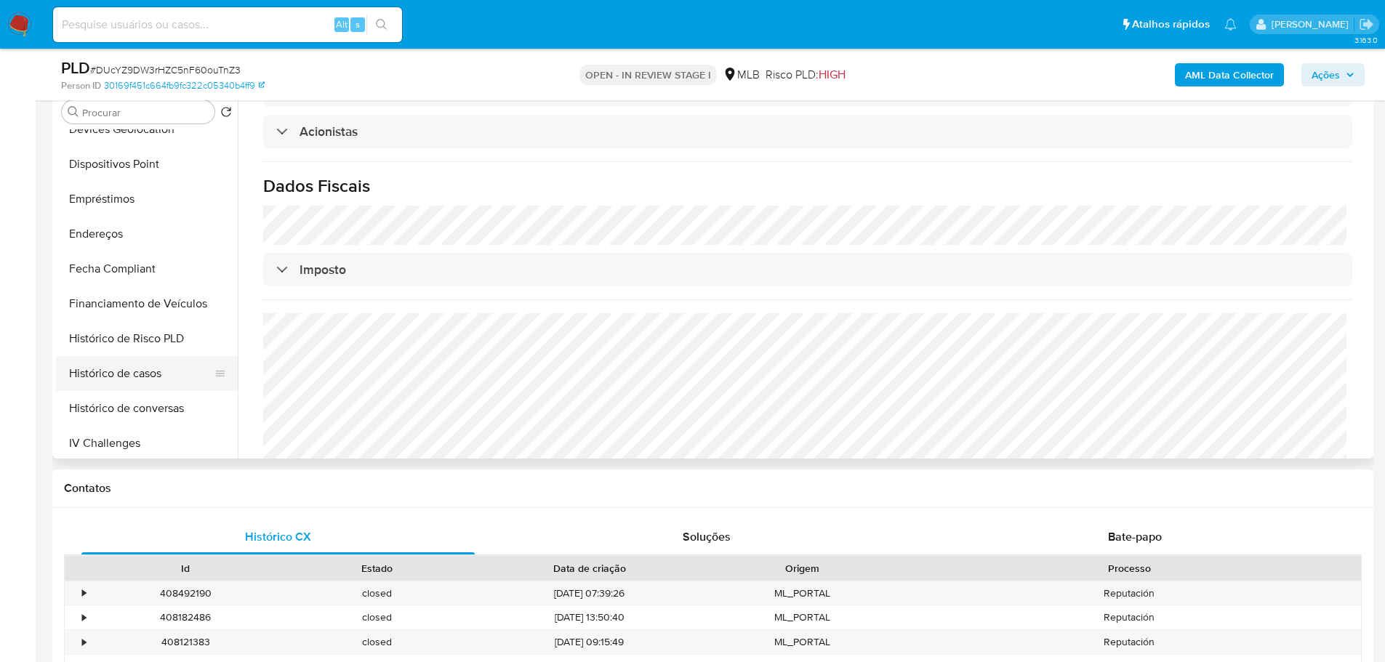
click at [137, 368] on button "Histórico de casos" at bounding box center [141, 373] width 170 height 35
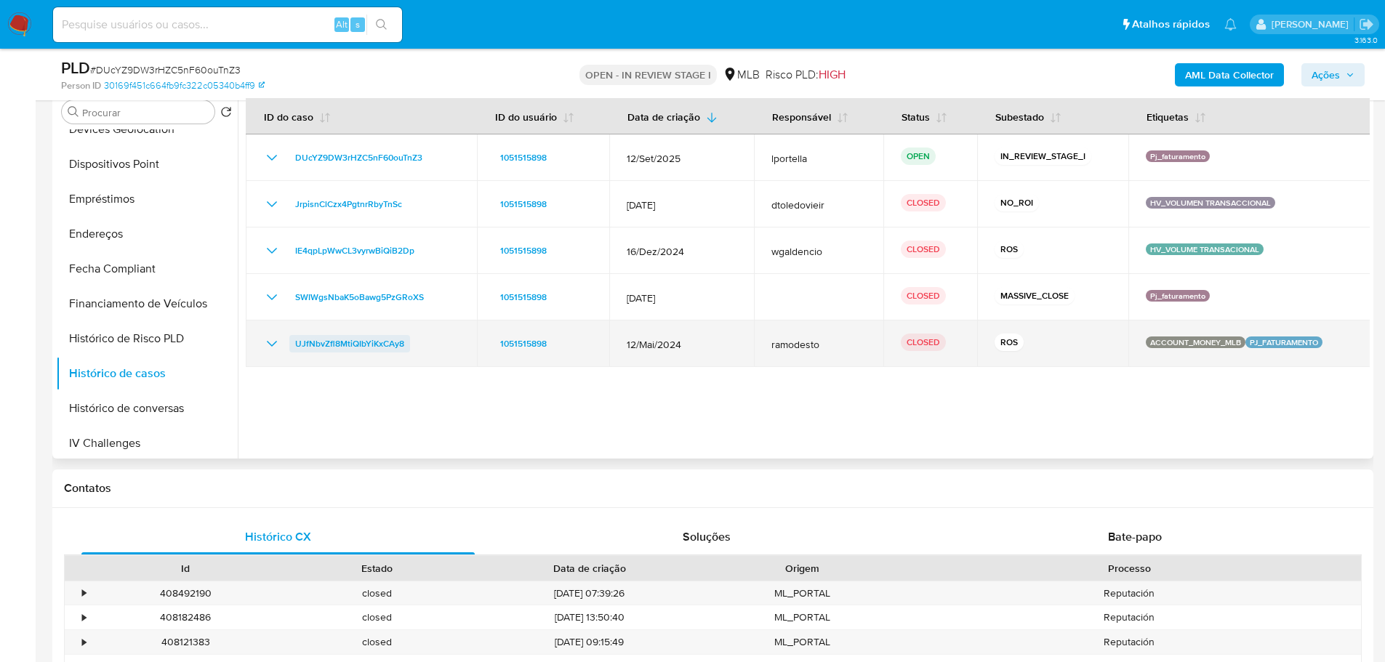
click at [384, 340] on span "UJfNbvZfl8MtiQIbYiKxCAy8" at bounding box center [349, 343] width 109 height 17
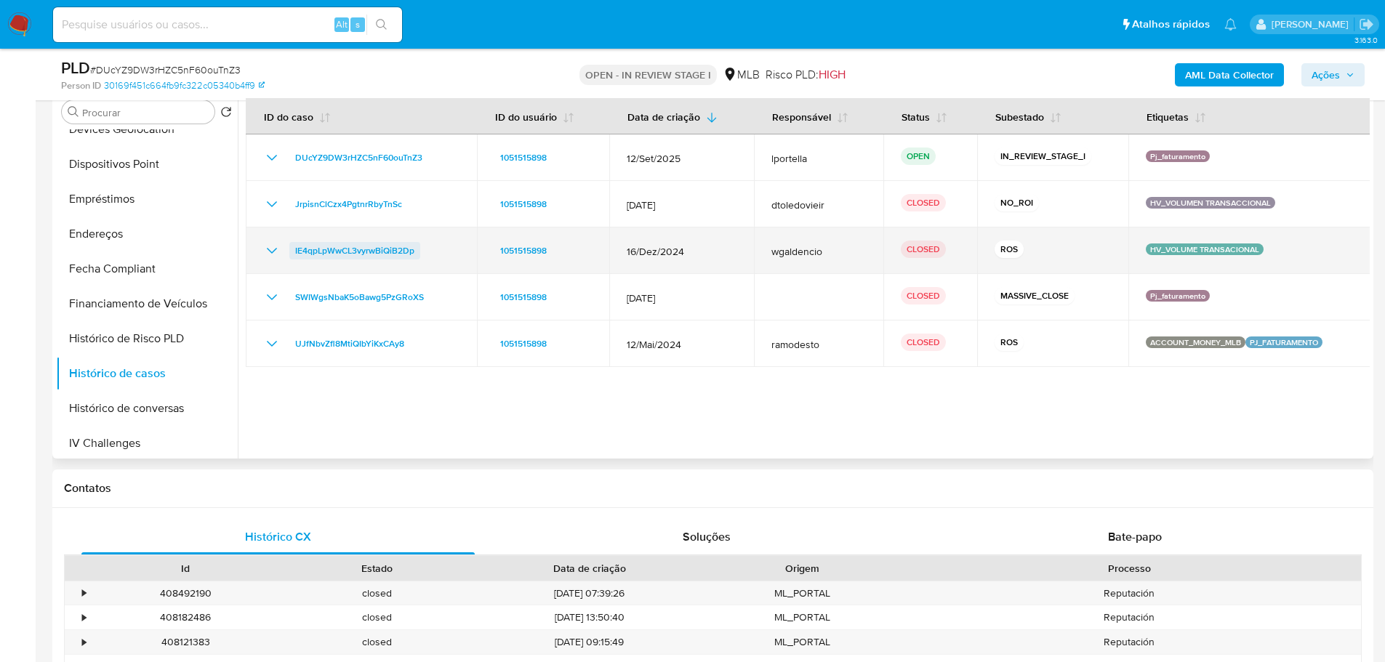
click at [372, 260] on td "IE4qpLpWwCL3vyrwBiQiB2Dp" at bounding box center [361, 251] width 231 height 47
click at [372, 254] on span "IE4qpLpWwCL3vyrwBiQiB2Dp" at bounding box center [354, 250] width 119 height 17
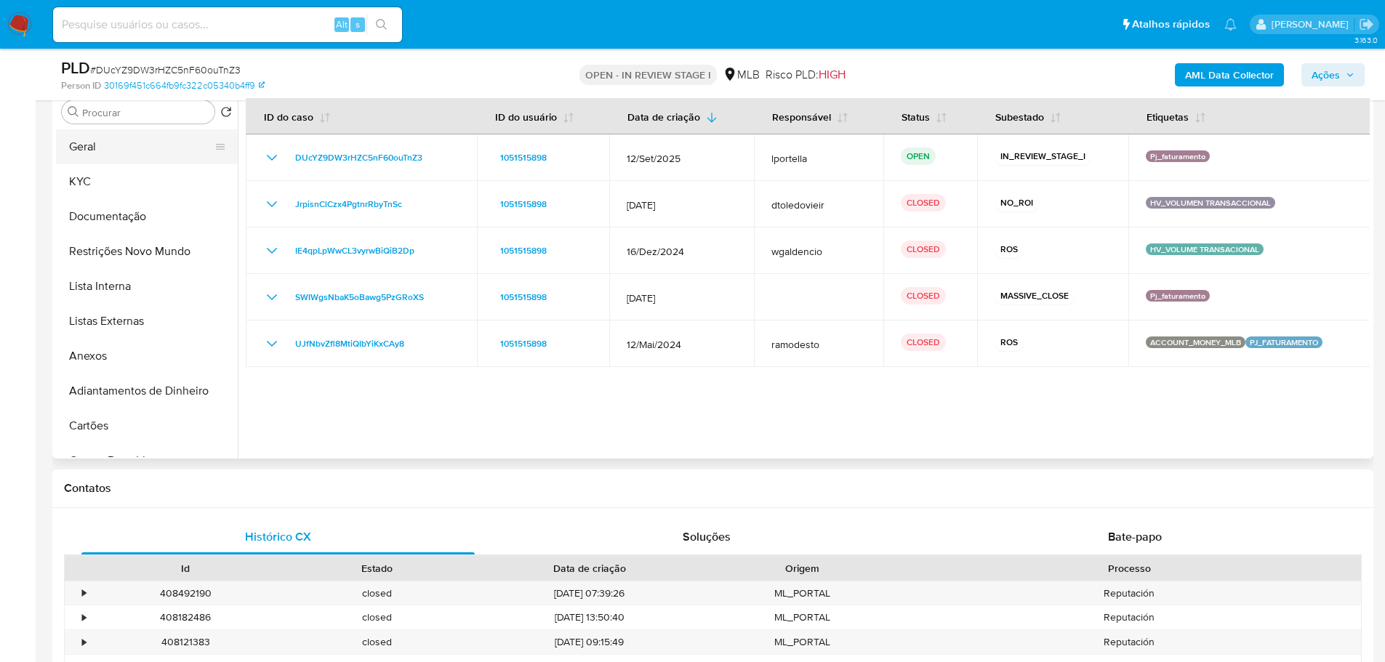
click at [92, 156] on button "Geral" at bounding box center [141, 146] width 170 height 35
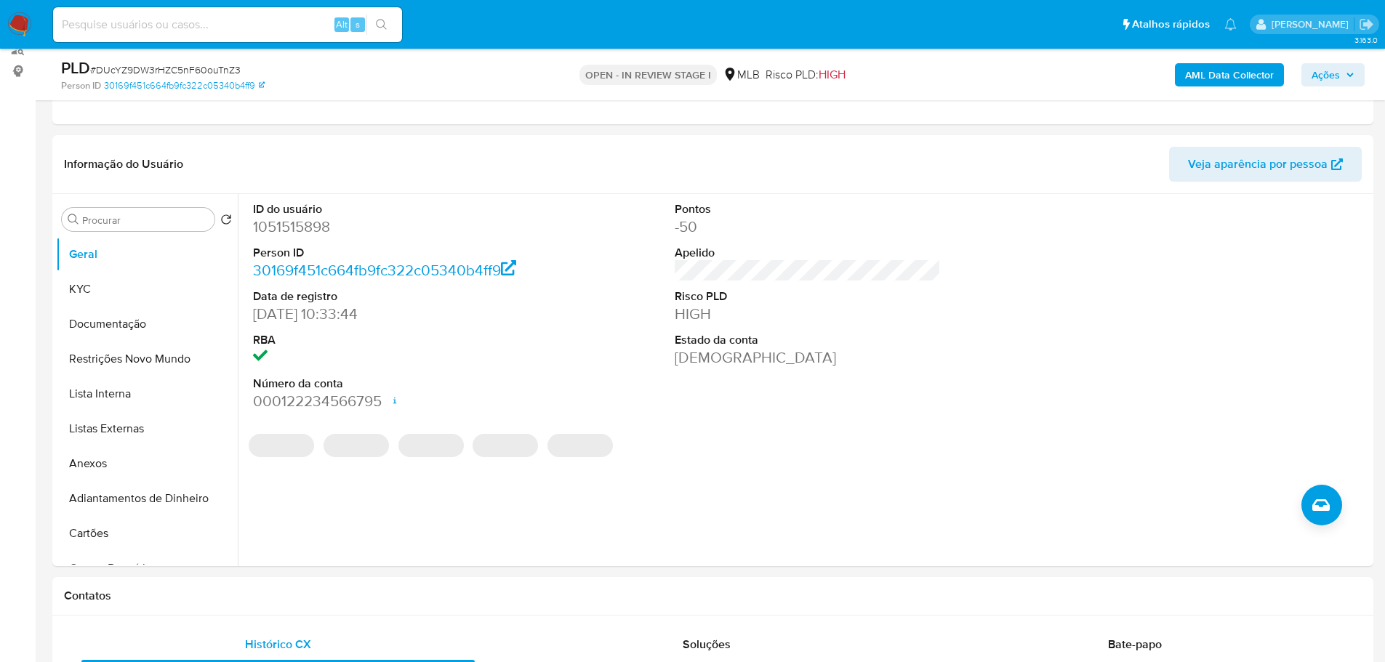
scroll to position [176, 0]
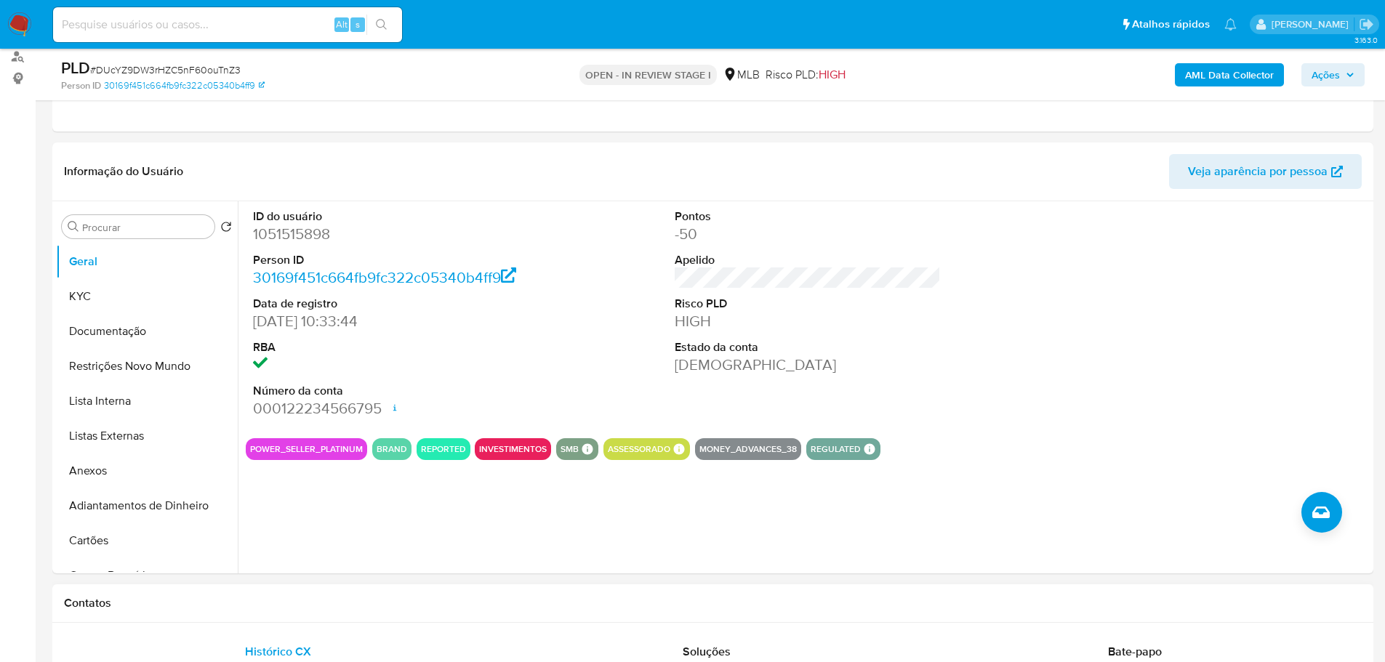
click at [245, 609] on h1 "Contatos" at bounding box center [713, 603] width 1298 height 15
click at [100, 304] on button "KYC" at bounding box center [141, 296] width 170 height 35
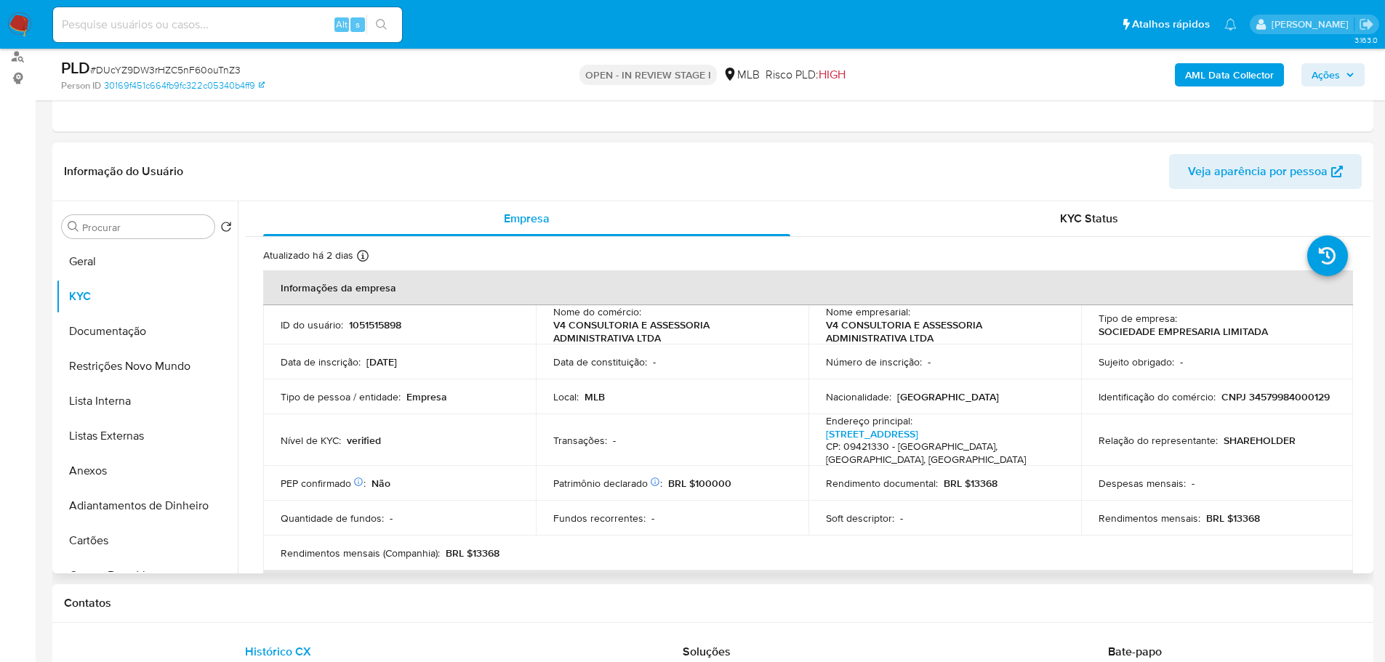
drag, startPoint x: 295, startPoint y: 610, endPoint x: 244, endPoint y: 569, distance: 65.8
click at [295, 610] on h1 "Contatos" at bounding box center [713, 603] width 1298 height 15
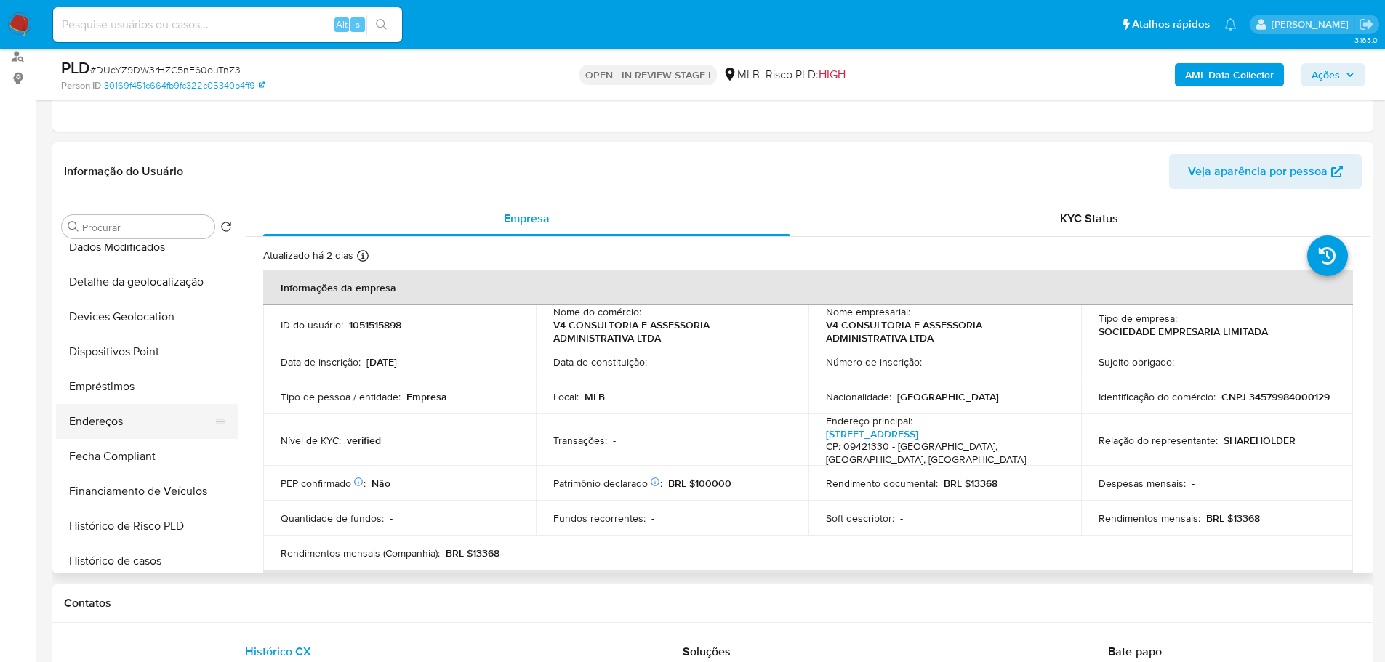
click at [111, 422] on button "Endereços" at bounding box center [141, 421] width 170 height 35
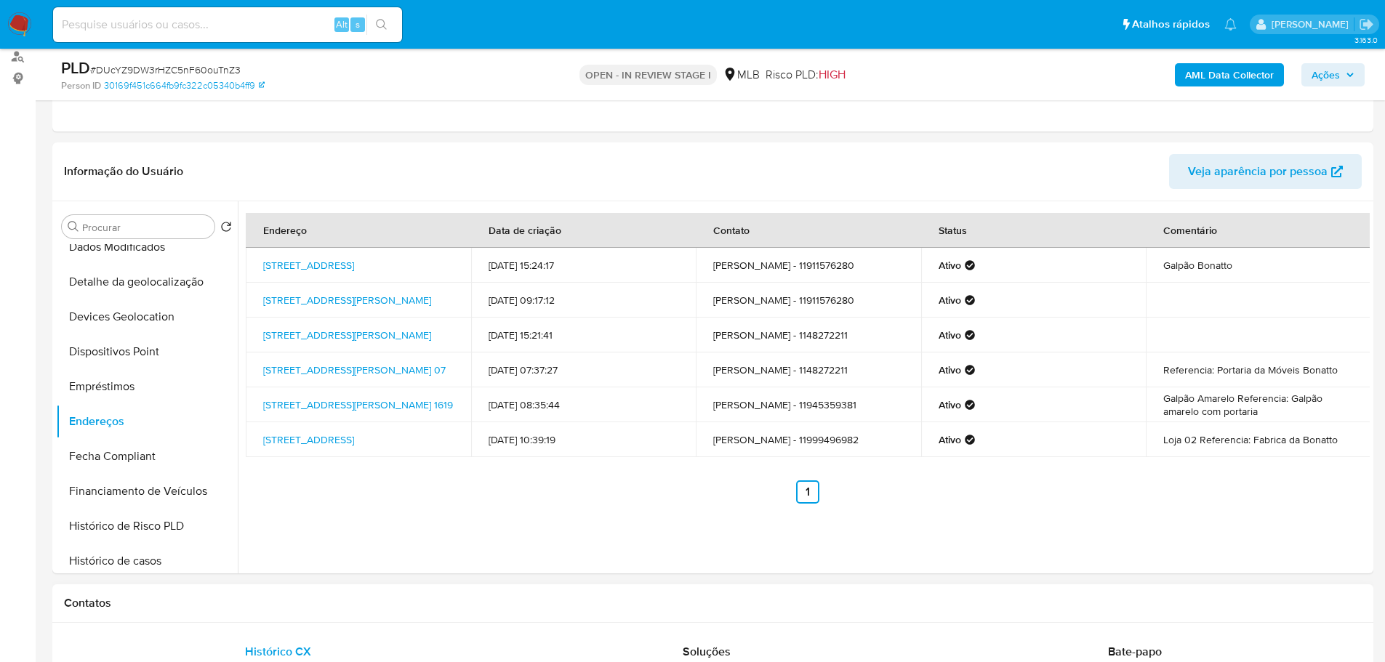
click at [250, 606] on h1 "Contatos" at bounding box center [713, 603] width 1298 height 15
click at [132, 287] on button "Detalhe da geolocalização" at bounding box center [141, 282] width 170 height 35
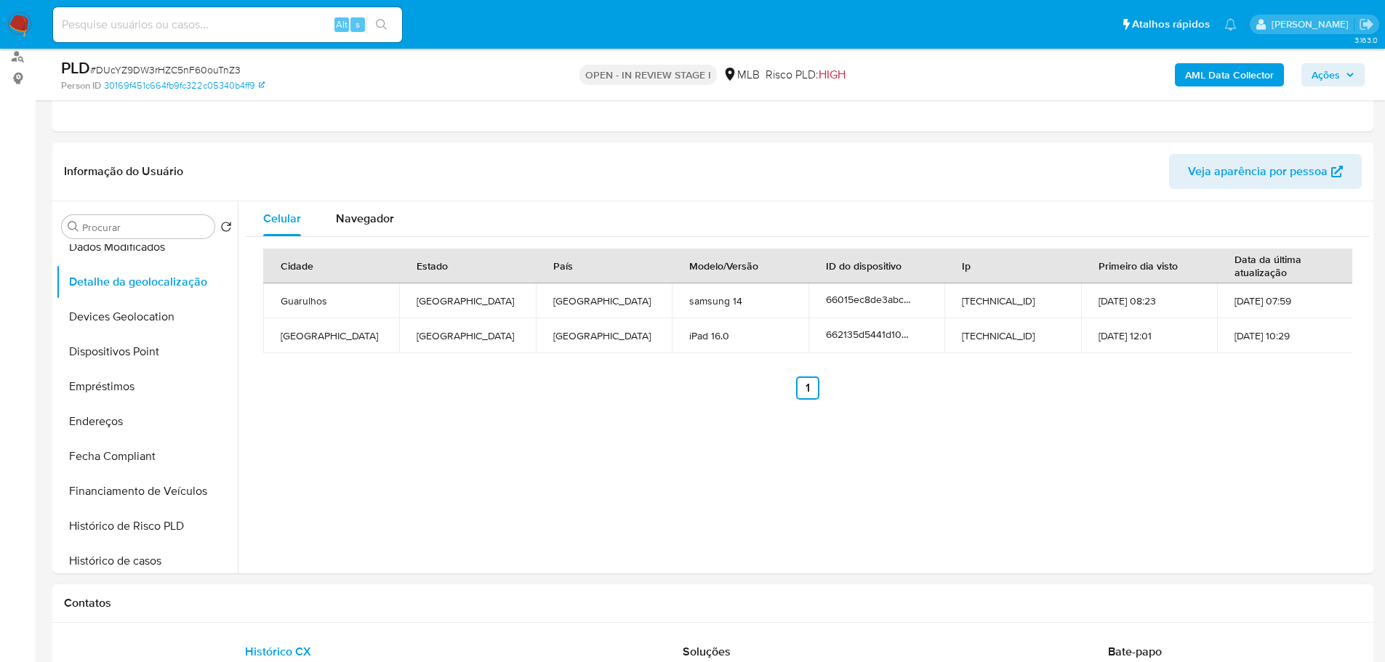
click at [317, 613] on div "Contatos" at bounding box center [712, 604] width 1321 height 39
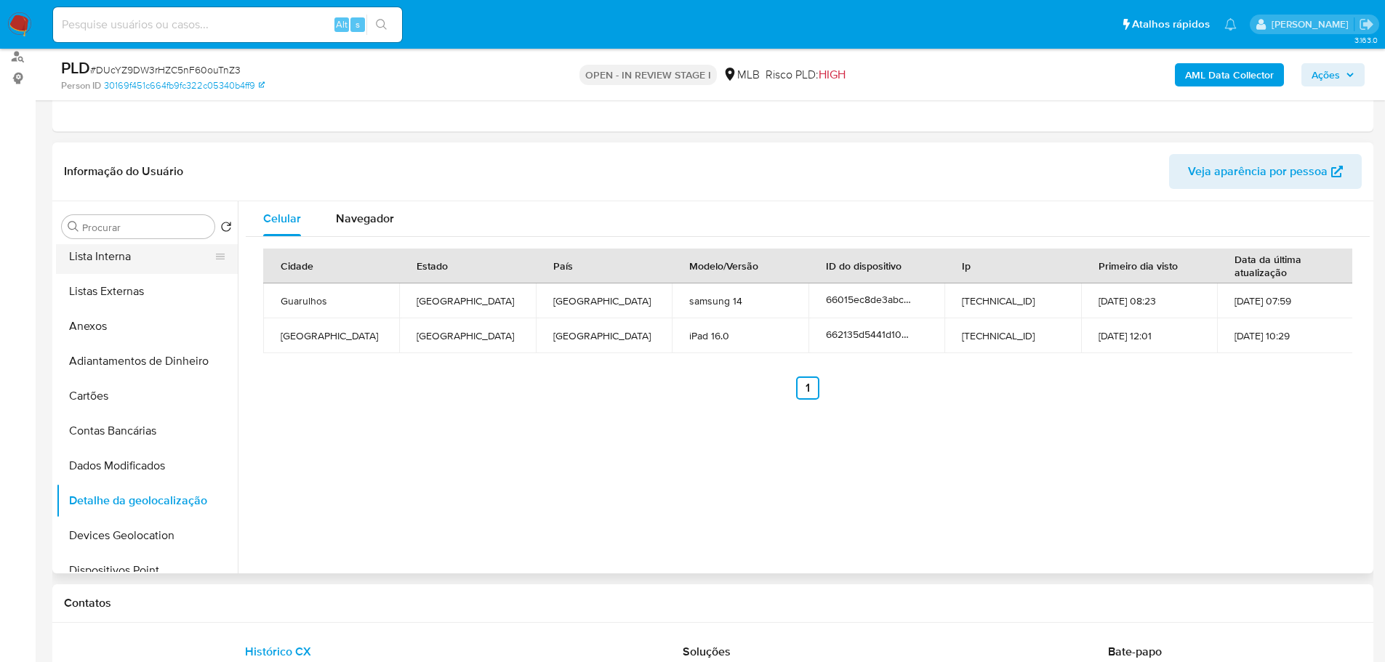
scroll to position [0, 0]
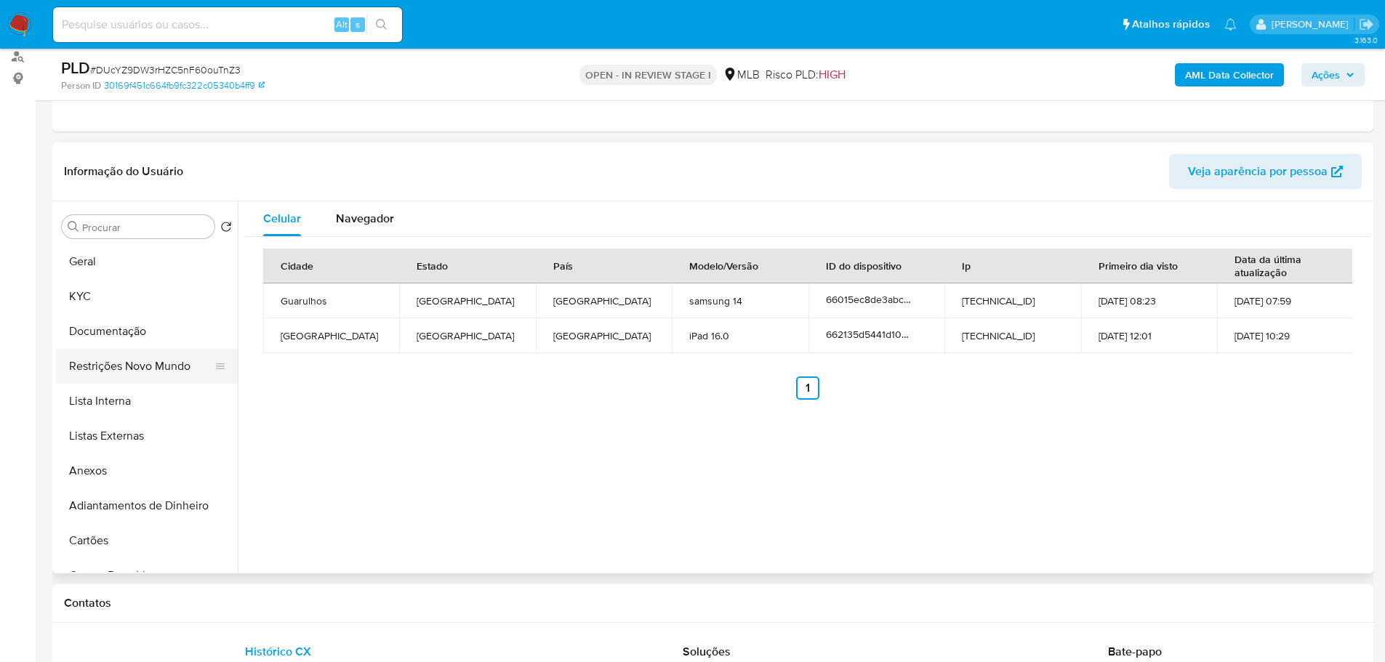
click at [142, 360] on button "Restrições Novo Mundo" at bounding box center [141, 366] width 170 height 35
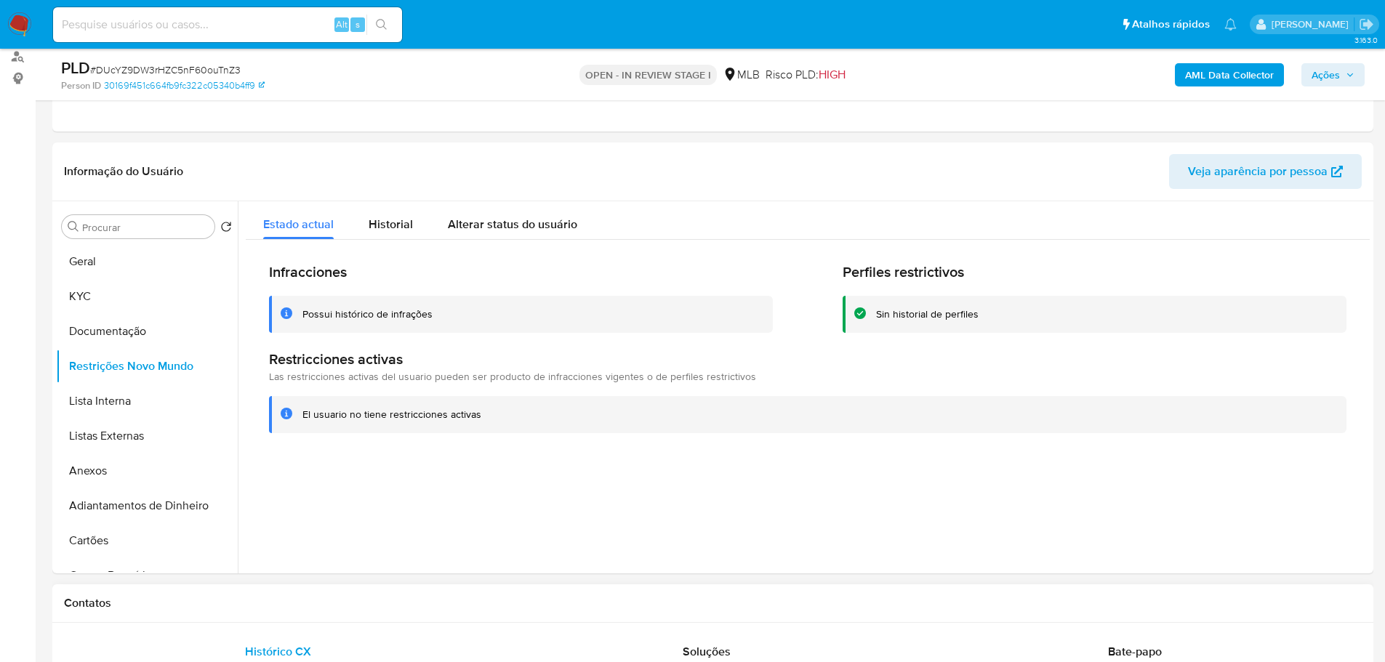
click at [205, 610] on h1 "Contatos" at bounding box center [713, 603] width 1298 height 15
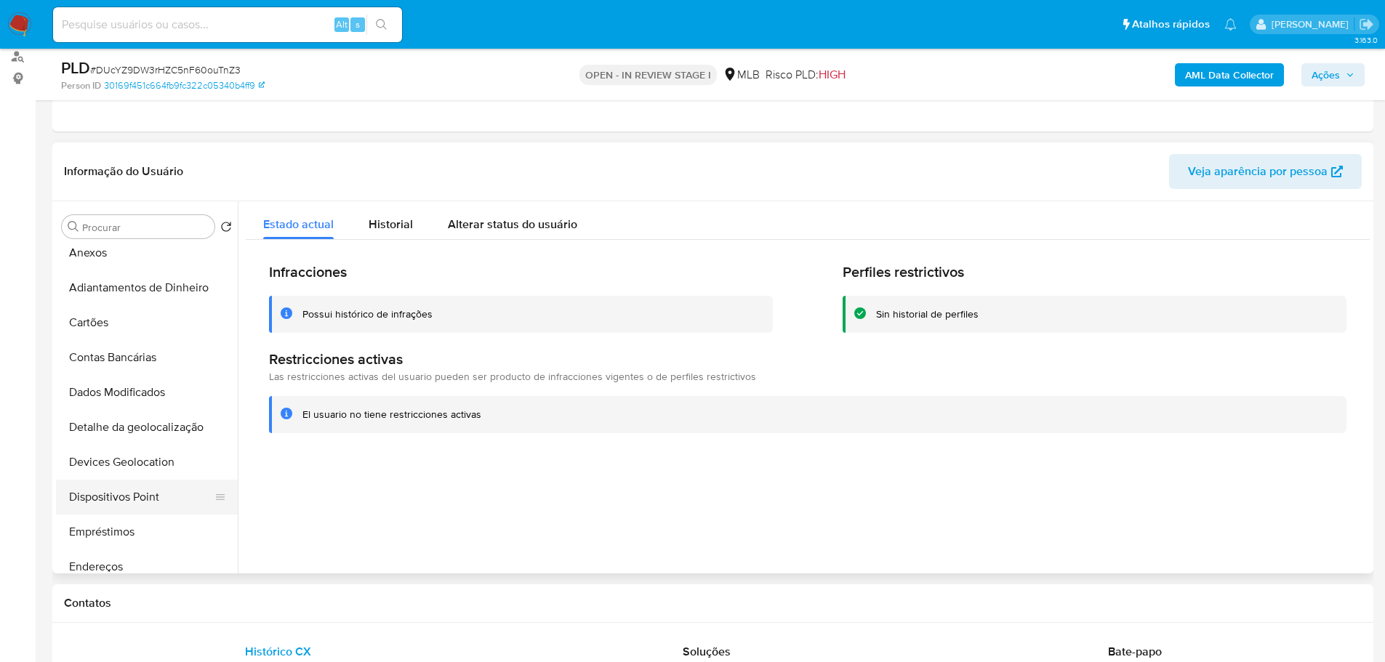
scroll to position [291, 0]
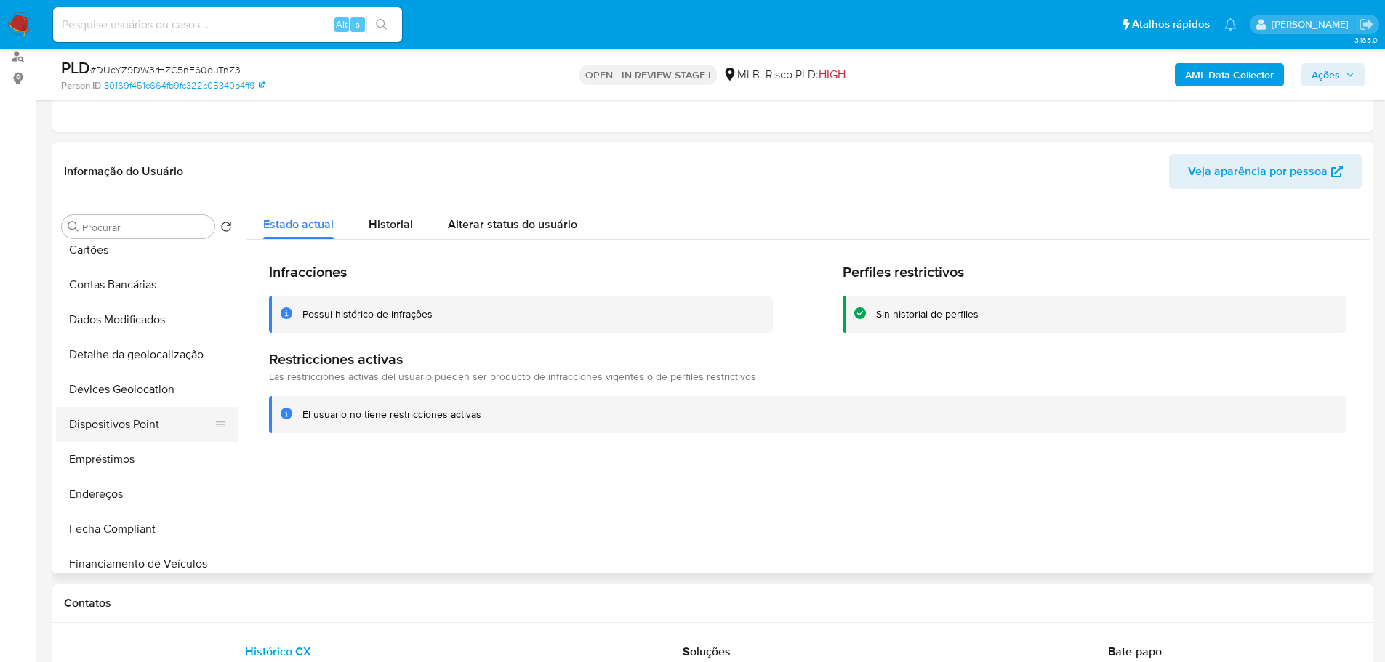
click at [131, 438] on button "Dispositivos Point" at bounding box center [141, 424] width 170 height 35
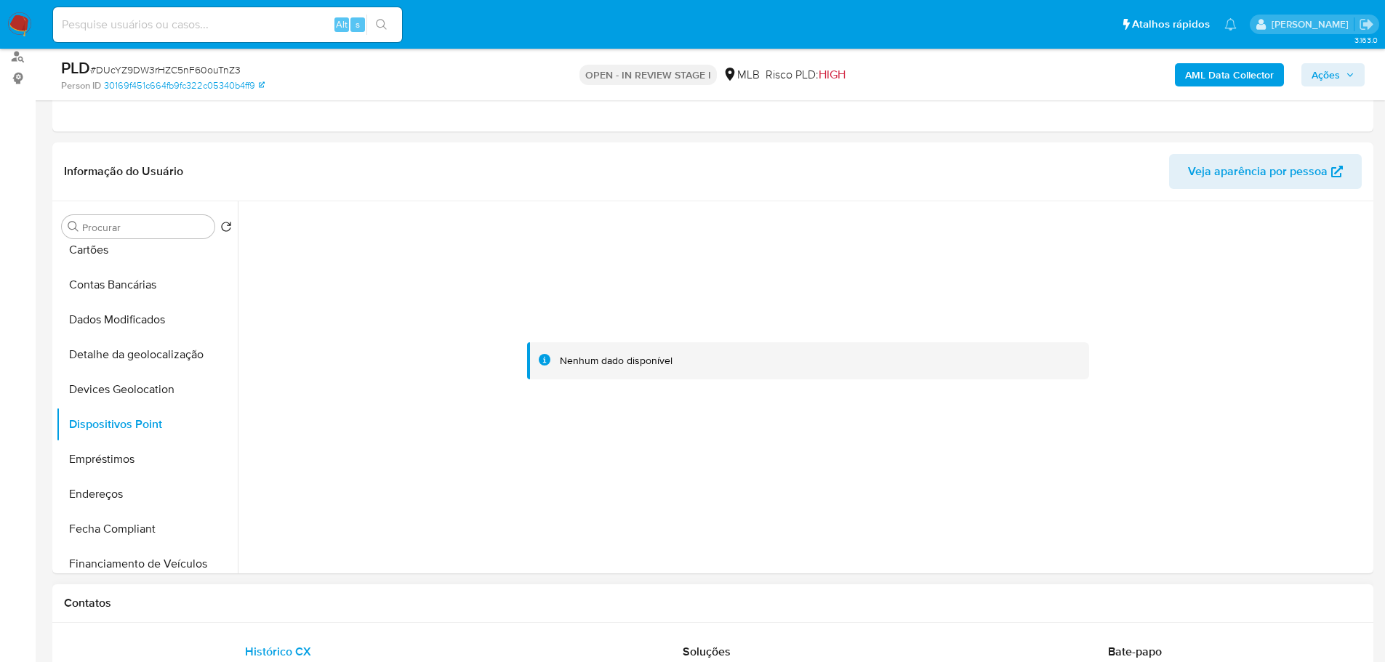
click at [388, 610] on div "Contatos" at bounding box center [712, 604] width 1321 height 39
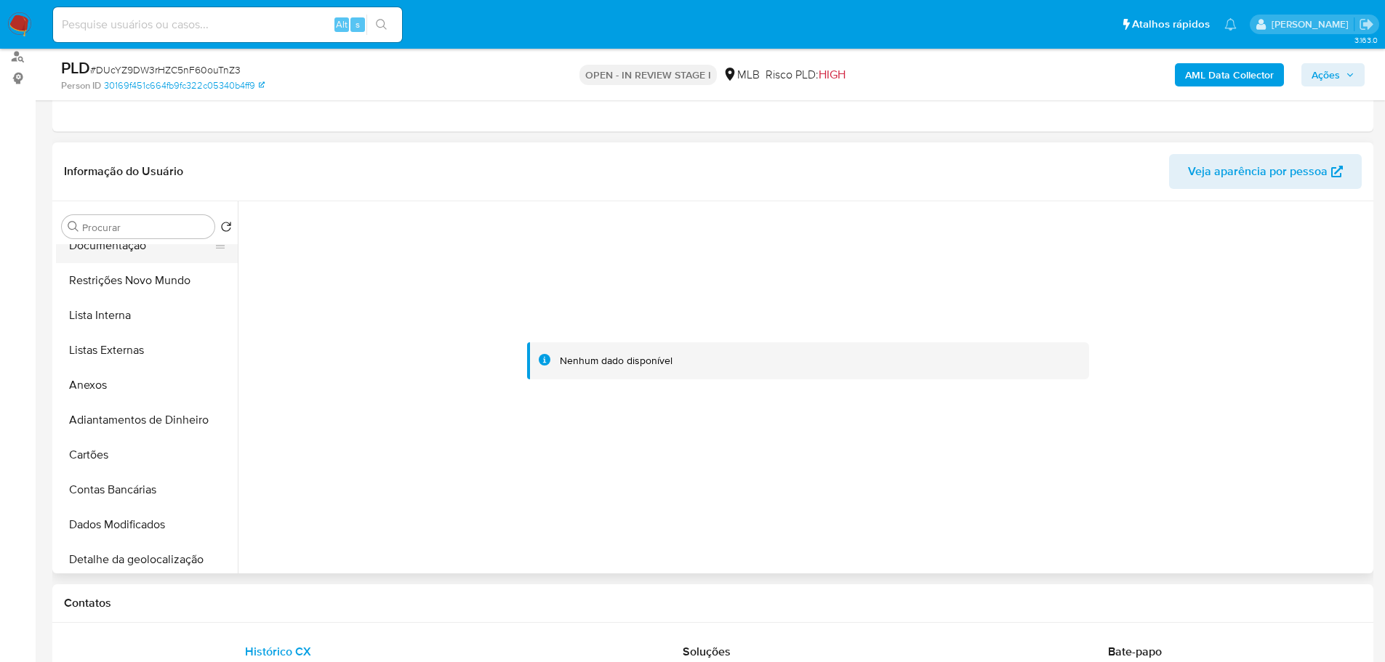
scroll to position [0, 0]
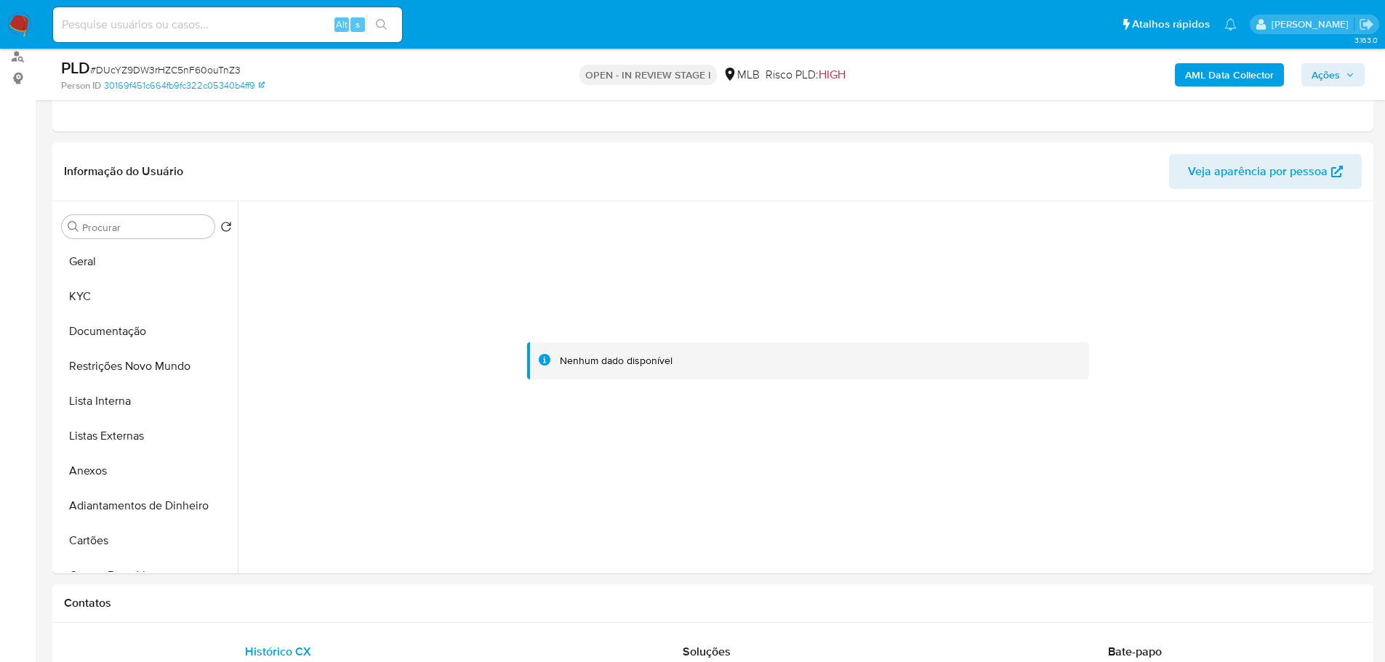
drag, startPoint x: 81, startPoint y: 293, endPoint x: 2, endPoint y: 316, distance: 81.7
click at [79, 293] on button "KYC" at bounding box center [147, 296] width 182 height 35
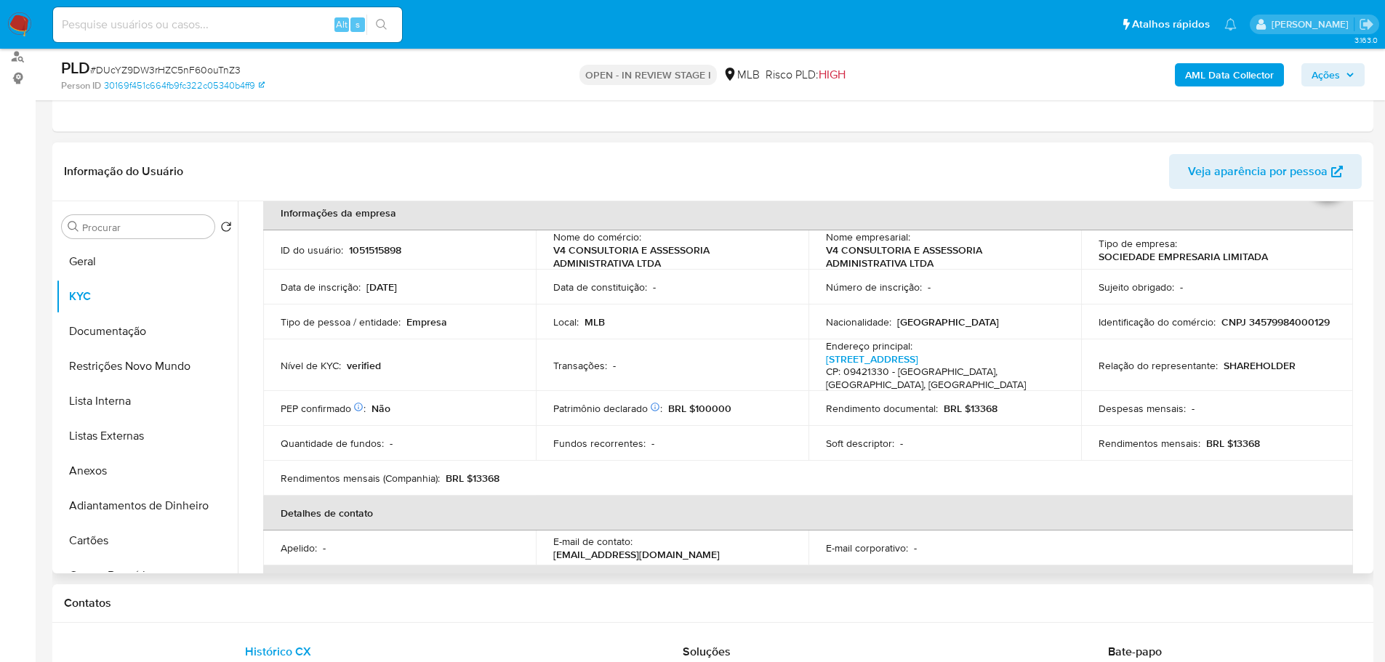
scroll to position [2, 0]
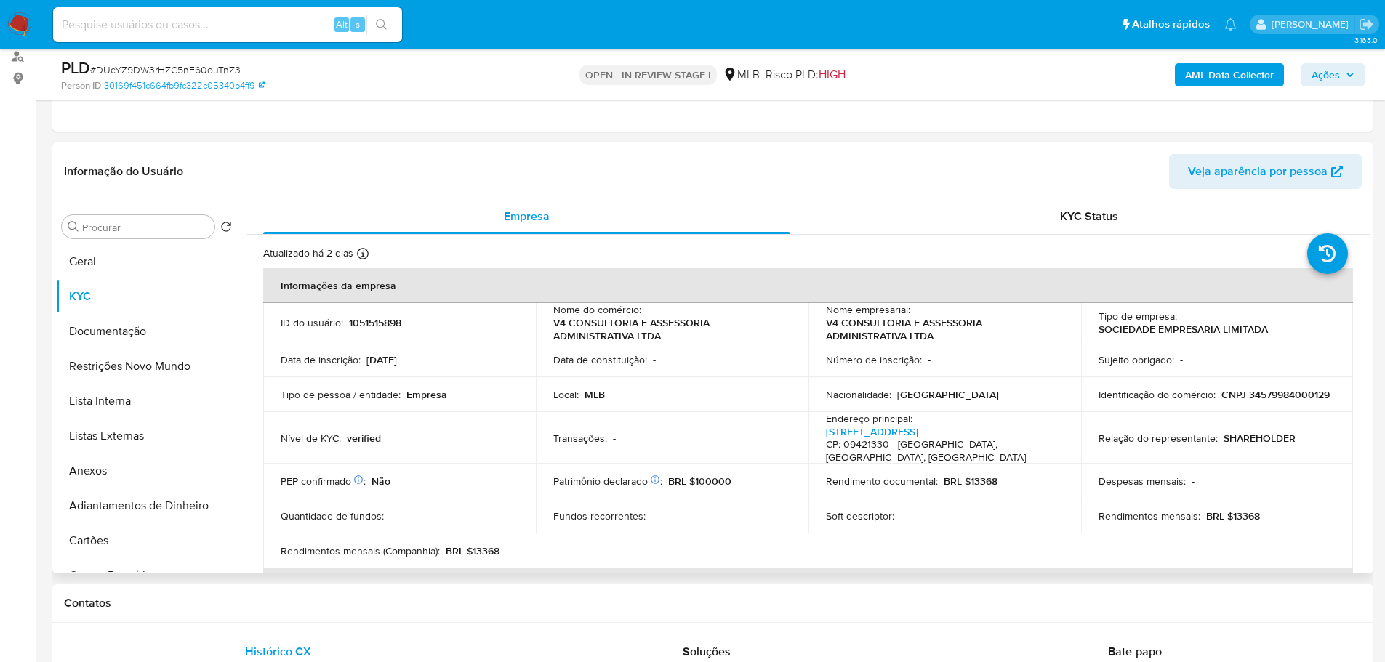
click at [1222, 399] on p "CNPJ 34579984000129" at bounding box center [1276, 394] width 108 height 13
copy p "34579984000129"
click at [106, 258] on button "Geral" at bounding box center [141, 261] width 170 height 35
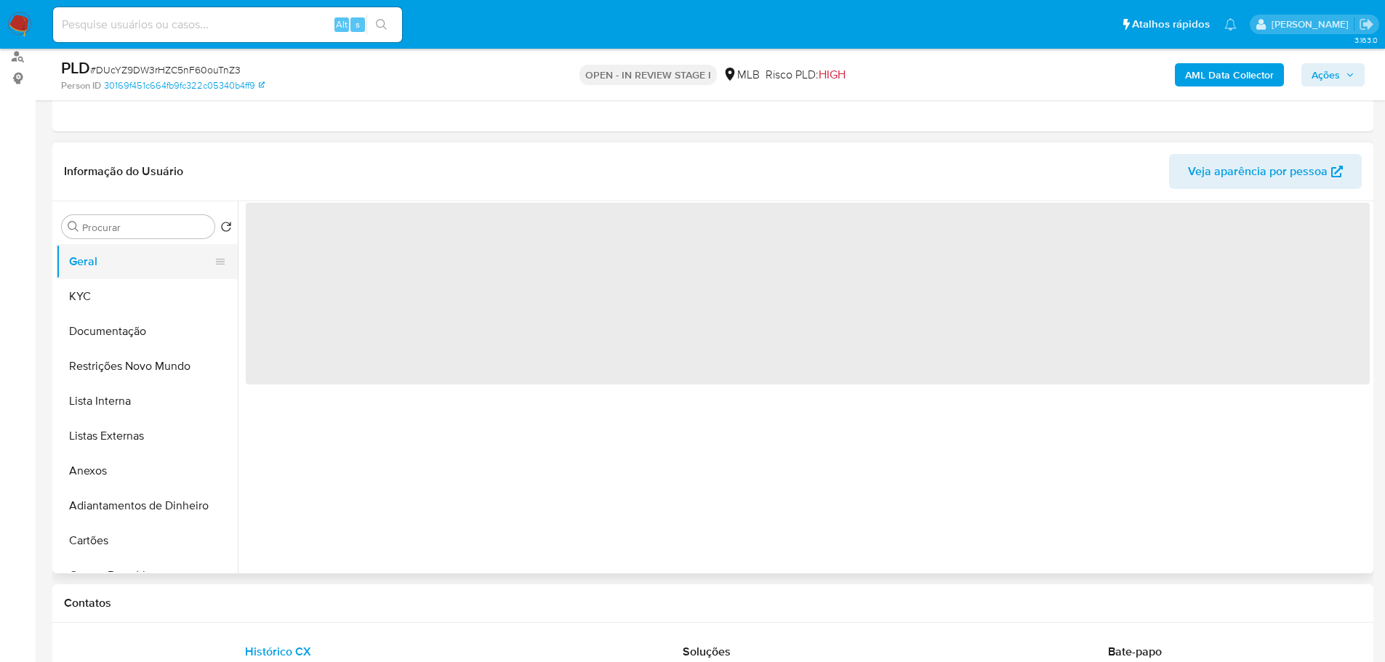
scroll to position [0, 0]
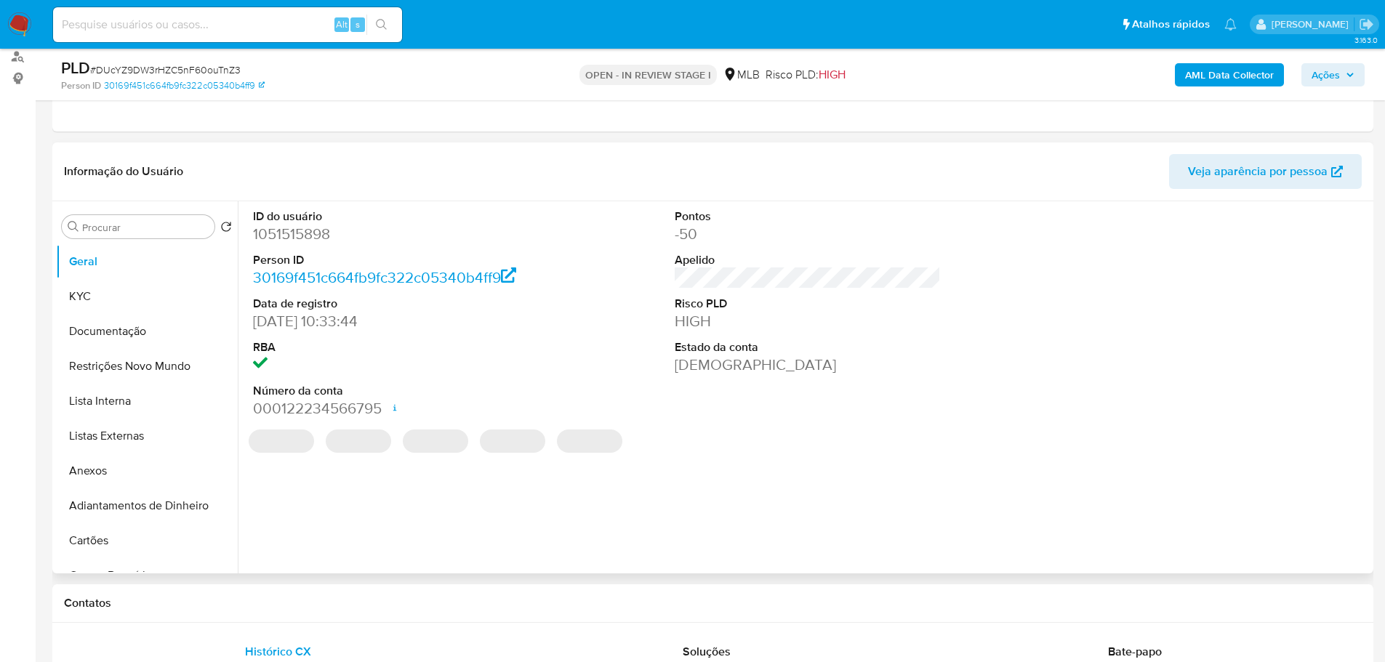
click at [307, 225] on dd "1051515898" at bounding box center [386, 234] width 267 height 20
click at [303, 233] on dd "1051515898" at bounding box center [386, 234] width 267 height 20
copy dd "1051515898"
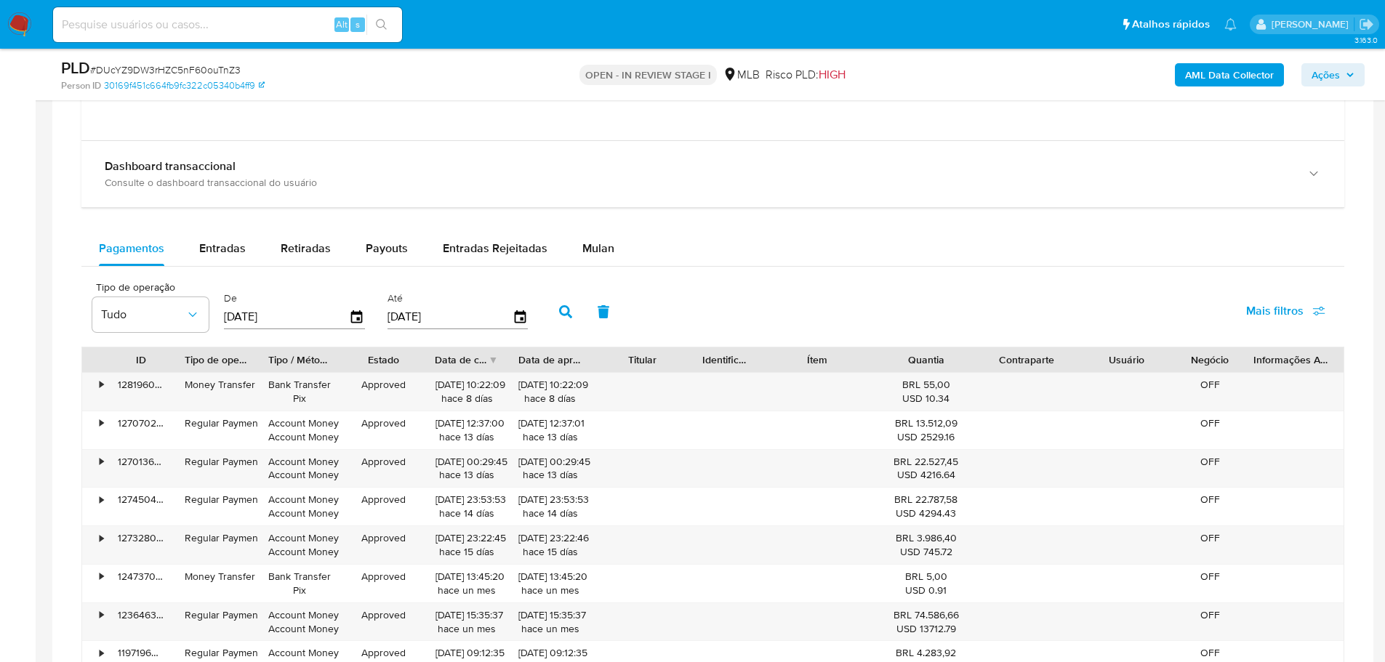
scroll to position [1703, 0]
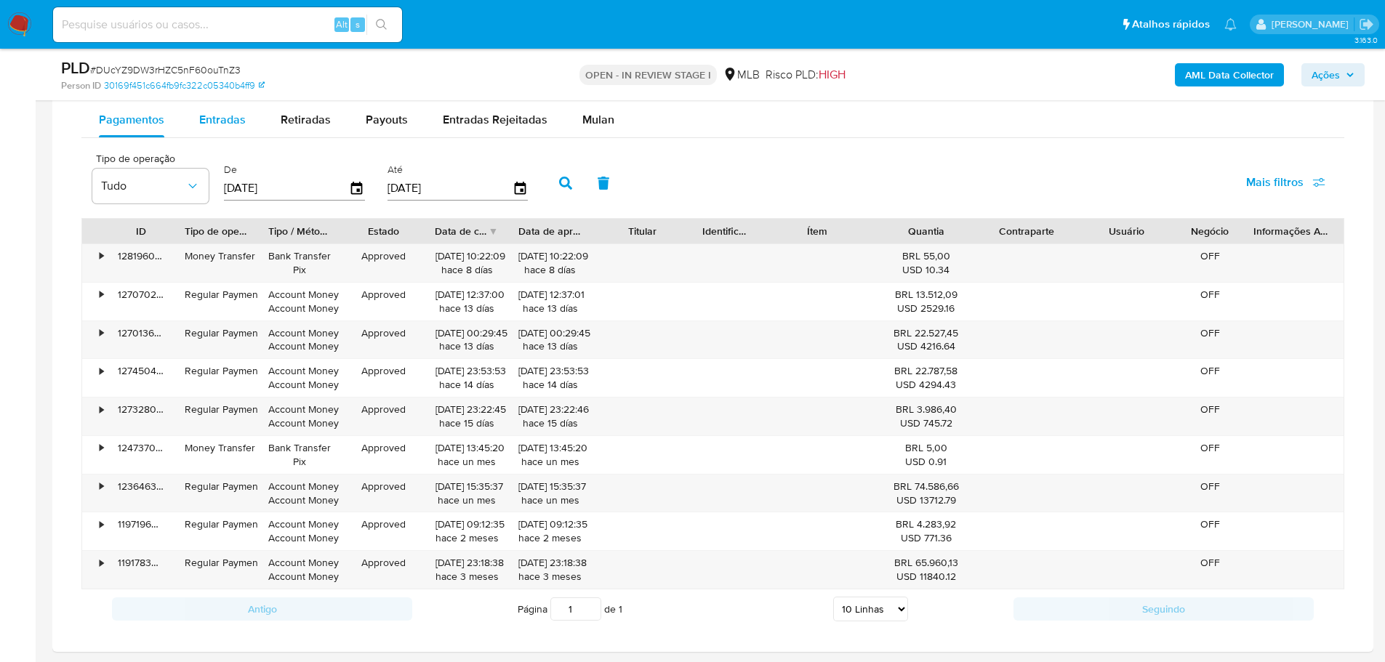
click at [216, 124] on span "Entradas" at bounding box center [222, 119] width 47 height 17
select select "10"
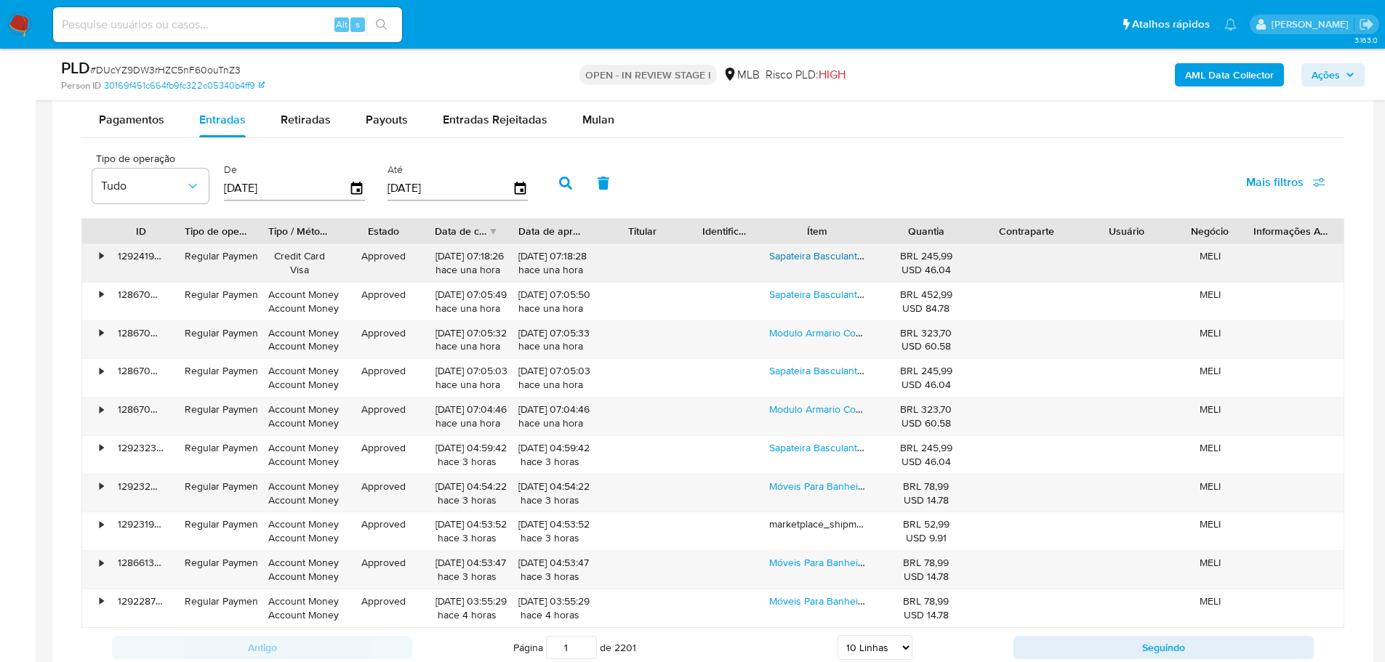
click at [825, 258] on link "Sapateira Basculante Organizadora 3 Portas Móveis Bonatto Preto" at bounding box center [917, 256] width 297 height 15
click at [802, 335] on link "Modulo Armario Cozinha Aéreo Completo Lavanderia Suspenso" at bounding box center [912, 333] width 287 height 15
click at [822, 562] on link "Móveis Para Banheiro Móveis Bonatto Balcão Auxiliar" at bounding box center [888, 563] width 239 height 15
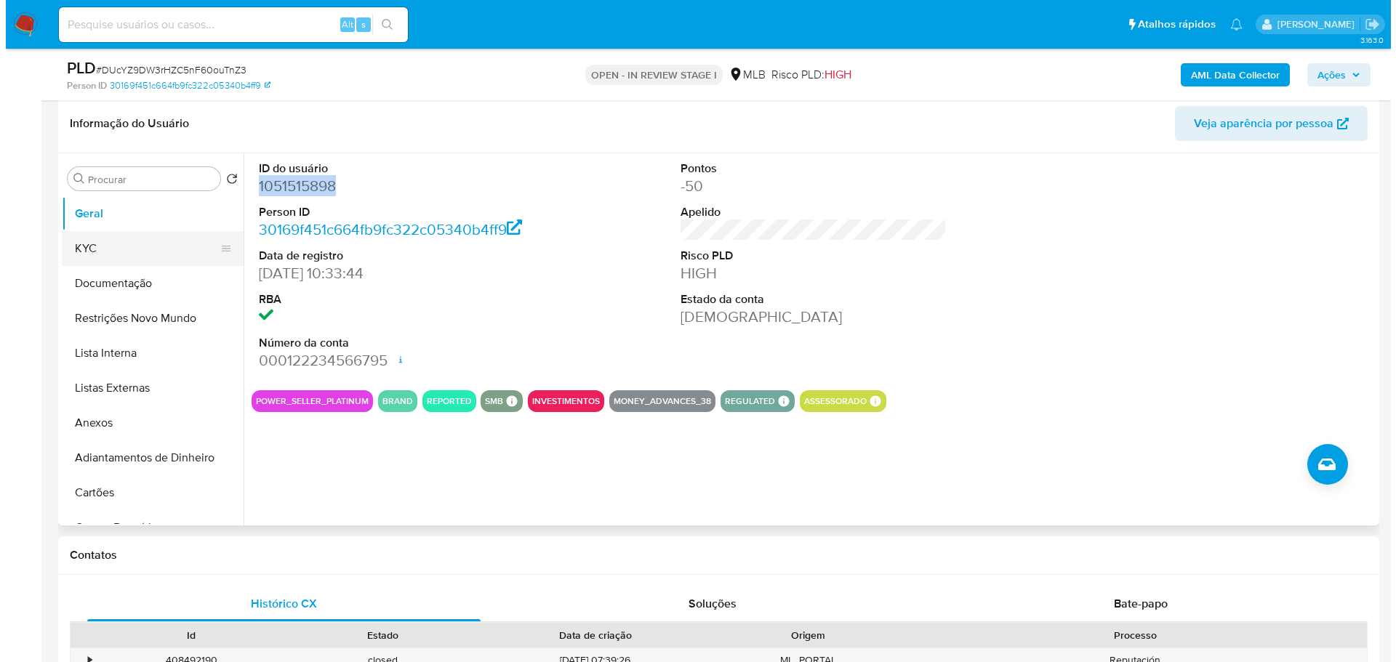
scroll to position [103, 0]
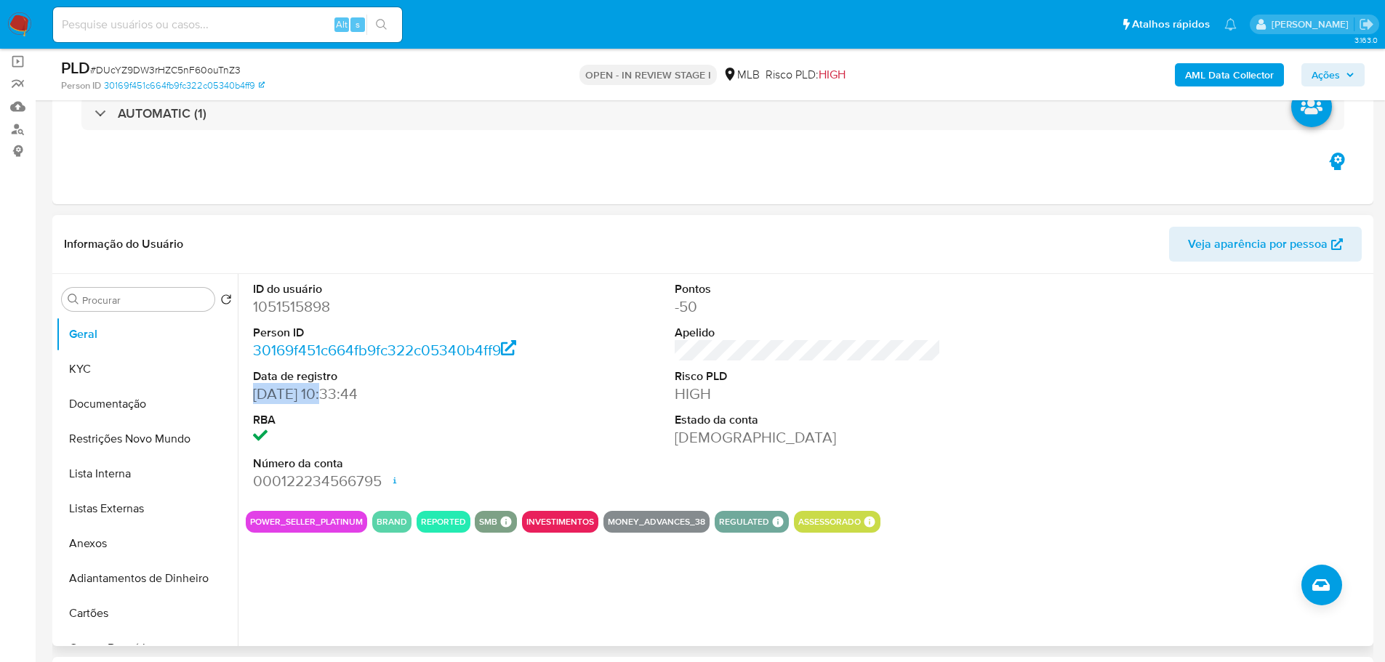
drag, startPoint x: 327, startPoint y: 395, endPoint x: 252, endPoint y: 387, distance: 74.6
click at [252, 387] on div "ID do usuário 1051515898 Person ID 30169f451c664fb9fc322c05340b4ff9 Data de reg…" at bounding box center [386, 386] width 281 height 225
copy dd "05/01/2022"
click at [1328, 68] on span "Ações" at bounding box center [1326, 74] width 28 height 23
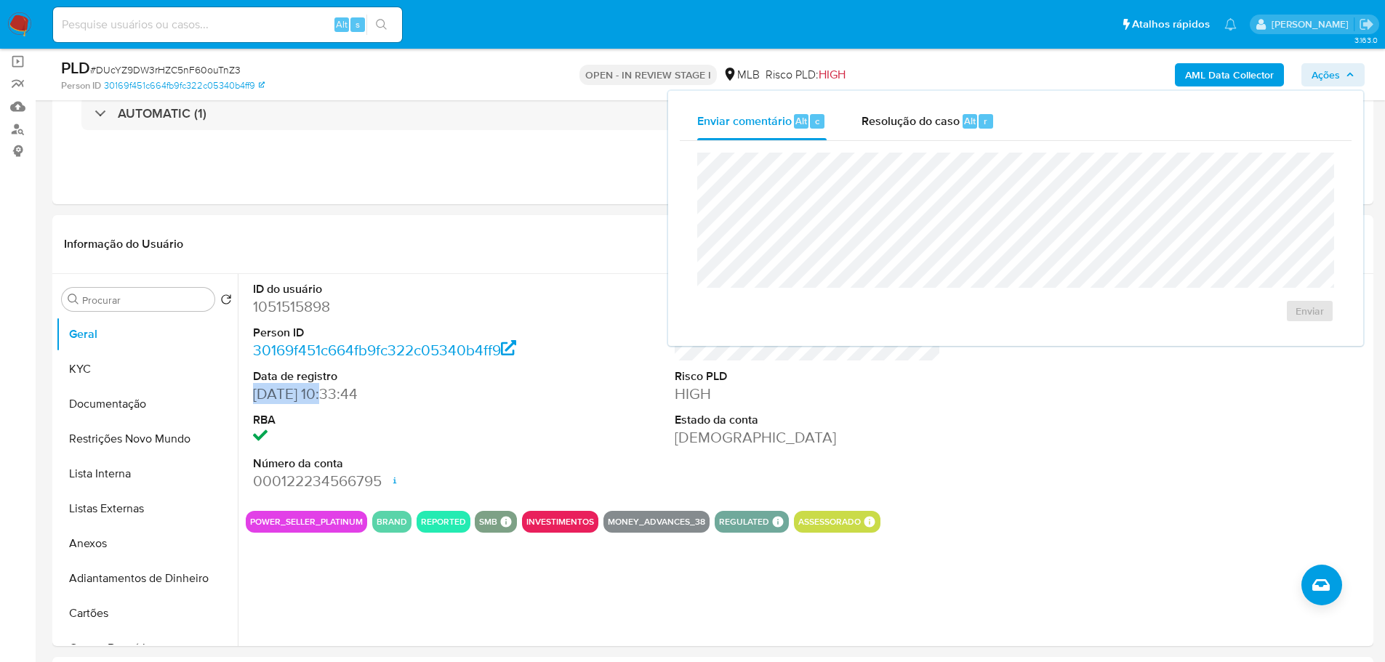
click at [1206, 72] on b "AML Data Collector" at bounding box center [1229, 74] width 89 height 23
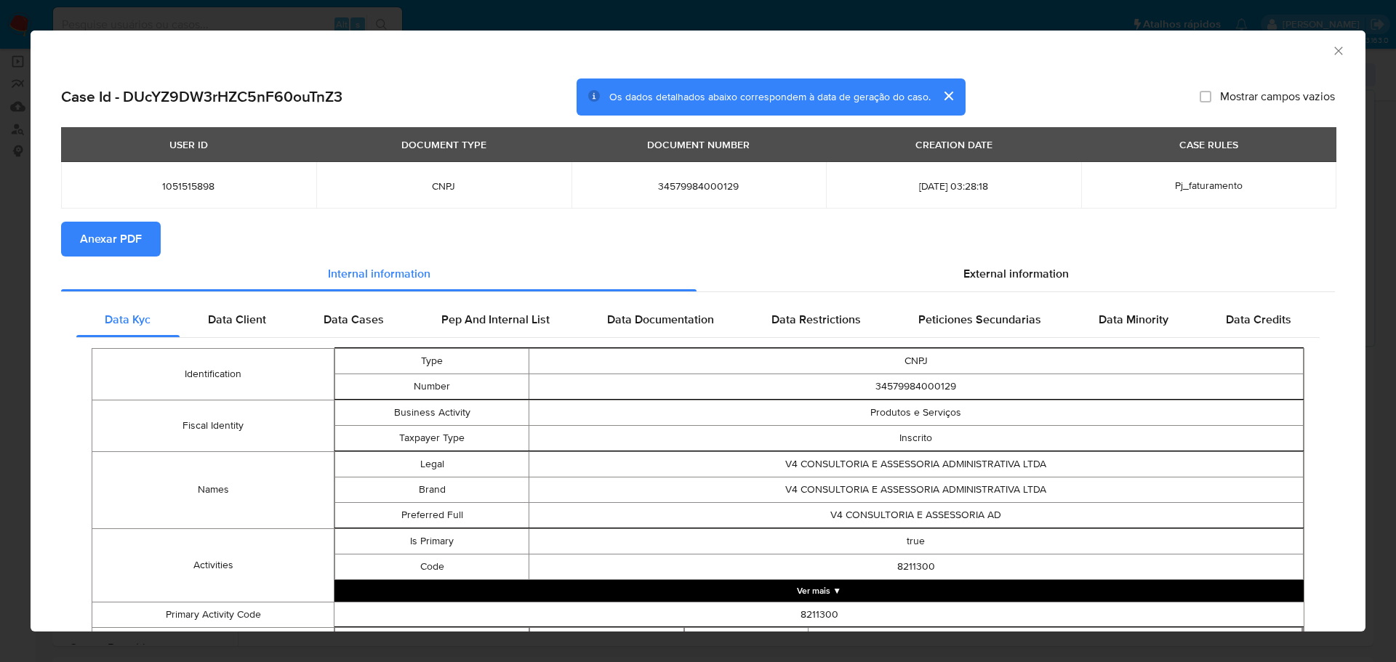
click at [134, 235] on span "Anexar PDF" at bounding box center [111, 239] width 62 height 32
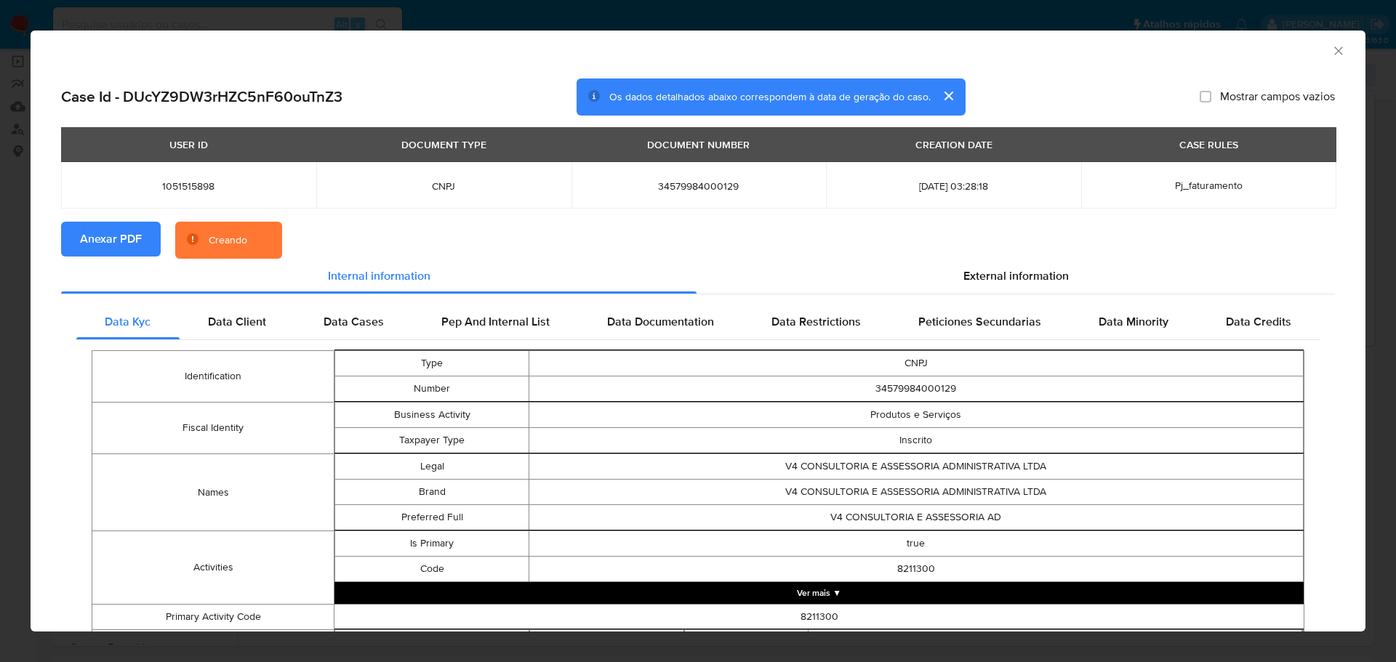
click at [1331, 52] on icon "Fechar a janela" at bounding box center [1338, 51] width 15 height 15
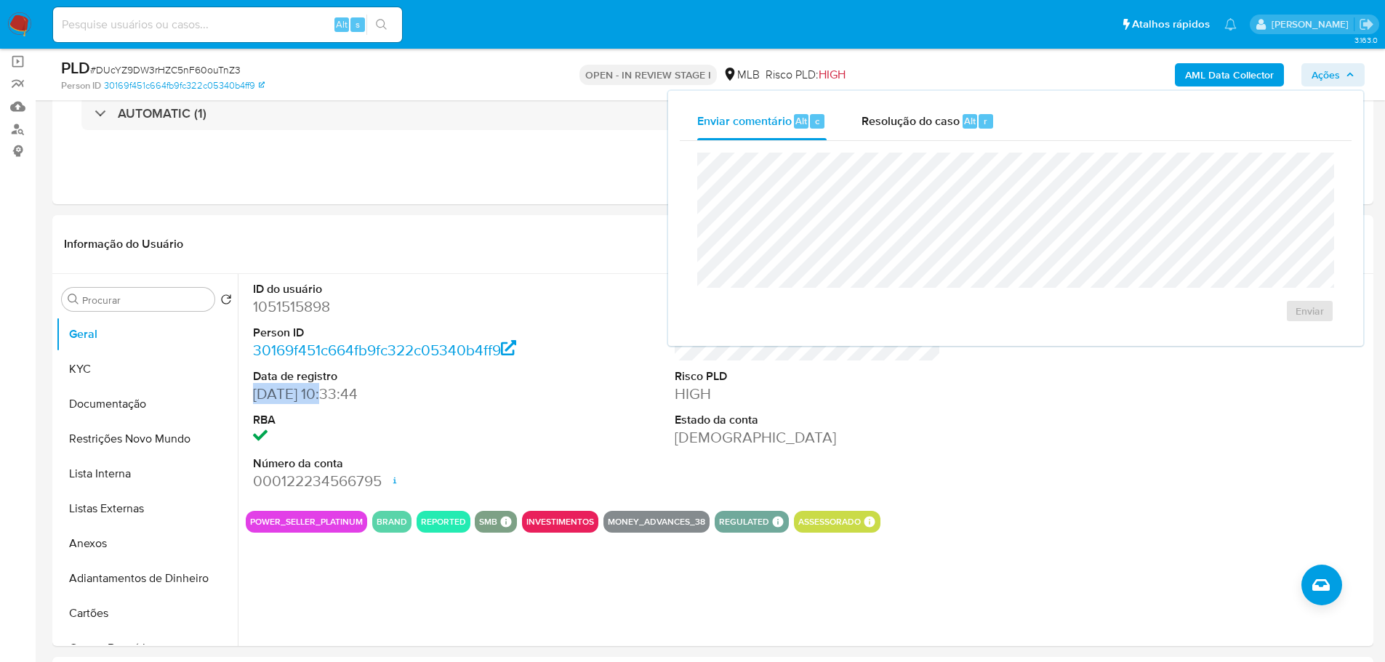
drag, startPoint x: 921, startPoint y: 133, endPoint x: 912, endPoint y: 143, distance: 13.9
click at [921, 132] on div "Resolução do caso Alt r" at bounding box center [928, 122] width 133 height 38
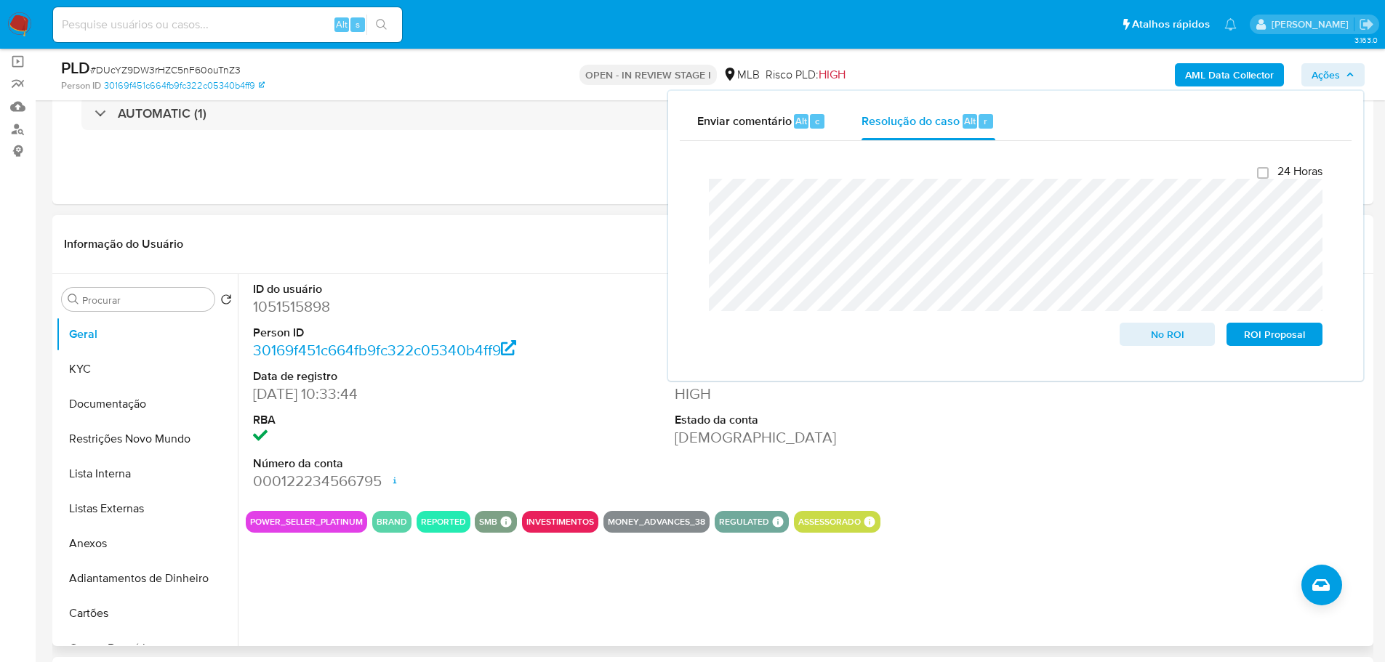
drag, startPoint x: 88, startPoint y: 542, endPoint x: 496, endPoint y: 556, distance: 408.2
click at [90, 543] on button "Anexos" at bounding box center [147, 543] width 182 height 35
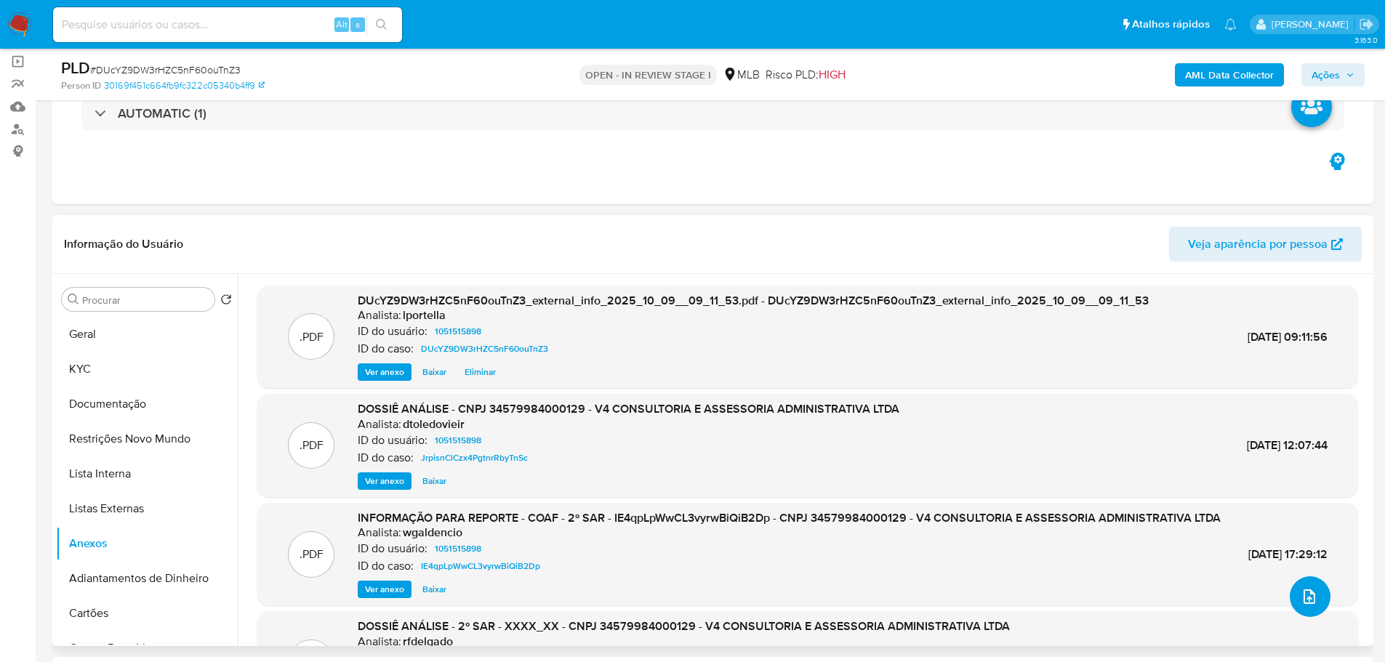
click at [1313, 596] on icon "upload-file" at bounding box center [1309, 596] width 17 height 17
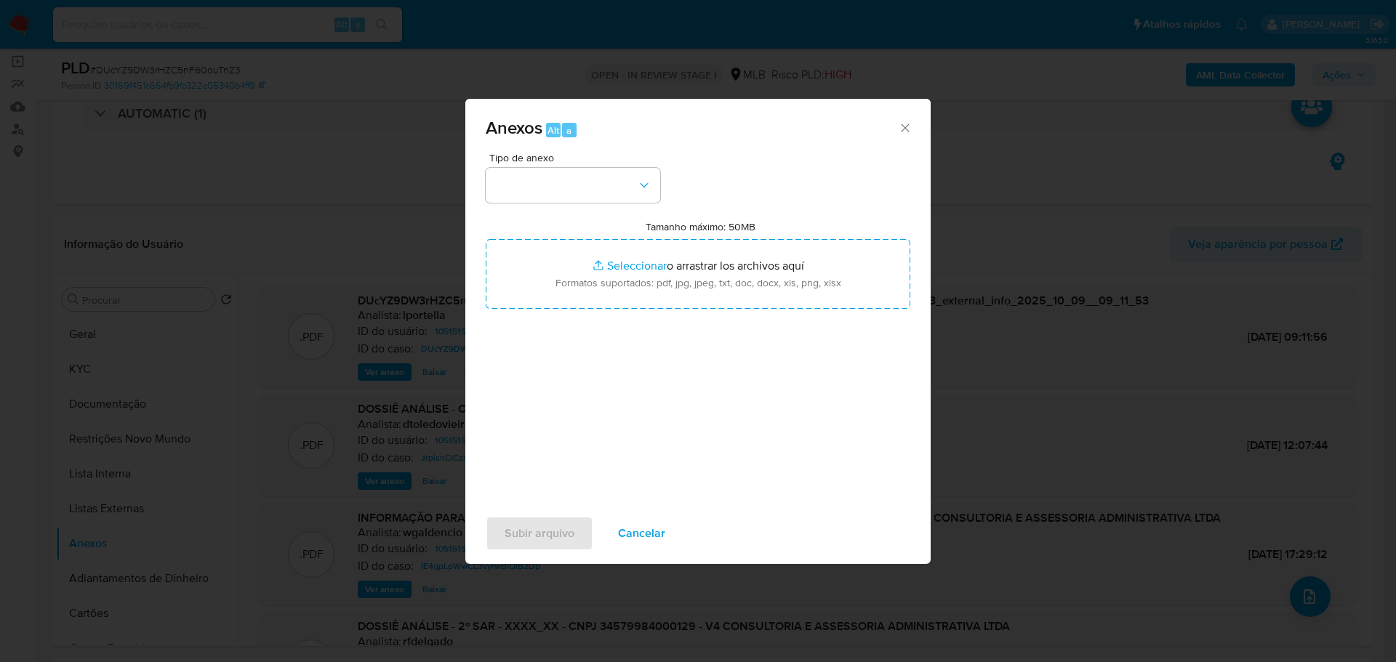
click at [526, 161] on span "Tipo de anexo" at bounding box center [576, 158] width 175 height 10
click at [525, 175] on button "button" at bounding box center [573, 185] width 175 height 35
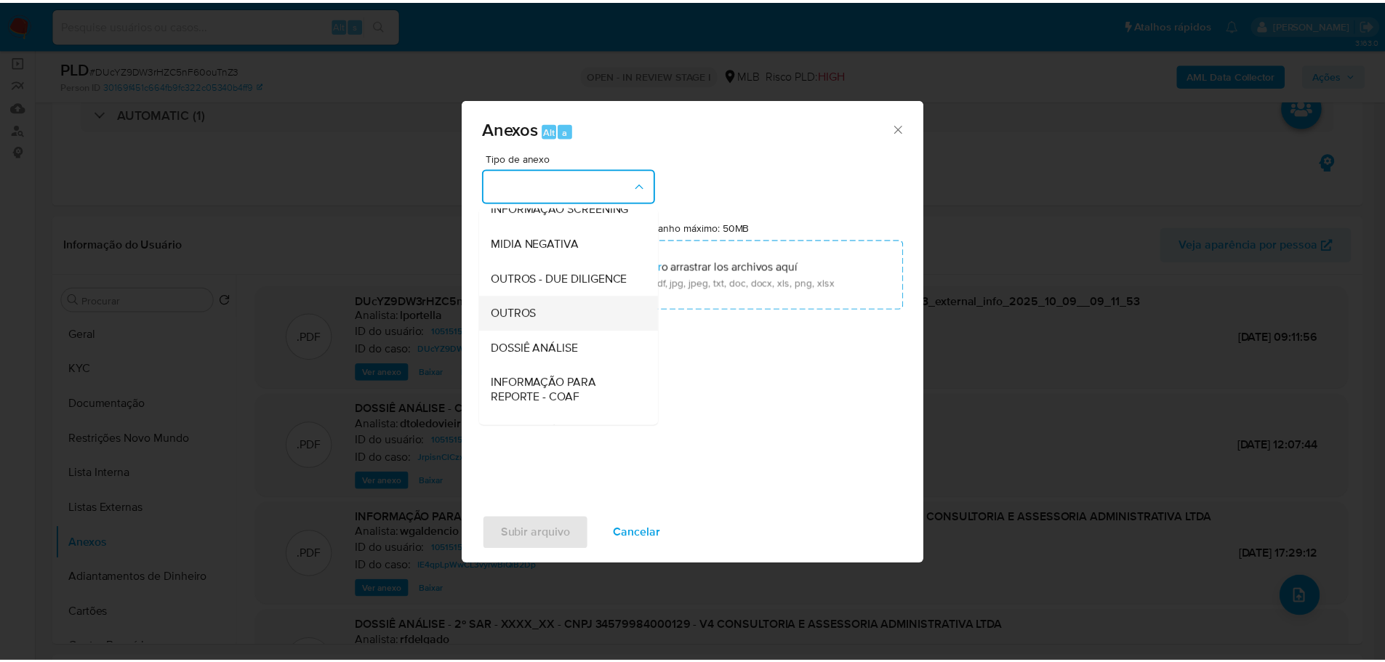
scroll to position [224, 0]
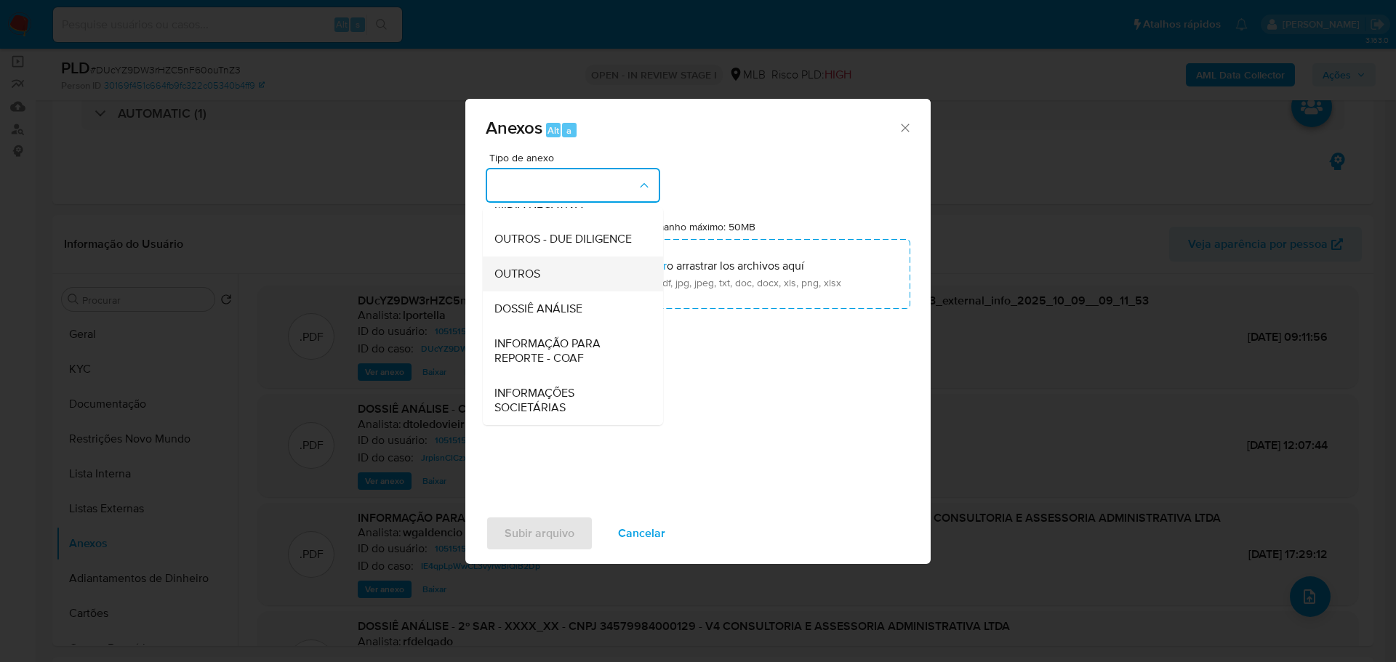
click at [530, 275] on span "OUTROS" at bounding box center [517, 274] width 46 height 15
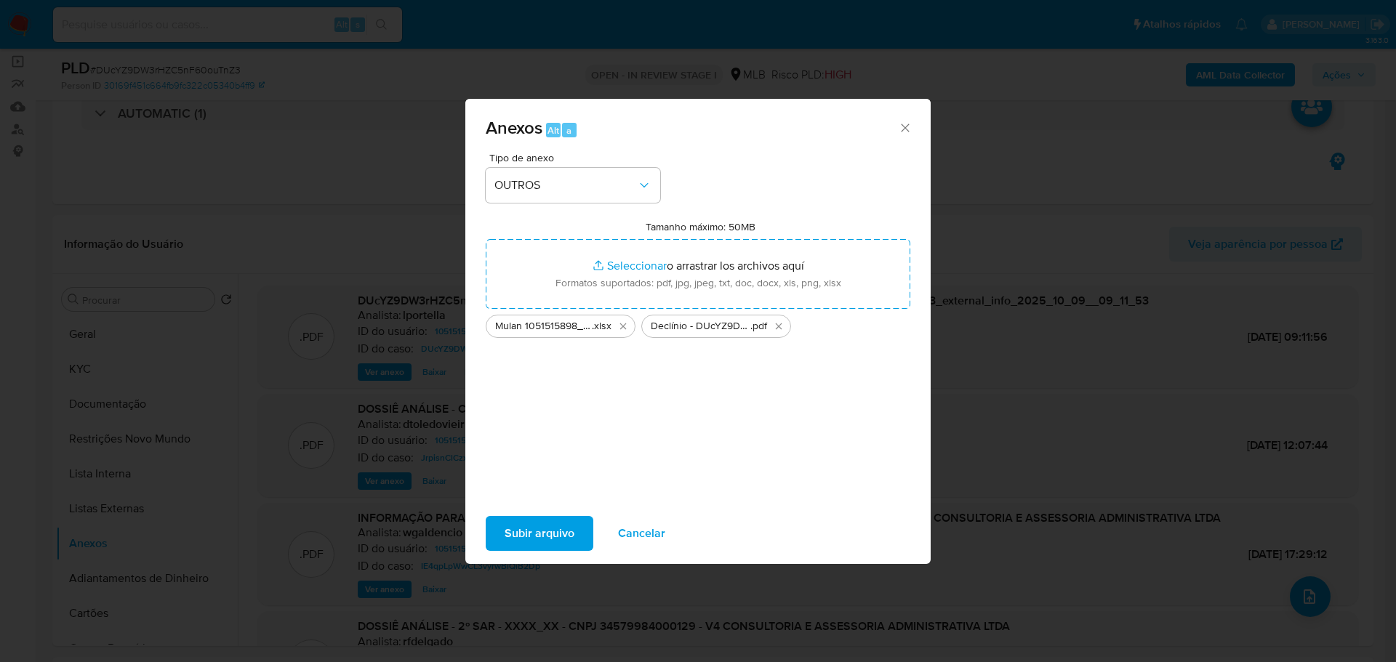
click at [529, 533] on span "Subir arquivo" at bounding box center [540, 534] width 70 height 32
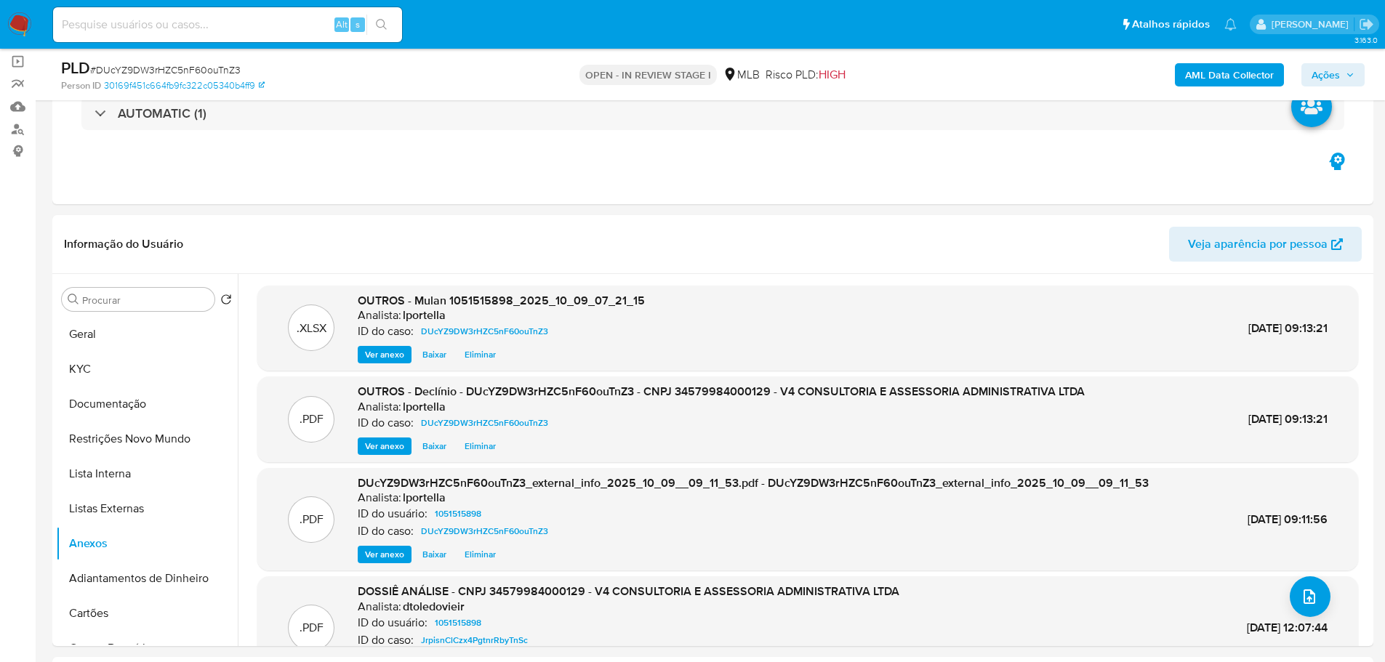
click at [1329, 72] on span "Ações" at bounding box center [1326, 74] width 28 height 23
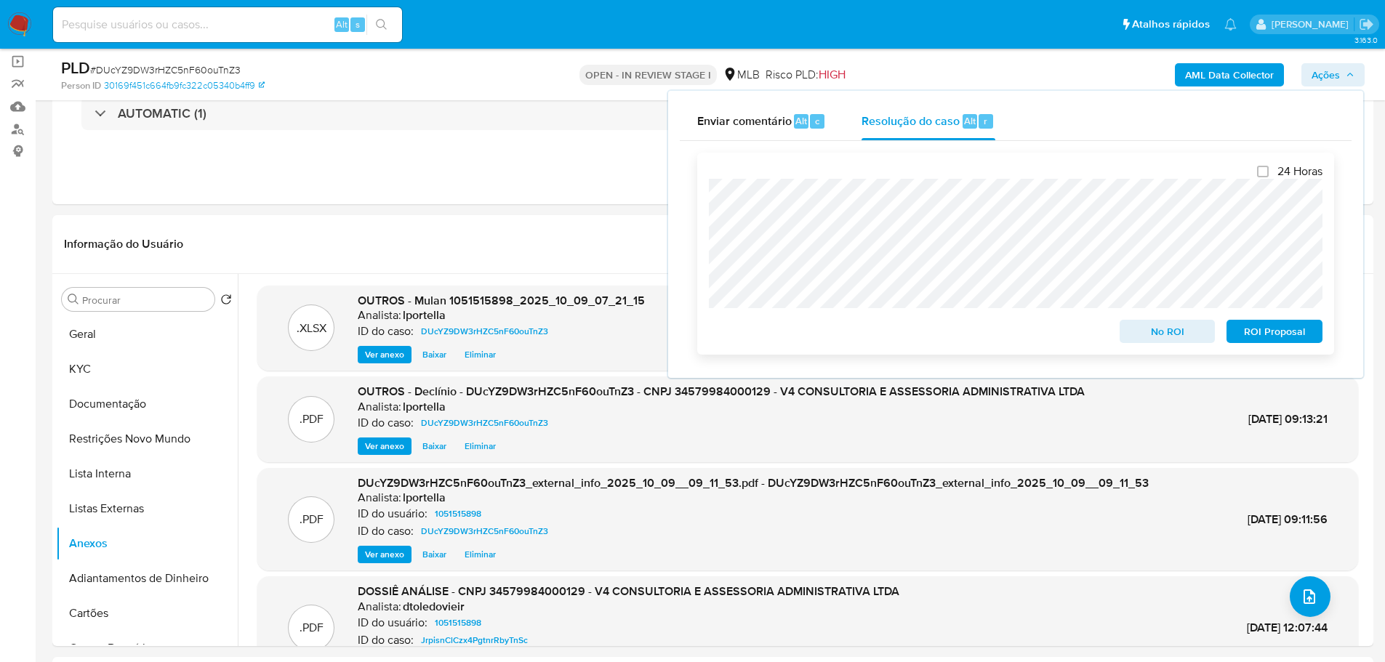
click at [1177, 332] on span "No ROI" at bounding box center [1168, 331] width 76 height 20
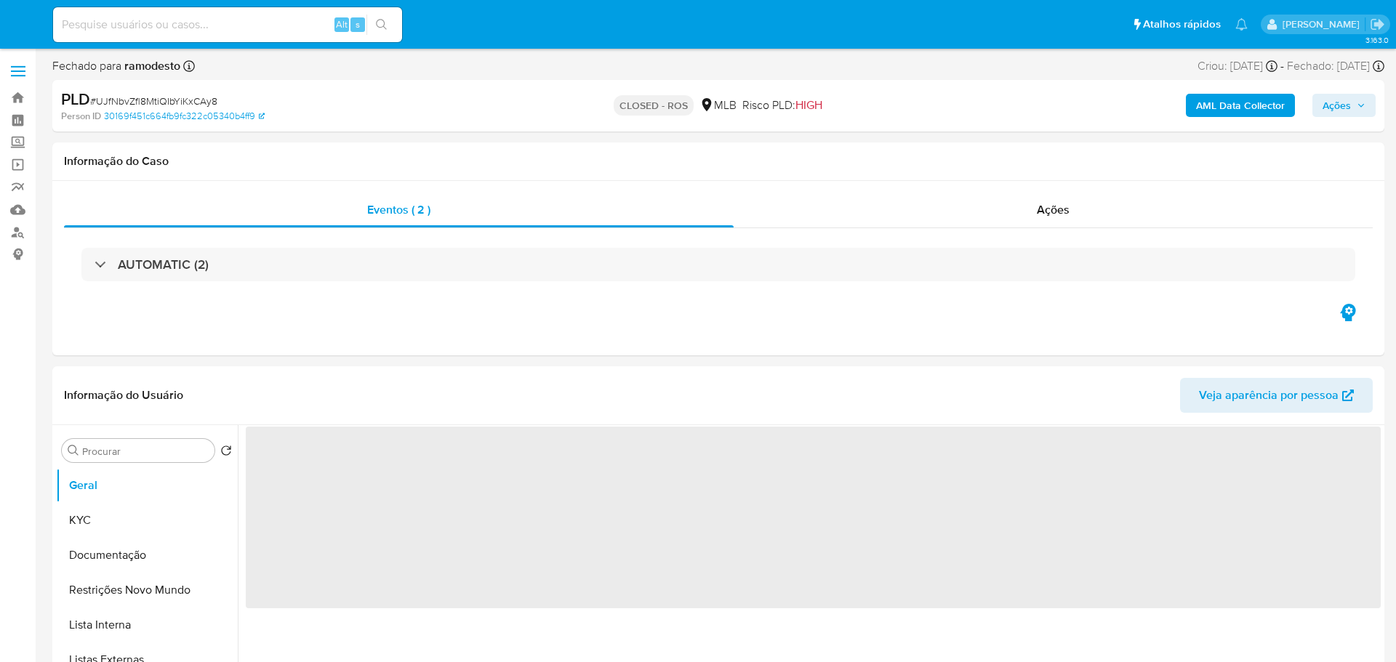
select select "10"
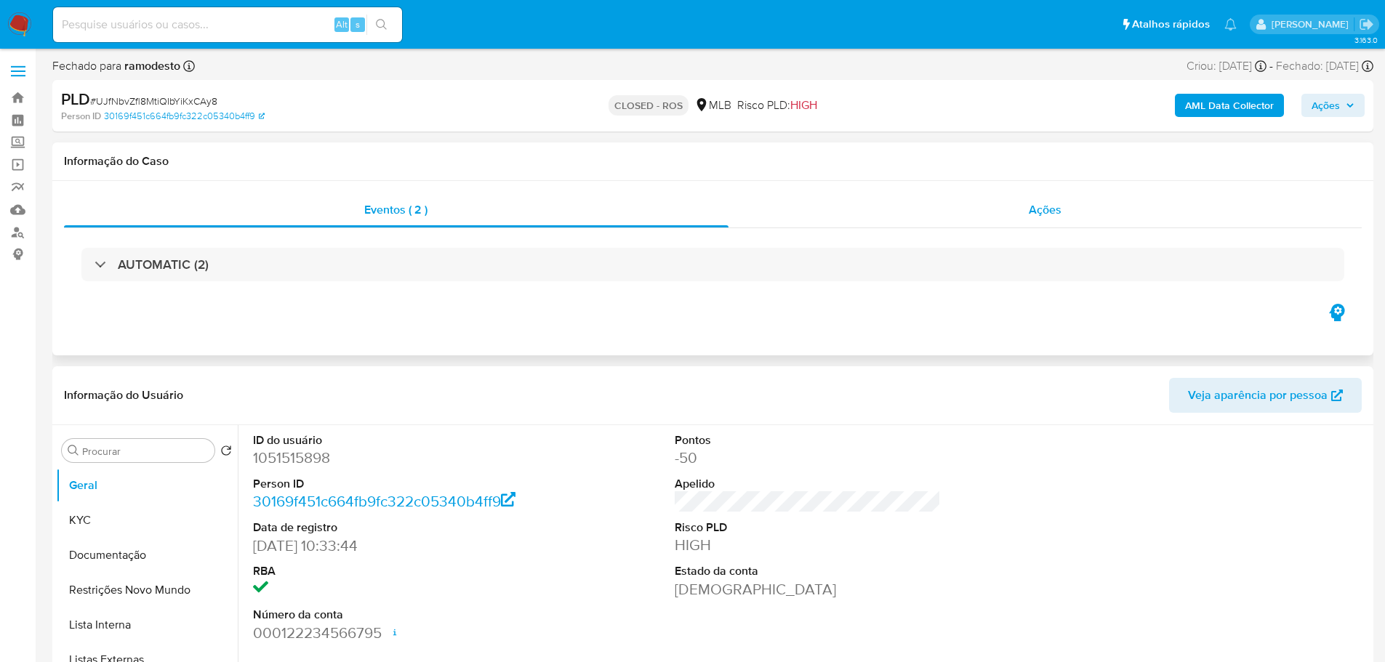
click at [1051, 209] on span "Ações" at bounding box center [1045, 209] width 33 height 17
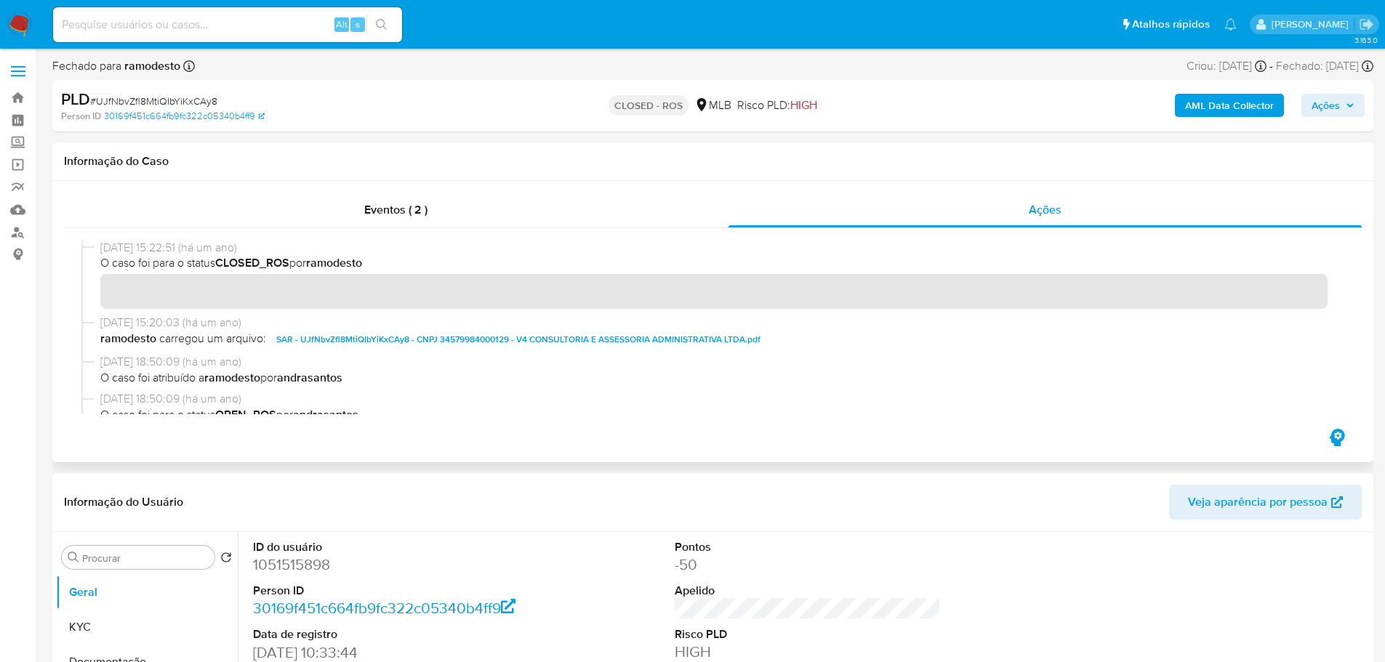
drag, startPoint x: 159, startPoint y: 248, endPoint x: 99, endPoint y: 248, distance: 60.4
click at [99, 248] on div "[DATE] 15:22:51 (há um ano) O caso foi para o status CLOSED_ROS por ramodesto" at bounding box center [712, 277] width 1263 height 75
click at [350, 205] on div "Eventos ( 2 )" at bounding box center [396, 210] width 665 height 35
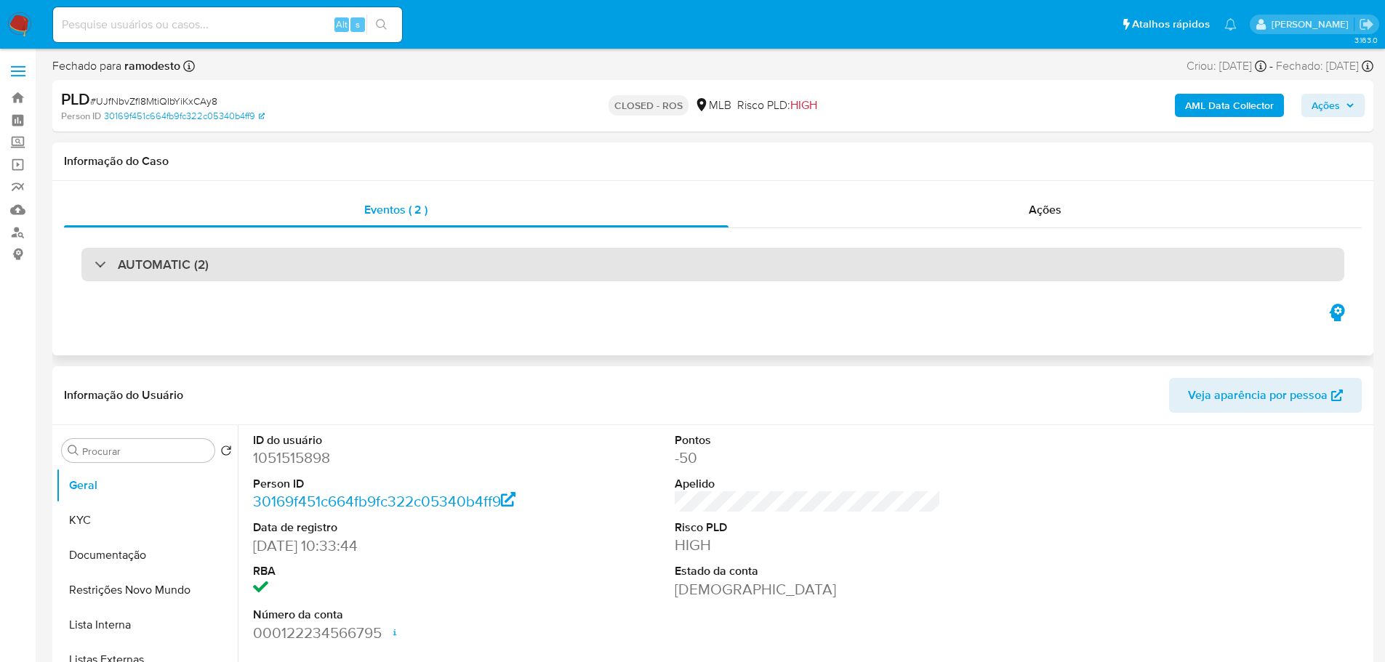
click at [232, 270] on div "AUTOMATIC (2)" at bounding box center [712, 264] width 1263 height 33
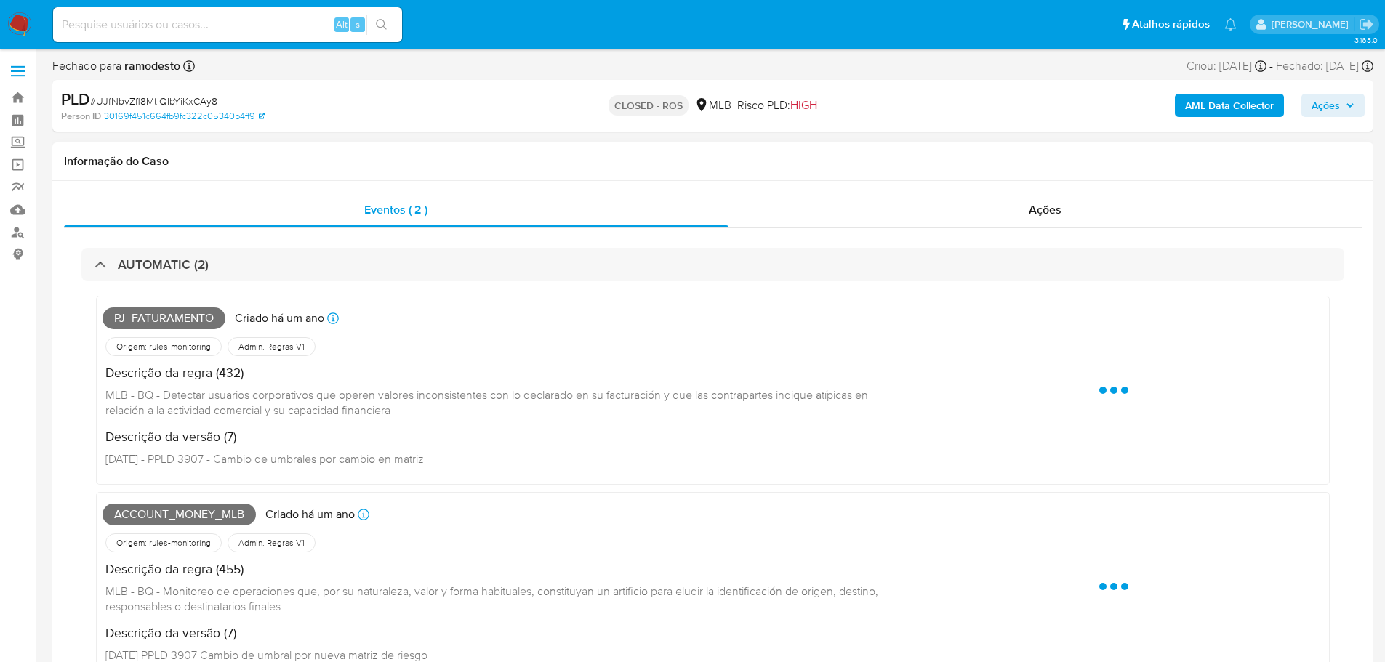
click at [176, 316] on span "PJ_FATURAMENTO" at bounding box center [164, 319] width 123 height 22
copy span "PJ_FATURAMENTO"
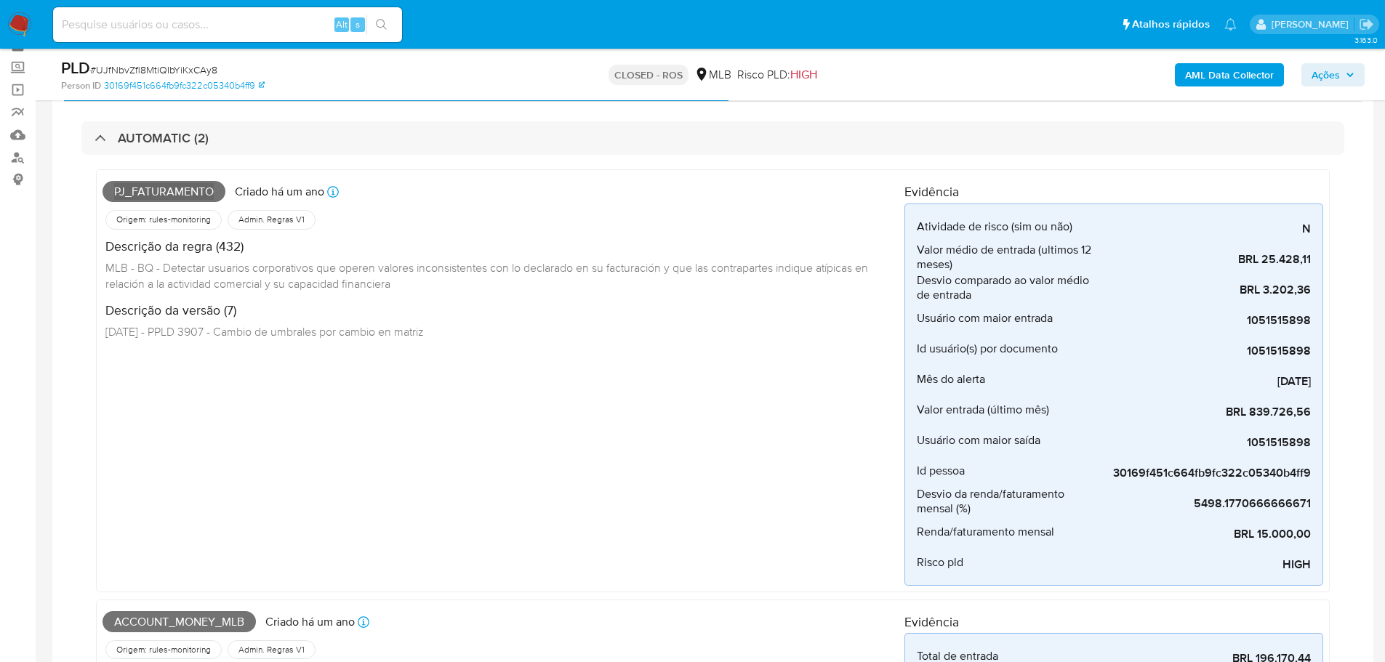
scroll to position [291, 0]
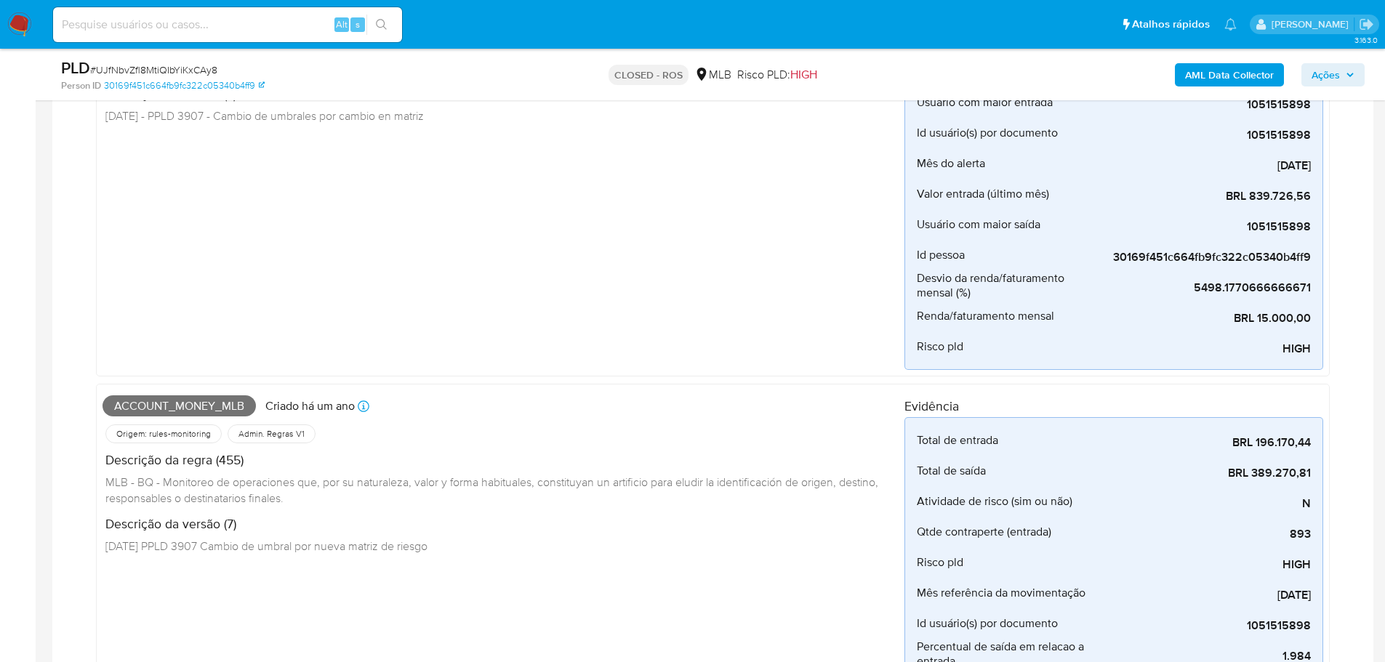
click at [184, 410] on span "ACCOUNT_MONEY_MLB" at bounding box center [179, 407] width 153 height 22
copy span "ACCOUNT_MONEY_MLB"
click at [192, 70] on span "# UJfNbvZfl8MtiQIbYiKxCAy8" at bounding box center [153, 70] width 127 height 15
click at [191, 70] on span "# UJfNbvZfl8MtiQIbYiKxCAy8" at bounding box center [153, 70] width 127 height 15
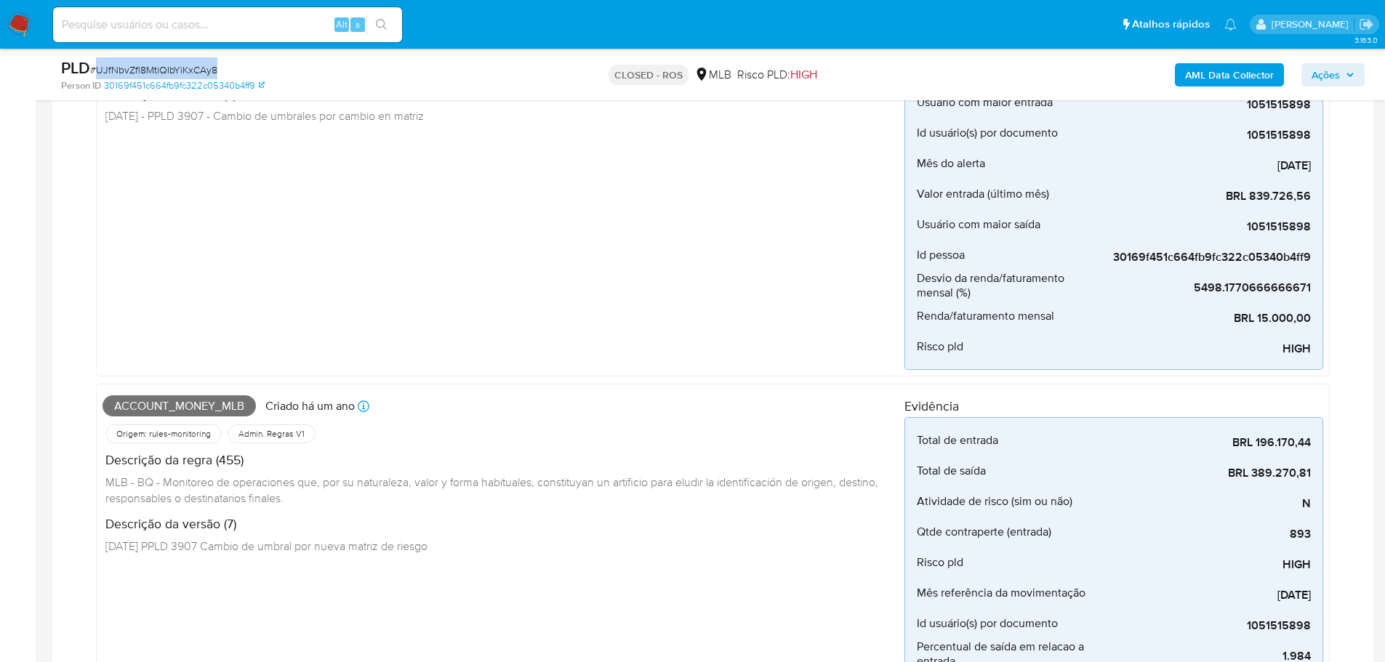
copy span "UJfNbvZfl8MtiQIbYiKxCAy8"
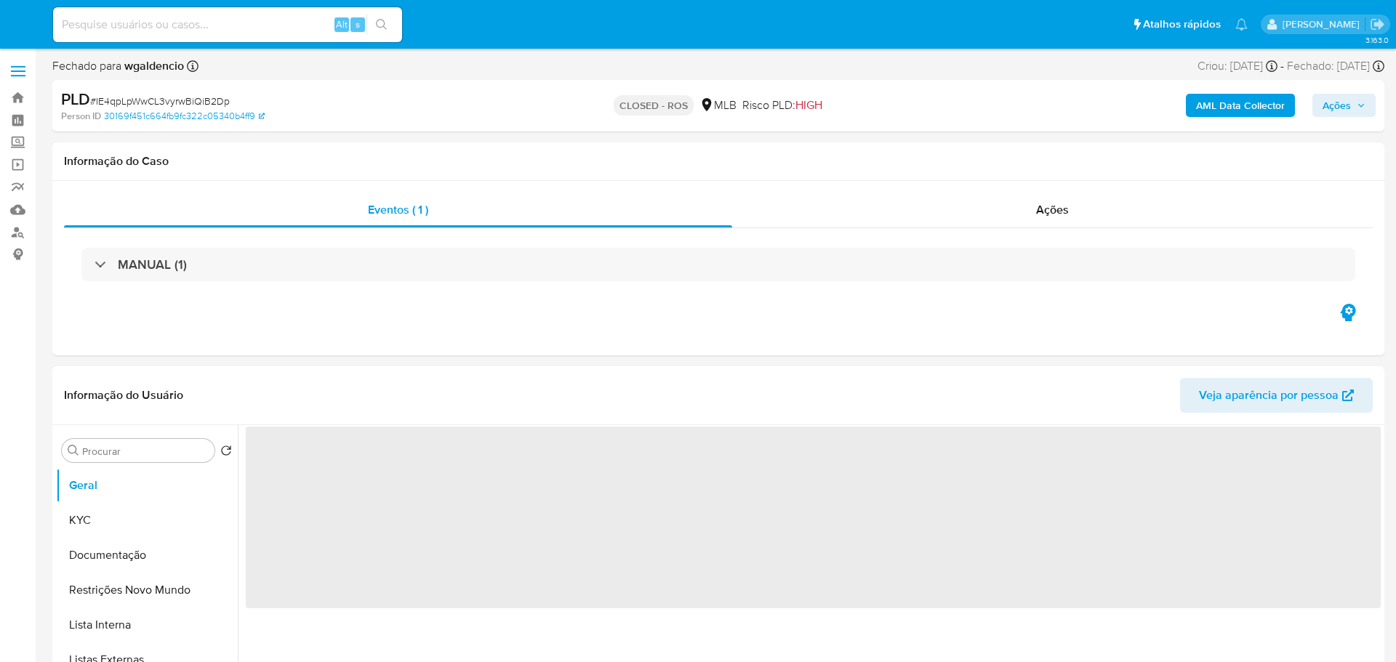
select select "10"
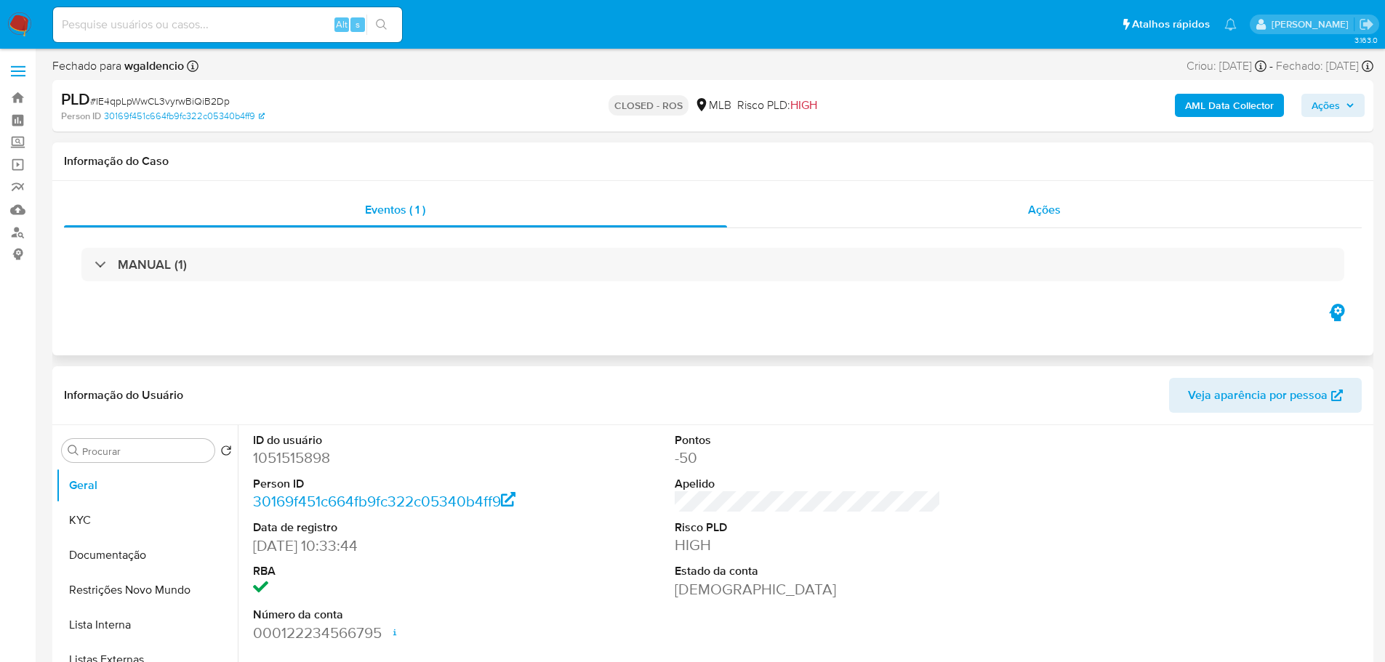
click at [1069, 209] on div "Ações" at bounding box center [1045, 210] width 636 height 35
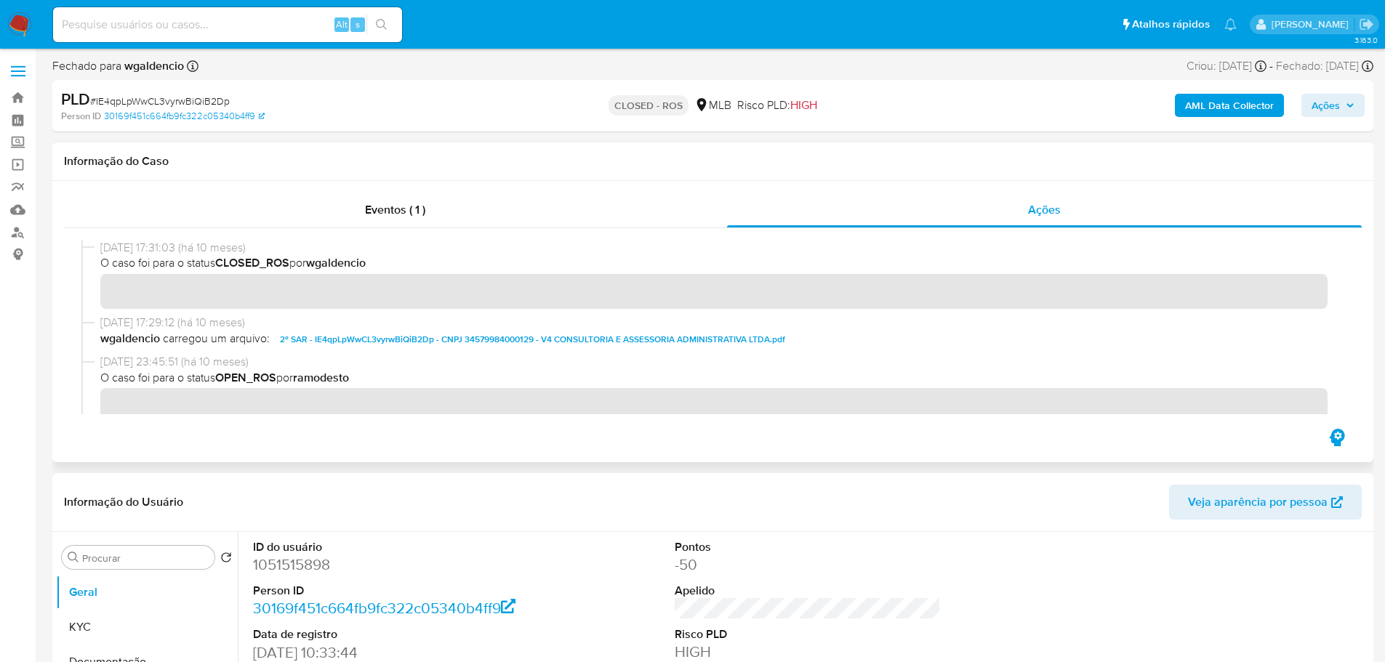
drag, startPoint x: 156, startPoint y: 247, endPoint x: 102, endPoint y: 246, distance: 54.6
click at [102, 246] on span "[DATE] 17:31:03 (há 10 meses)" at bounding box center [719, 248] width 1238 height 16
click at [361, 215] on div "Eventos ( 1 )" at bounding box center [395, 210] width 663 height 35
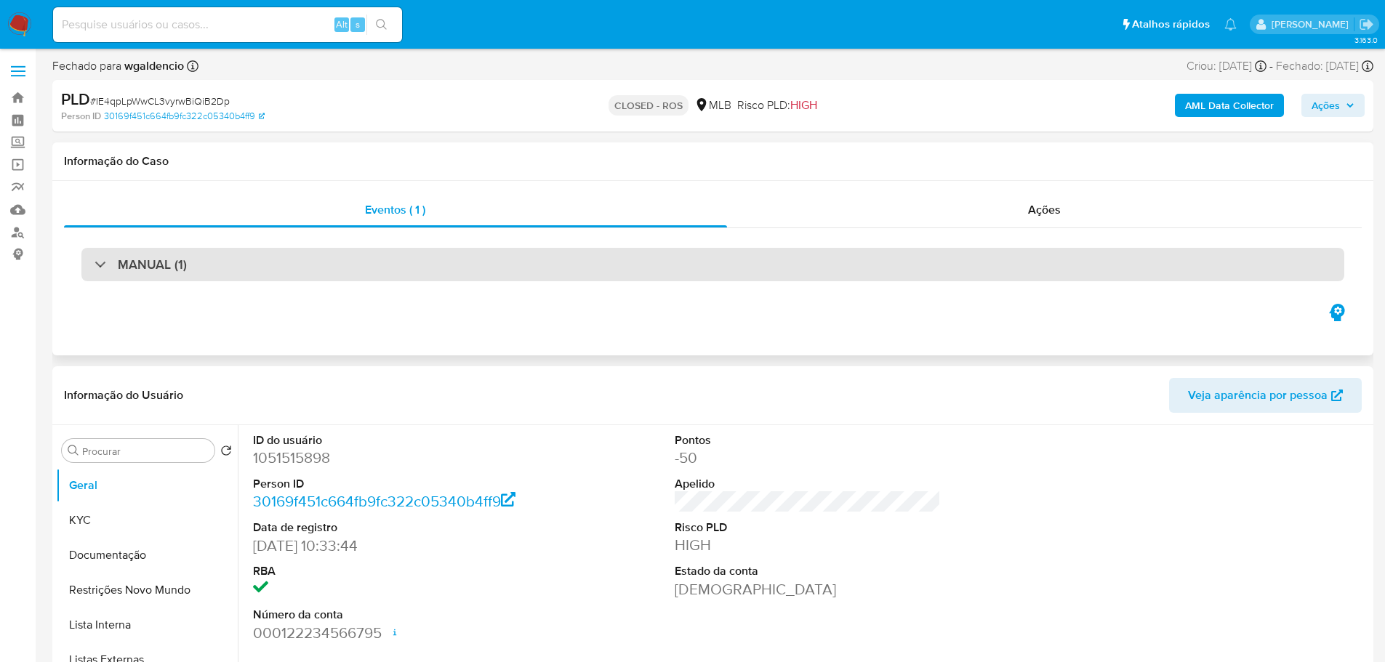
click at [168, 267] on h3 "MANUAL (1)" at bounding box center [152, 265] width 69 height 16
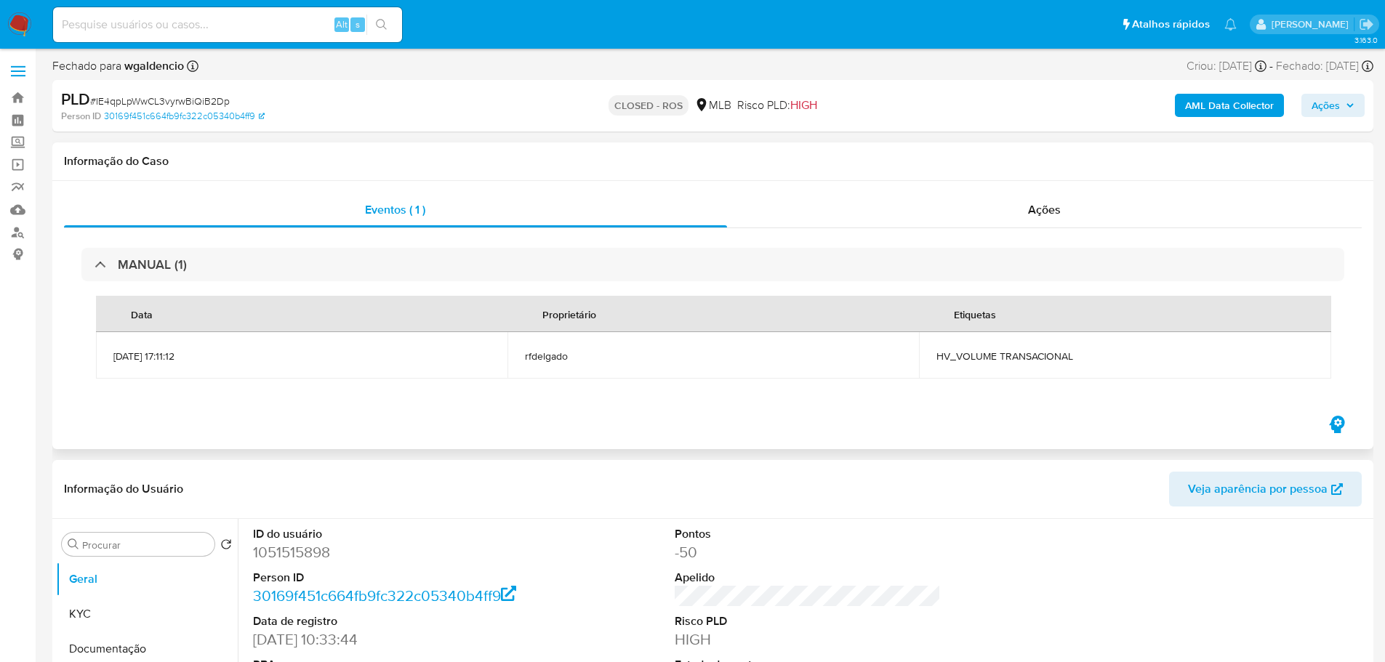
click at [1030, 350] on span "HV_VOLUME TRANSACIONAL" at bounding box center [1125, 356] width 377 height 13
click at [1022, 353] on span "HV_VOLUME TRANSACIONAL" at bounding box center [1125, 356] width 377 height 13
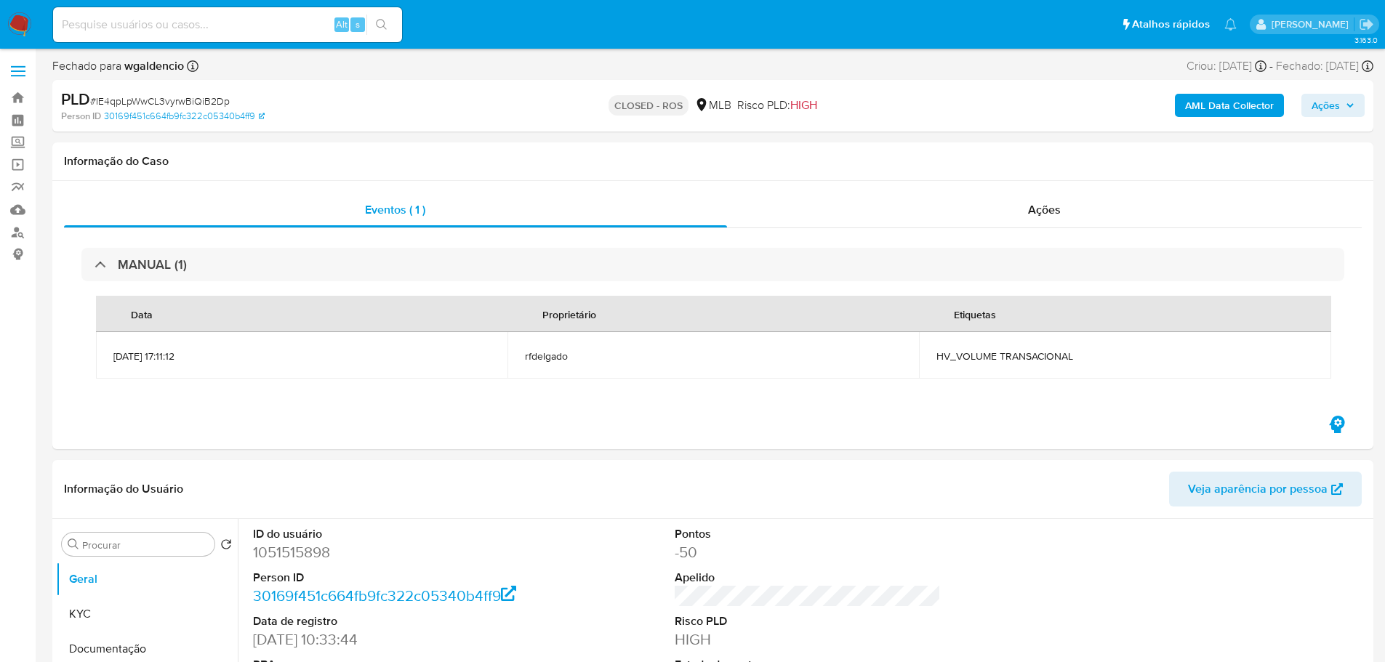
click at [186, 100] on span "# IE4qpLpWwCL3vyrwBiQiB2Dp" at bounding box center [160, 101] width 140 height 15
copy span "IE4qpLpWwCL3vyrwBiQiB2Dp"
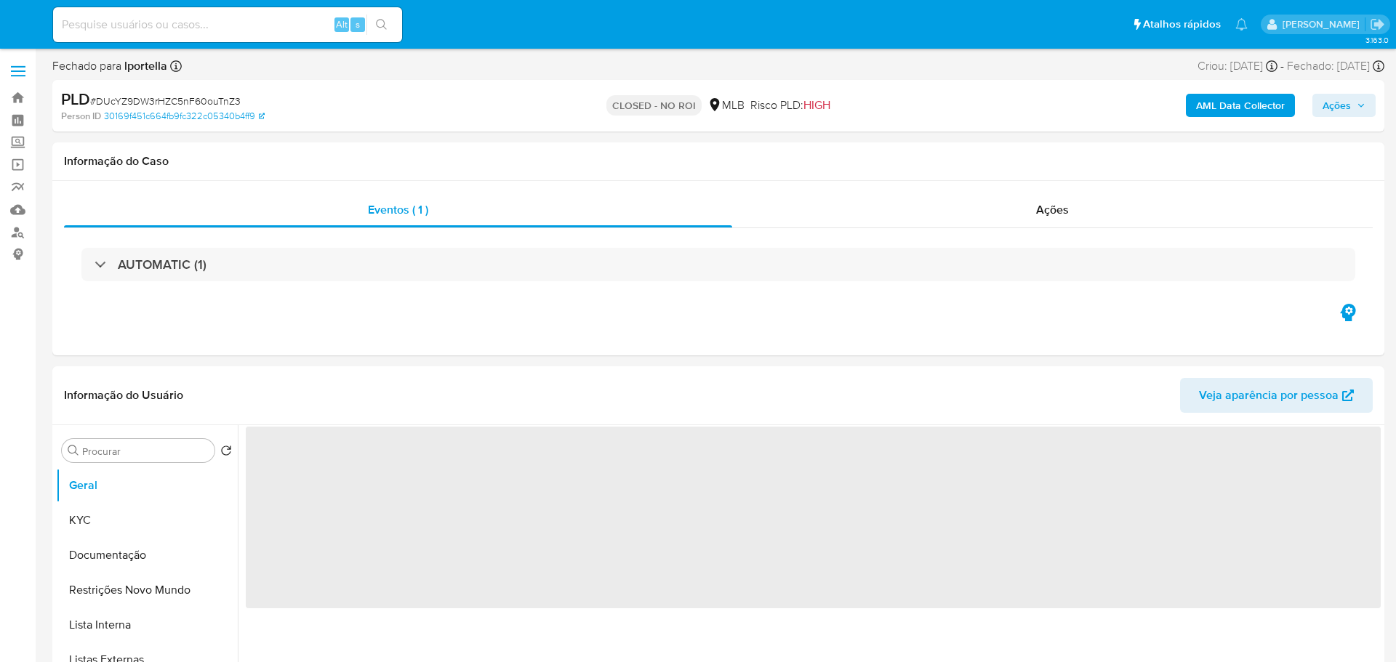
select select "10"
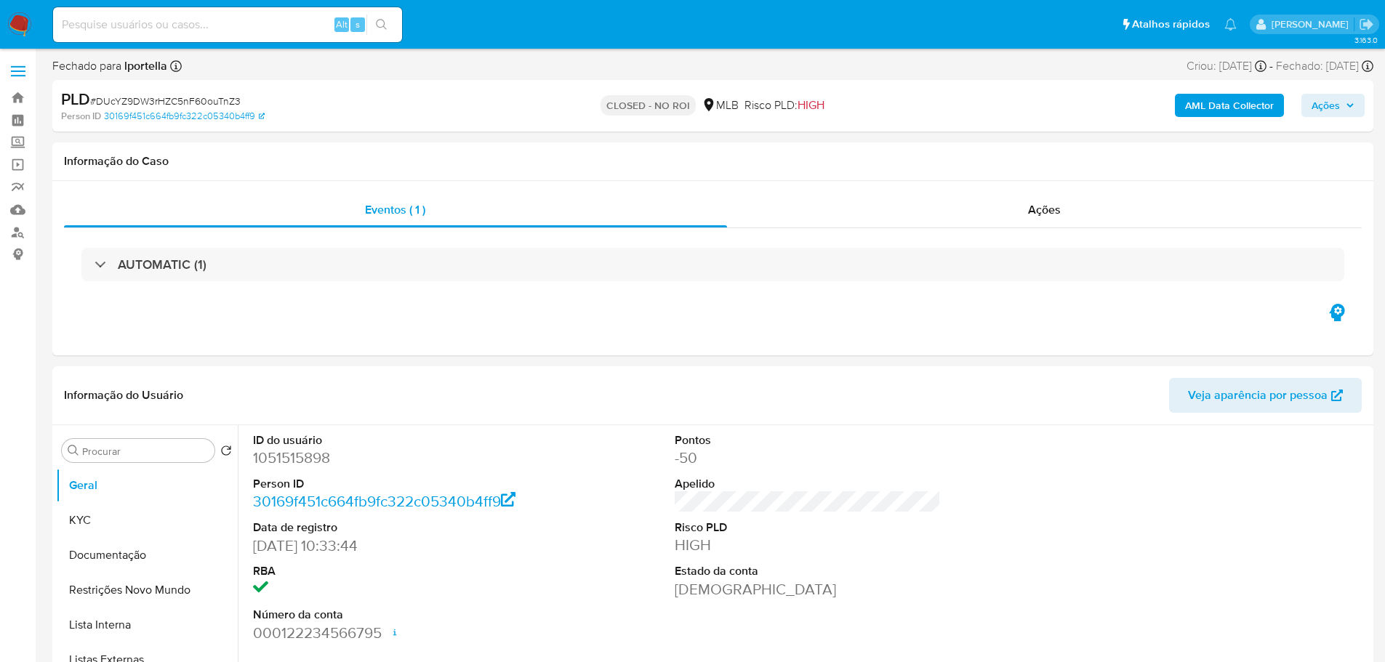
drag, startPoint x: 19, startPoint y: 20, endPoint x: 0, endPoint y: 20, distance: 18.9
click at [19, 20] on img at bounding box center [19, 24] width 25 height 25
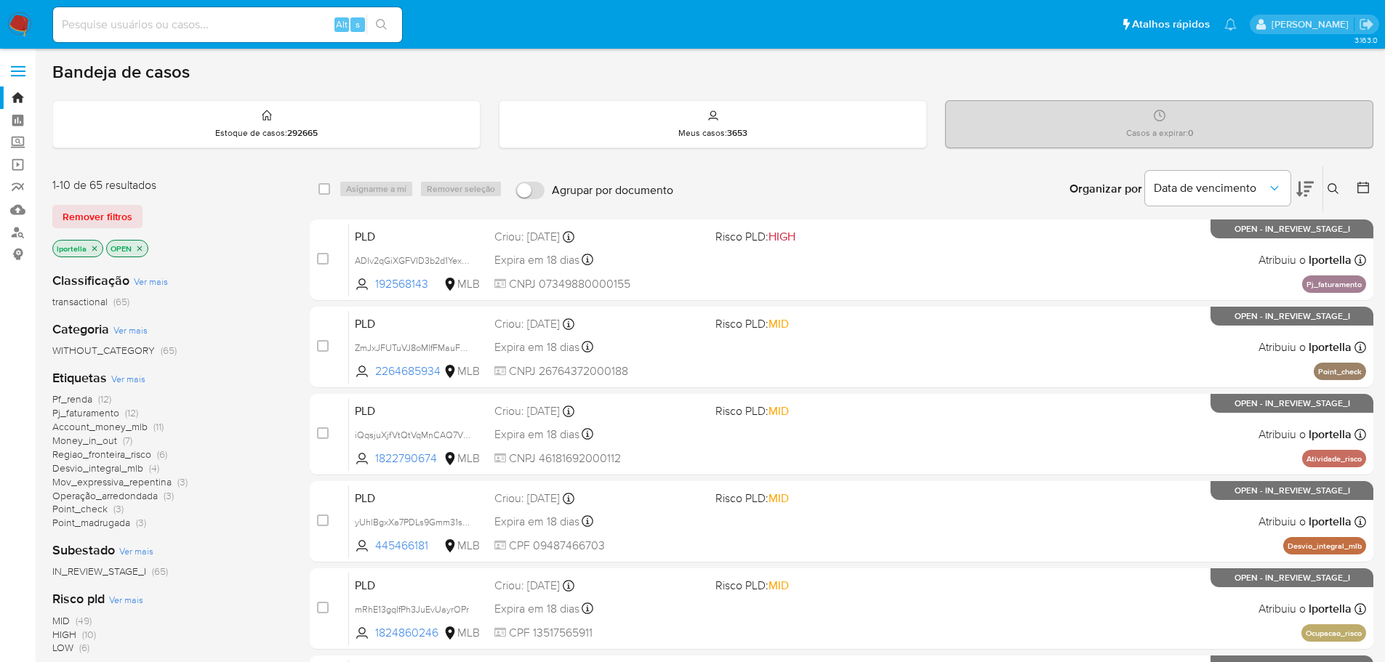
click at [213, 34] on div "Alt s" at bounding box center [227, 24] width 349 height 35
click at [205, 28] on input at bounding box center [227, 24] width 349 height 19
paste input "DUcYZ9DW3rHZC5nF60ouTnZ3"
type input "DUcYZ9DW3rHZC5nF60ouTnZ3"
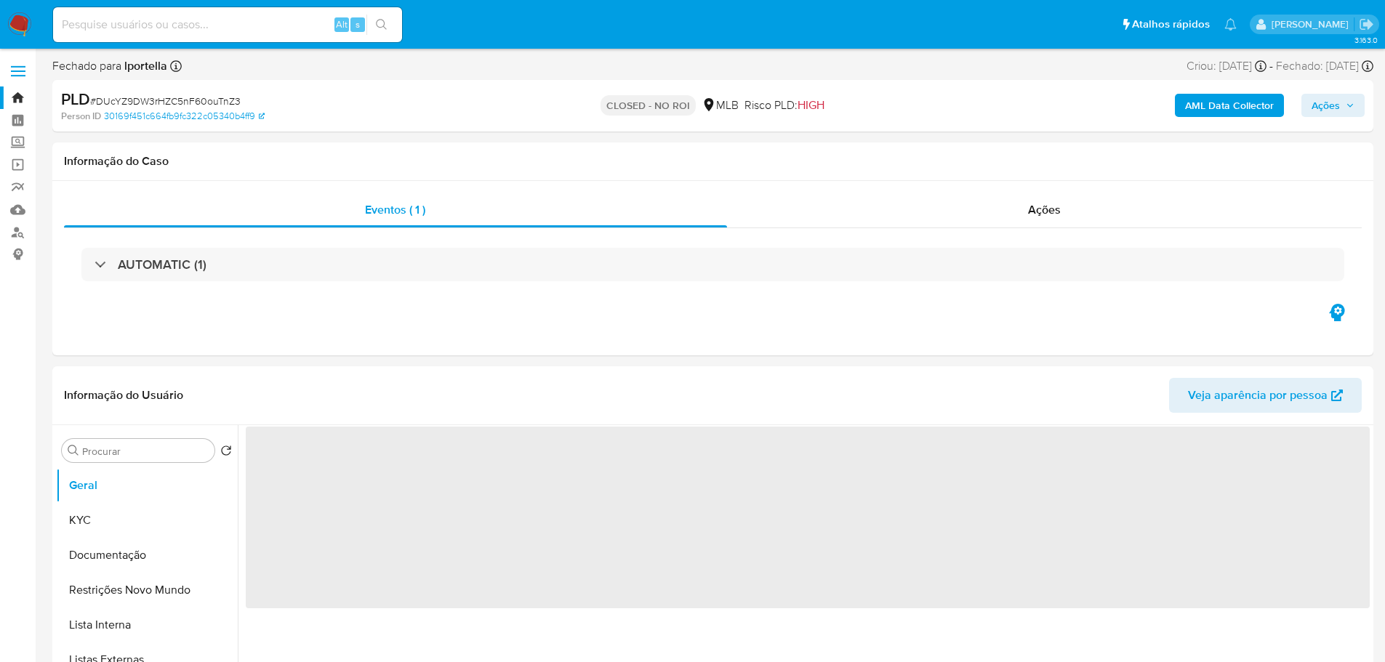
click at [30, 26] on img at bounding box center [19, 24] width 25 height 25
select select "10"
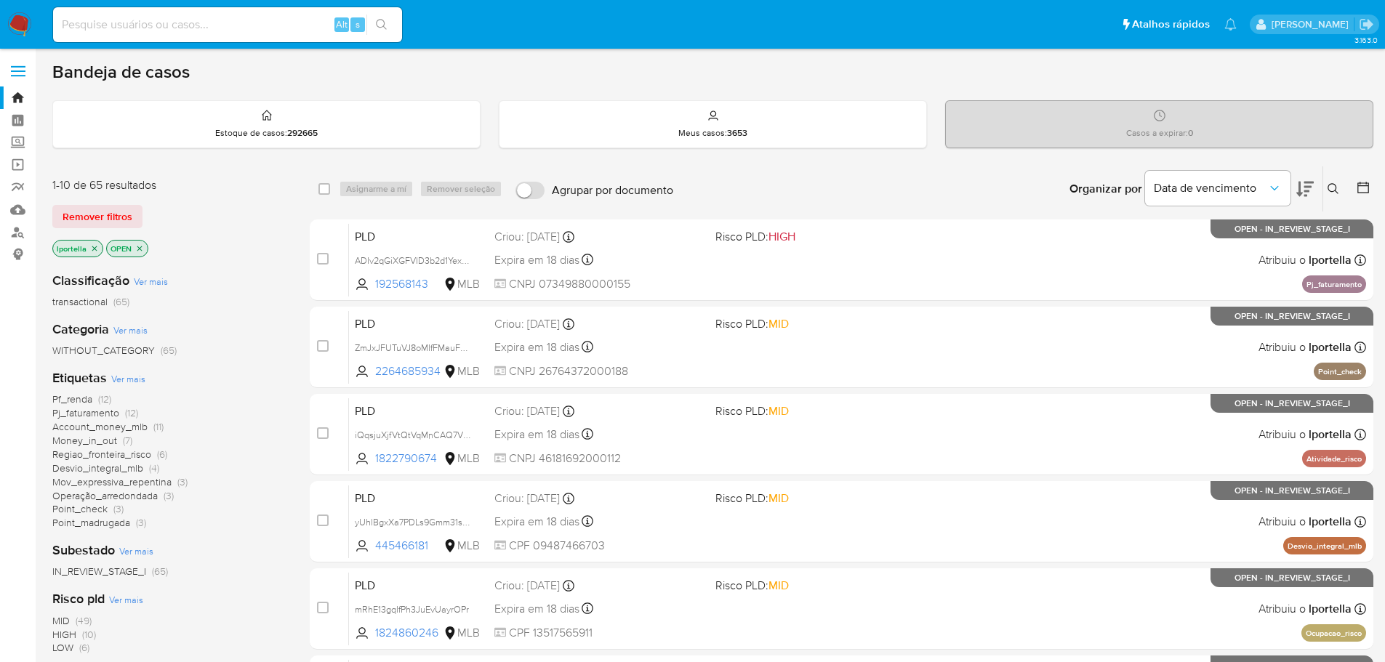
click at [188, 25] on input at bounding box center [227, 24] width 349 height 19
paste input "TLXJXcgzDIxwNMIPoCqD4G3X"
type input "TLXJXcgzDIxwNMIPoCqD4G3X"
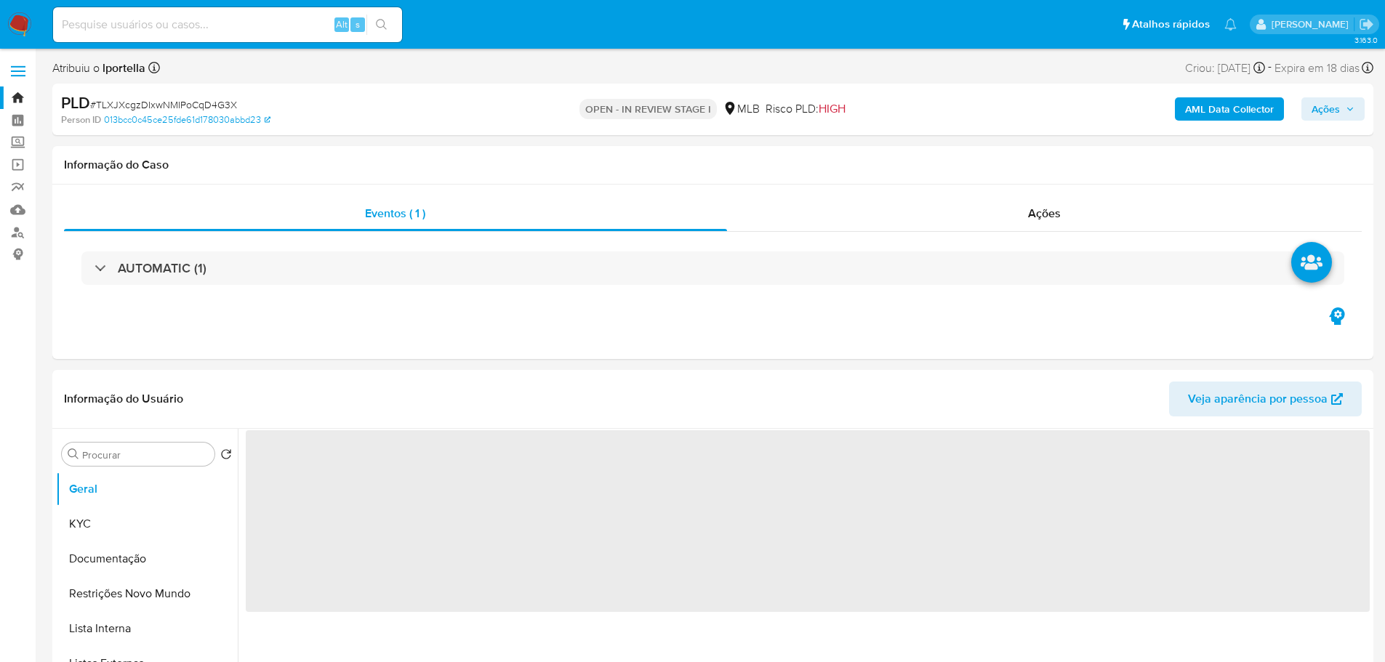
select select "10"
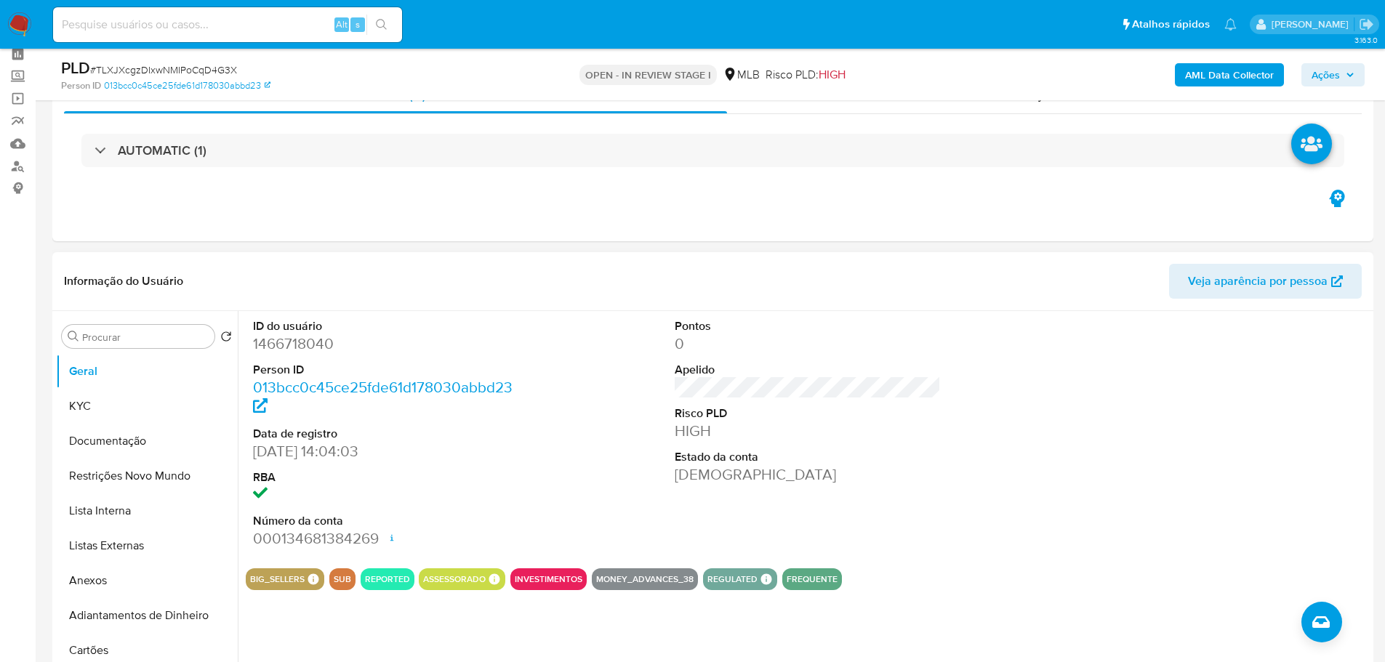
scroll to position [145, 0]
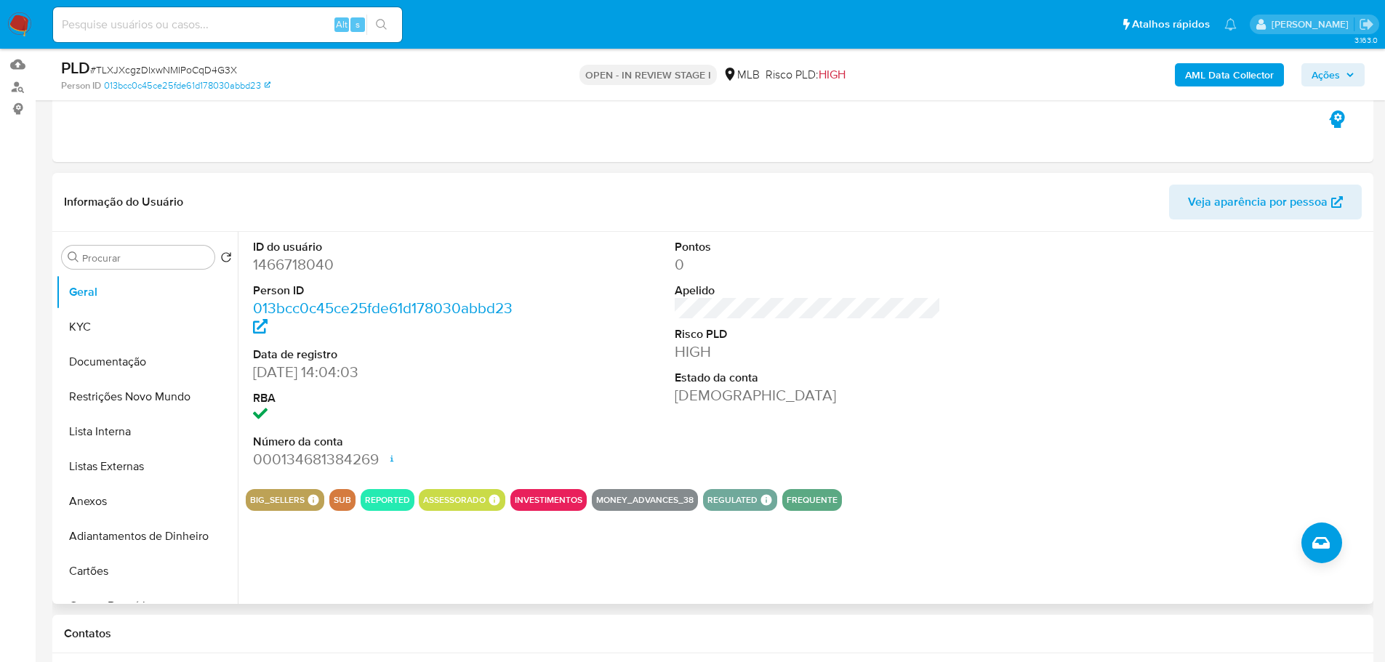
click at [332, 572] on div "ID do usuário 1466718040 Person ID 013bcc0c45ce25fde61d178030abbd23 Data de reg…" at bounding box center [804, 418] width 1132 height 372
click at [143, 336] on button "KYC" at bounding box center [141, 327] width 170 height 35
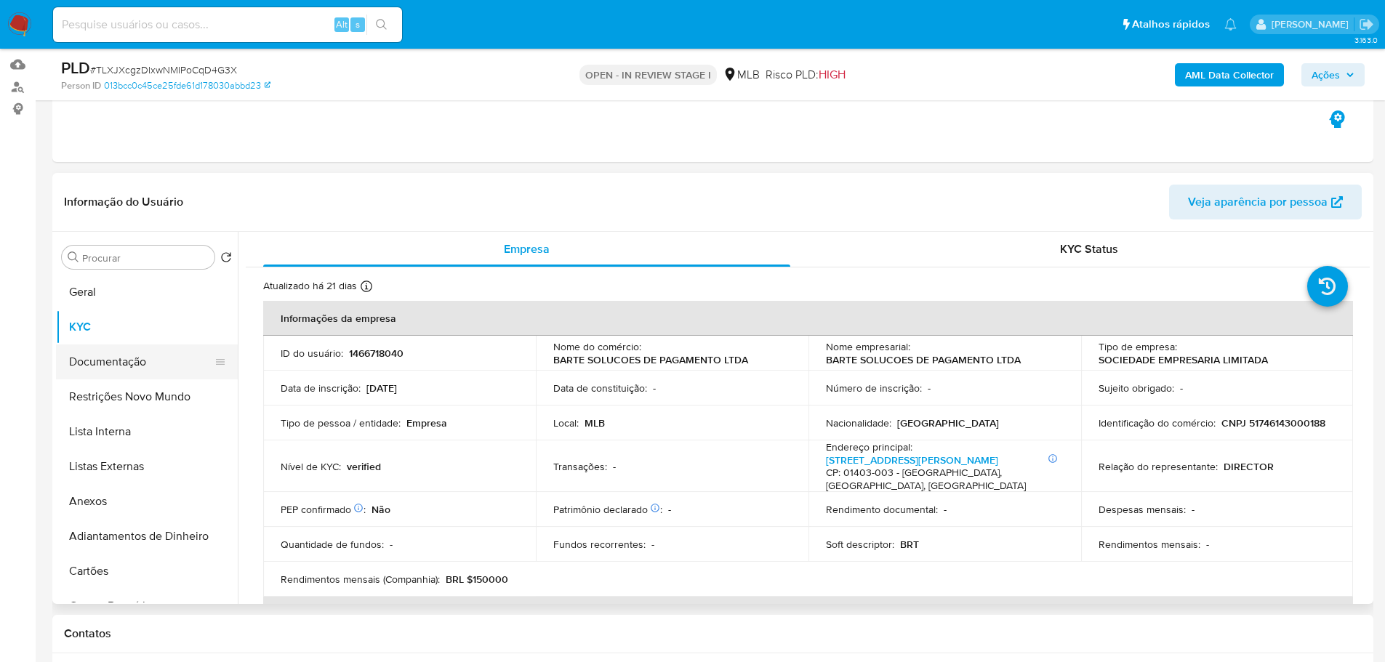
drag, startPoint x: 101, startPoint y: 365, endPoint x: 141, endPoint y: 355, distance: 41.3
click at [101, 365] on button "Documentação" at bounding box center [141, 362] width 170 height 35
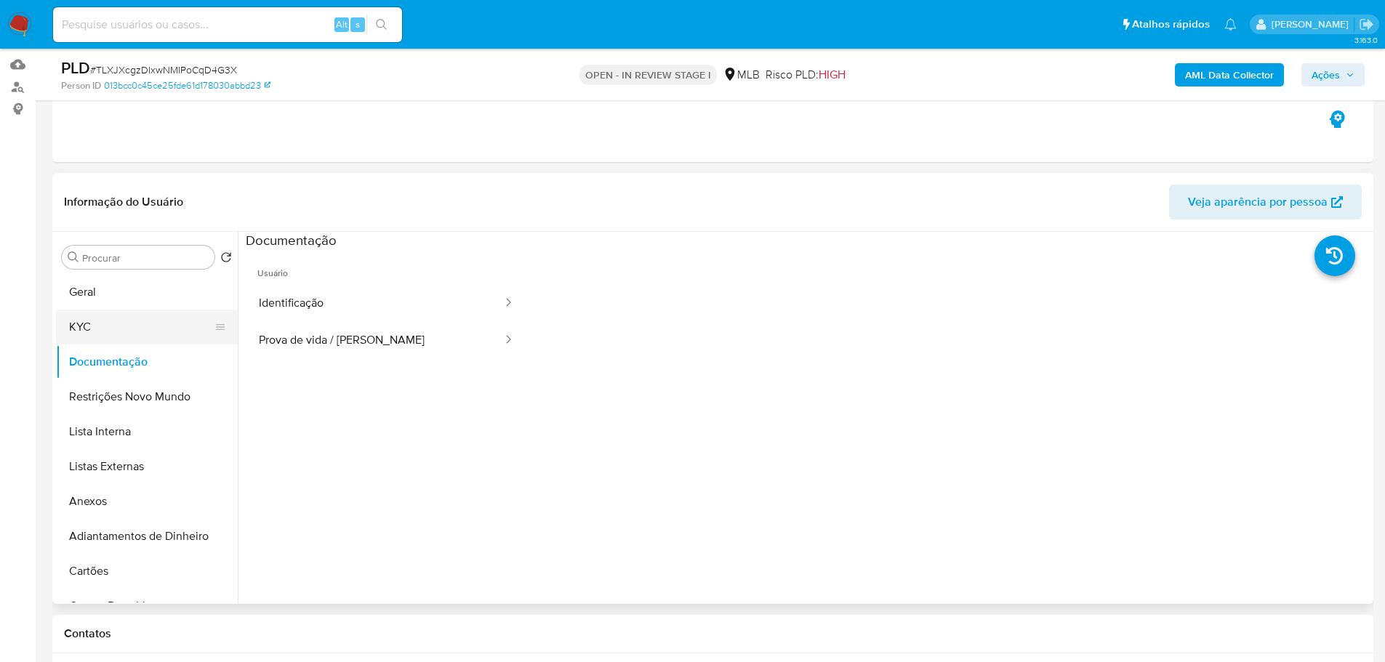
click at [370, 308] on button "Identificação" at bounding box center [375, 303] width 258 height 37
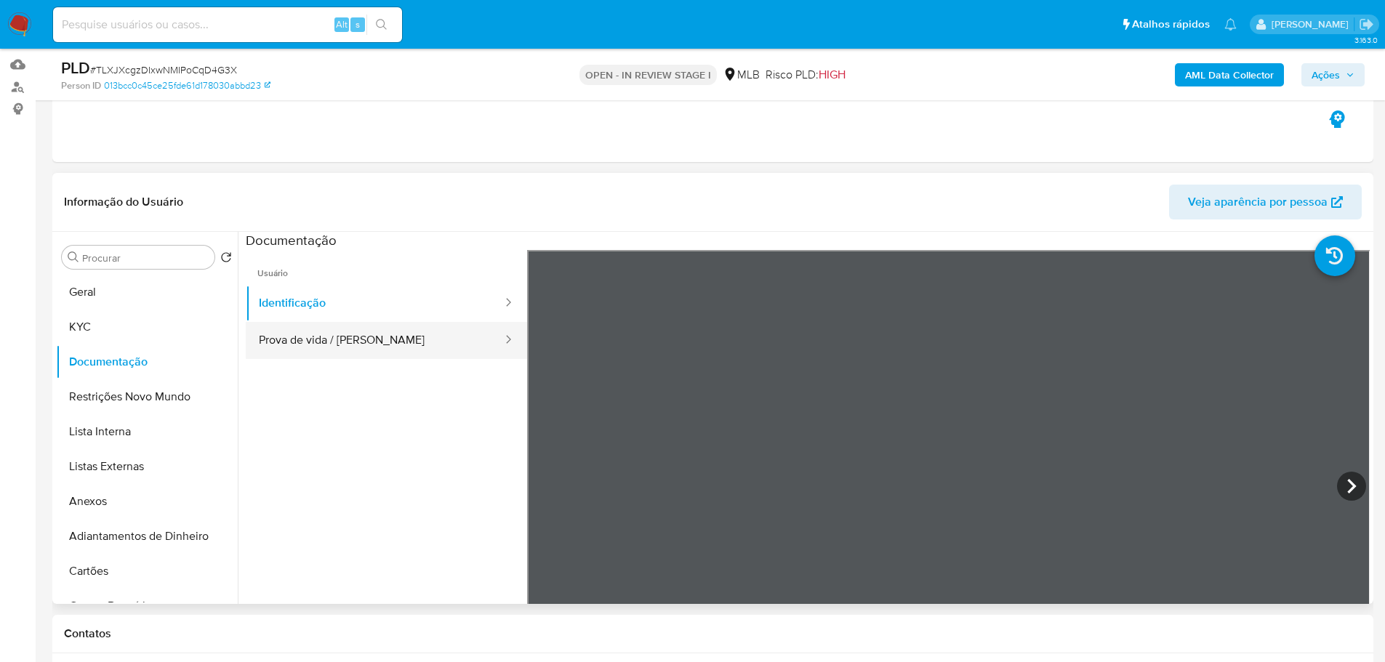
click at [383, 345] on button "Prova de vida / Selfie" at bounding box center [375, 340] width 258 height 37
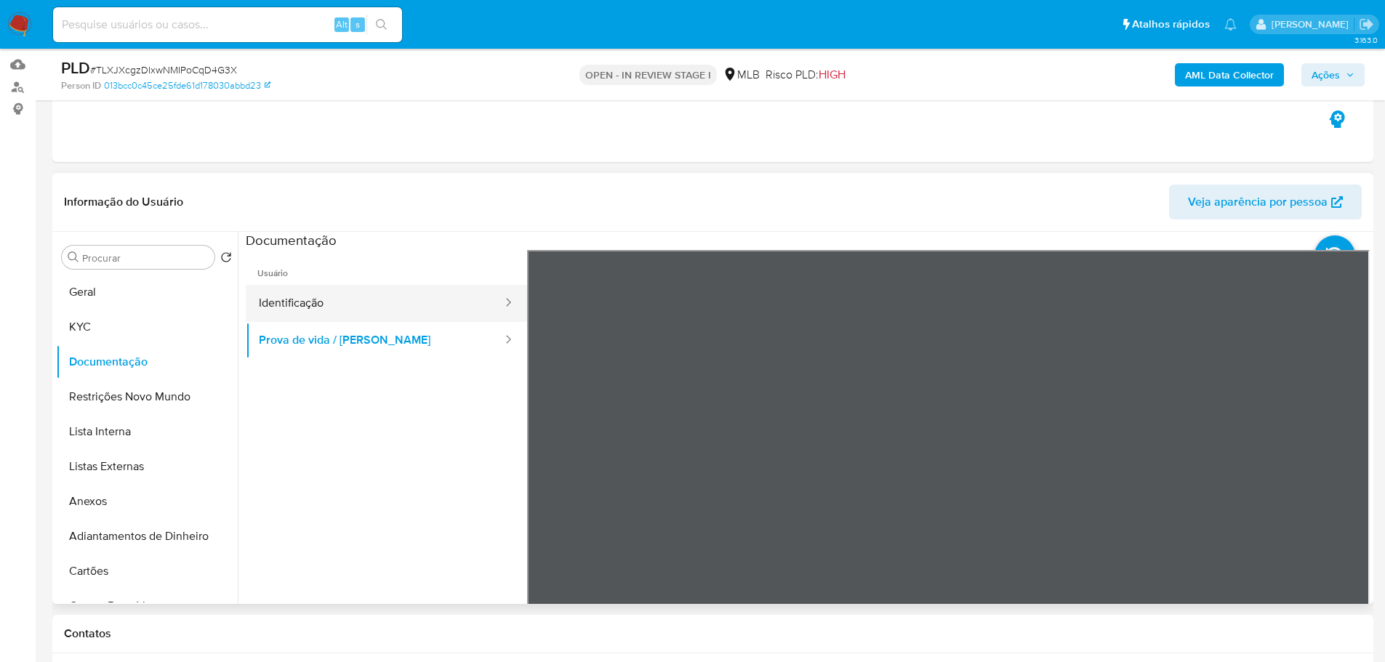
click at [351, 295] on button "Identificação" at bounding box center [375, 303] width 258 height 37
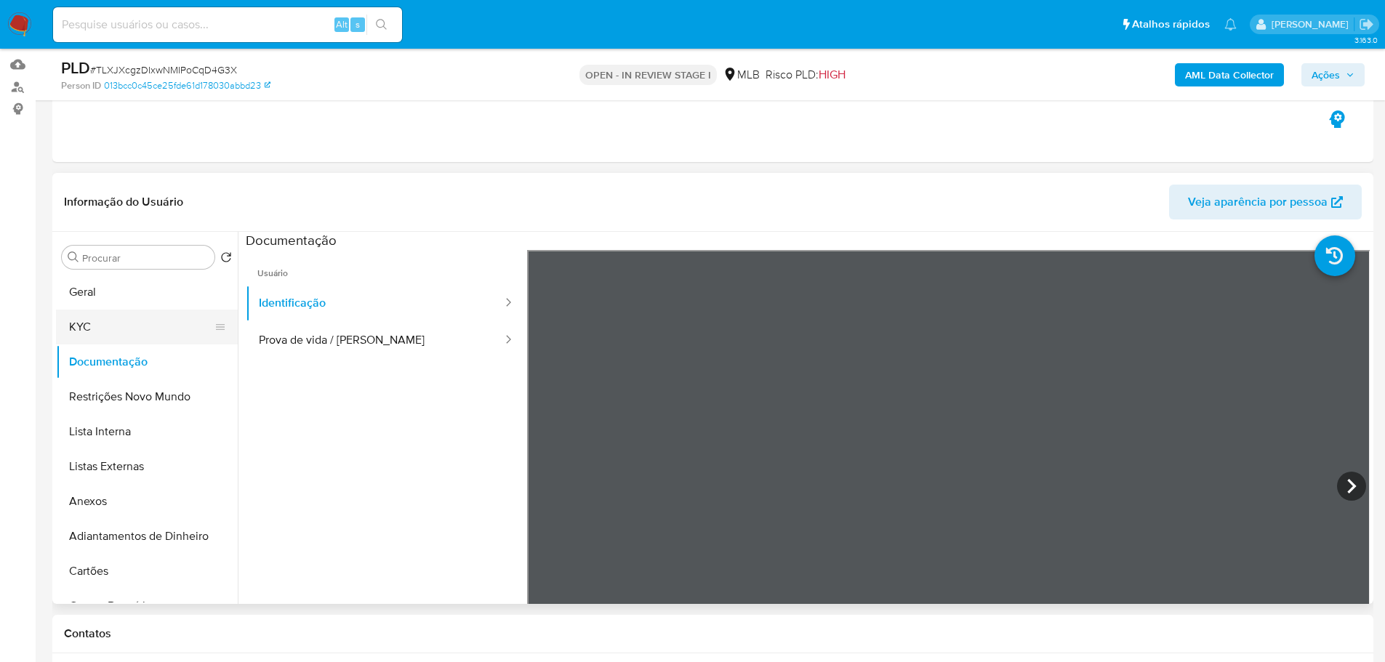
click at [124, 332] on button "KYC" at bounding box center [141, 327] width 170 height 35
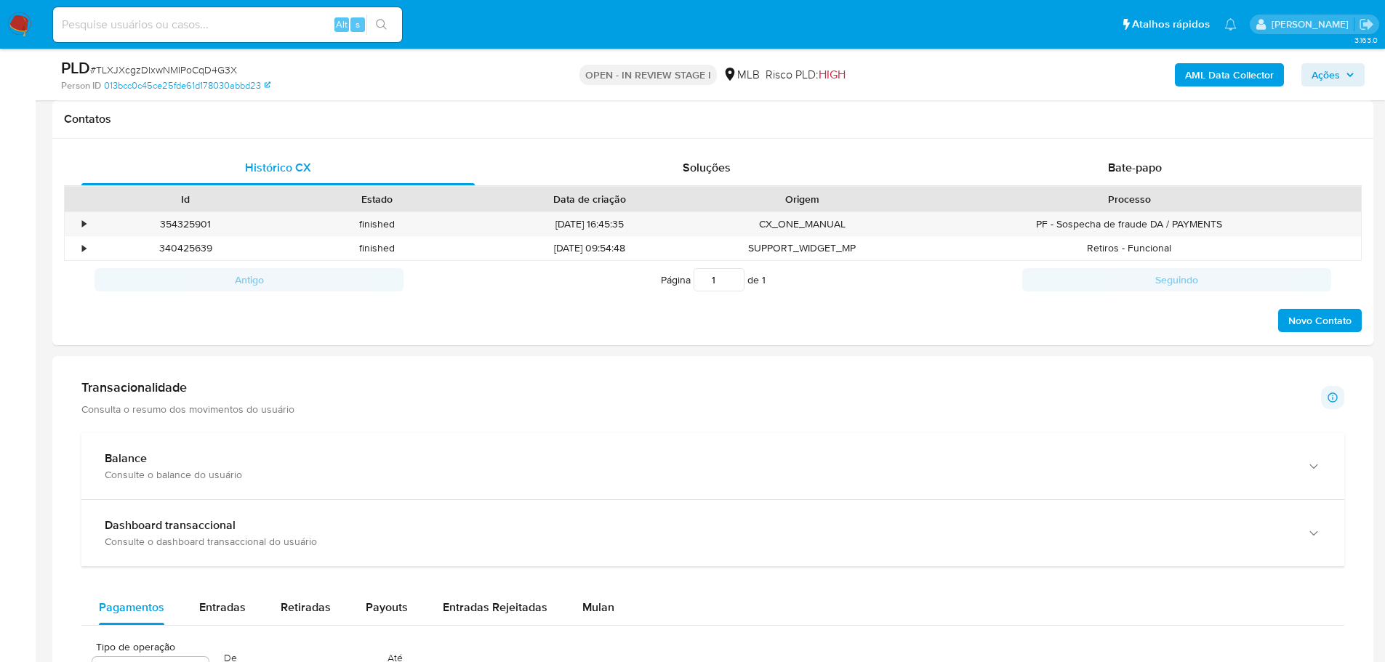
scroll to position [654, 0]
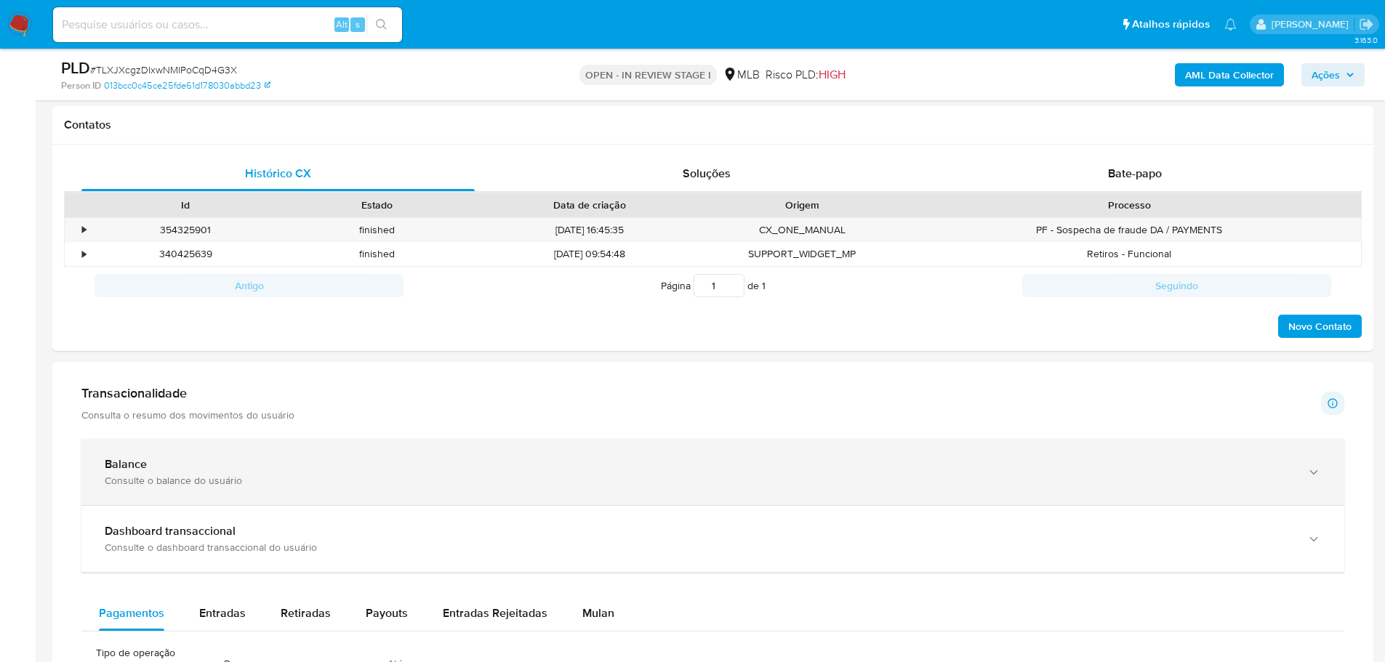
click at [545, 469] on div "Balance" at bounding box center [698, 464] width 1187 height 15
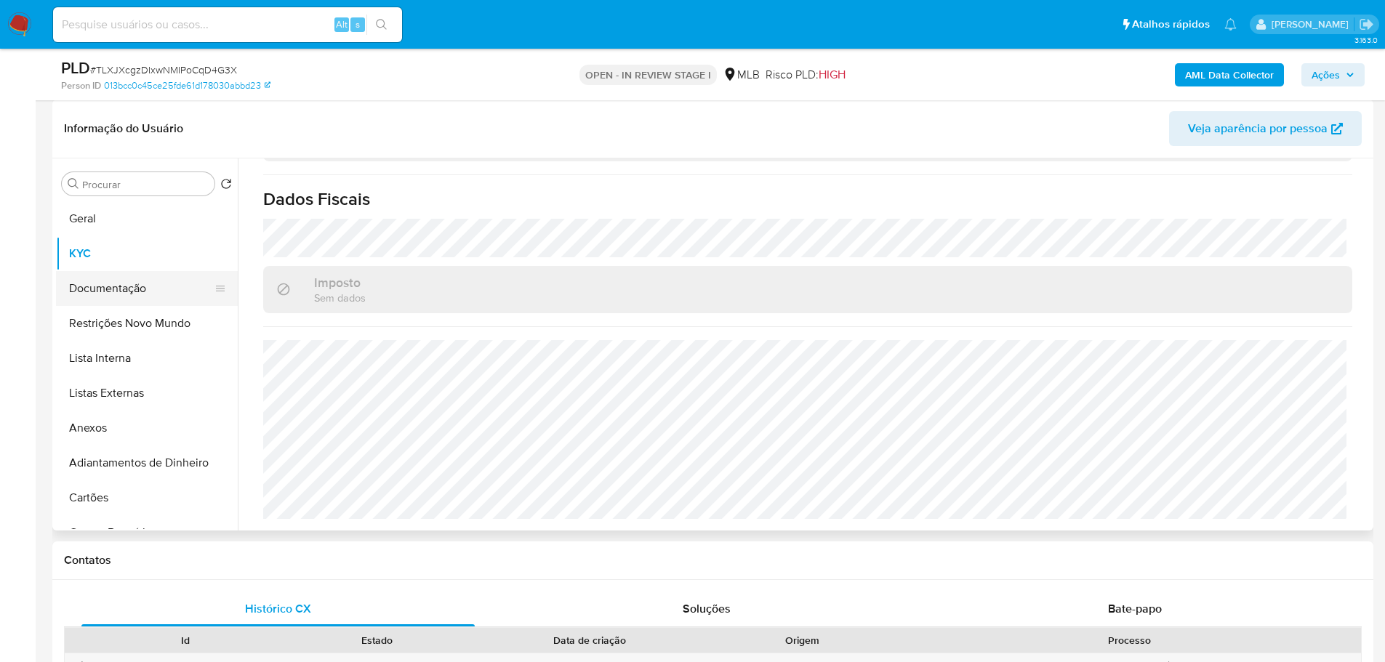
scroll to position [218, 0]
drag, startPoint x: 127, startPoint y: 291, endPoint x: 32, endPoint y: 335, distance: 104.4
click at [124, 291] on button "Documentação" at bounding box center [147, 289] width 182 height 35
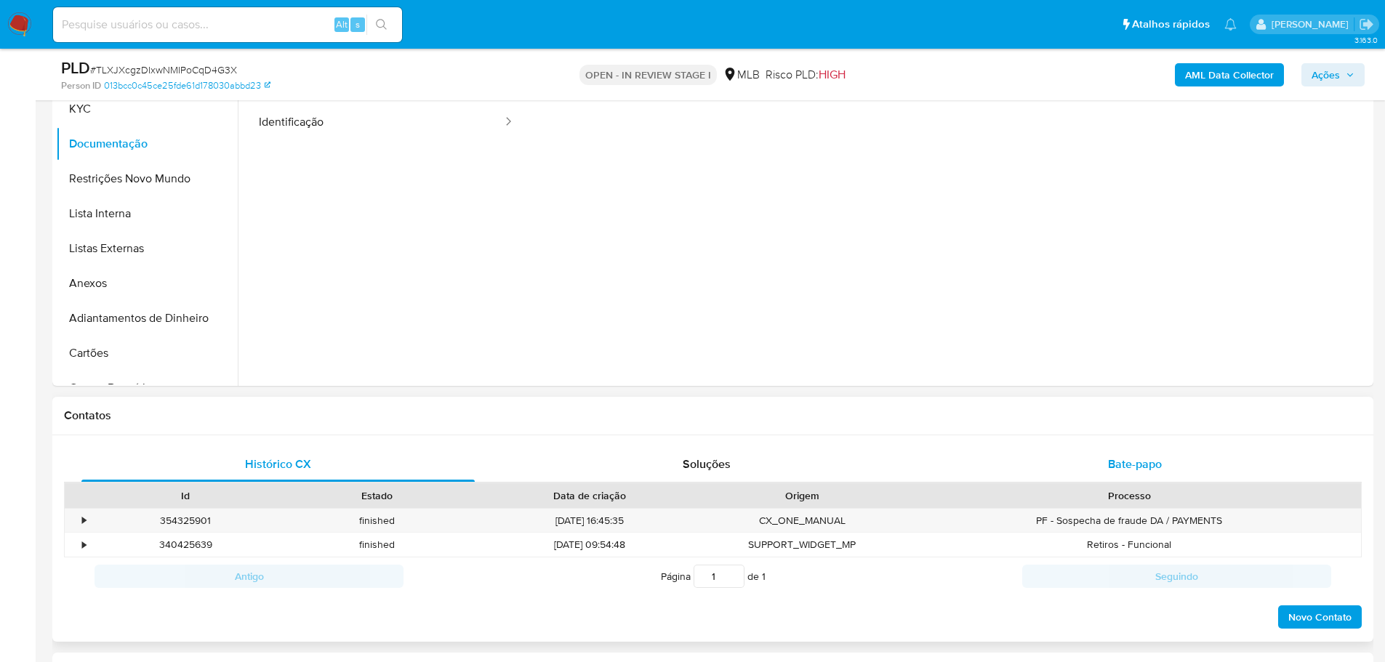
click at [1131, 452] on div "Bate-papo" at bounding box center [1134, 464] width 393 height 35
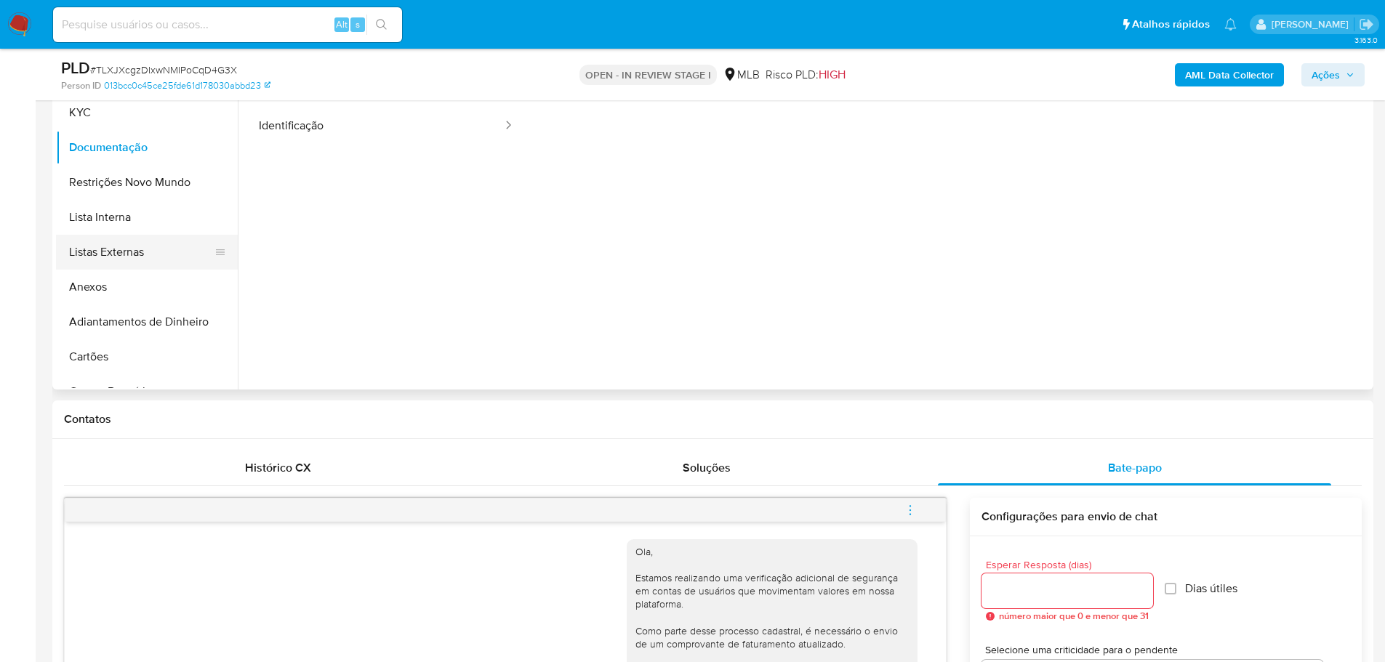
scroll to position [218, 0]
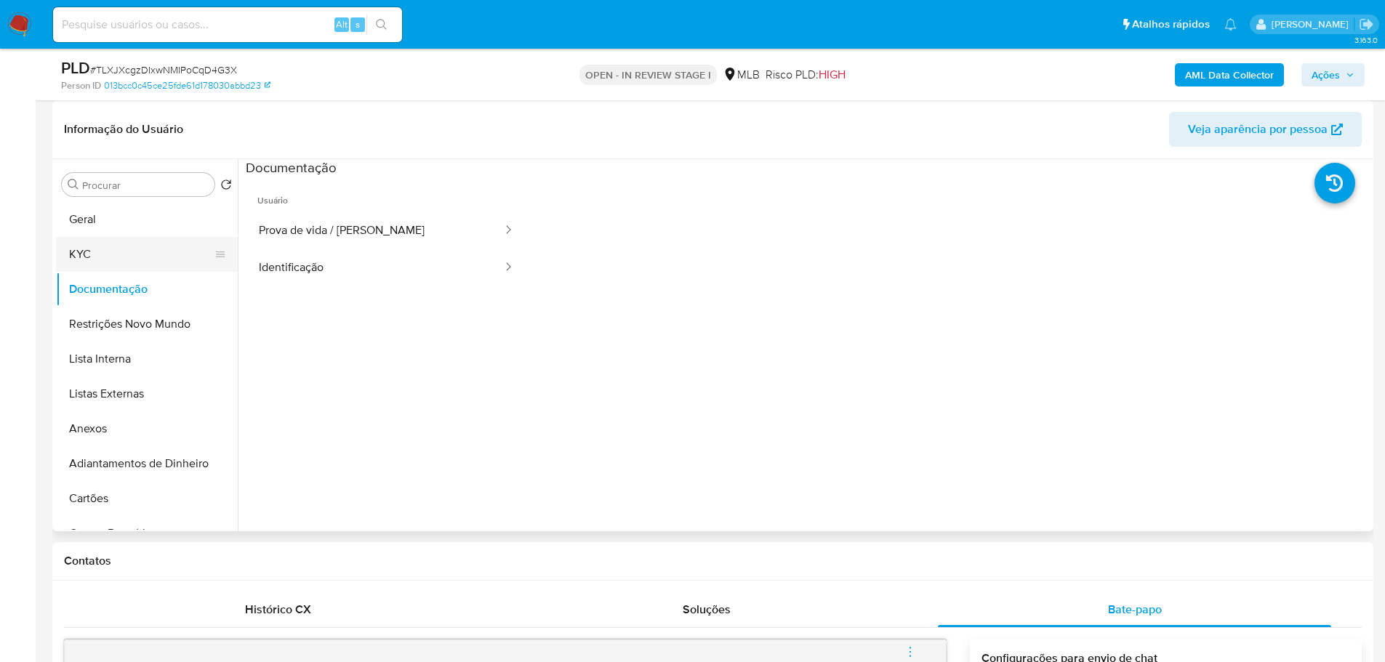
click at [95, 248] on button "KYC" at bounding box center [141, 254] width 170 height 35
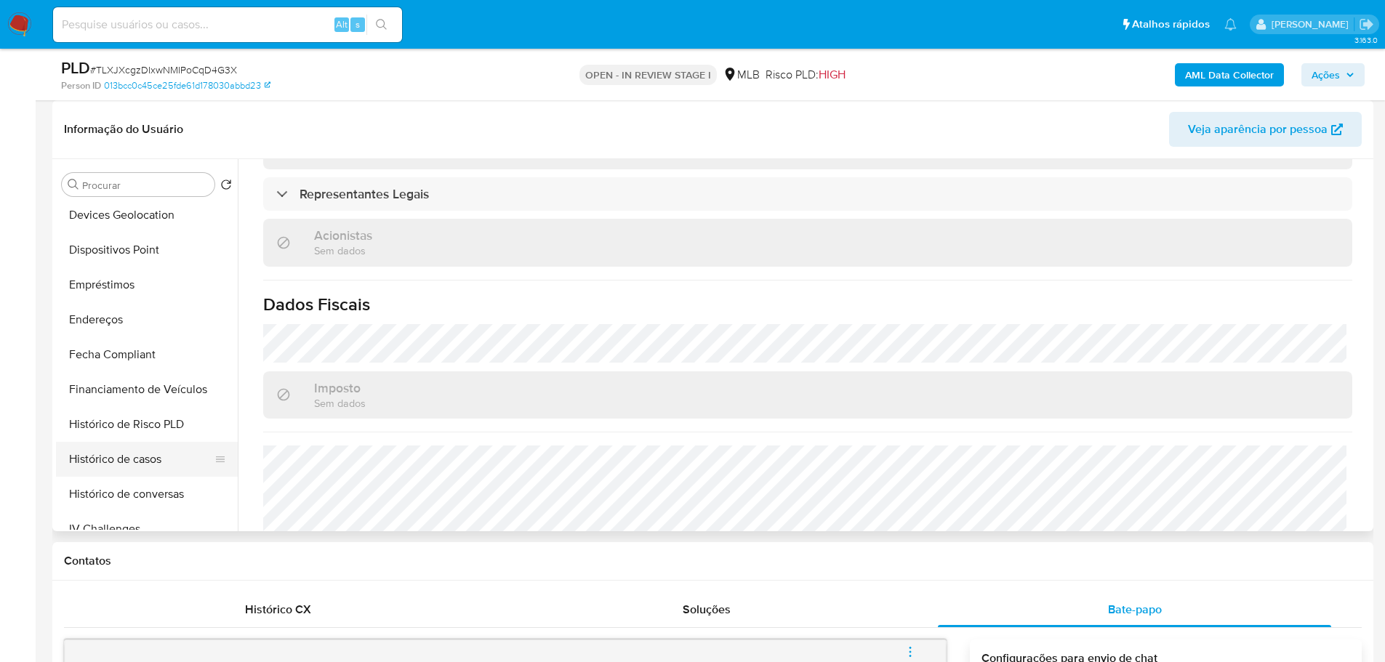
scroll to position [509, 0]
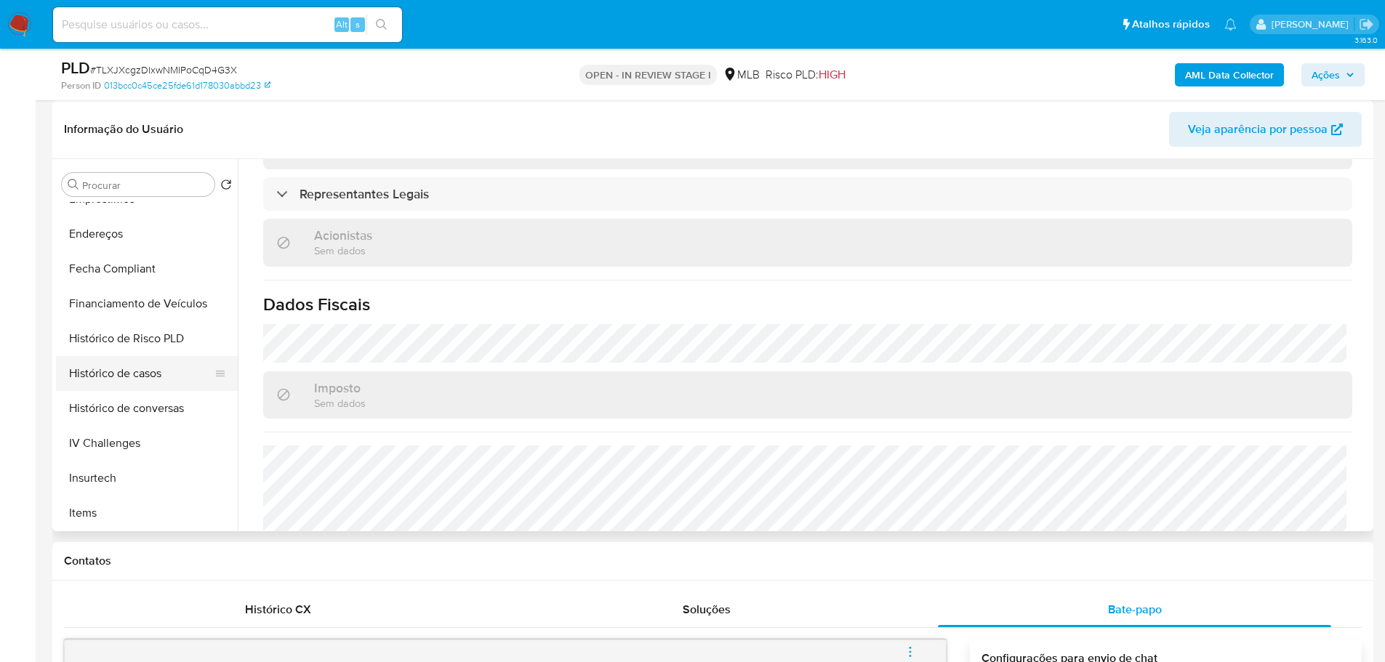
click at [121, 368] on button "Histórico de casos" at bounding box center [141, 373] width 170 height 35
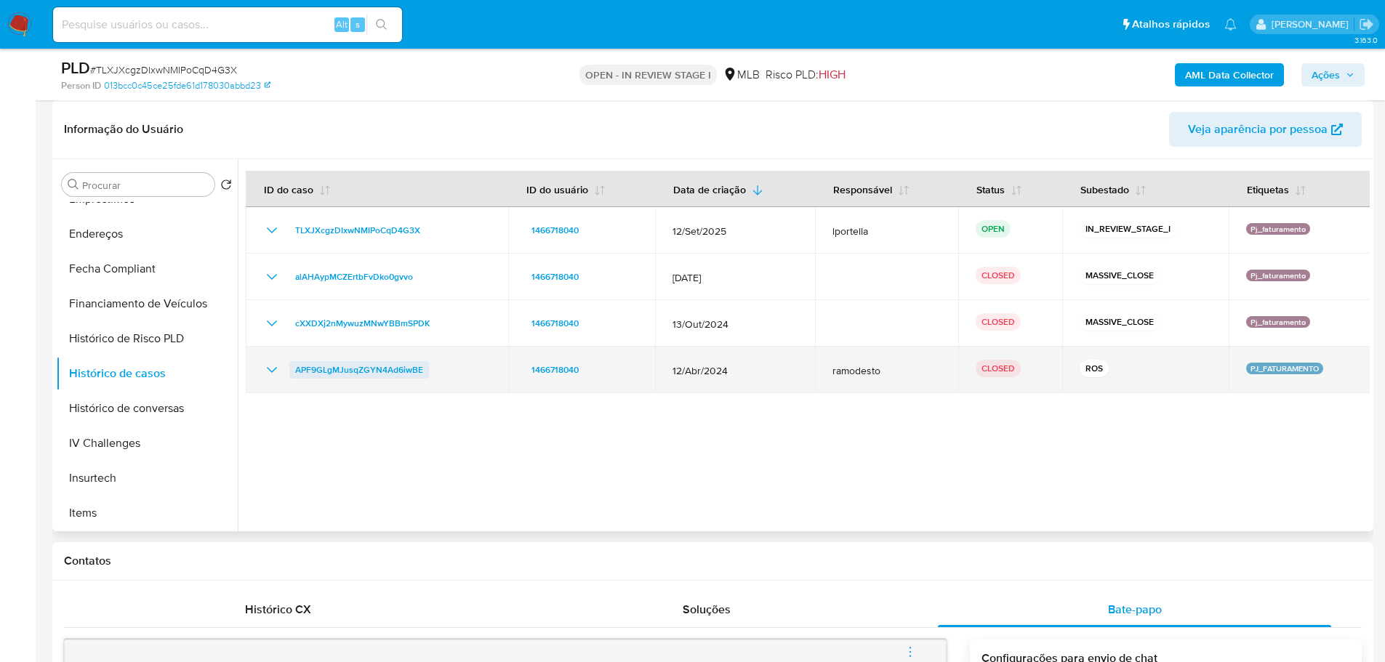
click at [325, 365] on span "APF9GLgMJusqZGYN4Ad6iwBE" at bounding box center [359, 369] width 128 height 17
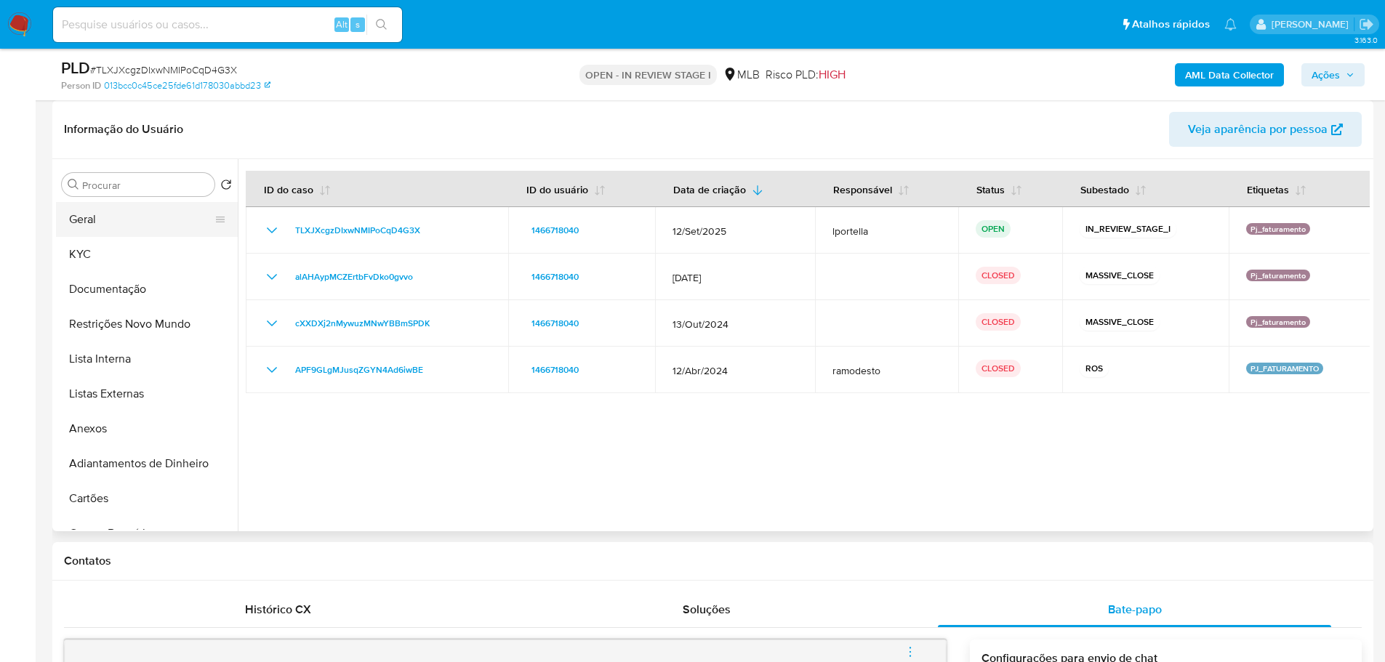
click at [108, 227] on button "Geral" at bounding box center [141, 219] width 170 height 35
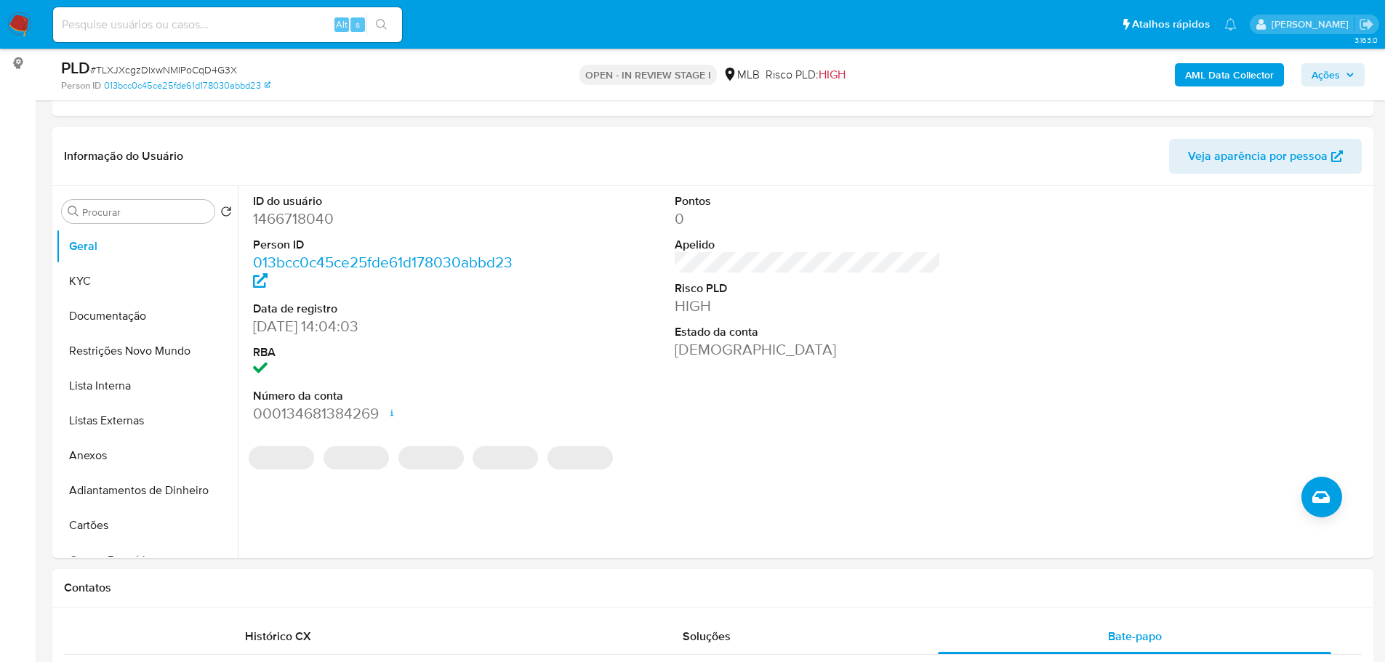
scroll to position [176, 0]
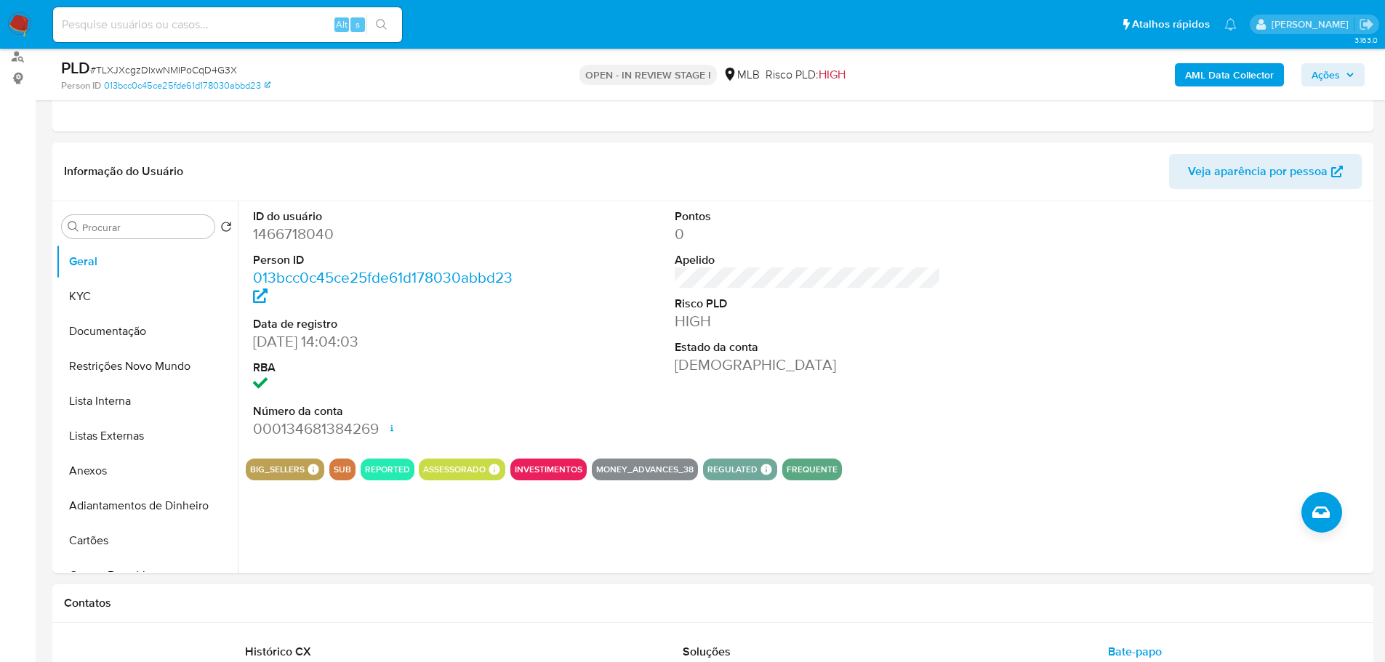
drag, startPoint x: 279, startPoint y: 611, endPoint x: 143, endPoint y: 382, distance: 265.8
click at [279, 610] on div "Contatos" at bounding box center [712, 604] width 1321 height 39
click at [81, 294] on button "KYC" at bounding box center [141, 296] width 170 height 35
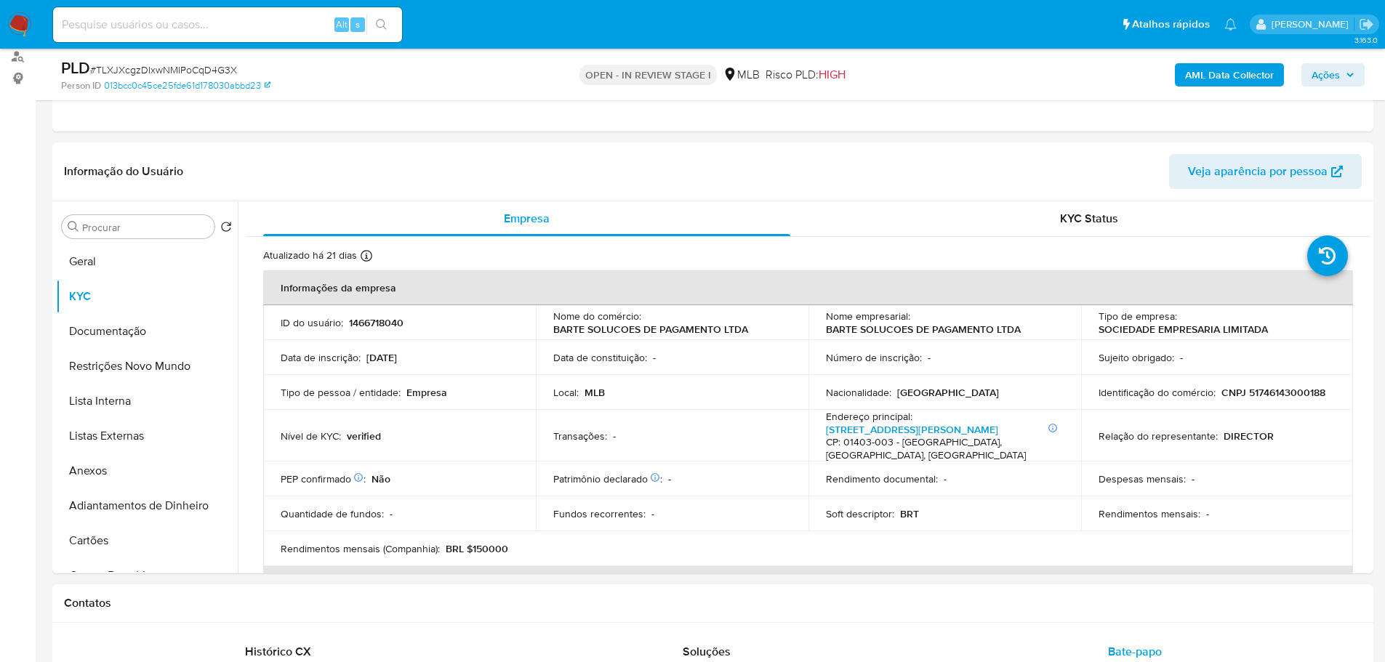
click at [276, 586] on div "Contatos" at bounding box center [712, 604] width 1321 height 39
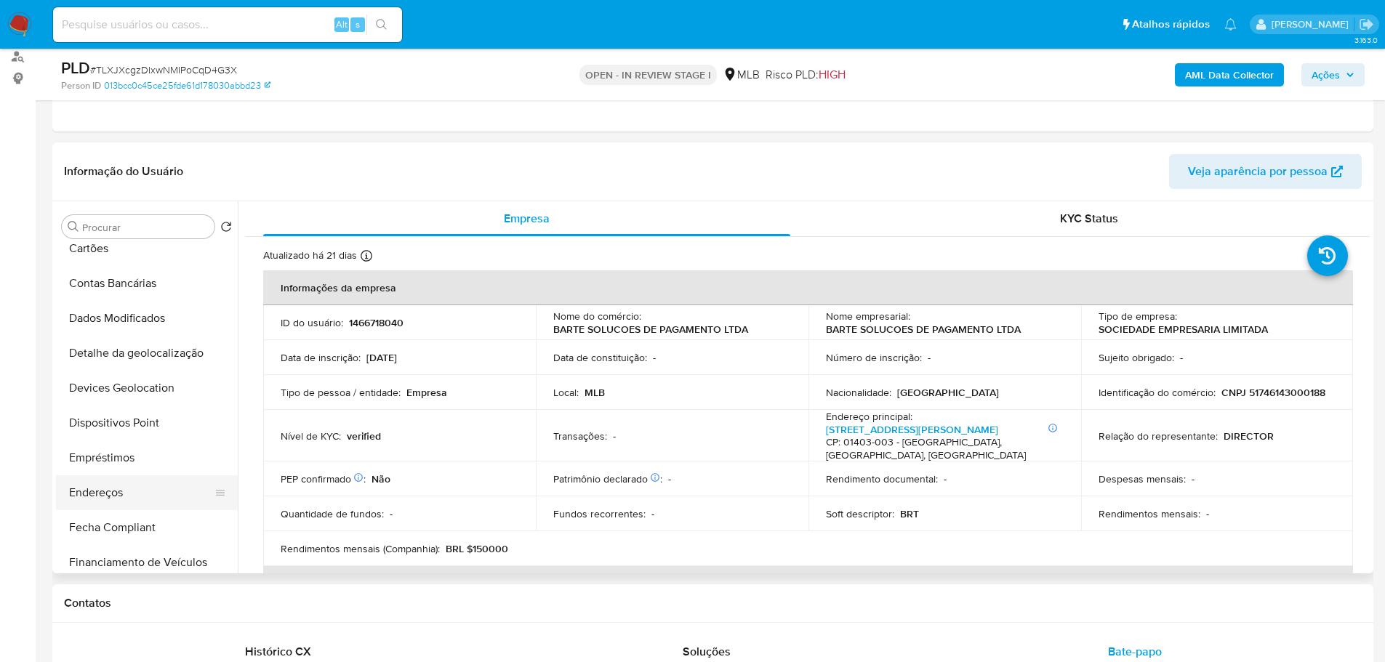
scroll to position [364, 0]
click at [112, 433] on button "Endereços" at bounding box center [141, 421] width 170 height 35
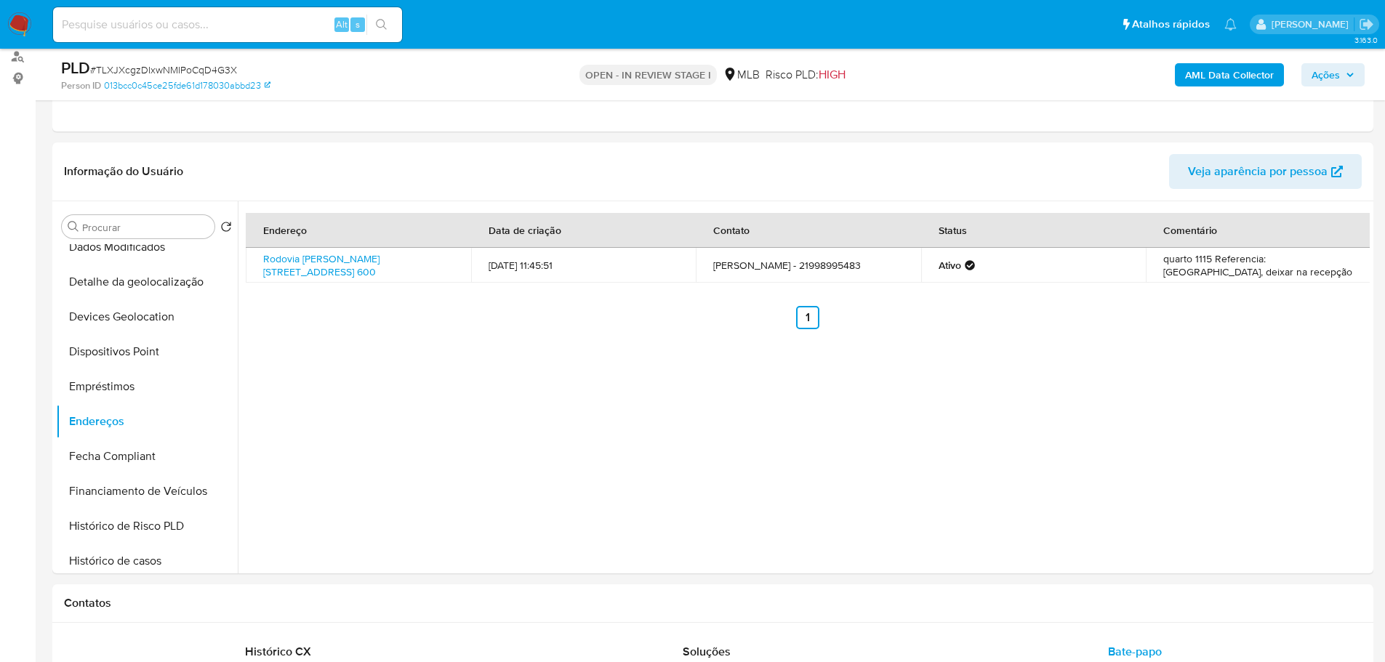
drag, startPoint x: 256, startPoint y: 601, endPoint x: 217, endPoint y: 576, distance: 46.8
click at [256, 601] on h1 "Contatos" at bounding box center [713, 603] width 1298 height 15
click at [143, 296] on button "Detalhe da geolocalização" at bounding box center [141, 282] width 170 height 35
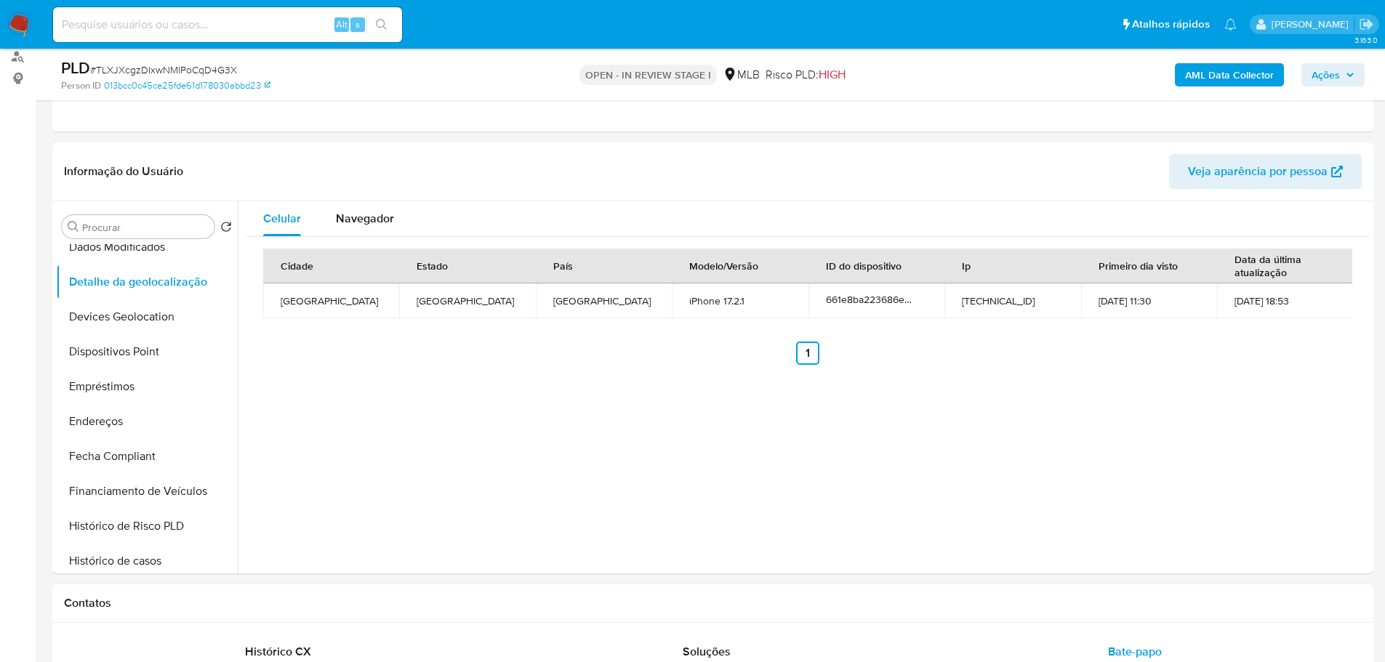
click at [332, 593] on div "Contatos" at bounding box center [712, 604] width 1321 height 39
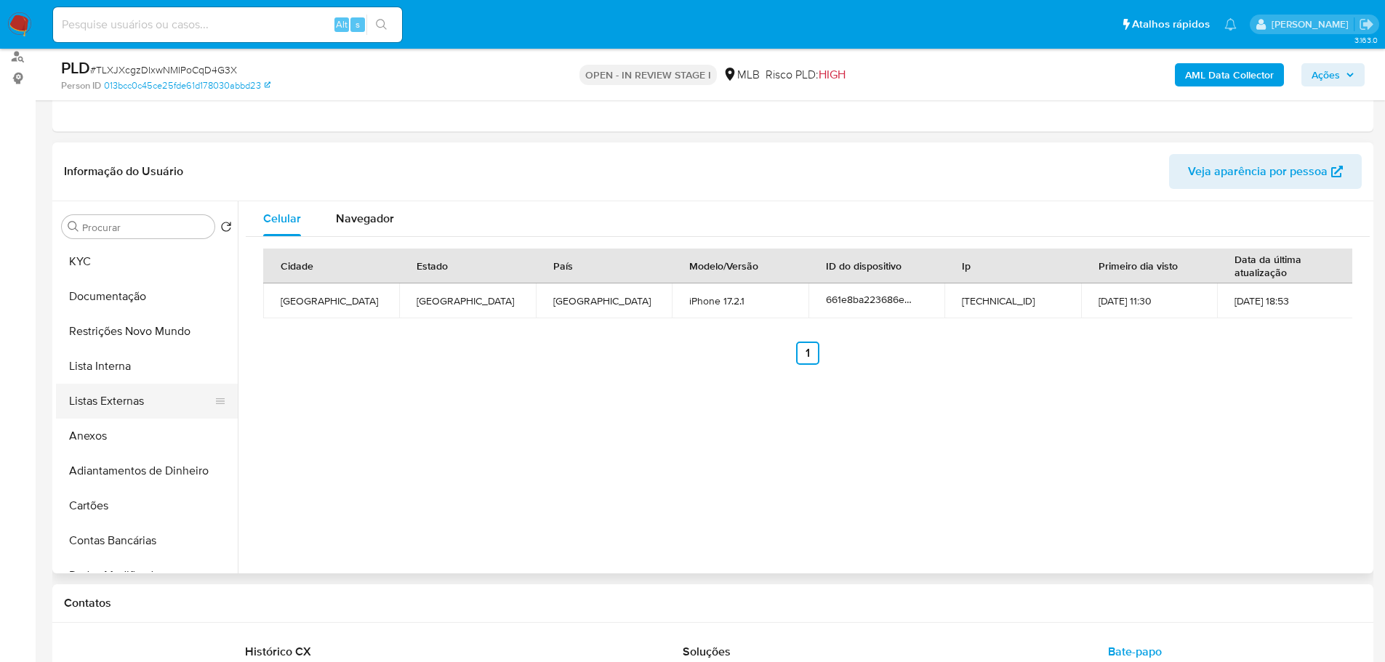
scroll to position [0, 0]
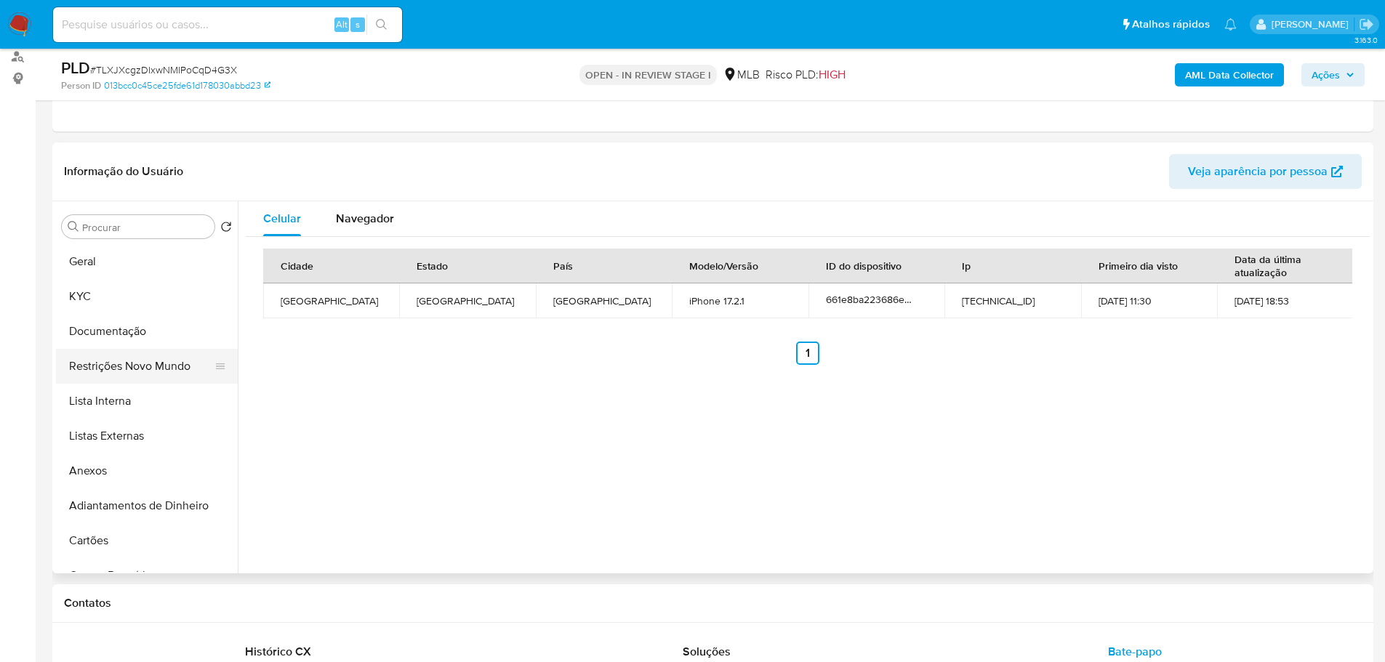
click at [143, 366] on button "Restrições Novo Mundo" at bounding box center [141, 366] width 170 height 35
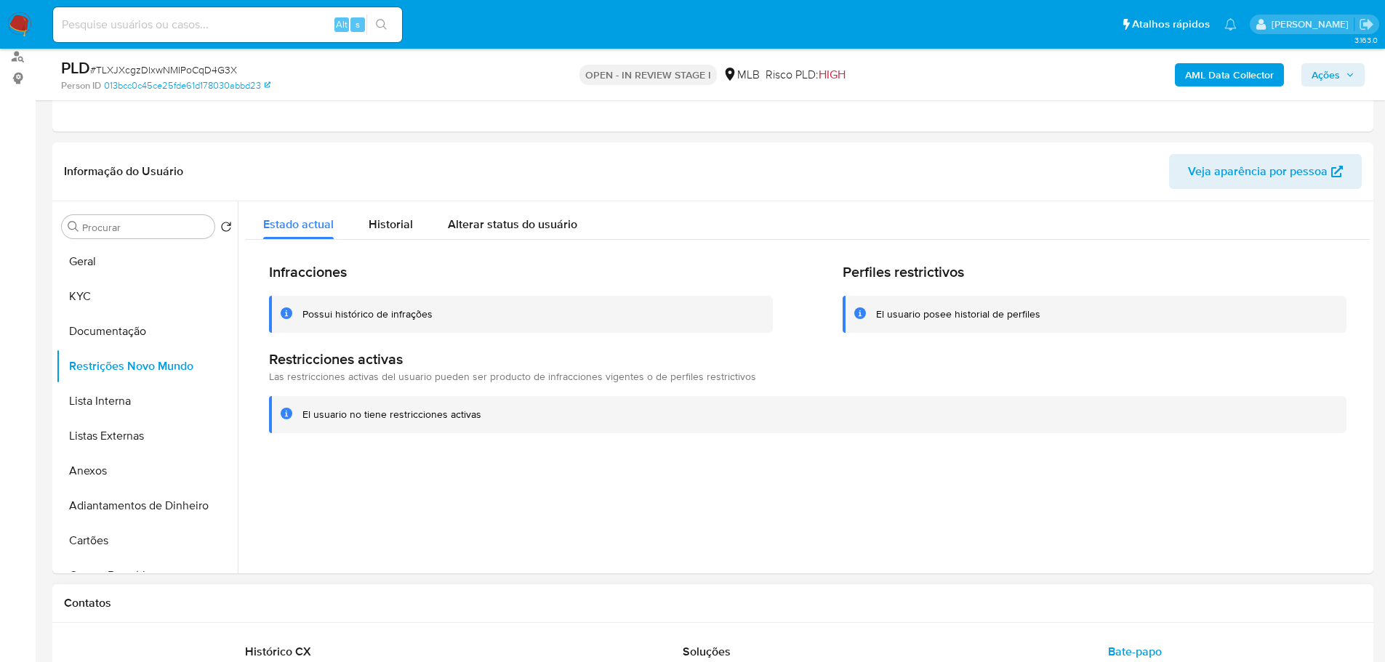
click at [266, 609] on h1 "Contatos" at bounding box center [713, 603] width 1298 height 15
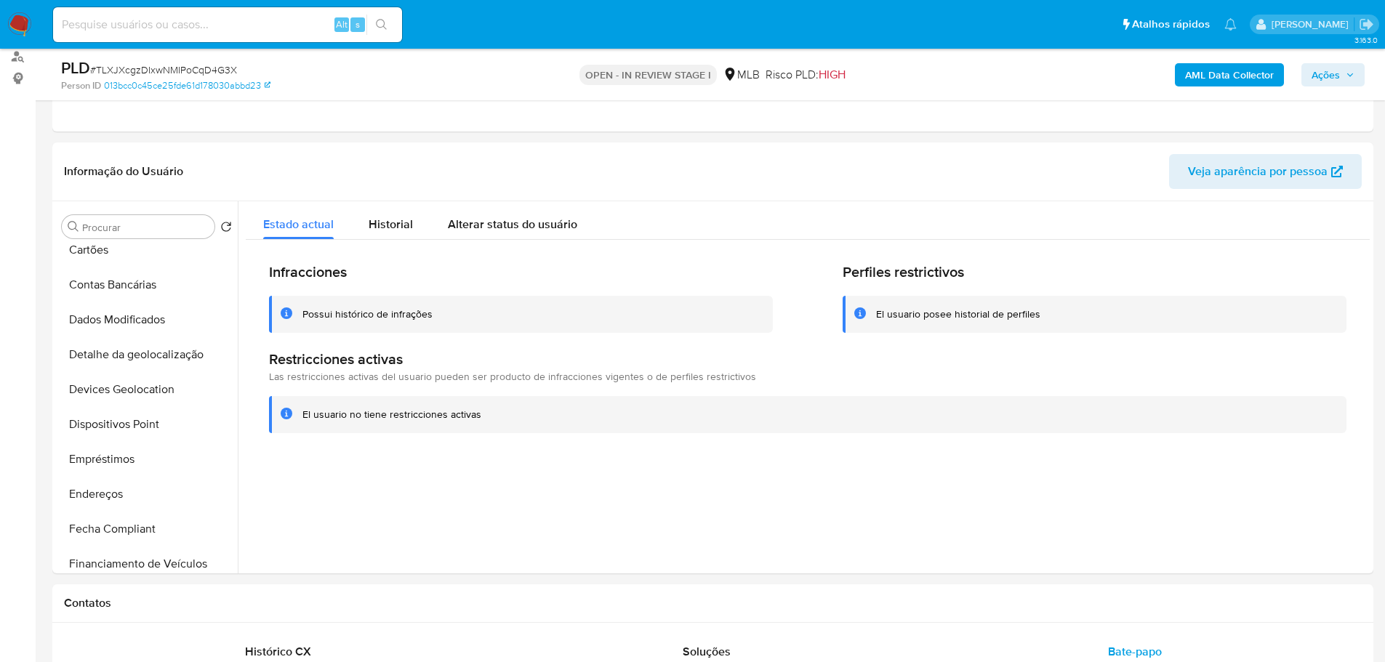
drag, startPoint x: 144, startPoint y: 427, endPoint x: 12, endPoint y: 430, distance: 131.7
click at [143, 427] on button "Dispositivos Point" at bounding box center [147, 424] width 182 height 35
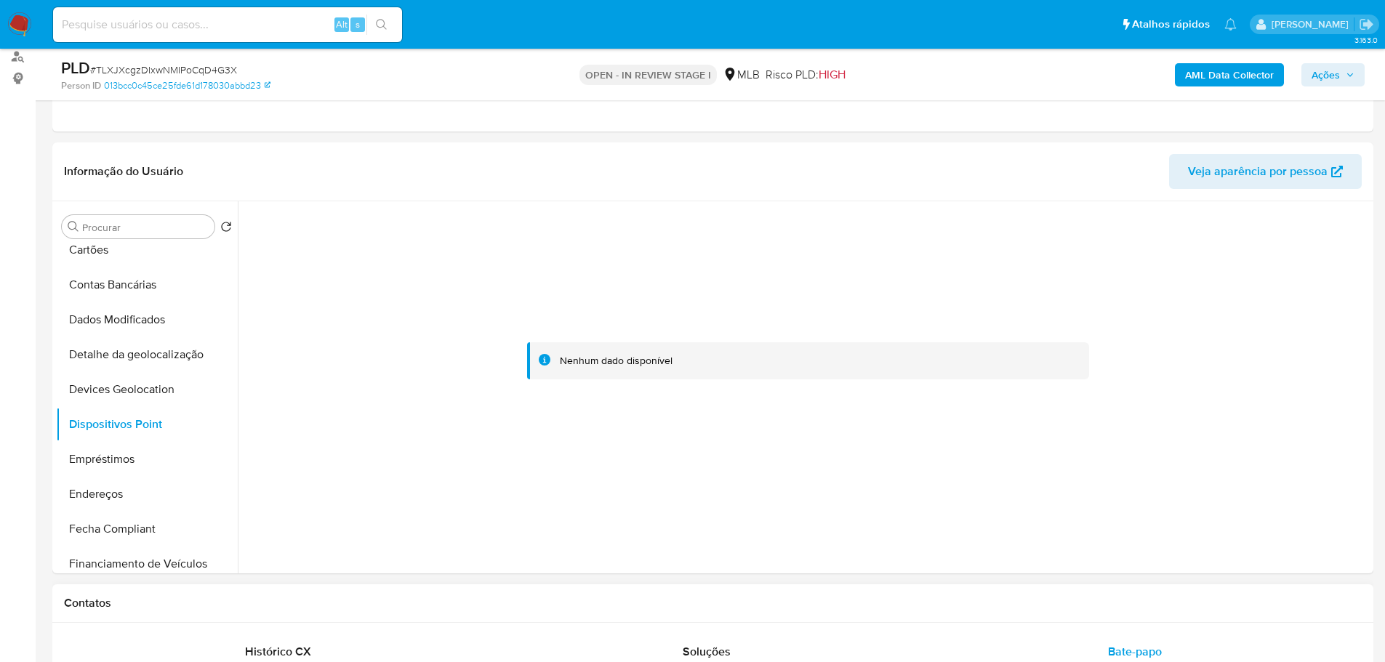
click at [748, 590] on div "Contatos" at bounding box center [712, 604] width 1321 height 39
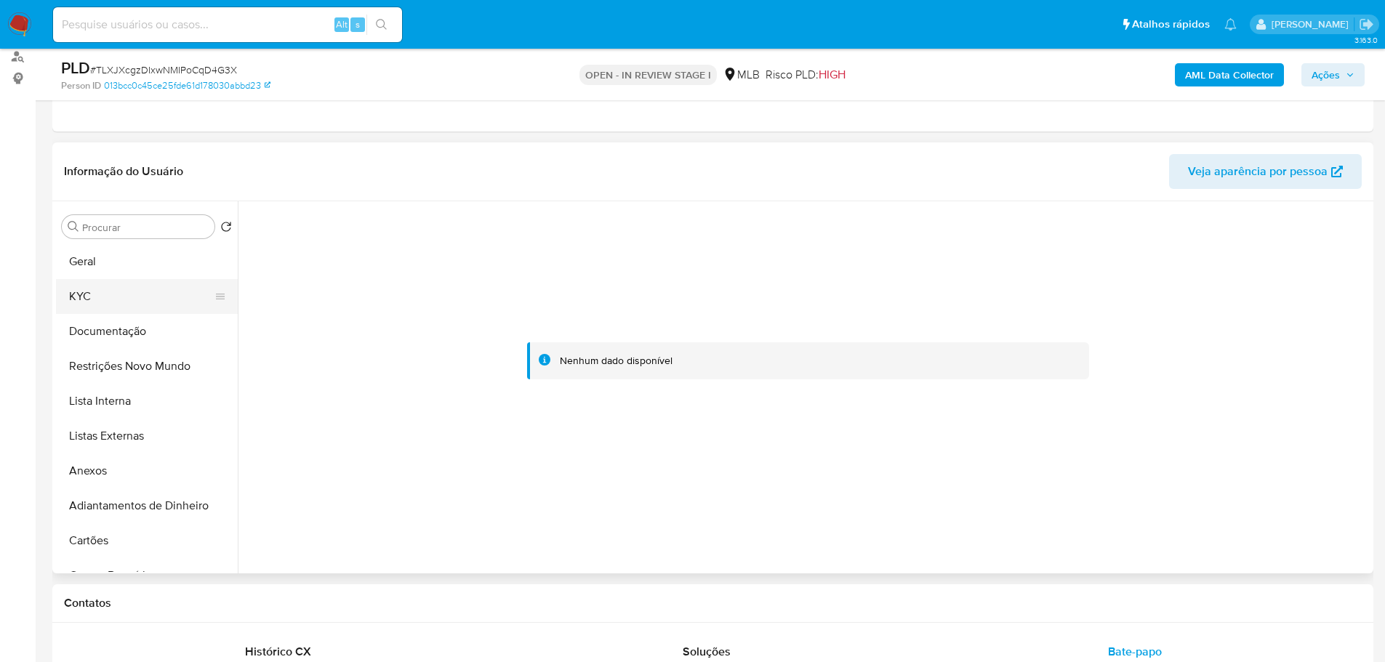
click at [85, 297] on button "KYC" at bounding box center [141, 296] width 170 height 35
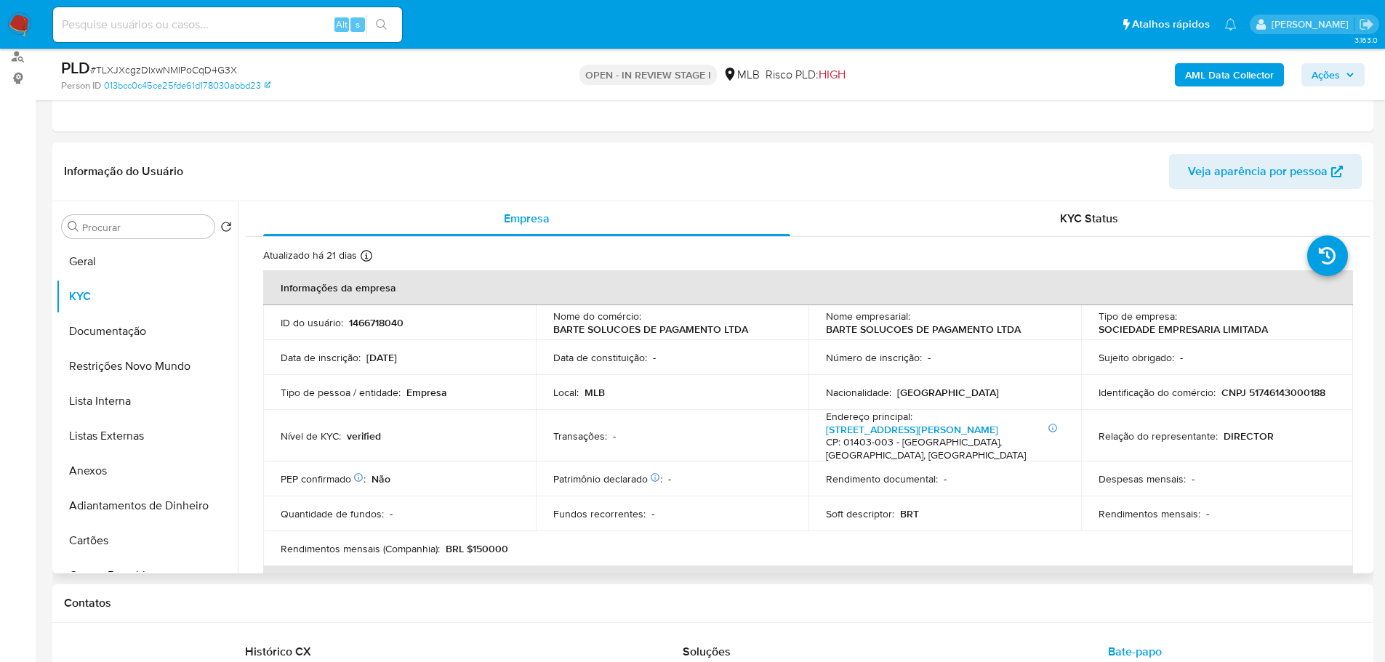
click at [1270, 389] on p "CNPJ 51746143000188" at bounding box center [1274, 392] width 104 height 13
copy p "51746143000188"
click at [1203, 74] on b "AML Data Collector" at bounding box center [1229, 74] width 89 height 23
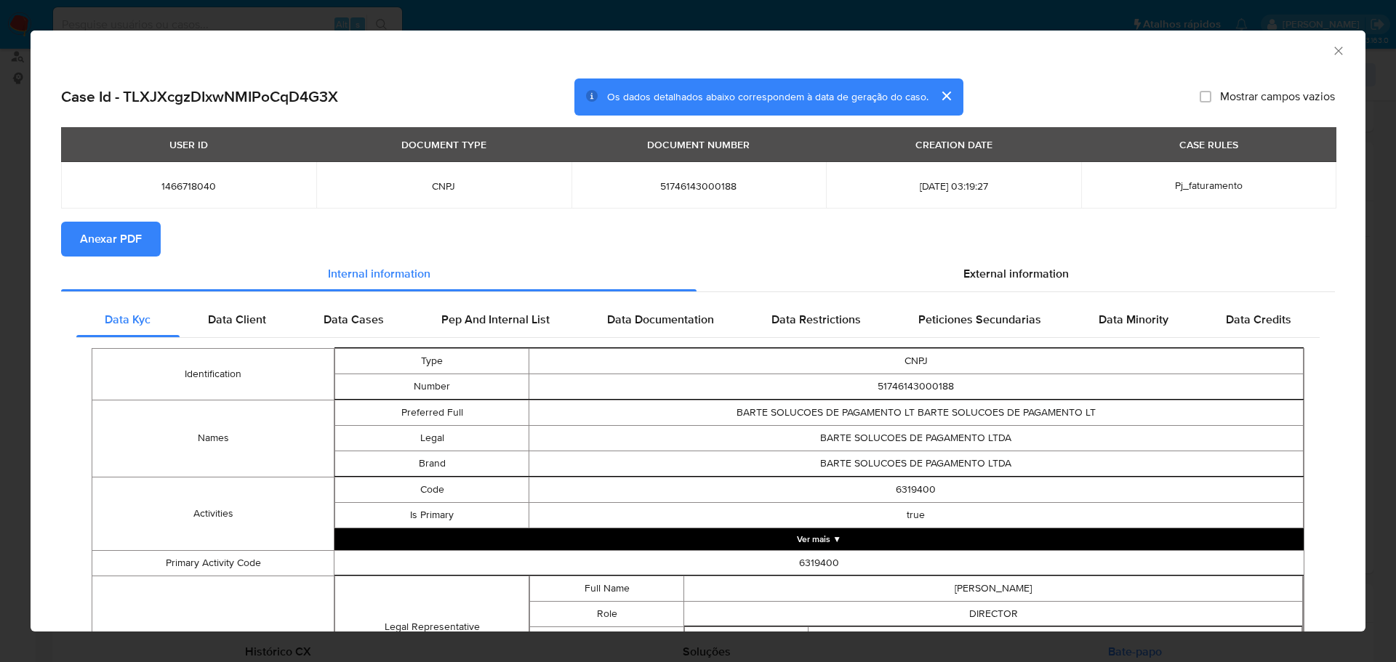
click at [93, 239] on span "Anexar PDF" at bounding box center [111, 239] width 62 height 32
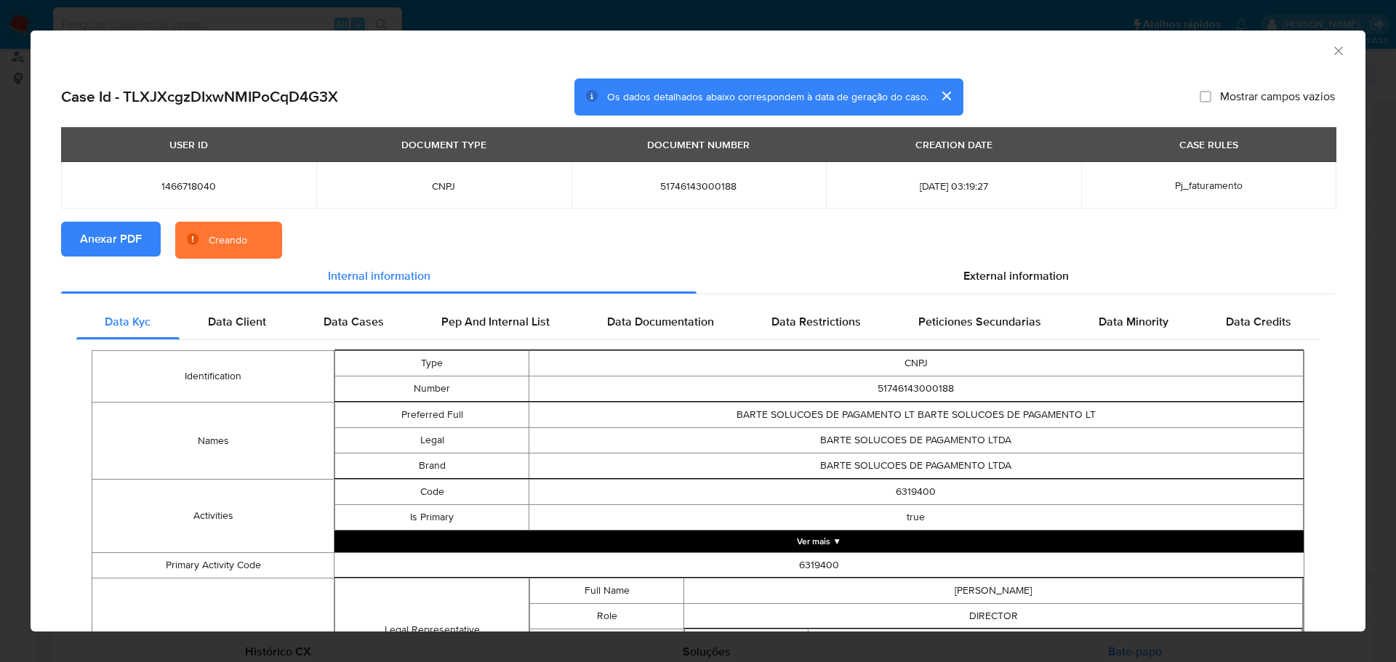
click at [1331, 52] on icon "Fechar a janela" at bounding box center [1338, 51] width 15 height 15
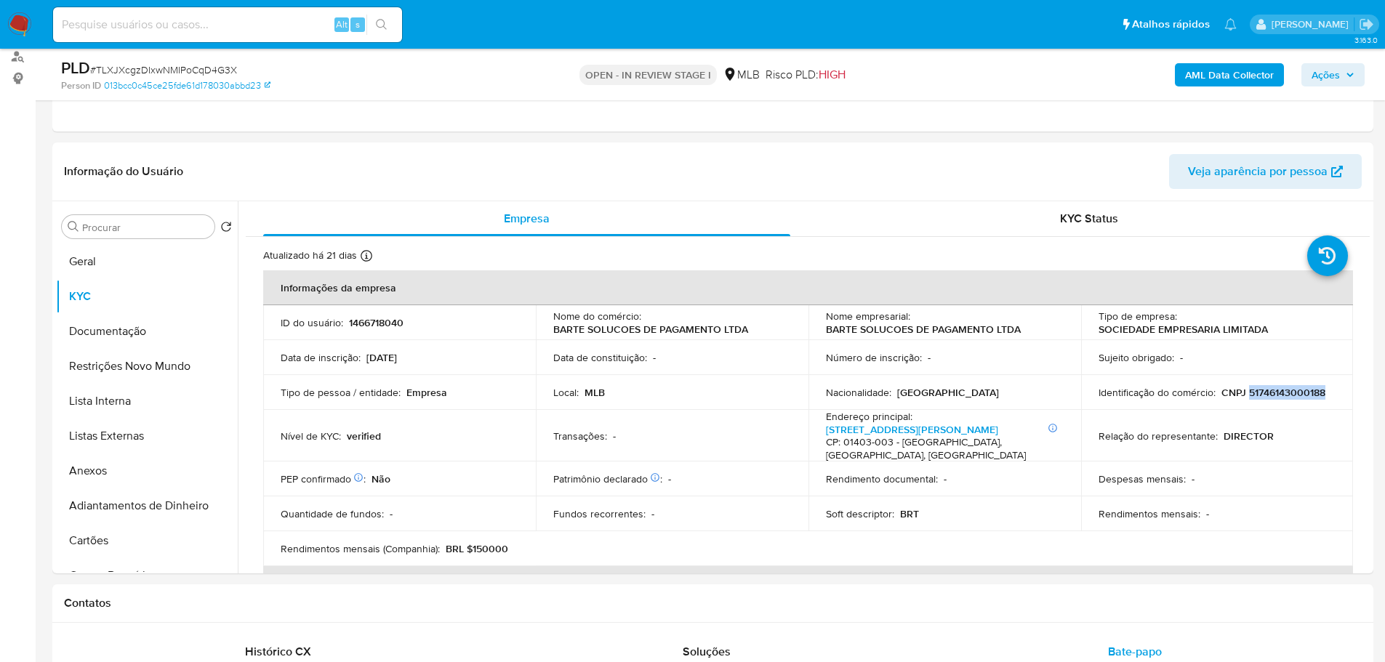
click at [1327, 80] on span "Ações" at bounding box center [1326, 74] width 28 height 23
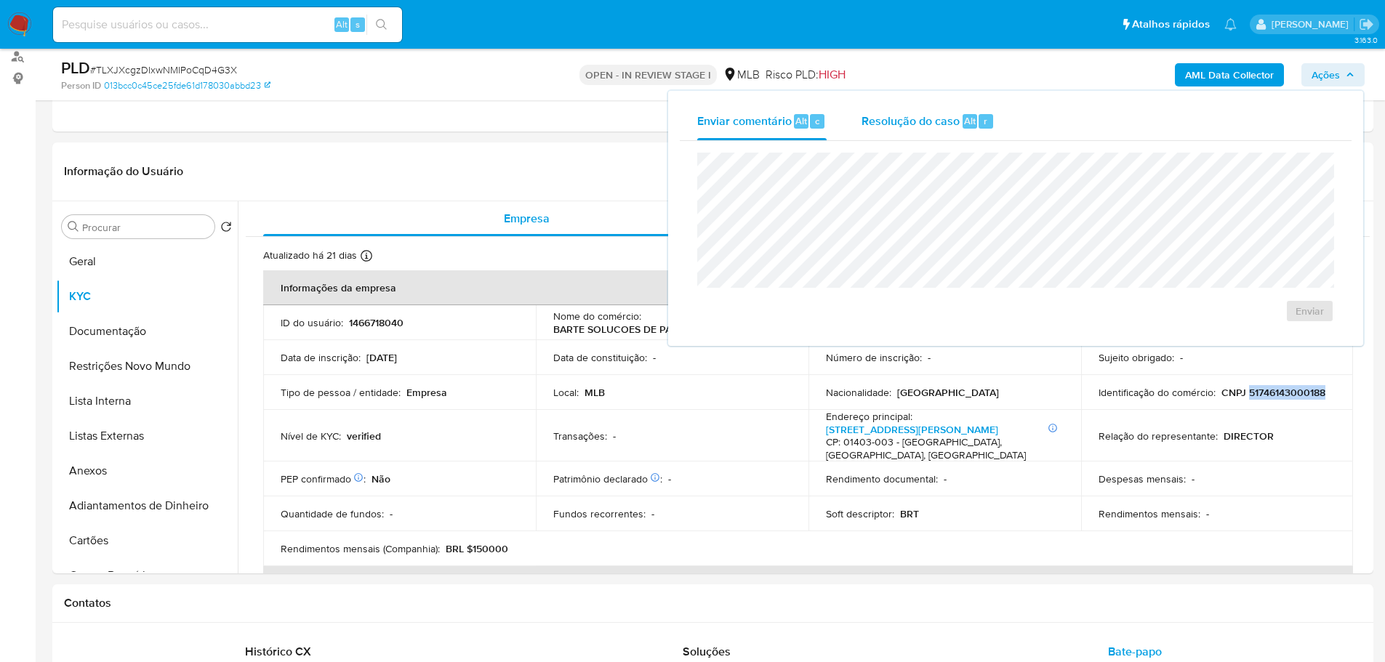
click at [942, 130] on div "Resolução do caso Alt r" at bounding box center [928, 122] width 133 height 38
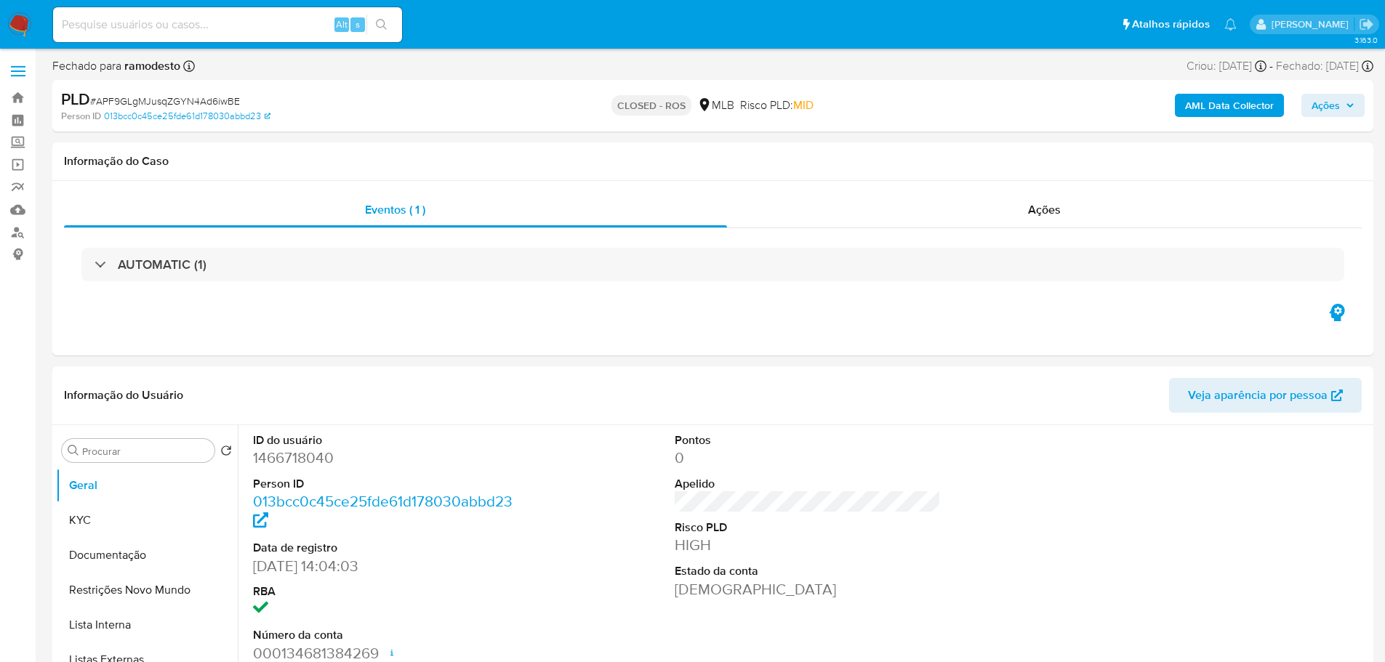
select select "10"
click at [1041, 202] on span "Ações" at bounding box center [1044, 209] width 33 height 17
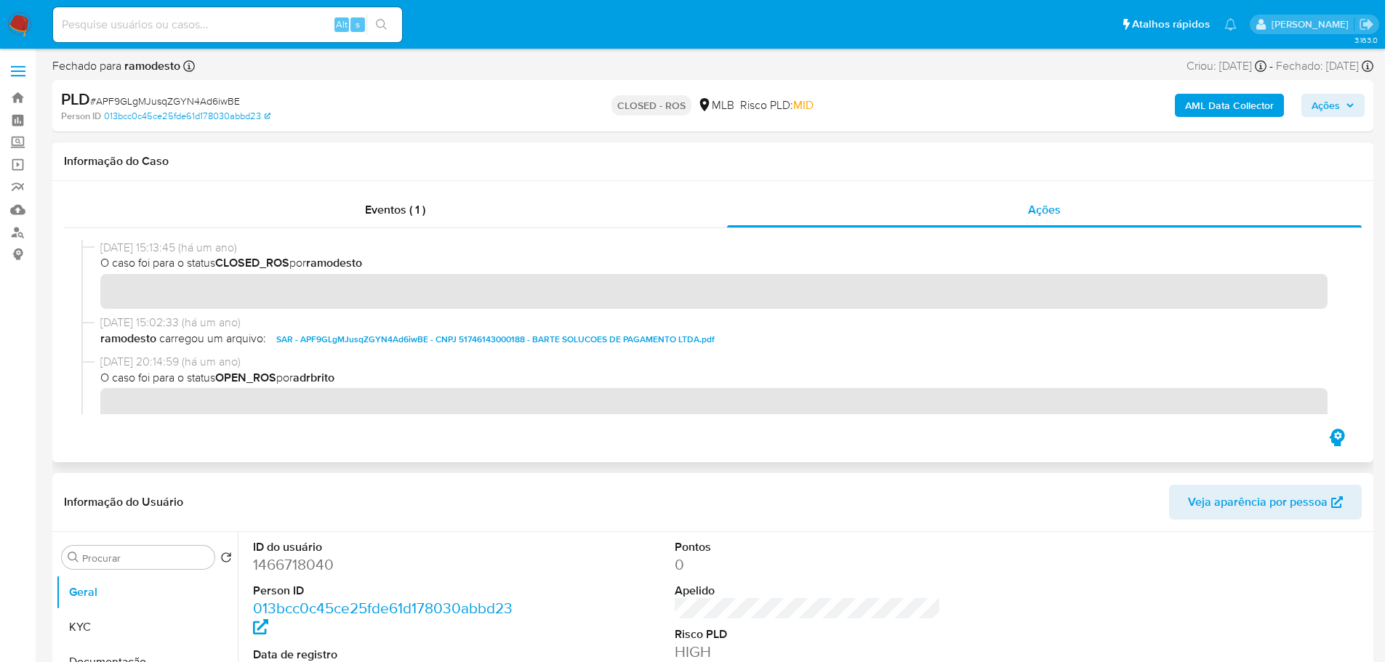
drag, startPoint x: 161, startPoint y: 250, endPoint x: 101, endPoint y: 250, distance: 59.6
click at [101, 250] on span "[DATE] 15:13:45 (há um ano)" at bounding box center [719, 248] width 1238 height 16
click at [337, 224] on div "Eventos ( 1 )" at bounding box center [395, 210] width 663 height 35
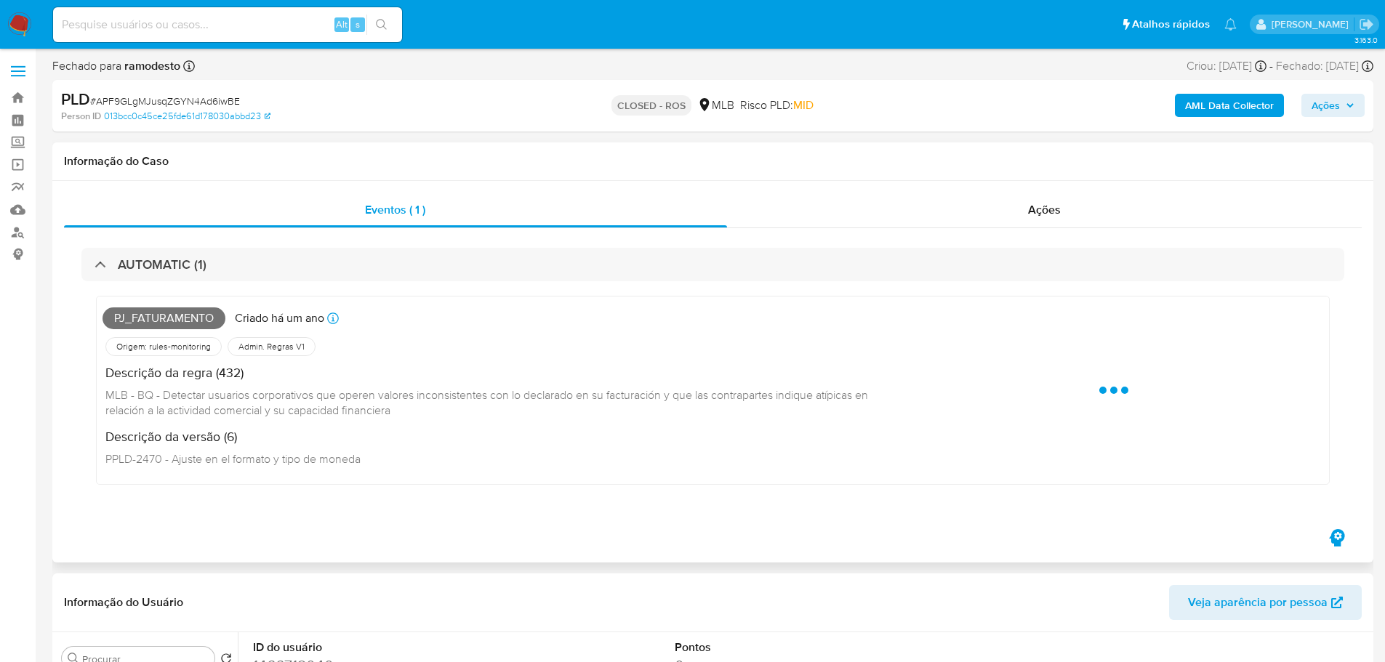
click at [180, 322] on span "PJ_FATURAMENTO" at bounding box center [164, 319] width 123 height 22
click at [178, 322] on span "PJ_FATURAMENTO" at bounding box center [164, 319] width 123 height 22
copy span "PJ_FATURAMENTO"
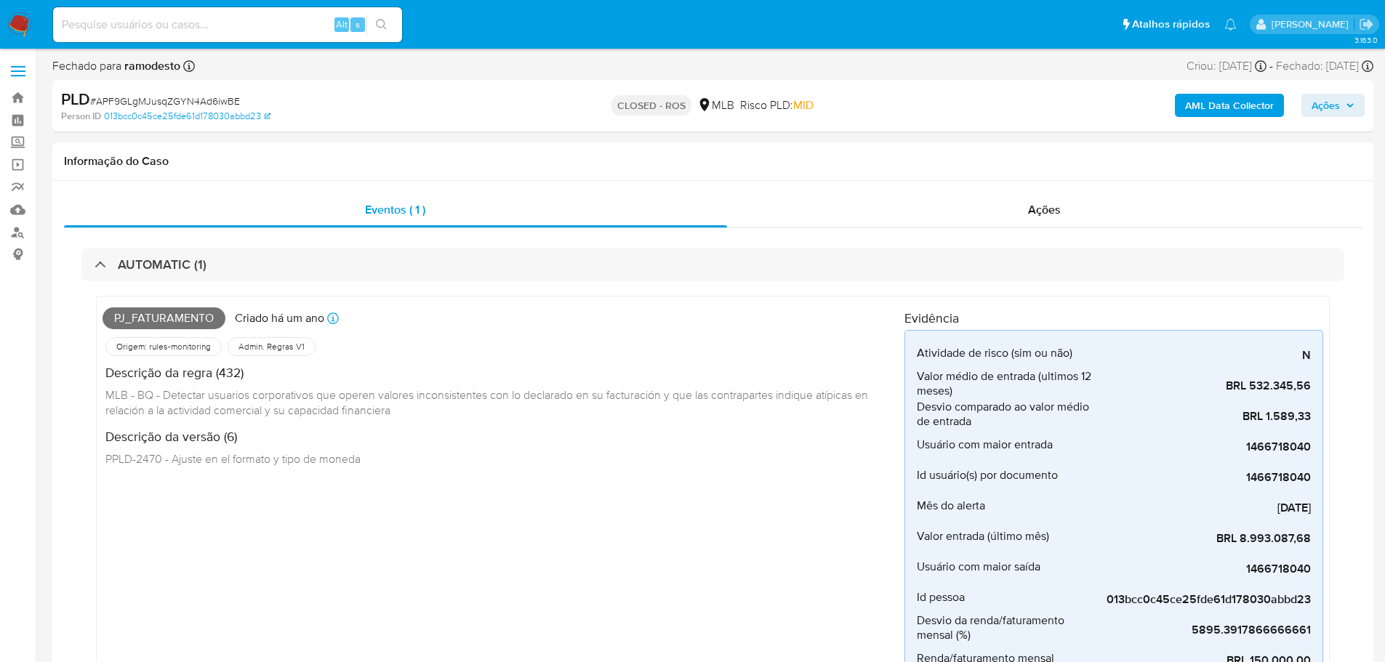
click at [211, 104] on span "# APF9GLgMJusqZGYN4Ad6iwBE" at bounding box center [165, 101] width 150 height 15
copy span "APF9GLgMJusqZGYN4Ad6iwBE"
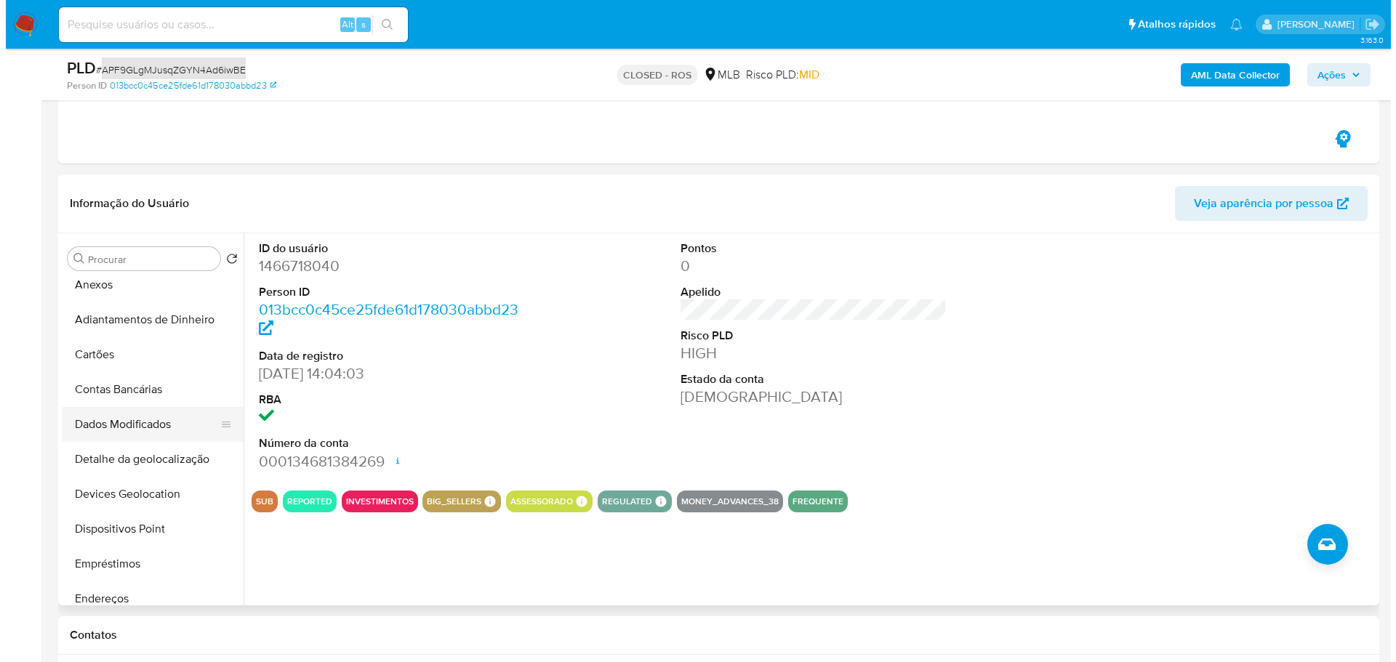
scroll to position [145, 0]
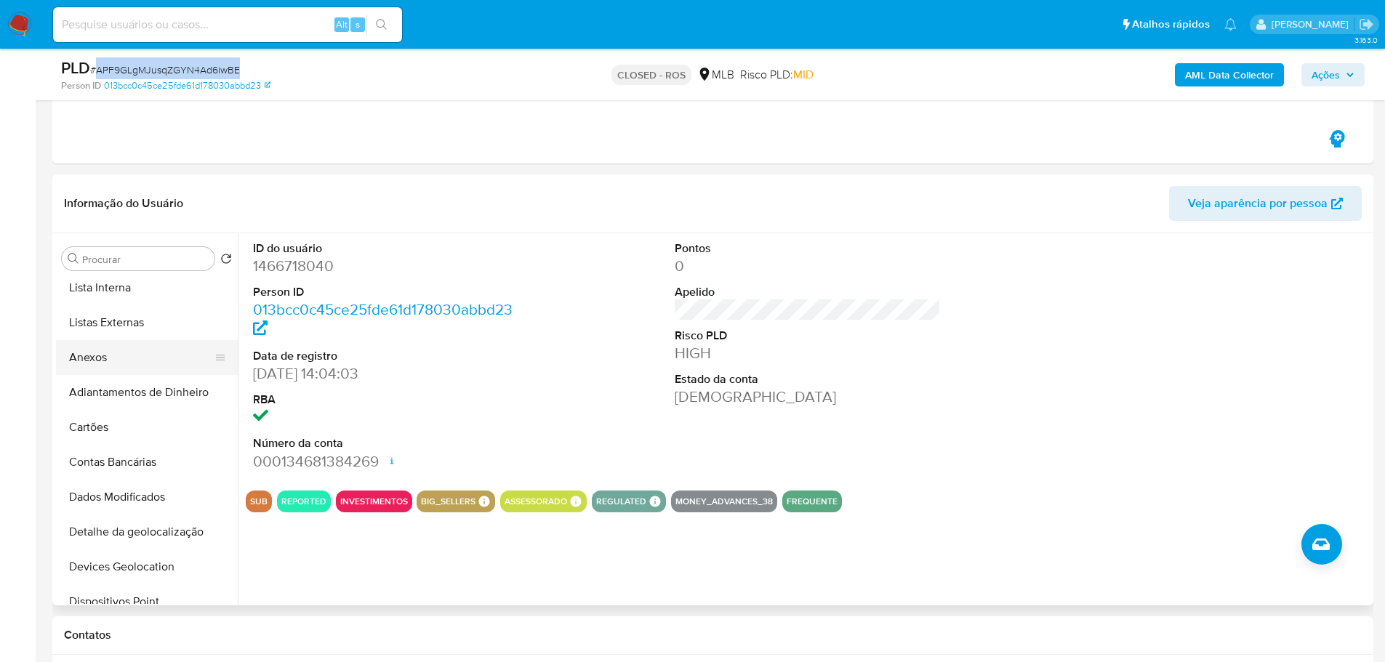
click at [122, 366] on button "Anexos" at bounding box center [141, 357] width 170 height 35
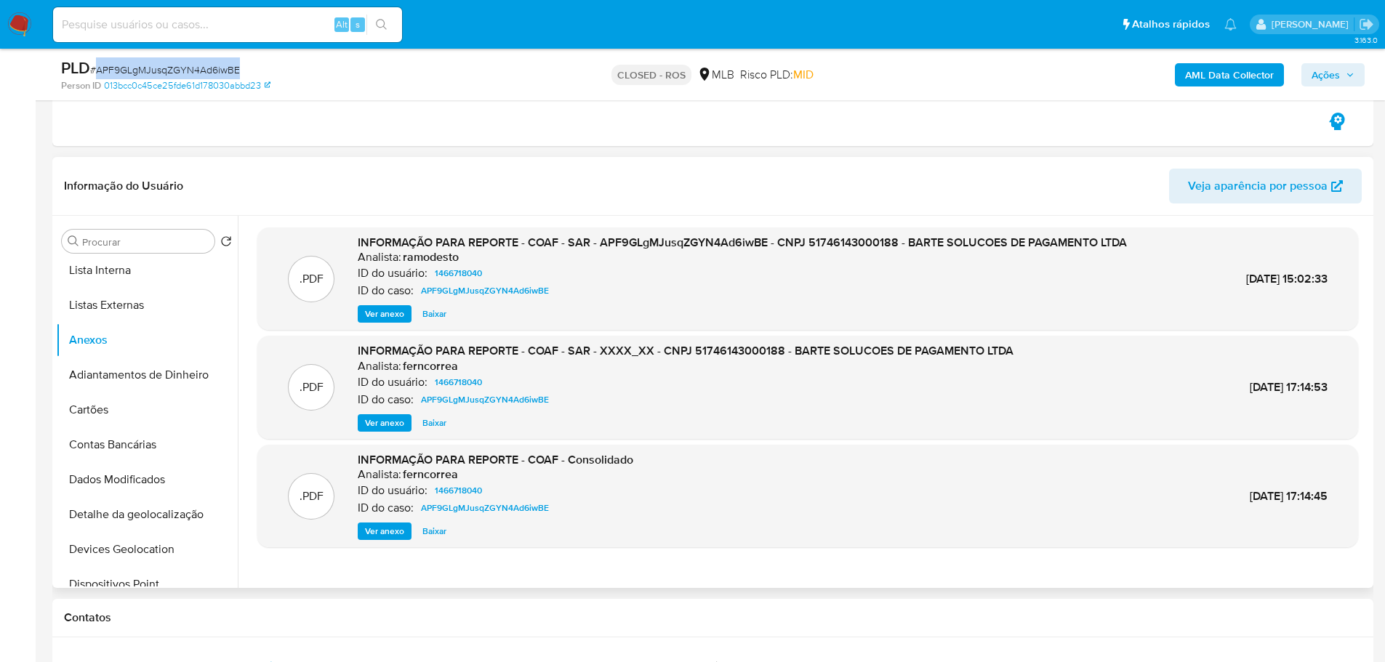
click at [390, 319] on span "Ver anexo" at bounding box center [384, 314] width 39 height 15
